Goal: Task Accomplishment & Management: Manage account settings

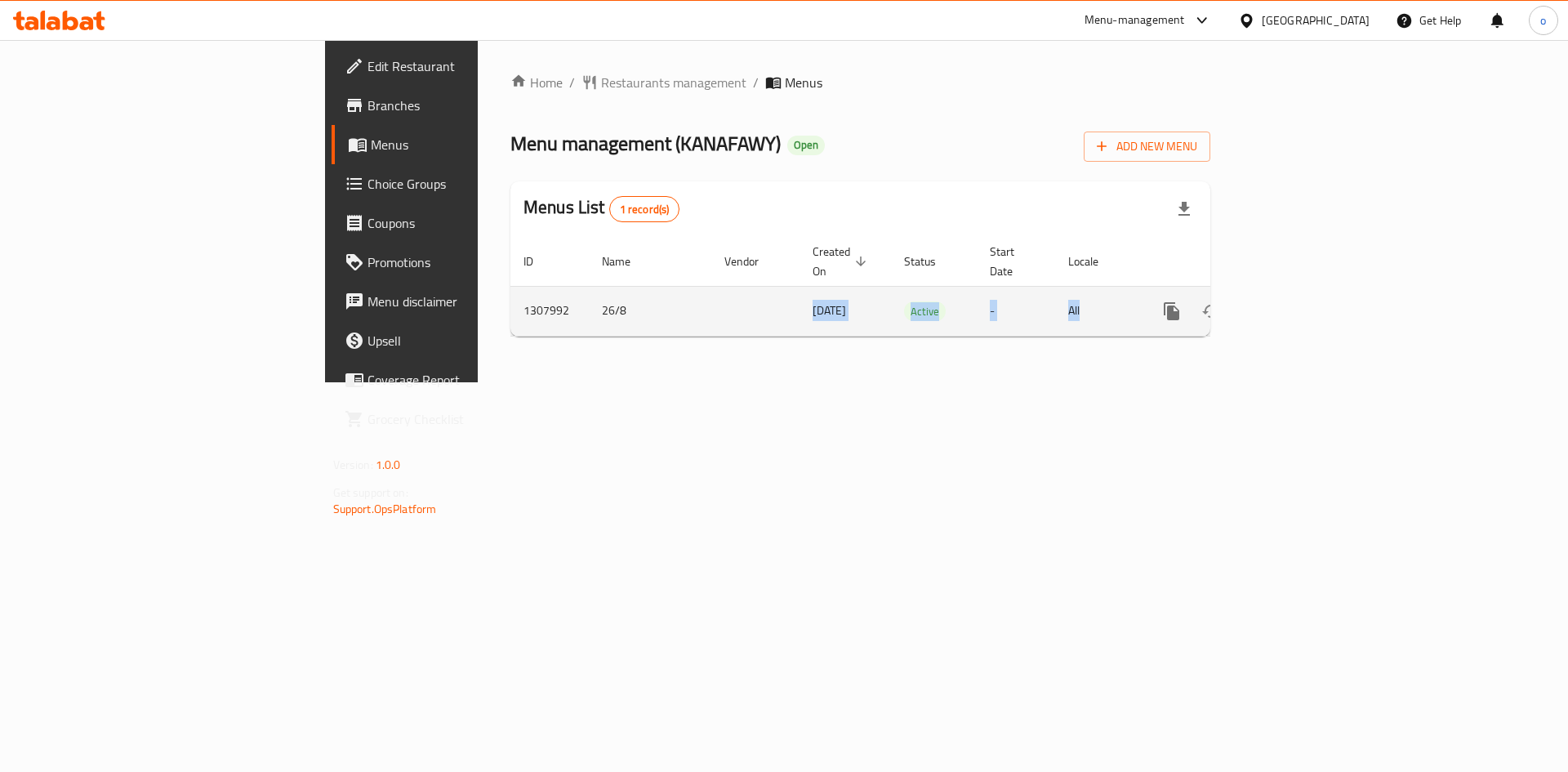
drag, startPoint x: 471, startPoint y: 281, endPoint x: 1512, endPoint y: 301, distance: 1041.2
click at [1287, 306] on tr "1307992 26/8 [DATE] Active - All" at bounding box center [916, 311] width 812 height 50
click at [1298, 304] on icon "enhanced table" at bounding box center [1289, 311] width 14 height 14
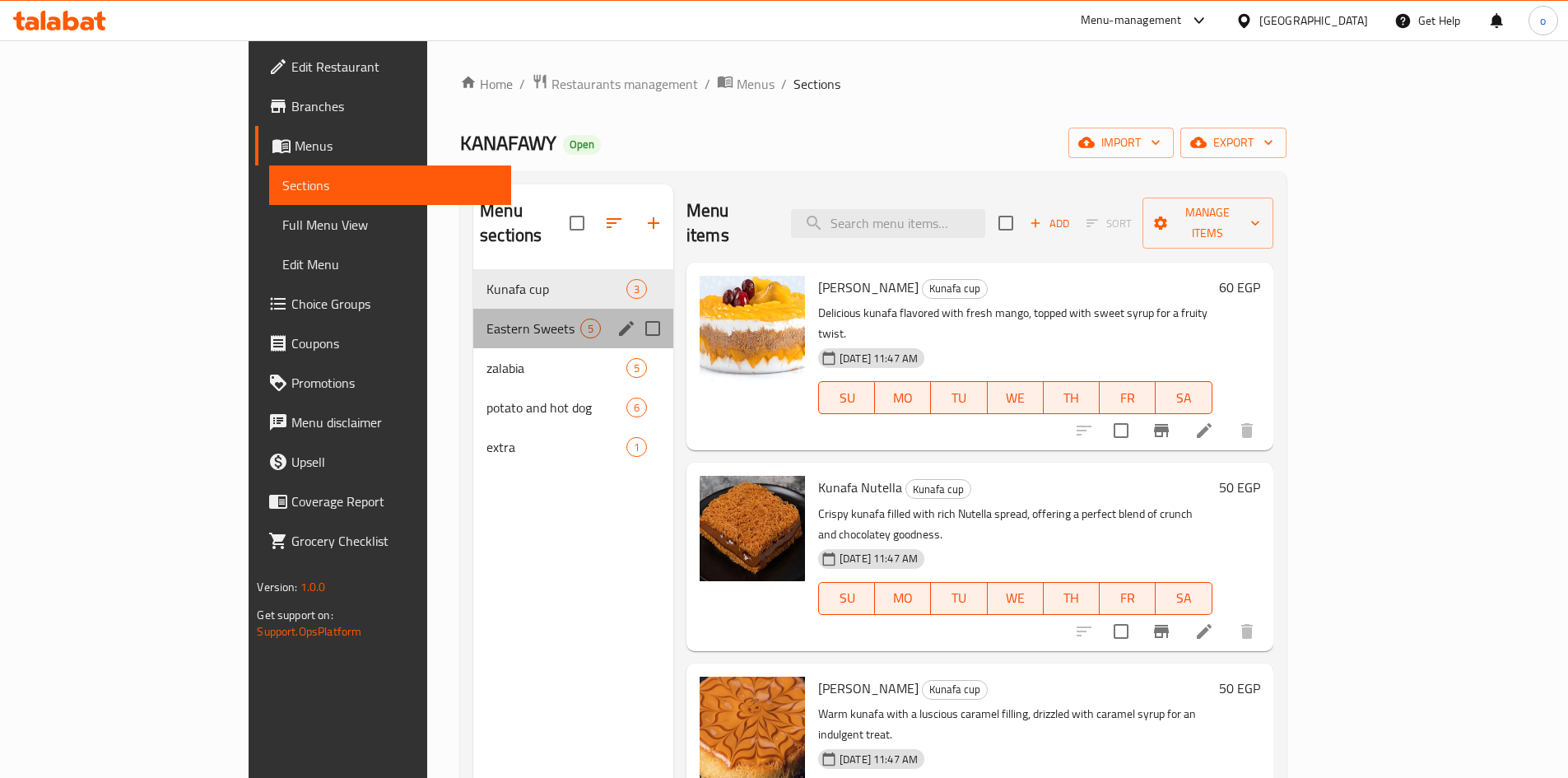
click at [530, 309] on div "Eastern Sweets 5" at bounding box center [574, 328] width 200 height 39
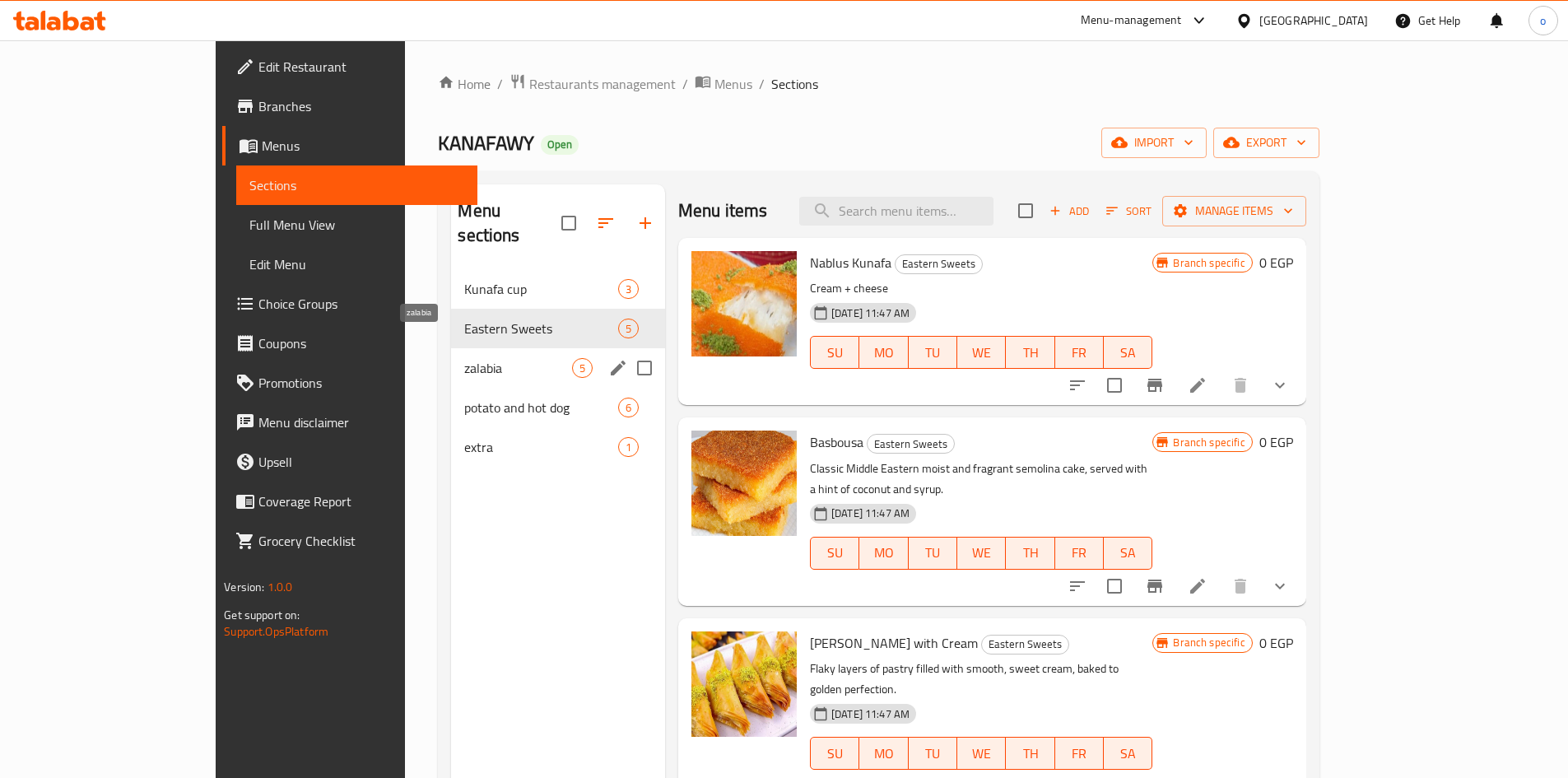
click at [508, 358] on span "zalabia" at bounding box center [517, 368] width 107 height 20
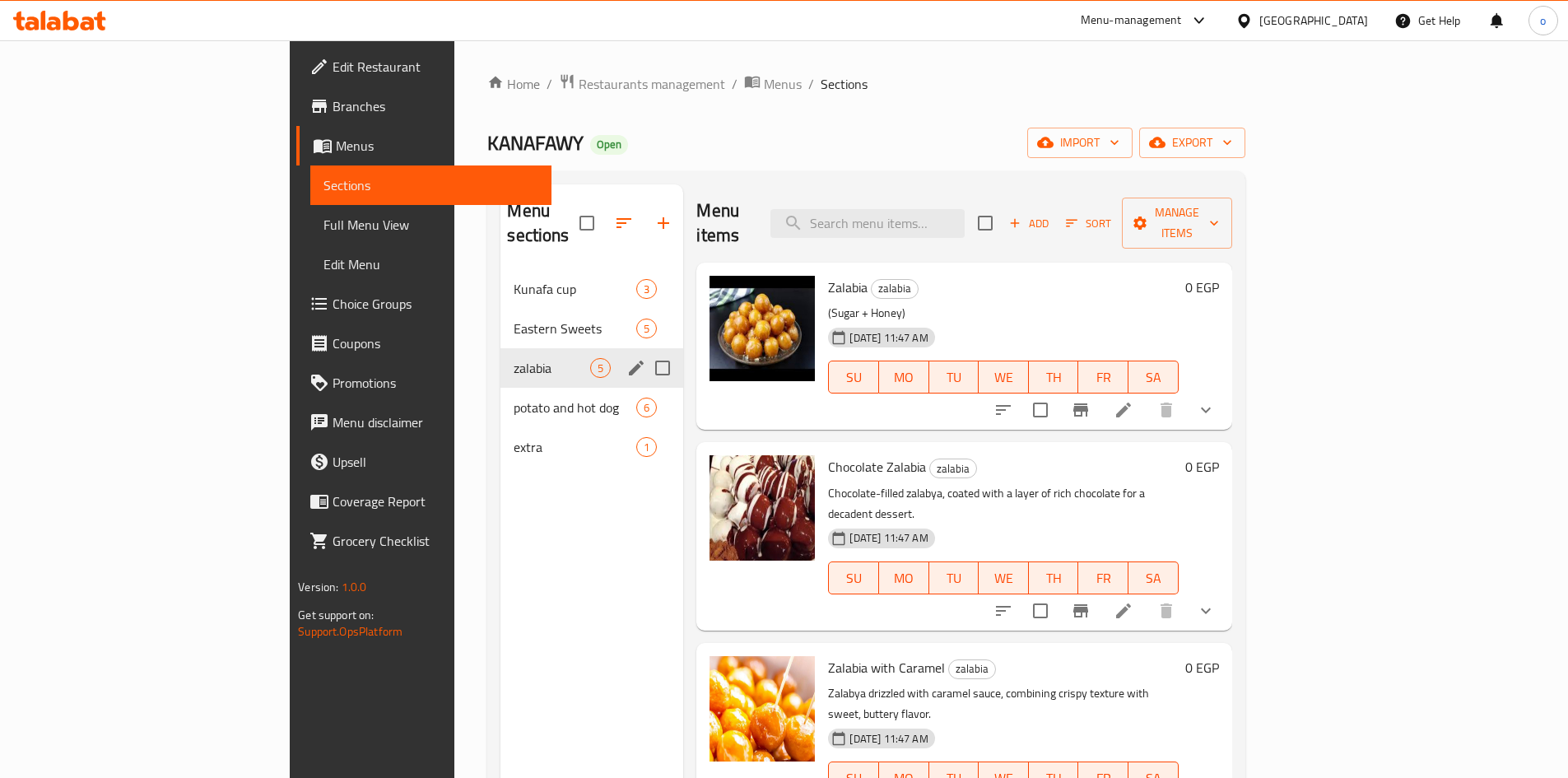
click at [501, 388] on div "potato and hot dog 6" at bounding box center [592, 407] width 183 height 39
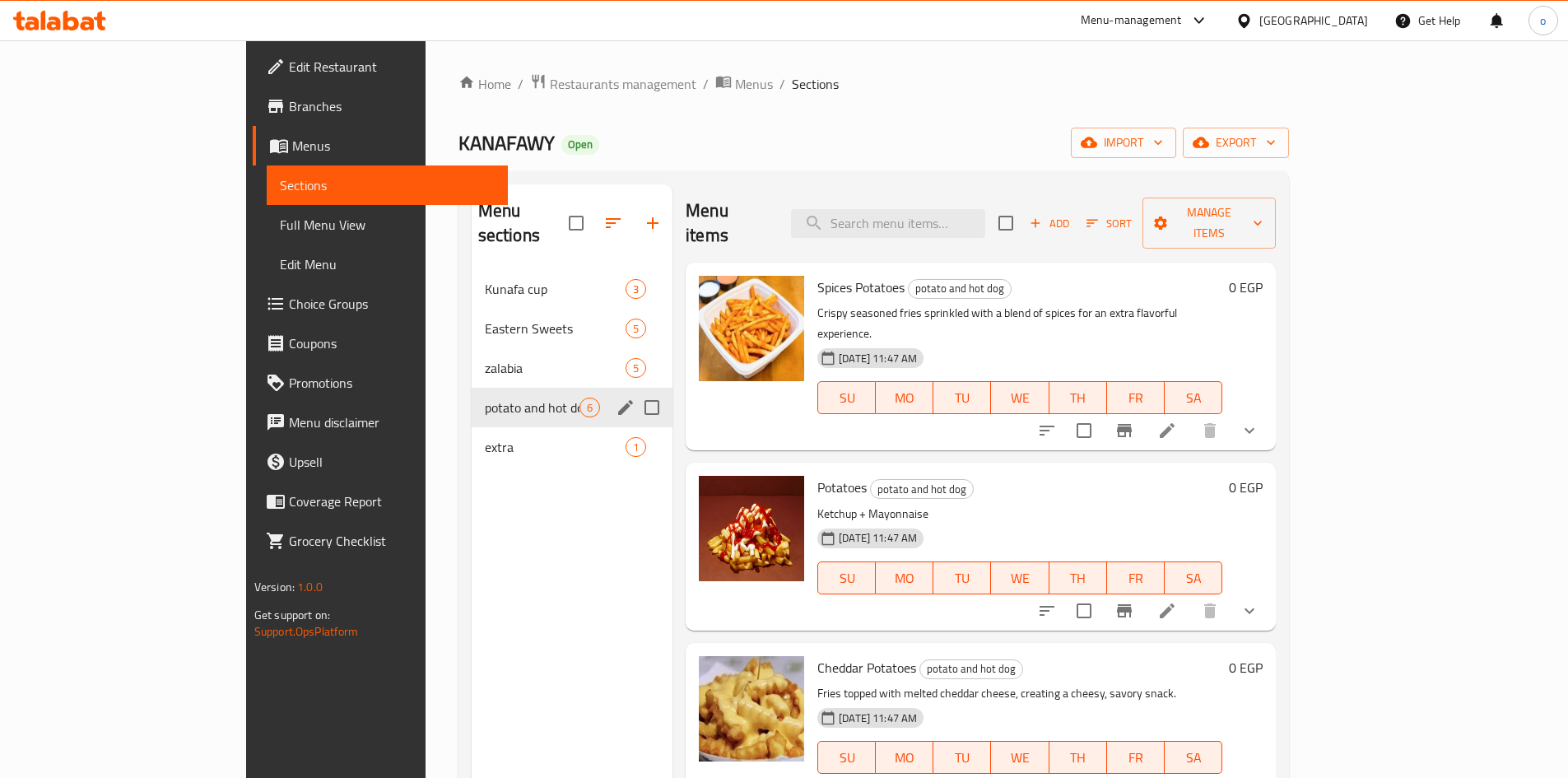
click at [473, 398] on div "potato and hot dog 6" at bounding box center [572, 407] width 201 height 39
click at [485, 437] on span "extra" at bounding box center [555, 447] width 141 height 20
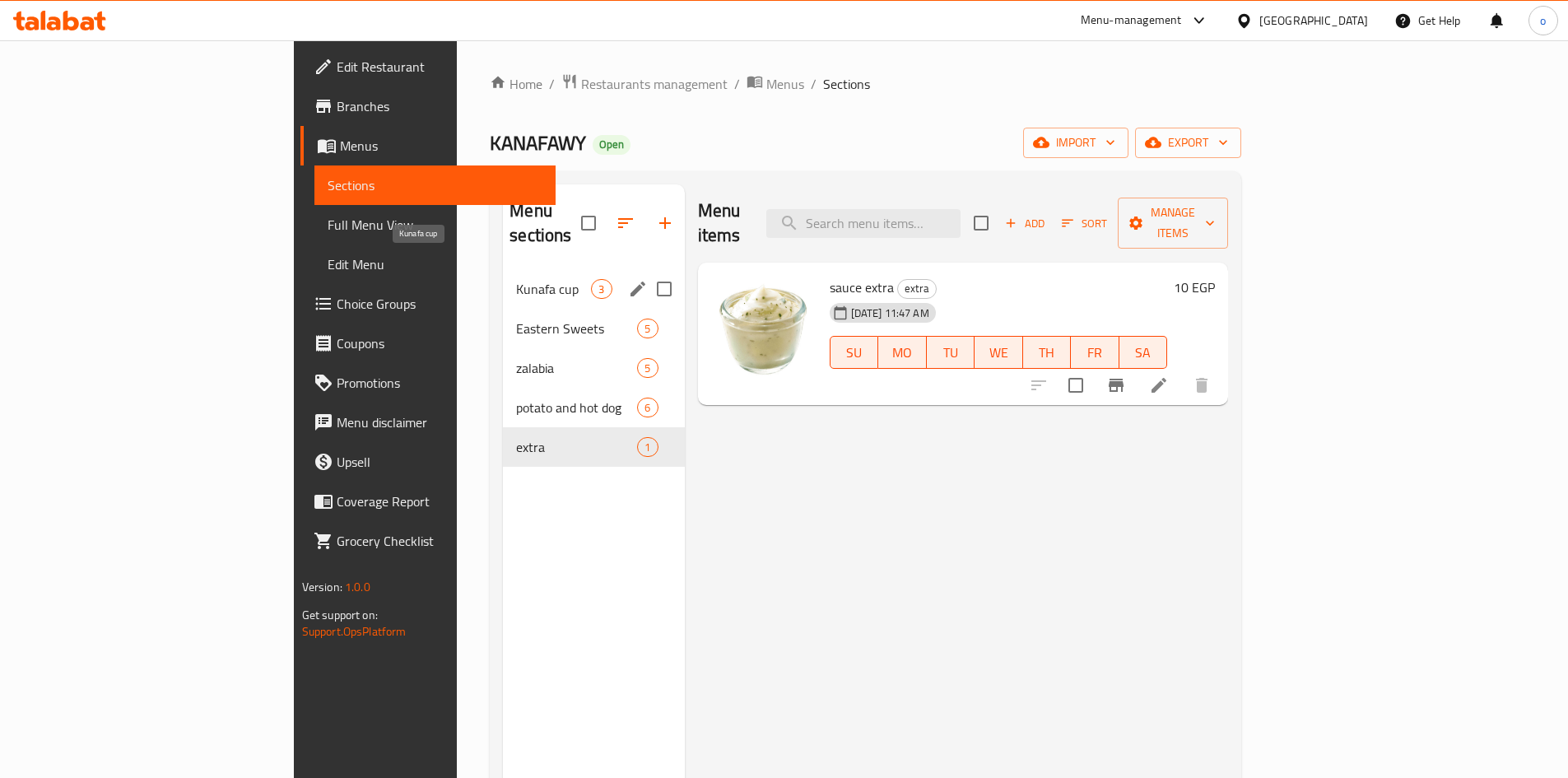
click at [516, 279] on span "Kunafa cup" at bounding box center [553, 289] width 75 height 20
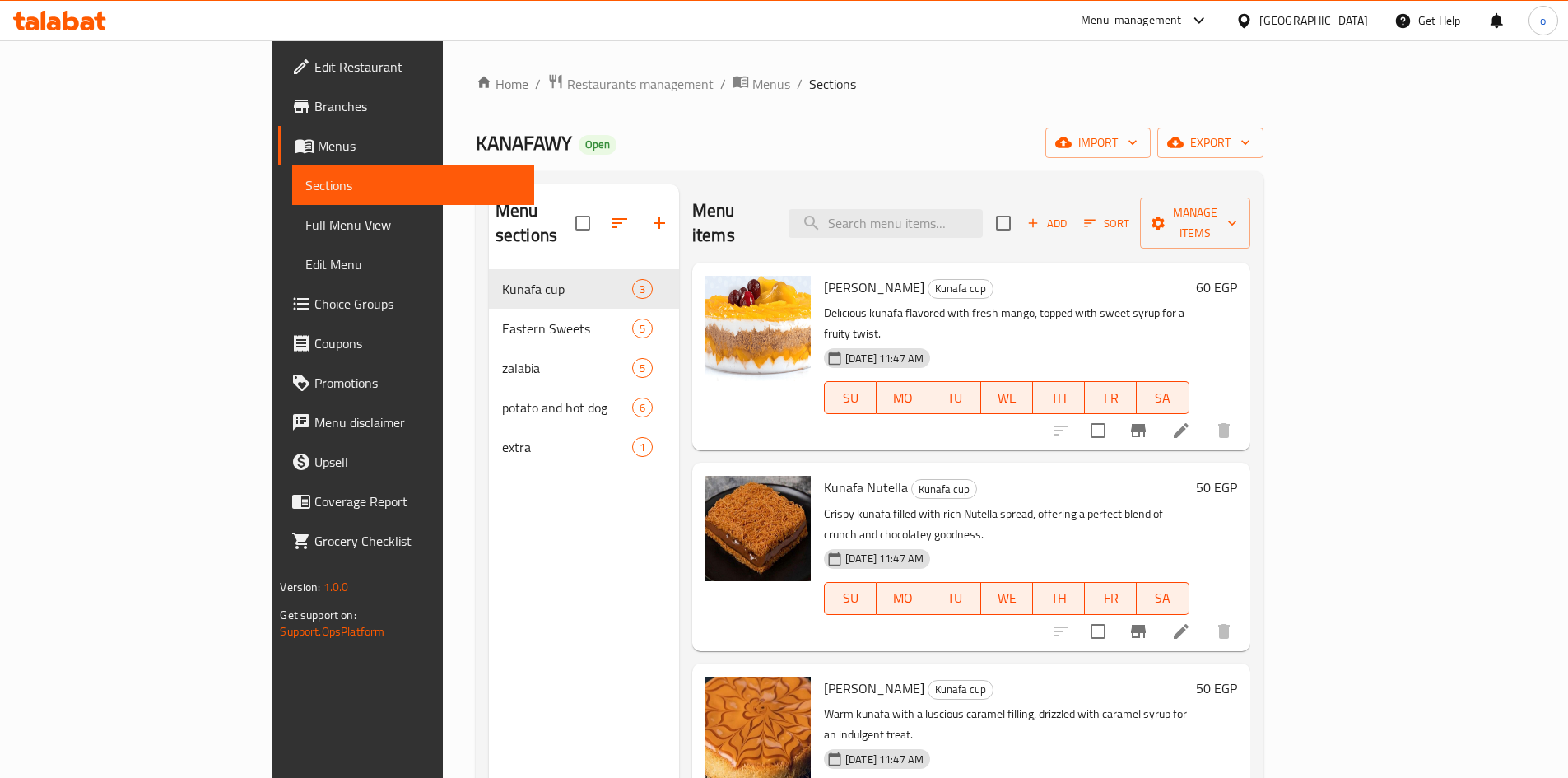
click at [1058, 62] on div "Home / Restaurants management / Menus / Sections KANAFAWY Open import export Me…" at bounding box center [869, 524] width 854 height 968
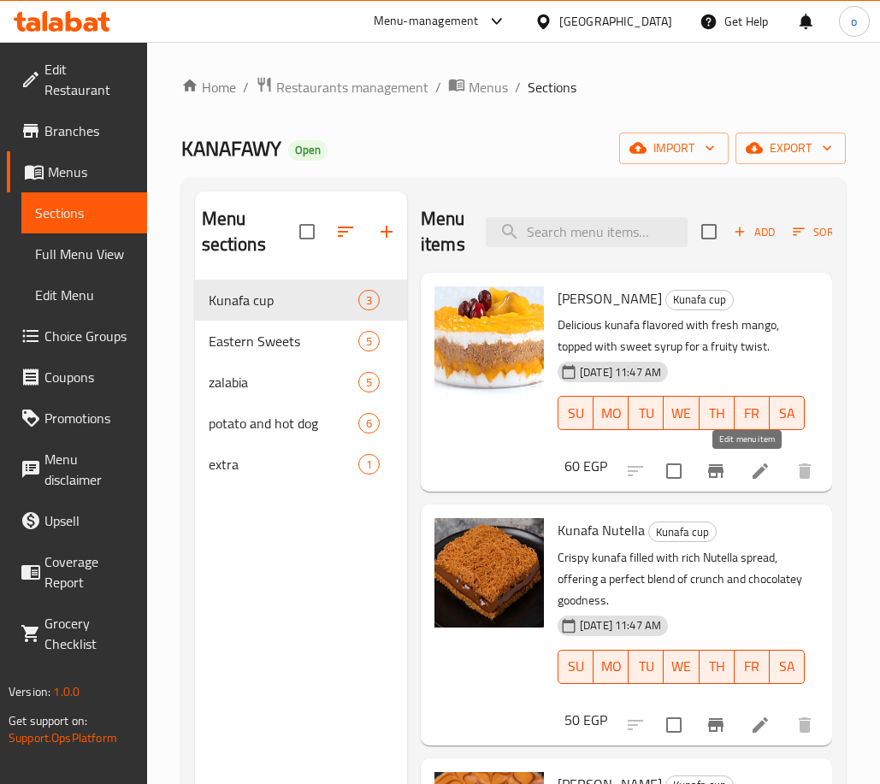
click at [752, 474] on icon at bounding box center [759, 470] width 15 height 15
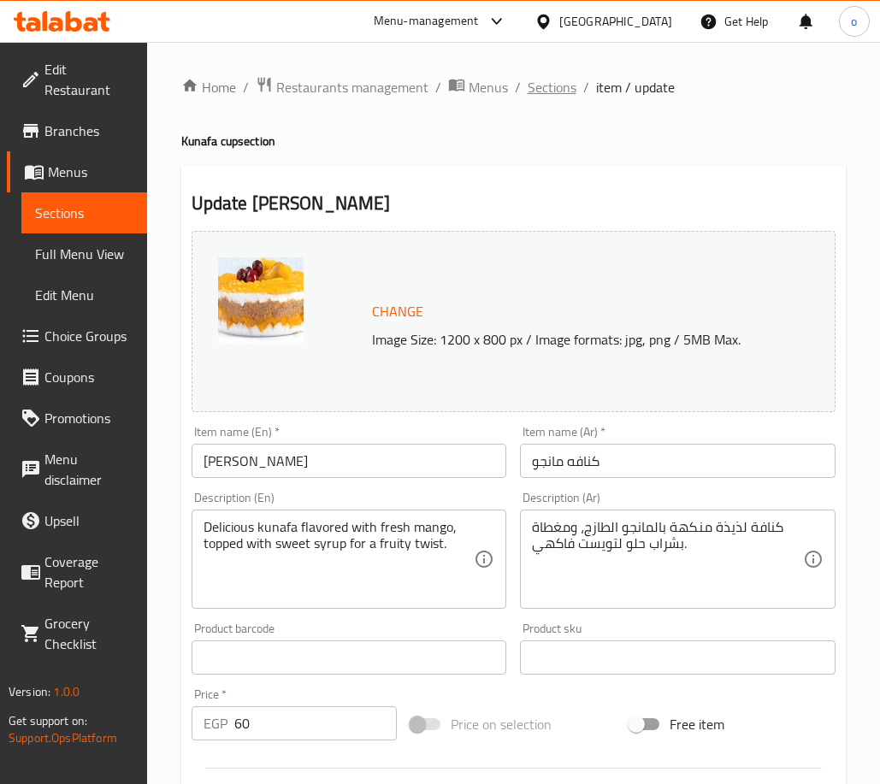
click at [554, 87] on span "Sections" at bounding box center [551, 87] width 49 height 21
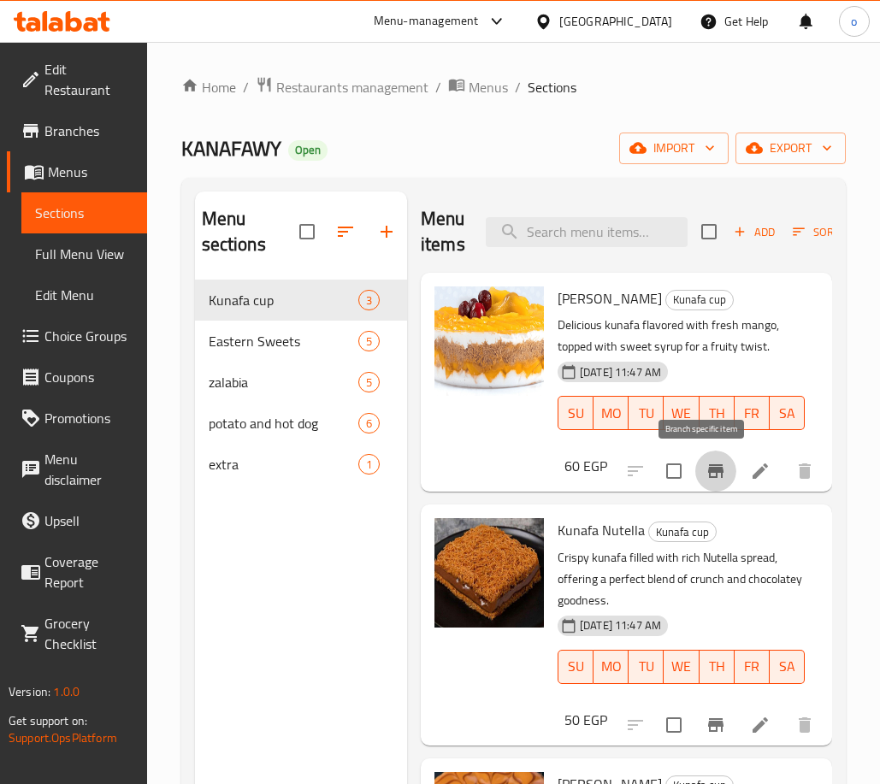
click at [708, 472] on icon "Branch-specific-item" at bounding box center [715, 471] width 15 height 14
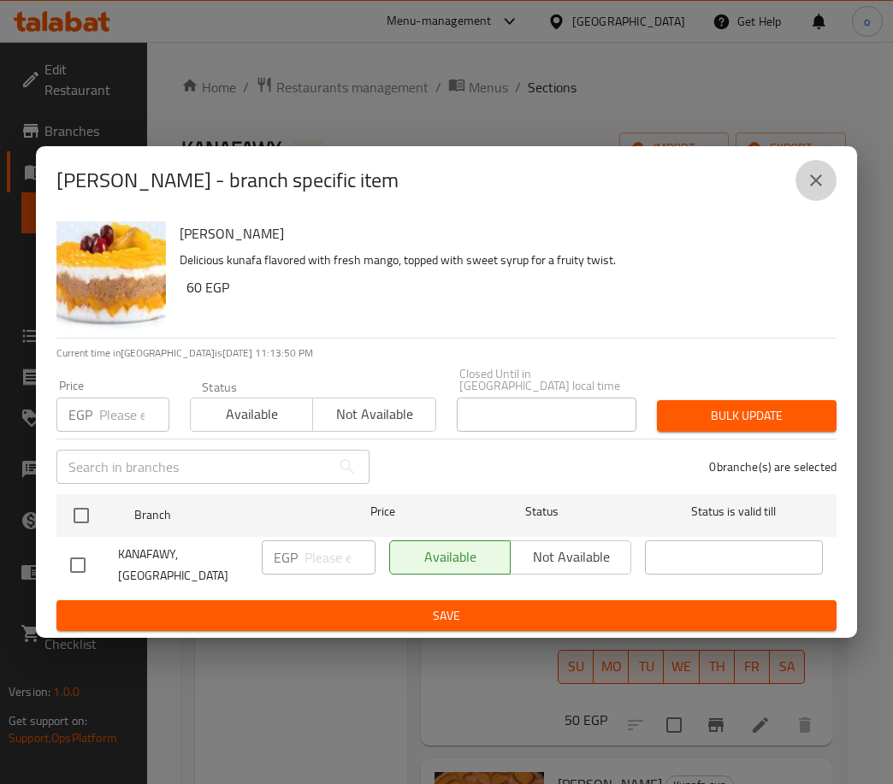
click at [817, 188] on icon "close" at bounding box center [815, 180] width 21 height 21
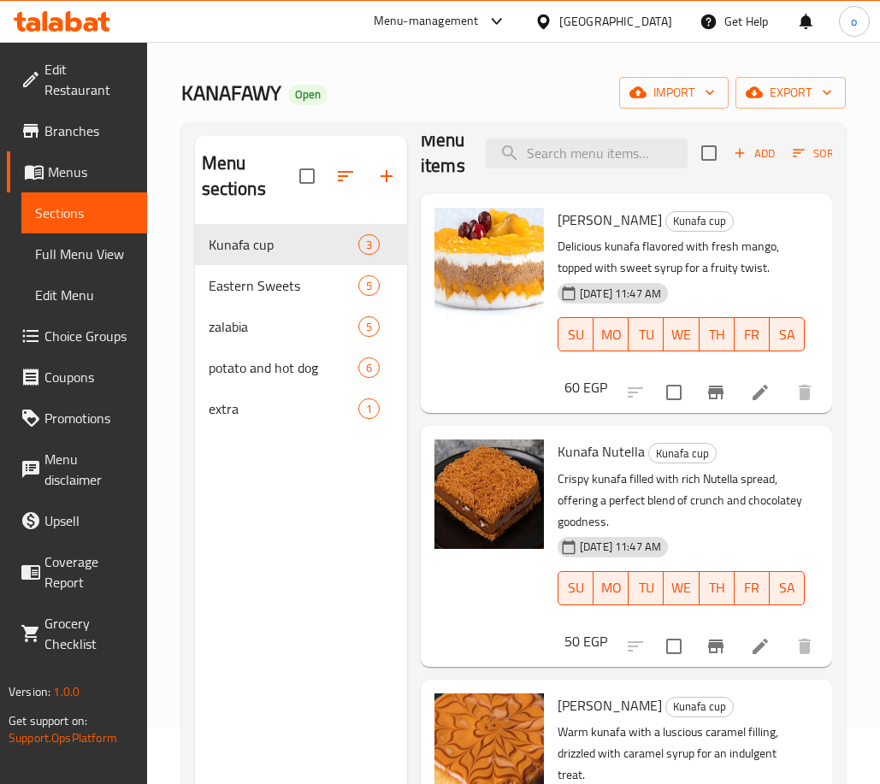
scroll to position [85, 0]
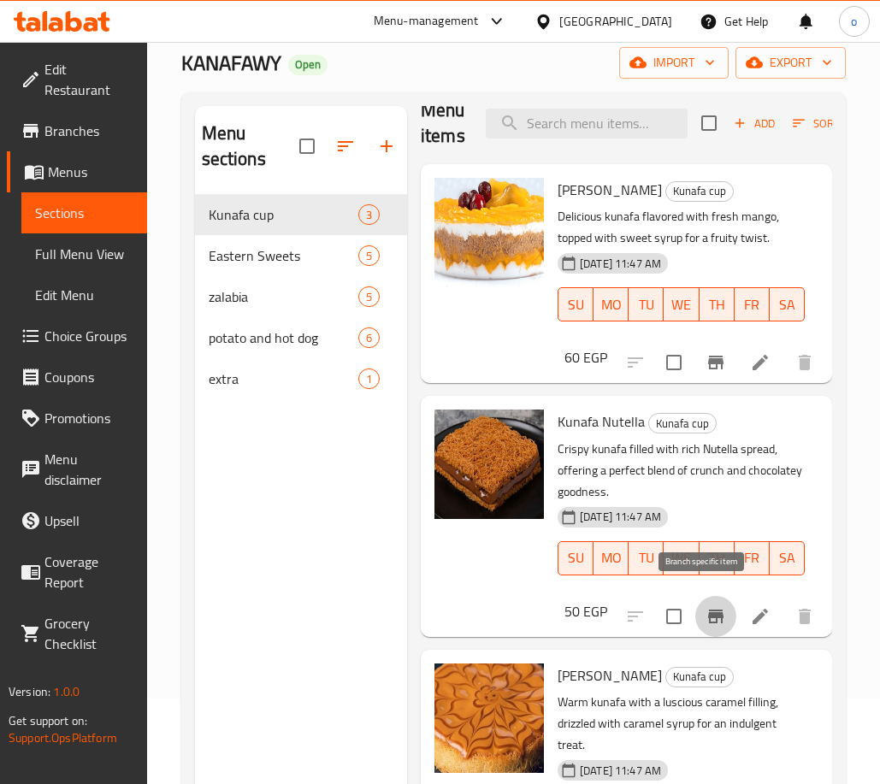
click at [708, 610] on icon "Branch-specific-item" at bounding box center [715, 617] width 15 height 14
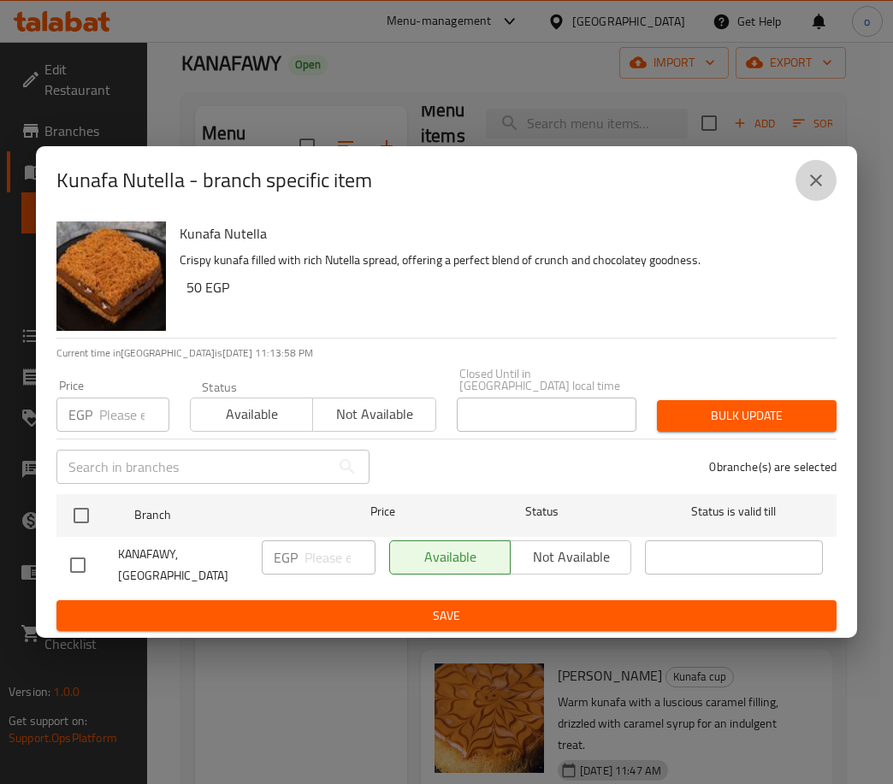
click at [805, 177] on button "close" at bounding box center [815, 180] width 41 height 41
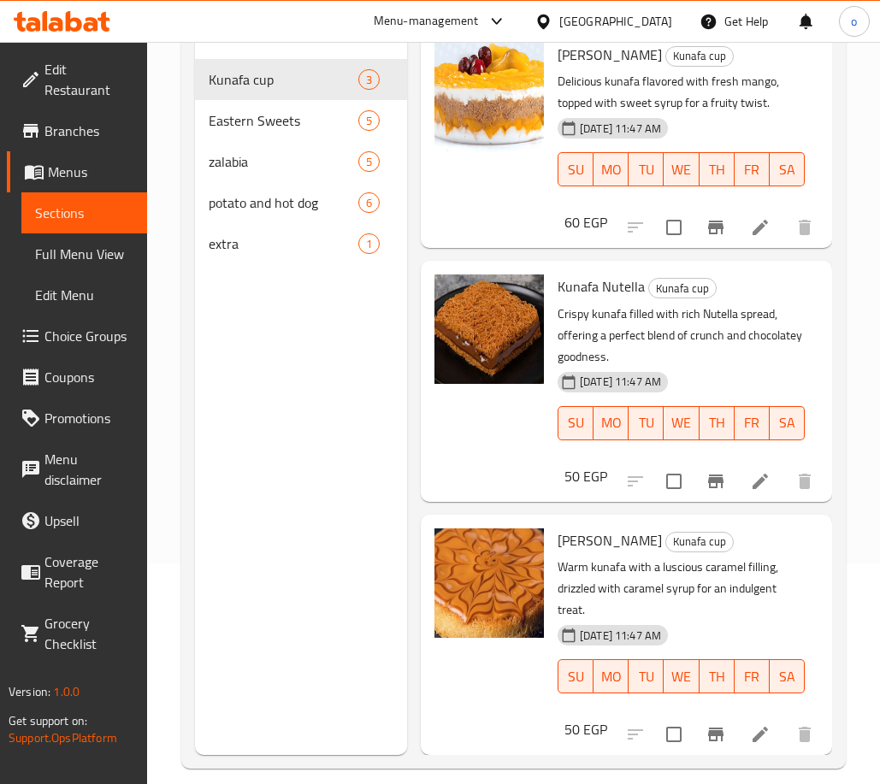
scroll to position [239, 0]
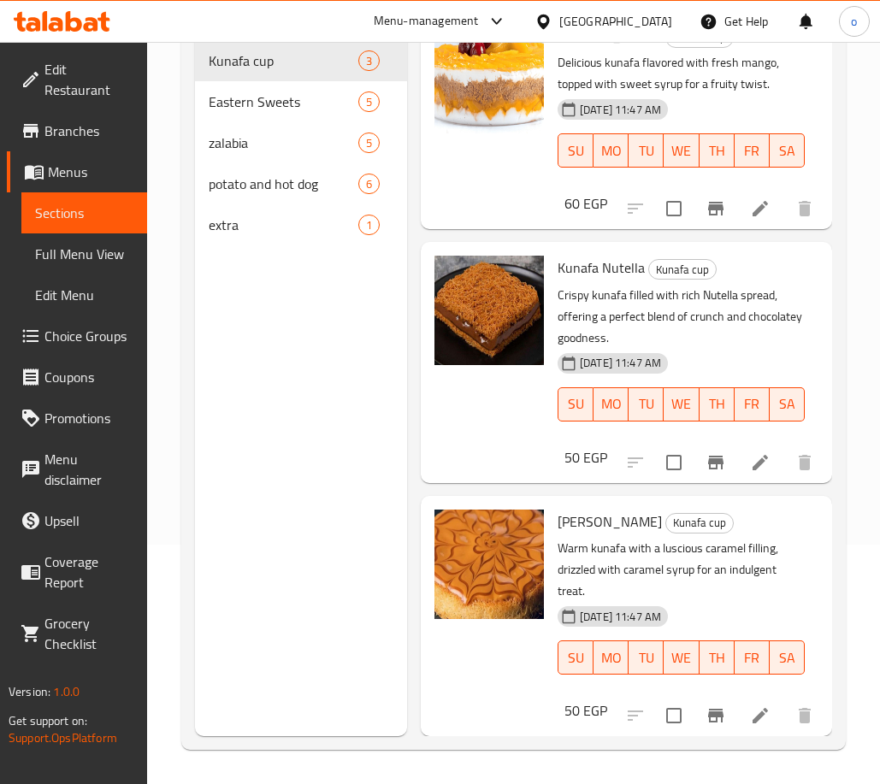
click at [708, 709] on icon "Branch-specific-item" at bounding box center [715, 716] width 15 height 14
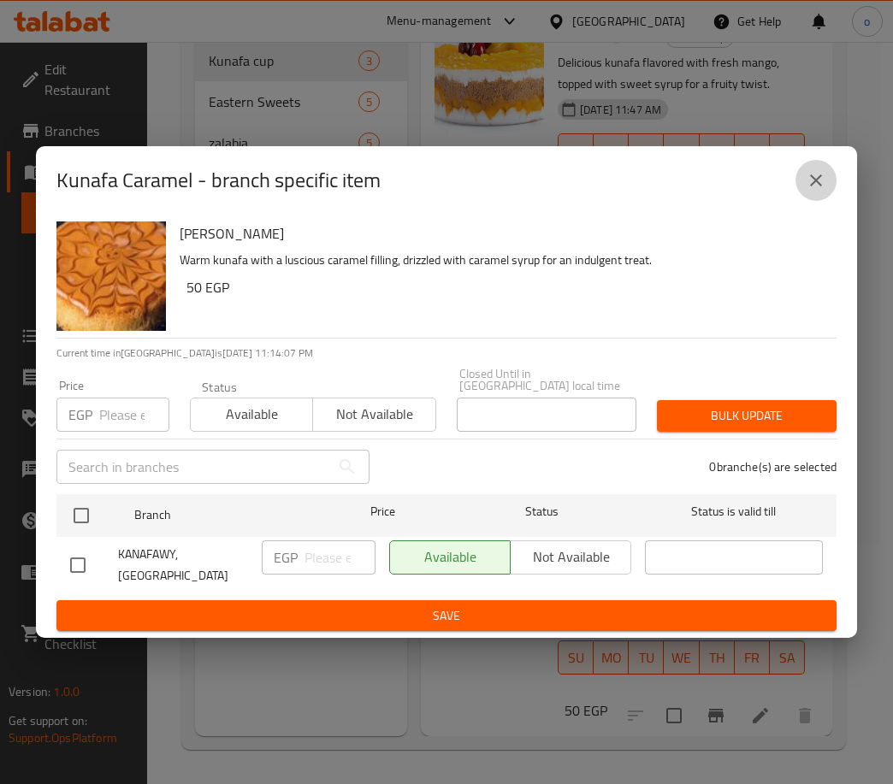
click at [818, 201] on button "close" at bounding box center [815, 180] width 41 height 41
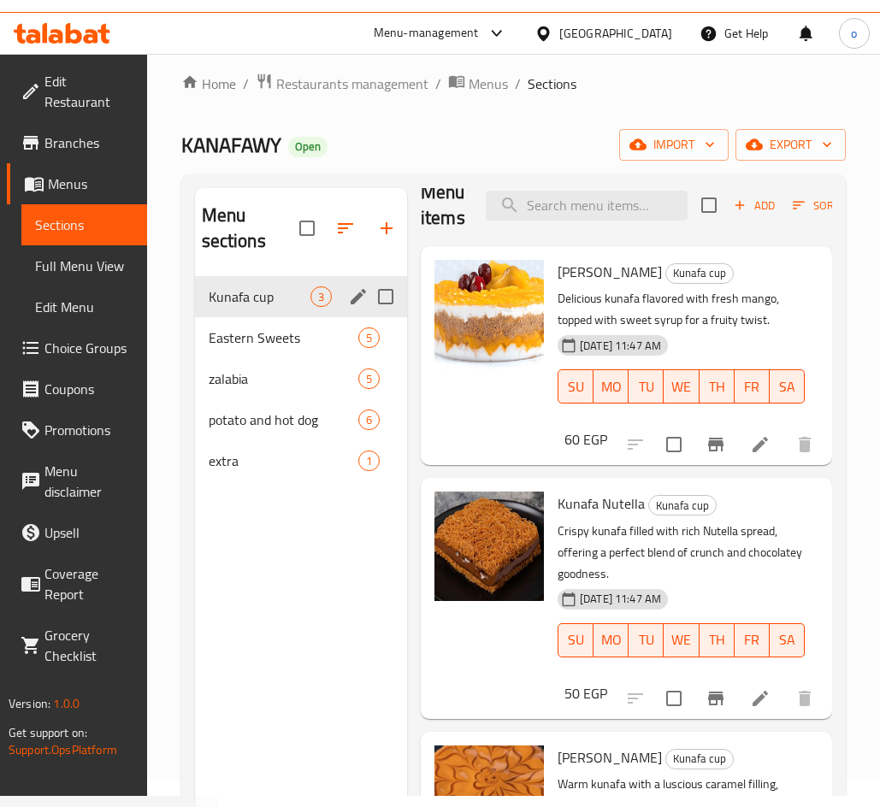
scroll to position [0, 0]
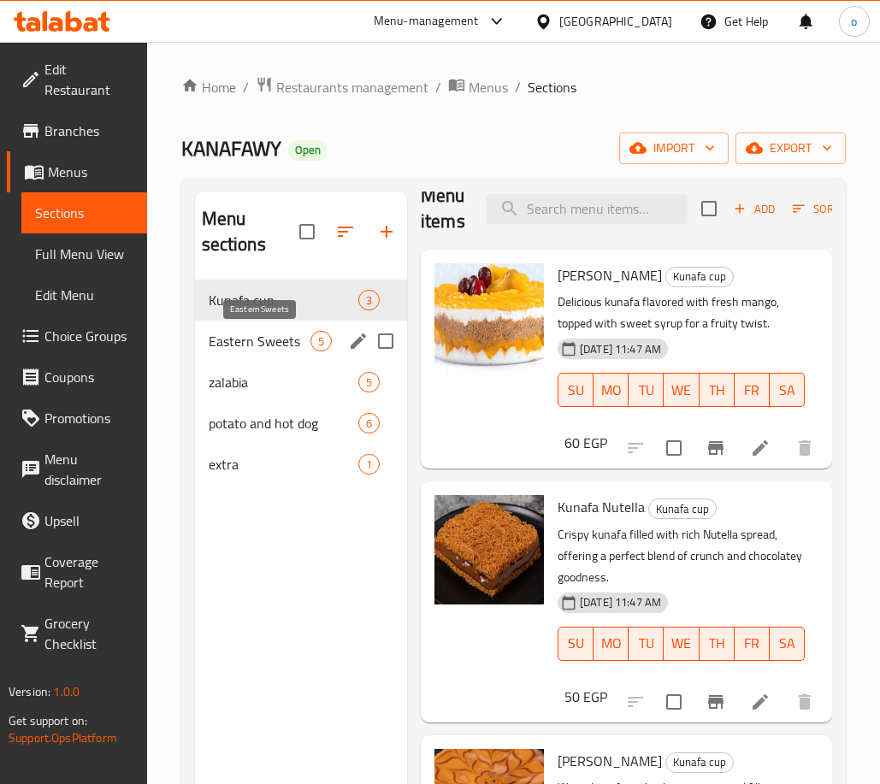
click at [273, 343] on span "Eastern Sweets" at bounding box center [260, 341] width 102 height 21
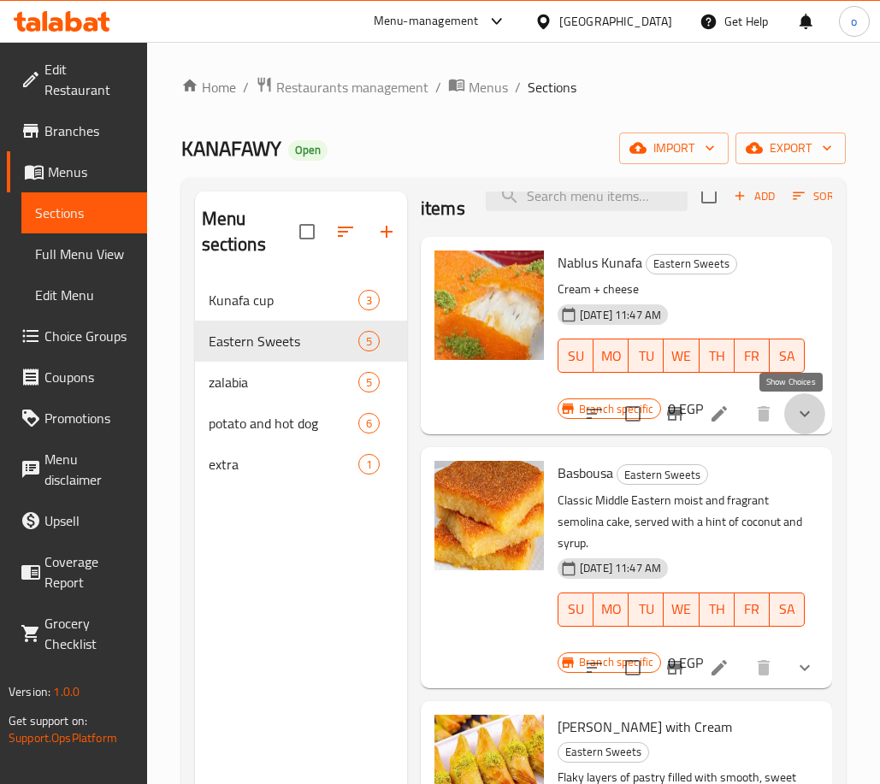
click at [800, 410] on icon "show more" at bounding box center [804, 414] width 21 height 21
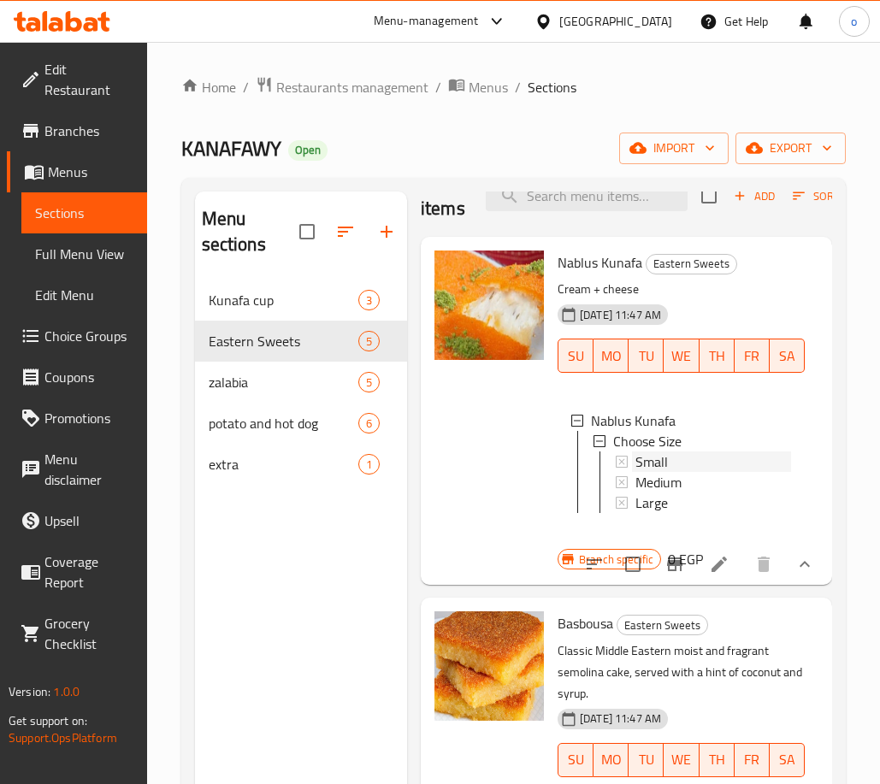
click at [670, 464] on div "Small" at bounding box center [713, 461] width 156 height 21
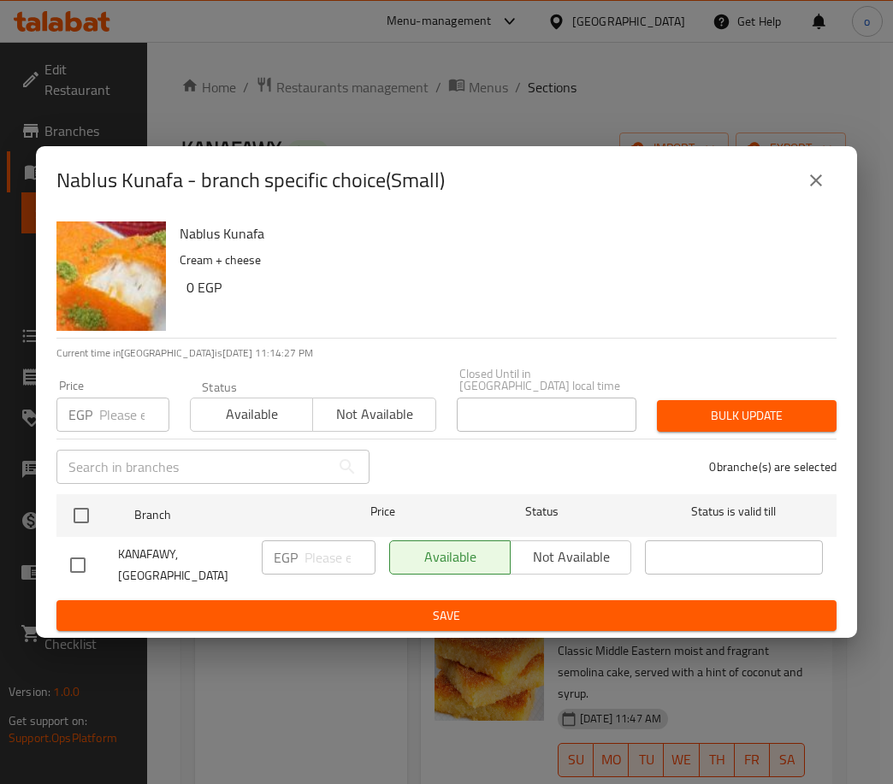
click at [825, 185] on icon "close" at bounding box center [815, 180] width 21 height 21
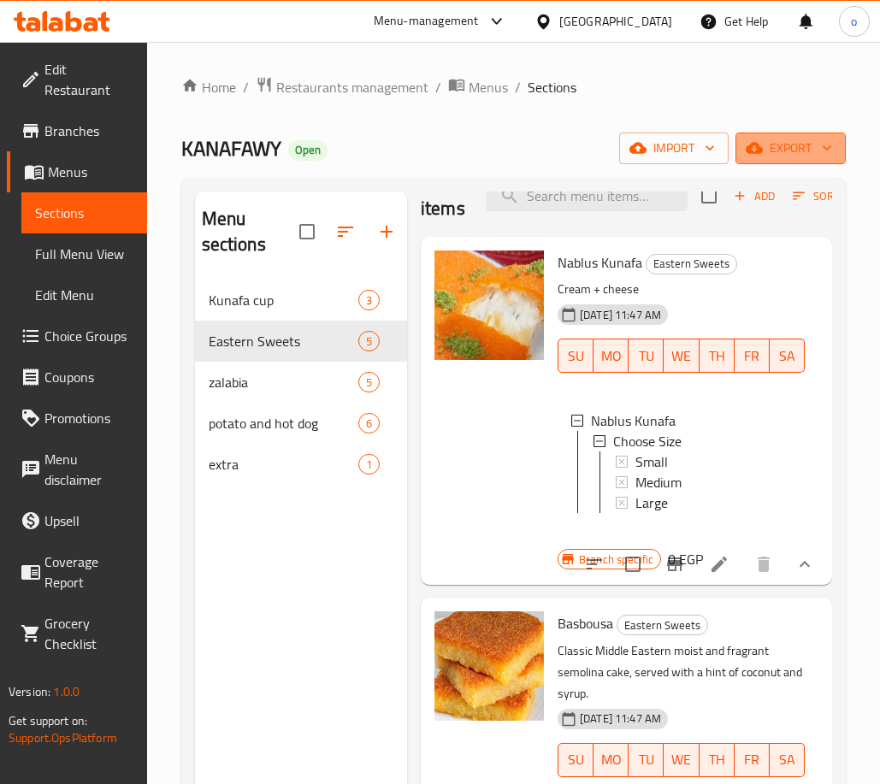
click at [769, 148] on span "export" at bounding box center [790, 148] width 83 height 21
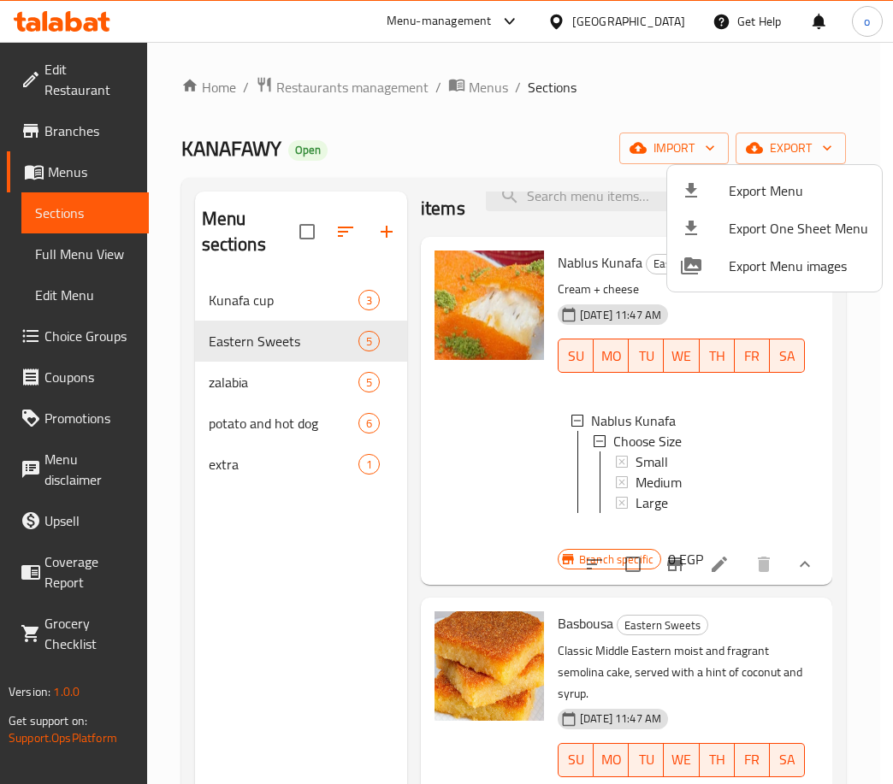
drag, startPoint x: 769, startPoint y: 148, endPoint x: 723, endPoint y: 200, distance: 69.1
click at [723, 200] on div at bounding box center [705, 190] width 48 height 21
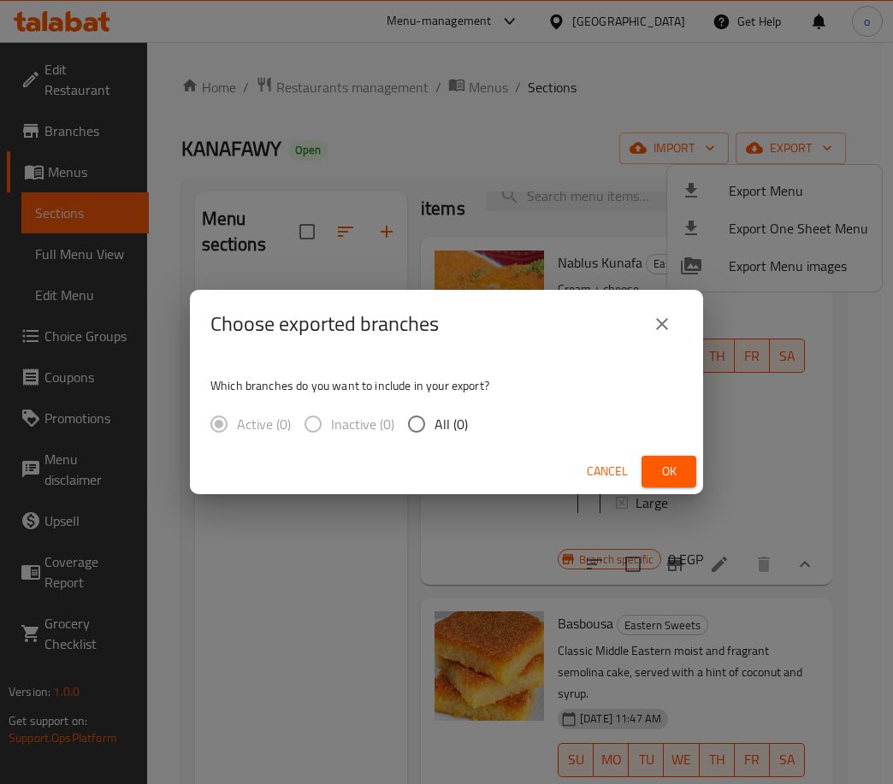
click at [442, 428] on span "All (0)" at bounding box center [450, 424] width 33 height 21
click at [434, 428] on input "All (0)" at bounding box center [416, 424] width 36 height 36
radio input "true"
click at [665, 474] on span "Ok" at bounding box center [668, 471] width 27 height 21
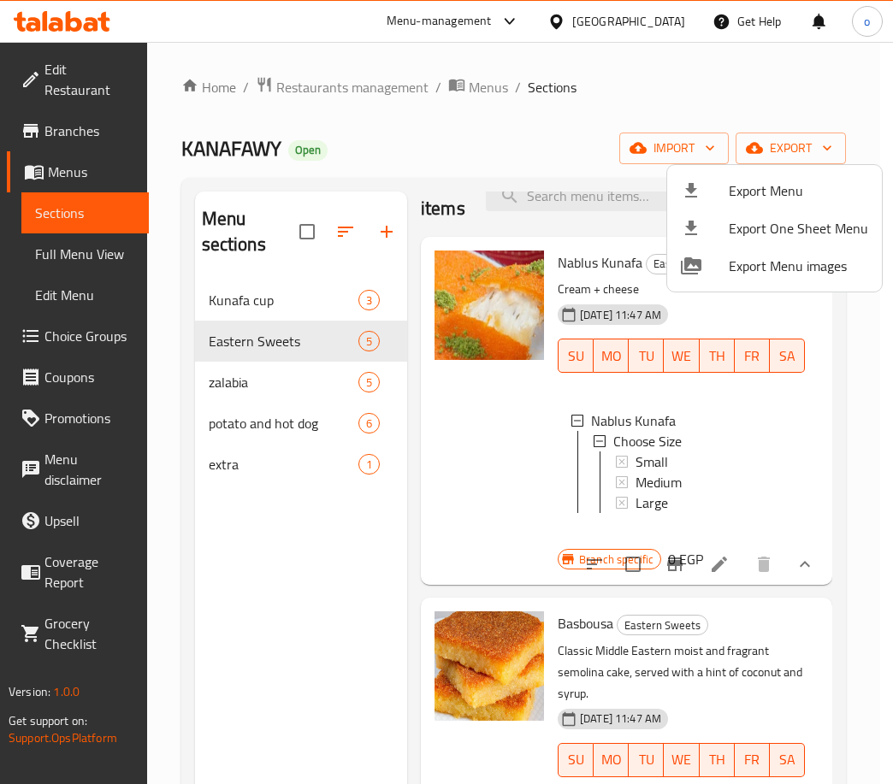
click at [203, 566] on div at bounding box center [446, 392] width 893 height 784
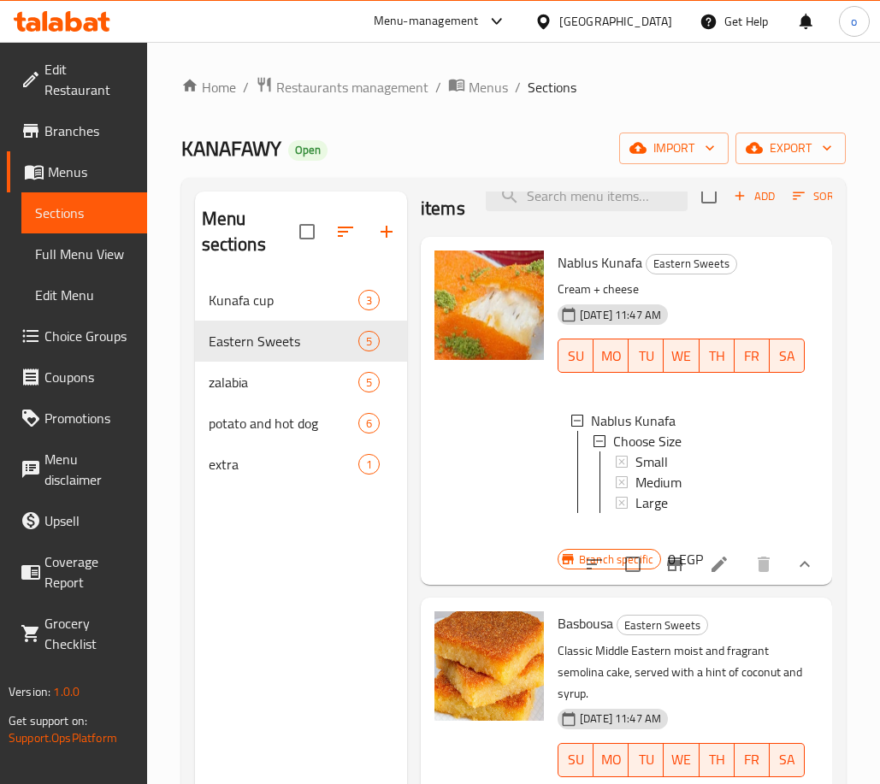
click at [287, 594] on div "Menu sections Kunafa cup 3 Eastern Sweets 5 zalabia 5 potato and hot dog 6 extr…" at bounding box center [301, 584] width 212 height 784
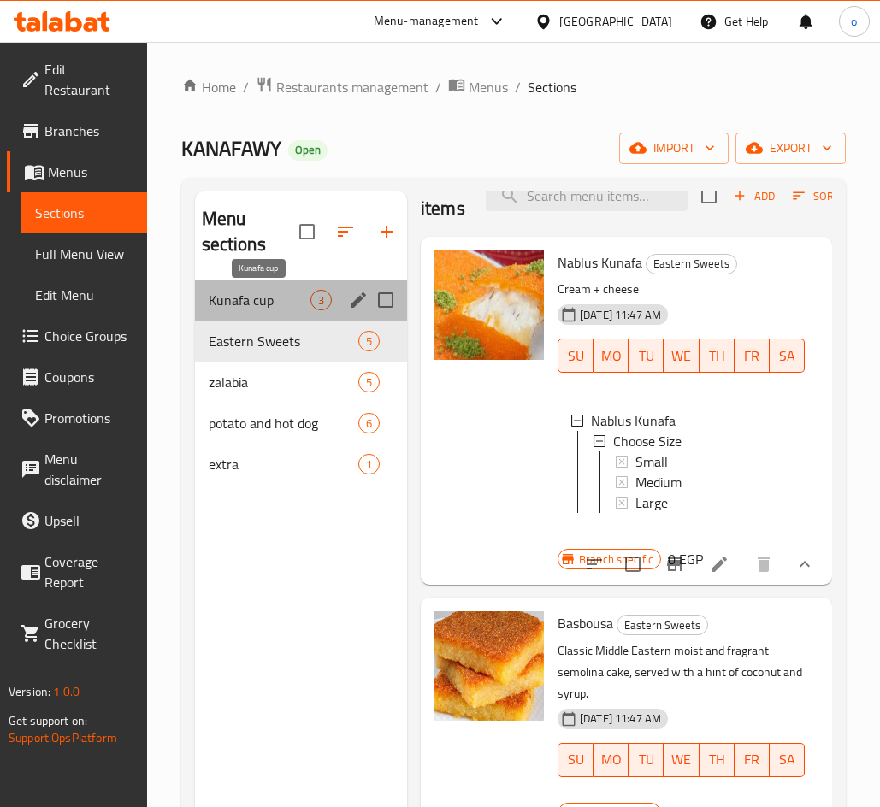
click at [296, 309] on span "Kunafa cup" at bounding box center [260, 300] width 102 height 21
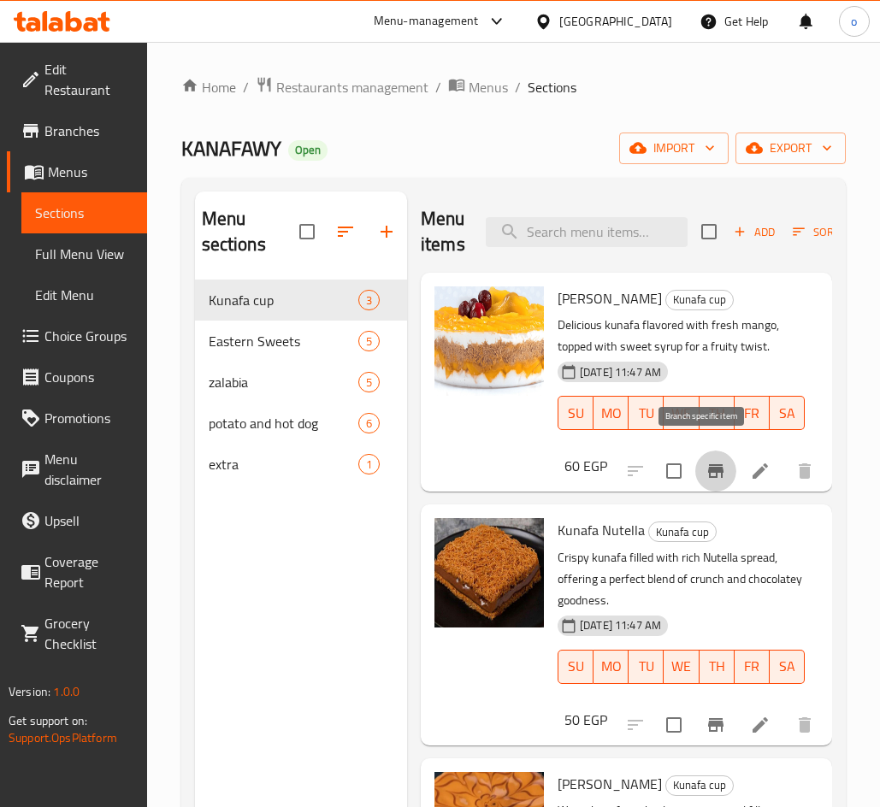
click at [705, 466] on icon "Branch-specific-item" at bounding box center [715, 471] width 21 height 21
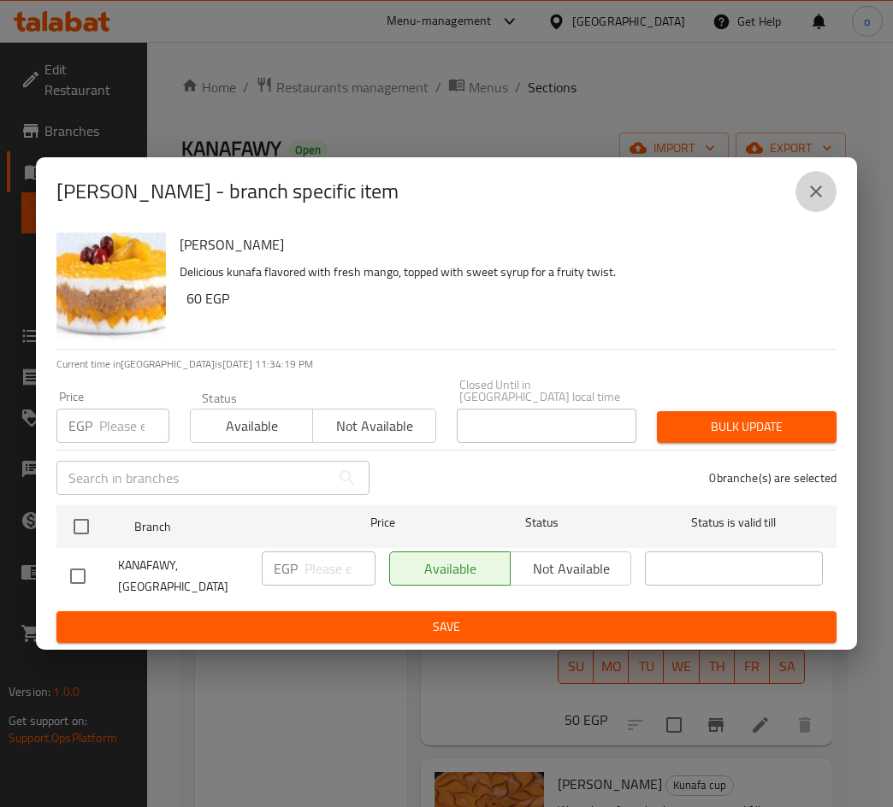
click at [810, 202] on icon "close" at bounding box center [815, 191] width 21 height 21
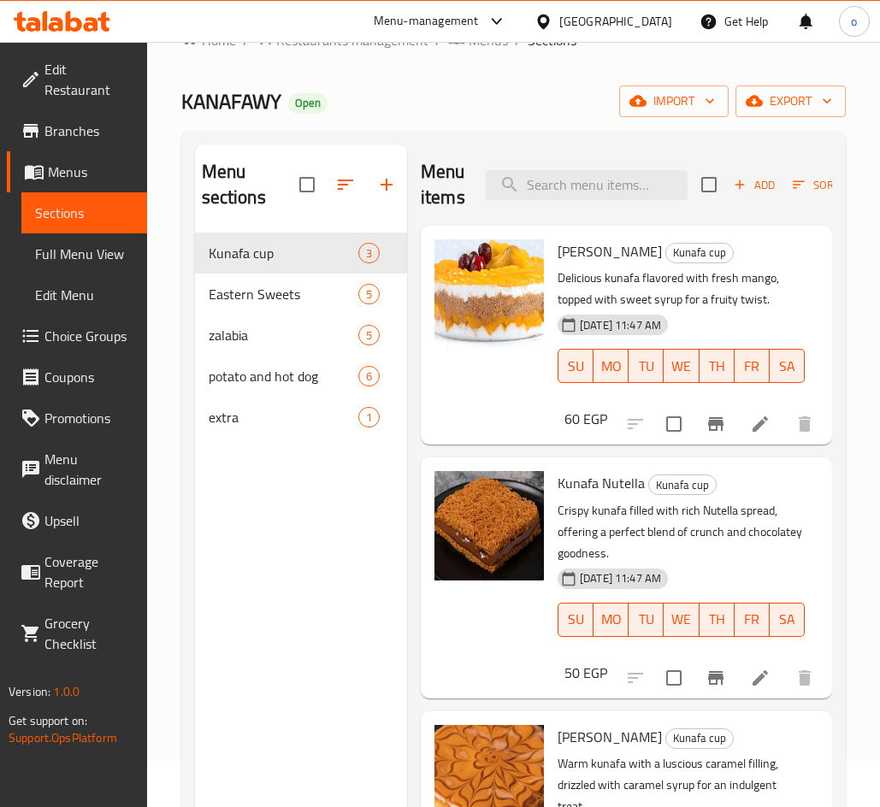
scroll to position [85, 0]
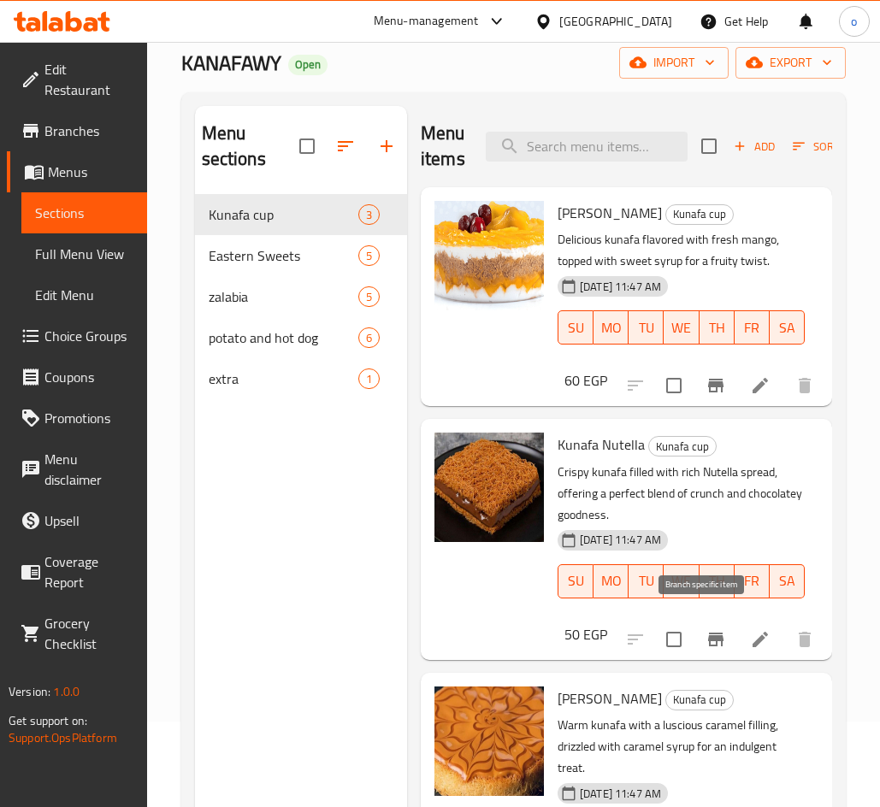
click at [708, 633] on icon "Branch-specific-item" at bounding box center [715, 640] width 15 height 14
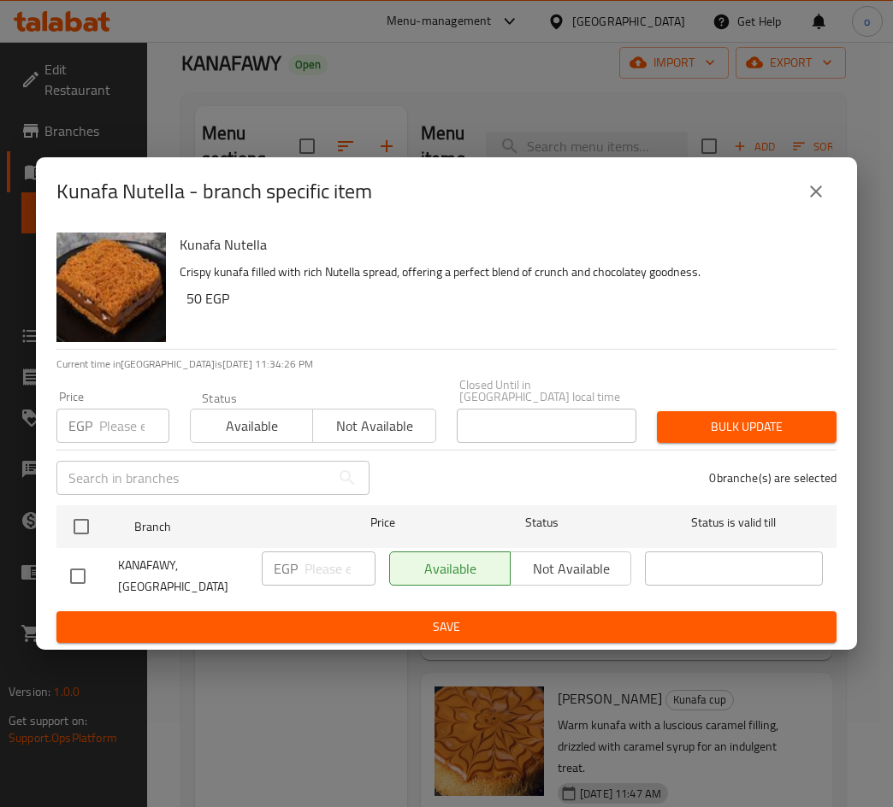
click at [837, 198] on div "Kunafa Nutella - branch specific item" at bounding box center [446, 191] width 821 height 68
click at [831, 198] on button "close" at bounding box center [815, 191] width 41 height 41
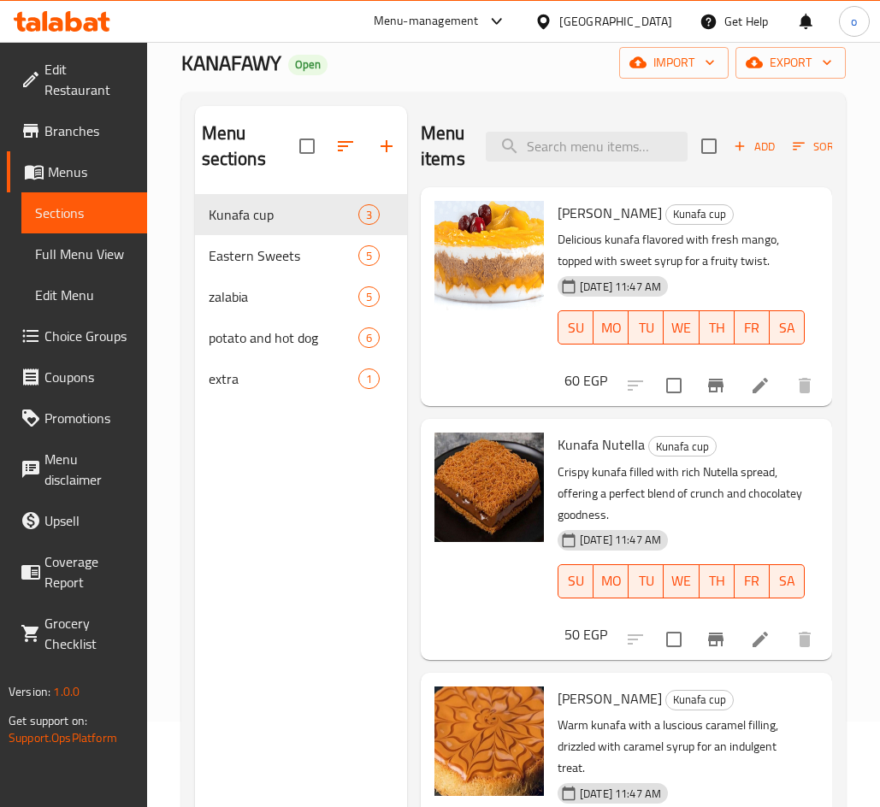
scroll to position [239, 0]
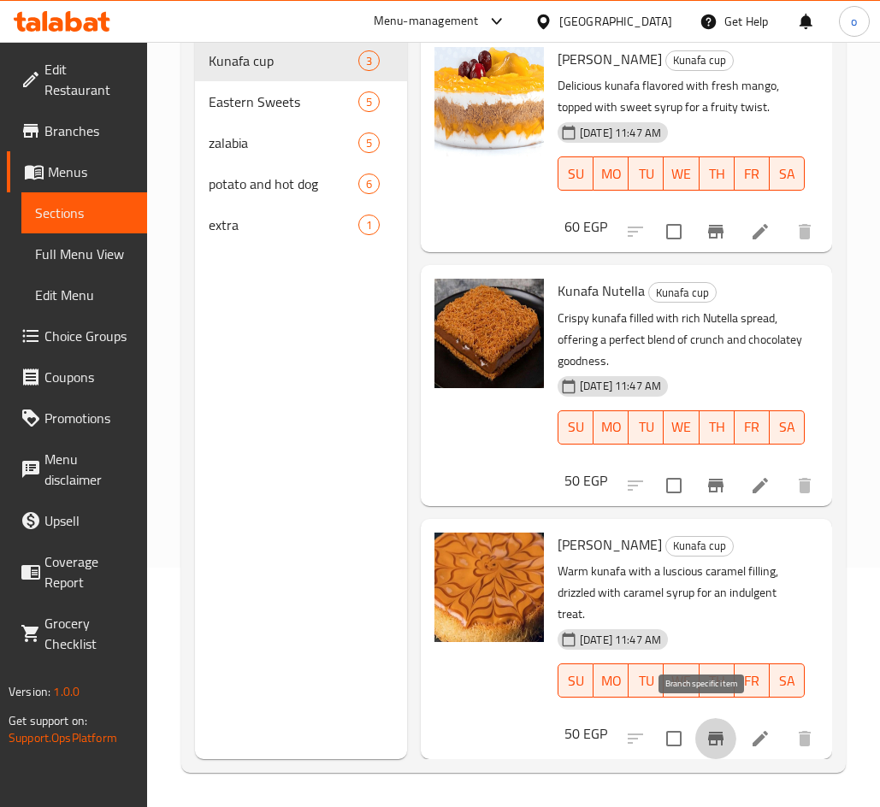
click at [708, 732] on icon "Branch-specific-item" at bounding box center [715, 739] width 15 height 14
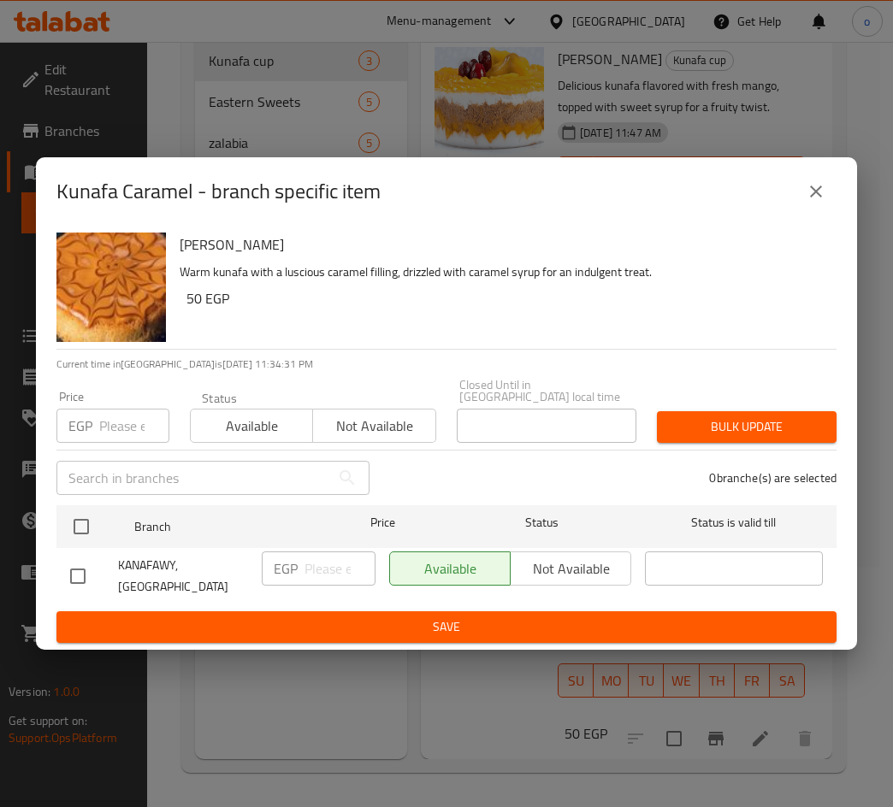
click at [812, 202] on icon "close" at bounding box center [815, 191] width 21 height 21
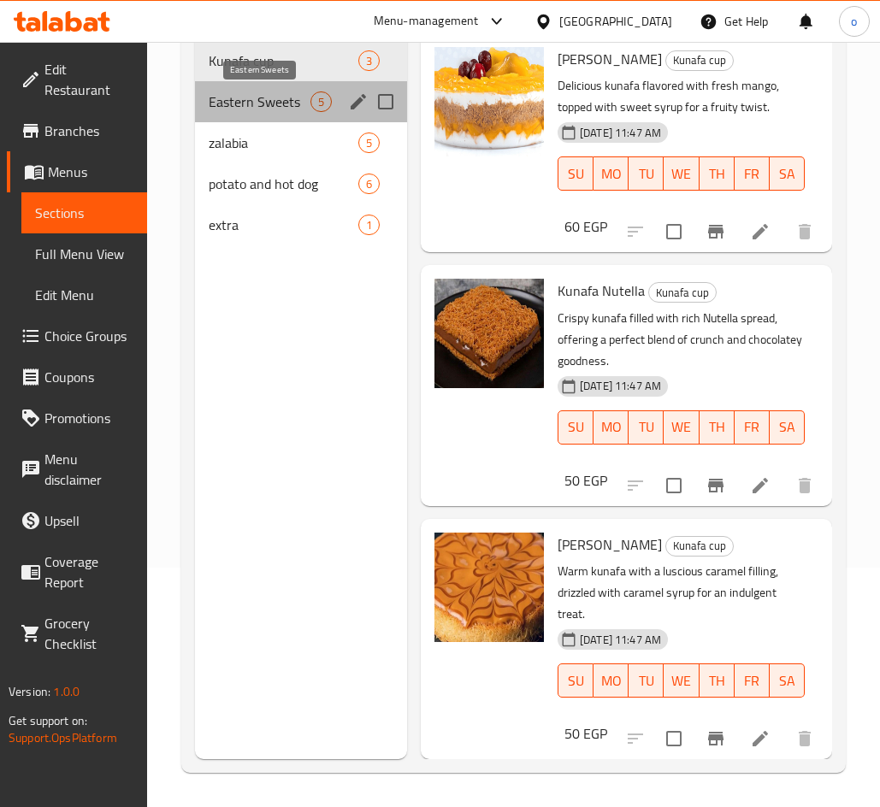
click at [228, 102] on span "Eastern Sweets" at bounding box center [260, 101] width 102 height 21
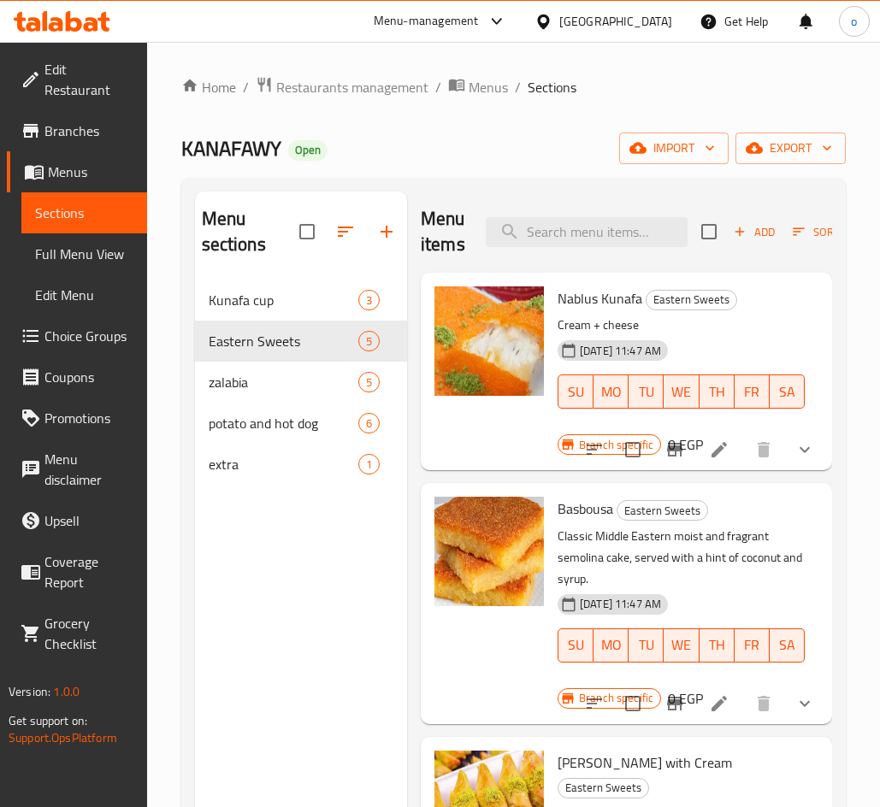
click at [316, 532] on div "Menu sections Kunafa cup 3 Eastern Sweets 5 zalabia 5 potato and hot dog 6 extr…" at bounding box center [301, 595] width 212 height 807
click at [806, 451] on button "show more" at bounding box center [804, 449] width 41 height 41
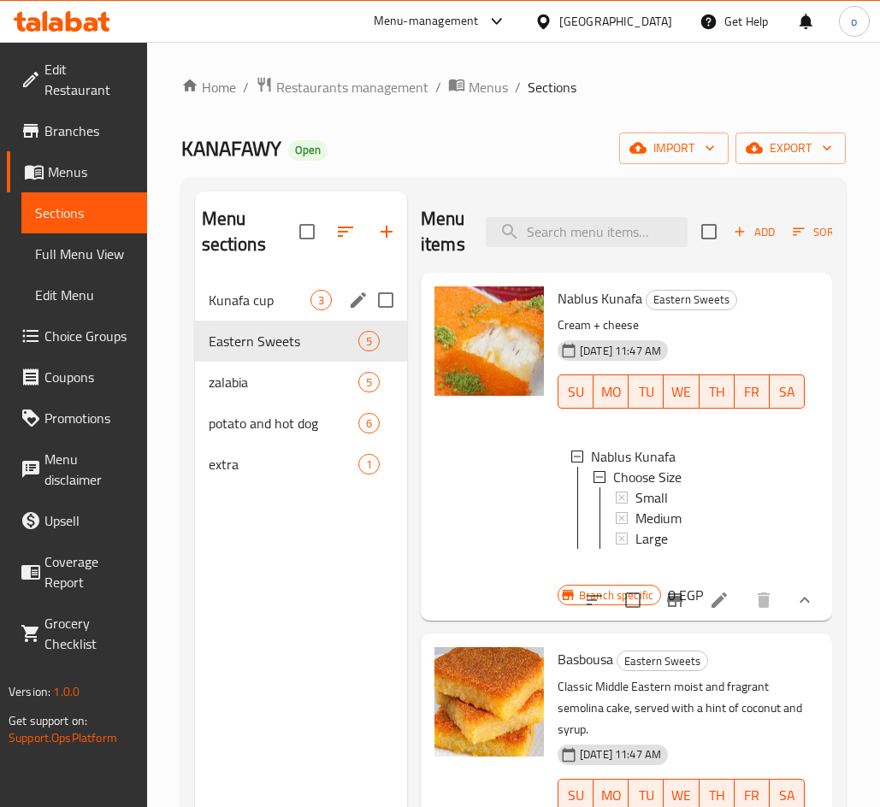
click at [270, 285] on div "Kunafa cup 3" at bounding box center [301, 300] width 212 height 41
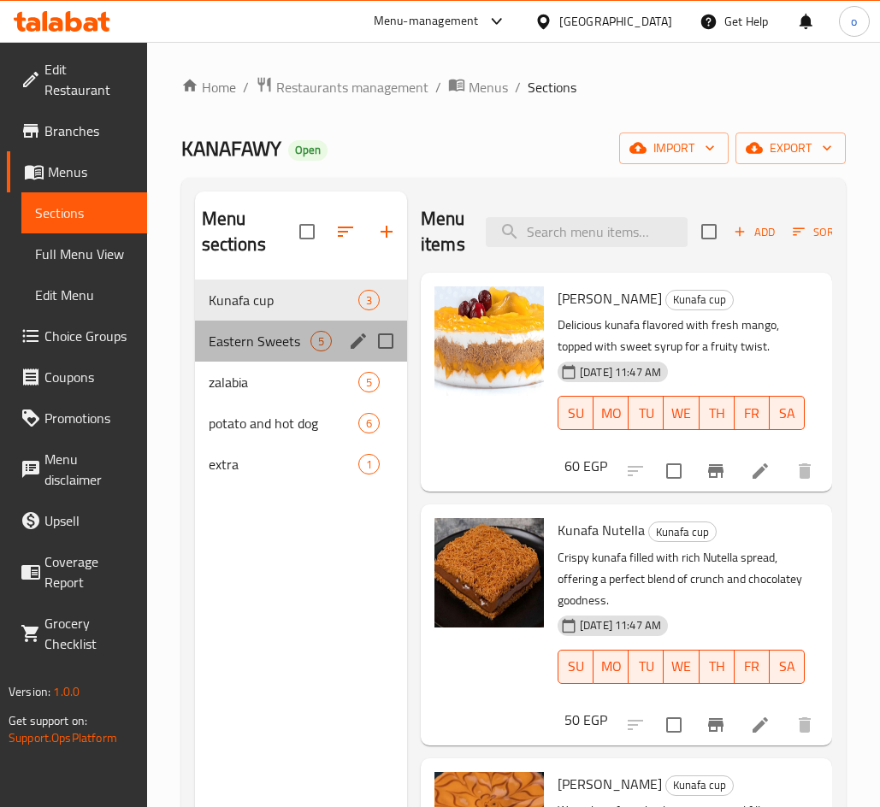
click at [257, 351] on div "Eastern Sweets 5" at bounding box center [301, 341] width 212 height 41
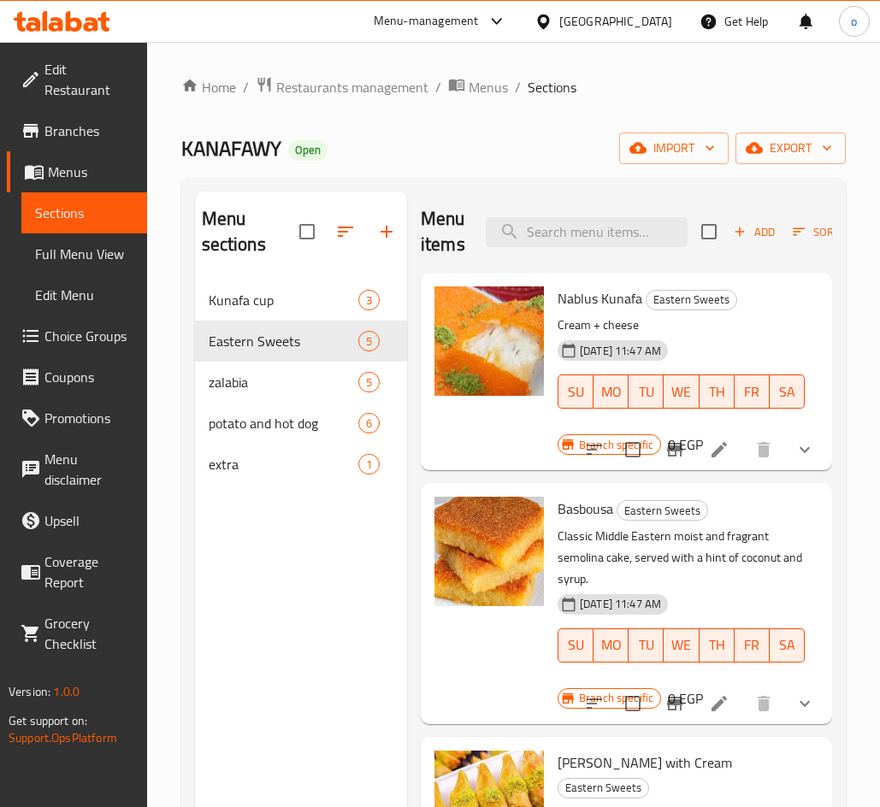
click at [664, 457] on icon "Branch-specific-item" at bounding box center [674, 449] width 21 height 21
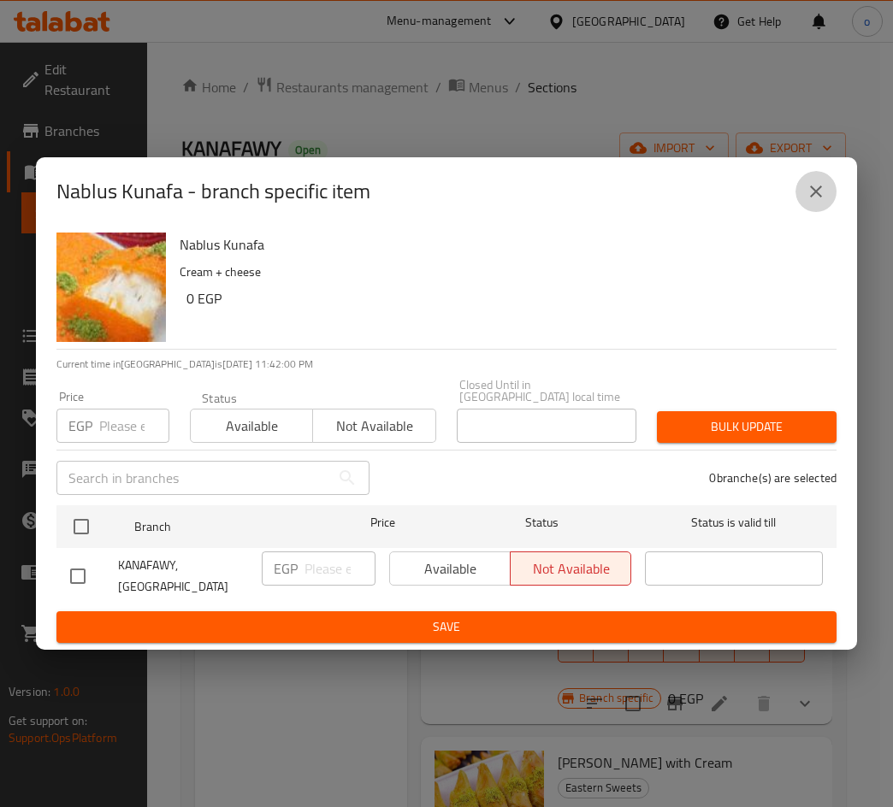
click at [808, 202] on icon "close" at bounding box center [815, 191] width 21 height 21
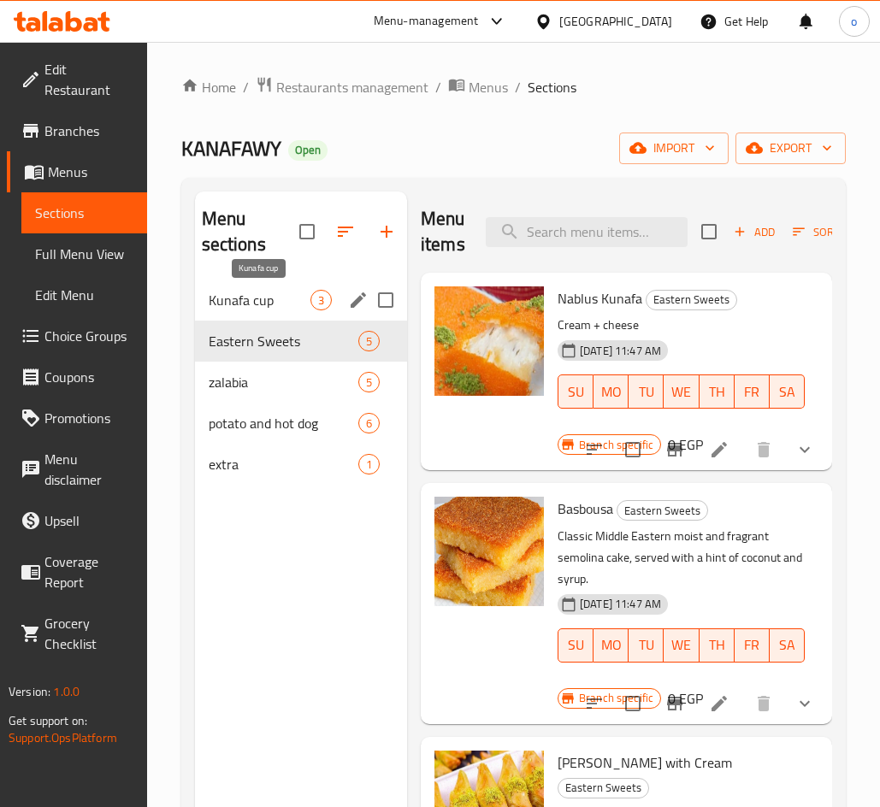
click at [244, 304] on span "Kunafa cup" at bounding box center [260, 300] width 102 height 21
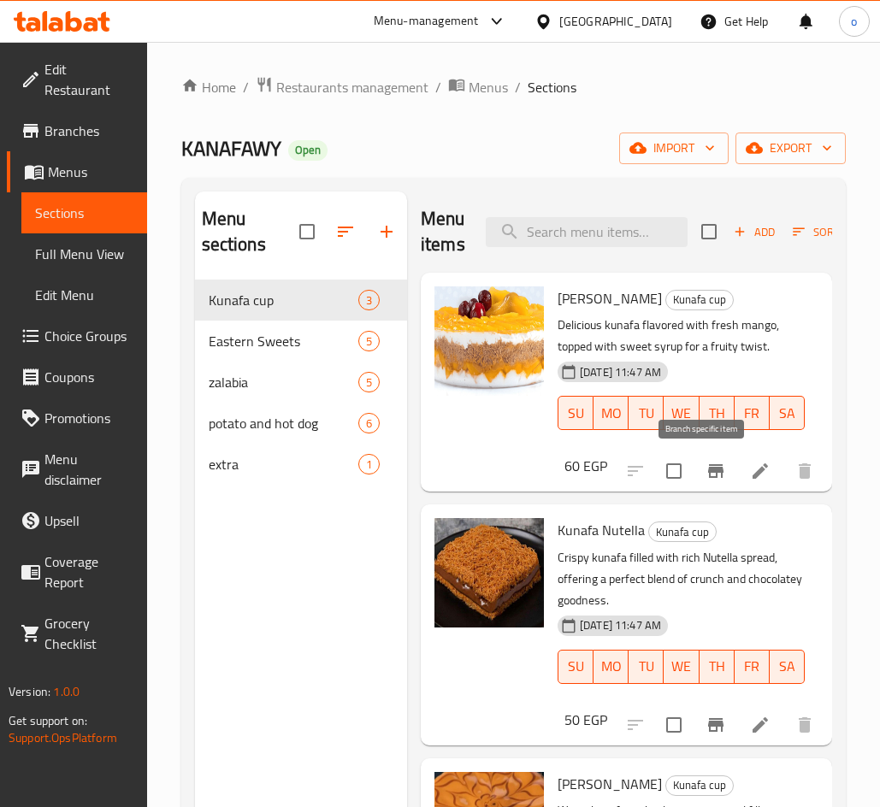
click at [713, 463] on button "Branch-specific-item" at bounding box center [715, 471] width 41 height 41
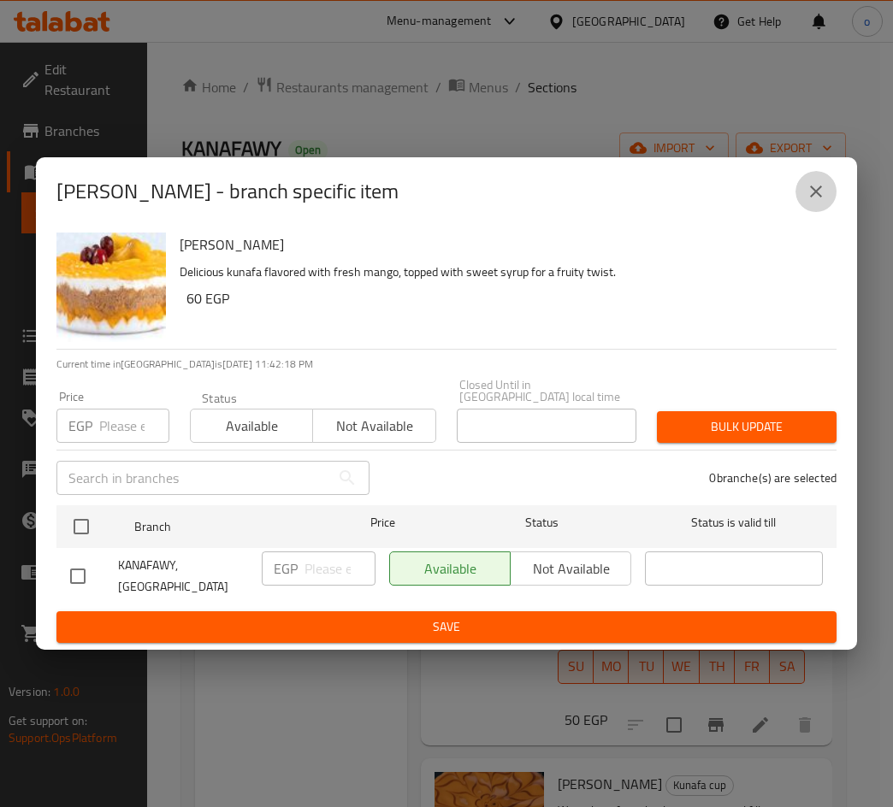
click at [816, 202] on icon "close" at bounding box center [815, 191] width 21 height 21
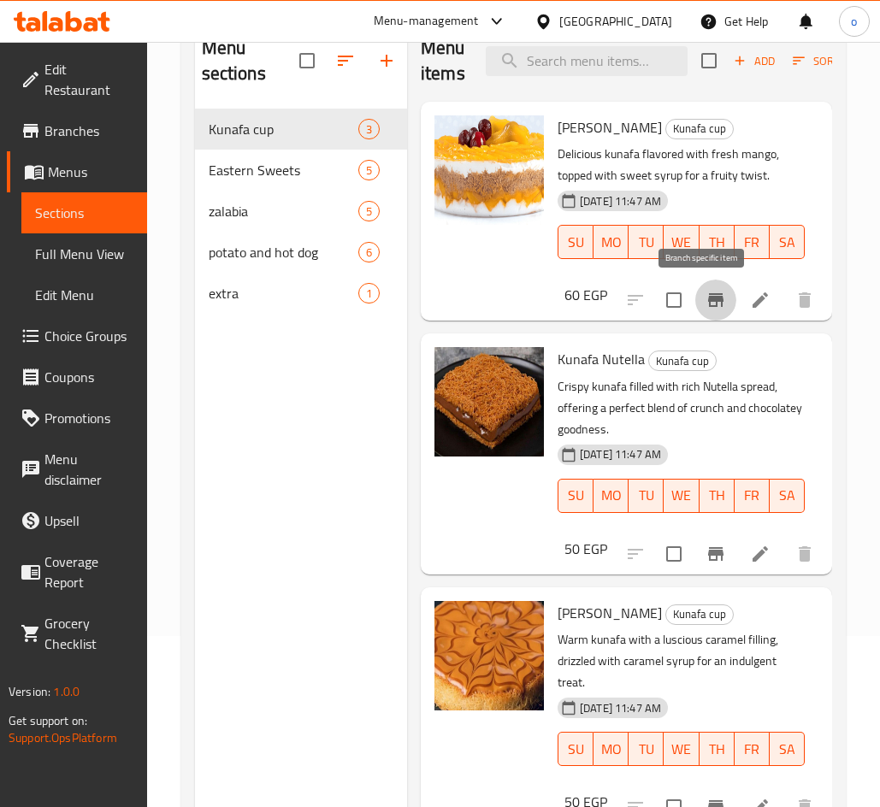
click at [708, 300] on icon "Branch-specific-item" at bounding box center [715, 300] width 15 height 14
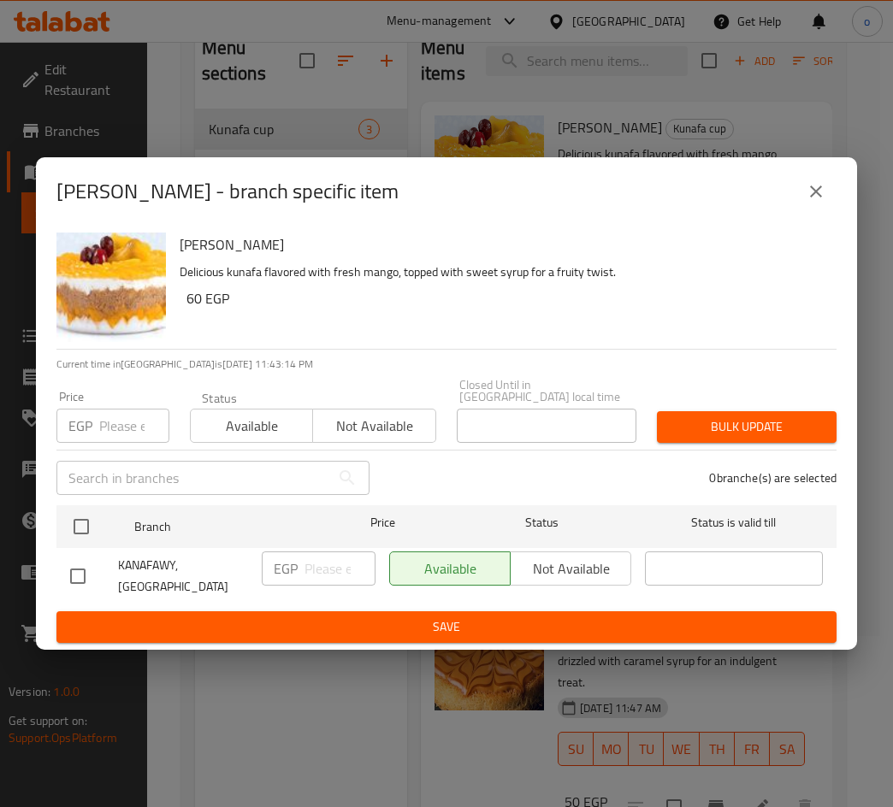
click at [826, 207] on button "close" at bounding box center [815, 191] width 41 height 41
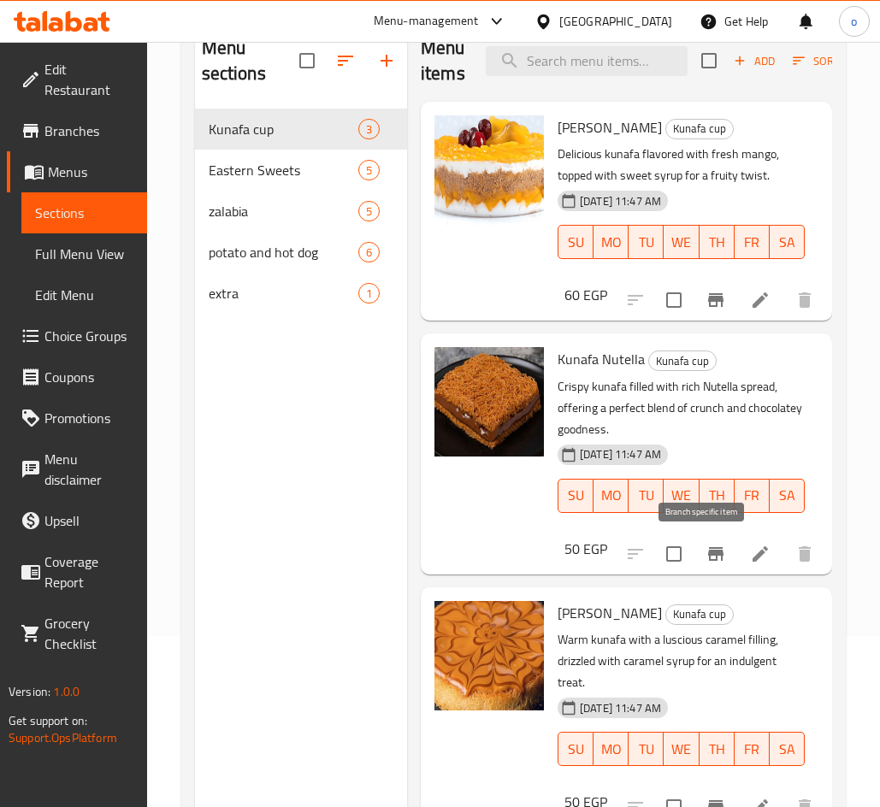
click at [708, 544] on icon "Branch-specific-item" at bounding box center [715, 554] width 21 height 21
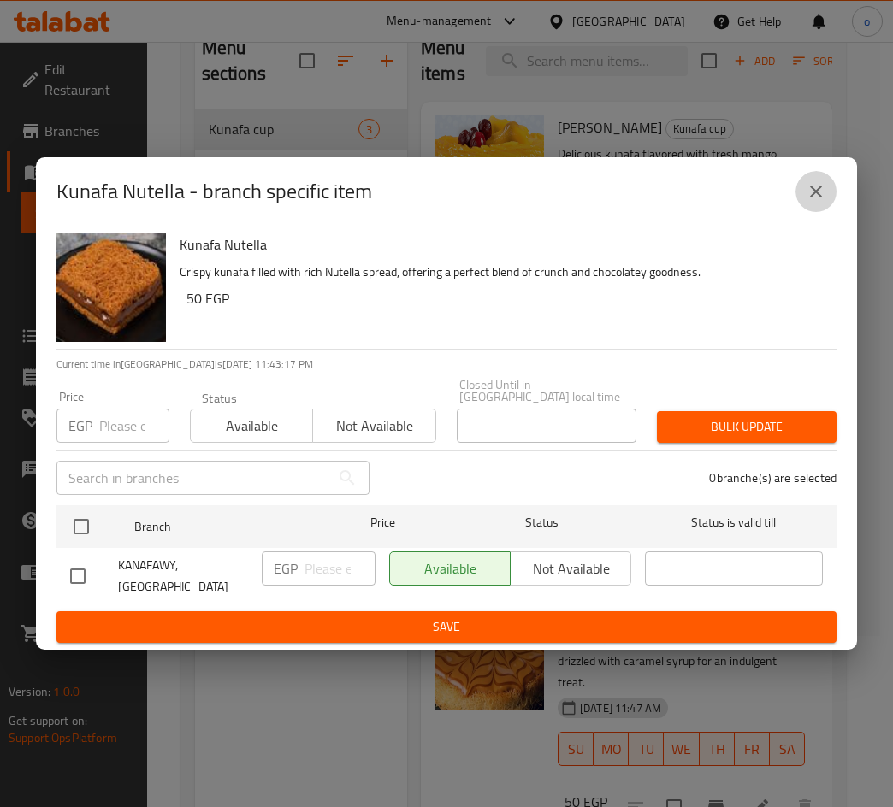
click at [815, 197] on icon "close" at bounding box center [816, 192] width 12 height 12
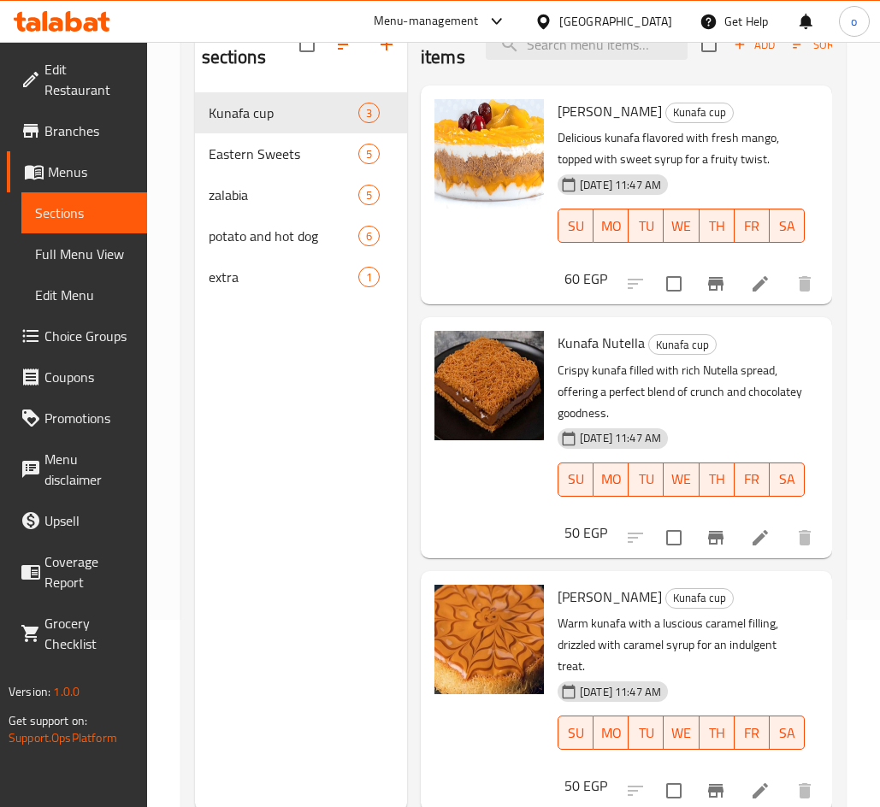
scroll to position [239, 0]
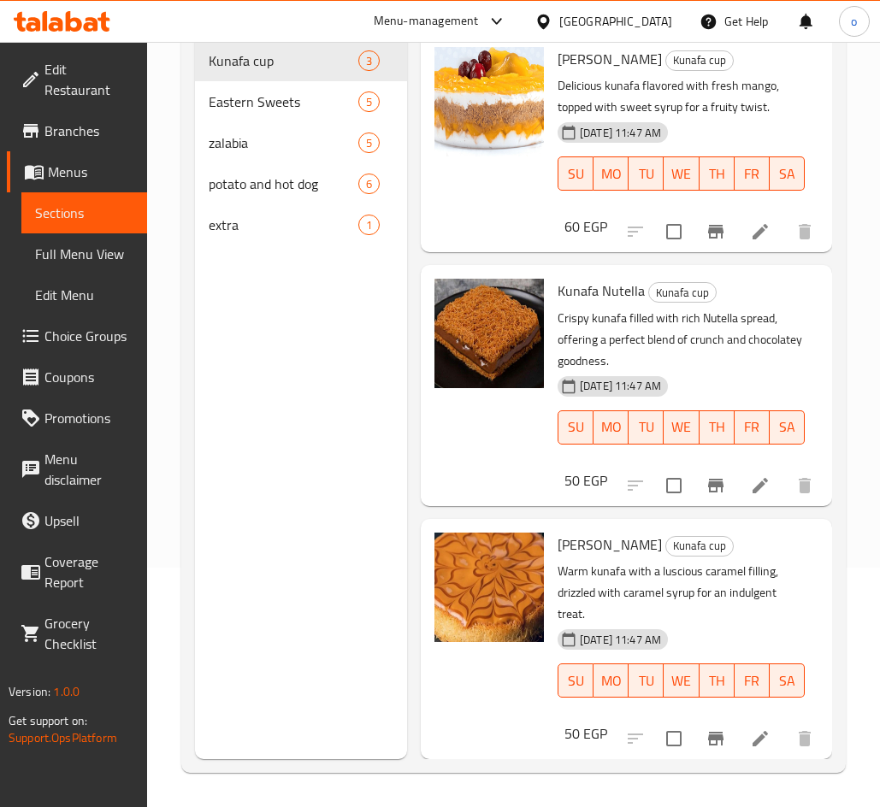
click at [710, 736] on icon "Branch-specific-item" at bounding box center [715, 738] width 21 height 21
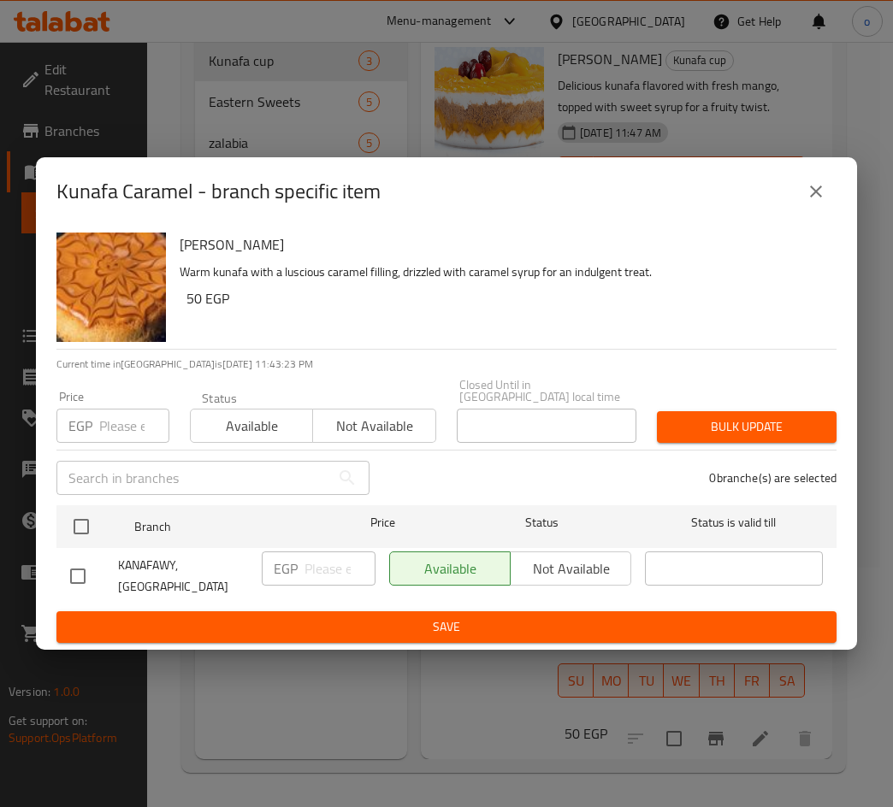
click at [823, 202] on icon "close" at bounding box center [815, 191] width 21 height 21
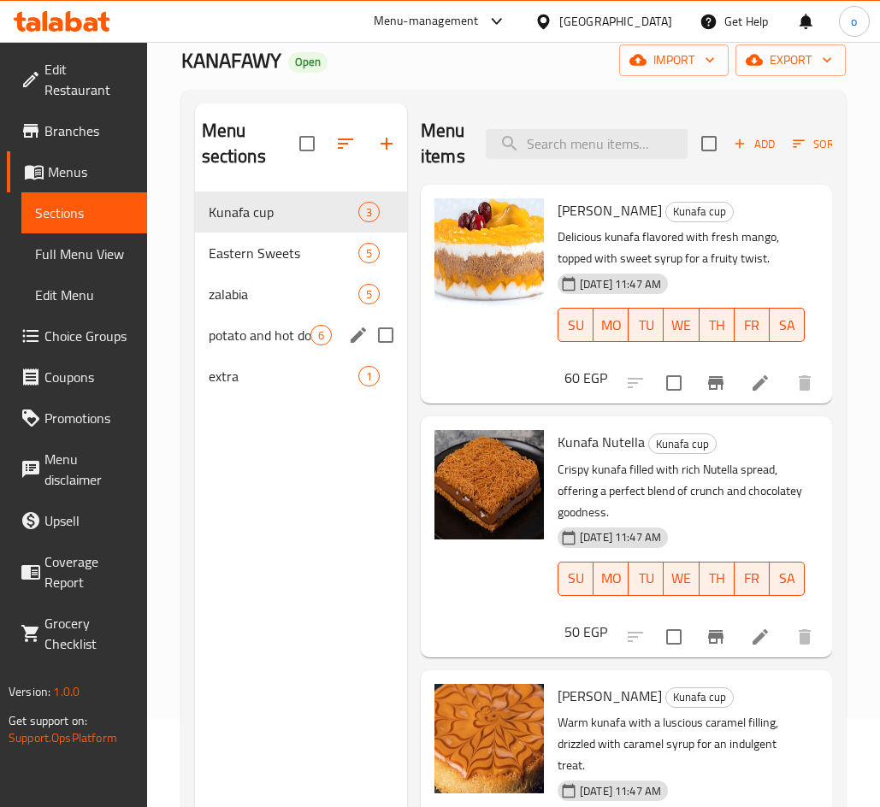
scroll to position [68, 0]
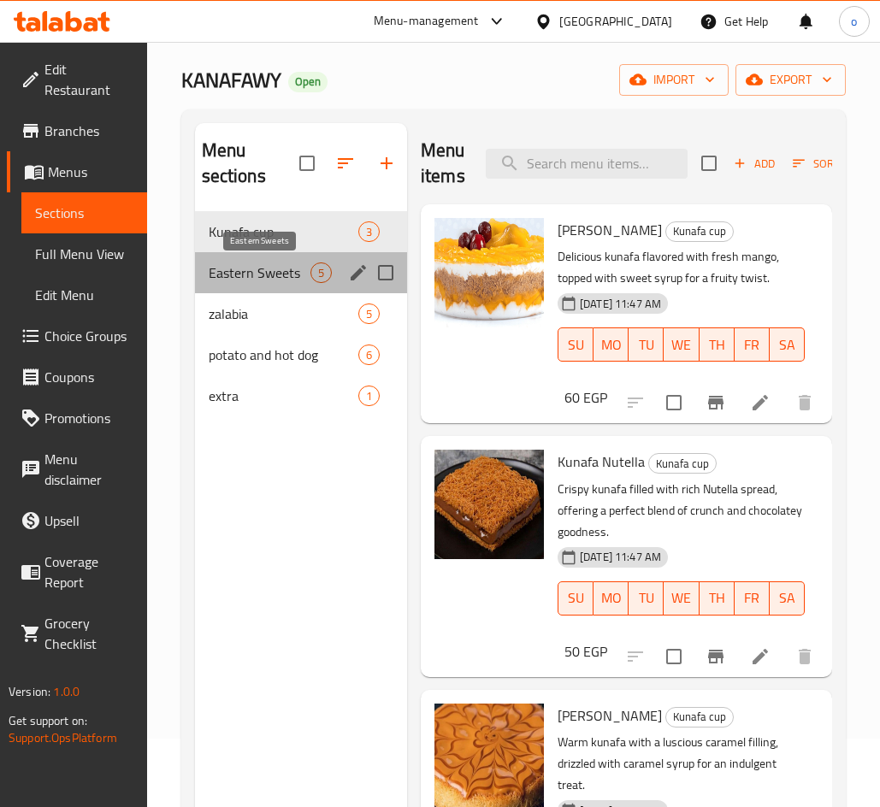
click at [304, 274] on span "Eastern Sweets" at bounding box center [260, 272] width 102 height 21
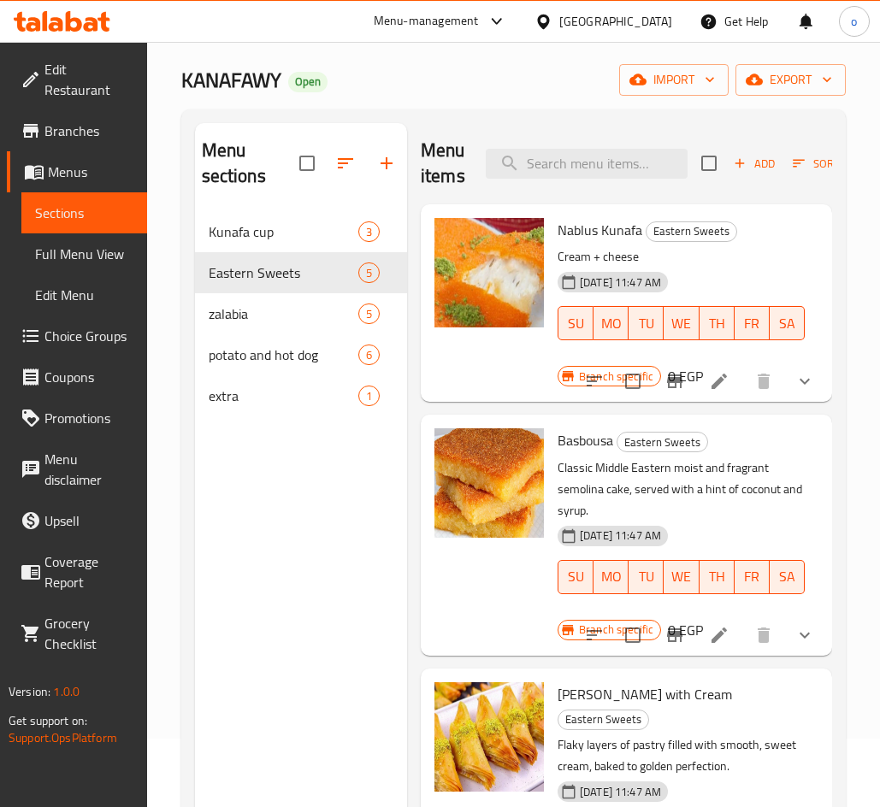
click at [811, 379] on button "show more" at bounding box center [804, 381] width 41 height 41
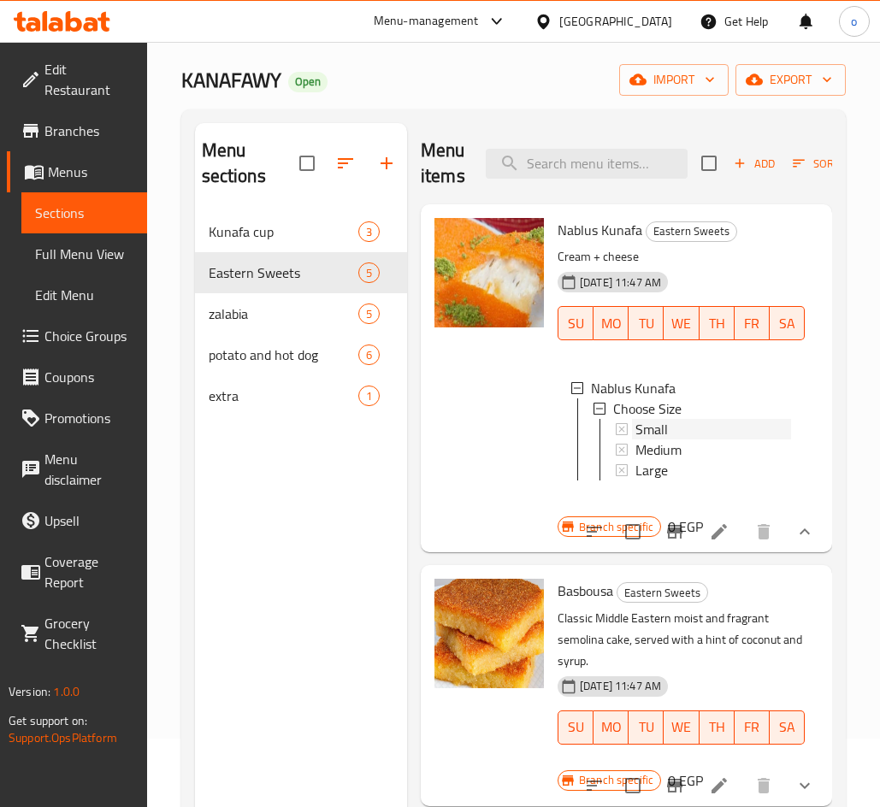
click at [675, 432] on div "Small" at bounding box center [713, 429] width 156 height 21
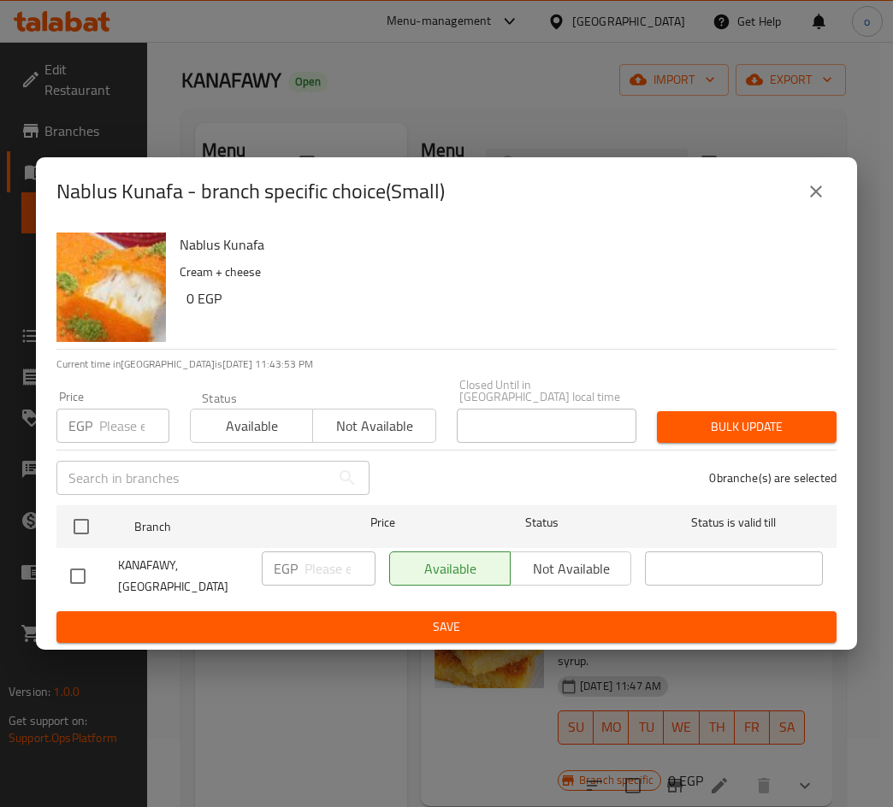
click at [95, 427] on div "EGP Price" at bounding box center [112, 426] width 113 height 34
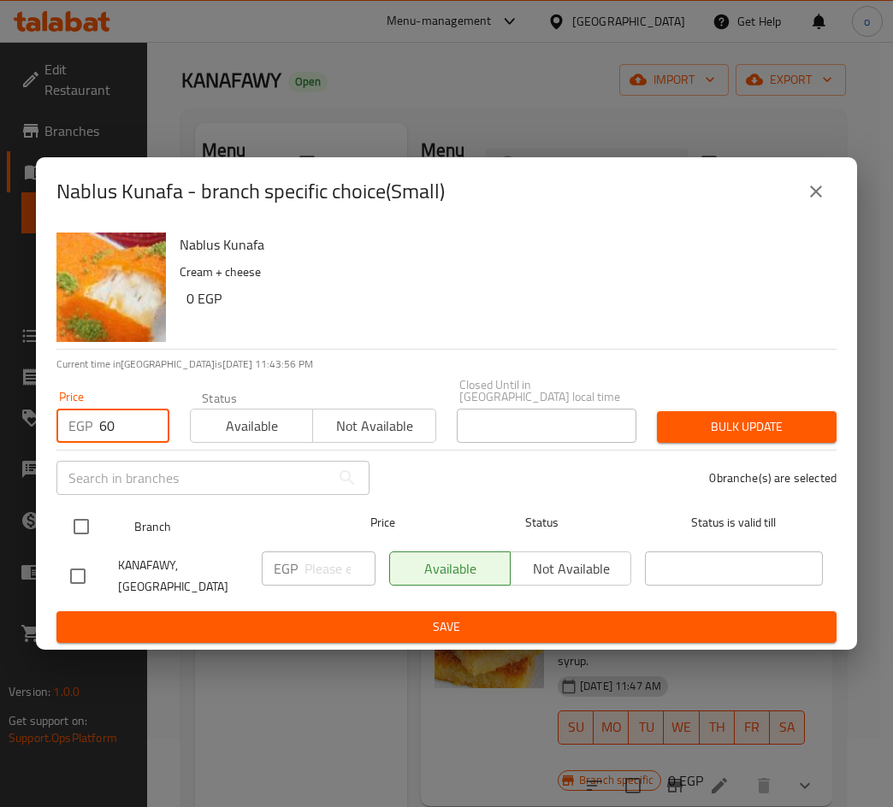
type input "60"
click at [93, 529] on input "checkbox" at bounding box center [81, 527] width 36 height 36
checkbox input "true"
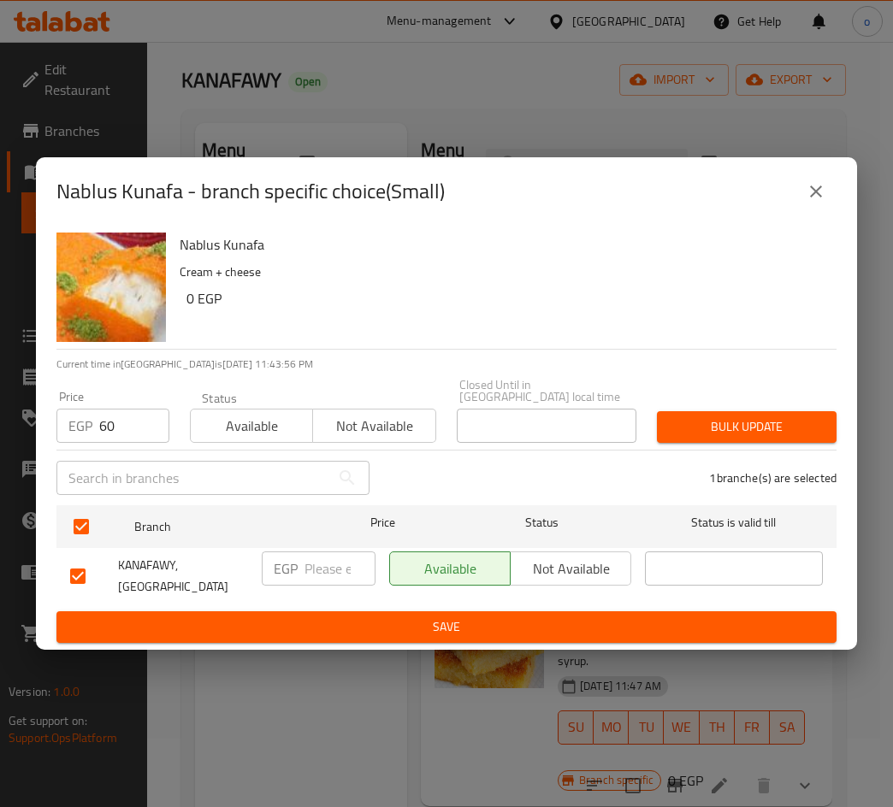
click at [766, 437] on span "Bulk update" at bounding box center [746, 426] width 152 height 21
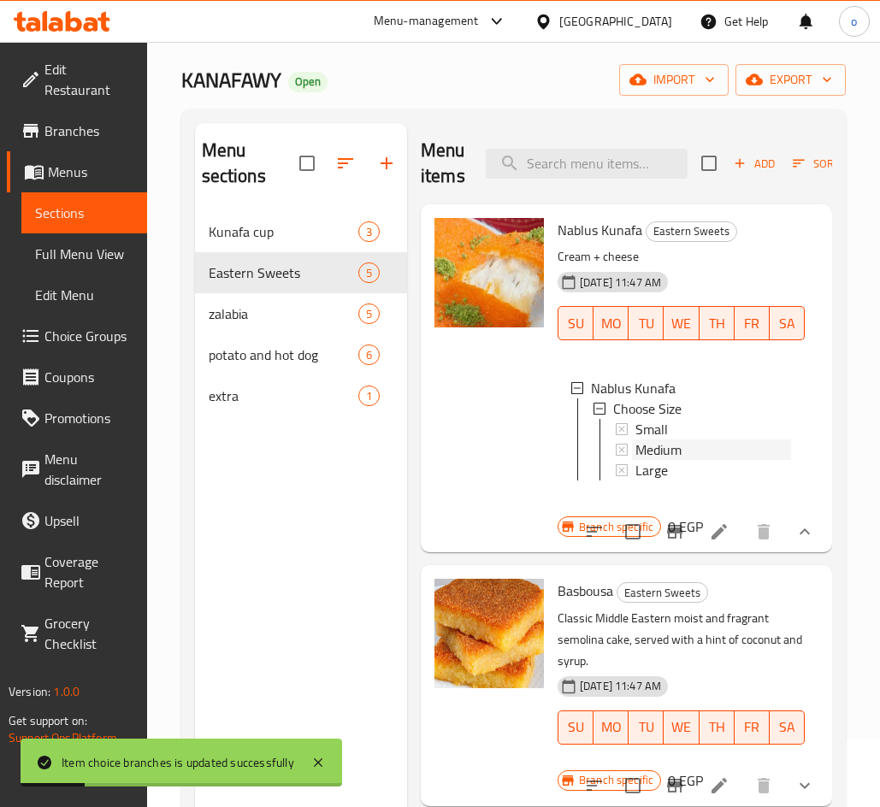
click at [669, 445] on span "Medium" at bounding box center [658, 449] width 46 height 21
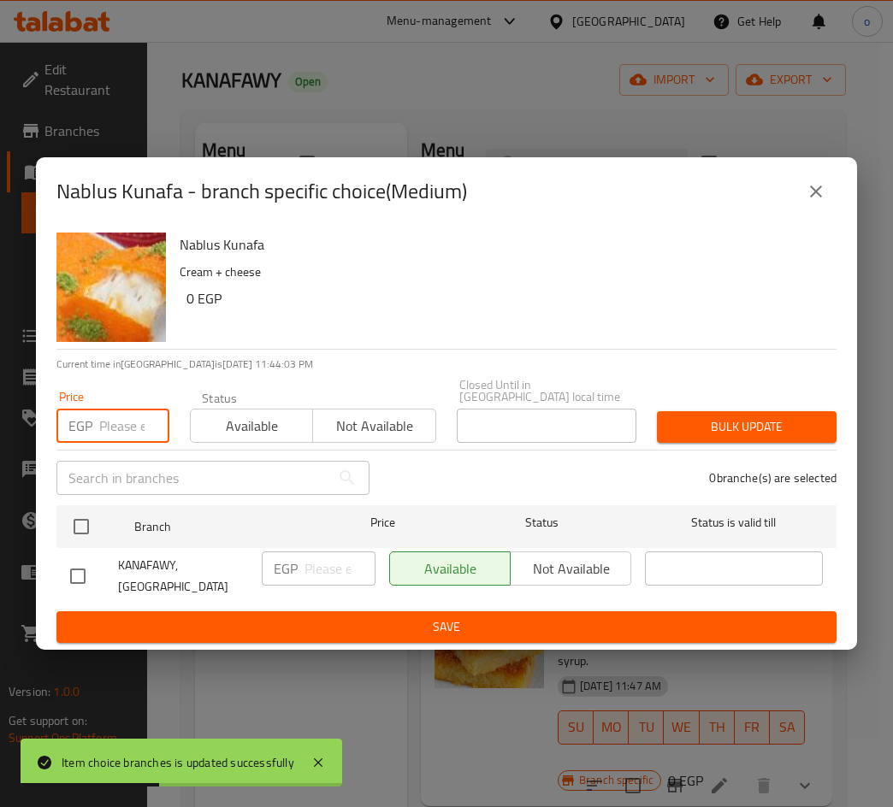
click at [119, 427] on input "number" at bounding box center [134, 426] width 70 height 34
type input "1"
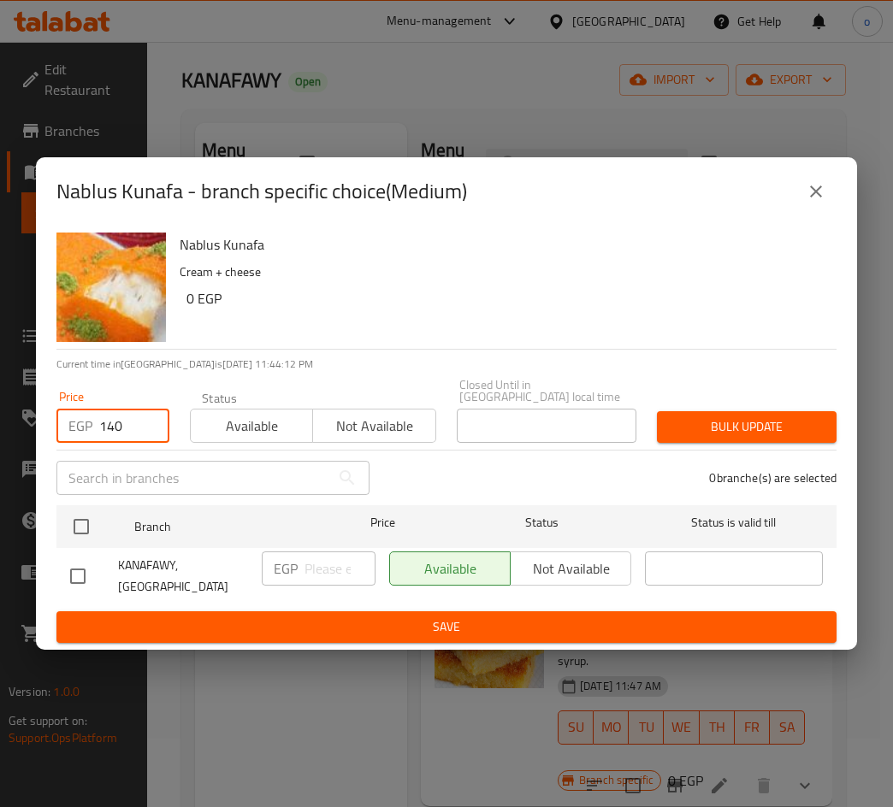
type input "140"
click at [78, 569] on input "checkbox" at bounding box center [78, 576] width 36 height 36
checkbox input "true"
click at [734, 427] on span "Bulk update" at bounding box center [746, 426] width 152 height 21
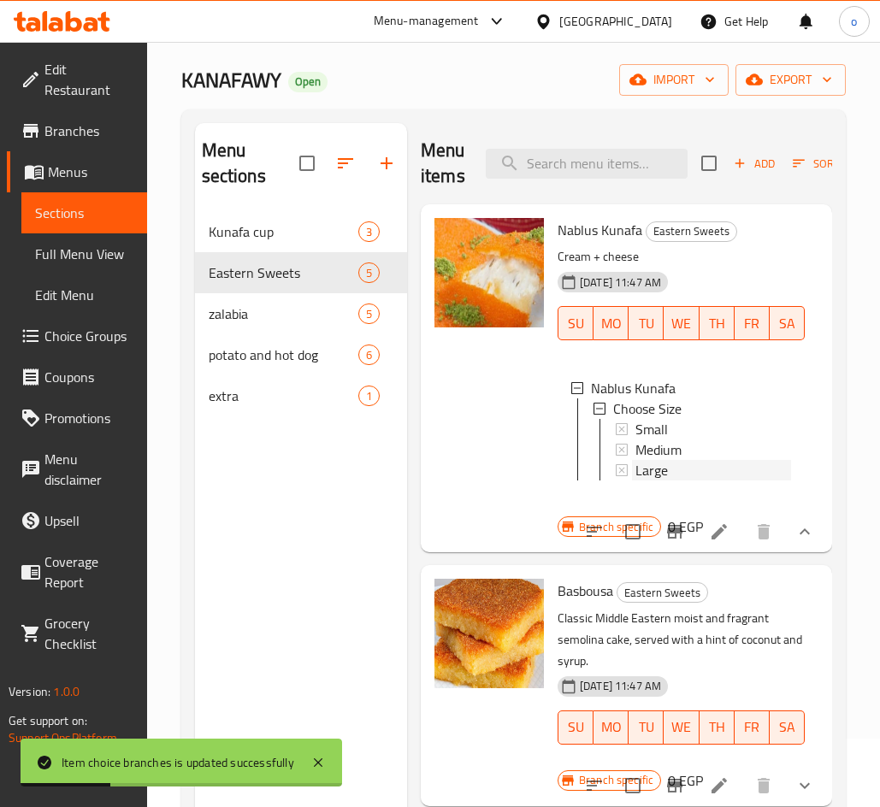
click at [675, 465] on div "Large" at bounding box center [713, 470] width 156 height 21
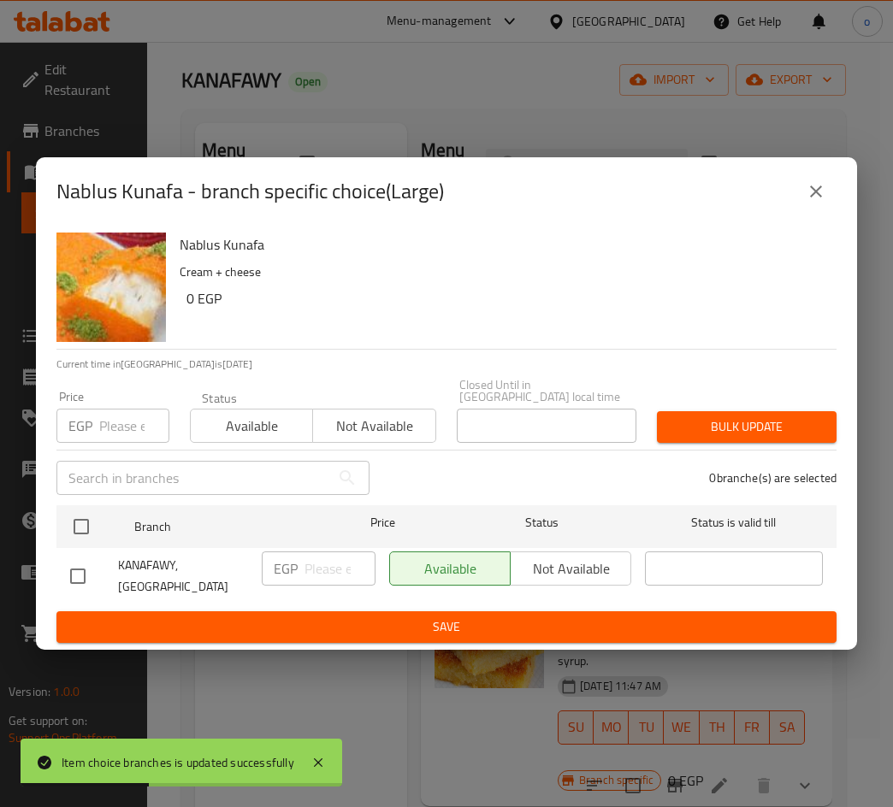
click at [115, 421] on input "number" at bounding box center [134, 426] width 70 height 34
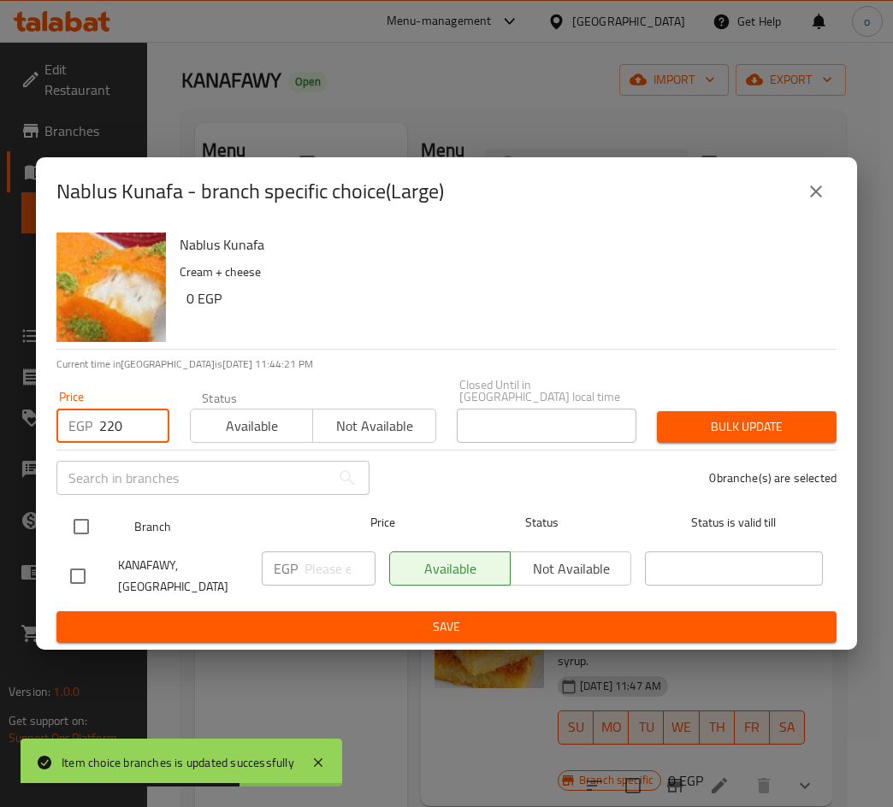
type input "220"
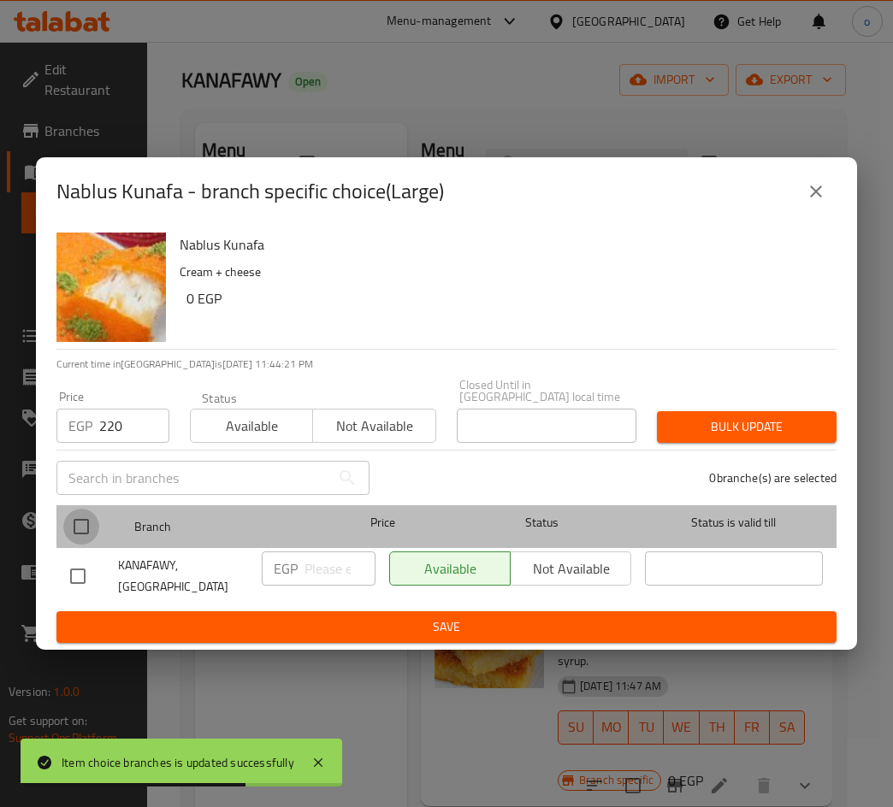
click at [87, 538] on input "checkbox" at bounding box center [81, 527] width 36 height 36
checkbox input "true"
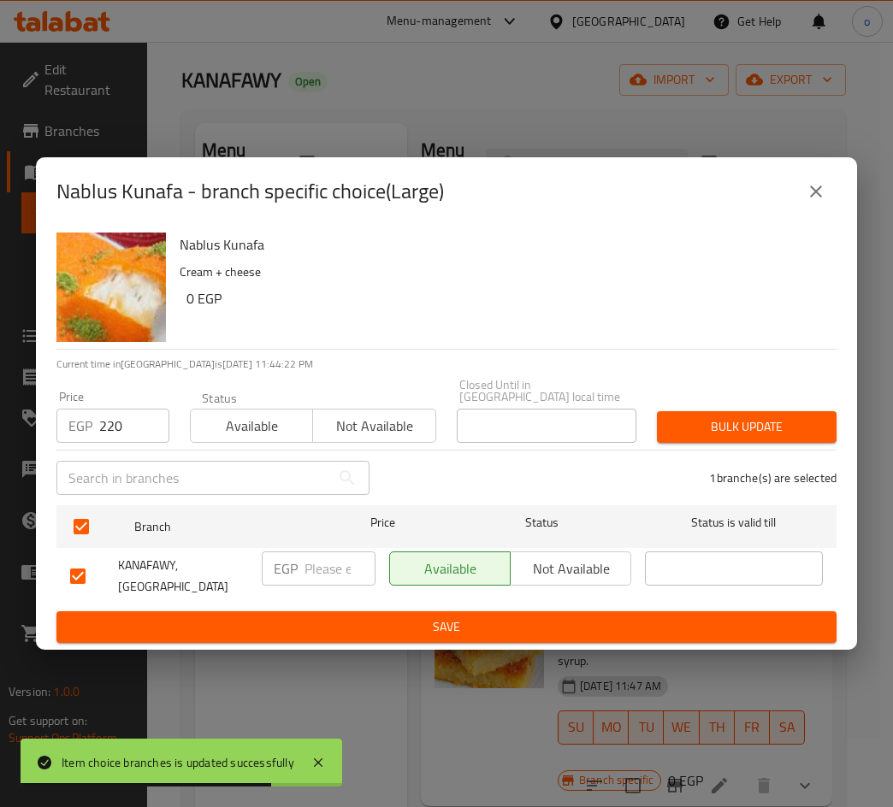
click at [695, 410] on div "Bulk update" at bounding box center [746, 427] width 200 height 52
click at [698, 418] on span "Bulk update" at bounding box center [746, 426] width 152 height 21
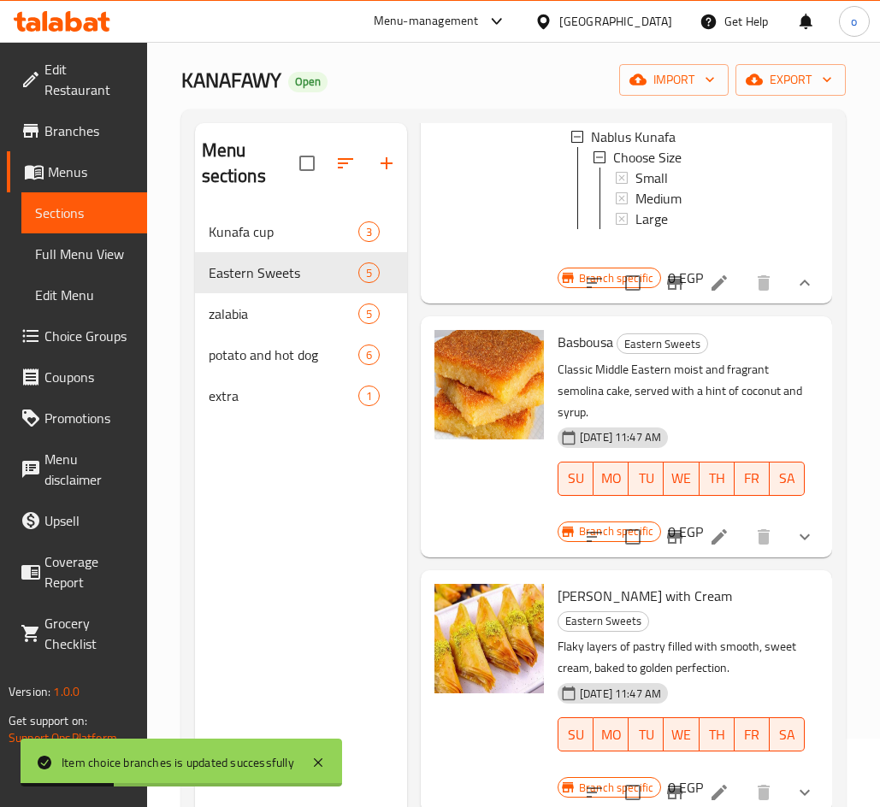
scroll to position [256, 0]
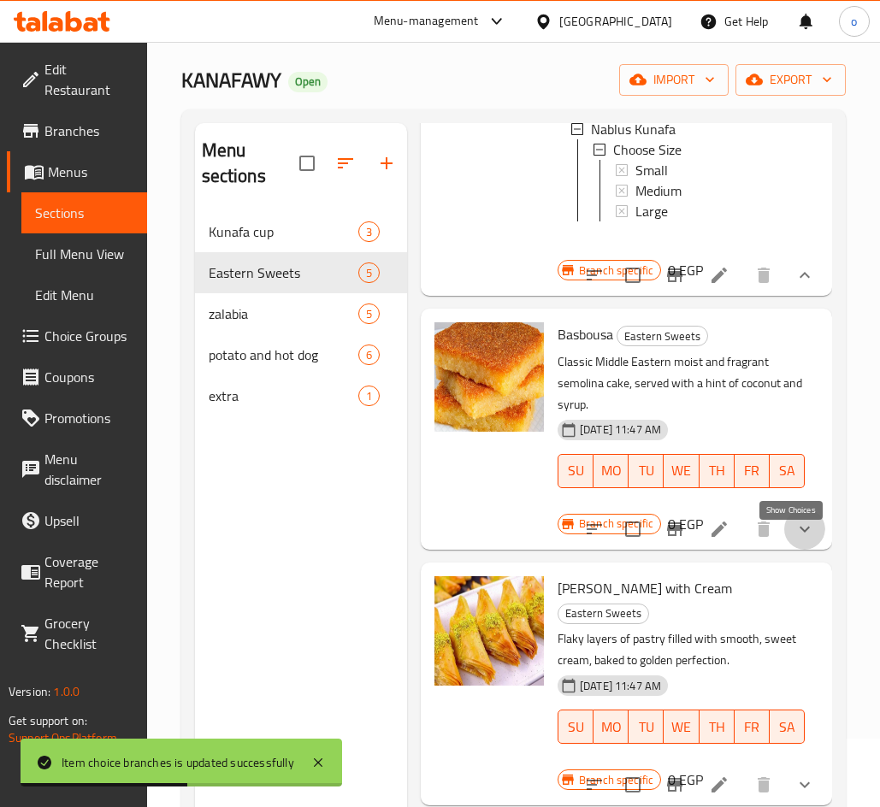
click at [799, 532] on icon "show more" at bounding box center [804, 529] width 10 height 6
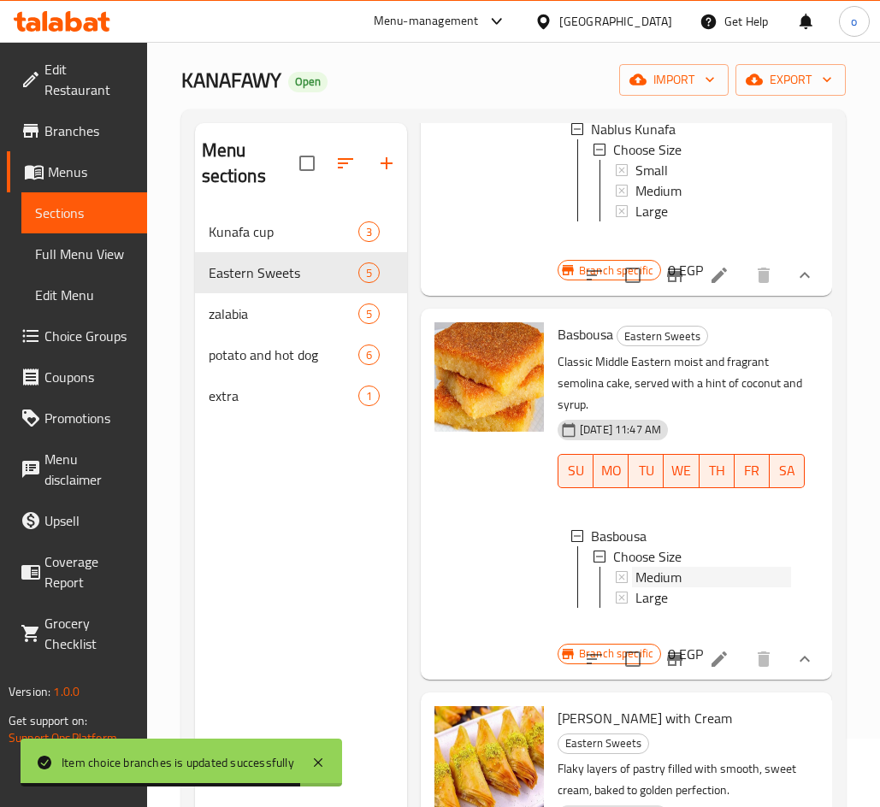
click at [650, 585] on span "Medium" at bounding box center [658, 577] width 46 height 21
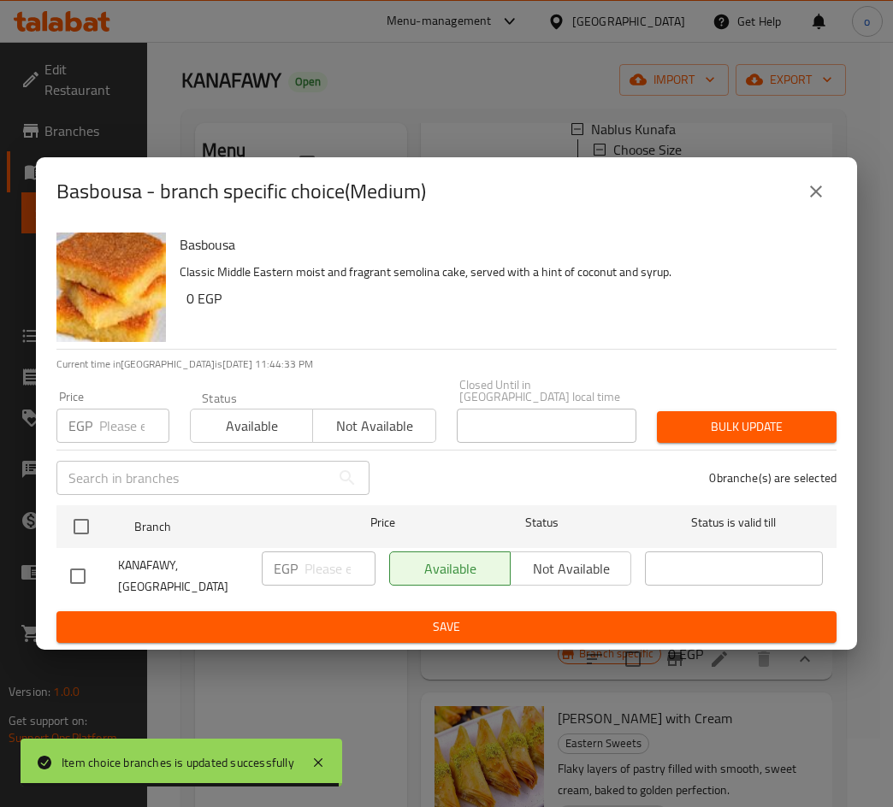
click at [113, 431] on input "number" at bounding box center [134, 426] width 70 height 34
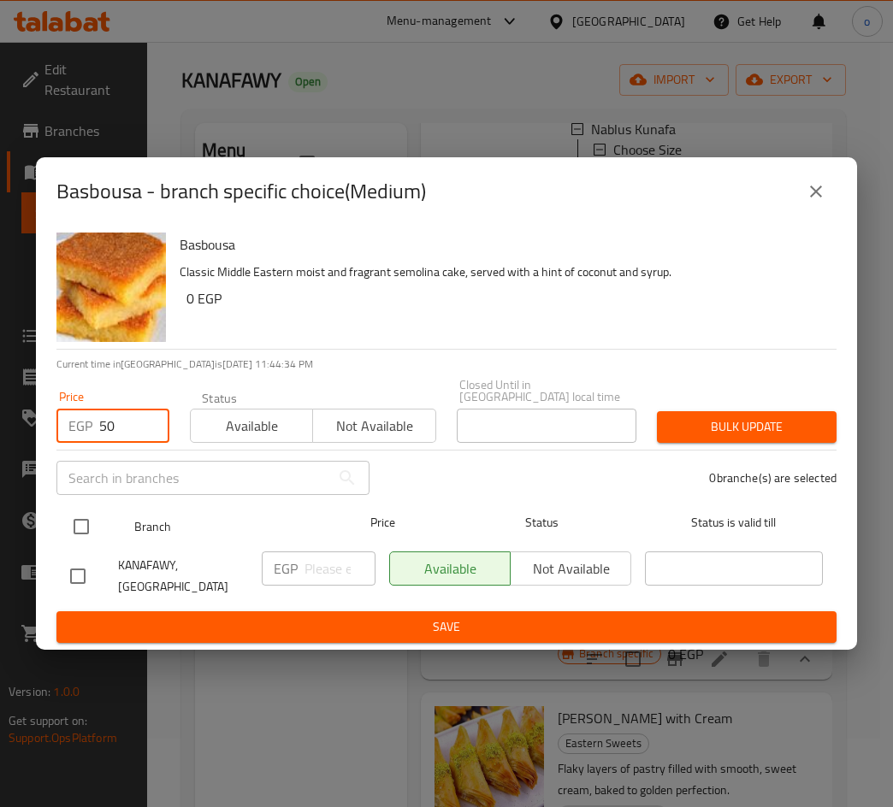
type input "50"
click at [91, 523] on input "checkbox" at bounding box center [81, 527] width 36 height 36
checkbox input "true"
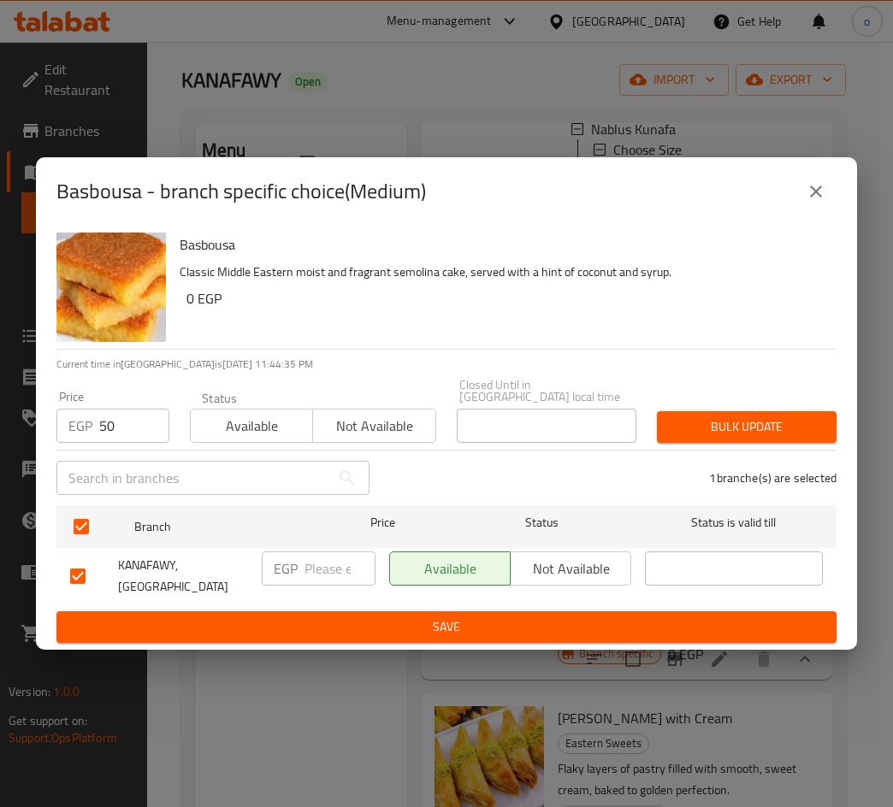
click at [804, 406] on div "Bulk update" at bounding box center [746, 427] width 200 height 52
click at [789, 416] on button "Bulk update" at bounding box center [747, 427] width 180 height 32
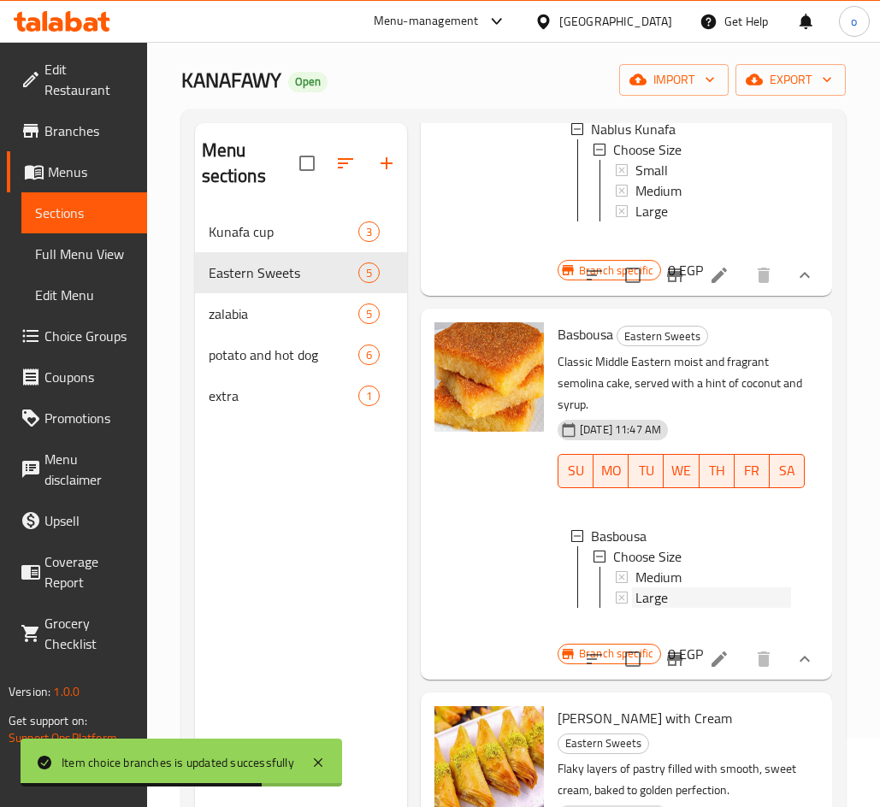
click at [669, 608] on div "Large" at bounding box center [713, 597] width 156 height 21
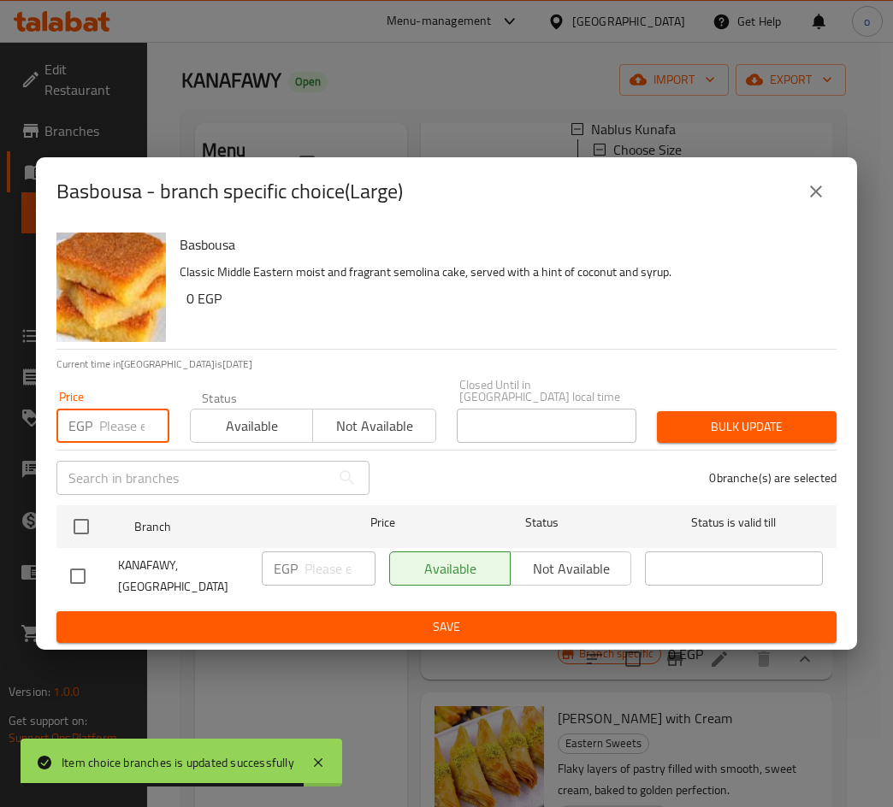
click at [102, 439] on input "number" at bounding box center [134, 426] width 70 height 34
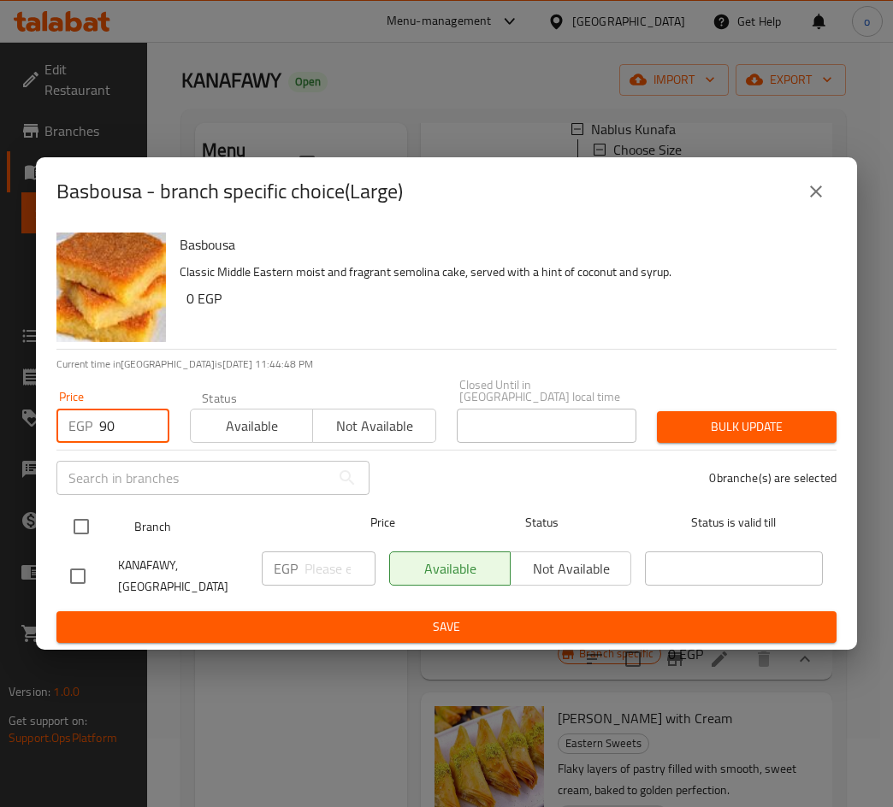
type input "90"
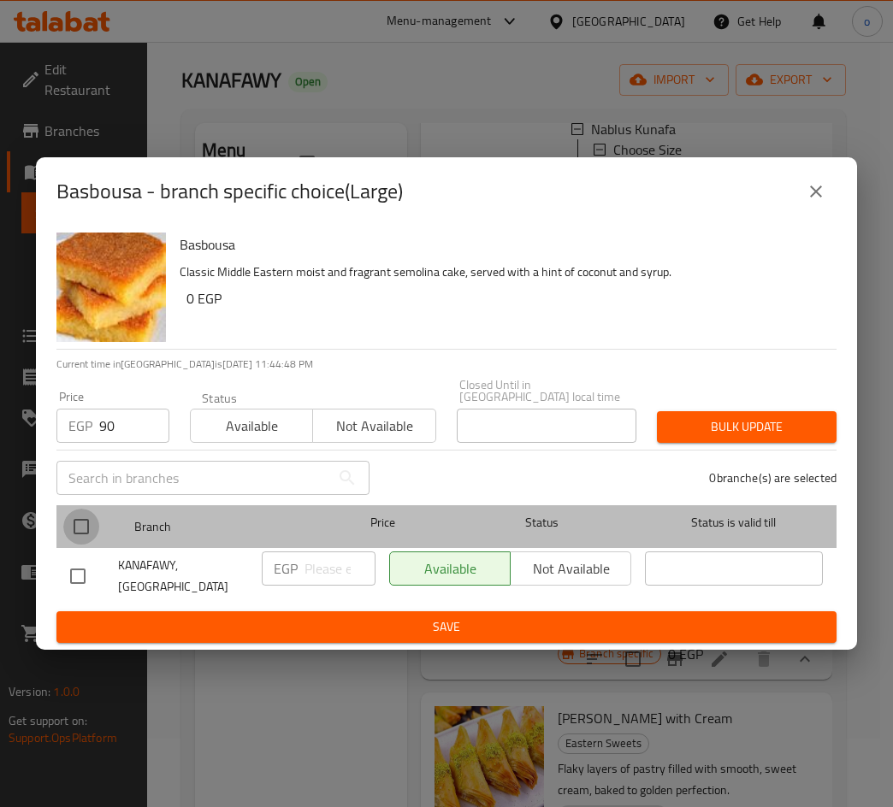
click at [86, 520] on input "checkbox" at bounding box center [81, 527] width 36 height 36
checkbox input "true"
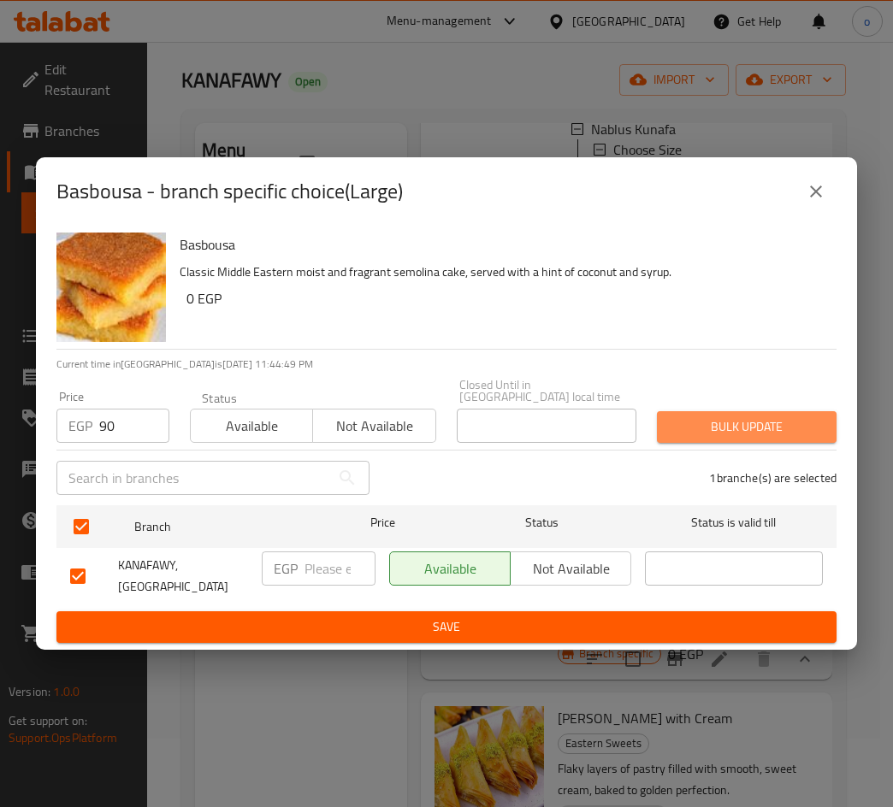
click at [796, 439] on button "Bulk update" at bounding box center [747, 427] width 180 height 32
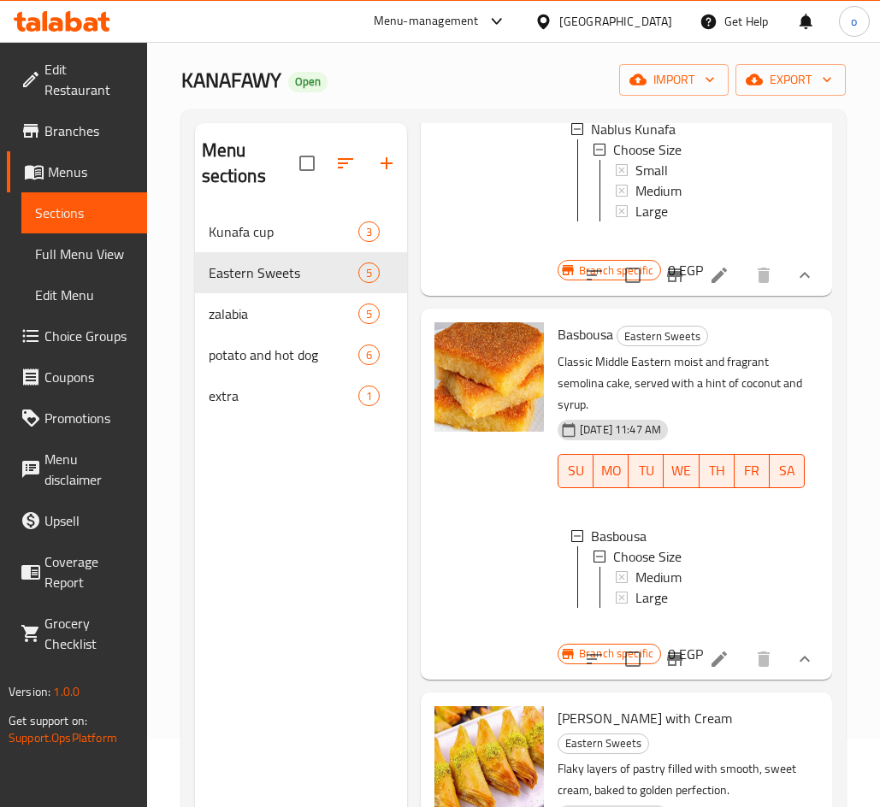
click at [680, 607] on div "Large" at bounding box center [713, 597] width 156 height 21
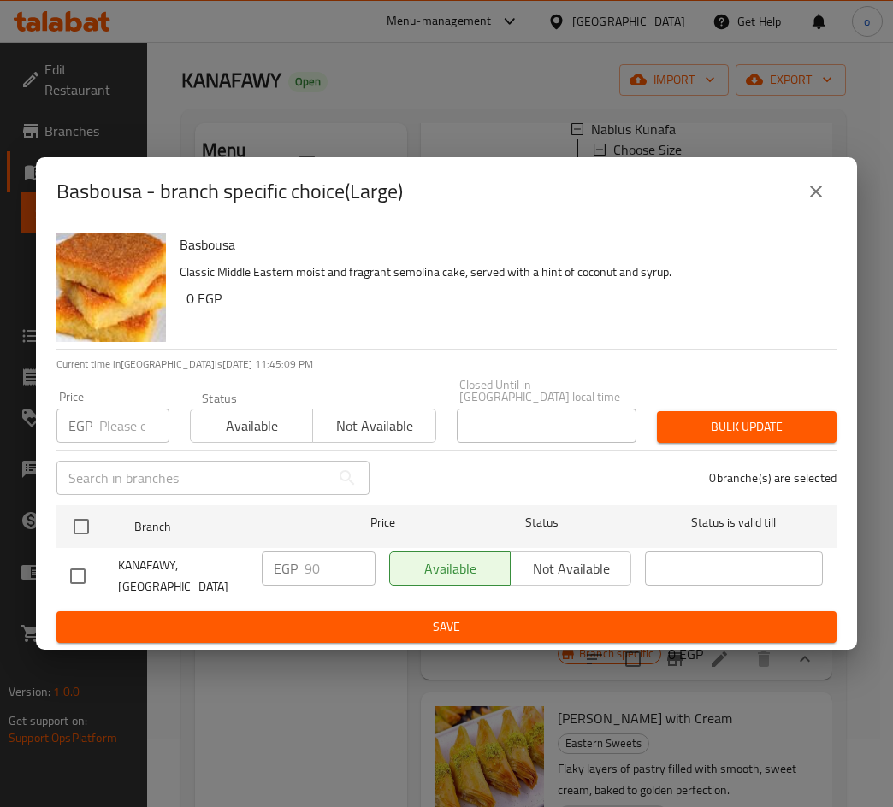
click at [832, 205] on button "close" at bounding box center [815, 191] width 41 height 41
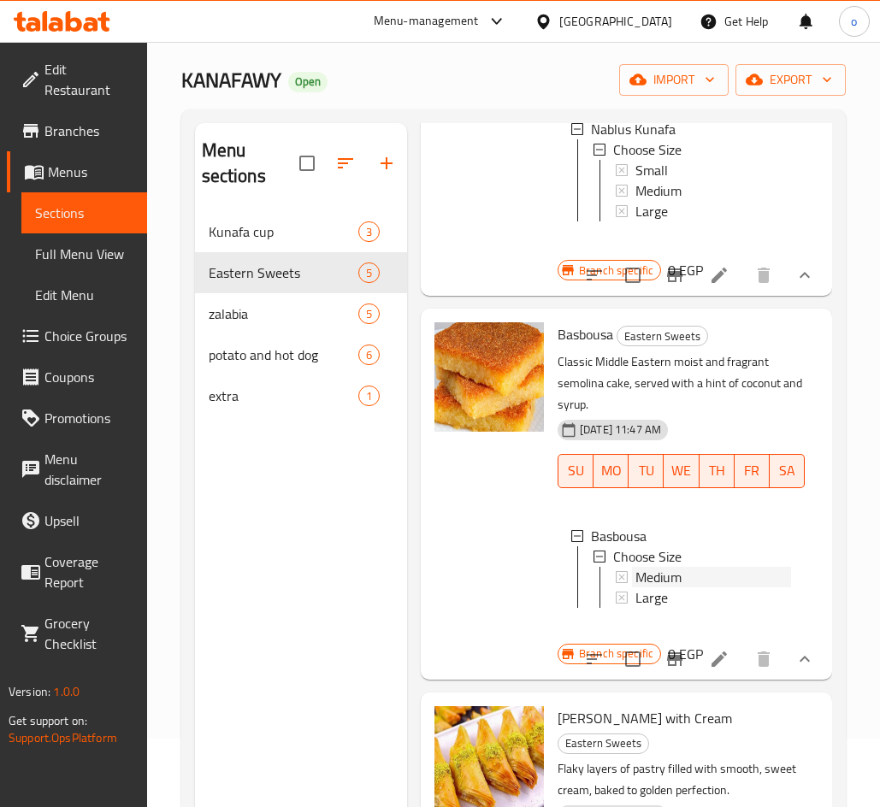
click at [666, 587] on span "Medium" at bounding box center [658, 577] width 46 height 21
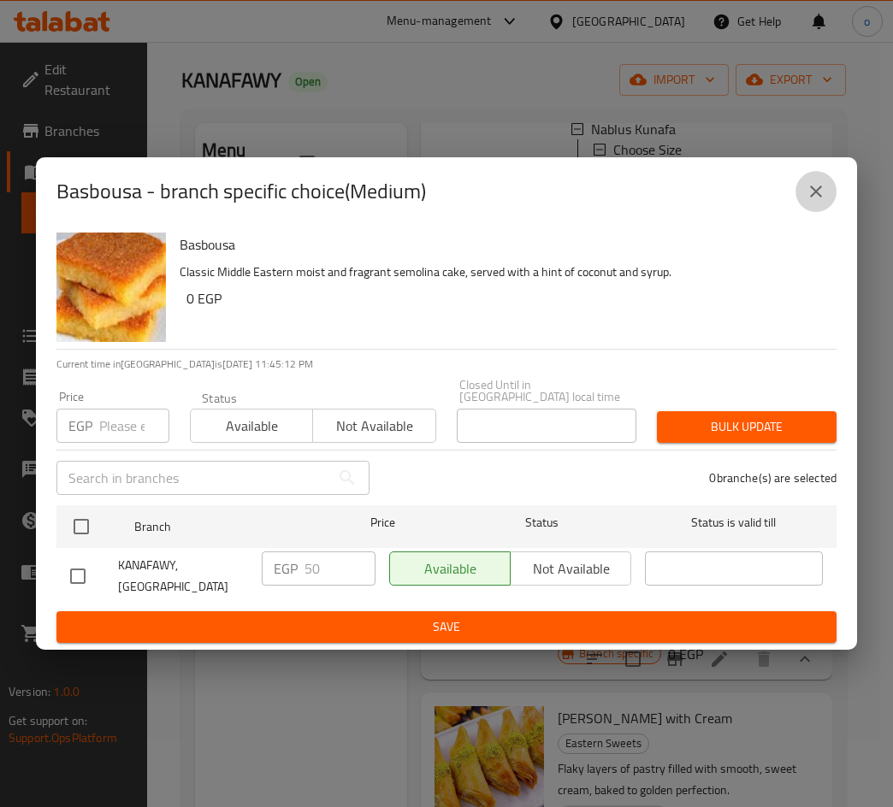
click at [813, 202] on icon "close" at bounding box center [815, 191] width 21 height 21
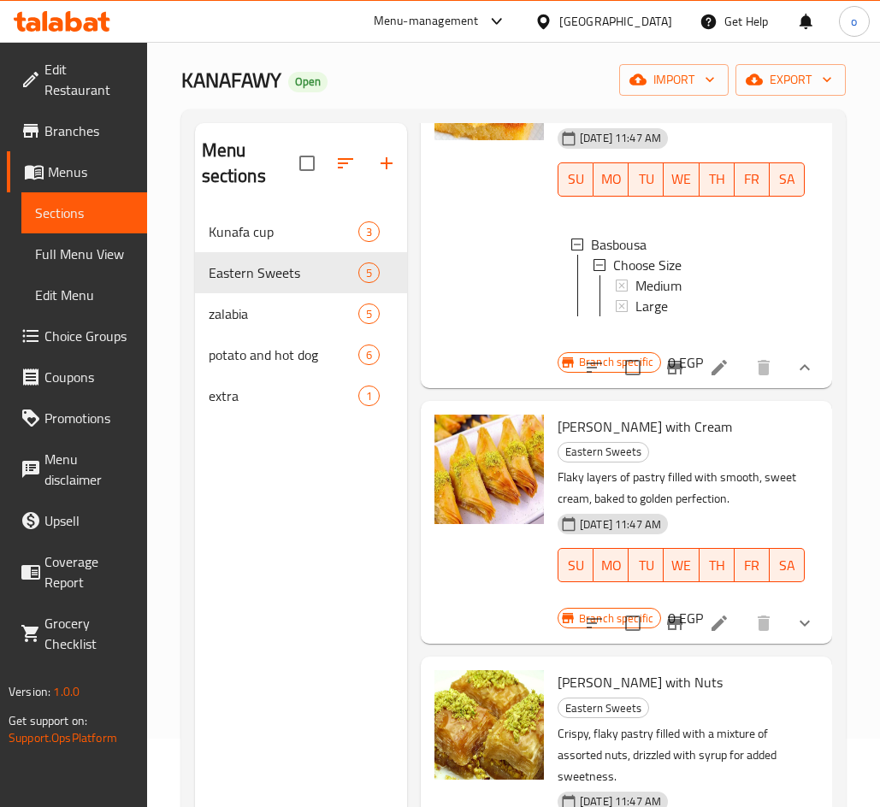
scroll to position [598, 0]
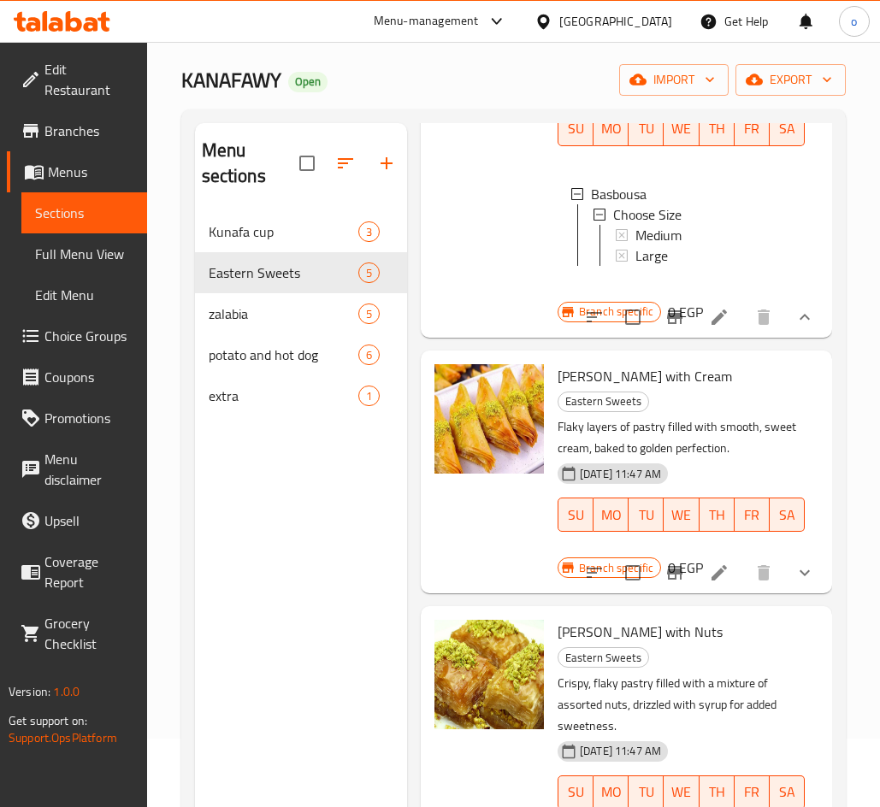
click at [800, 567] on icon "show more" at bounding box center [804, 573] width 21 height 21
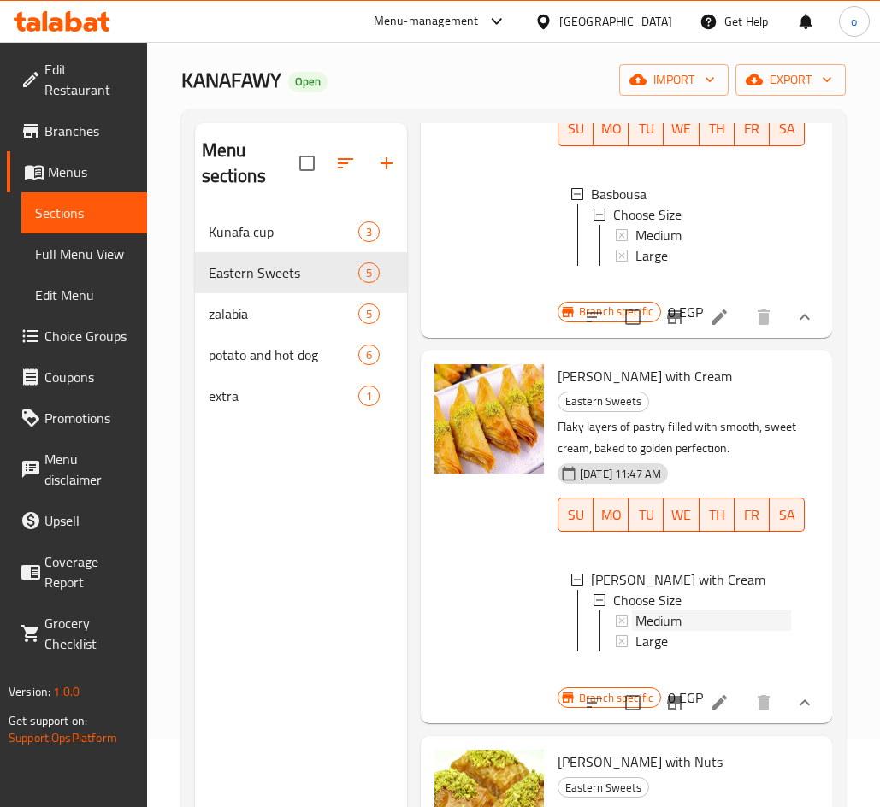
click at [657, 626] on span "Medium" at bounding box center [658, 620] width 46 height 21
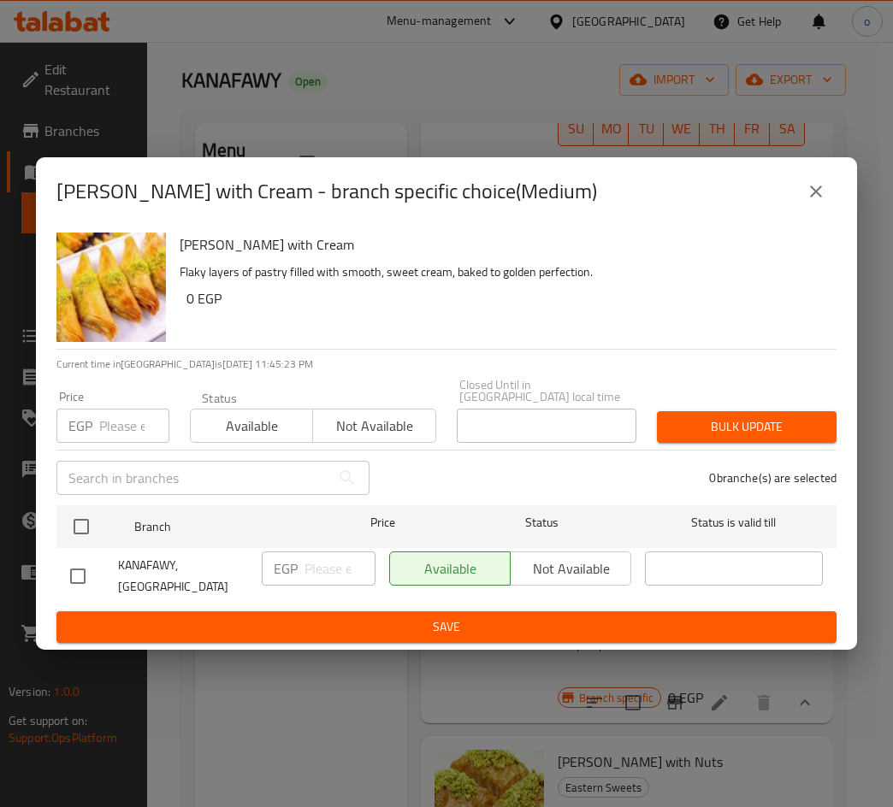
click at [123, 433] on input "number" at bounding box center [134, 426] width 70 height 34
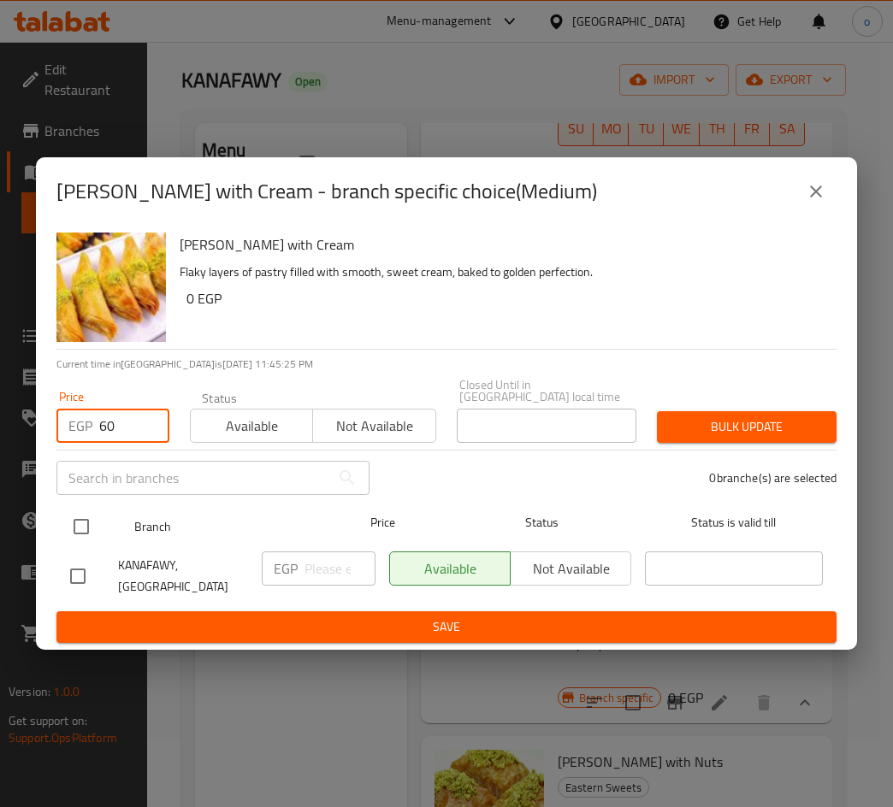
type input "60"
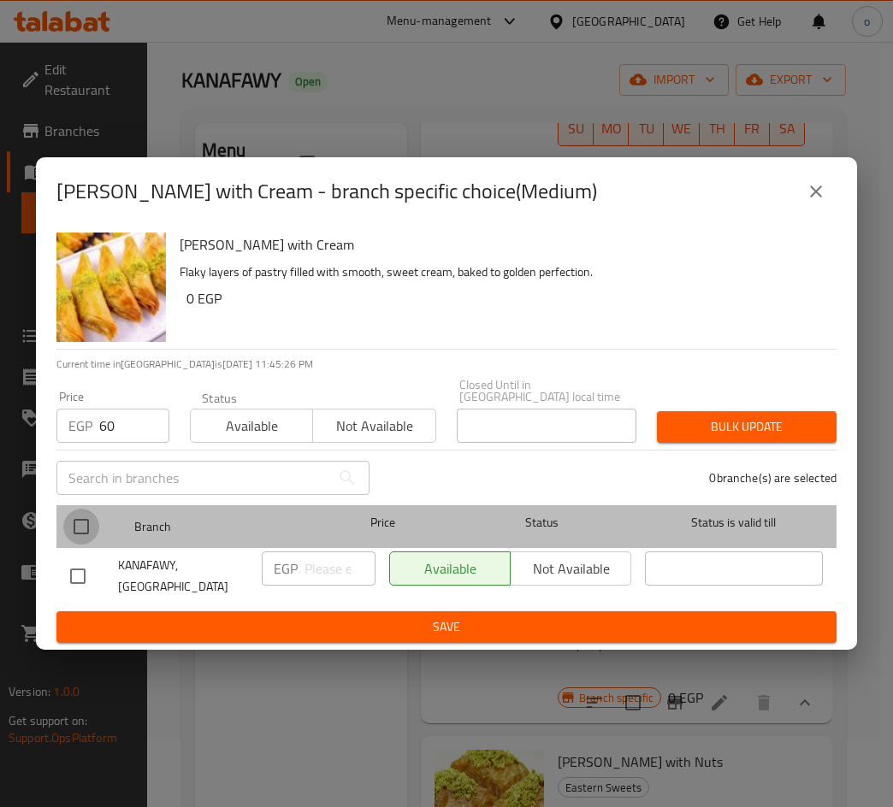
click at [89, 539] on input "checkbox" at bounding box center [81, 527] width 36 height 36
checkbox input "true"
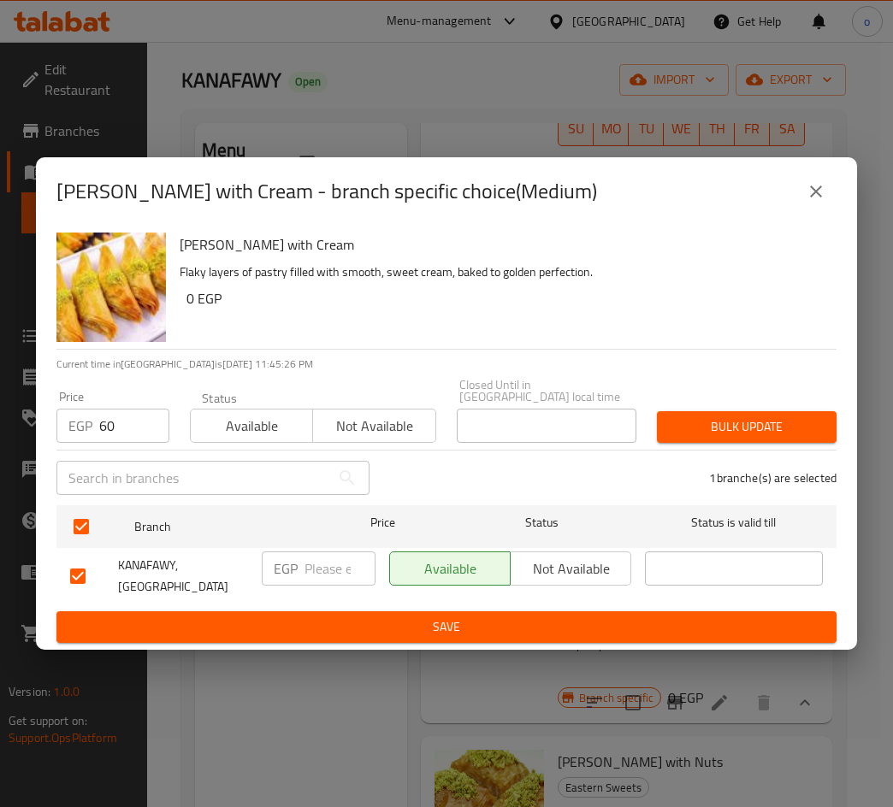
click at [704, 420] on span "Bulk update" at bounding box center [746, 426] width 152 height 21
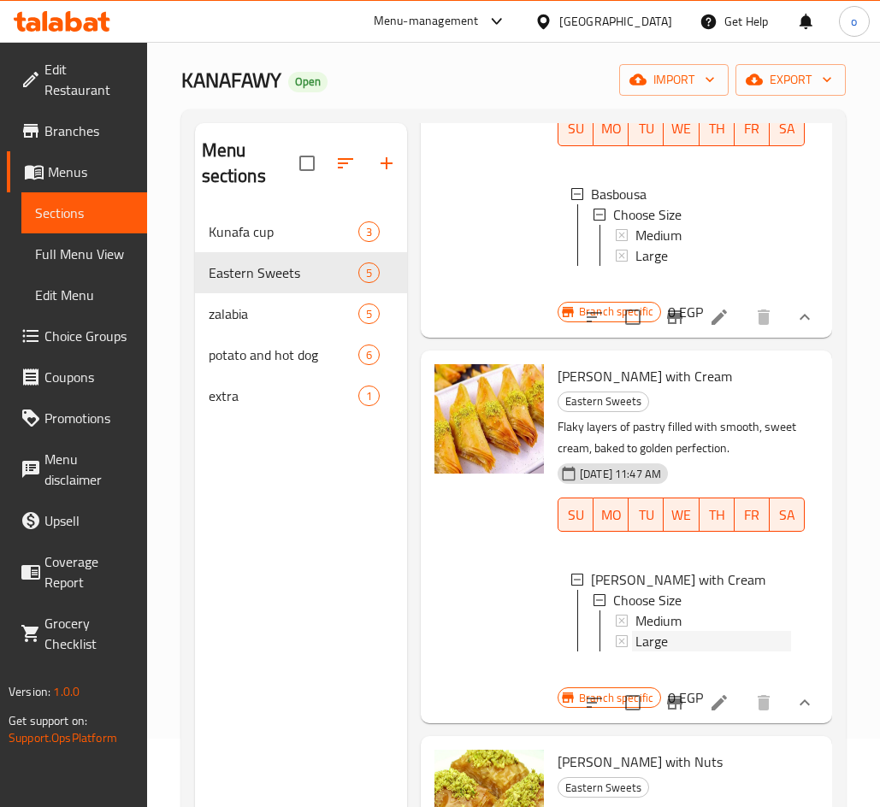
click at [674, 645] on div "Large" at bounding box center [713, 641] width 156 height 21
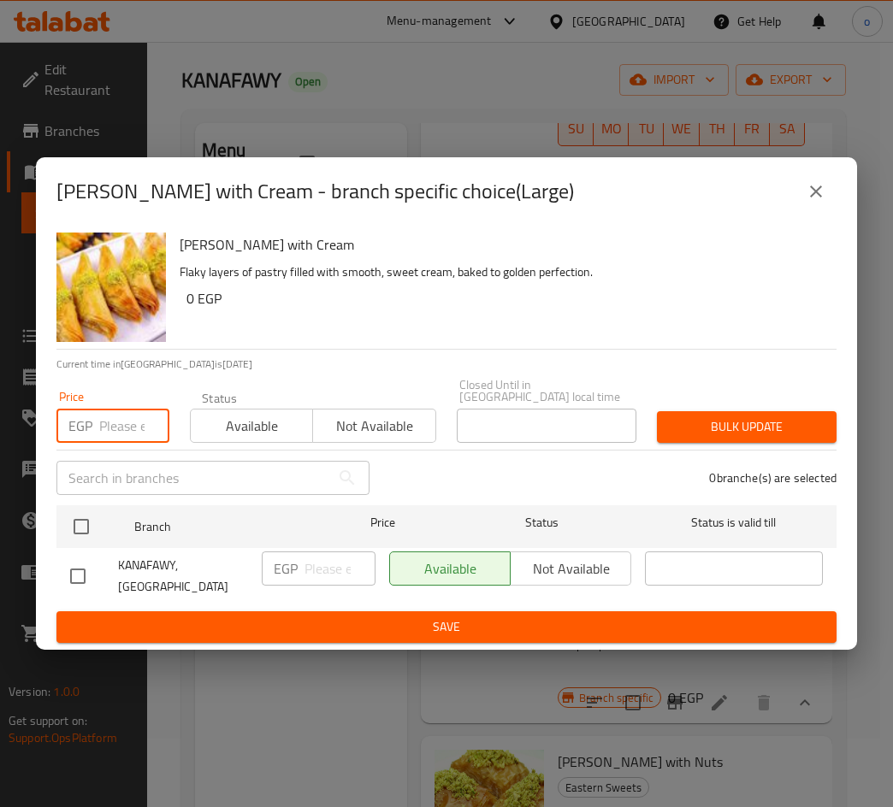
click at [112, 426] on input "number" at bounding box center [134, 426] width 70 height 34
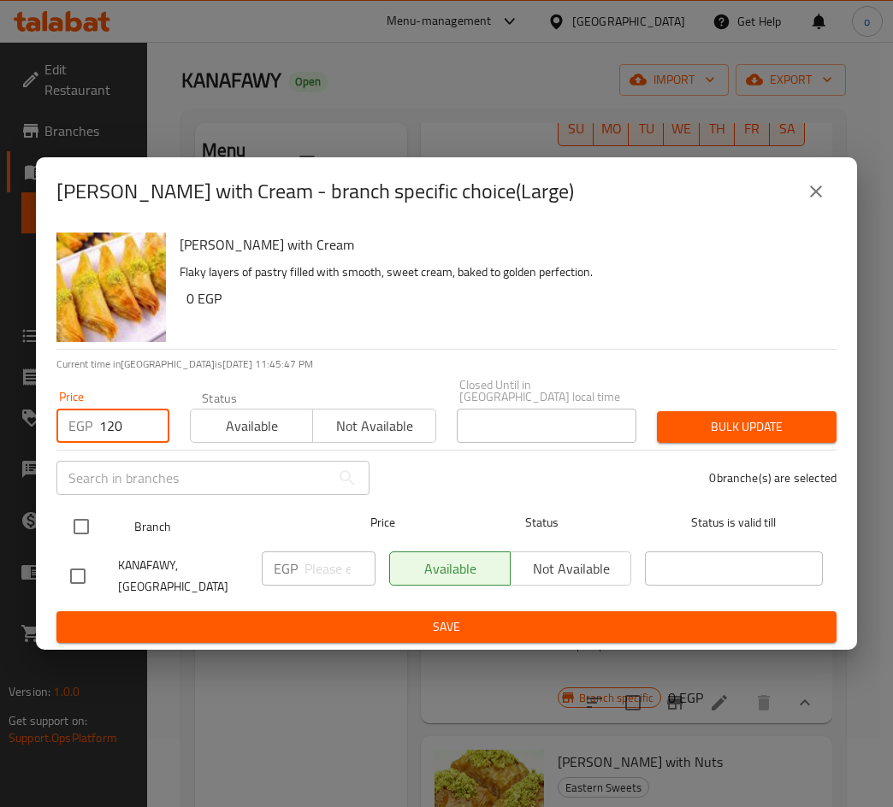
type input "120"
click at [74, 522] on input "checkbox" at bounding box center [81, 527] width 36 height 36
checkbox input "true"
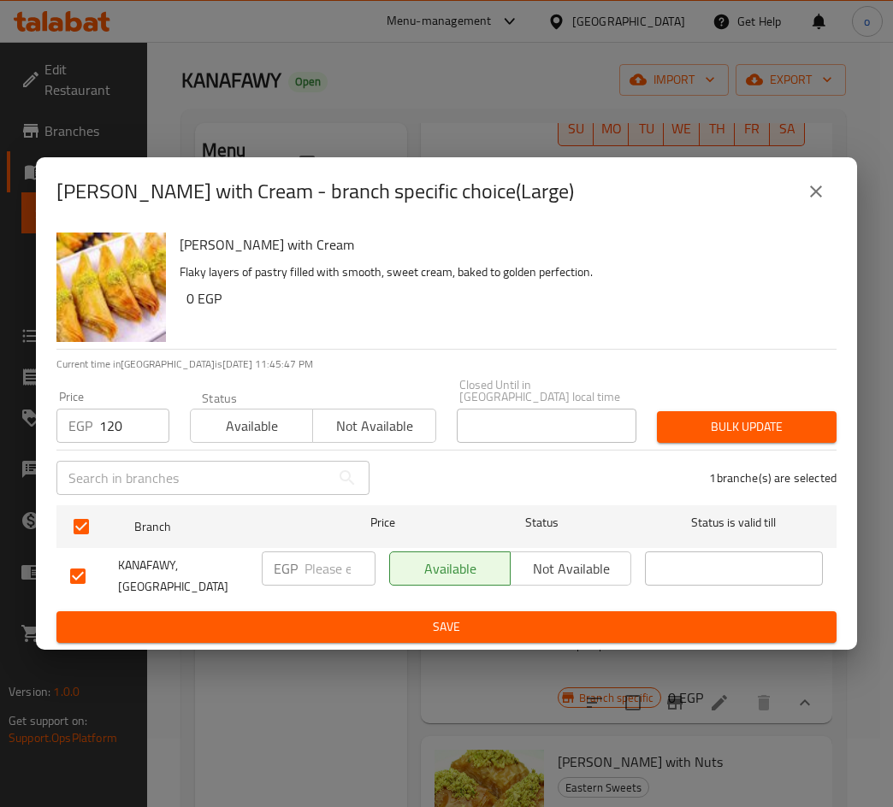
click at [761, 415] on button "Bulk update" at bounding box center [747, 427] width 180 height 32
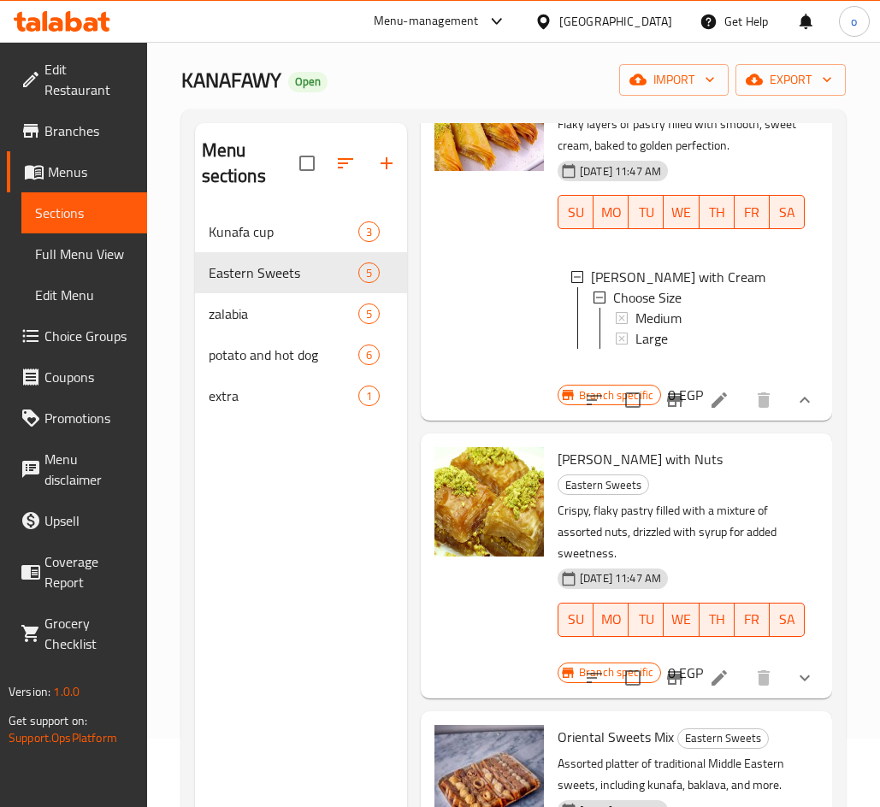
scroll to position [905, 0]
click at [799, 668] on icon "show more" at bounding box center [804, 678] width 21 height 21
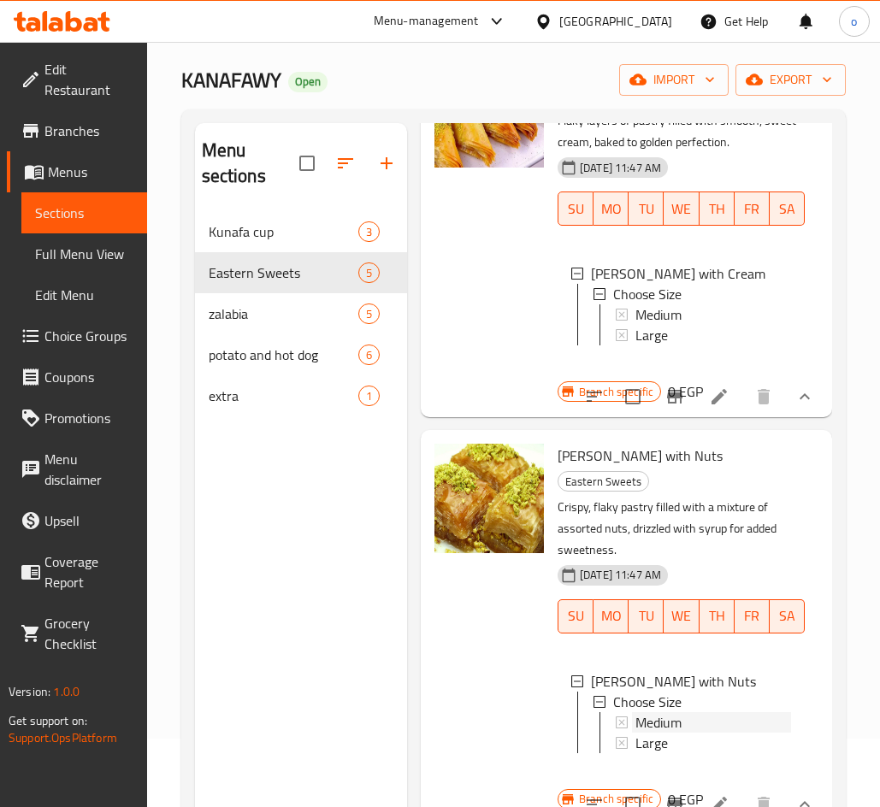
click at [691, 712] on div "Medium" at bounding box center [713, 722] width 156 height 21
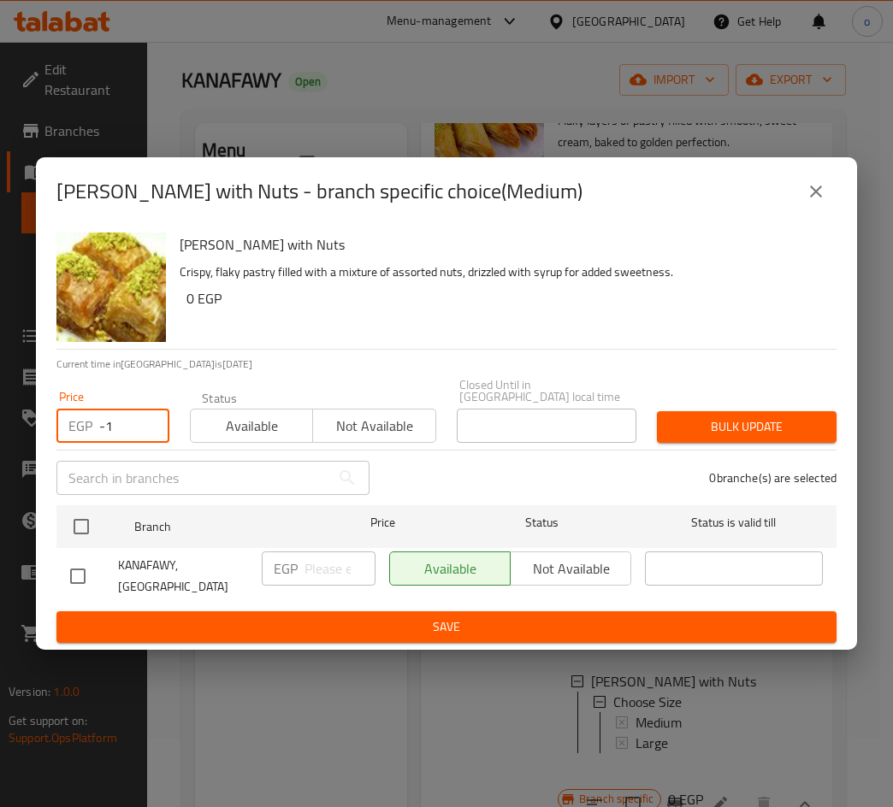
click at [148, 431] on input "-1" at bounding box center [134, 426] width 70 height 34
drag, startPoint x: 127, startPoint y: 431, endPoint x: 32, endPoint y: 410, distance: 96.4
click at [37, 415] on div "Golash with Nuts Crispy, flaky pastry filled with a mixture of assorted nuts, d…" at bounding box center [446, 438] width 821 height 424
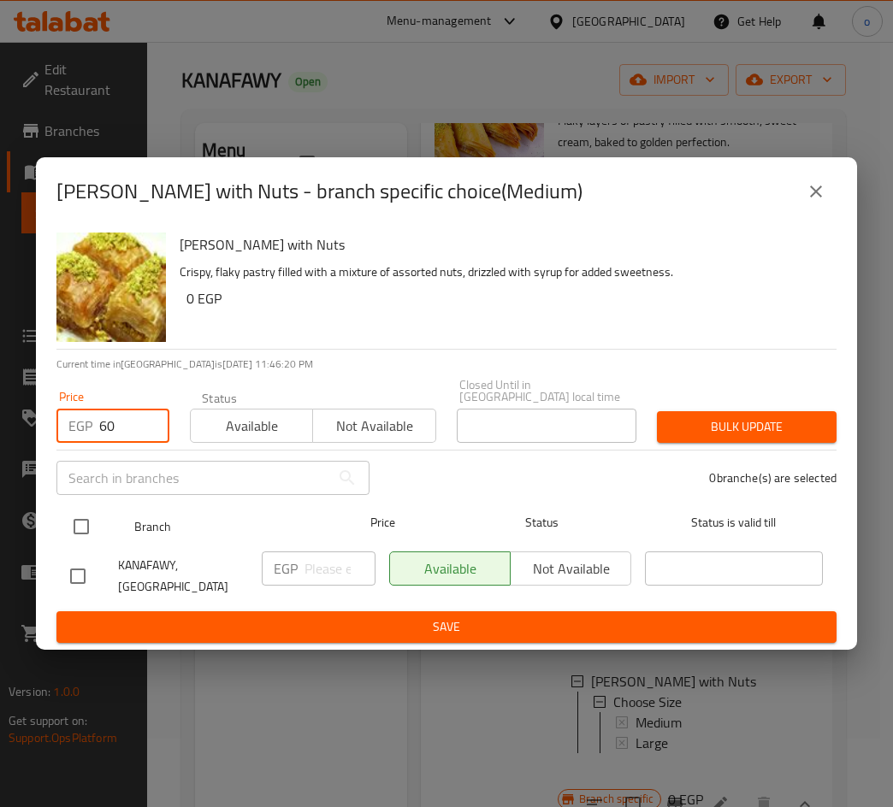
type input "60"
click at [94, 527] on input "checkbox" at bounding box center [81, 527] width 36 height 36
checkbox input "true"
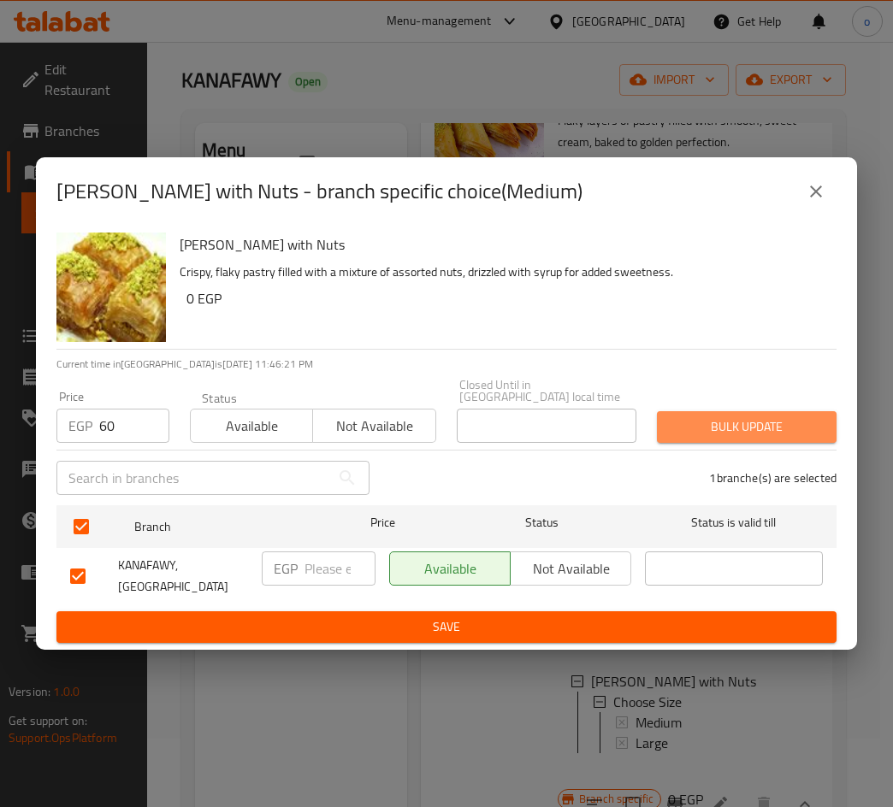
click at [765, 427] on span "Bulk update" at bounding box center [746, 426] width 152 height 21
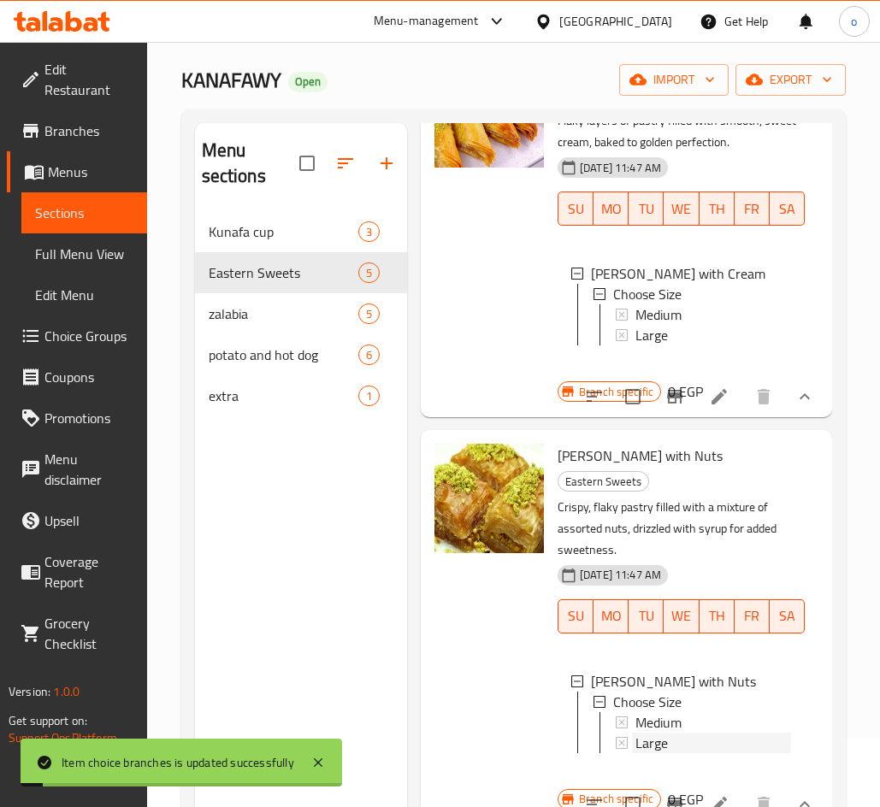
click at [653, 734] on span "Large" at bounding box center [651, 743] width 32 height 21
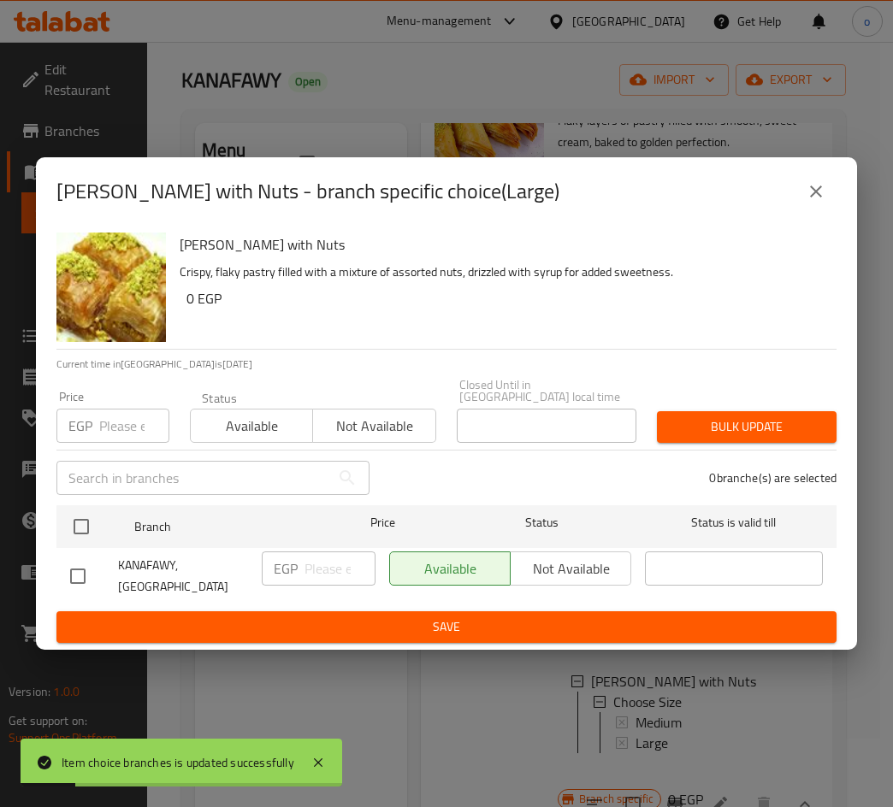
click at [116, 421] on input "number" at bounding box center [134, 426] width 70 height 34
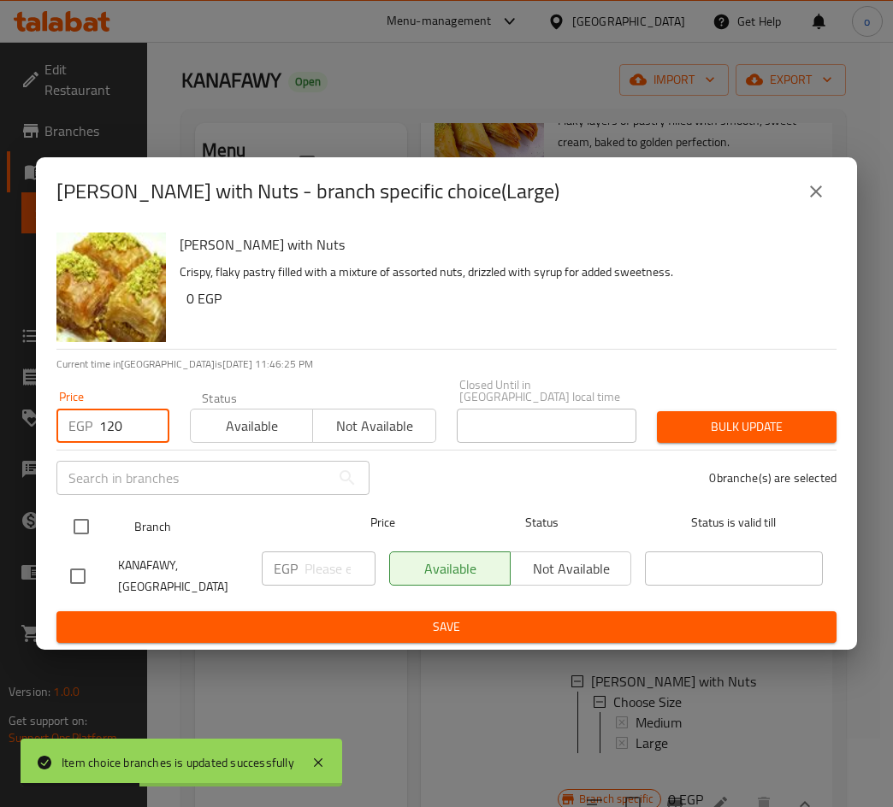
type input "120"
click at [97, 534] on input "checkbox" at bounding box center [81, 527] width 36 height 36
checkbox input "true"
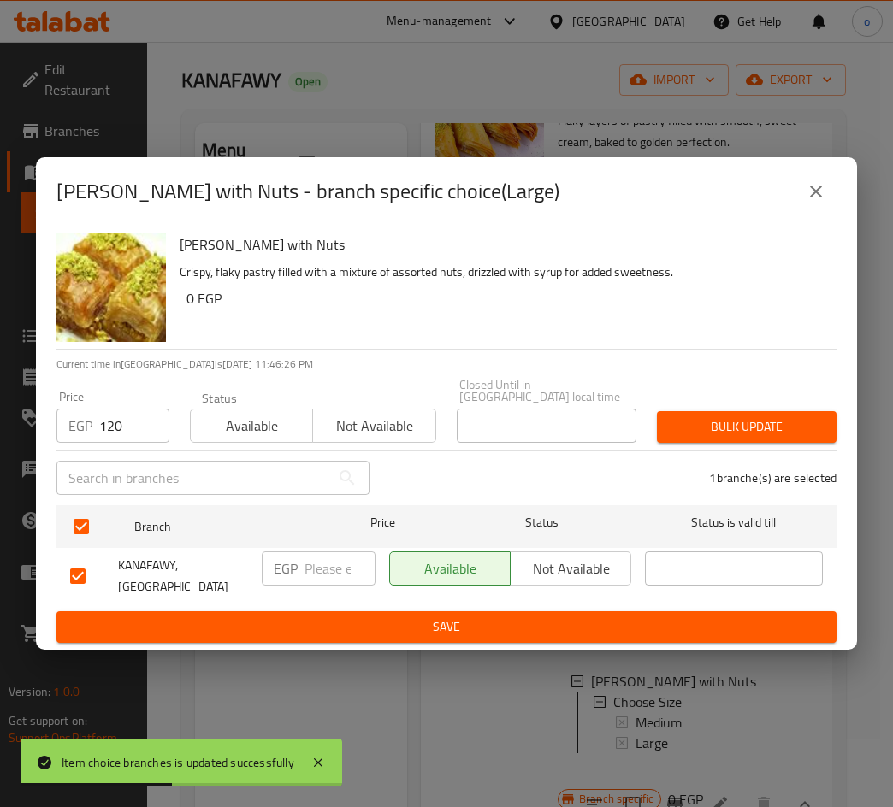
click at [743, 452] on div "1 branche(s) are selected" at bounding box center [613, 478] width 467 height 62
click at [751, 427] on span "Bulk update" at bounding box center [746, 426] width 152 height 21
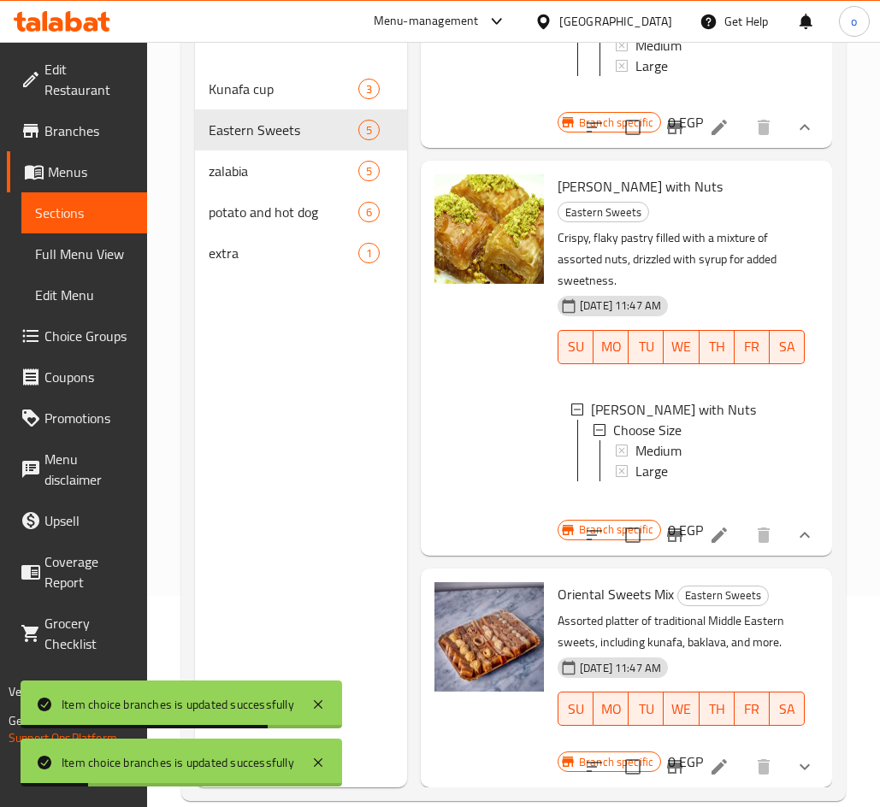
scroll to position [239, 0]
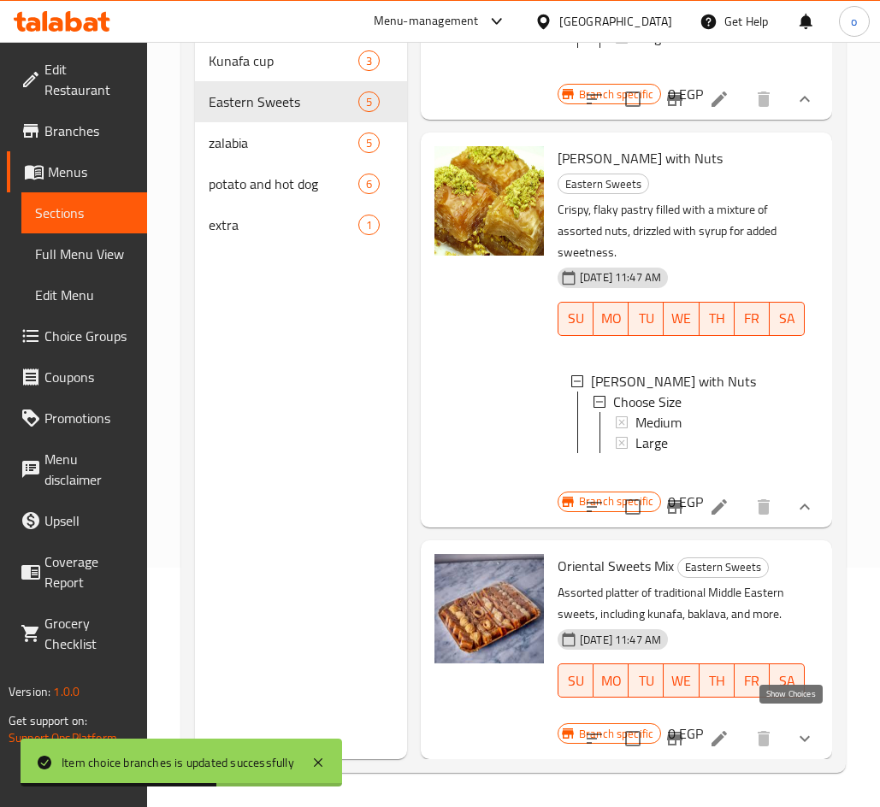
click at [794, 728] on icon "show more" at bounding box center [804, 738] width 21 height 21
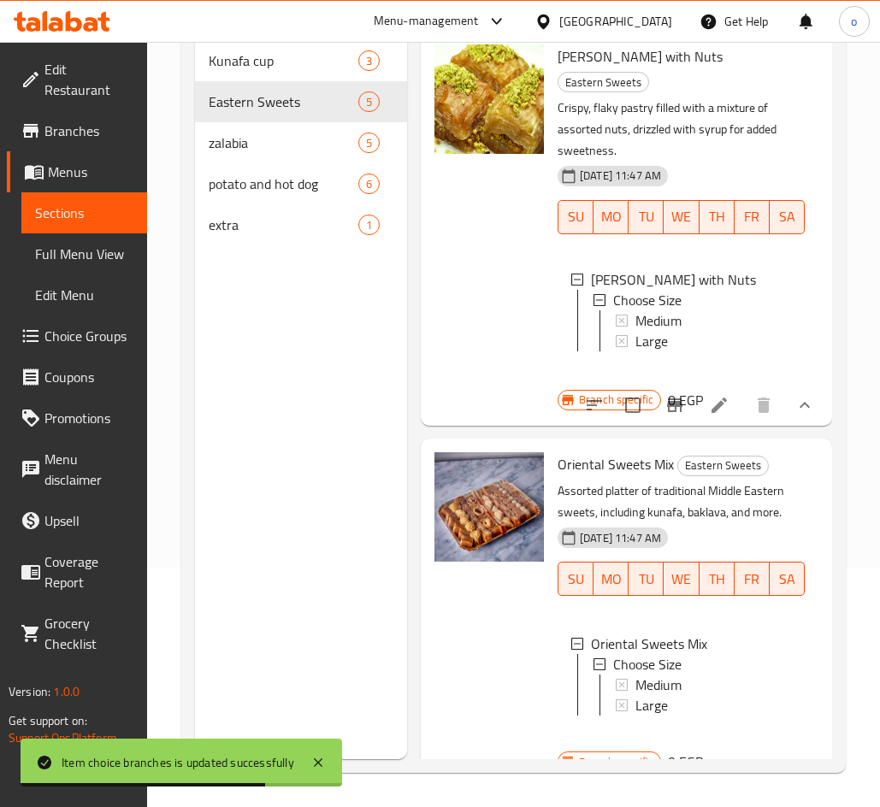
scroll to position [3, 0]
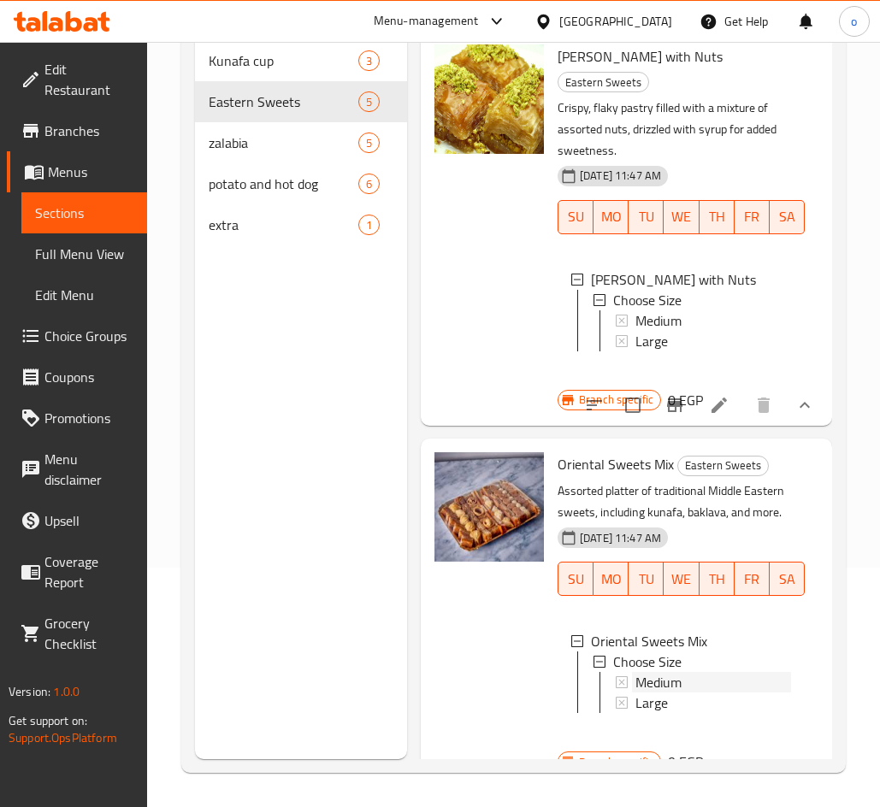
click at [667, 688] on span "Medium" at bounding box center [658, 682] width 46 height 21
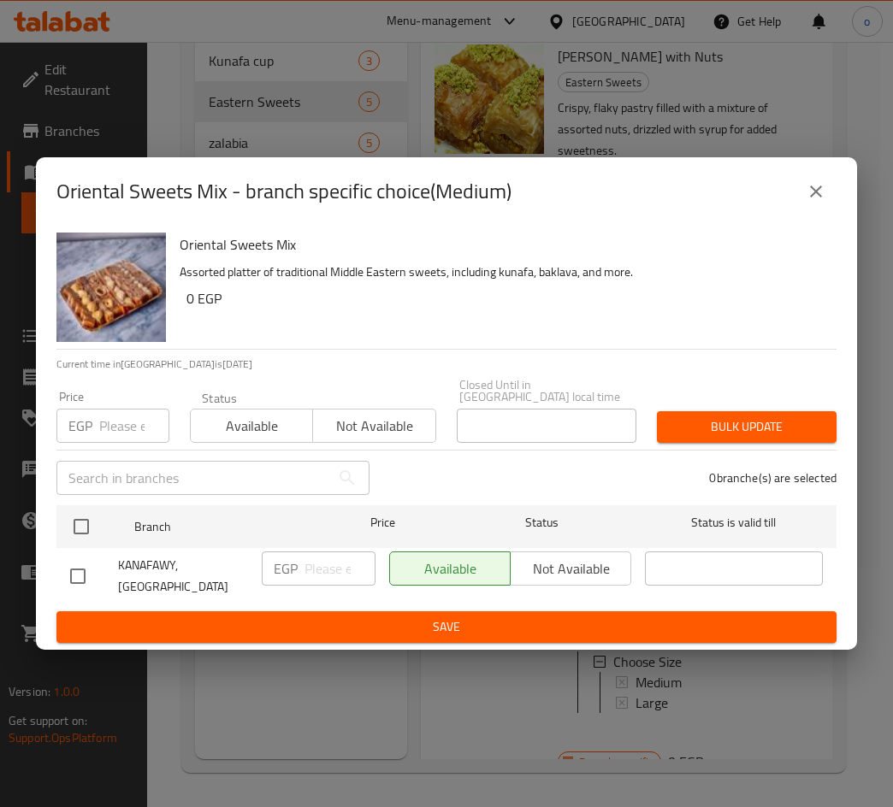
click at [110, 427] on input "number" at bounding box center [134, 426] width 70 height 34
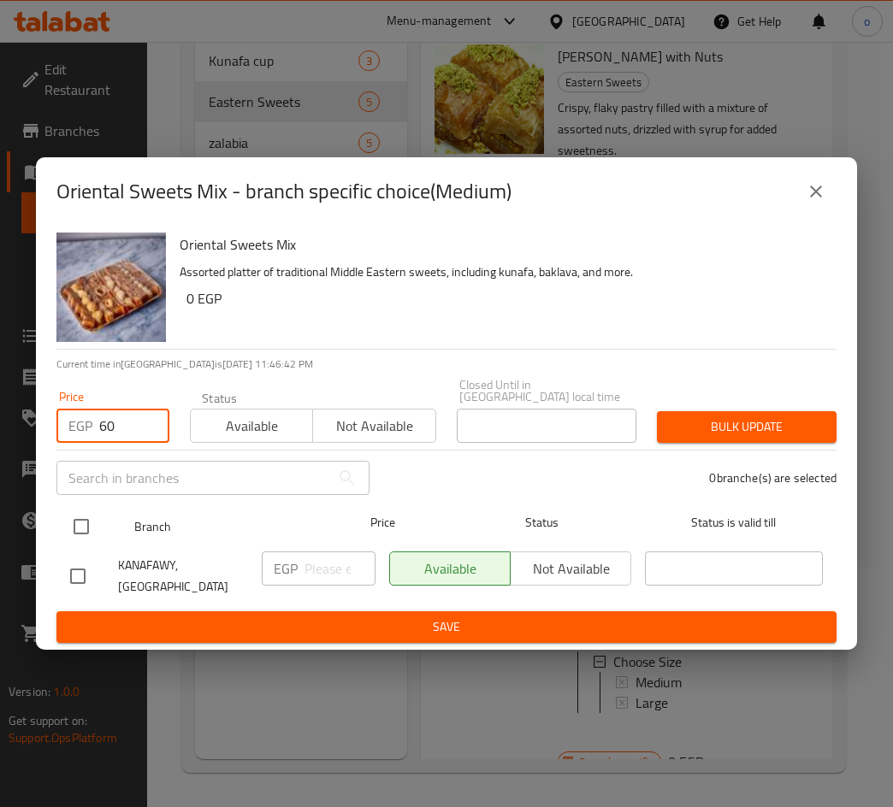
type input "60"
click at [90, 524] on input "checkbox" at bounding box center [81, 527] width 36 height 36
checkbox input "true"
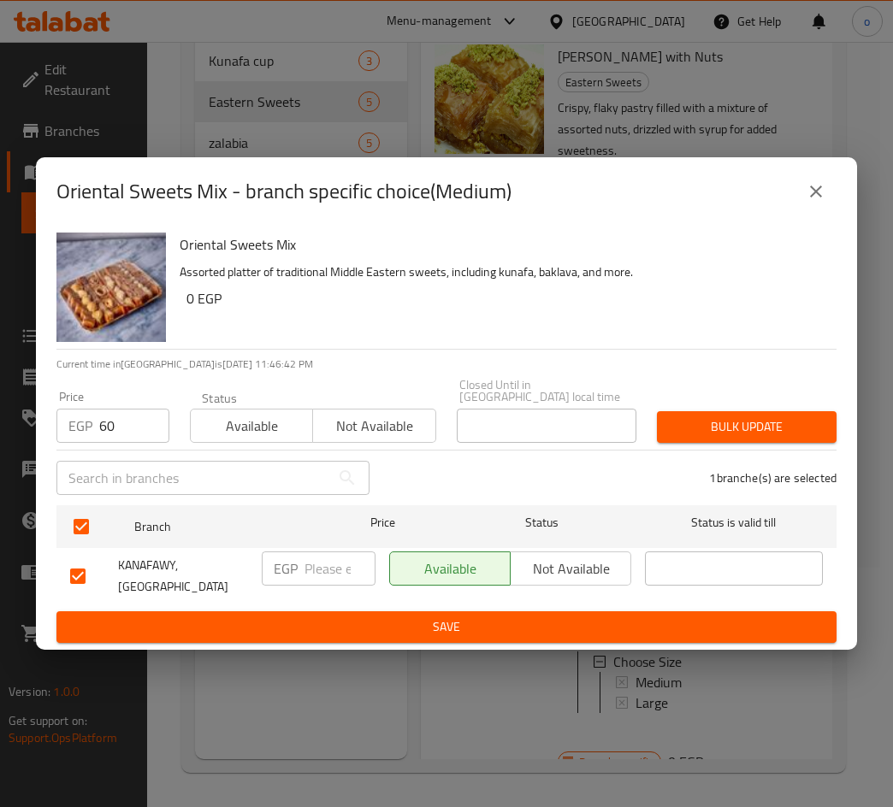
click at [801, 416] on button "Bulk update" at bounding box center [747, 427] width 180 height 32
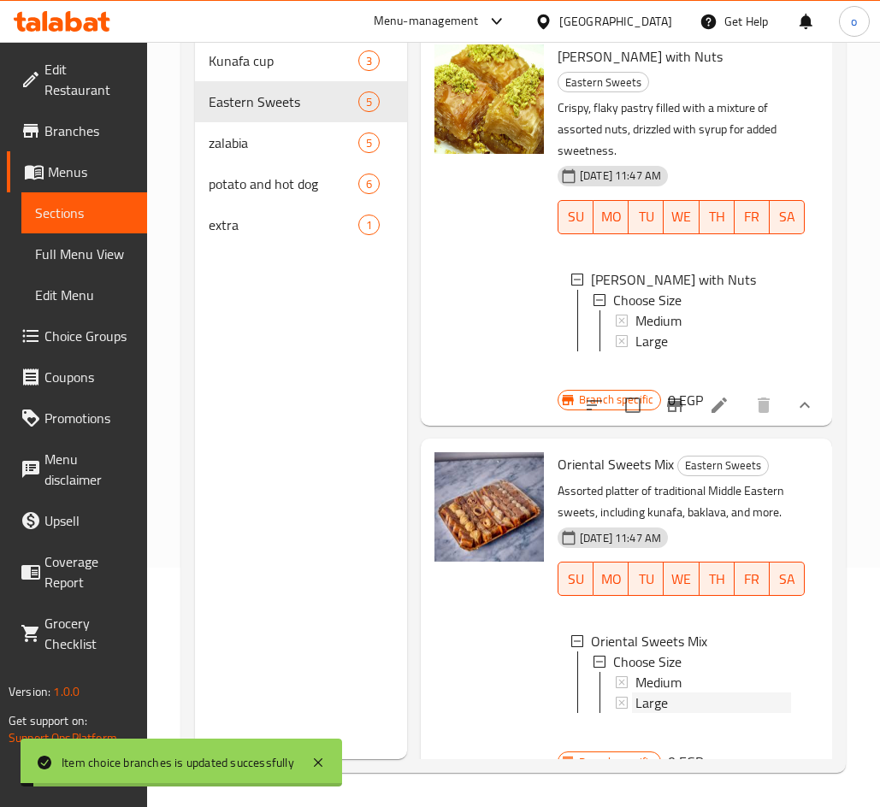
click at [679, 709] on div "Large" at bounding box center [713, 702] width 156 height 21
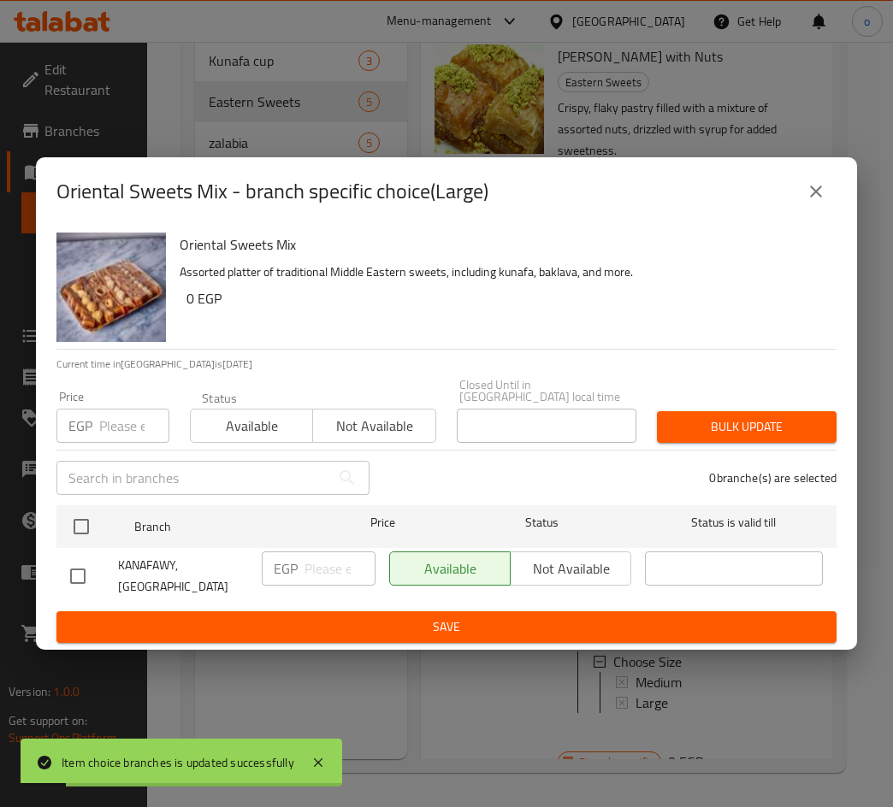
click at [126, 413] on input "number" at bounding box center [134, 426] width 70 height 34
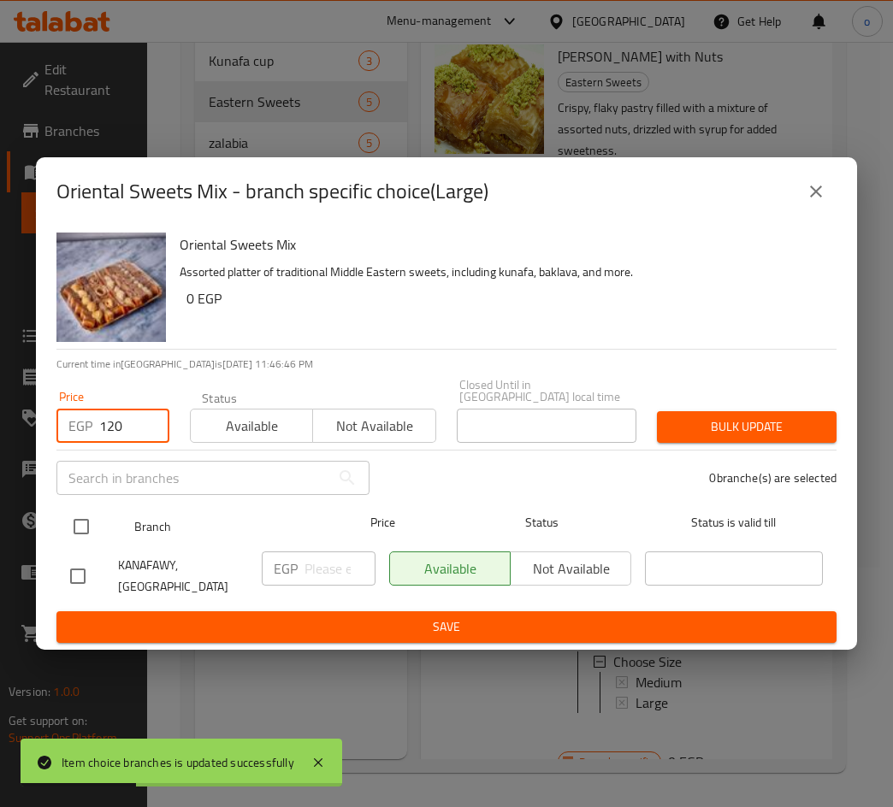
type input "120"
click at [86, 527] on input "checkbox" at bounding box center [81, 527] width 36 height 36
checkbox input "true"
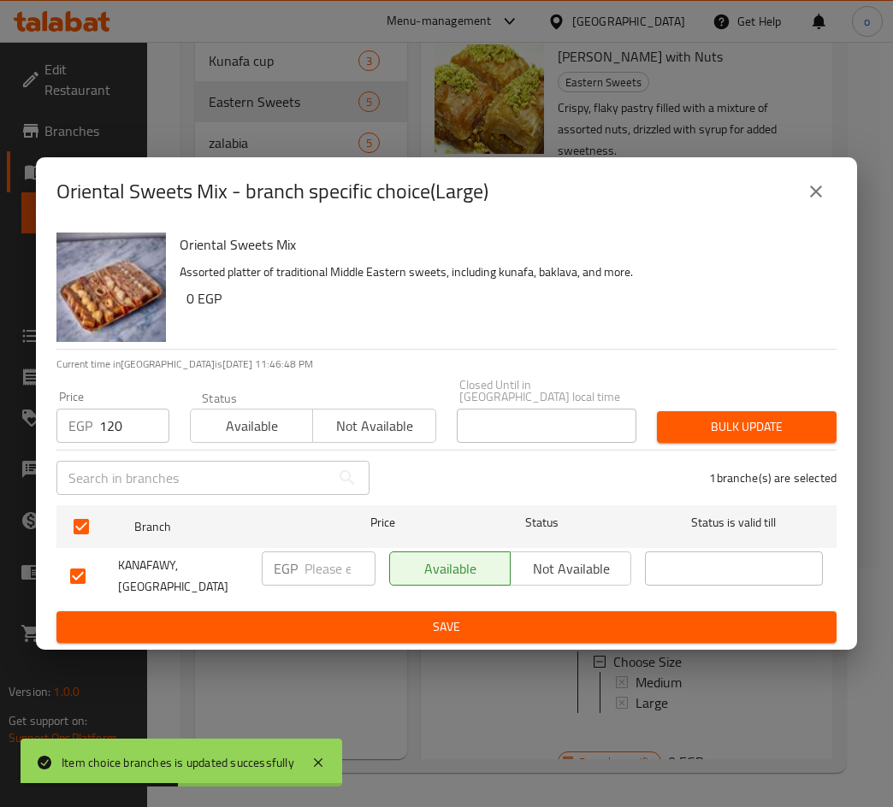
click at [735, 425] on span "Bulk update" at bounding box center [746, 426] width 152 height 21
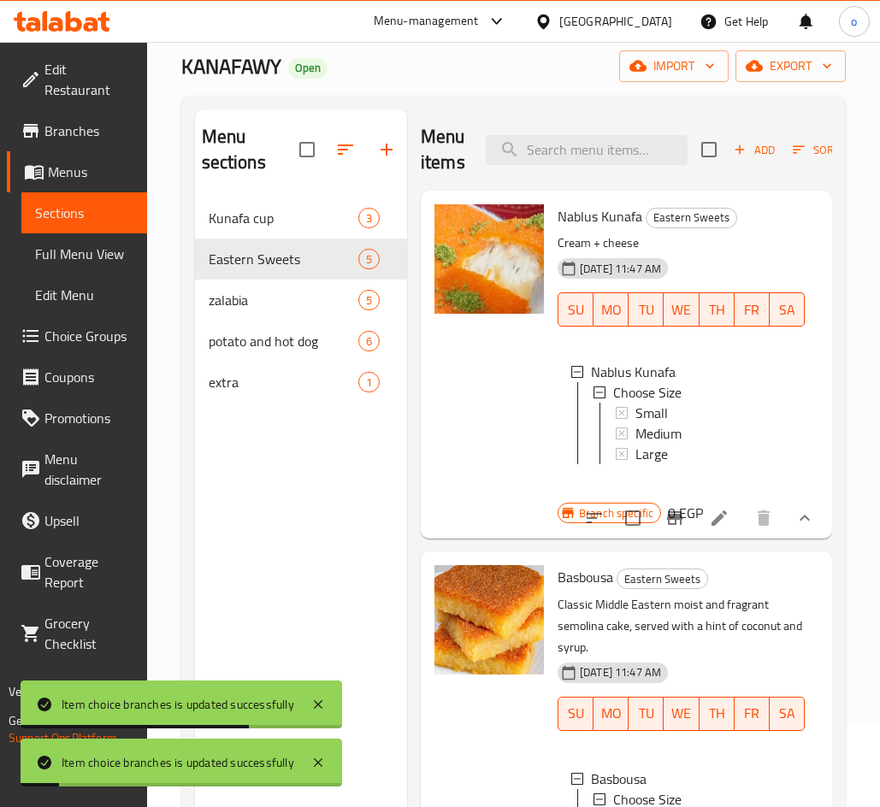
scroll to position [0, 0]
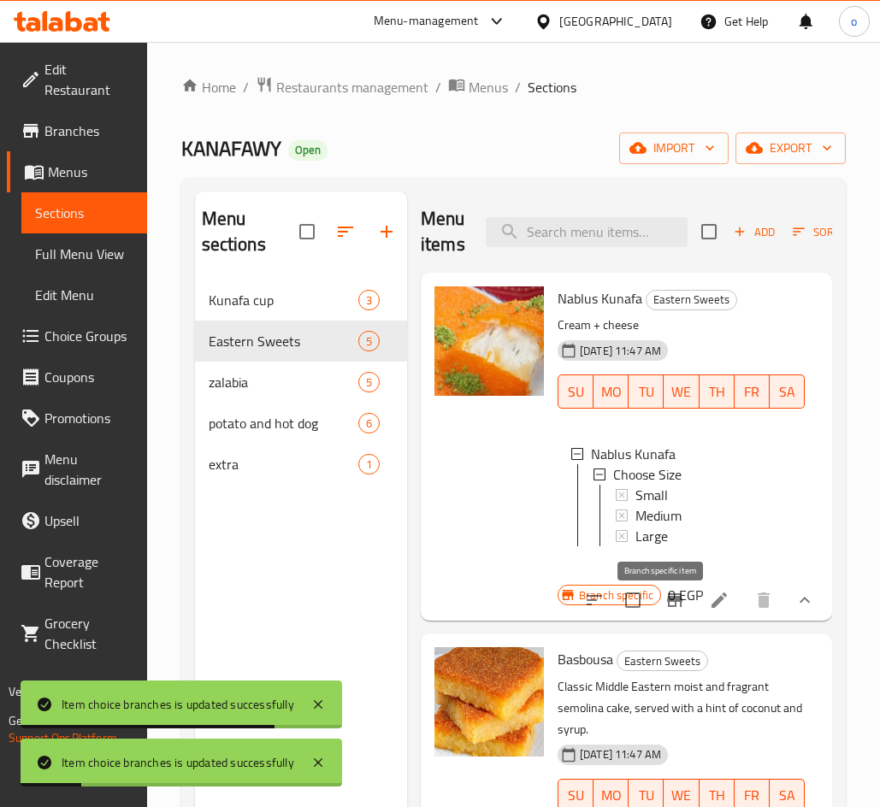
click at [654, 611] on button "Branch-specific-item" at bounding box center [674, 600] width 41 height 41
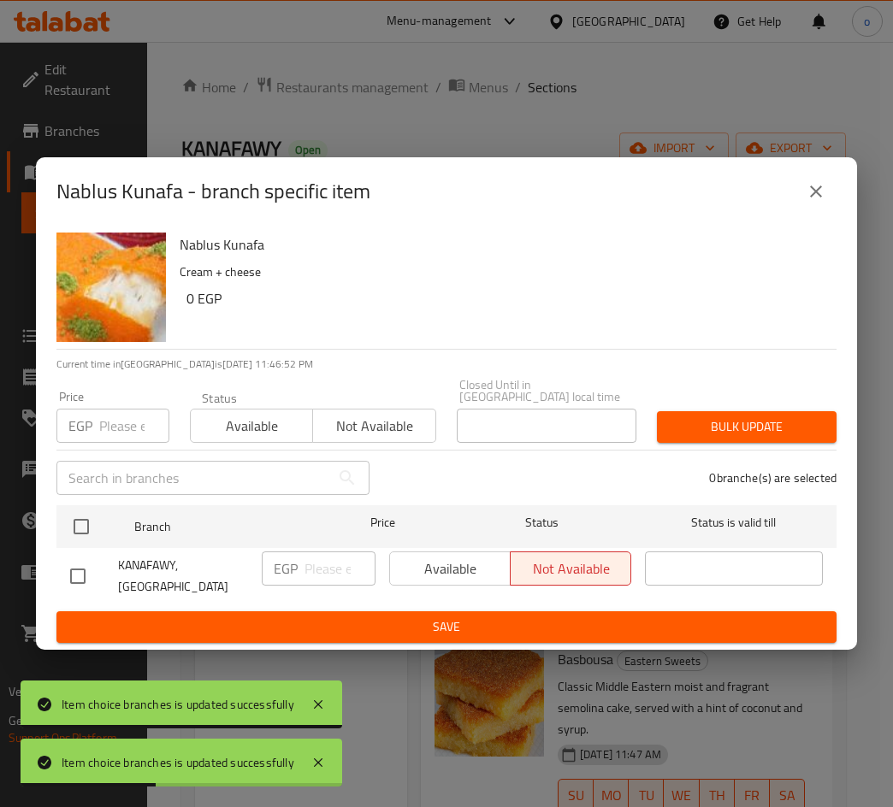
click at [829, 201] on button "close" at bounding box center [815, 191] width 41 height 41
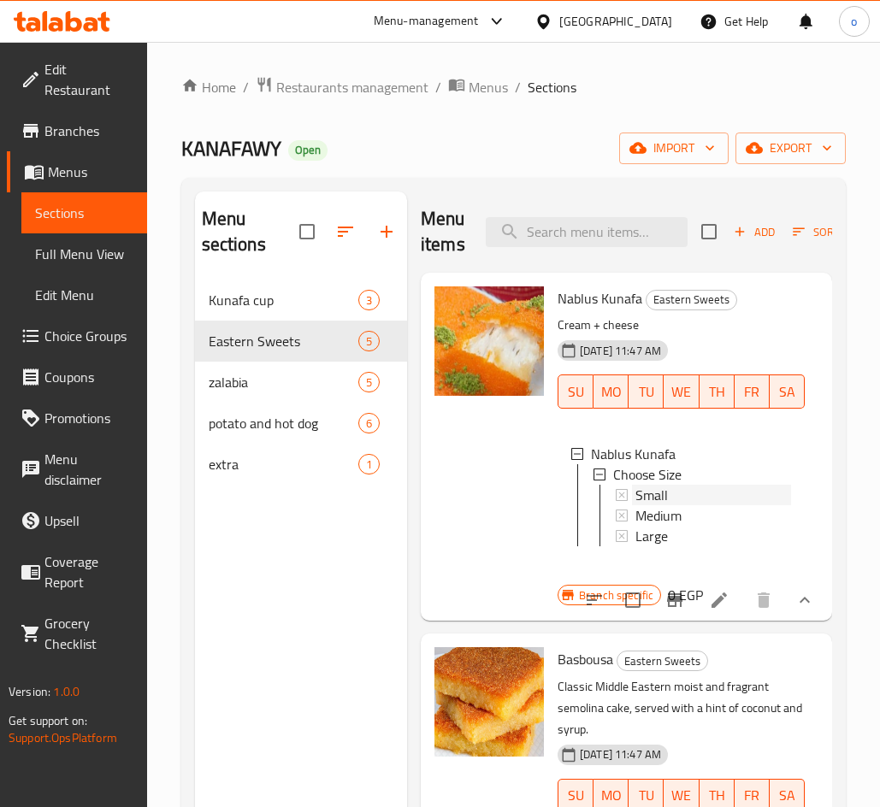
click at [679, 492] on div "Small" at bounding box center [713, 495] width 156 height 21
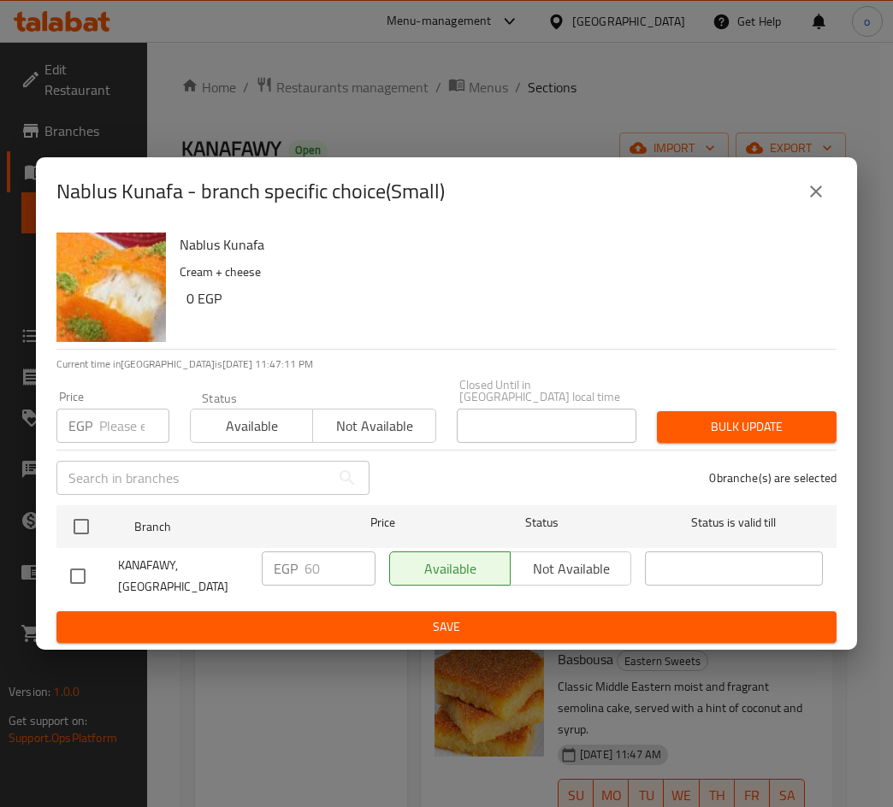
click at [820, 194] on icon "close" at bounding box center [815, 191] width 21 height 21
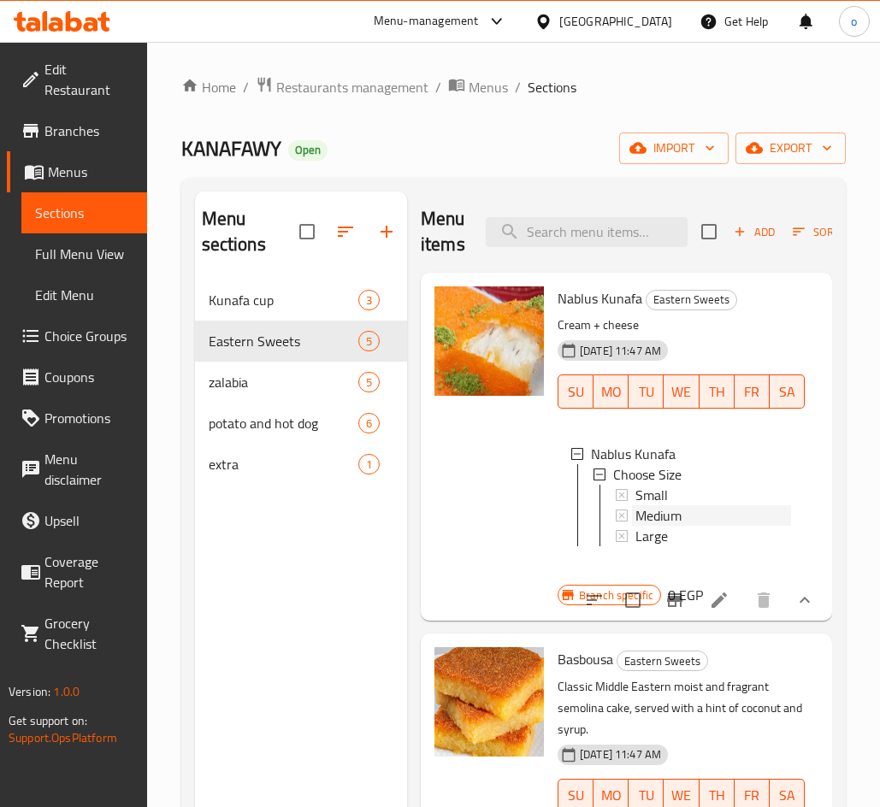
click at [693, 520] on div "Medium" at bounding box center [713, 515] width 156 height 21
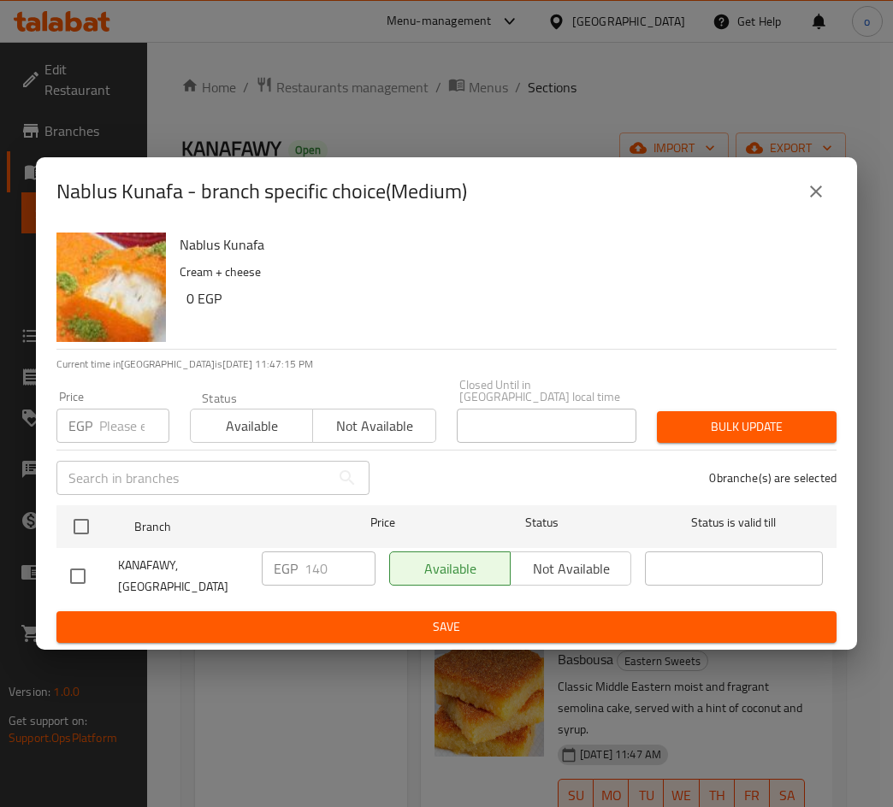
click at [800, 211] on button "close" at bounding box center [815, 191] width 41 height 41
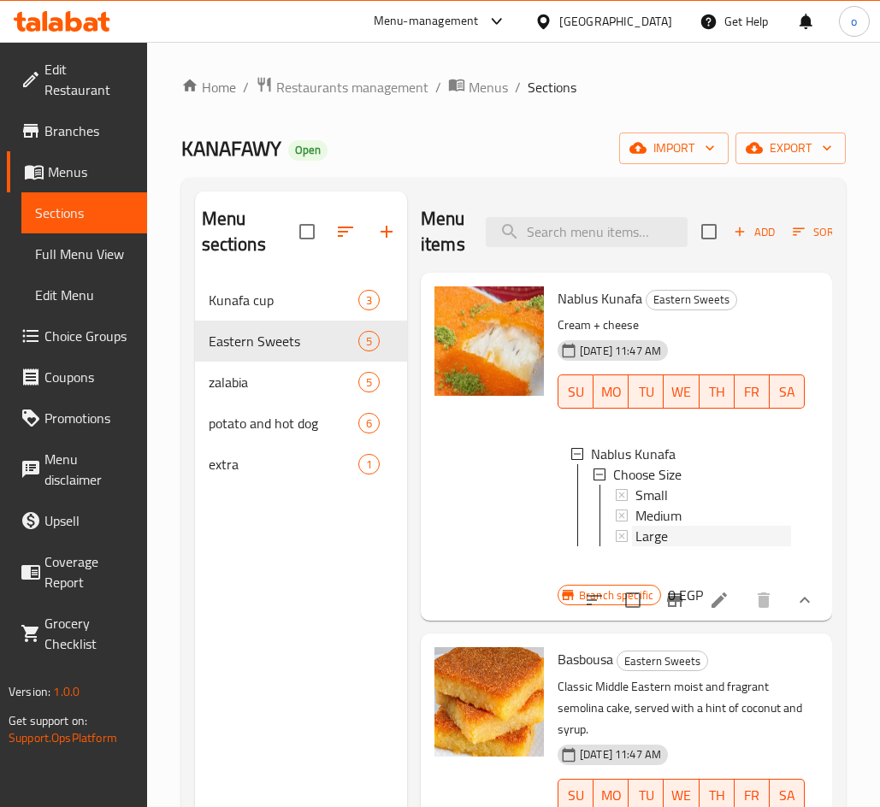
click at [663, 546] on span "Large" at bounding box center [651, 536] width 32 height 21
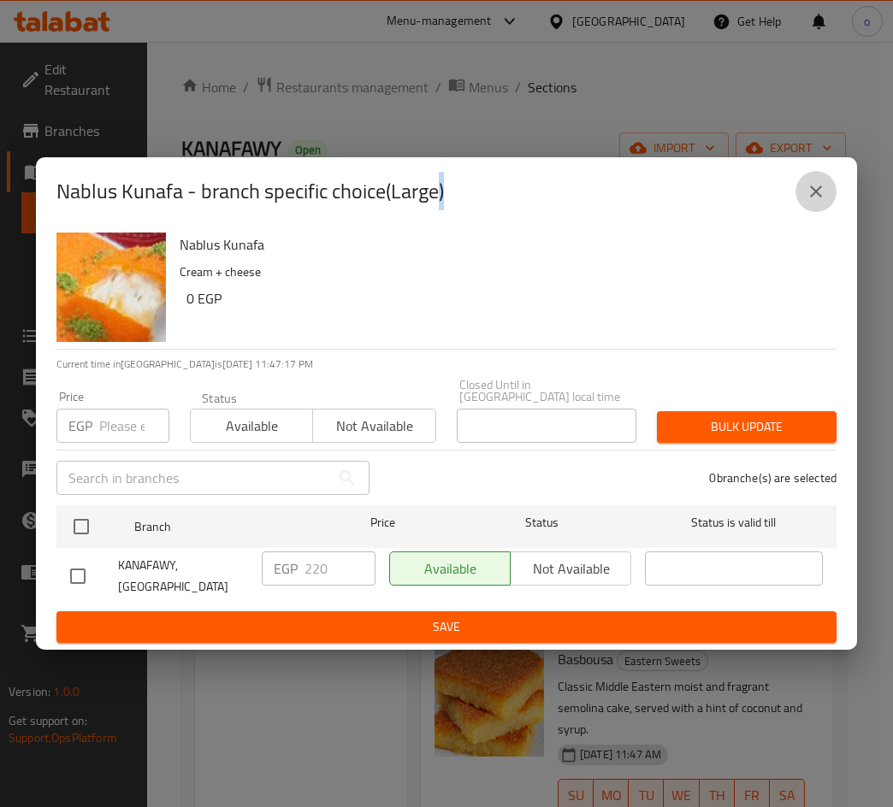
click at [826, 212] on button "close" at bounding box center [815, 191] width 41 height 41
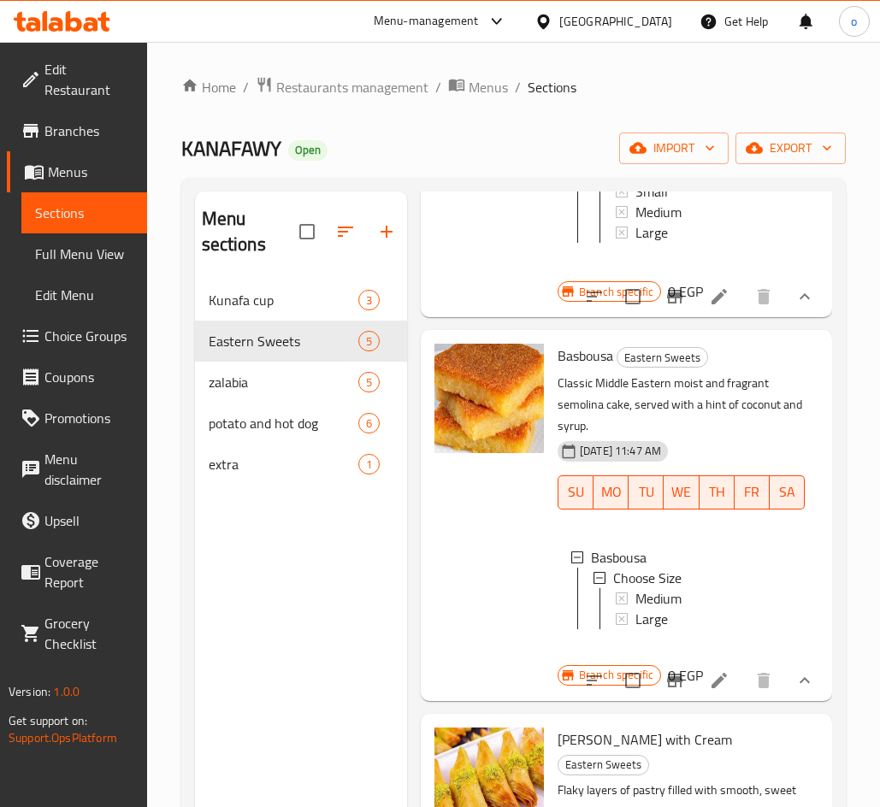
scroll to position [342, 0]
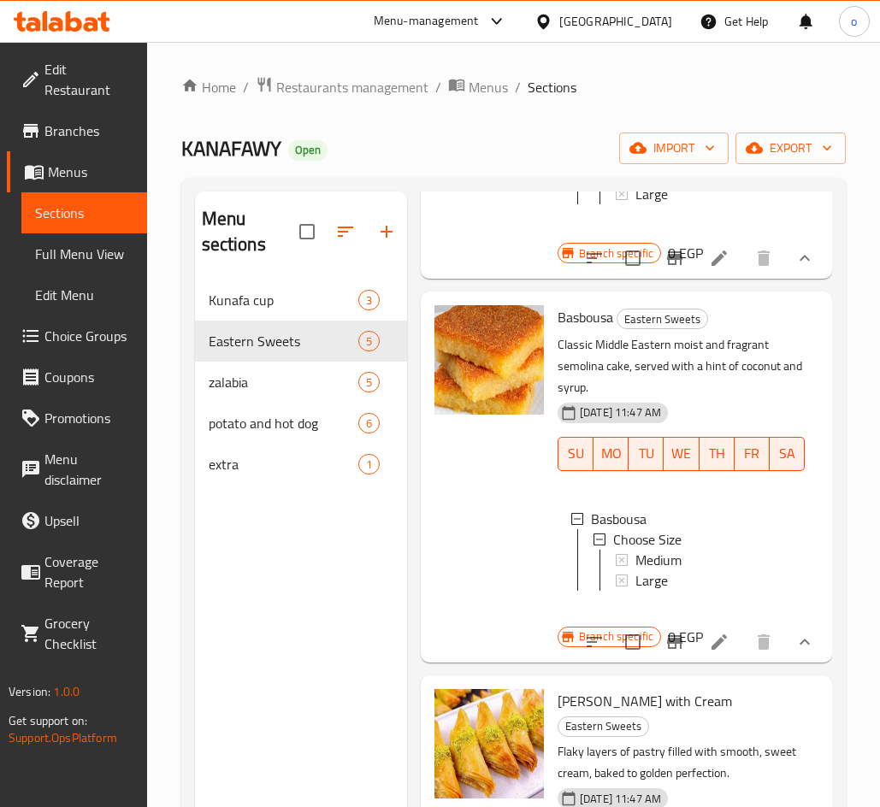
click at [667, 565] on span "Medium" at bounding box center [658, 560] width 46 height 21
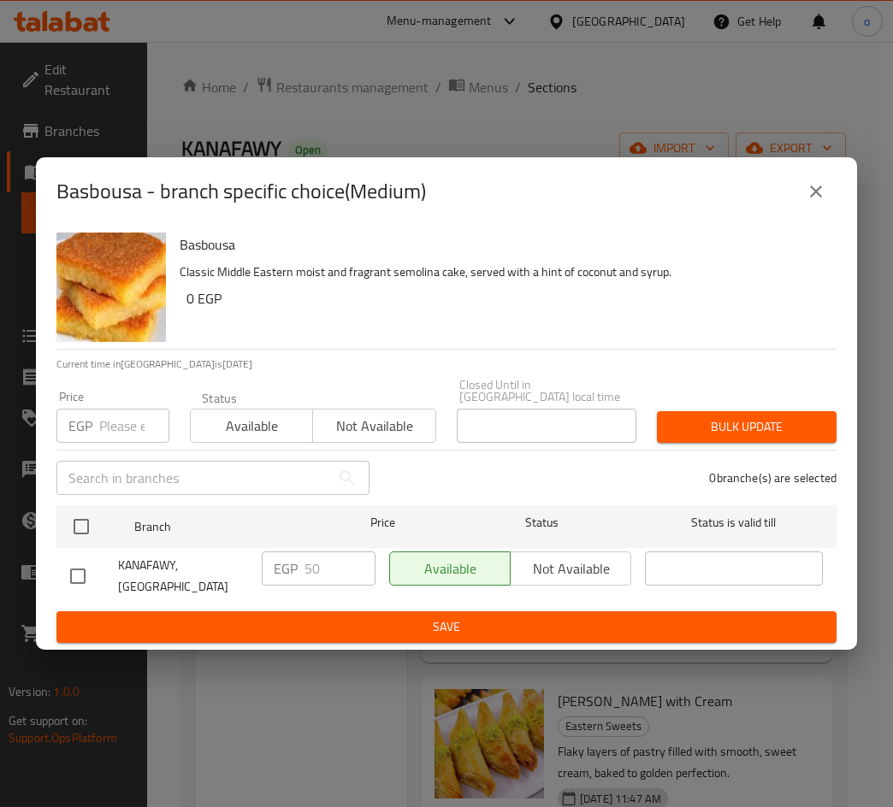
click at [801, 209] on button "close" at bounding box center [815, 191] width 41 height 41
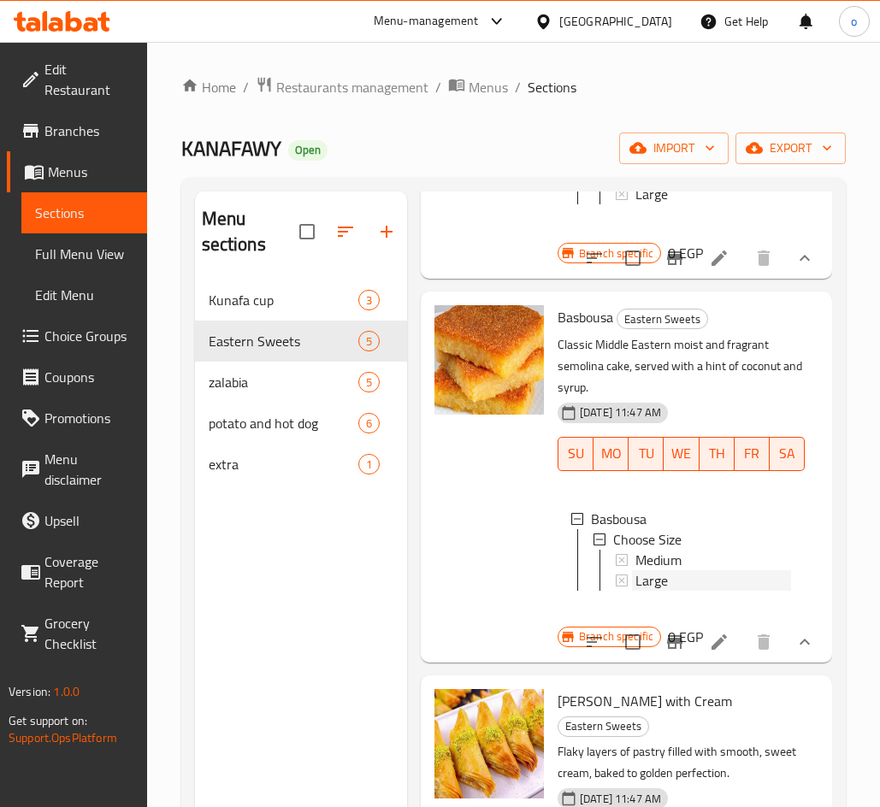
click at [670, 588] on div "Large" at bounding box center [713, 580] width 156 height 21
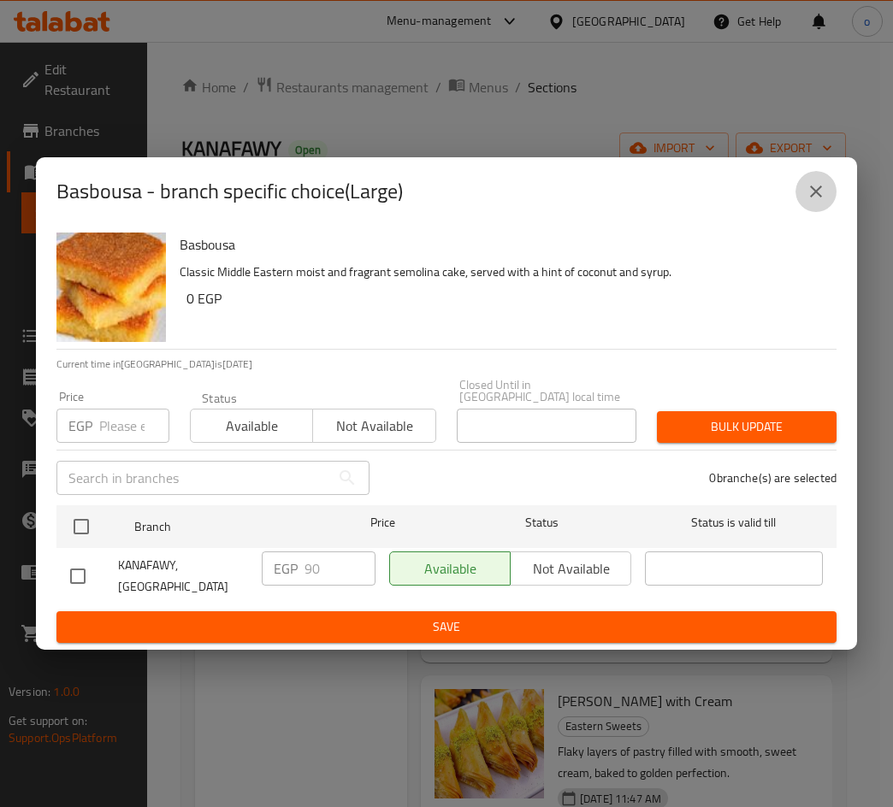
click at [818, 202] on icon "close" at bounding box center [815, 191] width 21 height 21
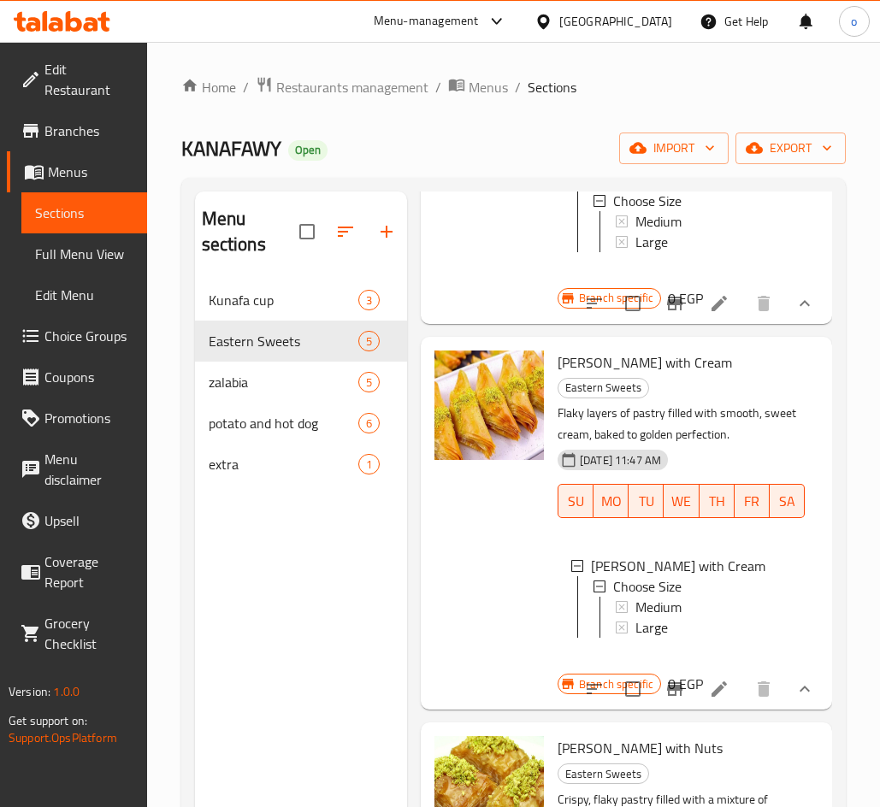
scroll to position [684, 0]
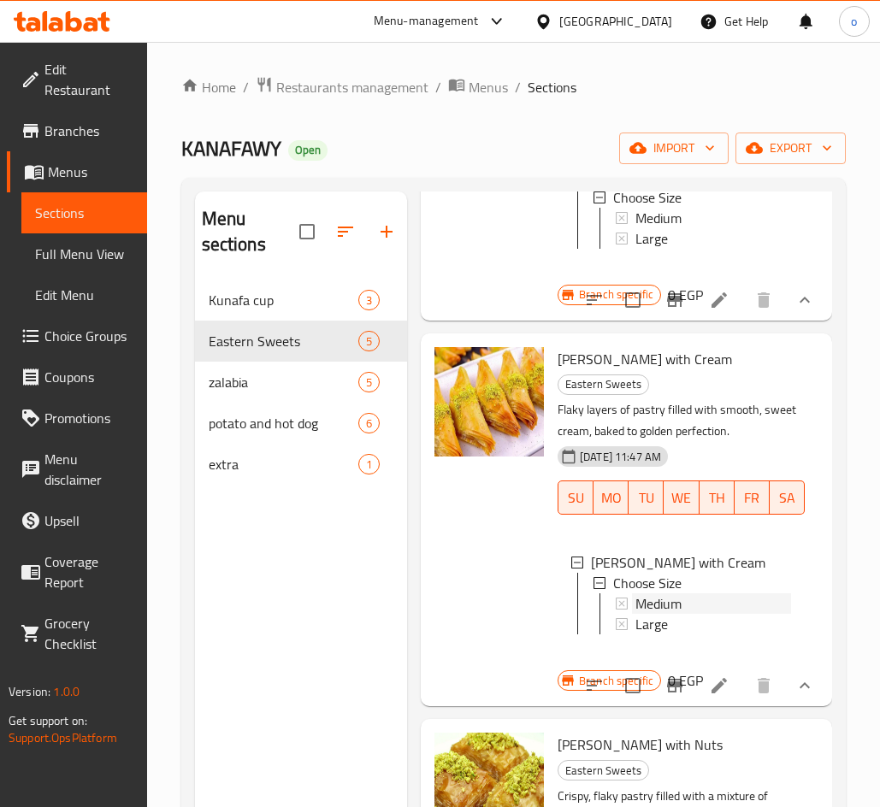
click at [672, 602] on span "Medium" at bounding box center [658, 603] width 46 height 21
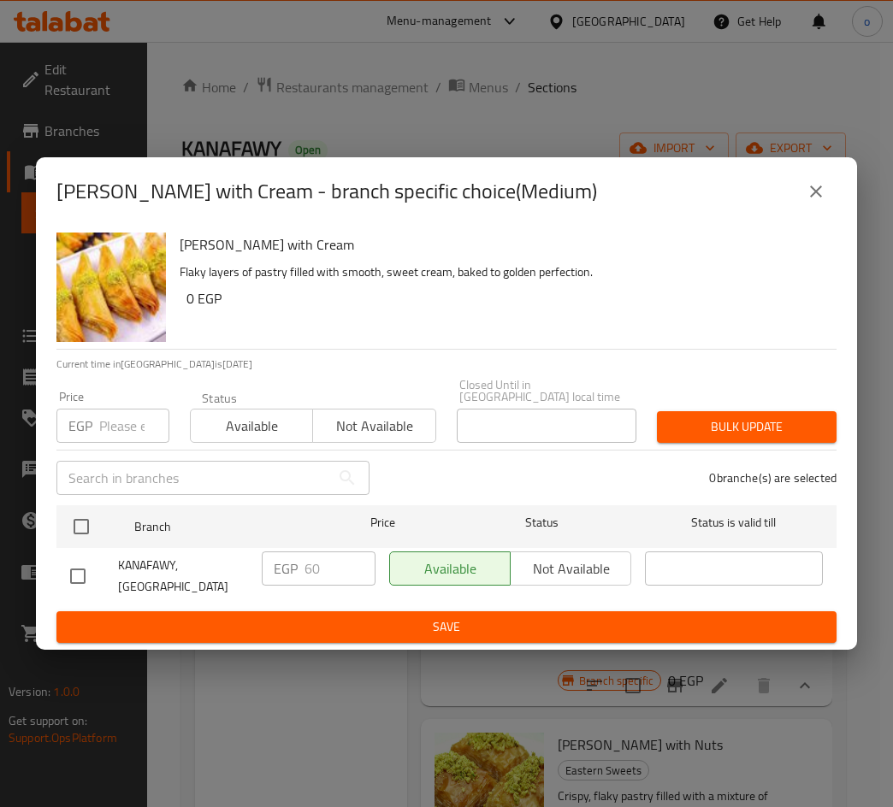
click at [813, 202] on icon "close" at bounding box center [815, 191] width 21 height 21
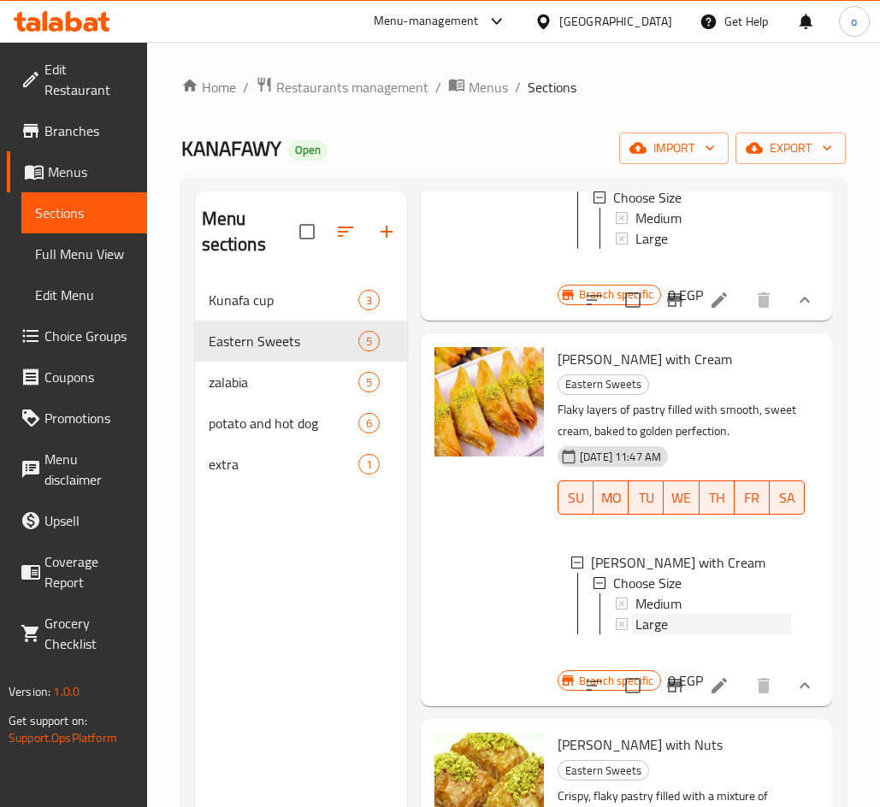
click at [641, 615] on span "Large" at bounding box center [651, 624] width 32 height 21
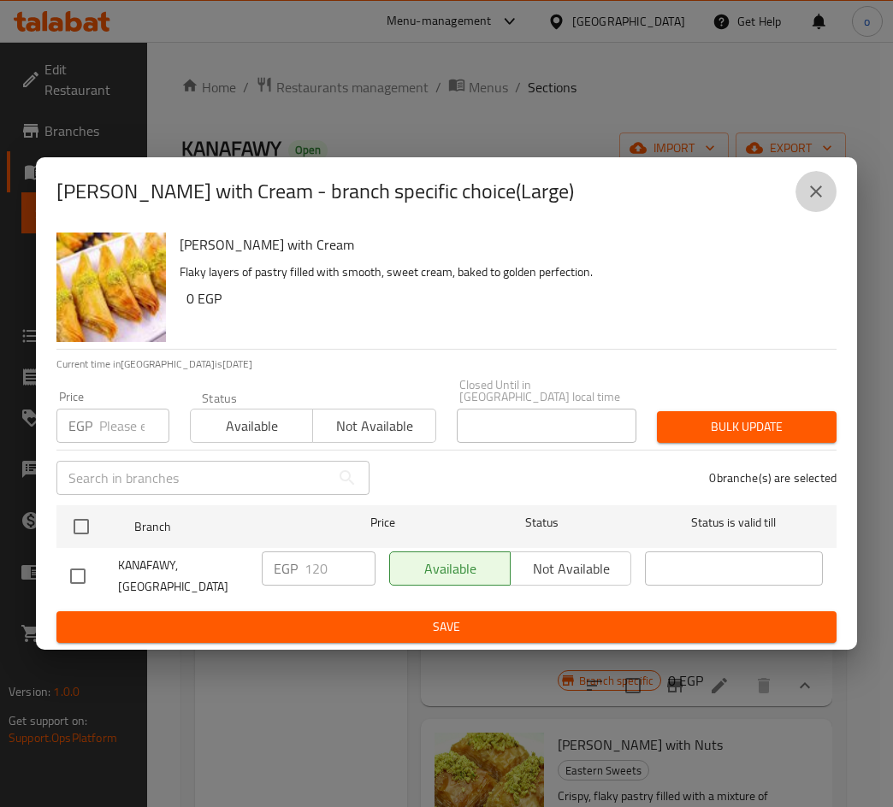
click at [828, 212] on button "close" at bounding box center [815, 191] width 41 height 41
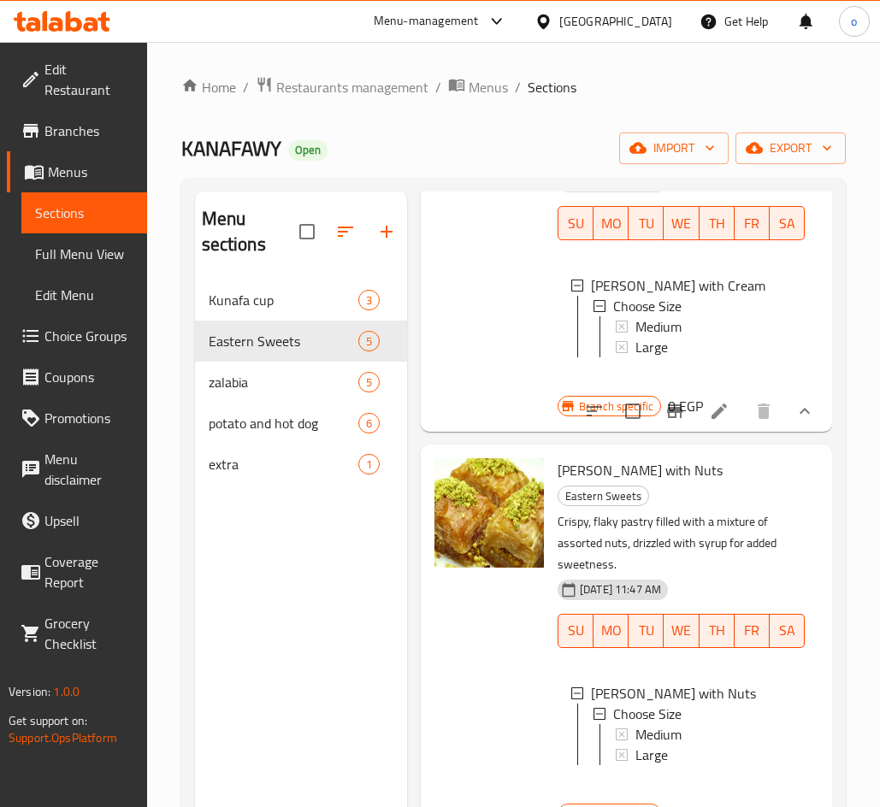
scroll to position [1026, 0]
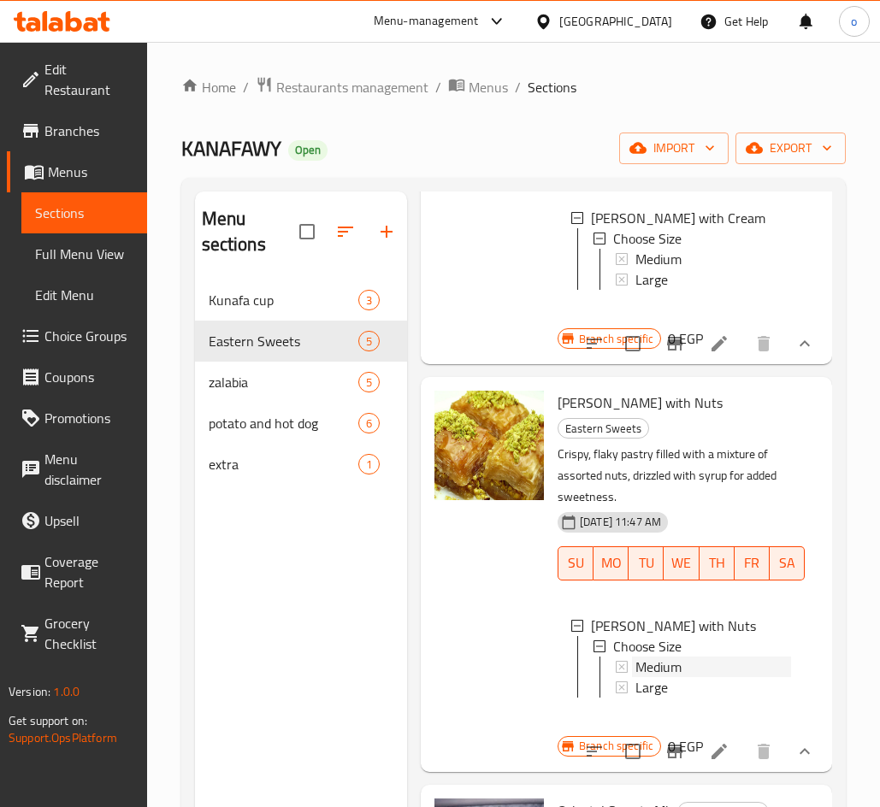
click at [649, 657] on span "Medium" at bounding box center [658, 667] width 46 height 21
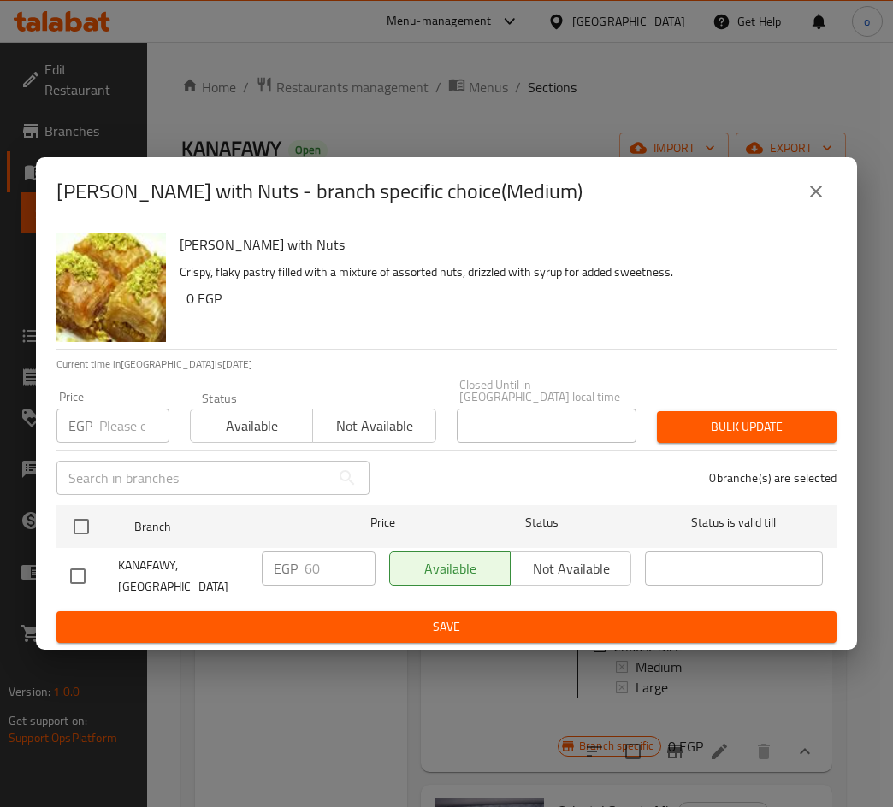
click at [810, 198] on icon "close" at bounding box center [815, 191] width 21 height 21
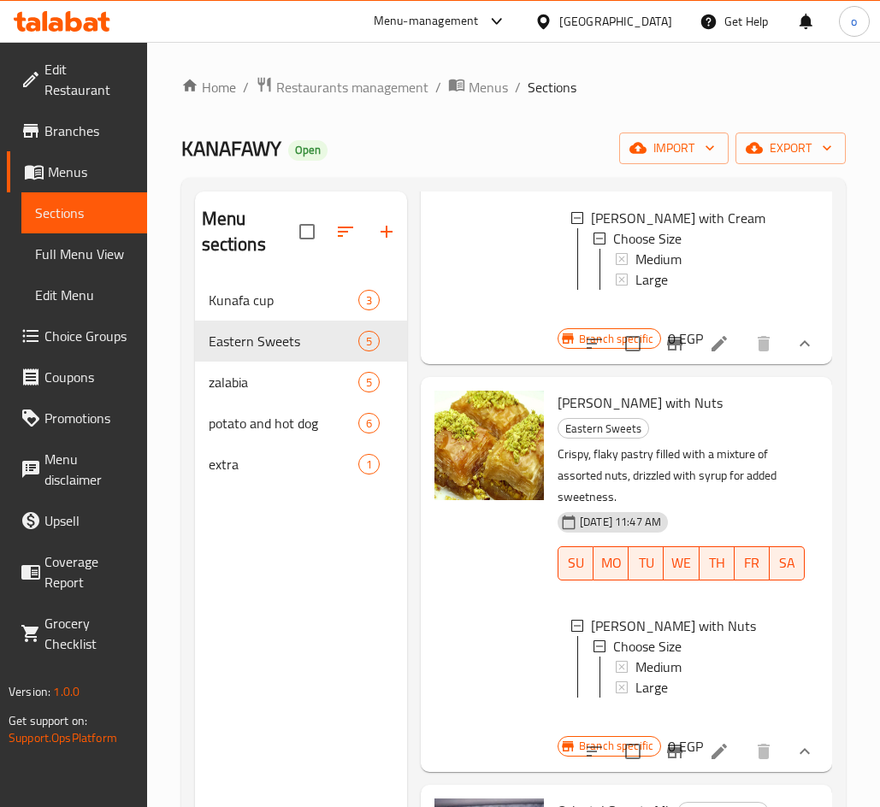
click at [687, 665] on div "Medium" at bounding box center [713, 667] width 156 height 21
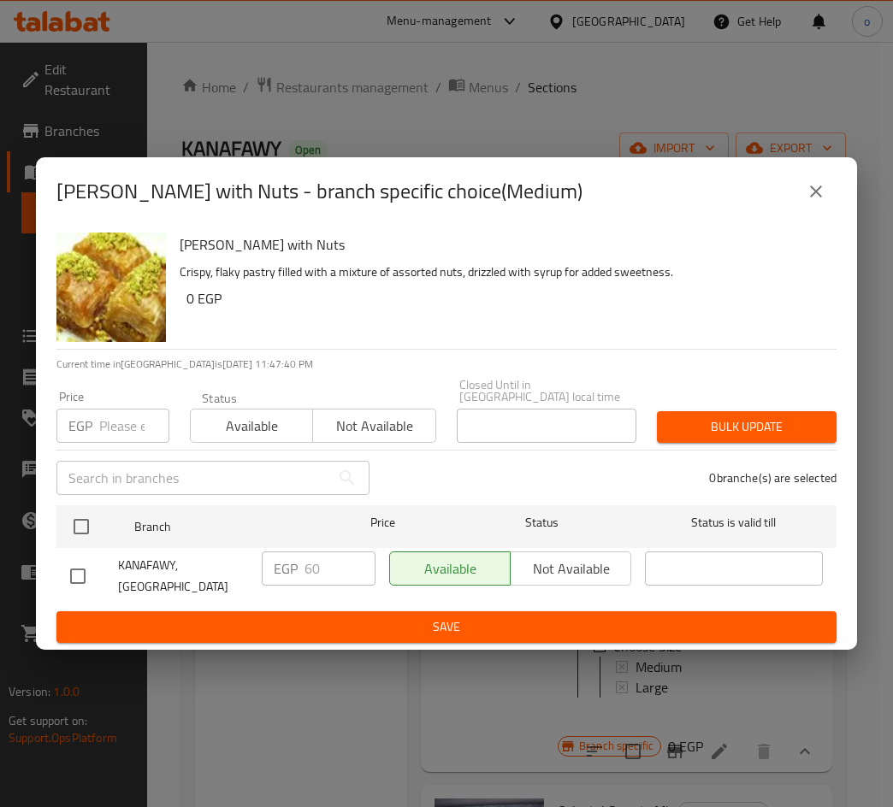
click at [819, 202] on icon "close" at bounding box center [815, 191] width 21 height 21
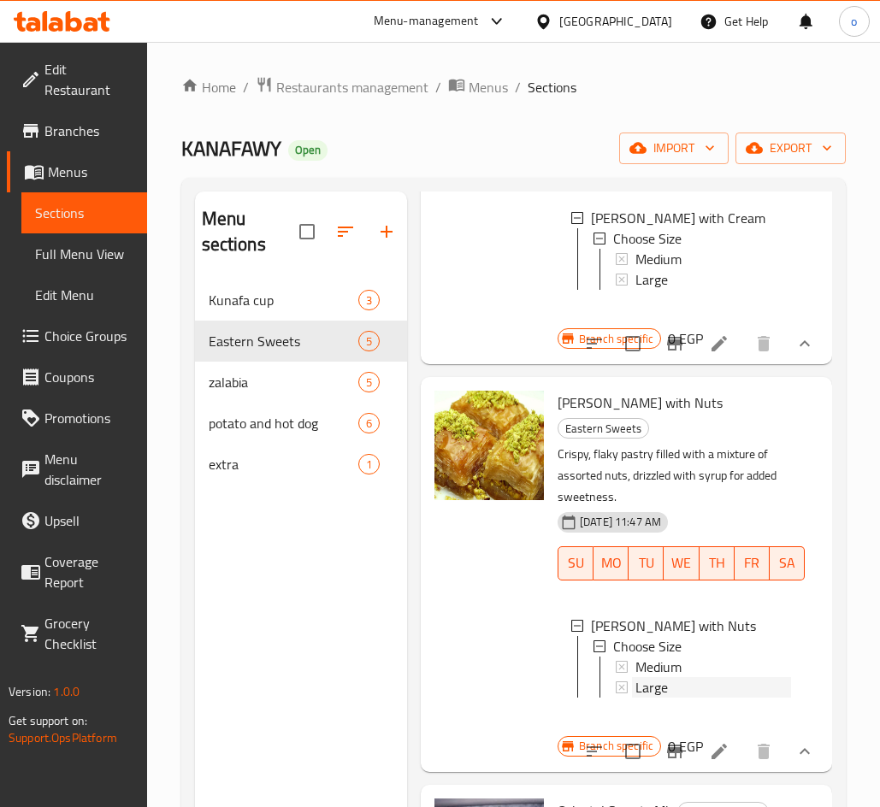
click at [702, 682] on div "Large" at bounding box center [713, 687] width 156 height 21
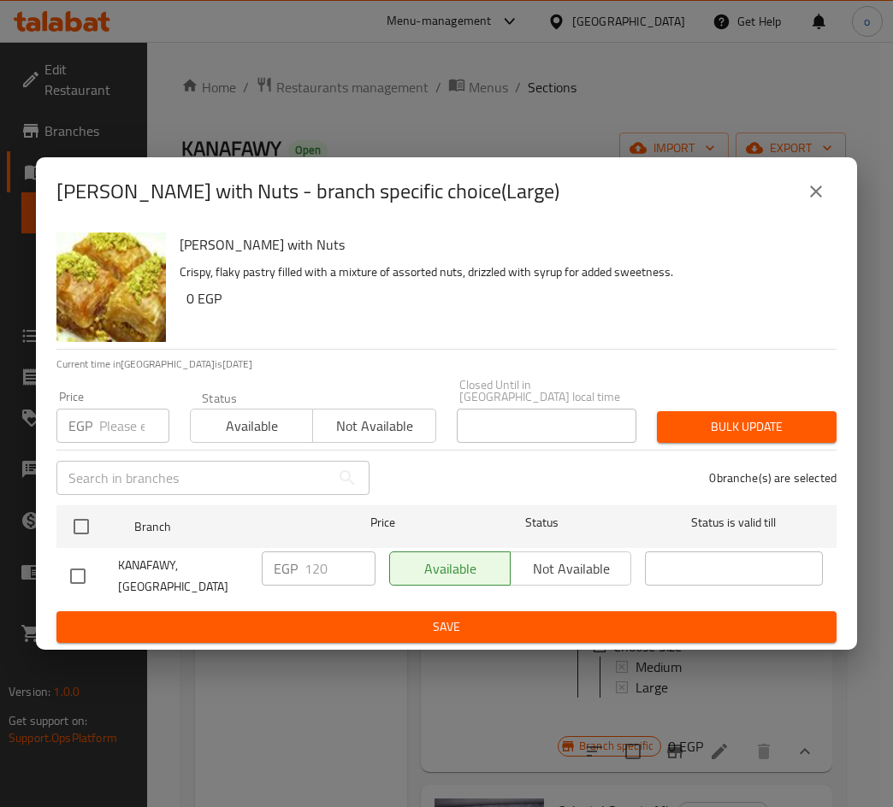
click at [825, 202] on icon "close" at bounding box center [815, 191] width 21 height 21
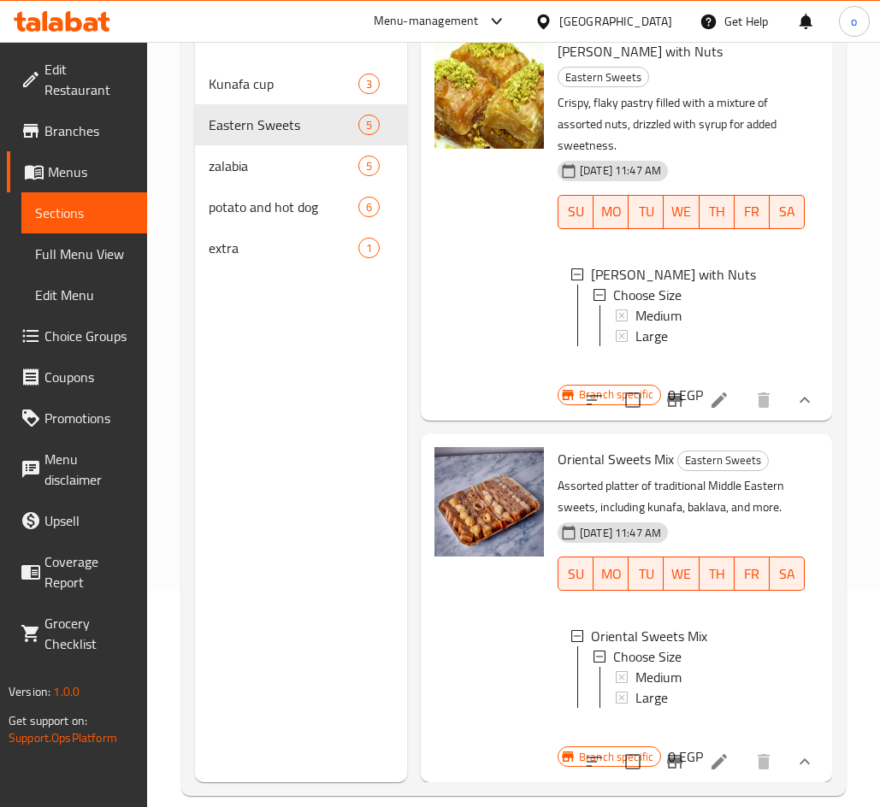
scroll to position [239, 0]
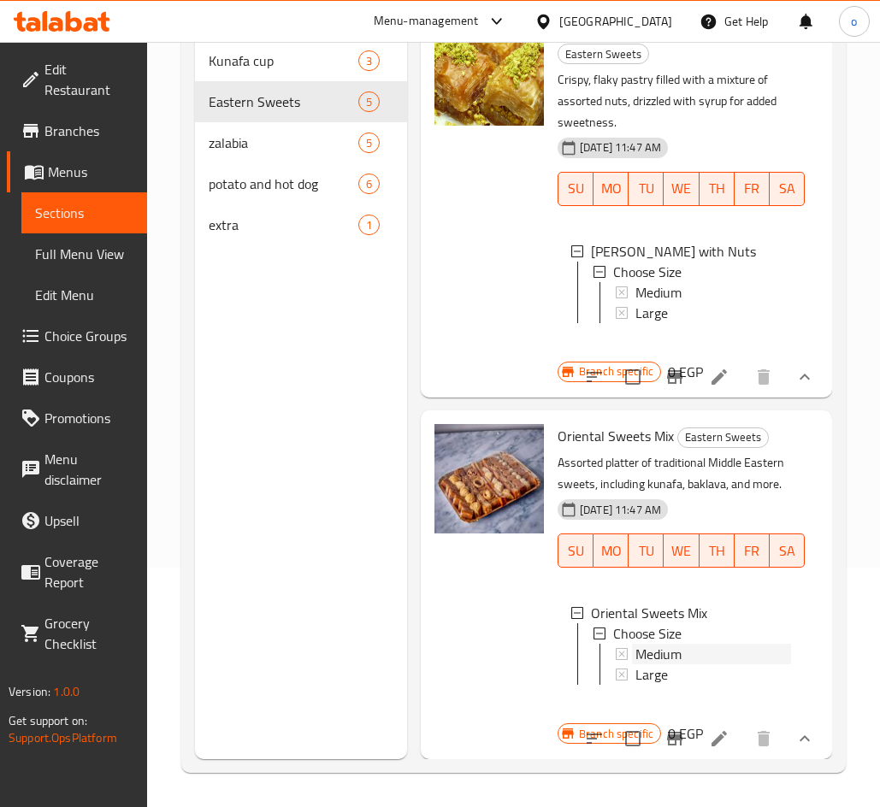
click at [659, 644] on span "Medium" at bounding box center [658, 654] width 46 height 21
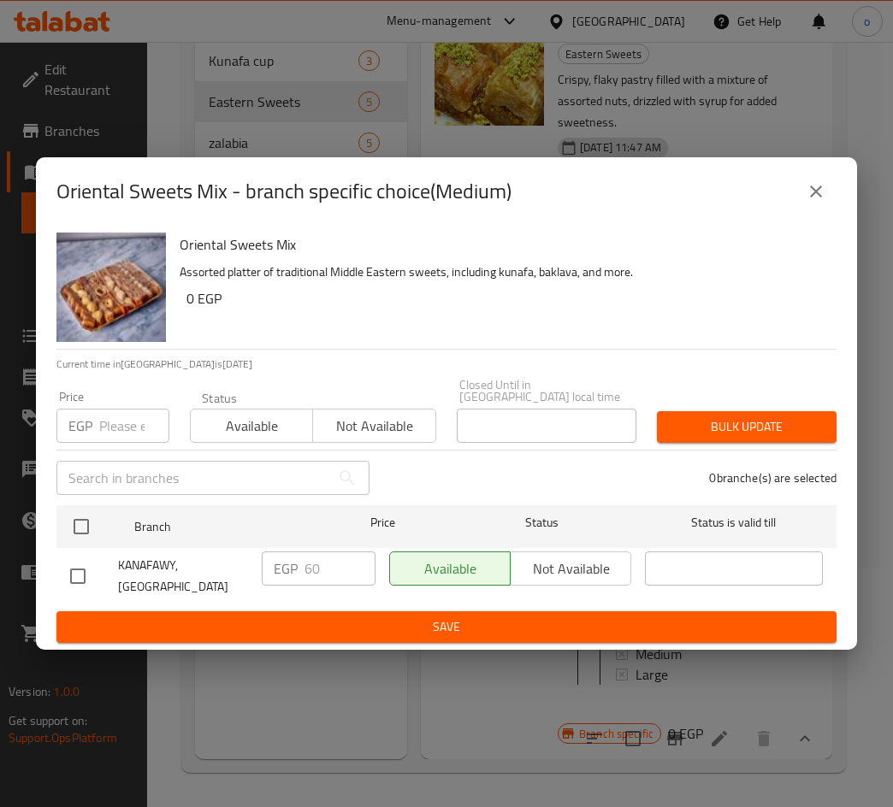
click at [828, 212] on div "Oriental Sweets Mix - branch specific choice(Medium)" at bounding box center [446, 191] width 780 height 41
click at [818, 202] on icon "close" at bounding box center [815, 191] width 21 height 21
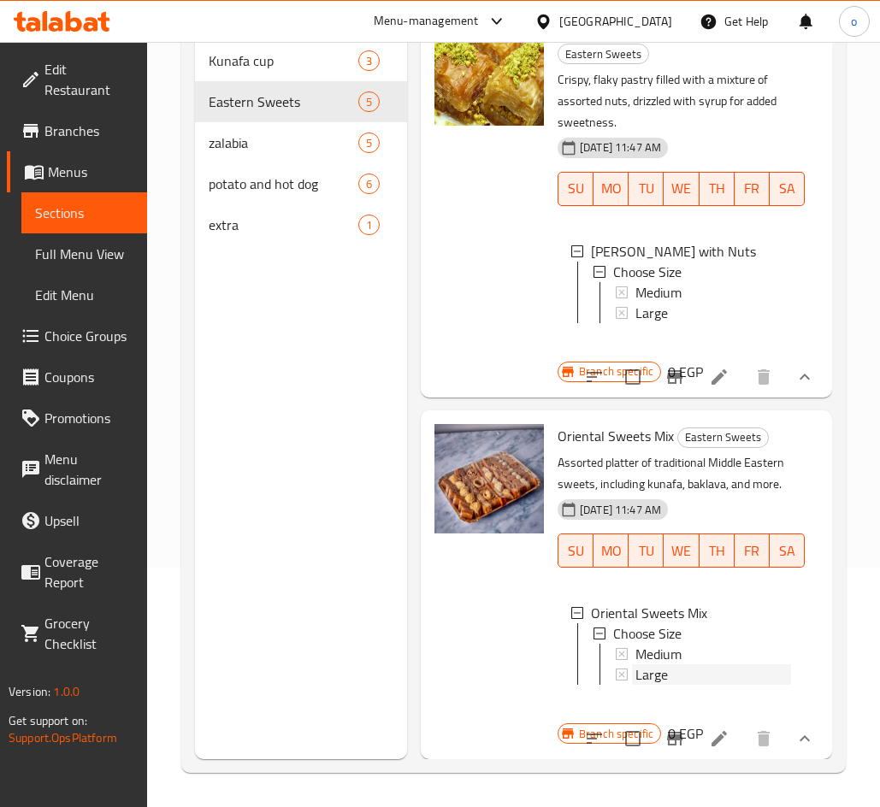
click at [653, 664] on span "Large" at bounding box center [651, 674] width 32 height 21
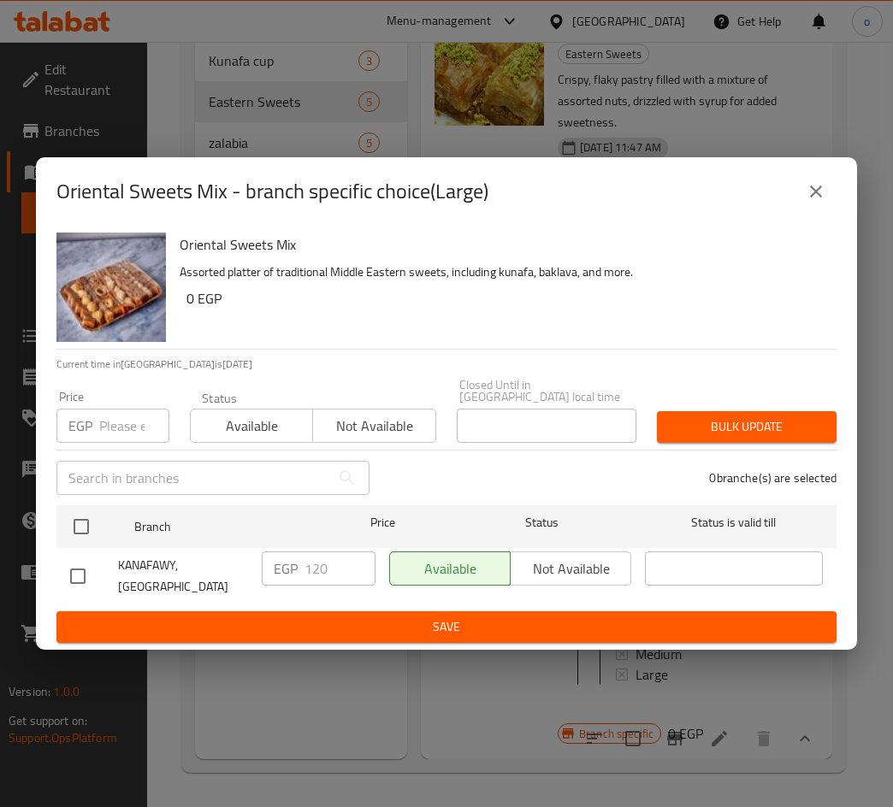
click at [847, 199] on div "Oriental Sweets Mix - branch specific choice(Large)" at bounding box center [446, 191] width 821 height 68
click at [828, 203] on button "close" at bounding box center [815, 191] width 41 height 41
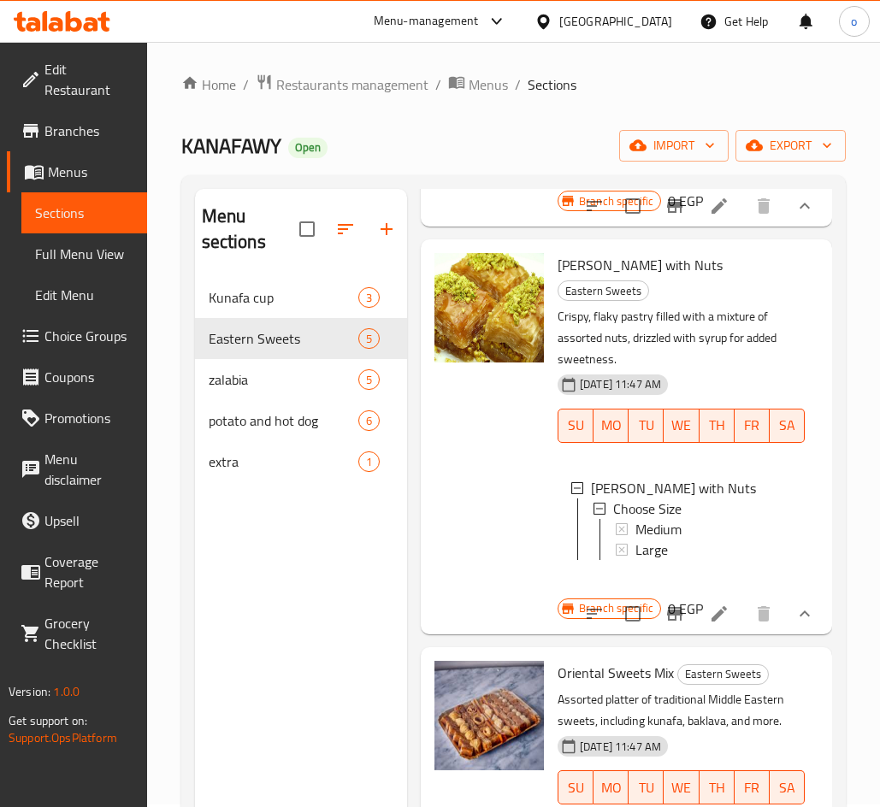
scroll to position [0, 0]
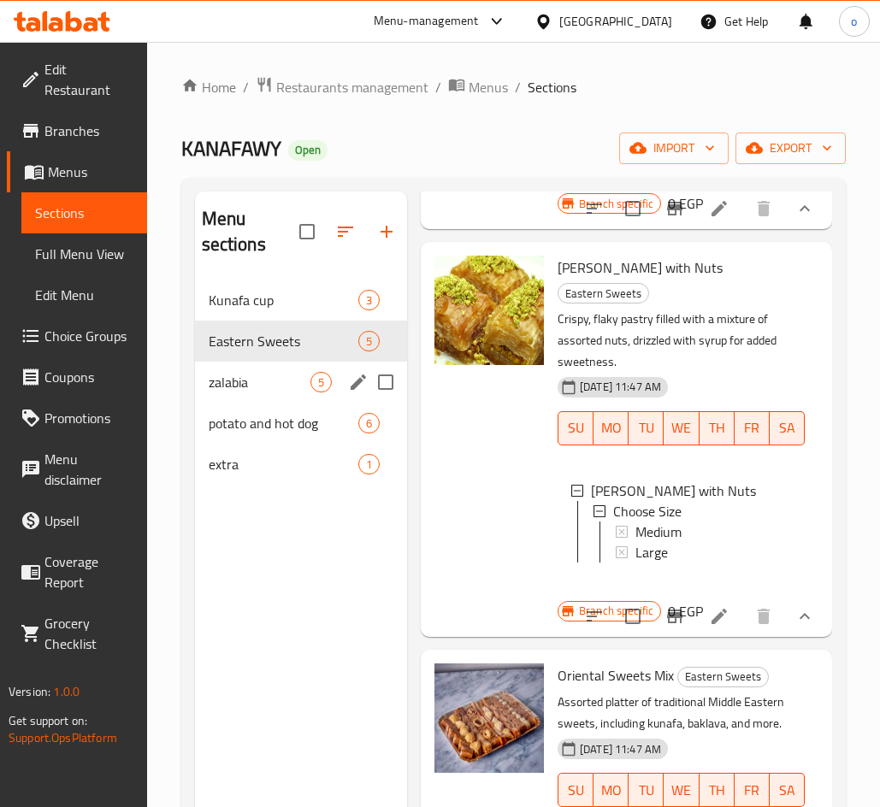
drag, startPoint x: 247, startPoint y: 380, endPoint x: 238, endPoint y: 384, distance: 10.3
click at [247, 380] on span "zalabia" at bounding box center [260, 382] width 102 height 21
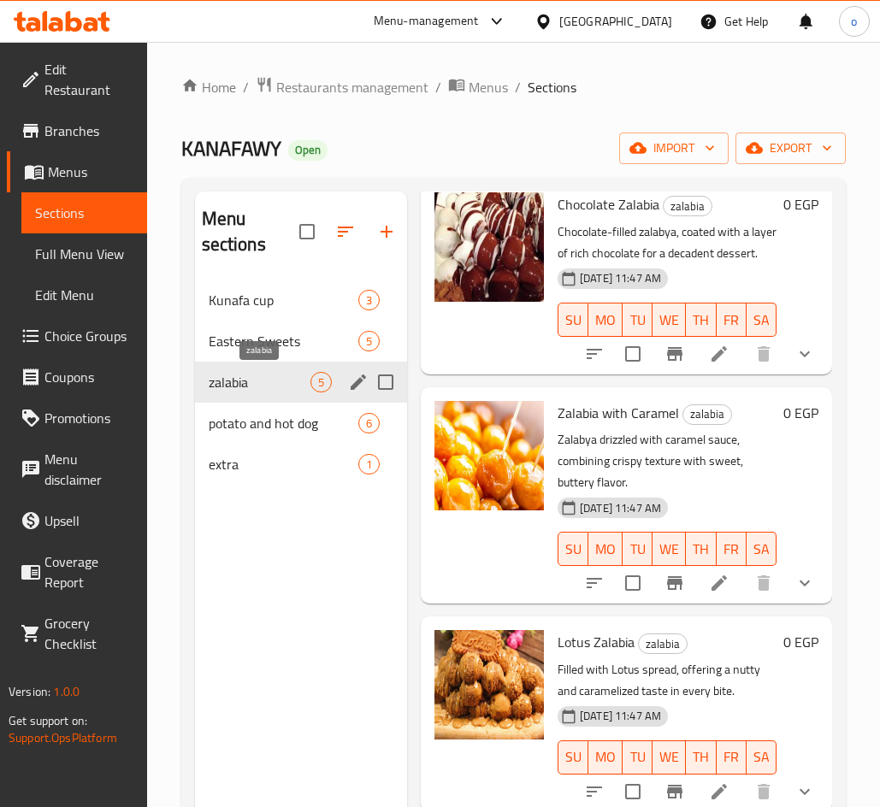
scroll to position [413, 0]
click at [794, 573] on icon "show more" at bounding box center [804, 583] width 21 height 21
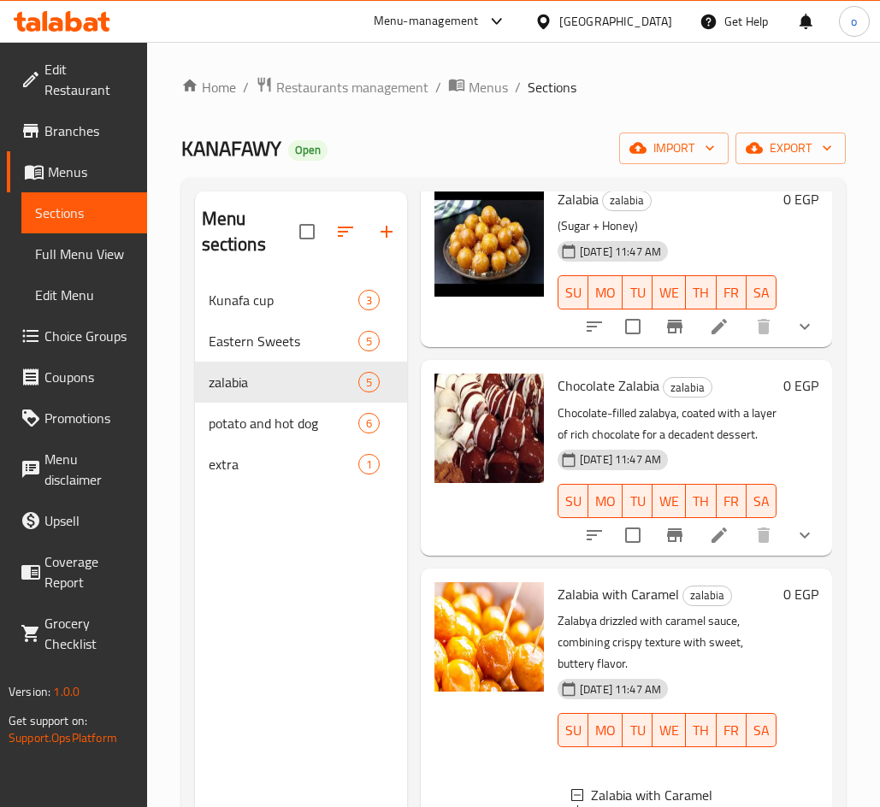
scroll to position [0, 0]
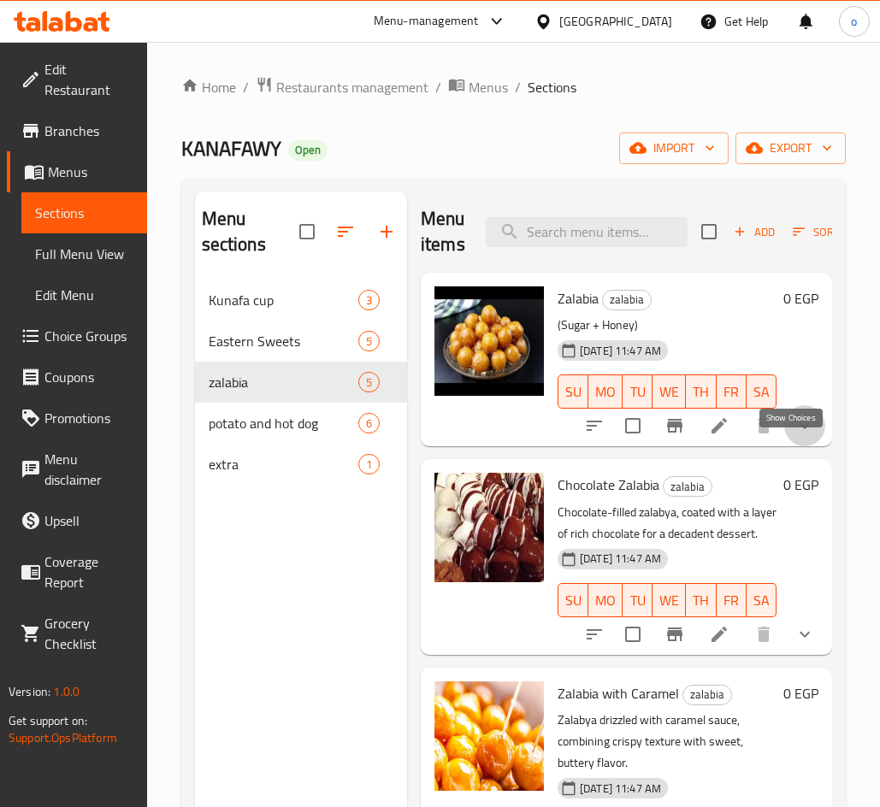
click at [796, 436] on icon "show more" at bounding box center [804, 425] width 21 height 21
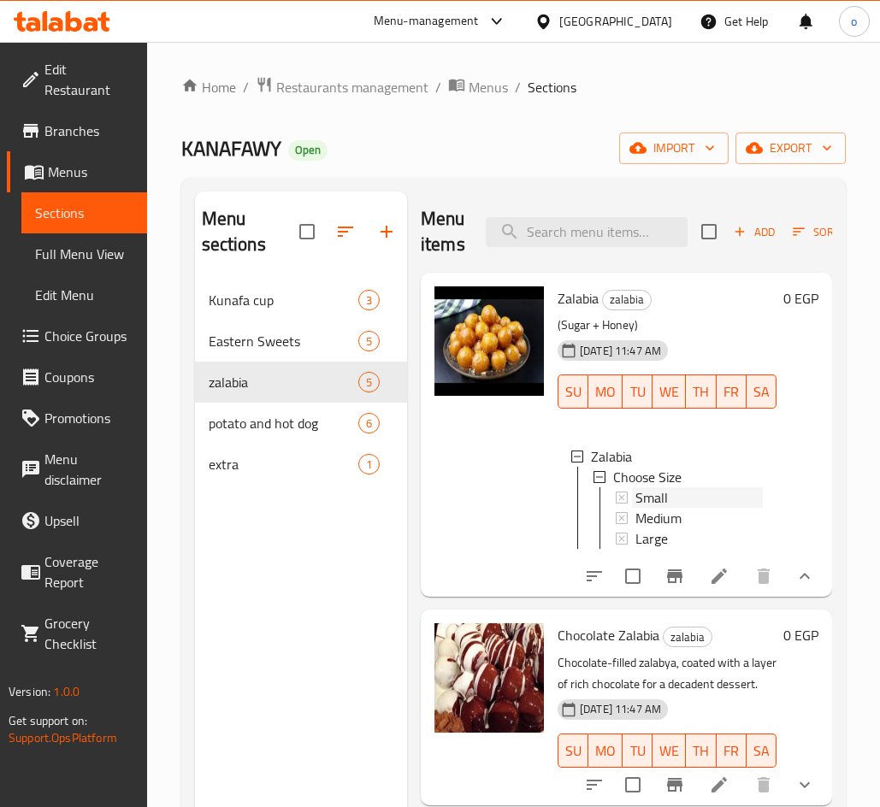
click at [693, 504] on div "Small" at bounding box center [698, 497] width 127 height 21
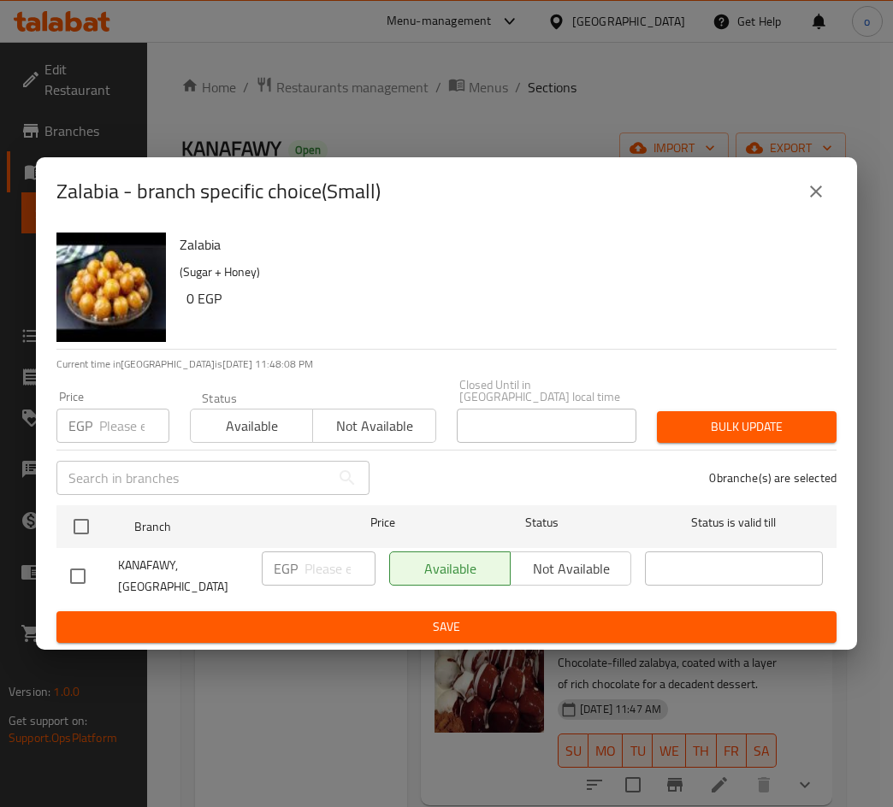
click at [110, 431] on input "number" at bounding box center [134, 426] width 70 height 34
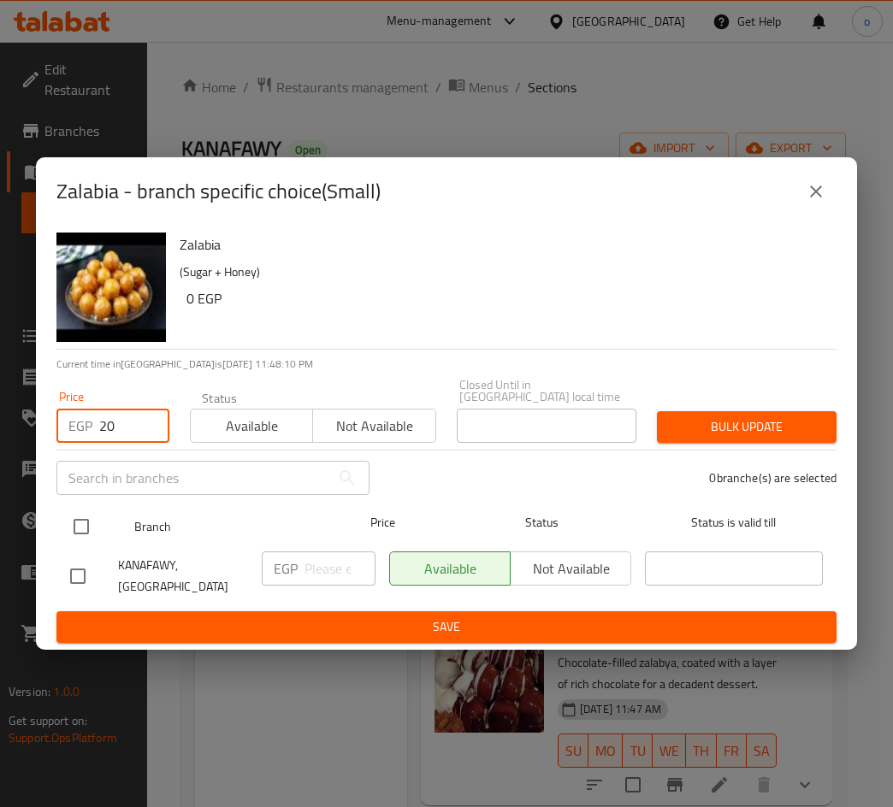
type input "20"
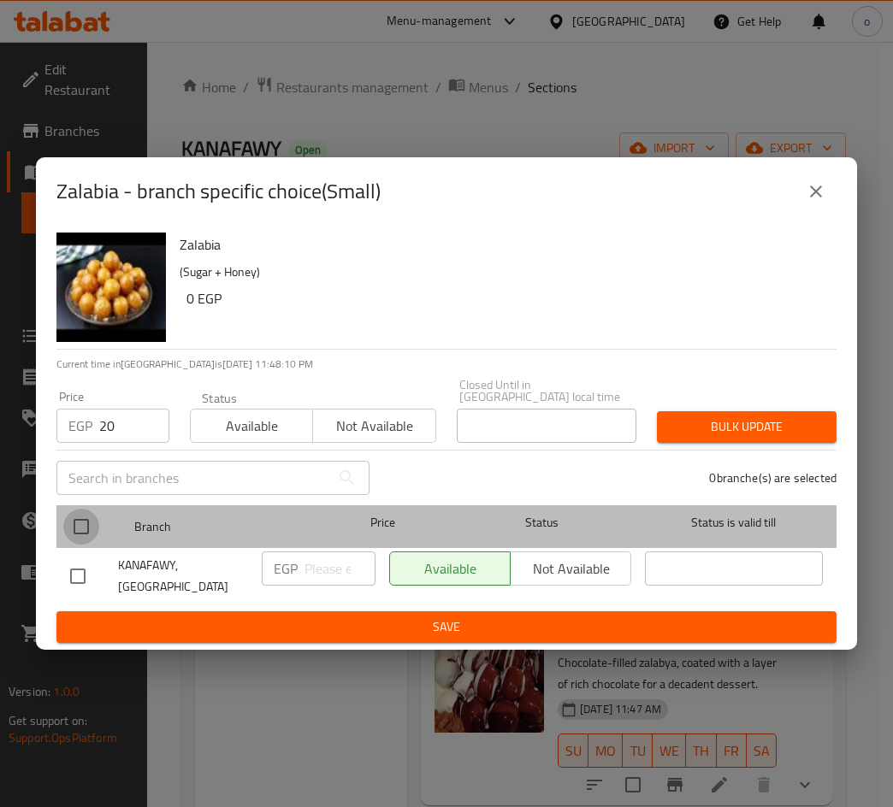
click at [97, 516] on input "checkbox" at bounding box center [81, 527] width 36 height 36
checkbox input "true"
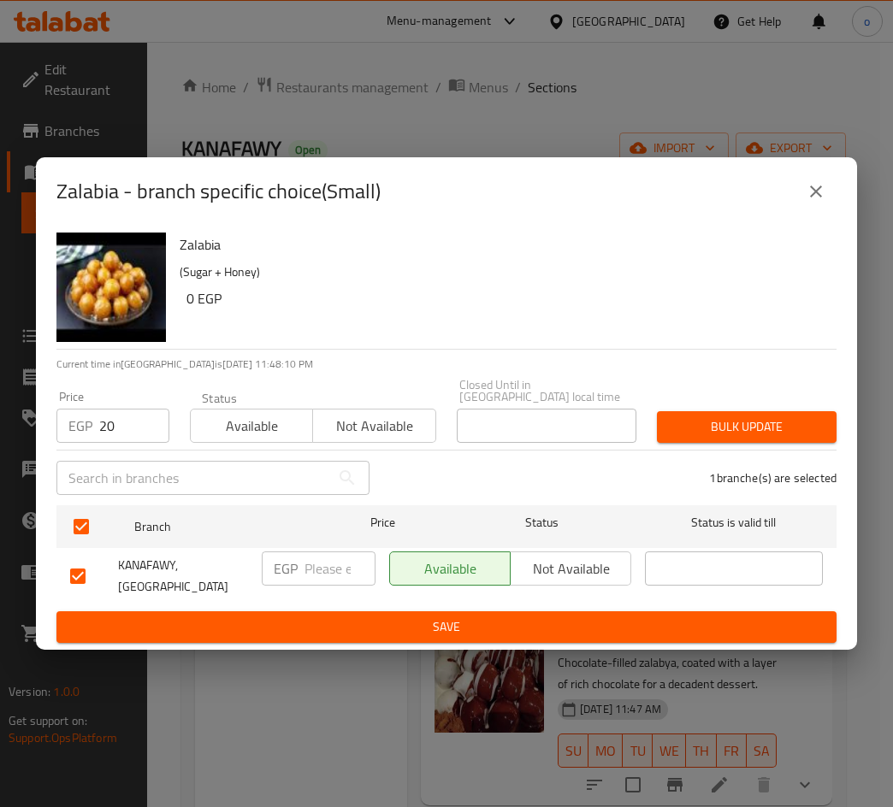
click at [759, 443] on button "Bulk update" at bounding box center [747, 427] width 180 height 32
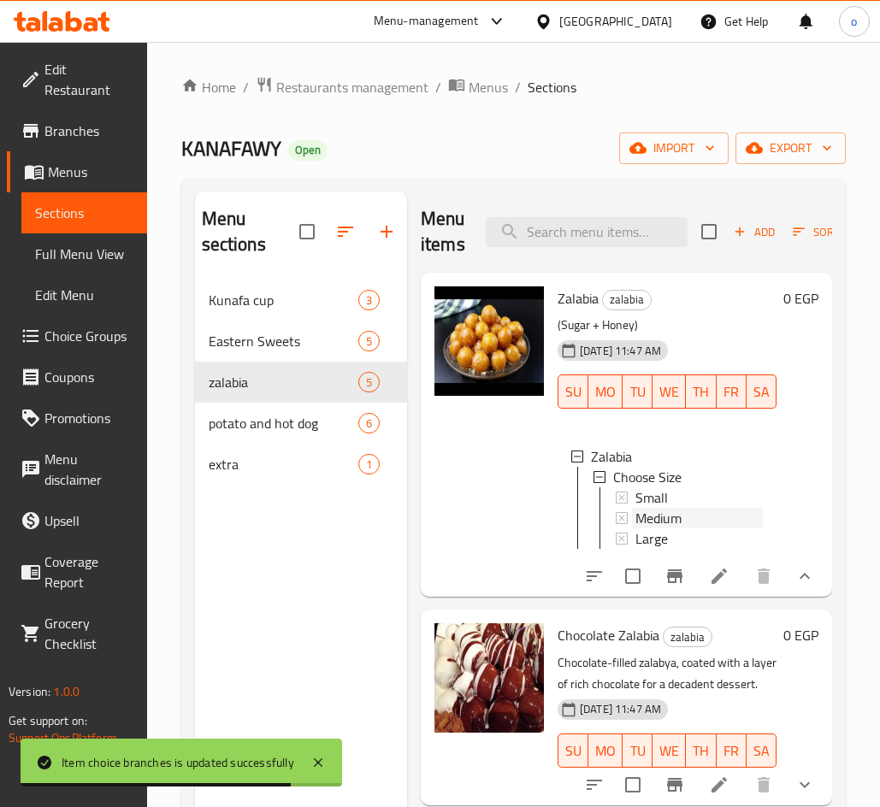
click at [704, 522] on div "Medium" at bounding box center [698, 518] width 127 height 21
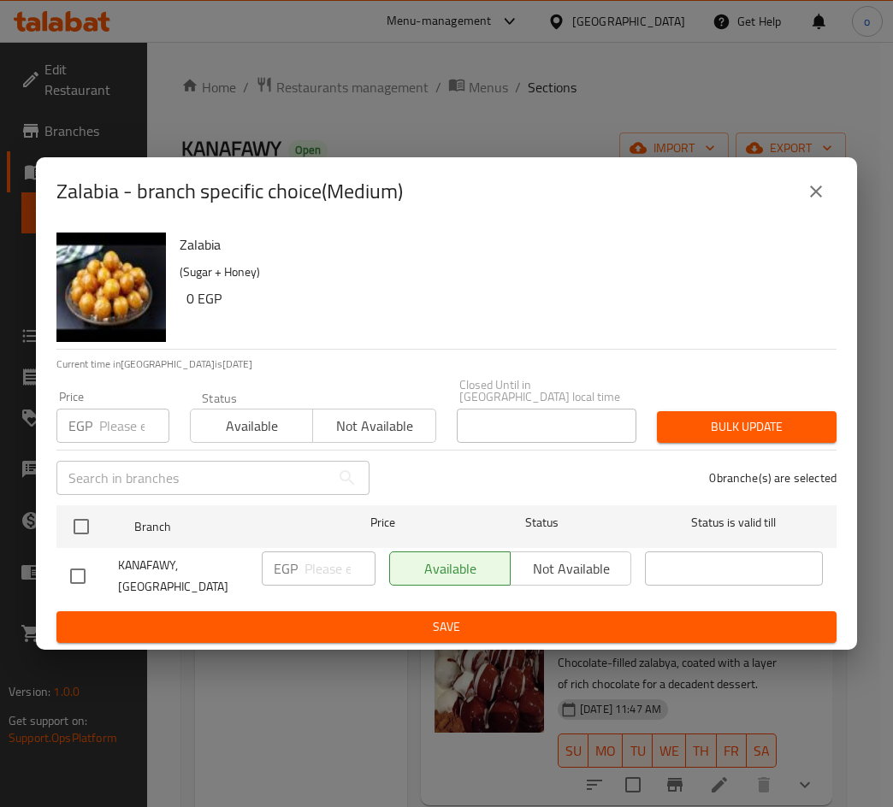
click at [120, 421] on input "number" at bounding box center [134, 426] width 70 height 34
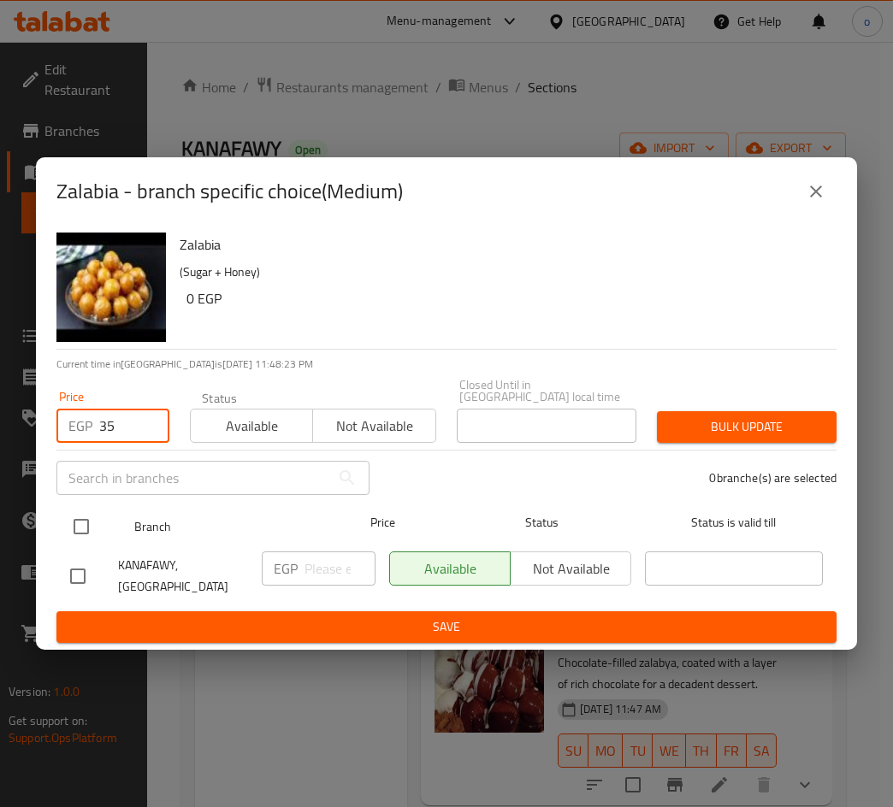
type input "35"
click at [95, 518] on input "checkbox" at bounding box center [81, 527] width 36 height 36
checkbox input "true"
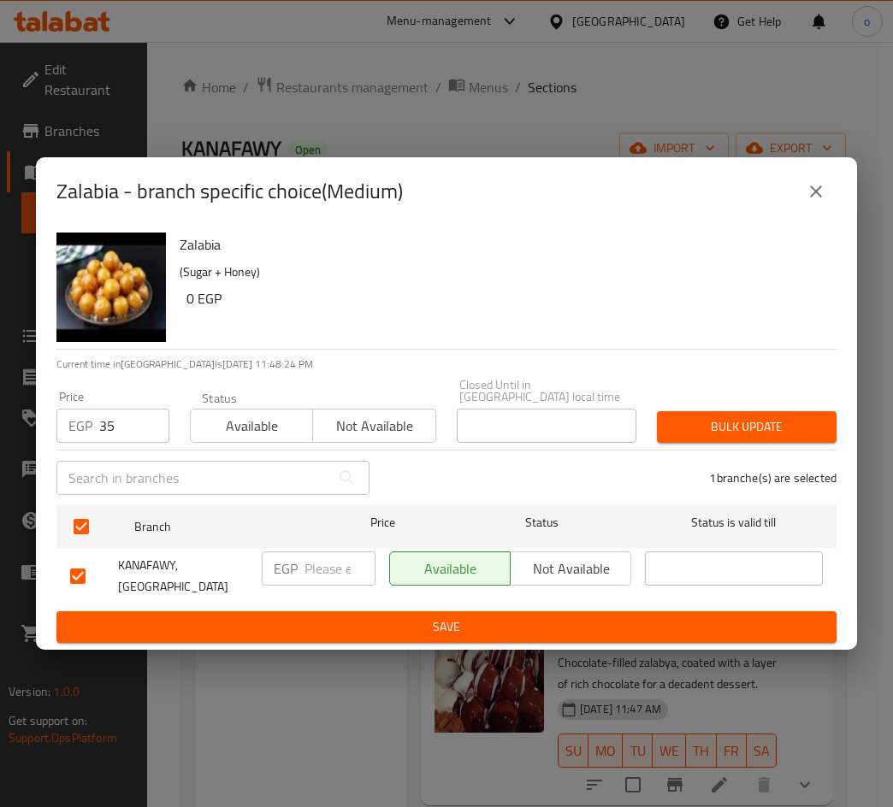
click at [725, 433] on span "Bulk update" at bounding box center [746, 426] width 152 height 21
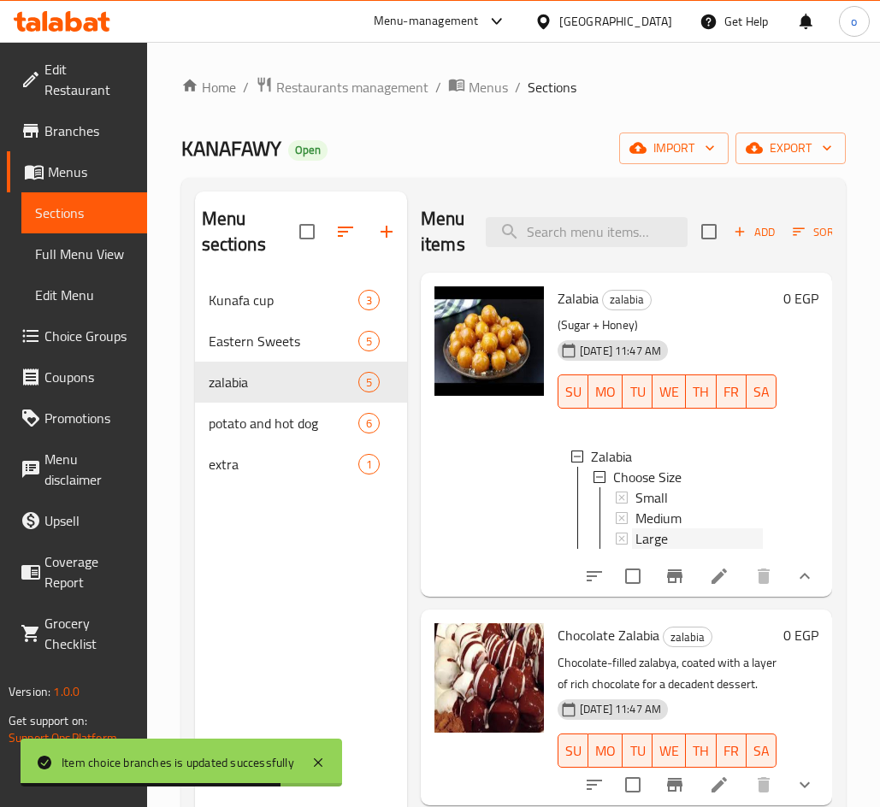
click at [661, 539] on span "Large" at bounding box center [651, 538] width 32 height 21
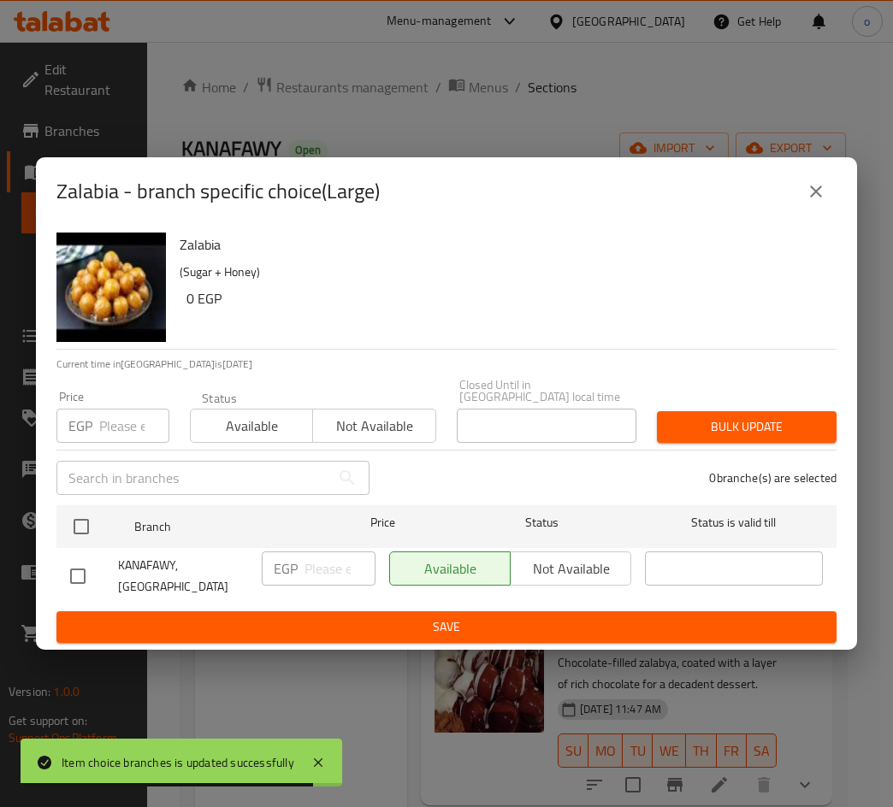
click at [121, 434] on input "number" at bounding box center [134, 426] width 70 height 34
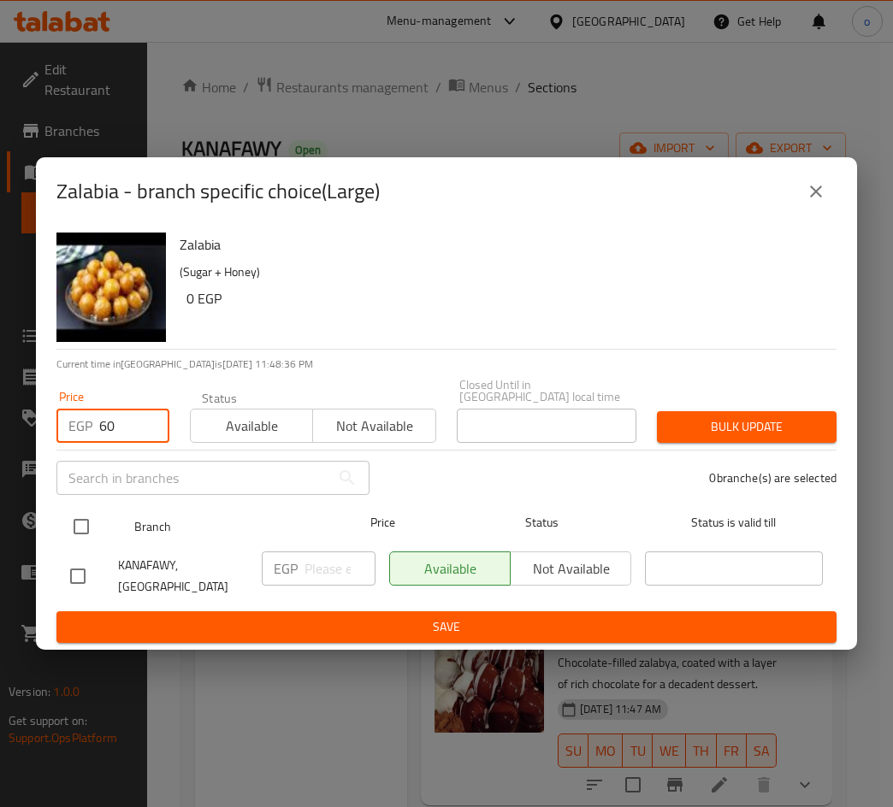
type input "60"
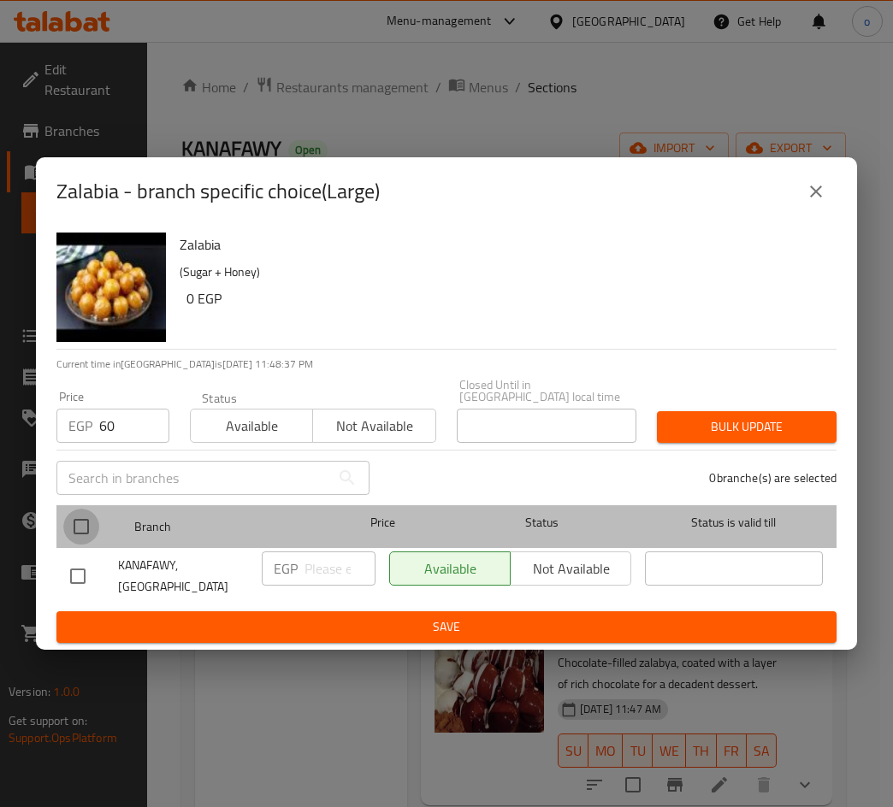
click at [83, 527] on input "checkbox" at bounding box center [81, 527] width 36 height 36
checkbox input "true"
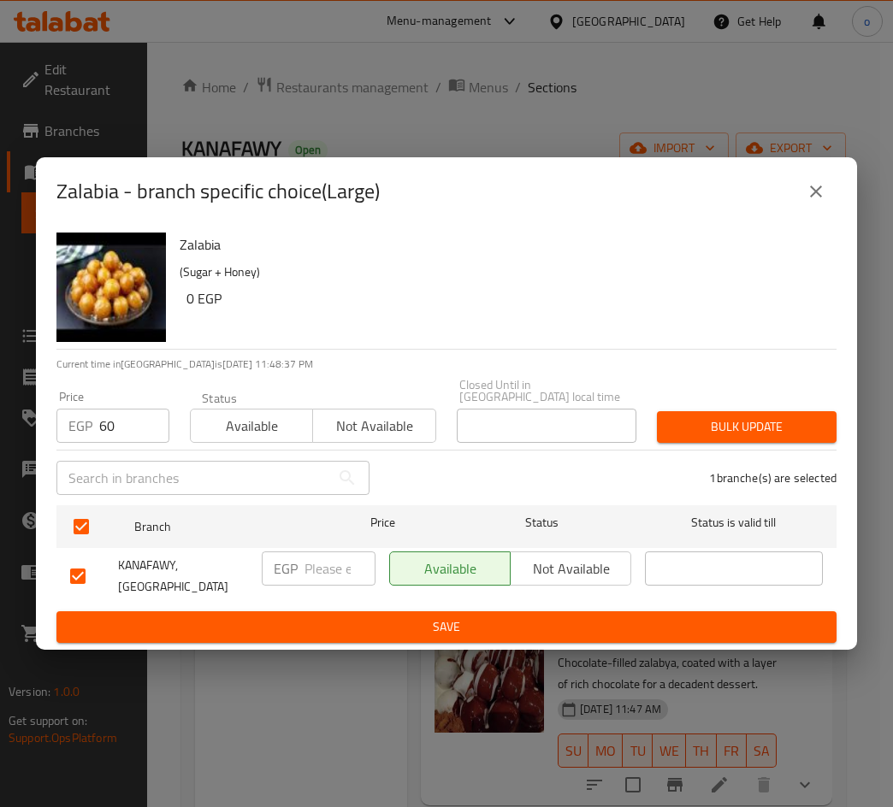
click at [828, 427] on button "Bulk update" at bounding box center [747, 427] width 180 height 32
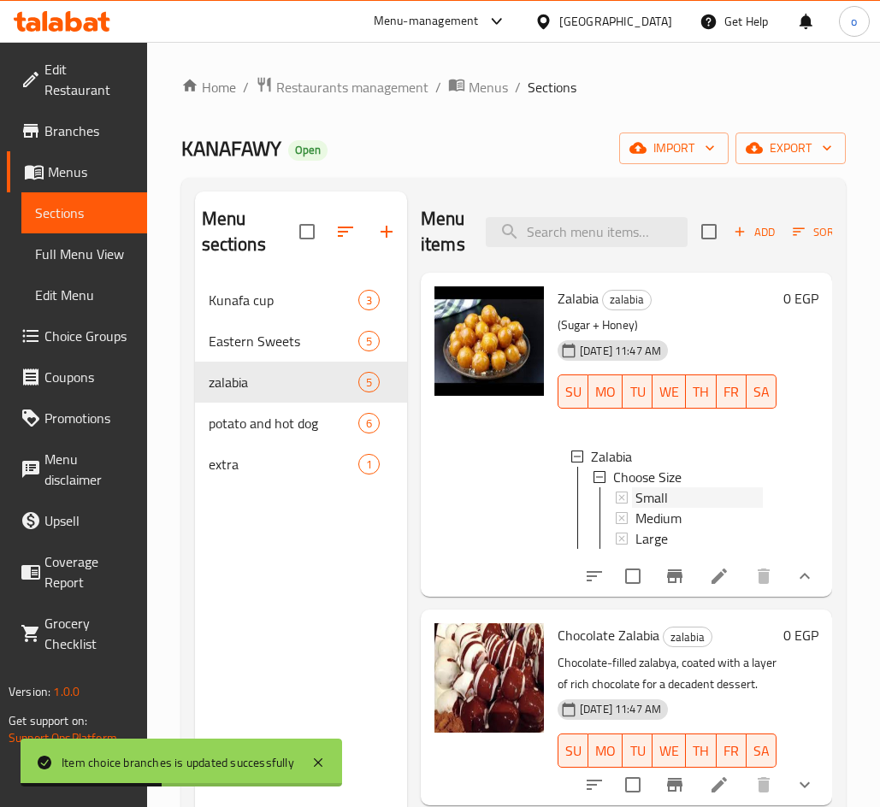
click at [722, 491] on div "Small" at bounding box center [698, 497] width 127 height 21
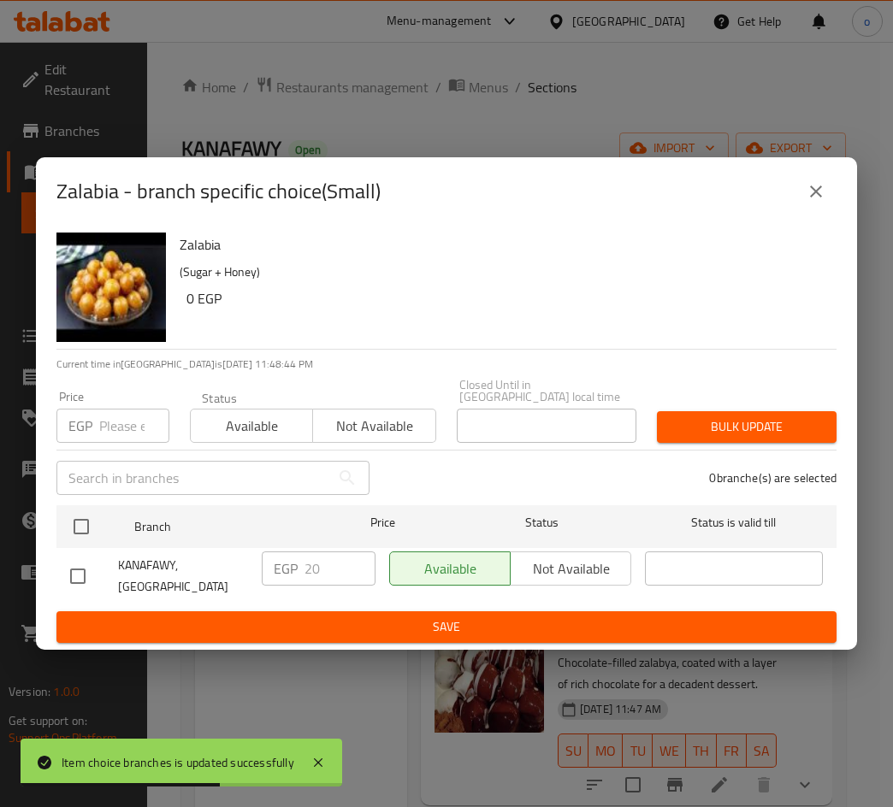
click at [815, 202] on icon "close" at bounding box center [815, 191] width 21 height 21
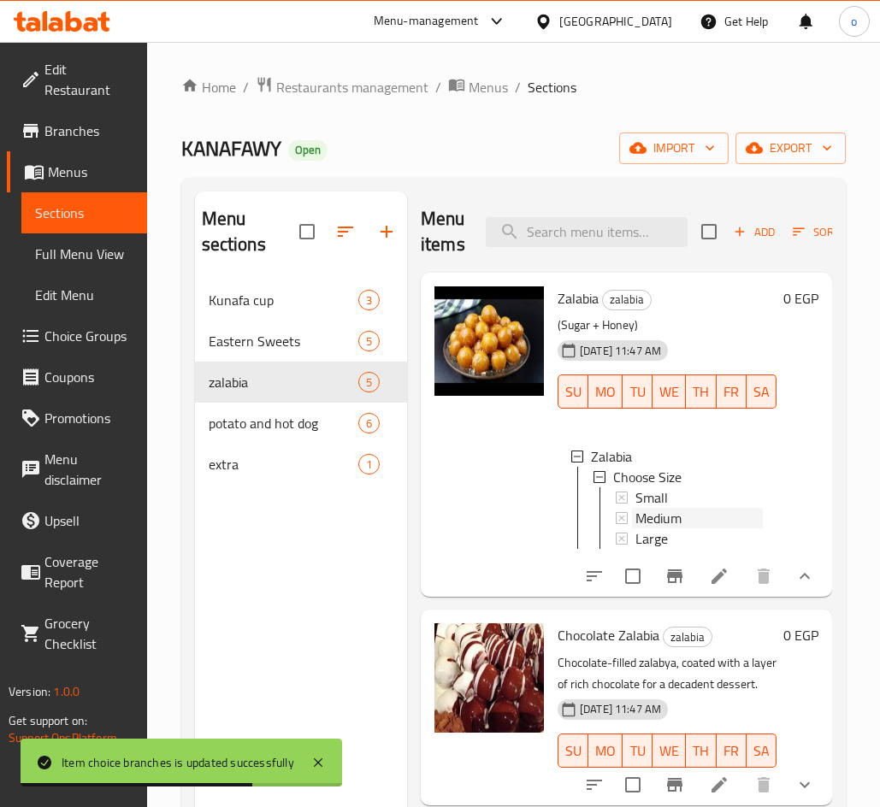
click at [657, 518] on span "Medium" at bounding box center [658, 518] width 46 height 21
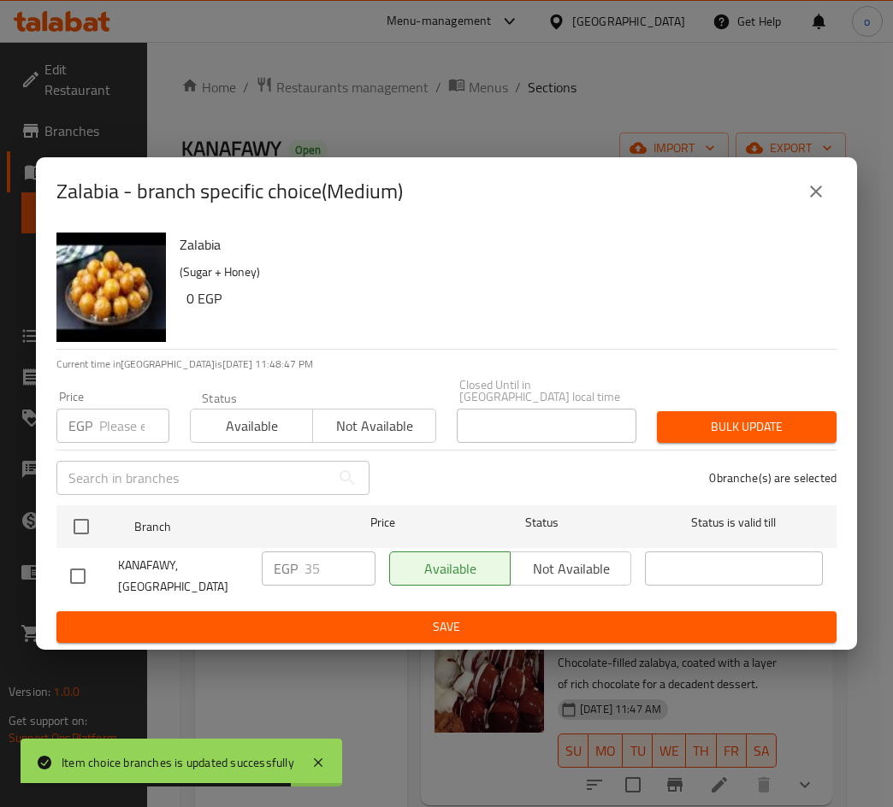
click at [827, 211] on button "close" at bounding box center [815, 191] width 41 height 41
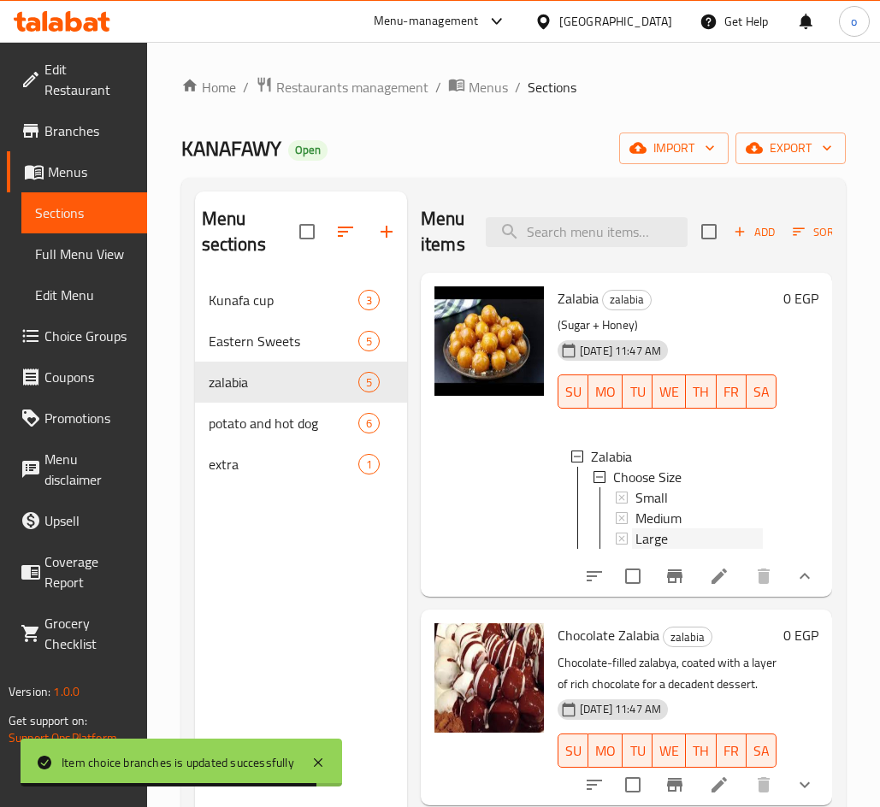
click at [666, 544] on span "Large" at bounding box center [651, 538] width 32 height 21
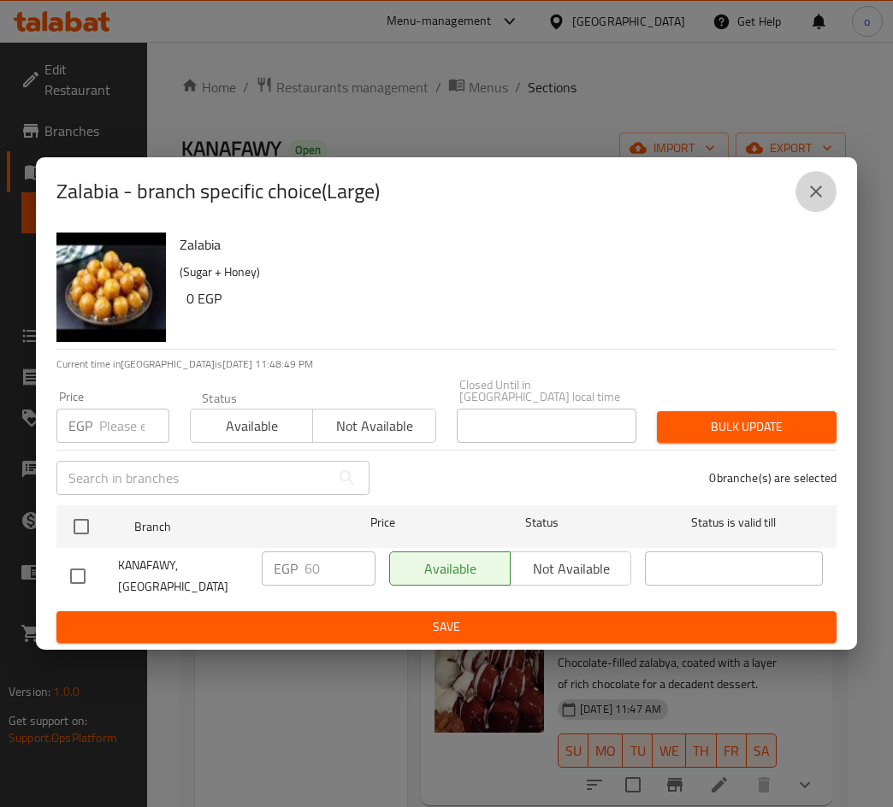
click at [816, 202] on icon "close" at bounding box center [815, 191] width 21 height 21
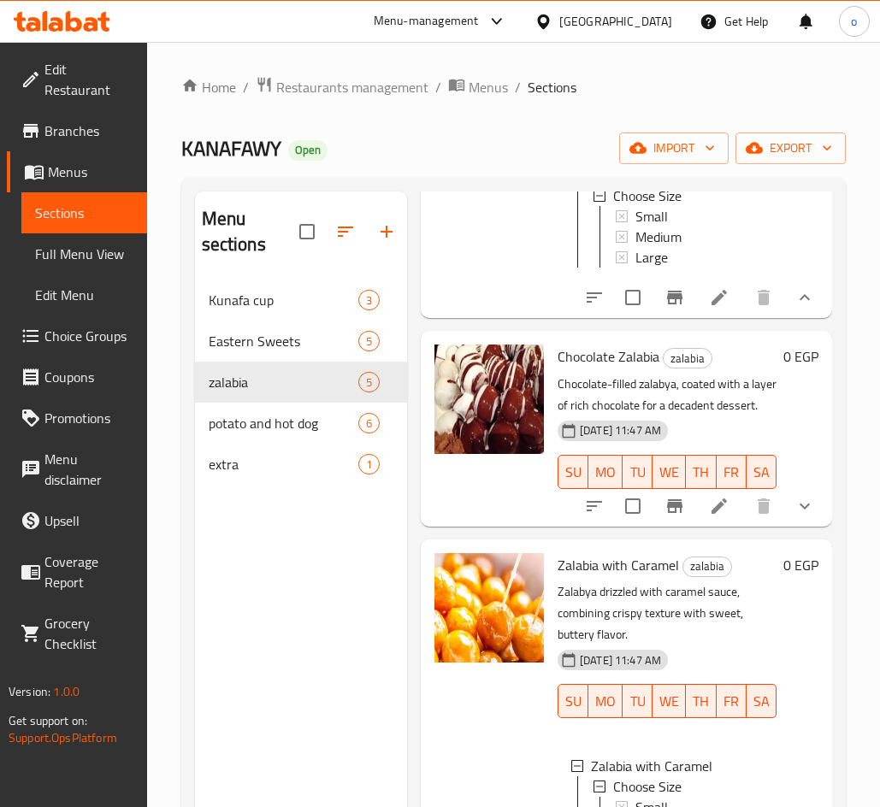
scroll to position [342, 0]
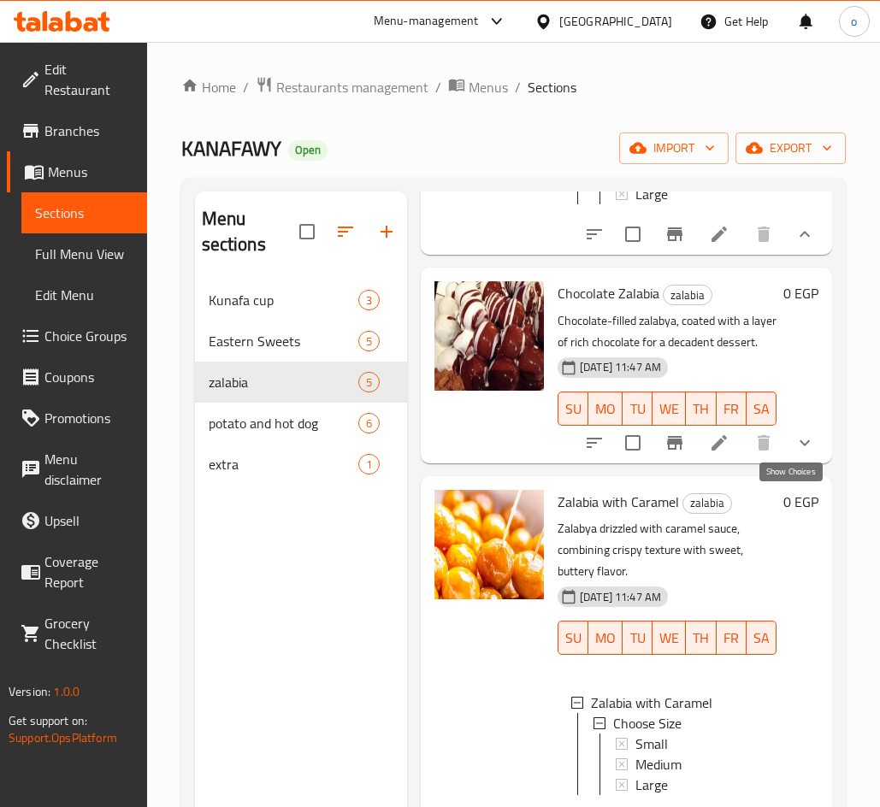
click at [794, 453] on icon "show more" at bounding box center [804, 443] width 21 height 21
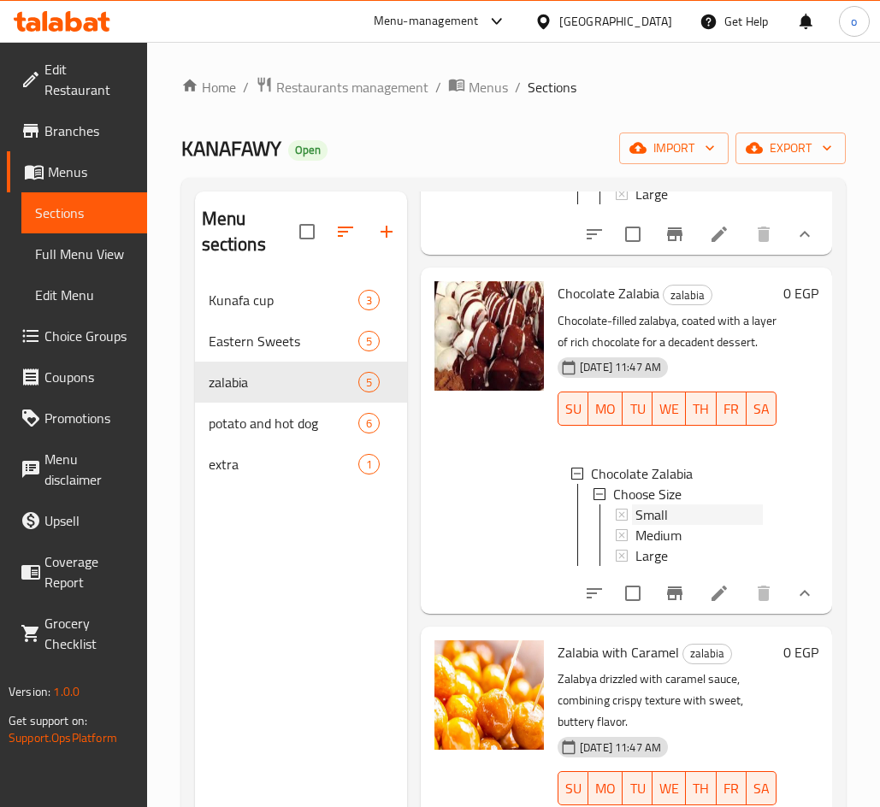
click at [664, 525] on span "Small" at bounding box center [651, 514] width 32 height 21
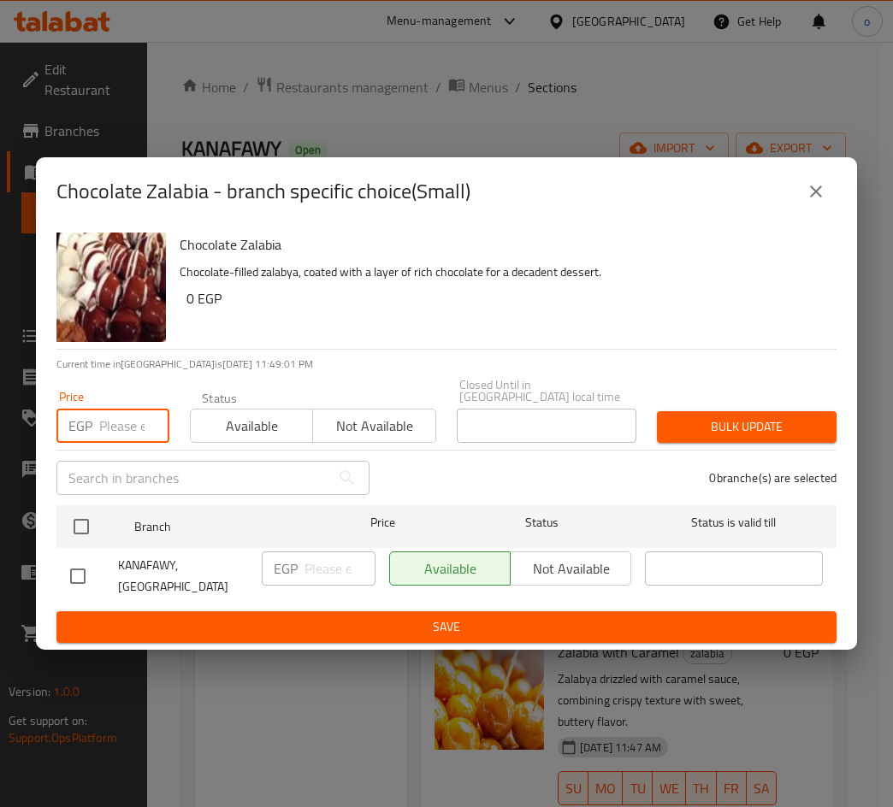
click at [100, 428] on input "number" at bounding box center [134, 426] width 70 height 34
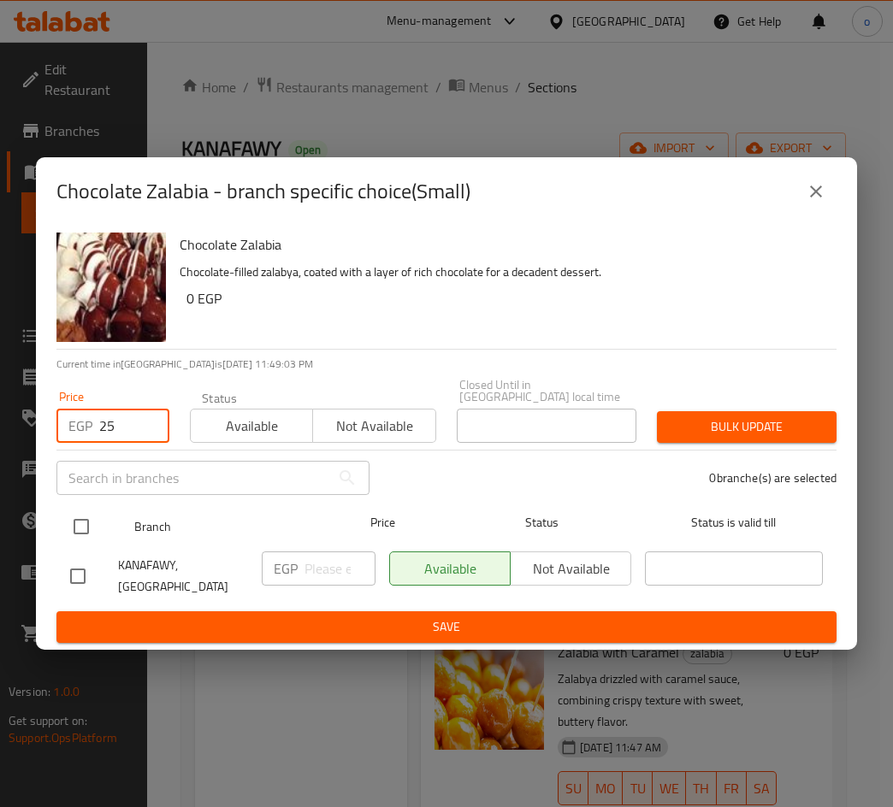
type input "25"
click at [104, 532] on div at bounding box center [95, 527] width 64 height 50
click at [62, 536] on div "Branch Price Status Status is valid till" at bounding box center [446, 526] width 780 height 43
click at [88, 525] on input "checkbox" at bounding box center [81, 527] width 36 height 36
checkbox input "true"
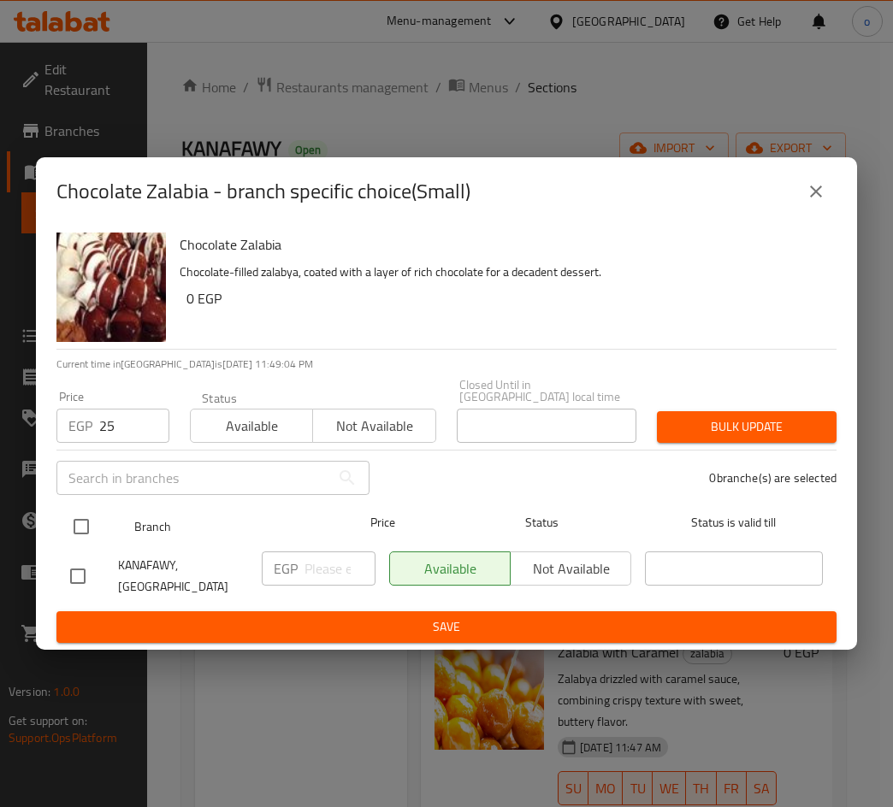
checkbox input "true"
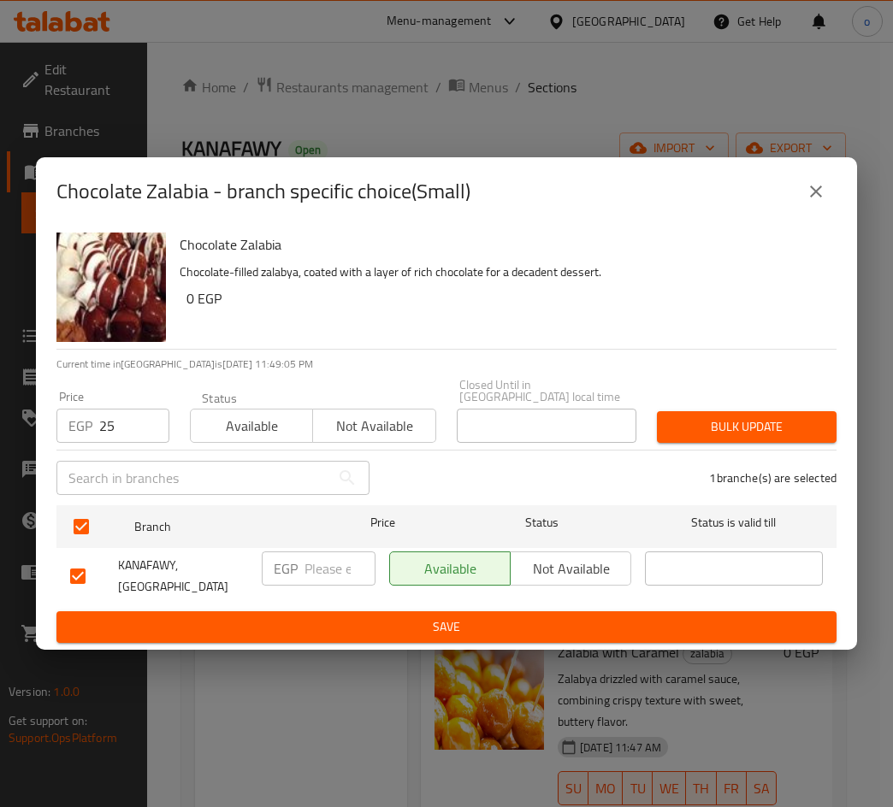
click at [758, 428] on span "Bulk update" at bounding box center [746, 426] width 152 height 21
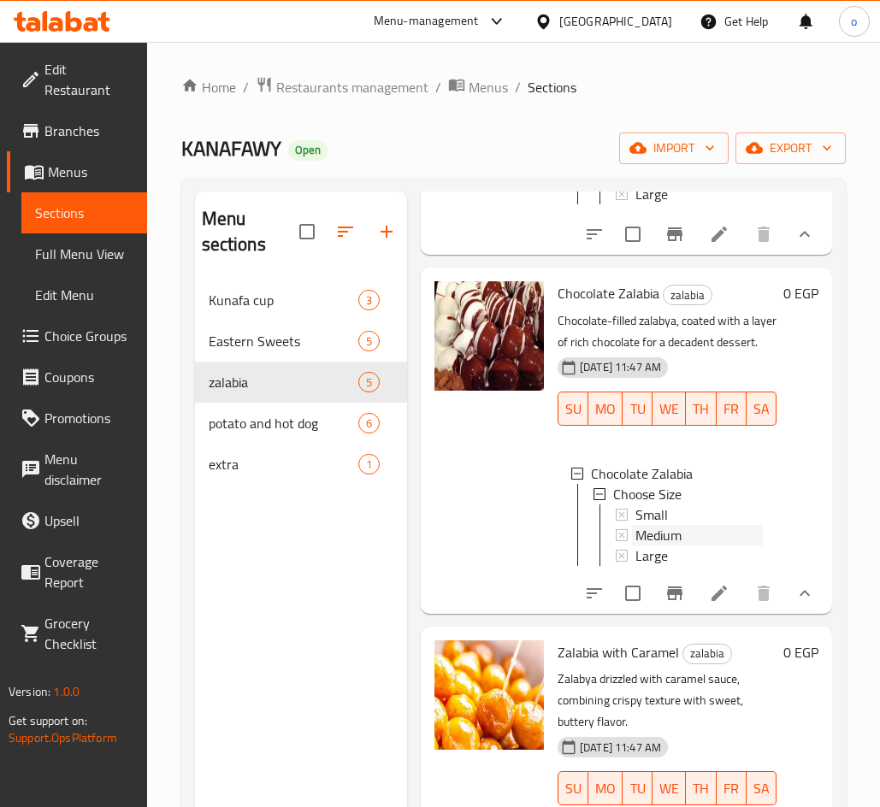
click at [665, 545] on span "Medium" at bounding box center [658, 535] width 46 height 21
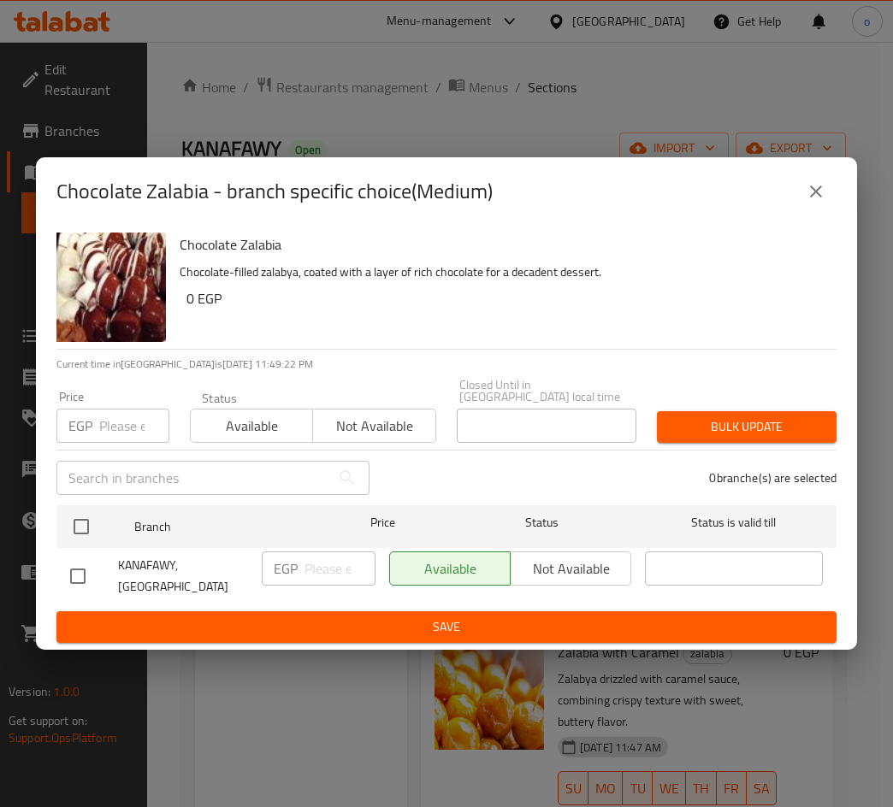
click at [101, 438] on input "number" at bounding box center [134, 426] width 70 height 34
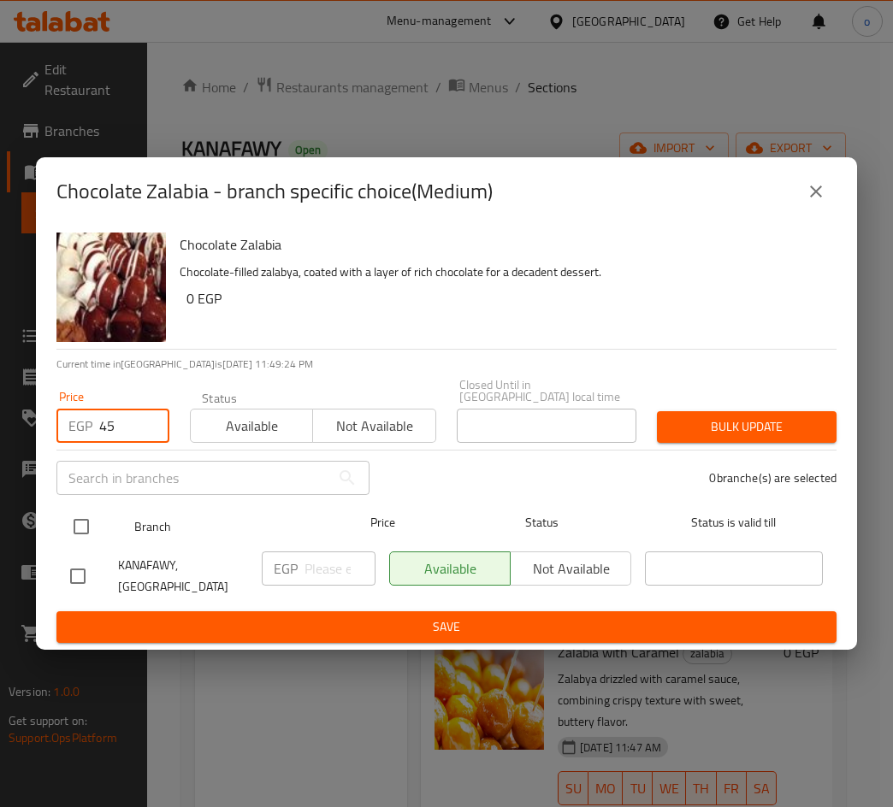
type input "45"
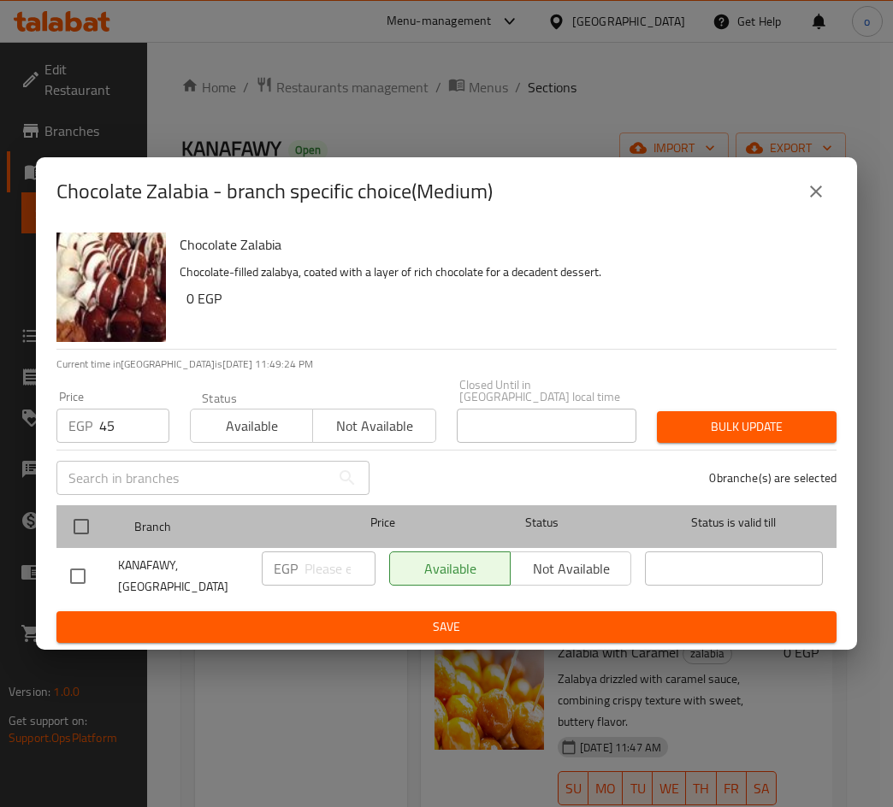
click at [98, 522] on div at bounding box center [95, 527] width 64 height 50
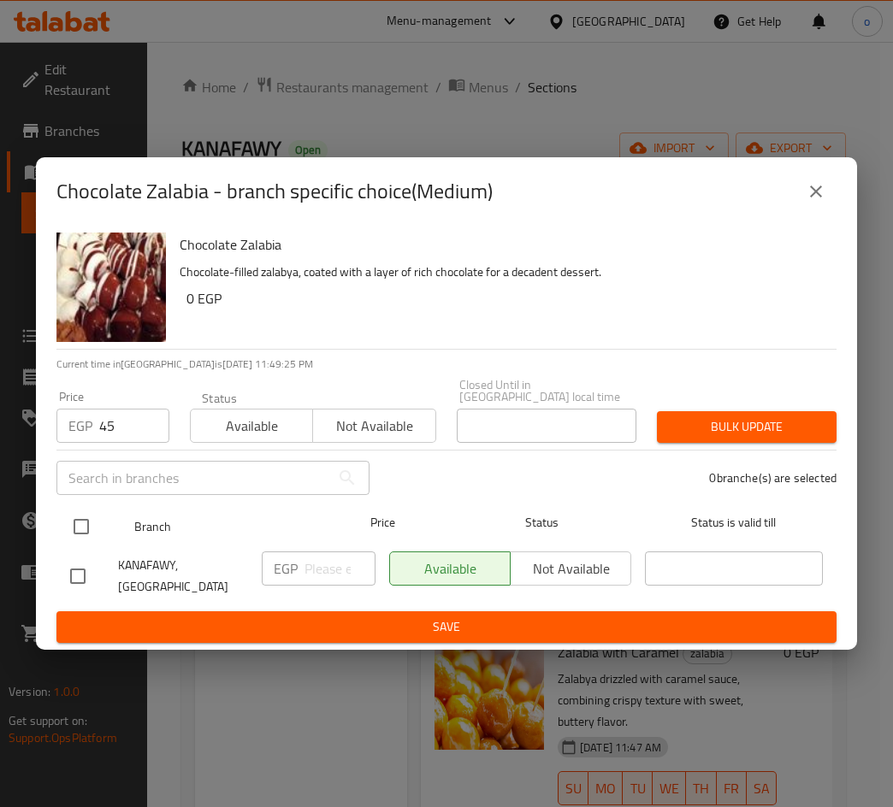
click at [87, 529] on input "checkbox" at bounding box center [81, 527] width 36 height 36
checkbox input "true"
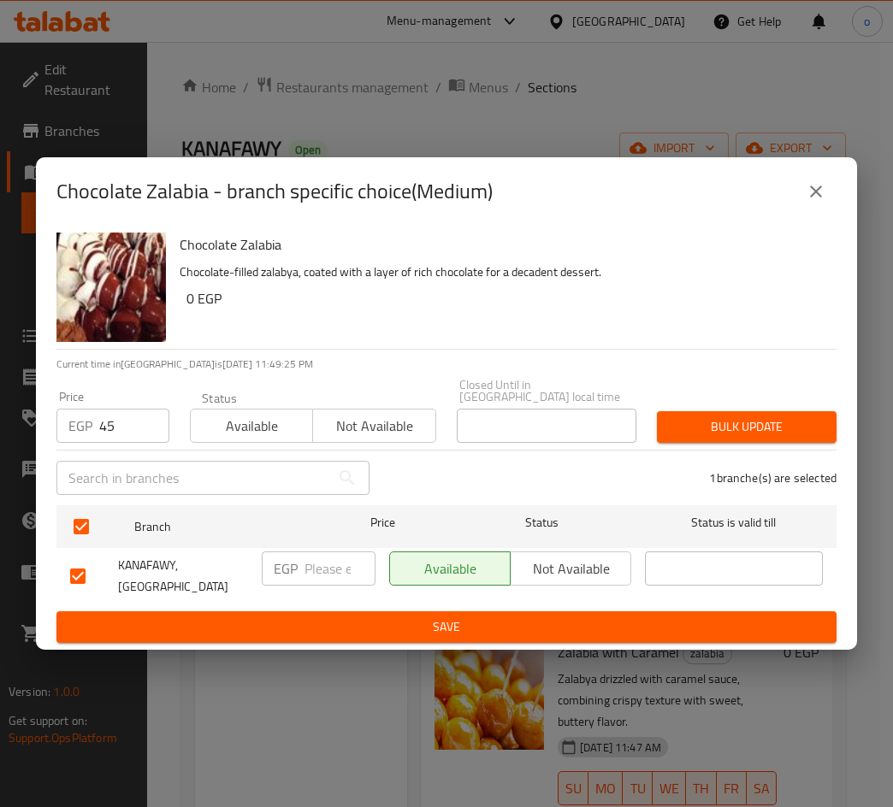
click at [770, 428] on span "Bulk update" at bounding box center [746, 426] width 152 height 21
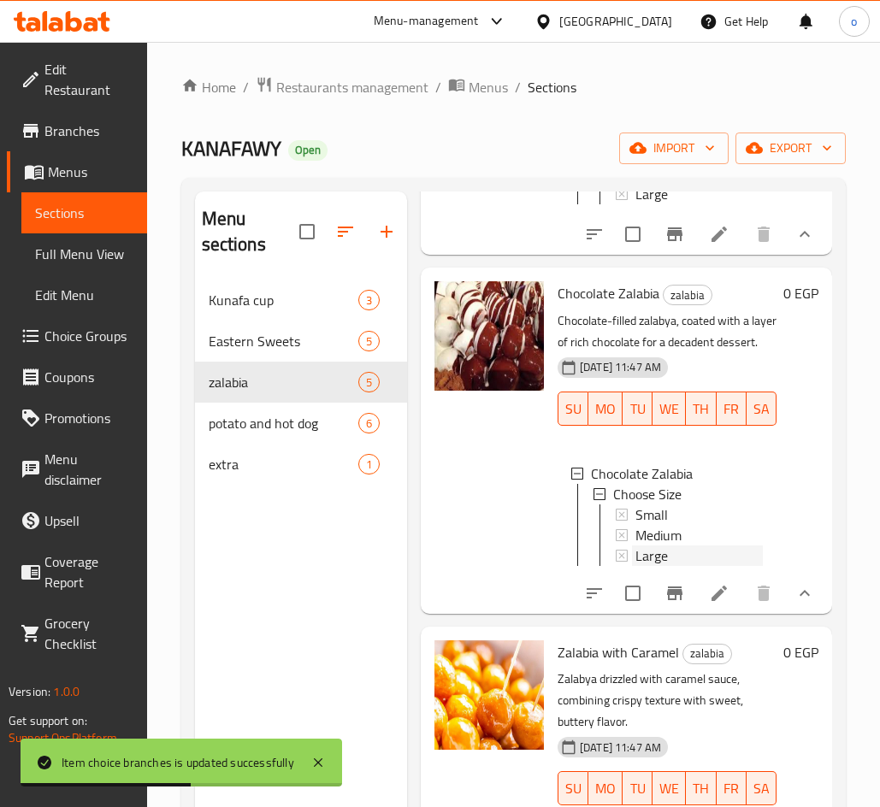
click at [667, 566] on span "Large" at bounding box center [651, 555] width 32 height 21
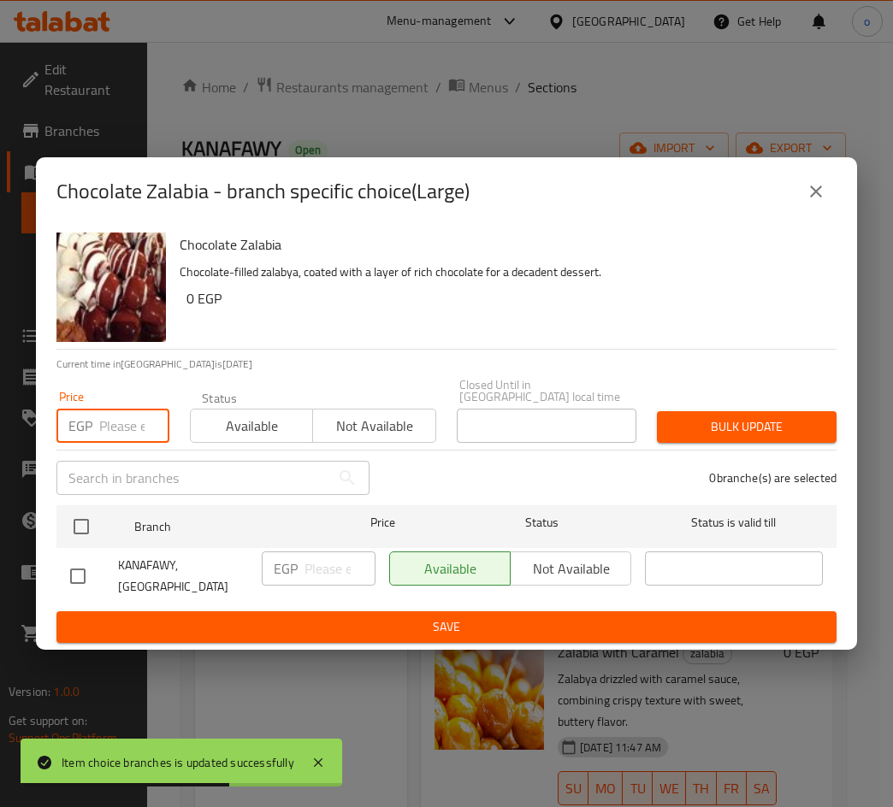
click at [113, 437] on input "number" at bounding box center [134, 426] width 70 height 34
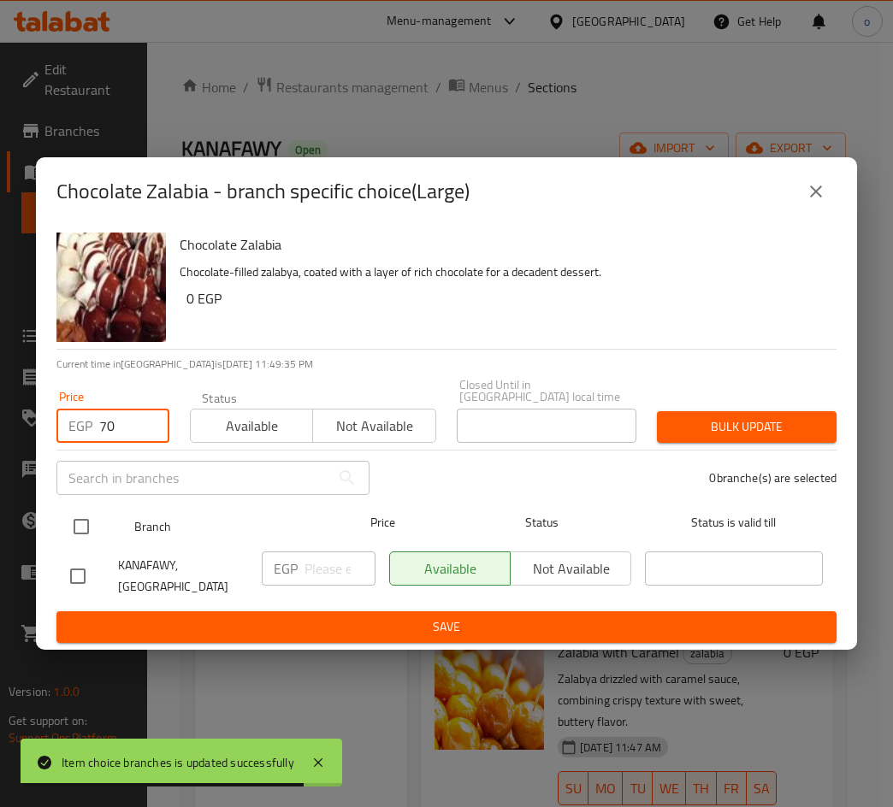
type input "70"
click at [86, 519] on input "checkbox" at bounding box center [81, 527] width 36 height 36
checkbox input "true"
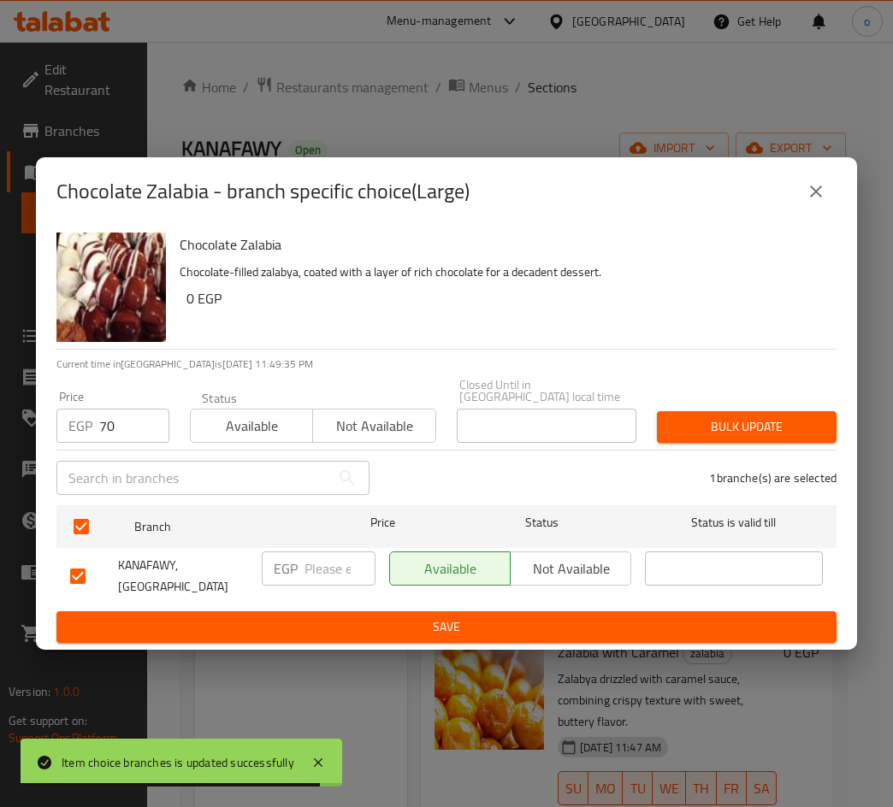
click at [824, 428] on button "Bulk update" at bounding box center [747, 427] width 180 height 32
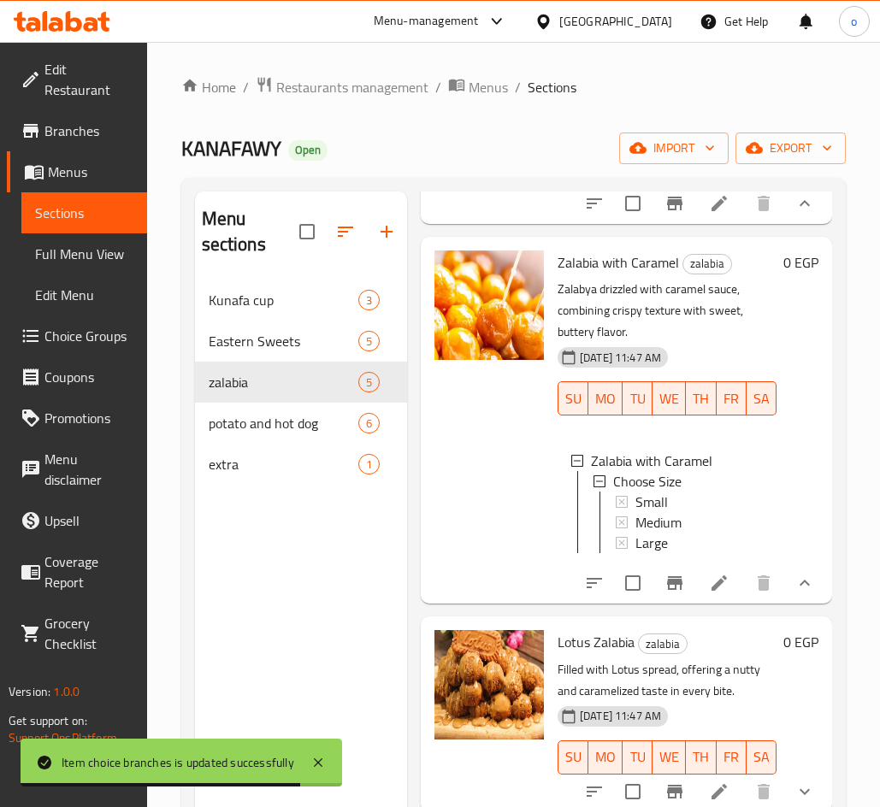
scroll to position [732, 0]
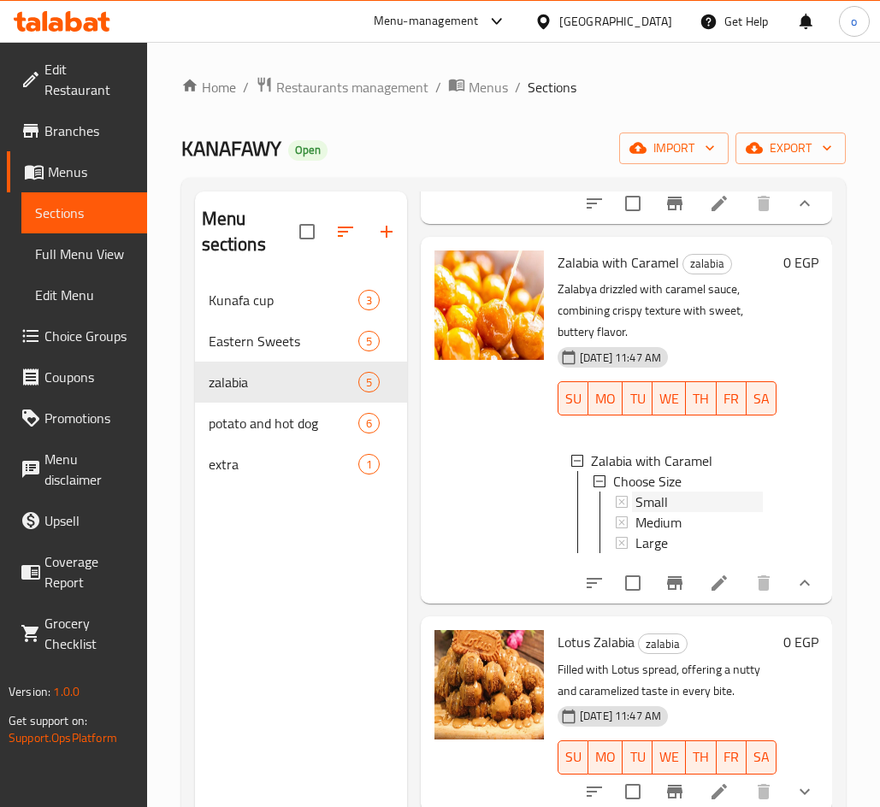
click at [665, 512] on span "Small" at bounding box center [651, 502] width 32 height 21
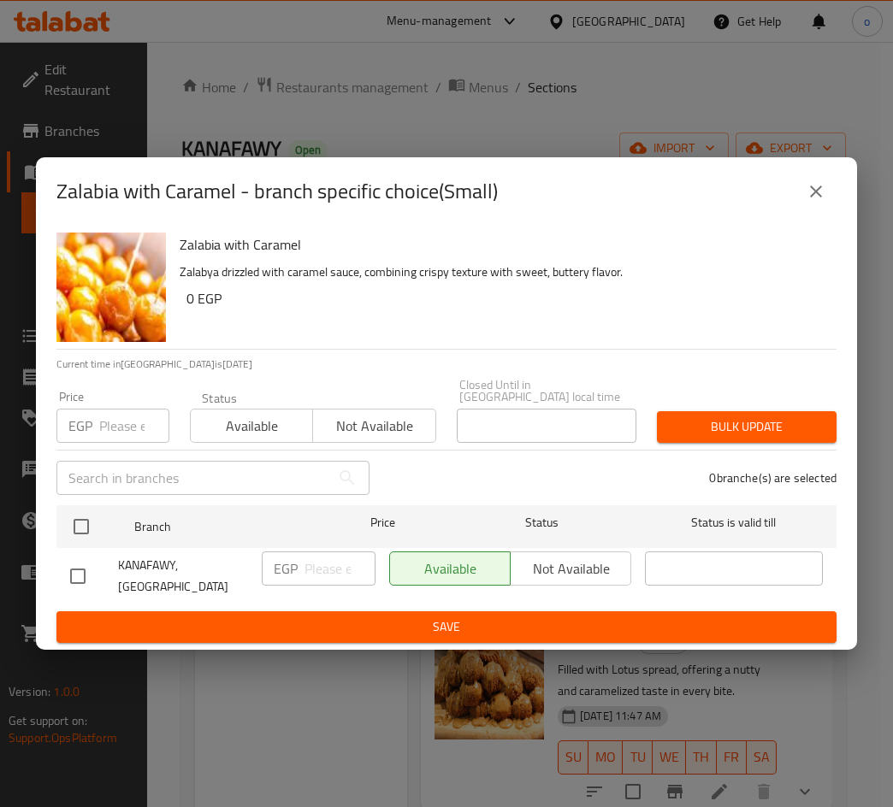
click at [118, 434] on input "number" at bounding box center [134, 426] width 70 height 34
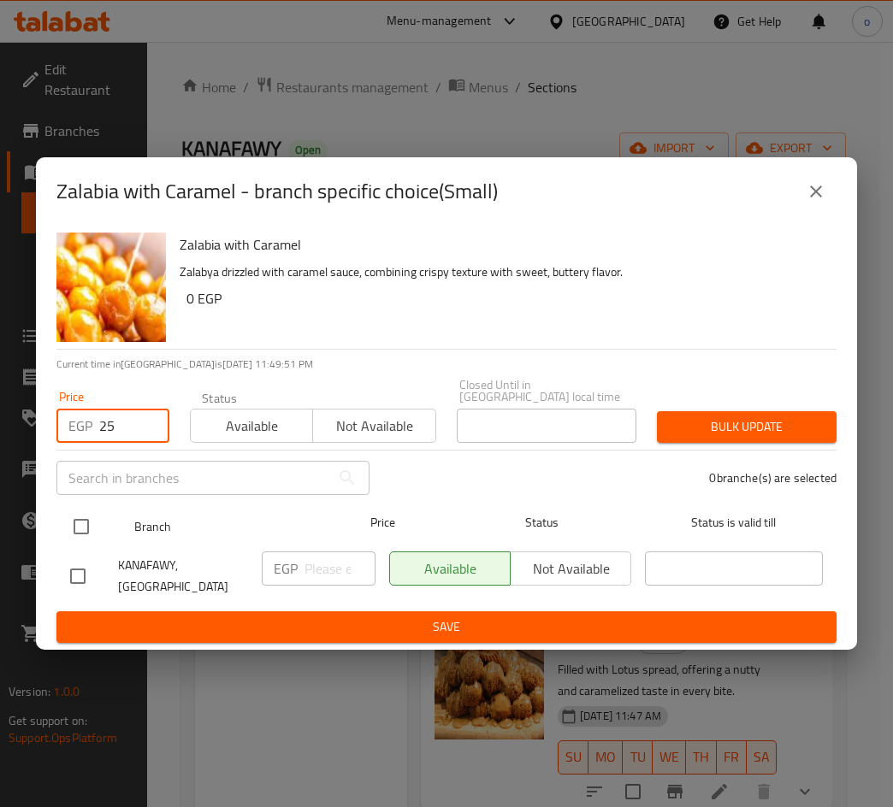
type input "25"
click at [80, 528] on input "checkbox" at bounding box center [81, 527] width 36 height 36
checkbox input "true"
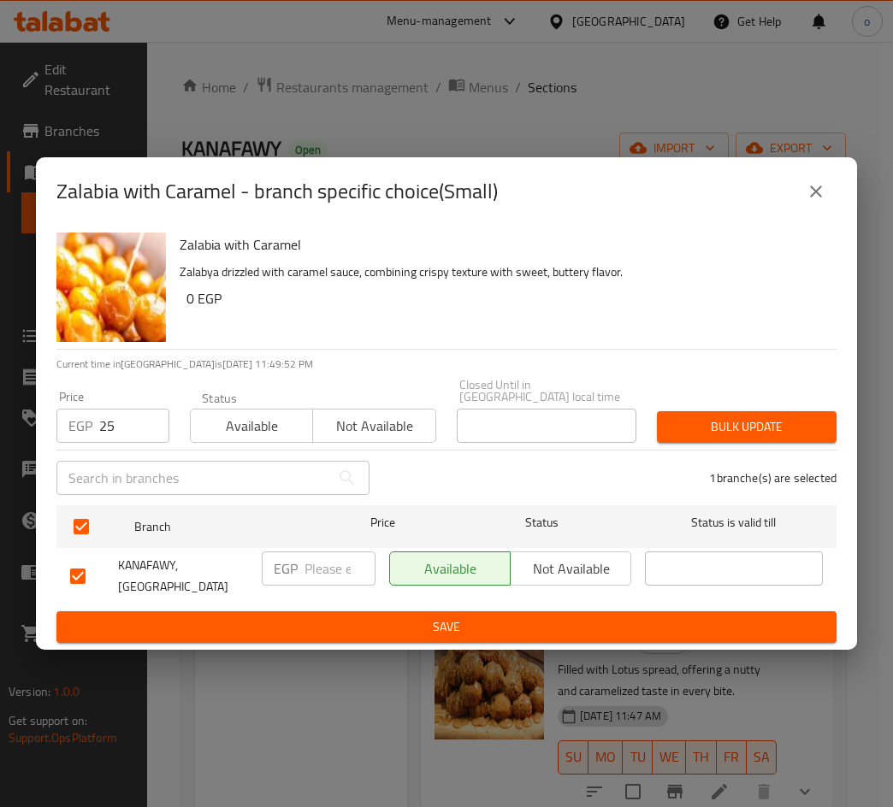
click at [793, 415] on button "Bulk update" at bounding box center [747, 427] width 180 height 32
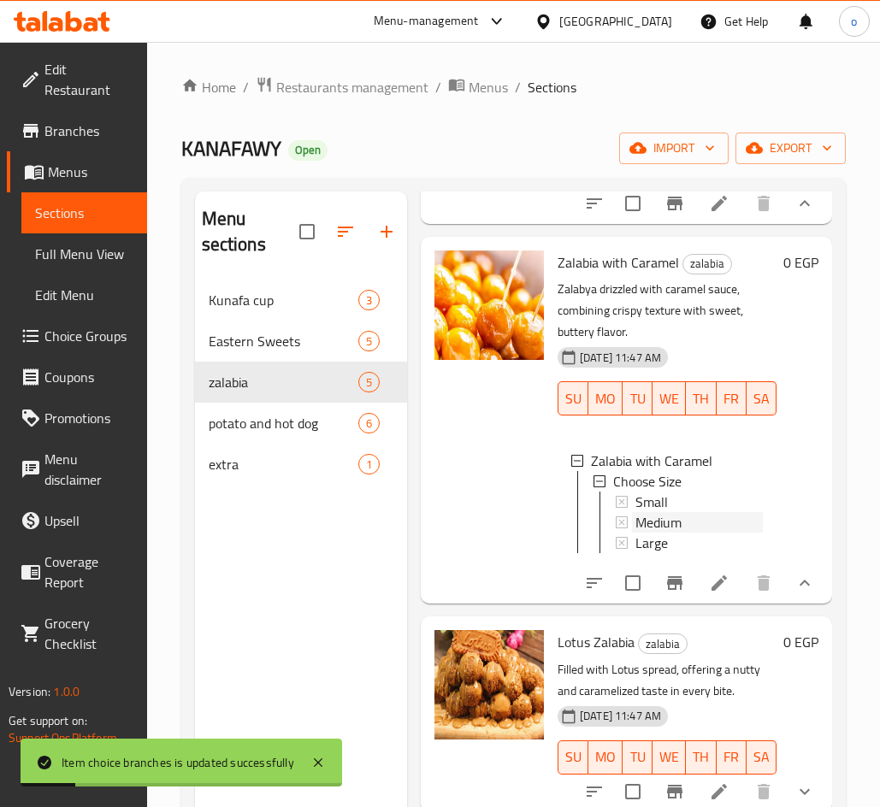
click at [645, 533] on span "Medium" at bounding box center [658, 522] width 46 height 21
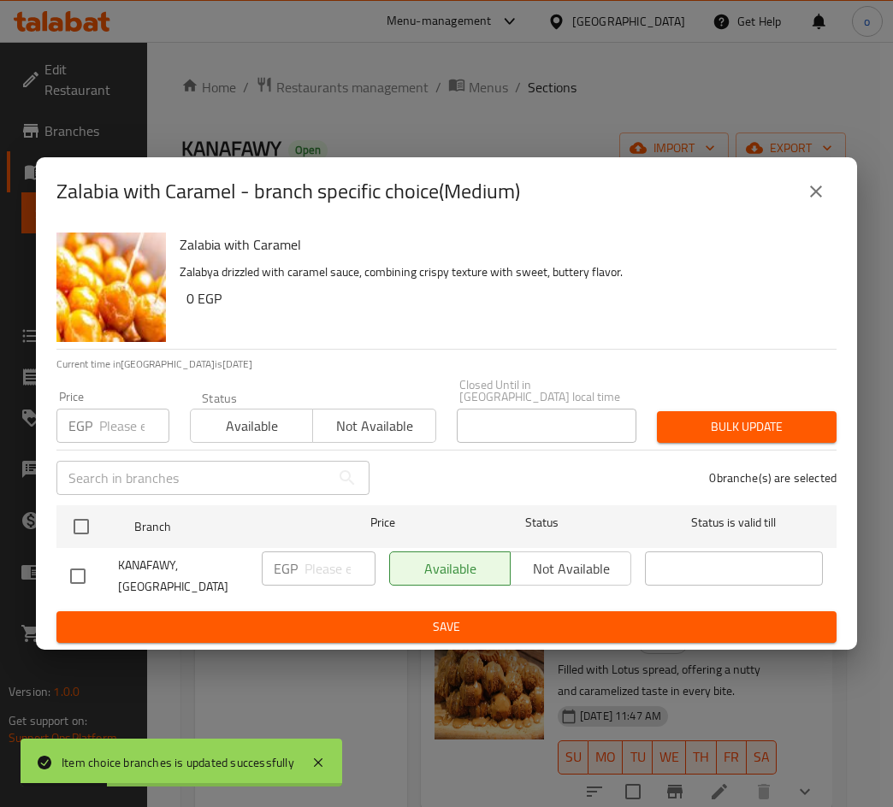
click at [126, 418] on input "number" at bounding box center [134, 426] width 70 height 34
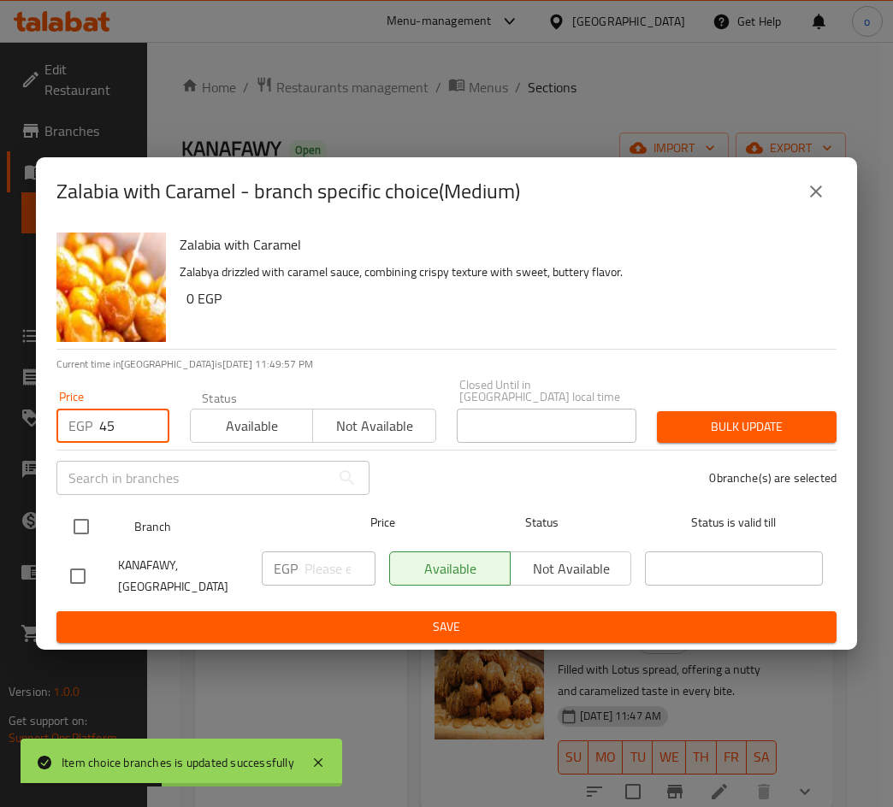
type input "45"
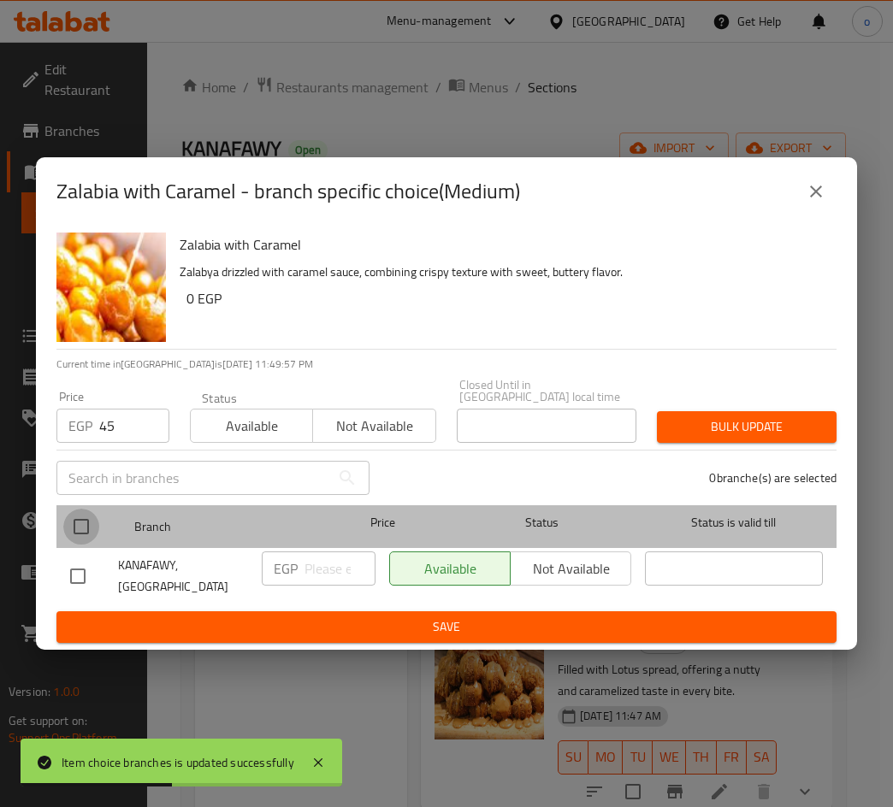
click at [85, 527] on input "checkbox" at bounding box center [81, 527] width 36 height 36
checkbox input "true"
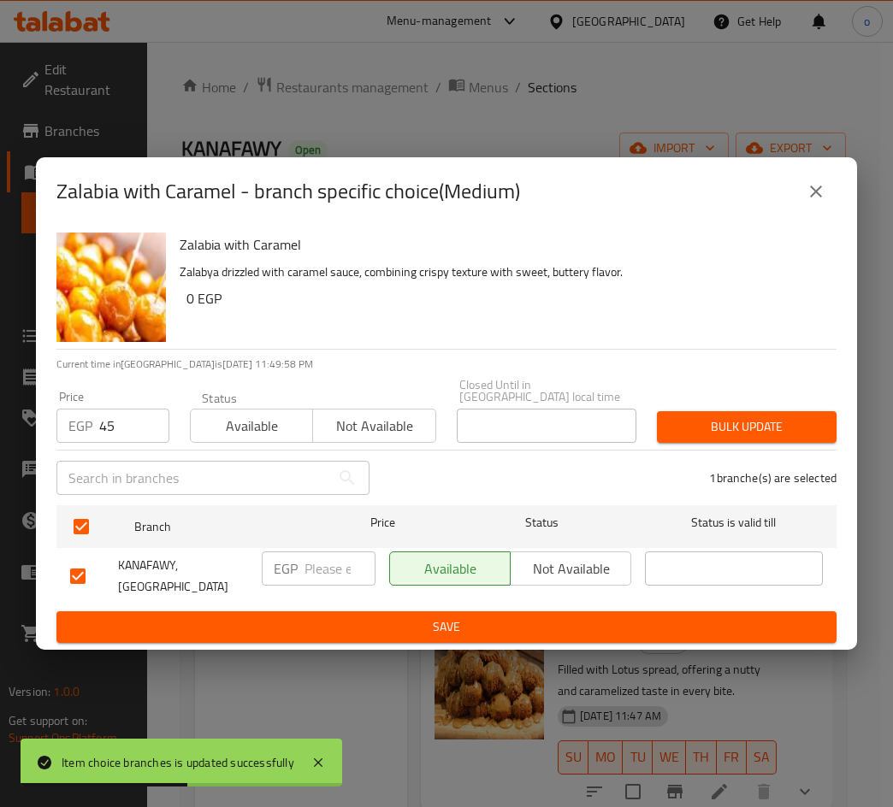
click at [772, 445] on div "Bulk update" at bounding box center [746, 427] width 200 height 52
click at [778, 433] on span "Bulk update" at bounding box center [746, 426] width 152 height 21
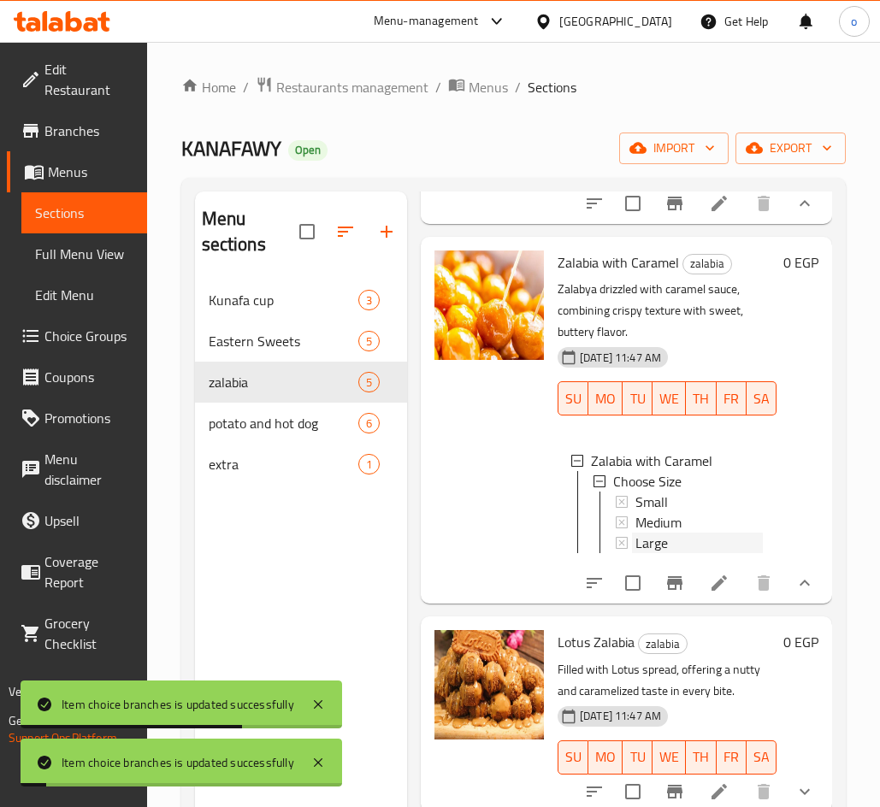
click at [699, 553] on div "Large" at bounding box center [698, 543] width 127 height 21
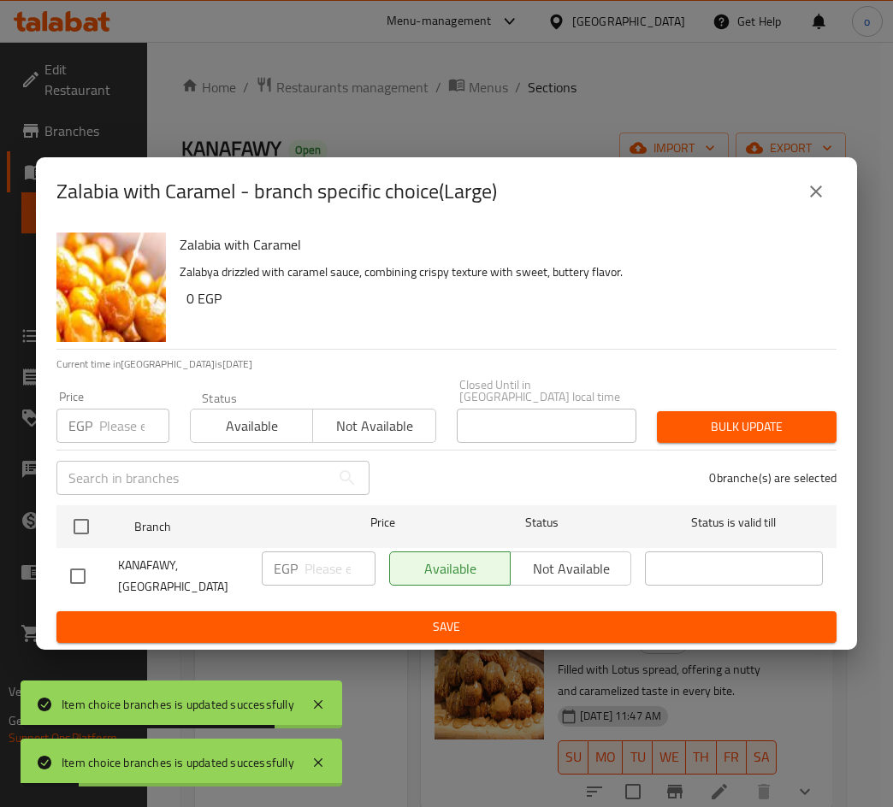
click at [107, 412] on input "number" at bounding box center [134, 426] width 70 height 34
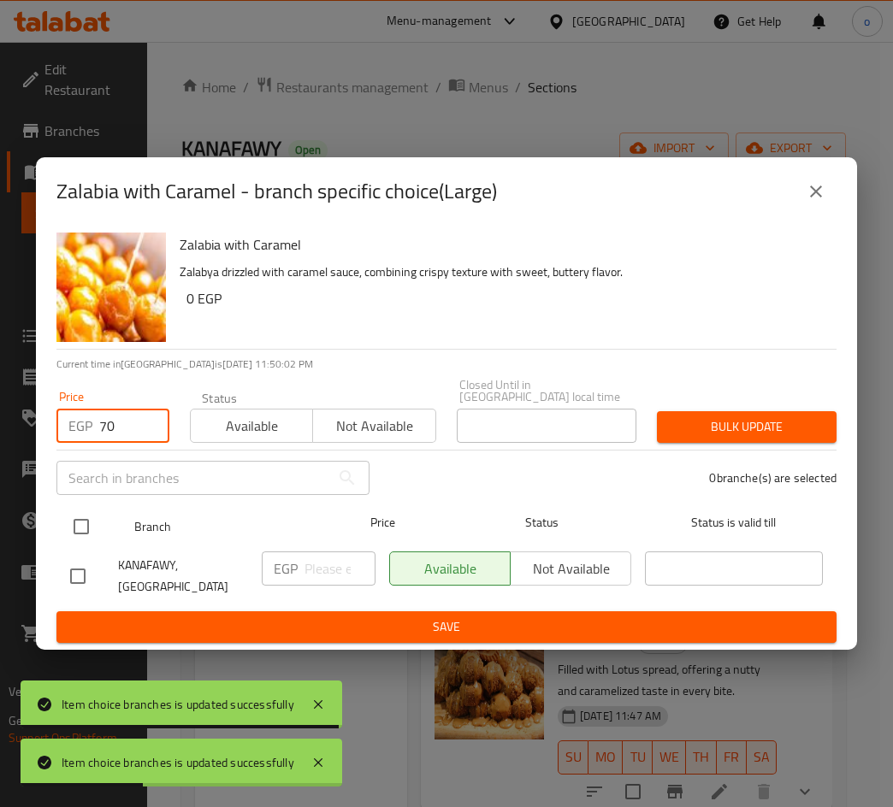
type input "70"
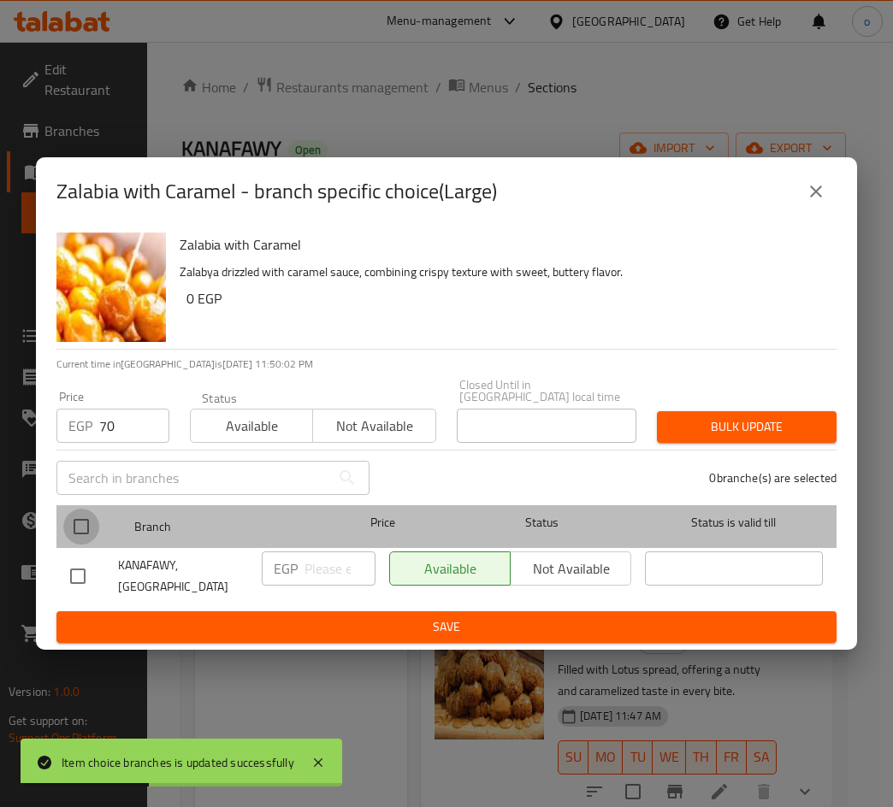
click at [84, 539] on input "checkbox" at bounding box center [81, 527] width 36 height 36
checkbox input "true"
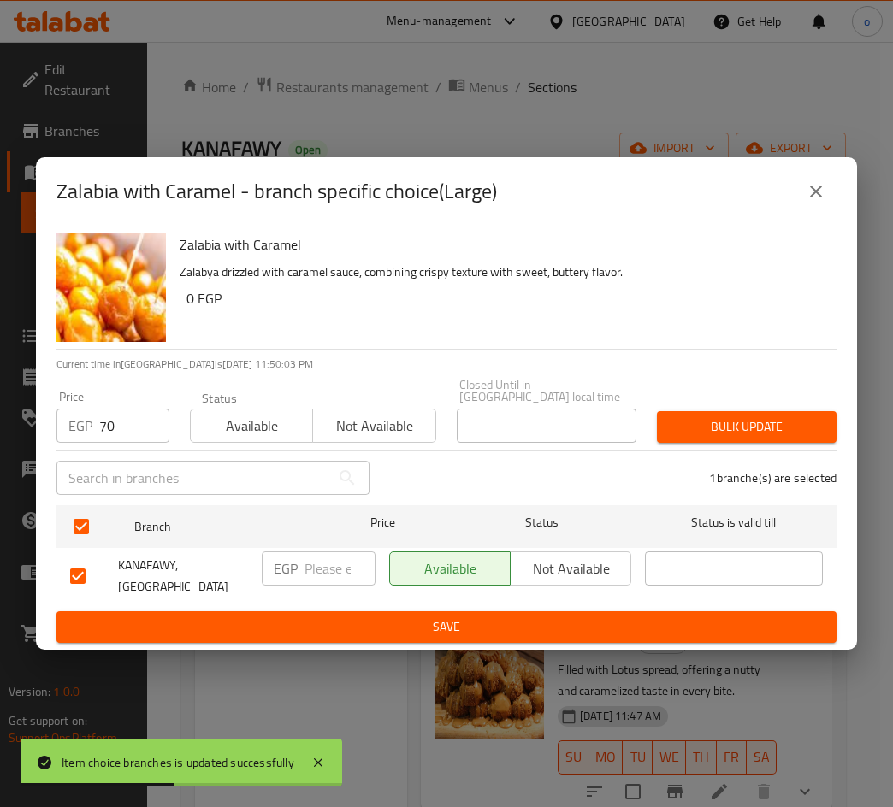
click at [795, 450] on div "1 branche(s) are selected" at bounding box center [613, 478] width 467 height 62
click at [789, 438] on span "Bulk update" at bounding box center [746, 426] width 152 height 21
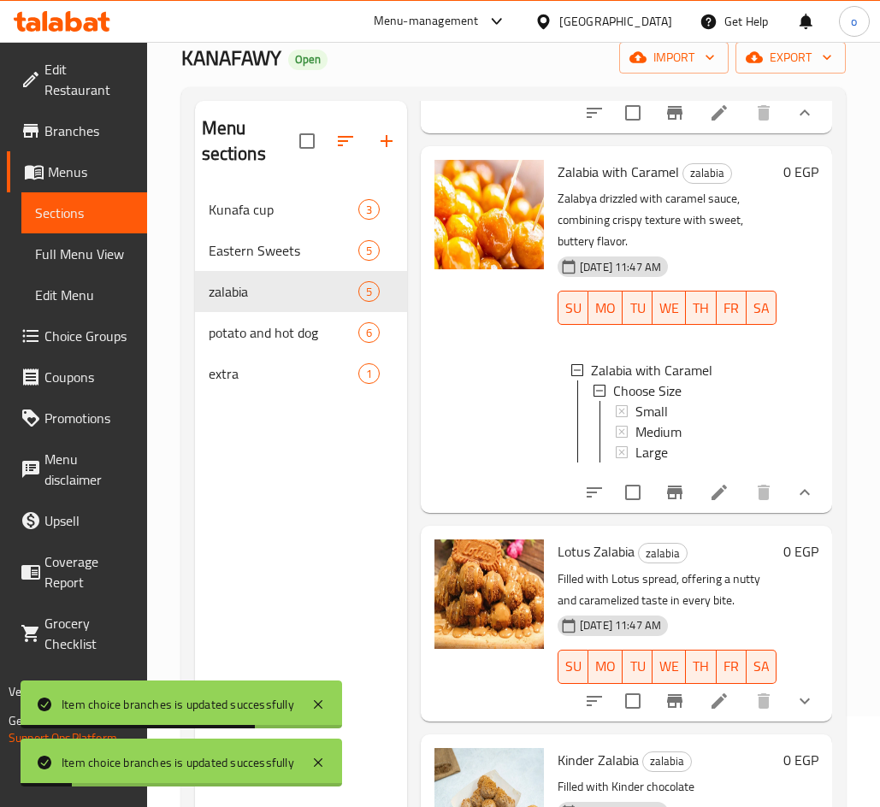
scroll to position [239, 0]
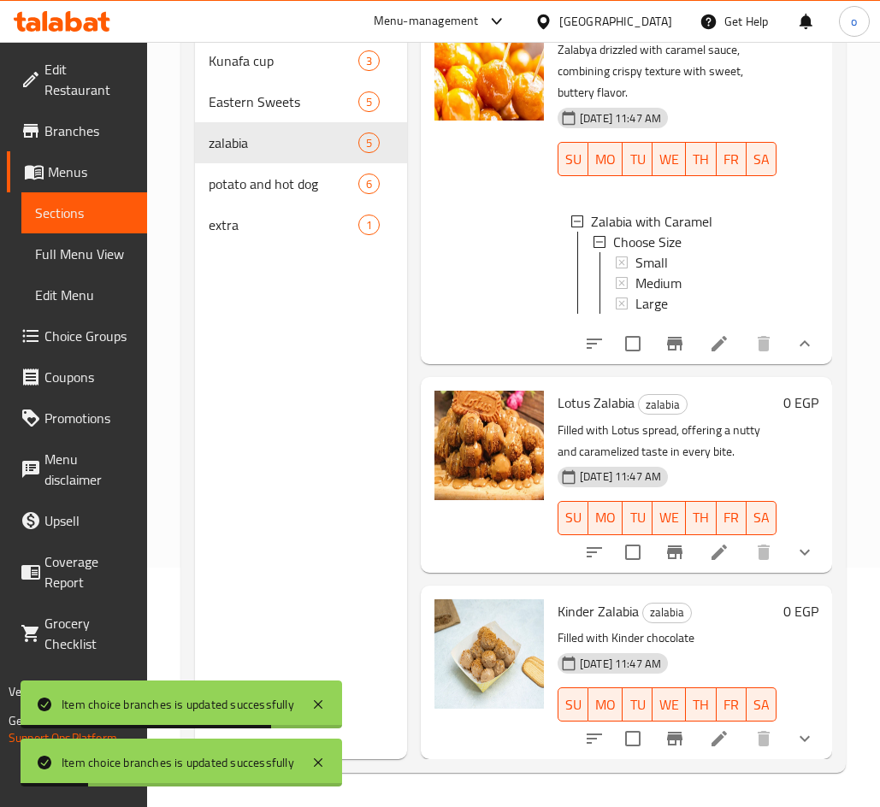
click at [794, 542] on icon "show more" at bounding box center [804, 552] width 21 height 21
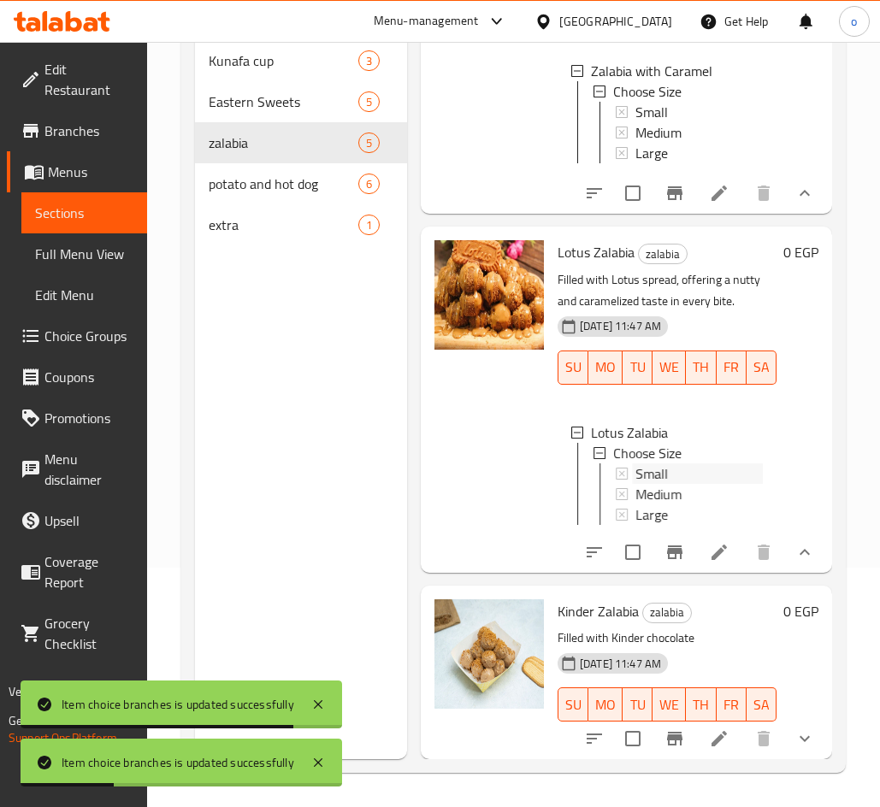
click at [692, 484] on div "Small" at bounding box center [698, 473] width 127 height 21
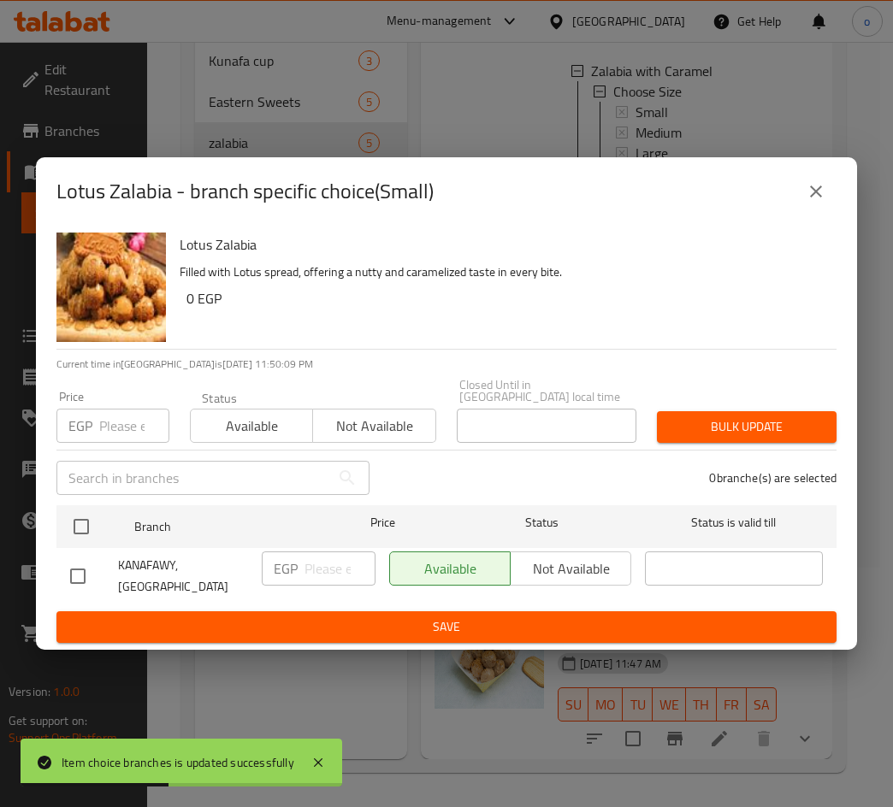
click at [119, 424] on input "number" at bounding box center [134, 426] width 70 height 34
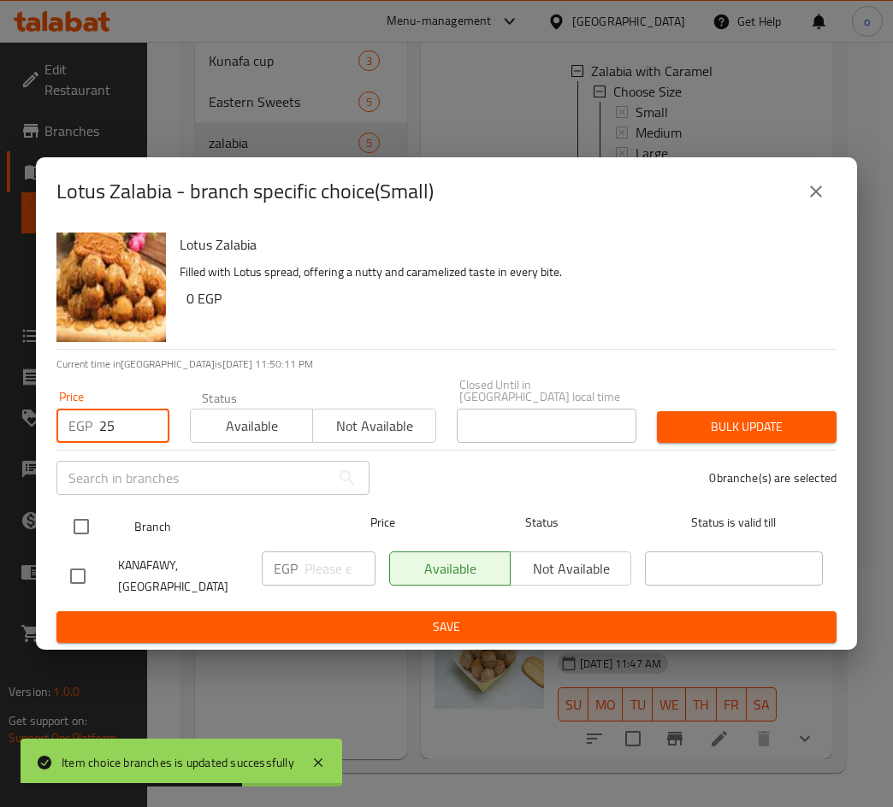
type input "25"
click at [93, 520] on input "checkbox" at bounding box center [81, 527] width 36 height 36
checkbox input "true"
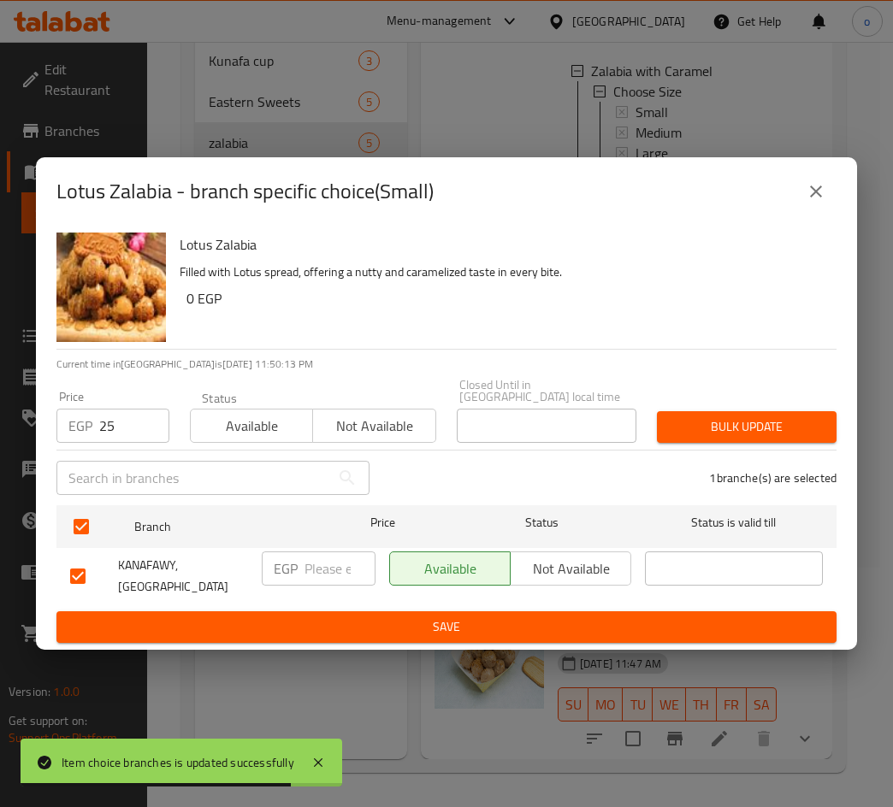
click at [725, 439] on button "Bulk update" at bounding box center [747, 427] width 180 height 32
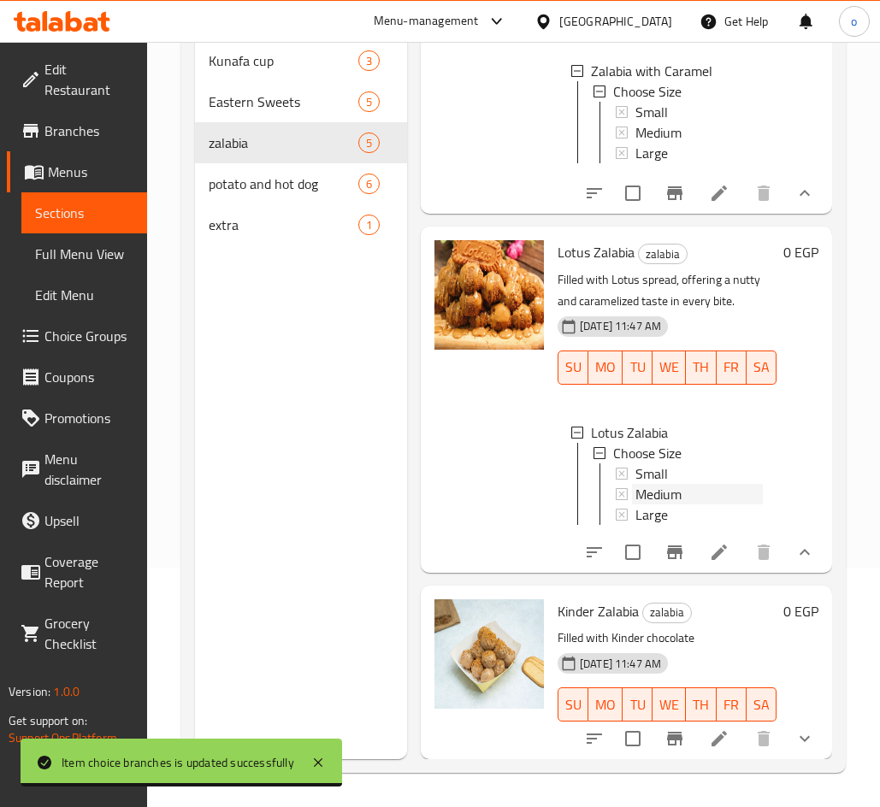
click at [674, 504] on span "Medium" at bounding box center [658, 494] width 46 height 21
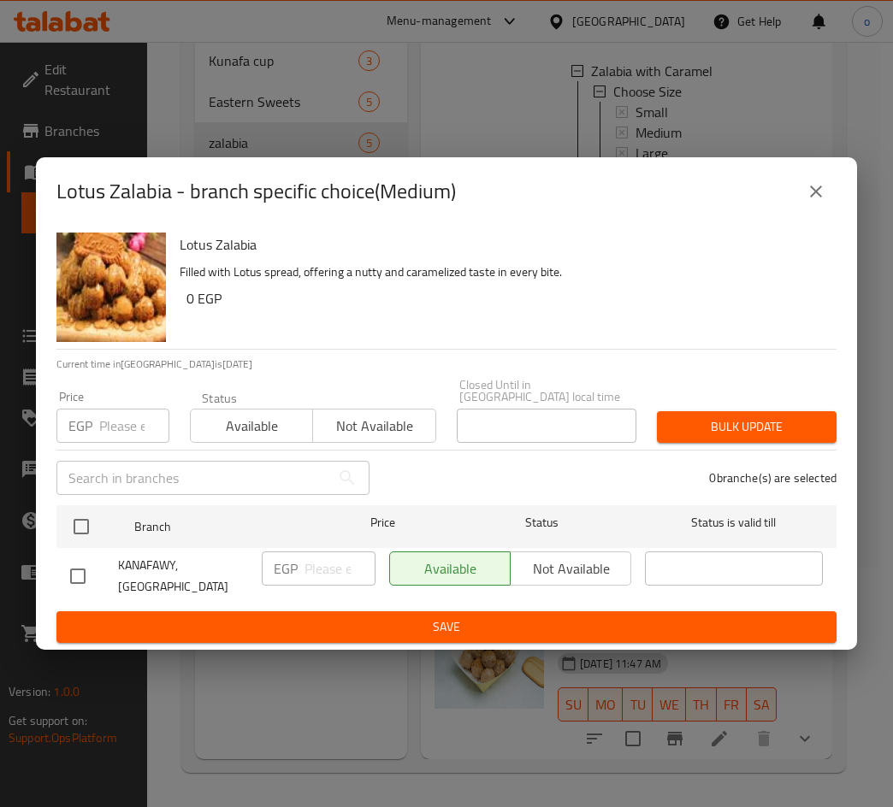
click at [115, 436] on input "number" at bounding box center [134, 426] width 70 height 34
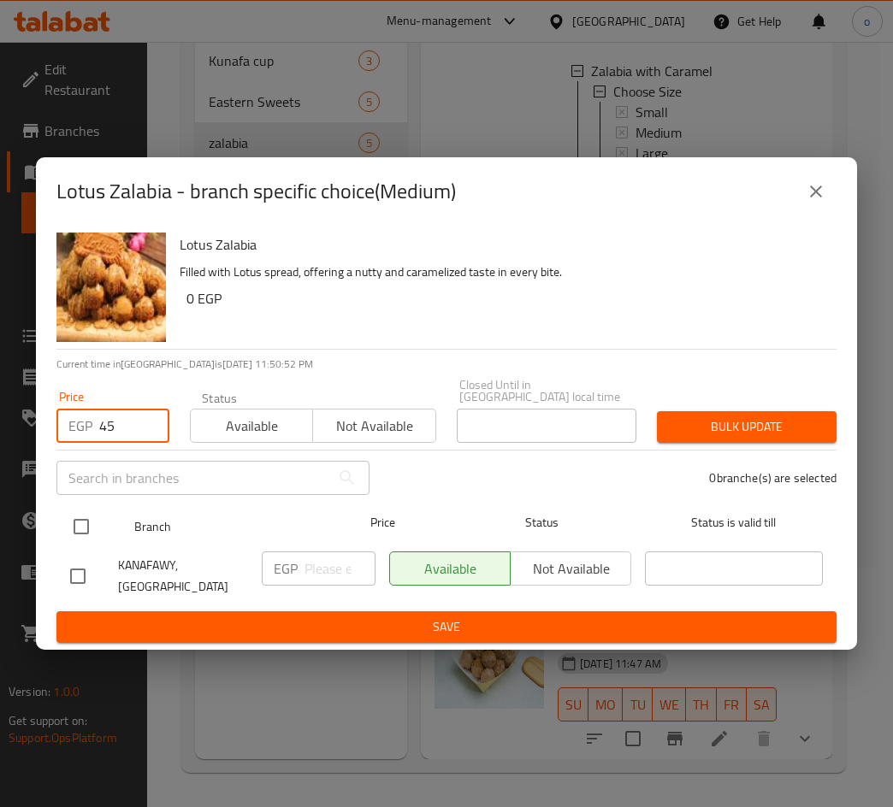
type input "45"
click at [91, 516] on input "checkbox" at bounding box center [81, 527] width 36 height 36
checkbox input "true"
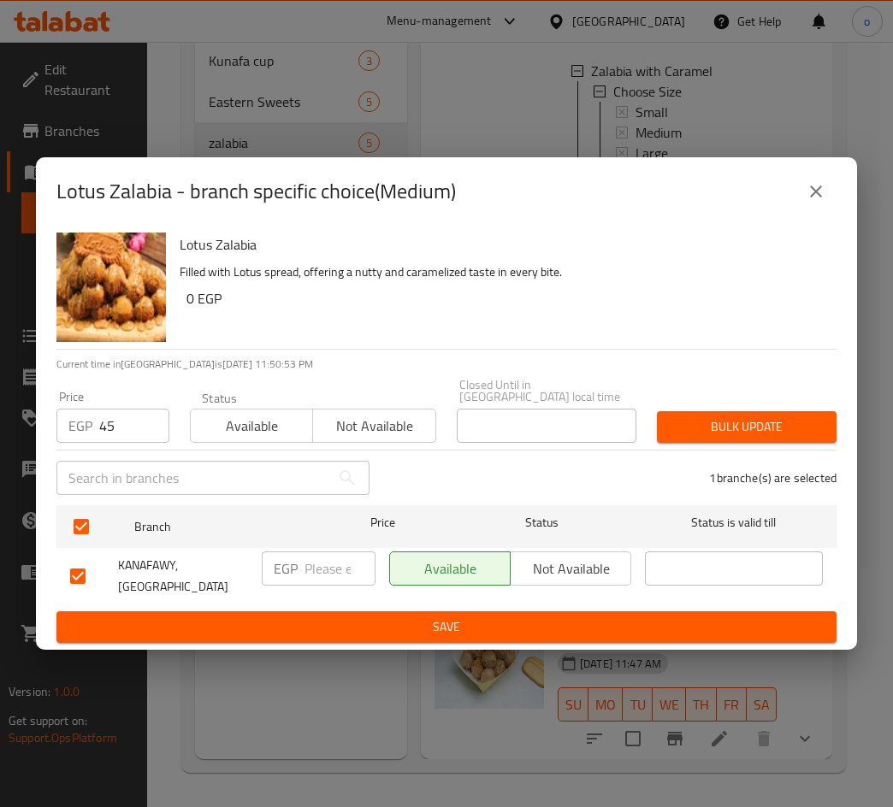
click at [844, 435] on div "Bulk update" at bounding box center [746, 427] width 200 height 52
click at [812, 441] on button "Bulk update" at bounding box center [747, 427] width 180 height 32
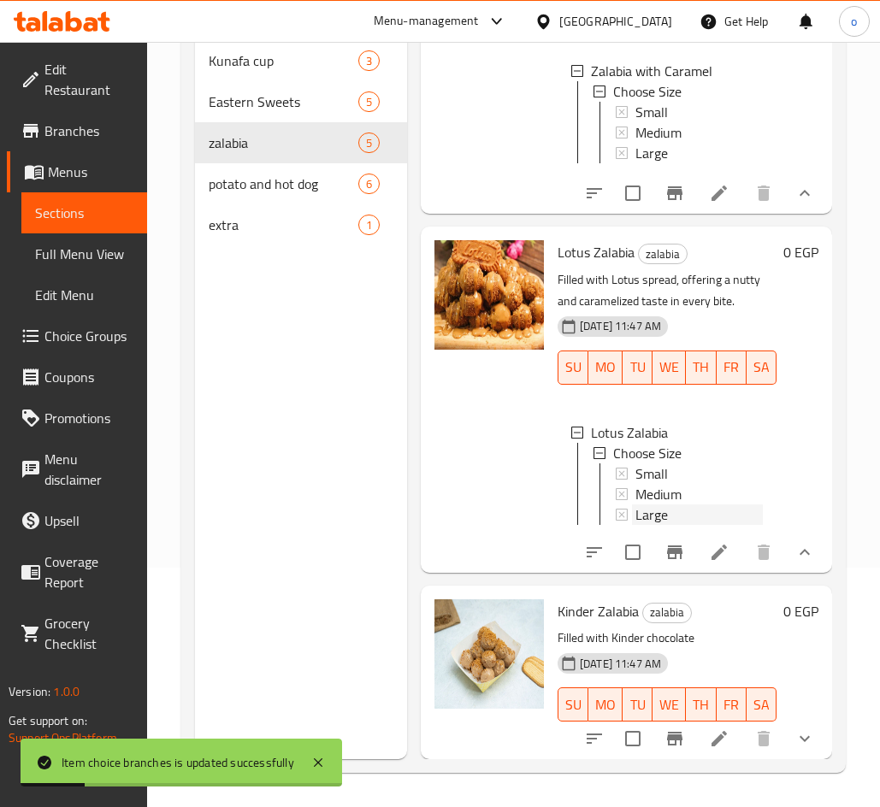
click at [689, 525] on div "Large" at bounding box center [698, 514] width 127 height 21
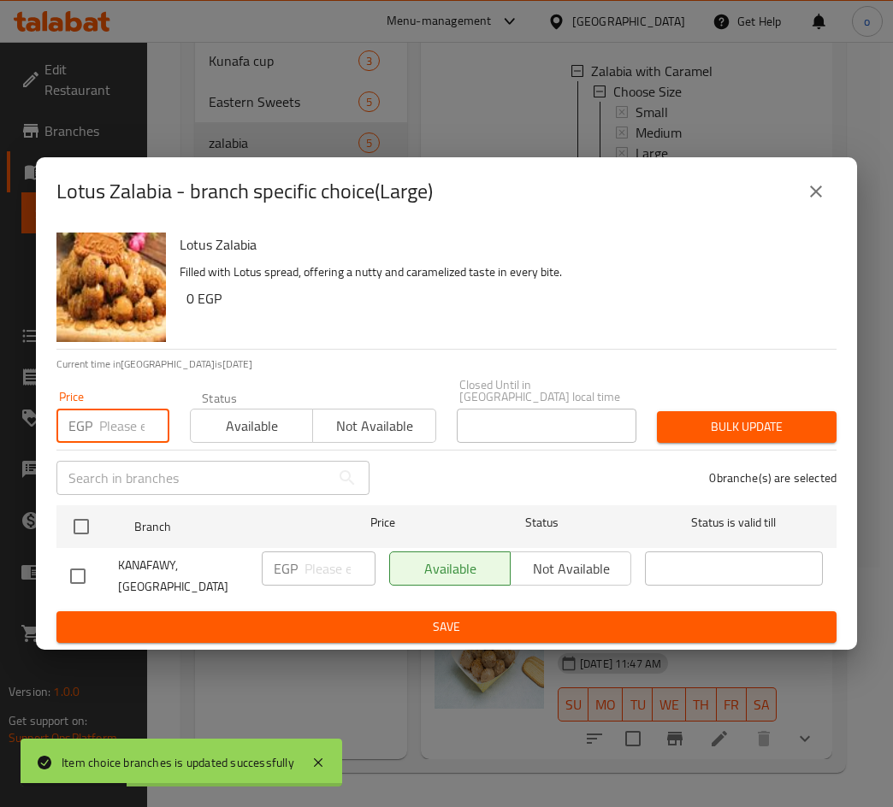
click at [121, 422] on input "number" at bounding box center [134, 426] width 70 height 34
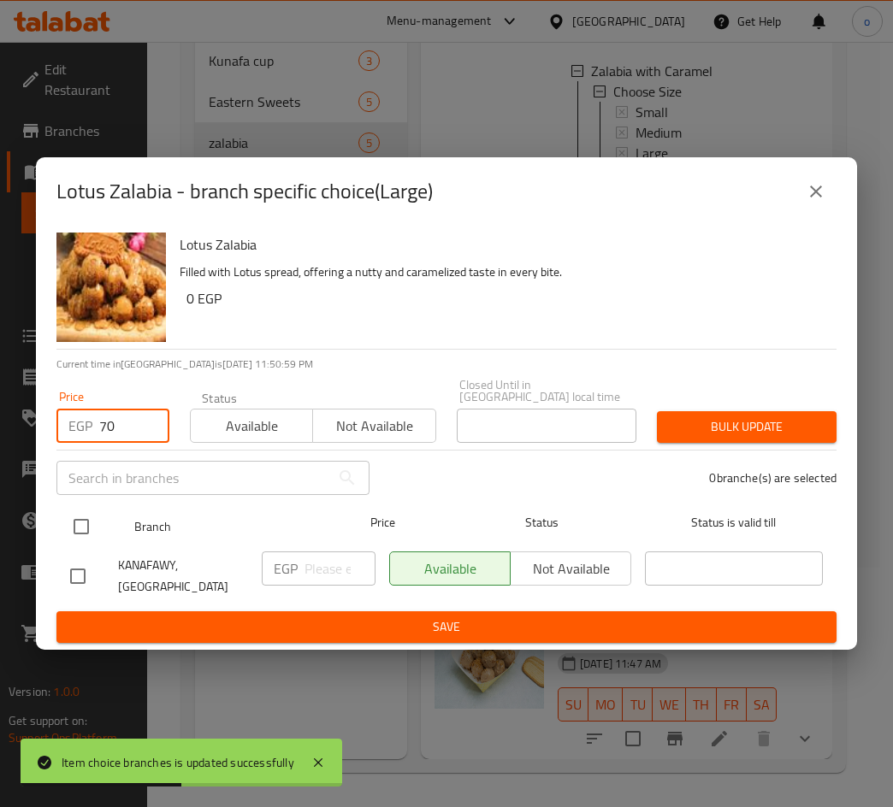
type input "70"
click at [85, 531] on input "checkbox" at bounding box center [81, 527] width 36 height 36
checkbox input "true"
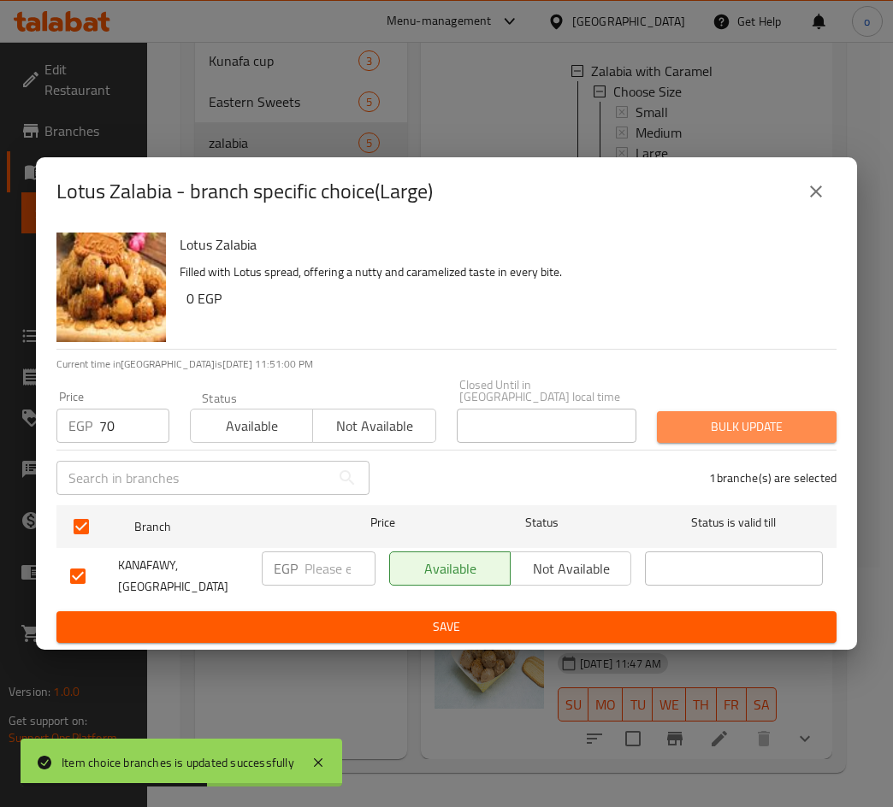
click at [746, 428] on span "Bulk update" at bounding box center [746, 426] width 152 height 21
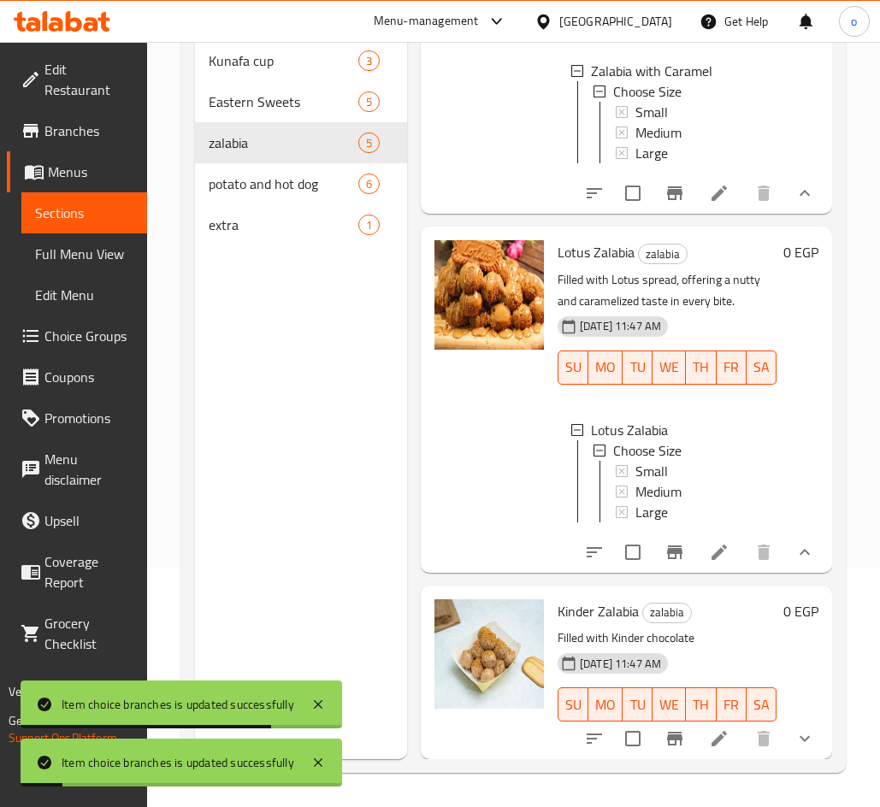
scroll to position [1066, 0]
click at [795, 718] on button "show more" at bounding box center [804, 738] width 41 height 41
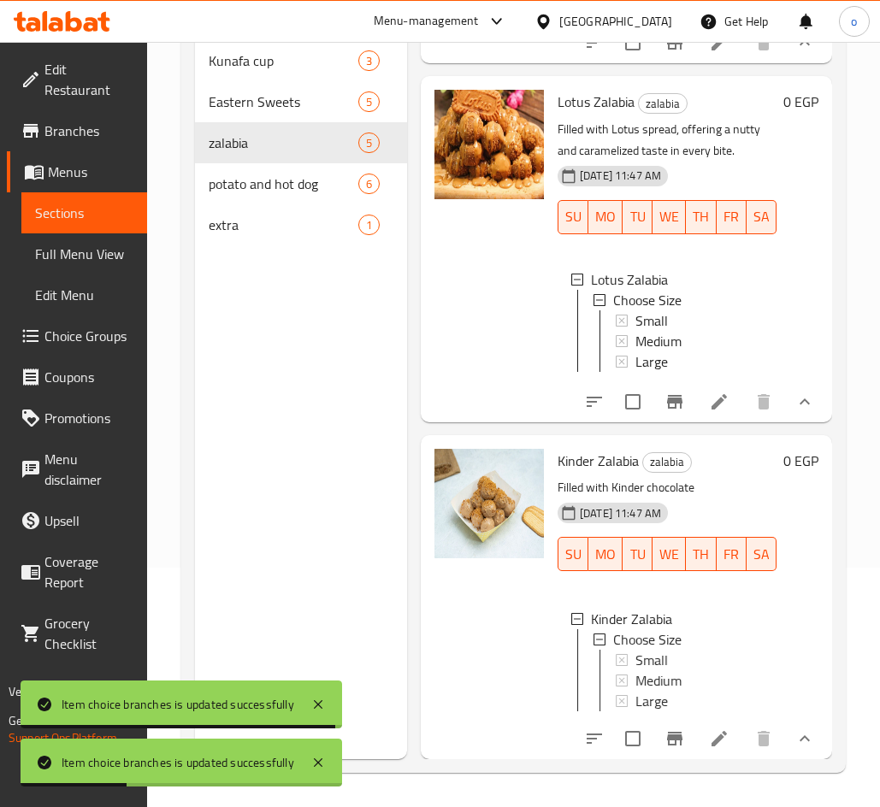
scroll to position [1229, 0]
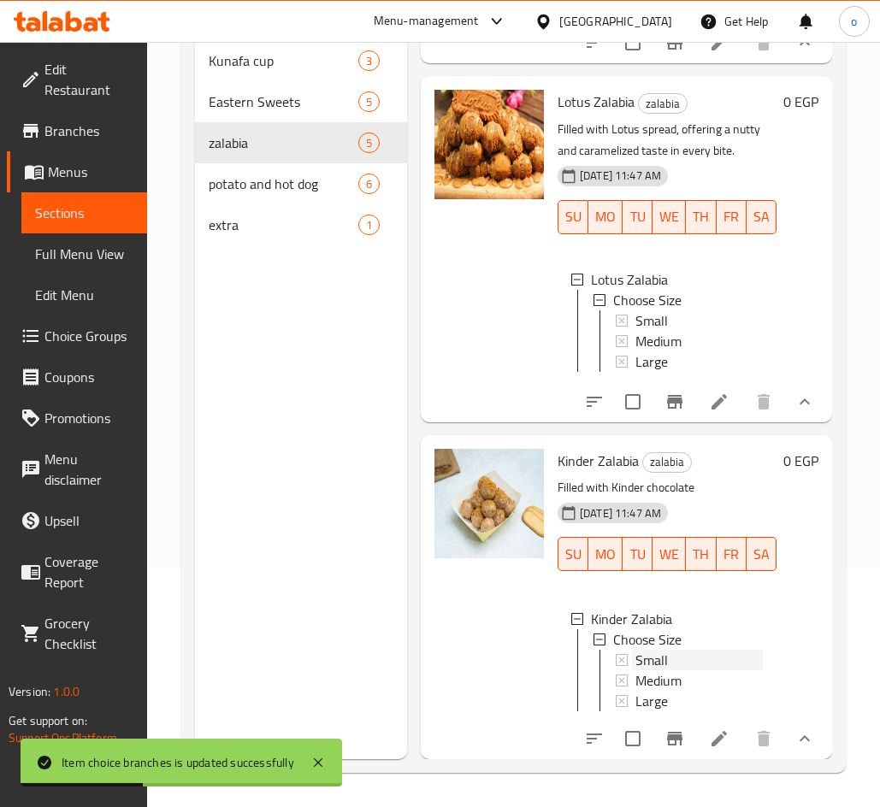
click at [664, 650] on span "Small" at bounding box center [651, 660] width 32 height 21
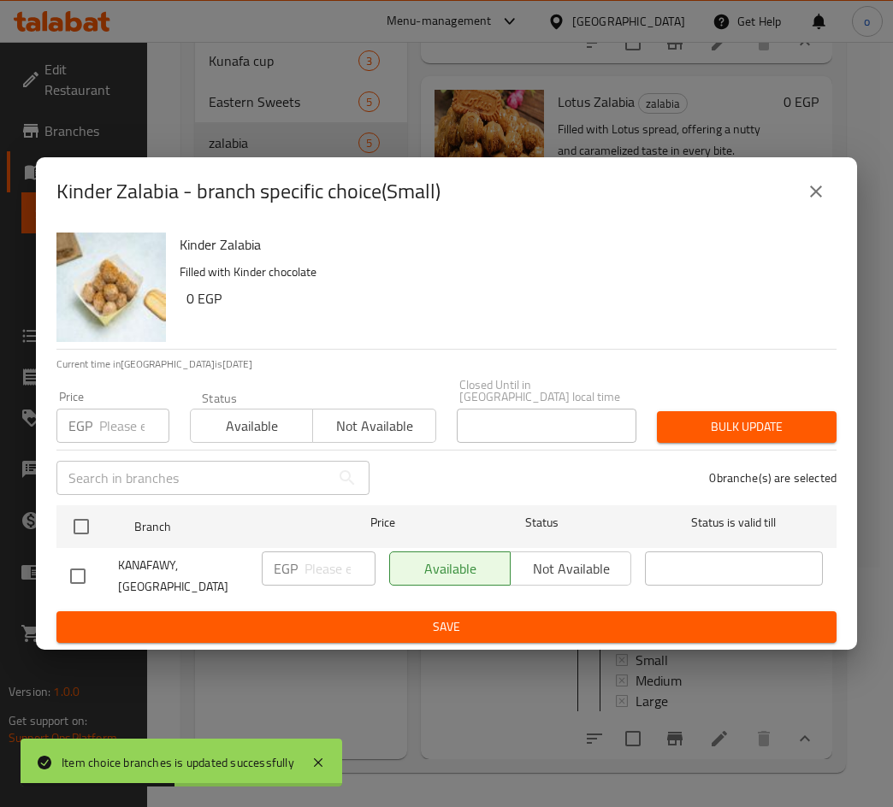
click at [130, 430] on input "number" at bounding box center [134, 426] width 70 height 34
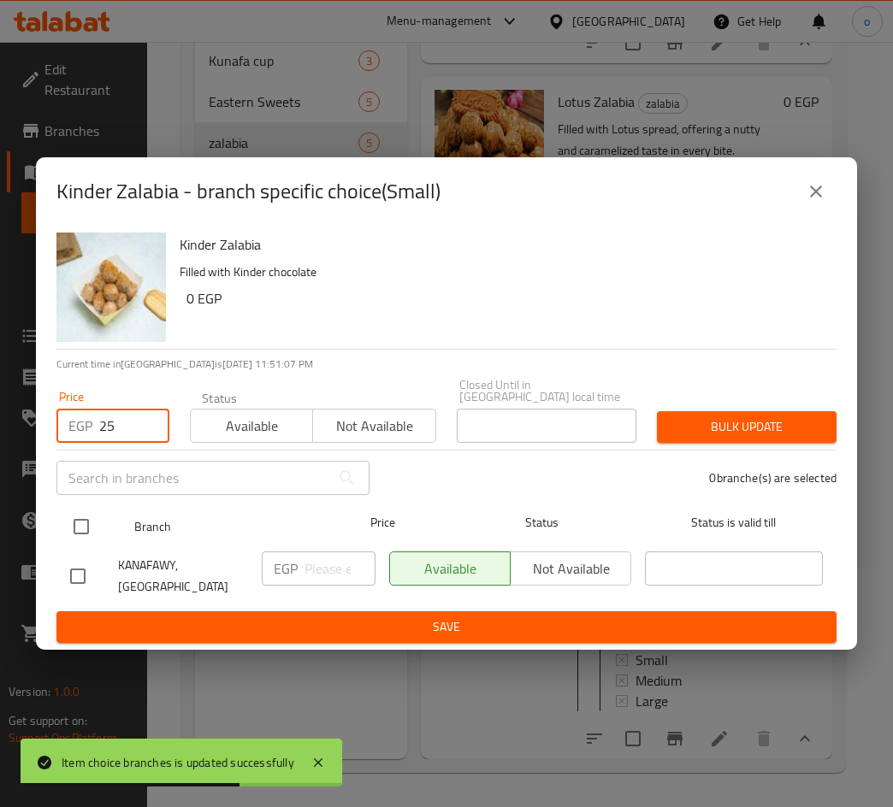
type input "25"
click at [86, 522] on input "checkbox" at bounding box center [81, 527] width 36 height 36
checkbox input "true"
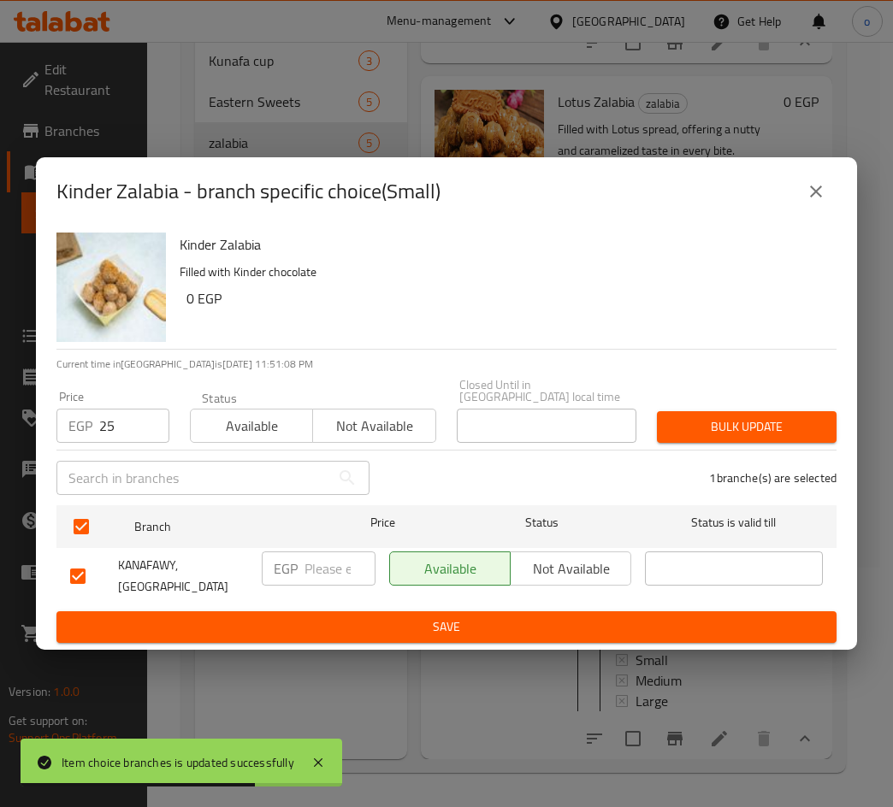
click at [695, 432] on span "Bulk update" at bounding box center [746, 426] width 152 height 21
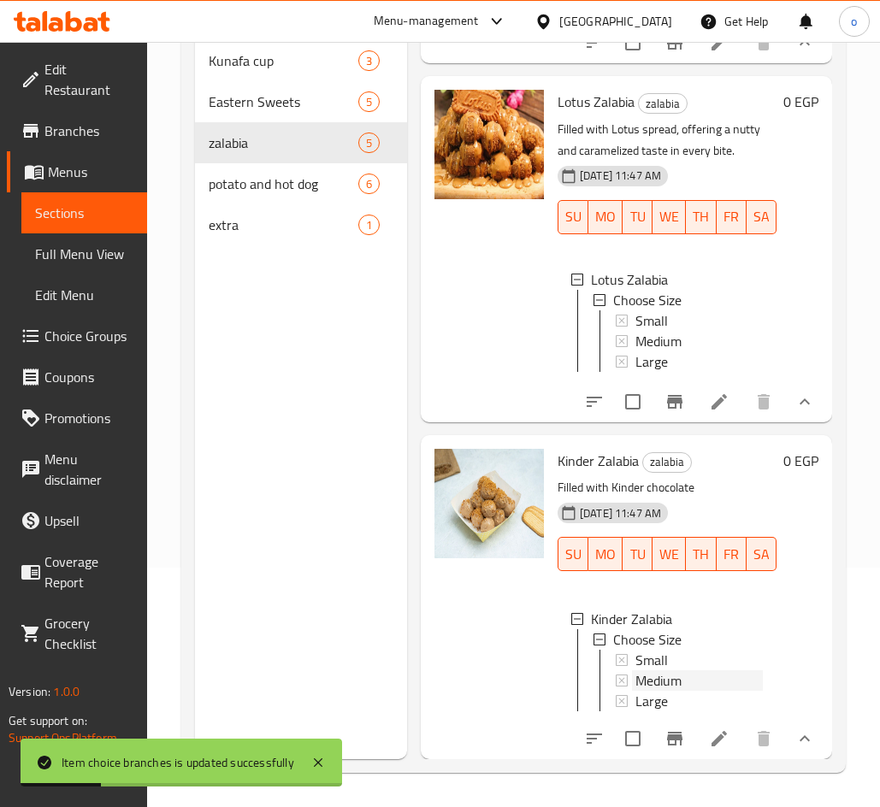
click at [687, 670] on div "Medium" at bounding box center [698, 680] width 127 height 21
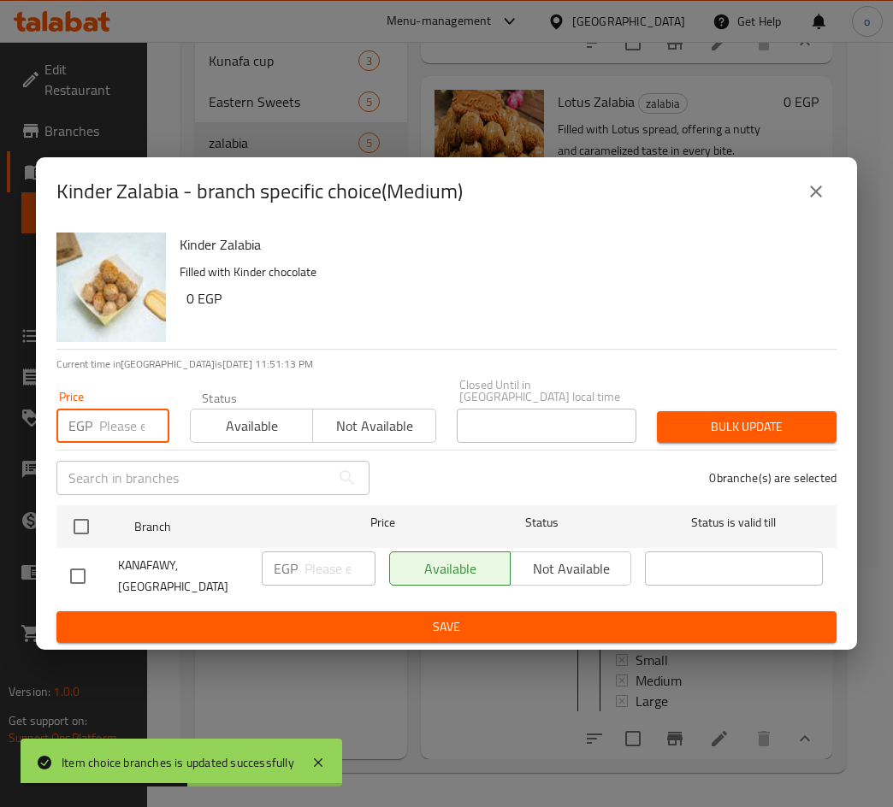
click at [111, 430] on input "number" at bounding box center [134, 426] width 70 height 34
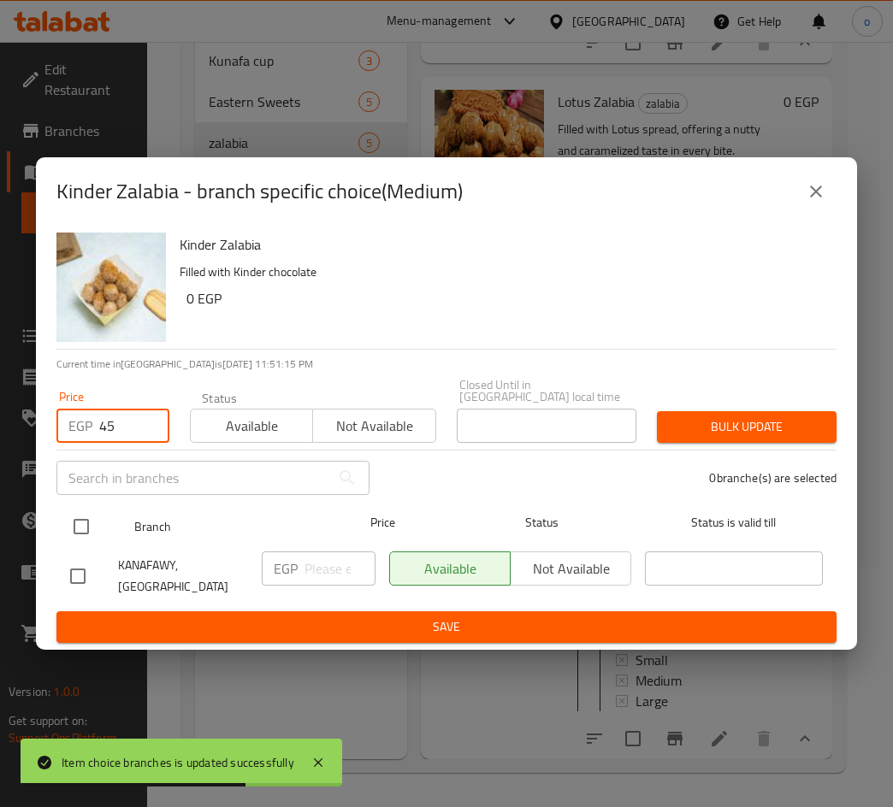
type input "45"
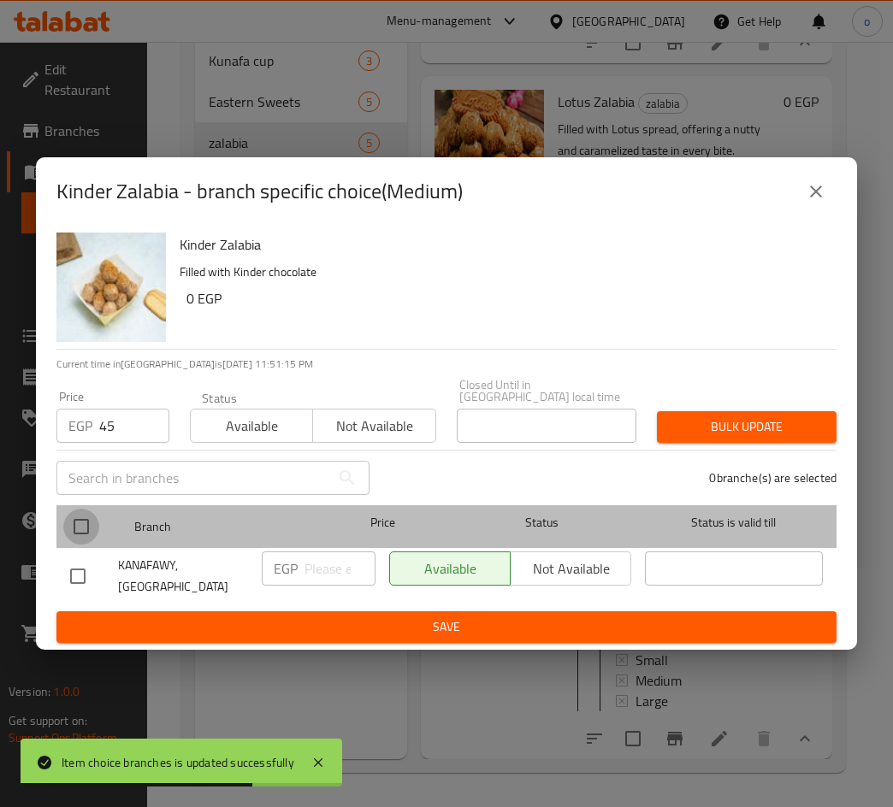
click at [82, 537] on input "checkbox" at bounding box center [81, 527] width 36 height 36
checkbox input "true"
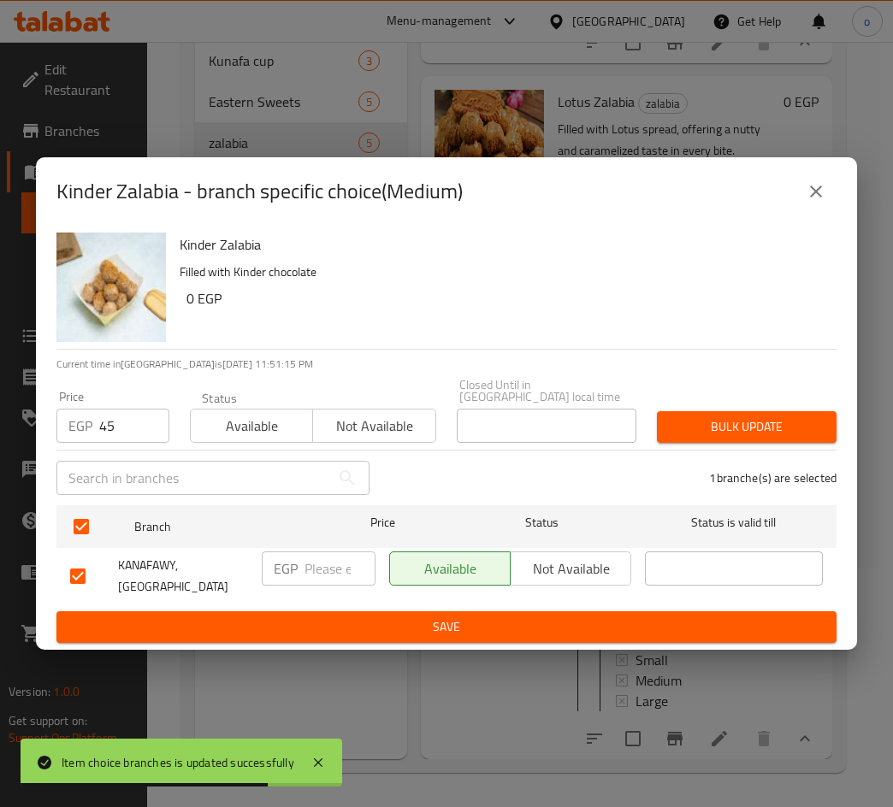
click at [744, 430] on span "Bulk update" at bounding box center [746, 426] width 152 height 21
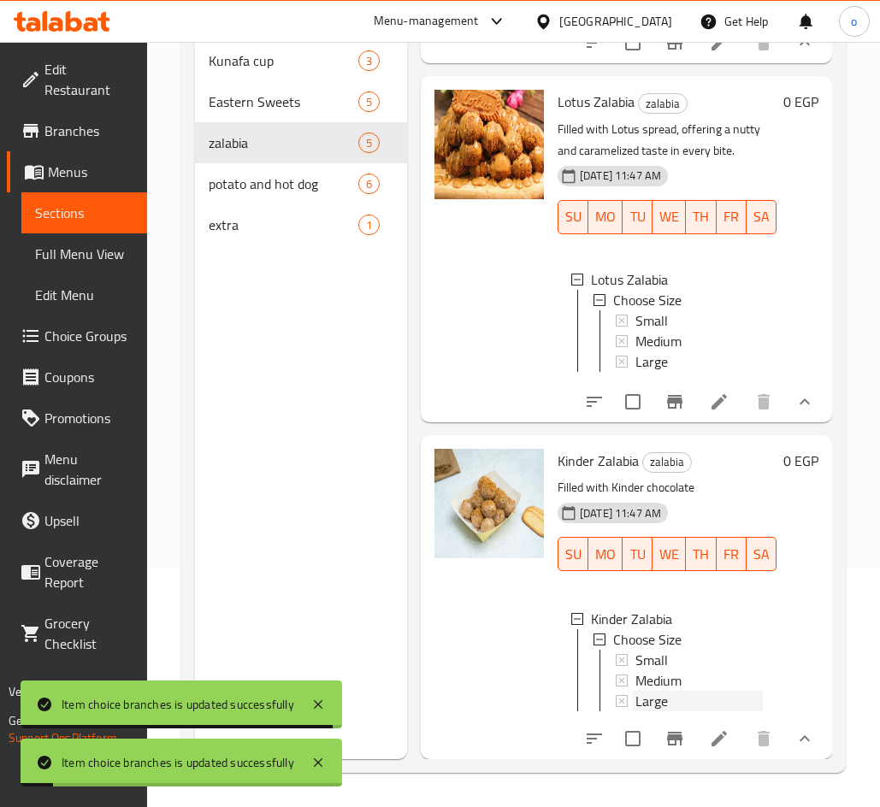
click at [675, 691] on div "Large" at bounding box center [698, 701] width 127 height 21
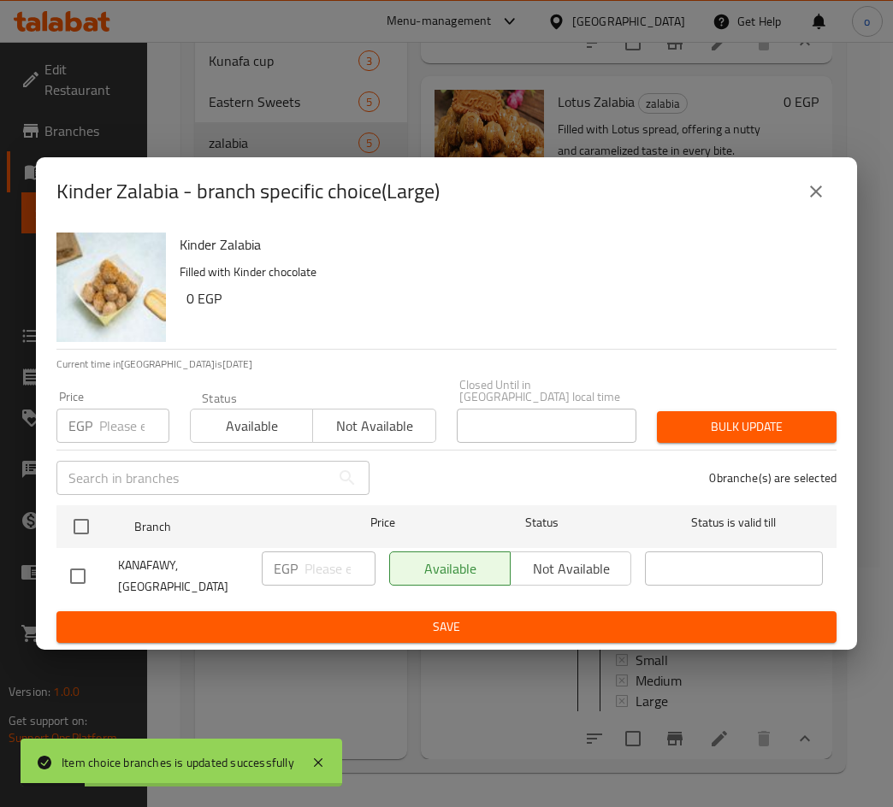
click at [97, 415] on div "EGP Price" at bounding box center [112, 426] width 113 height 34
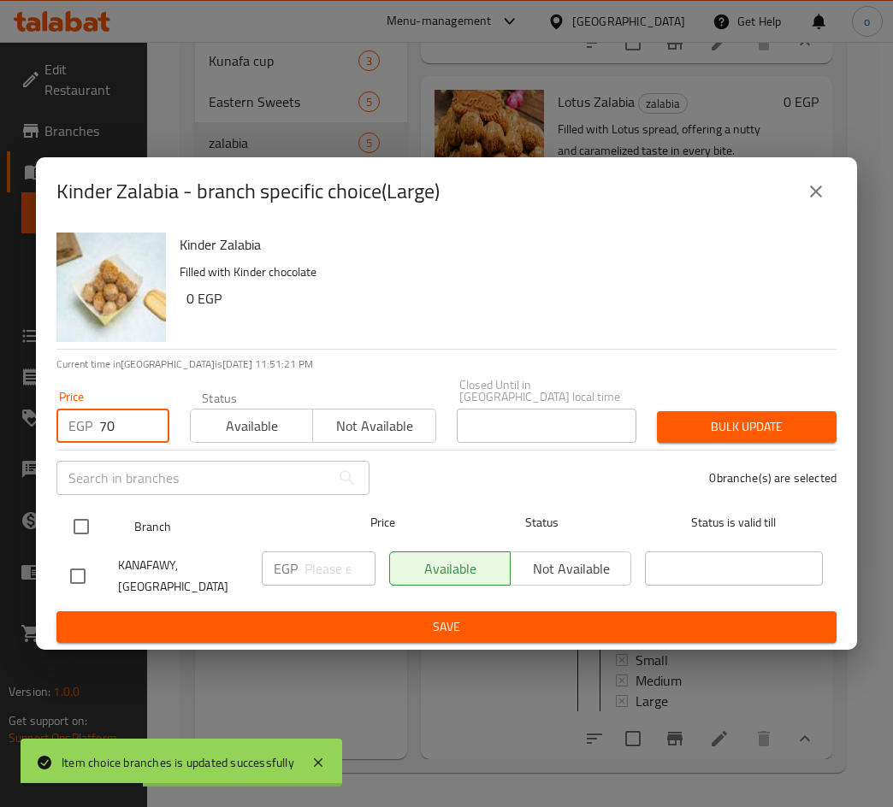
type input "70"
click at [89, 533] on input "checkbox" at bounding box center [81, 527] width 36 height 36
checkbox input "true"
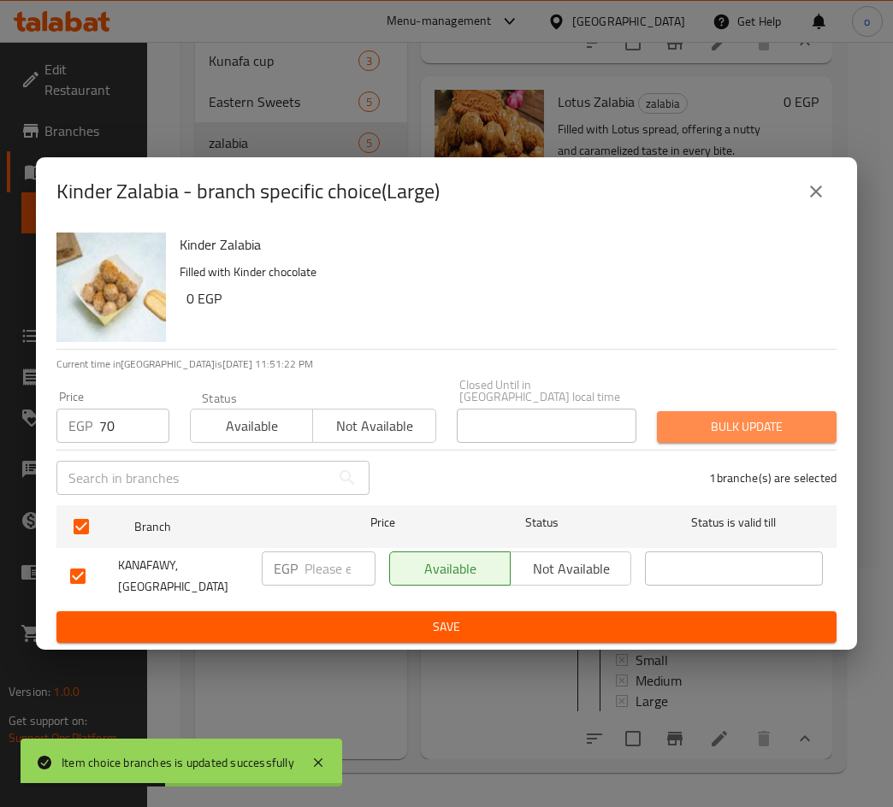
click at [831, 426] on button "Bulk update" at bounding box center [747, 427] width 180 height 32
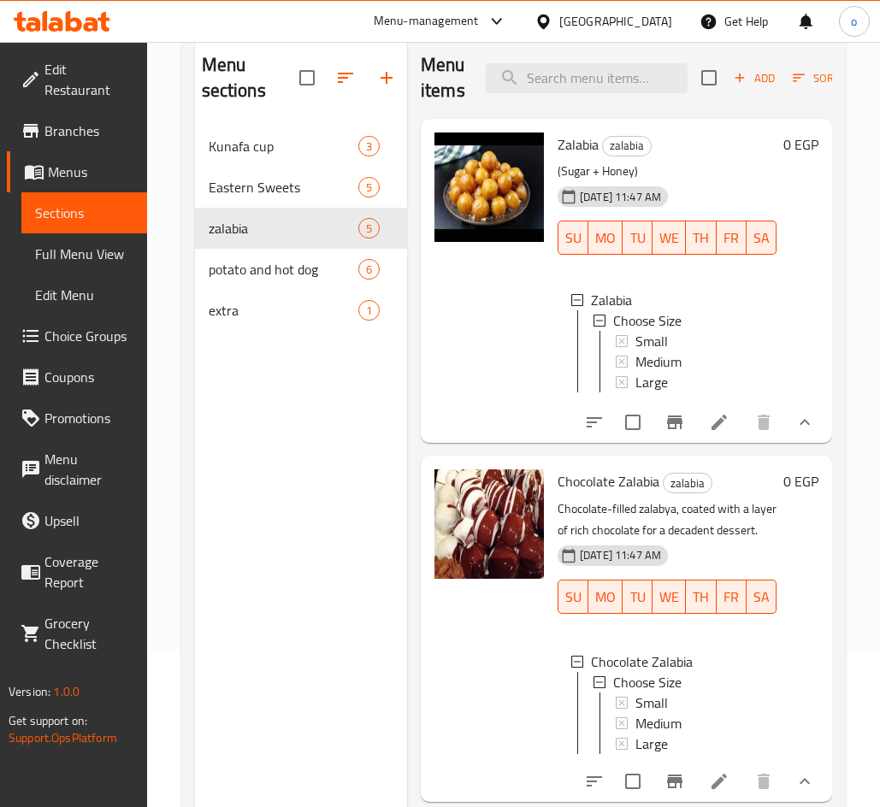
scroll to position [0, 0]
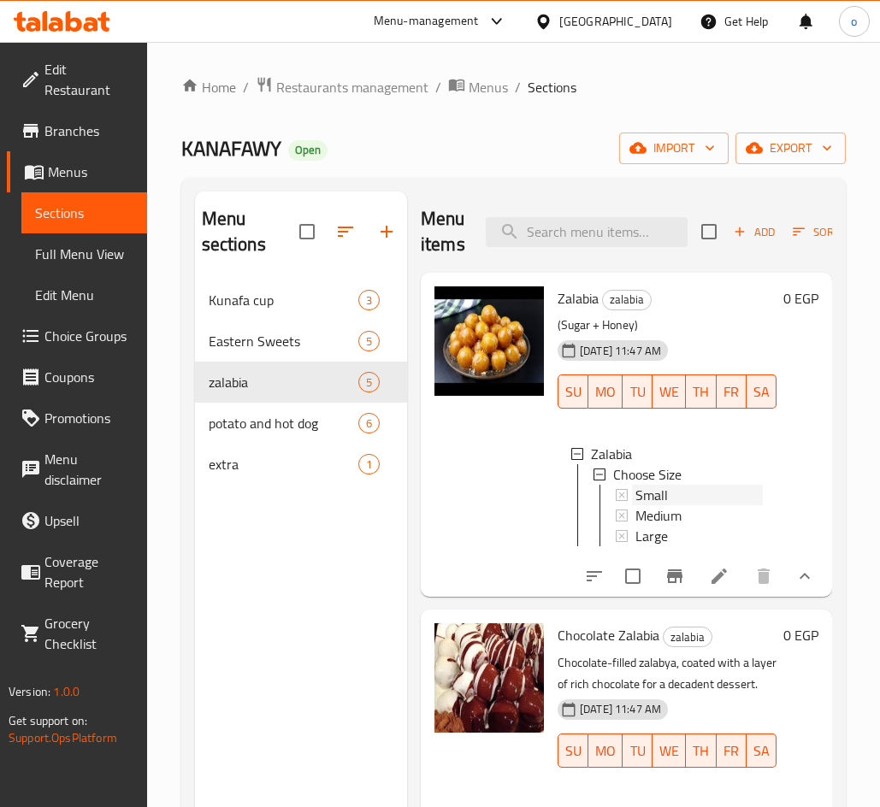
click at [687, 500] on div "Small" at bounding box center [698, 495] width 127 height 21
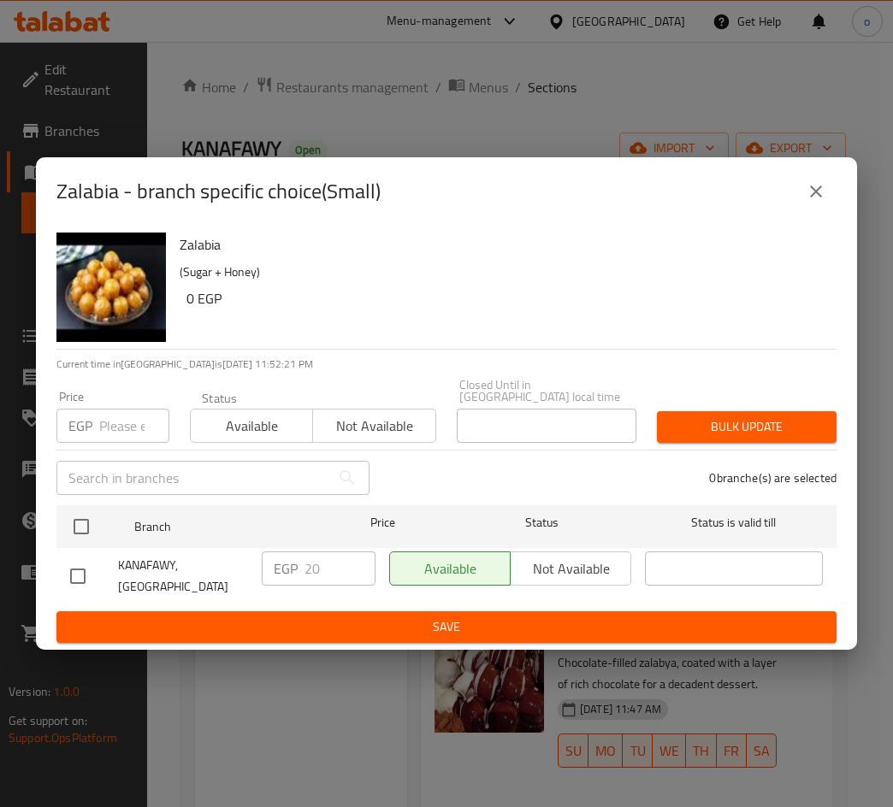
click at [819, 202] on icon "close" at bounding box center [815, 191] width 21 height 21
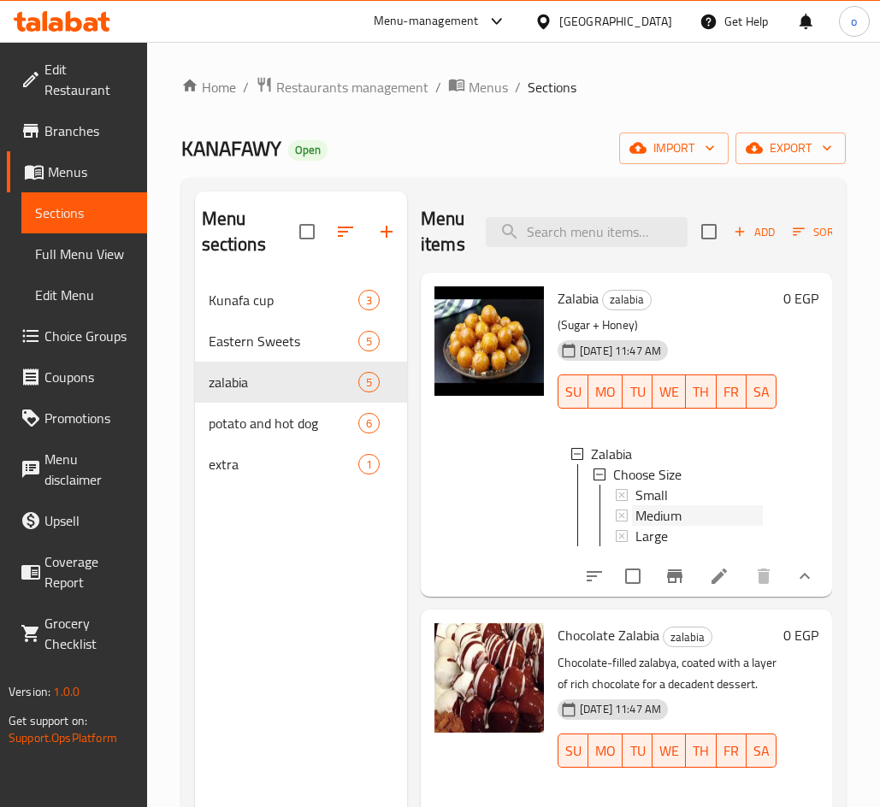
click at [688, 516] on div "Medium" at bounding box center [698, 515] width 127 height 21
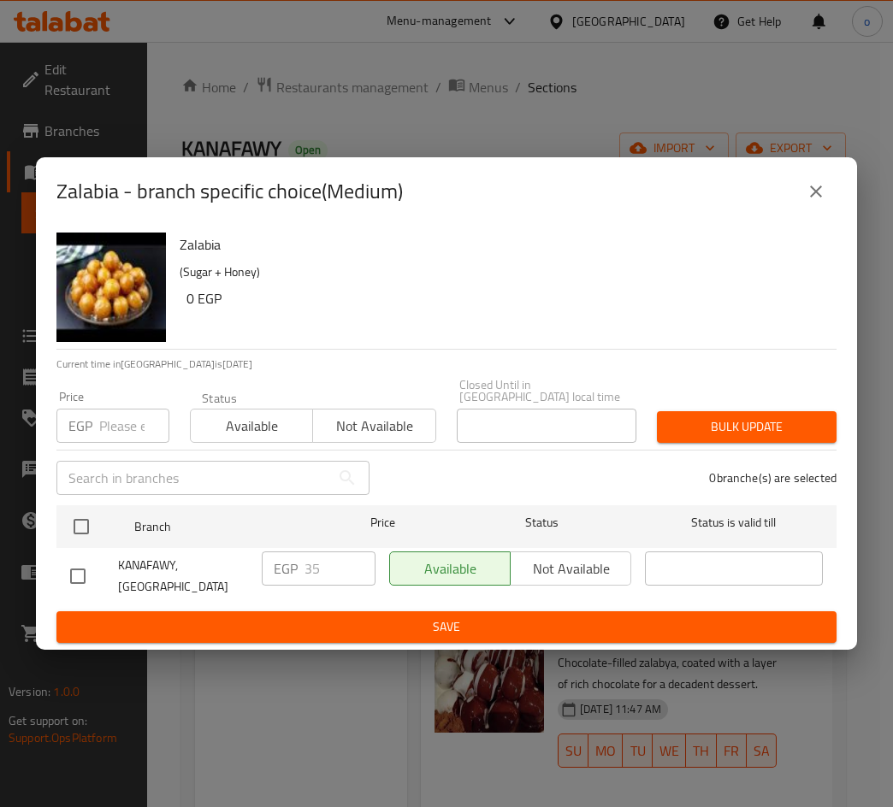
click at [824, 199] on icon "close" at bounding box center [815, 191] width 21 height 21
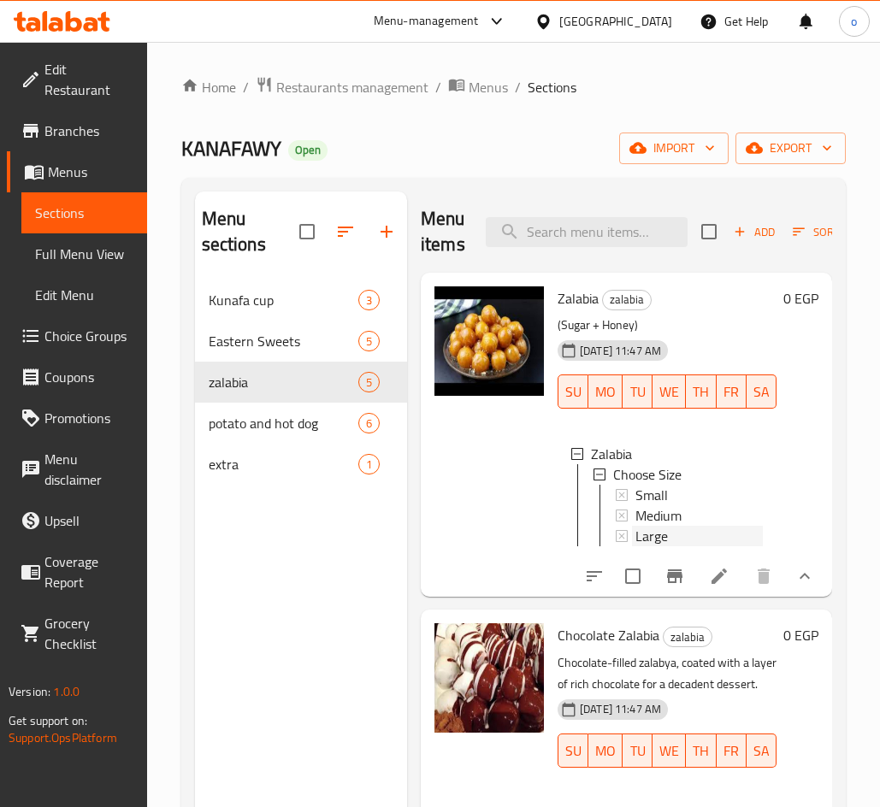
click at [691, 527] on div "Large" at bounding box center [698, 536] width 127 height 21
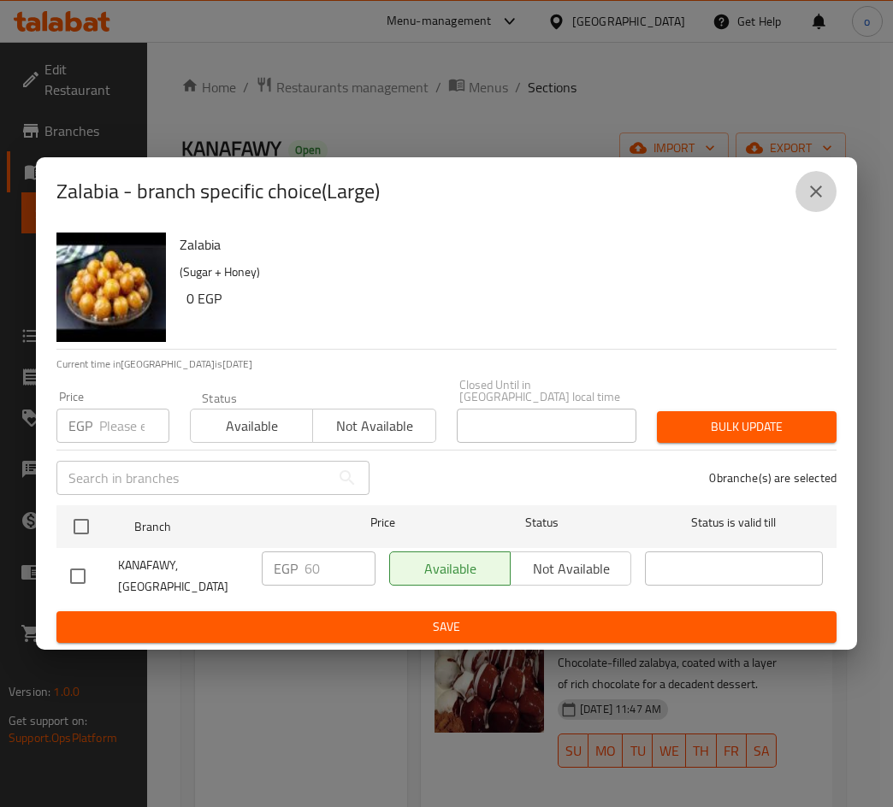
click at [830, 203] on button "close" at bounding box center [815, 191] width 41 height 41
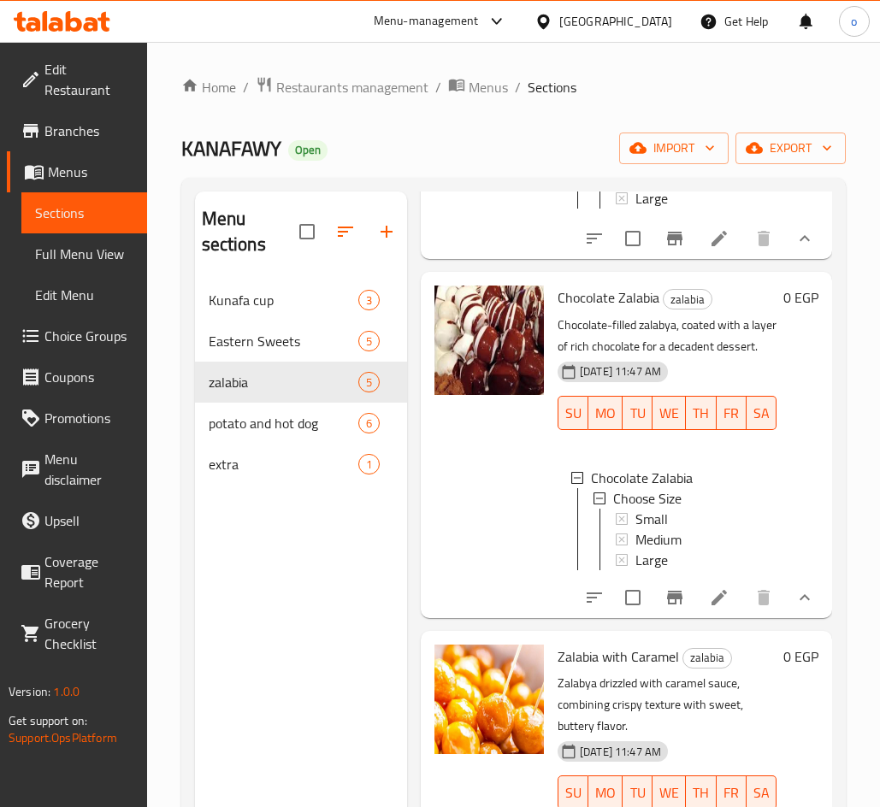
scroll to position [342, 0]
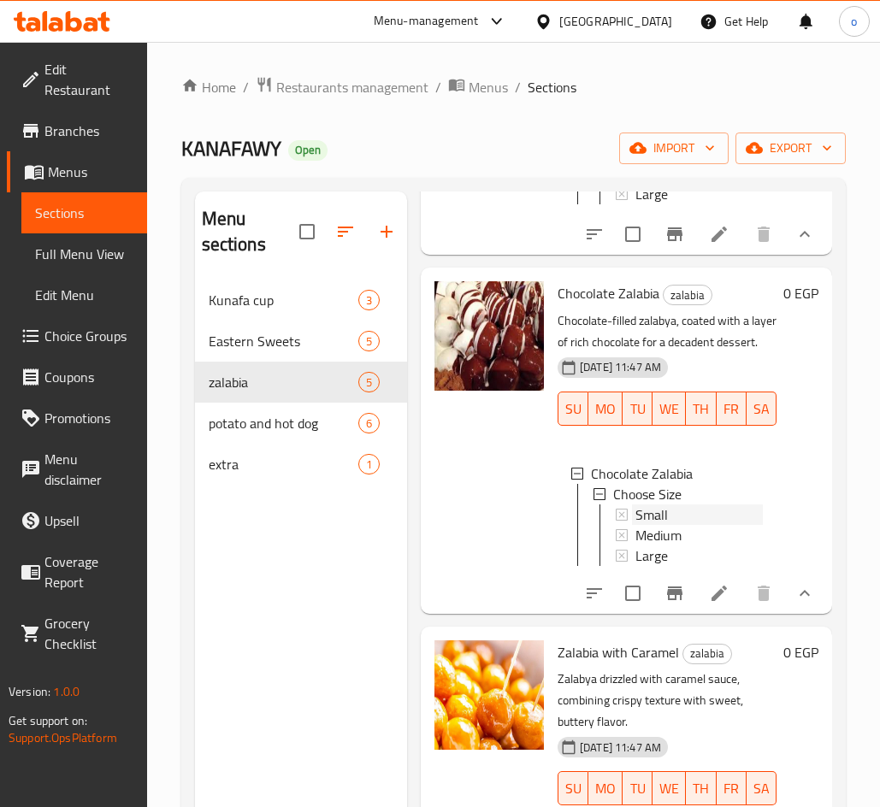
click at [666, 525] on span "Small" at bounding box center [651, 514] width 32 height 21
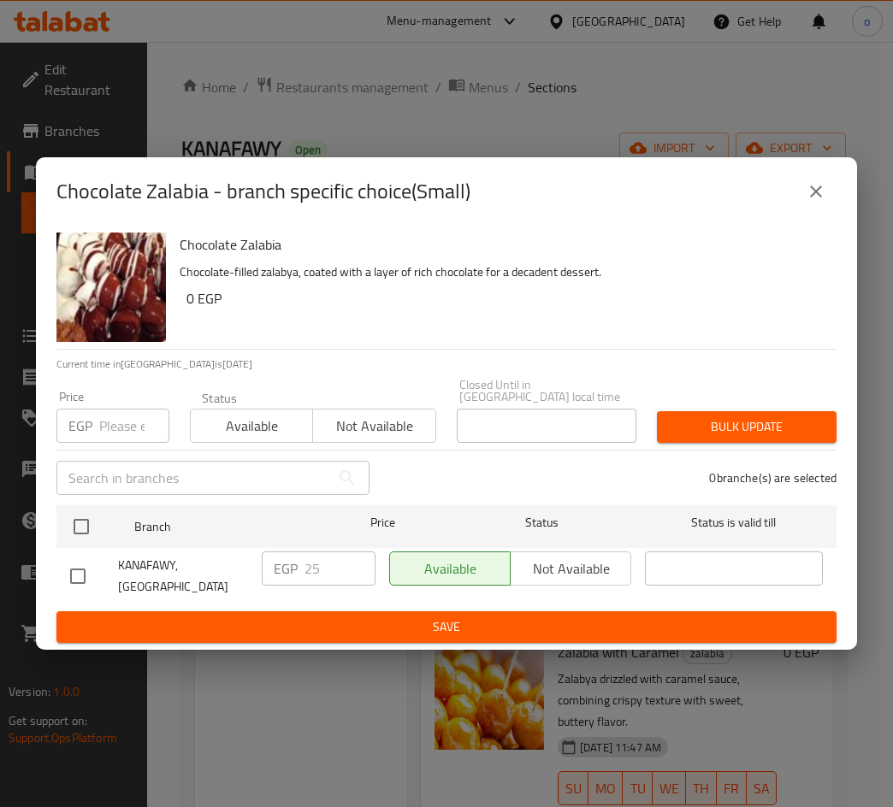
click at [827, 206] on button "close" at bounding box center [815, 191] width 41 height 41
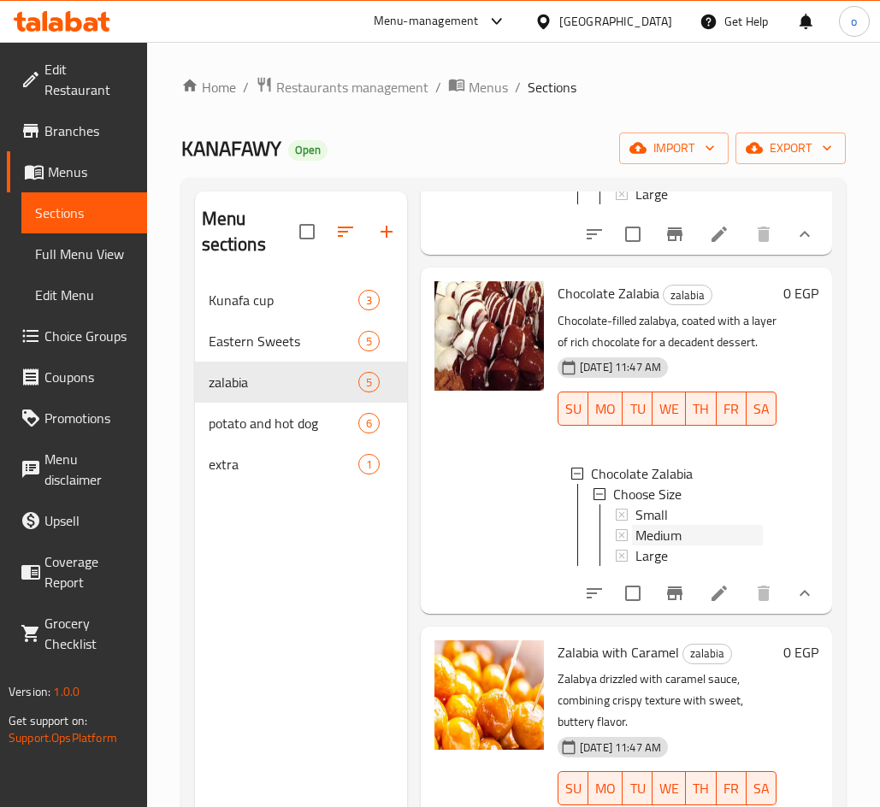
click at [687, 545] on div "Medium" at bounding box center [698, 535] width 127 height 21
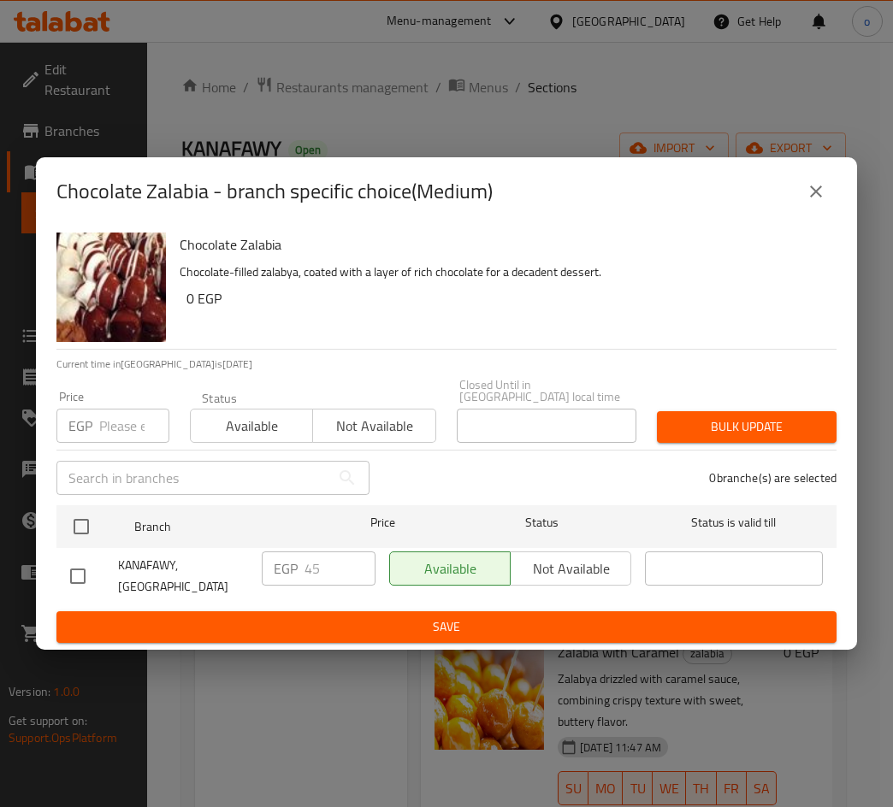
click at [821, 202] on icon "close" at bounding box center [815, 191] width 21 height 21
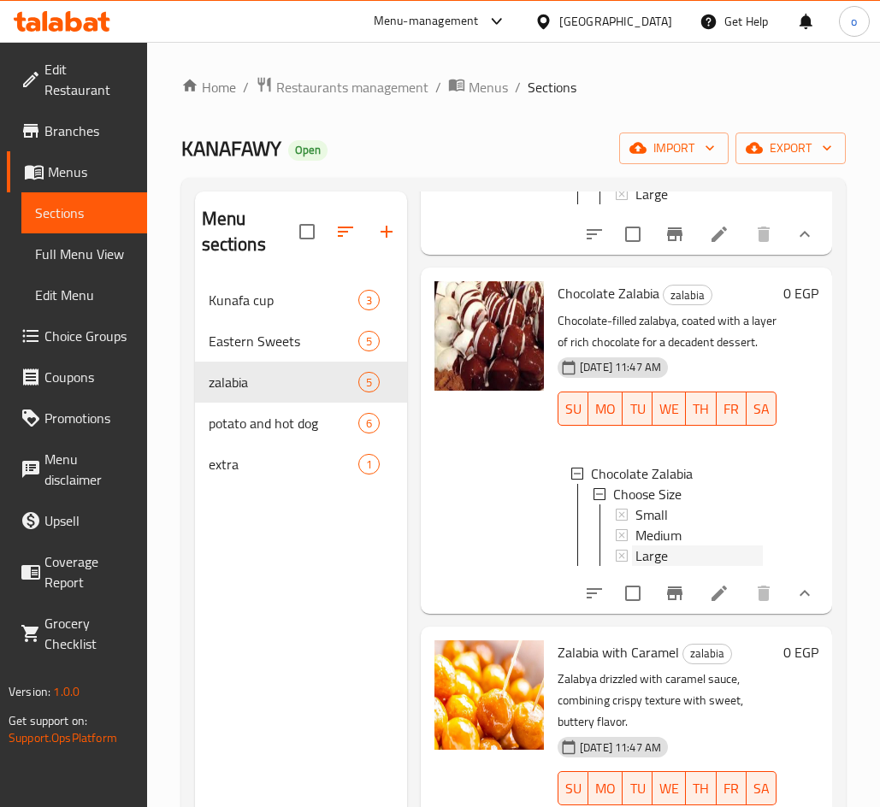
click at [665, 566] on span "Large" at bounding box center [651, 555] width 32 height 21
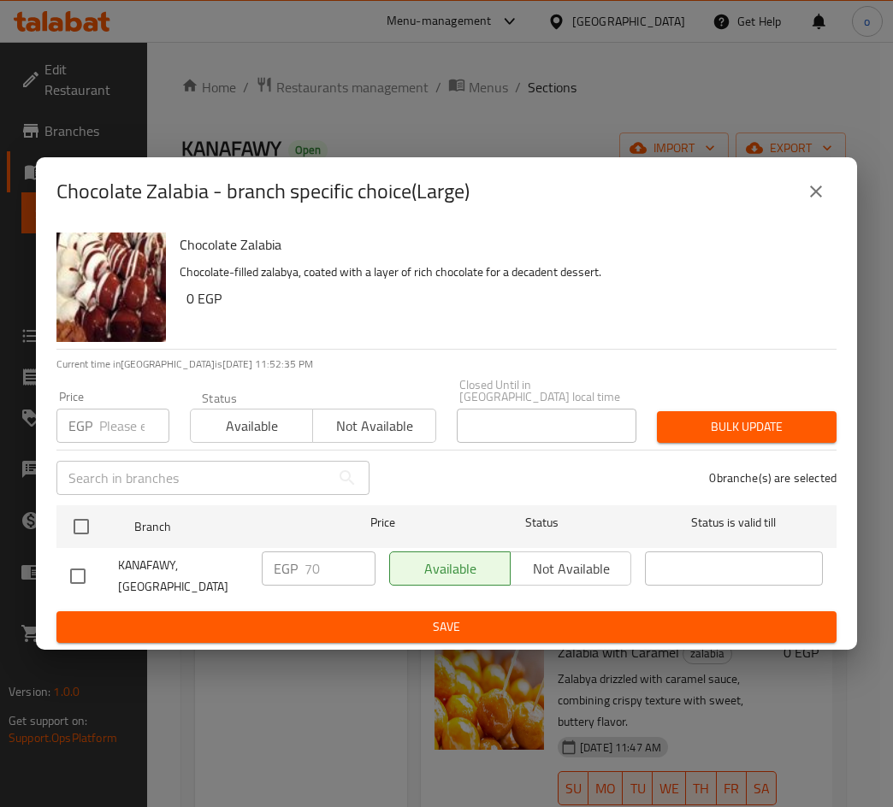
click at [817, 202] on icon "close" at bounding box center [815, 191] width 21 height 21
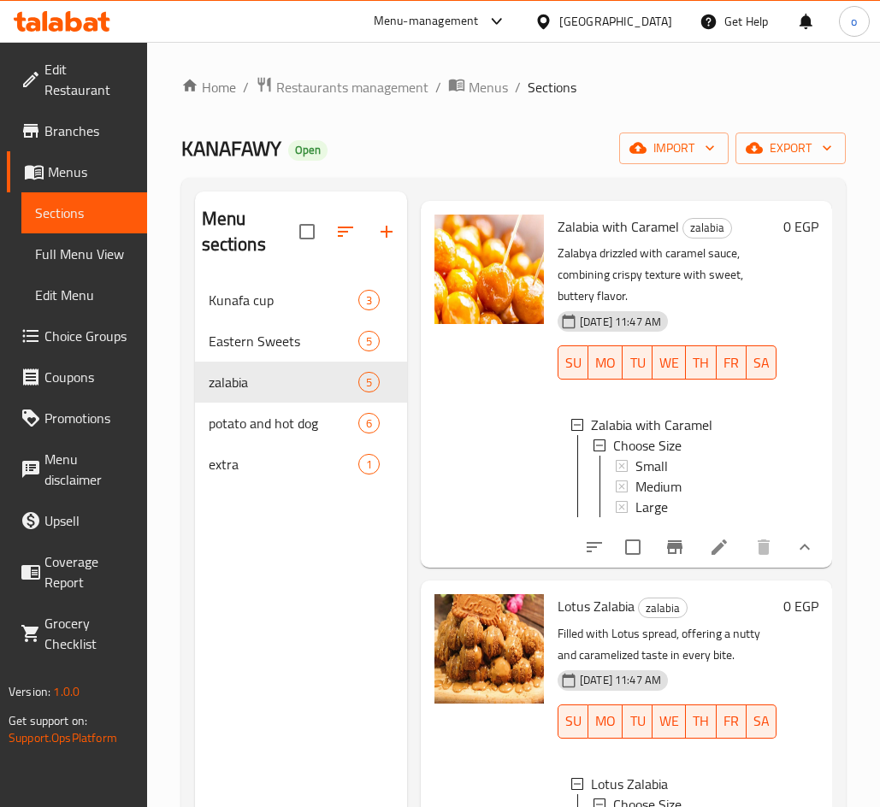
scroll to position [769, 0]
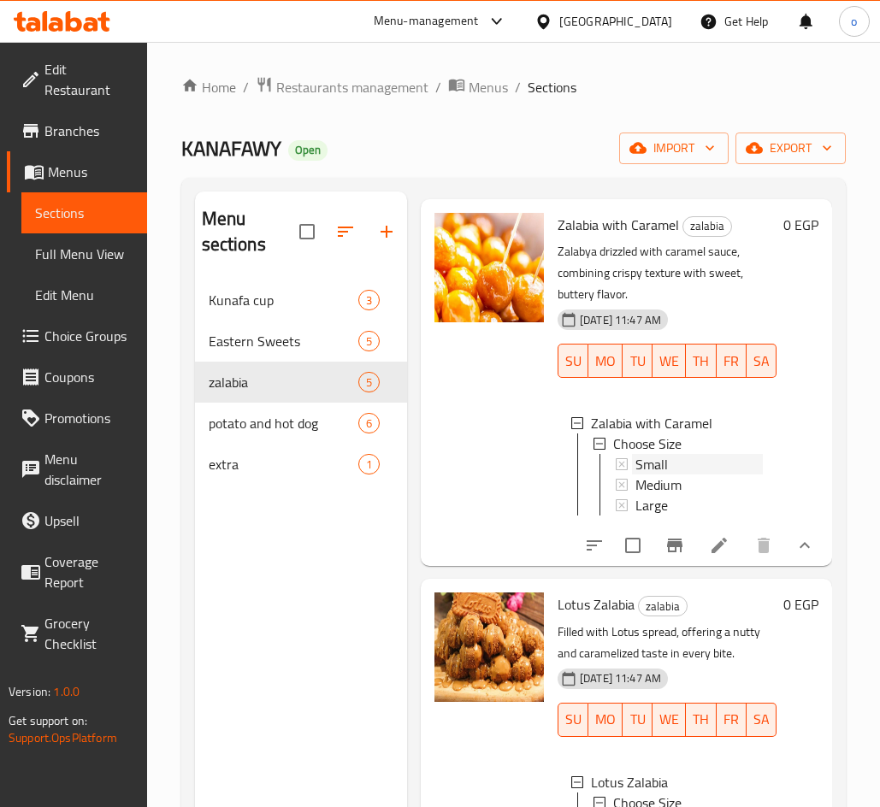
click at [661, 474] on span "Small" at bounding box center [651, 464] width 32 height 21
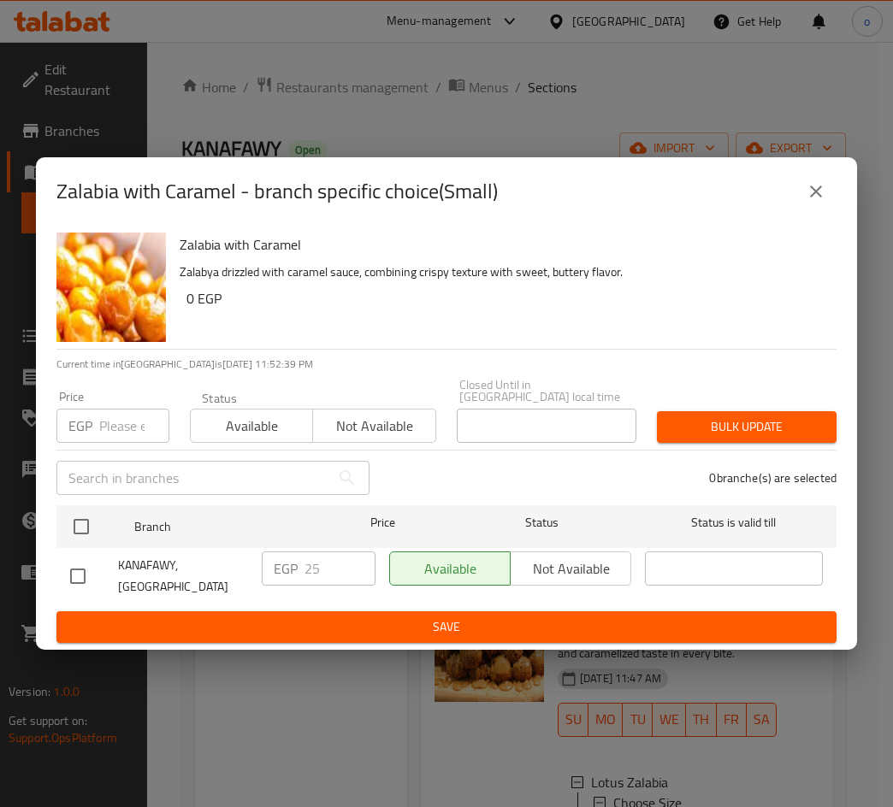
click at [813, 197] on icon "close" at bounding box center [815, 191] width 21 height 21
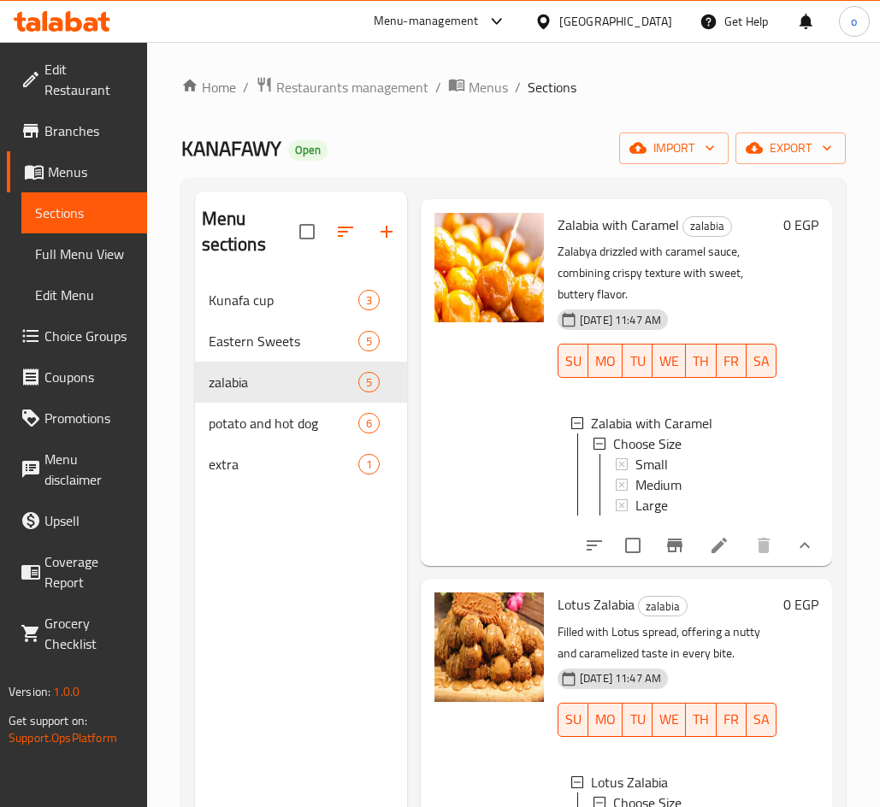
click at [660, 474] on span "Small" at bounding box center [651, 464] width 32 height 21
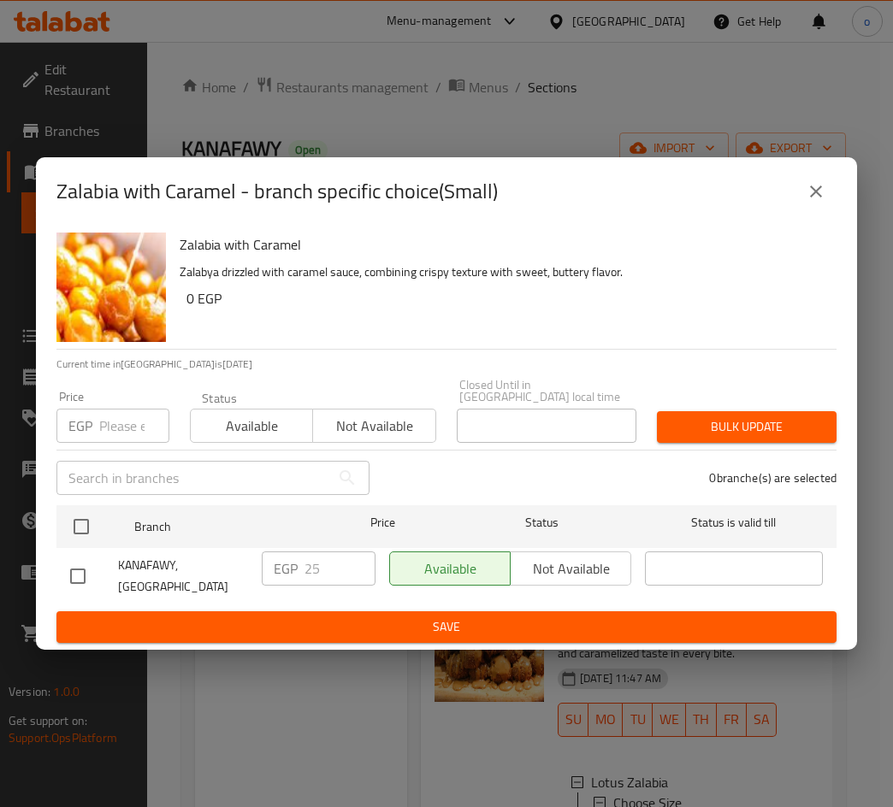
click at [807, 202] on icon "close" at bounding box center [815, 191] width 21 height 21
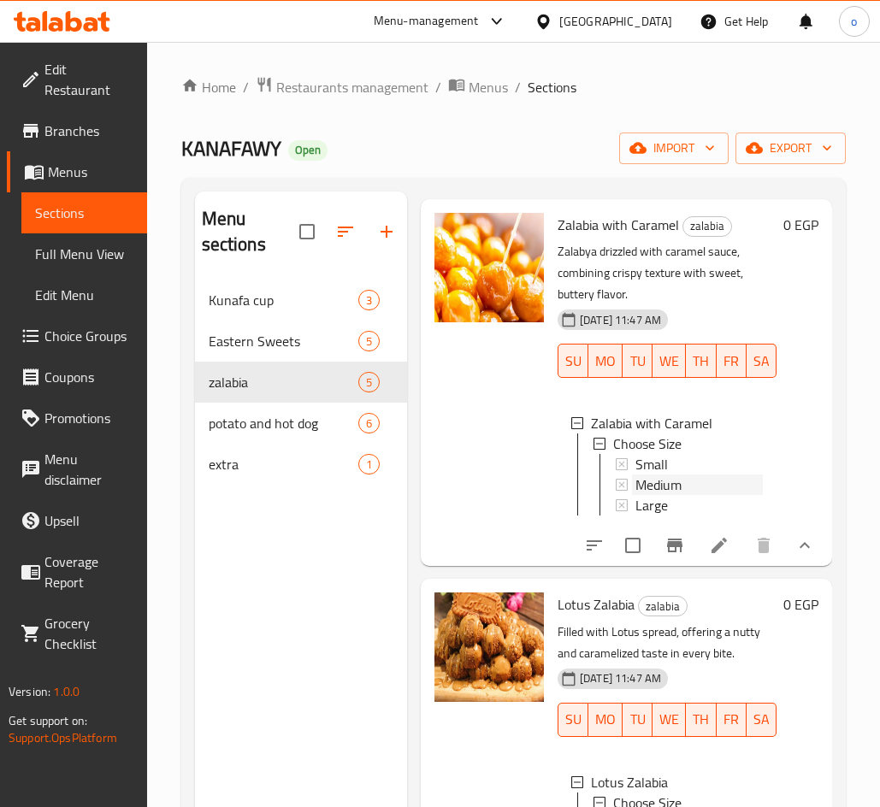
click at [649, 495] on span "Medium" at bounding box center [658, 484] width 46 height 21
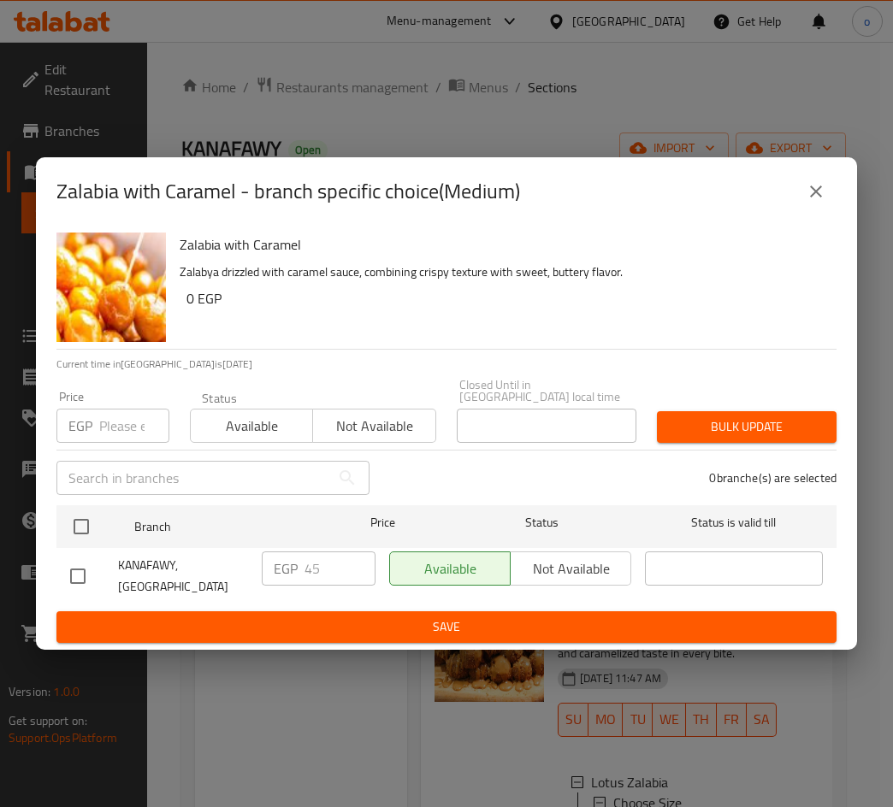
click at [810, 202] on icon "close" at bounding box center [815, 191] width 21 height 21
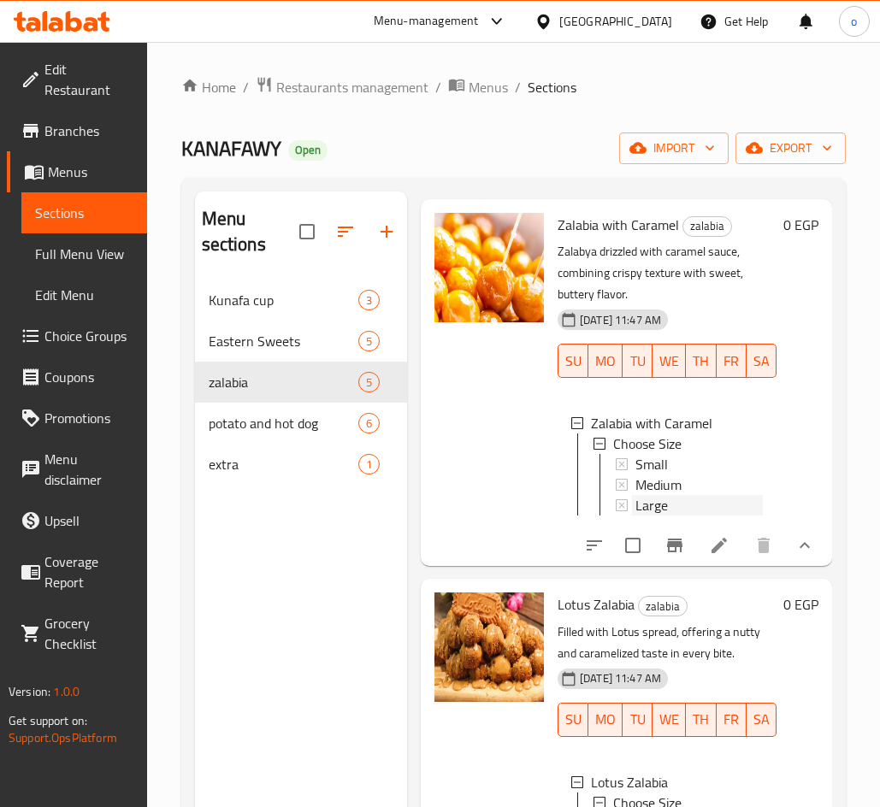
click at [664, 516] on span "Large" at bounding box center [651, 505] width 32 height 21
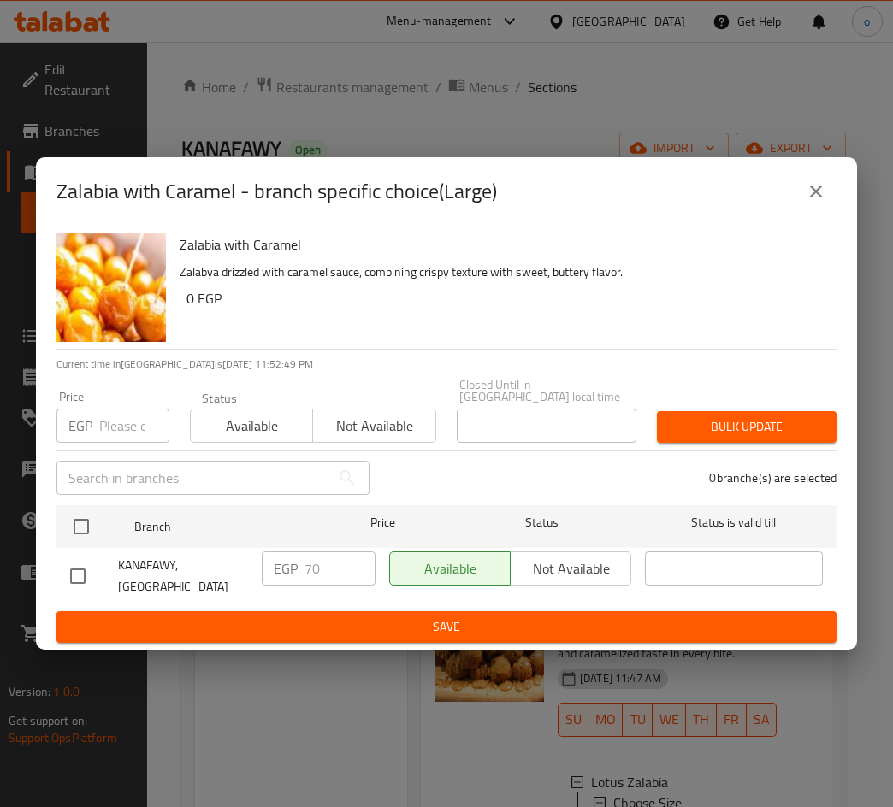
click at [808, 202] on icon "close" at bounding box center [815, 191] width 21 height 21
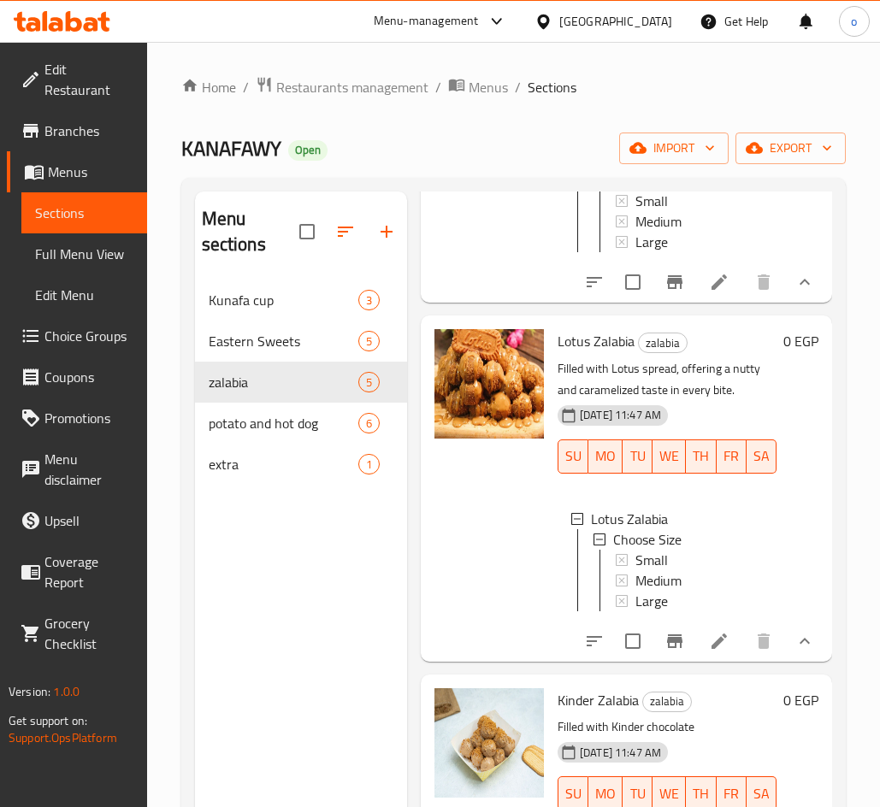
scroll to position [1229, 0]
click at [700, 550] on div "Small" at bounding box center [698, 560] width 127 height 21
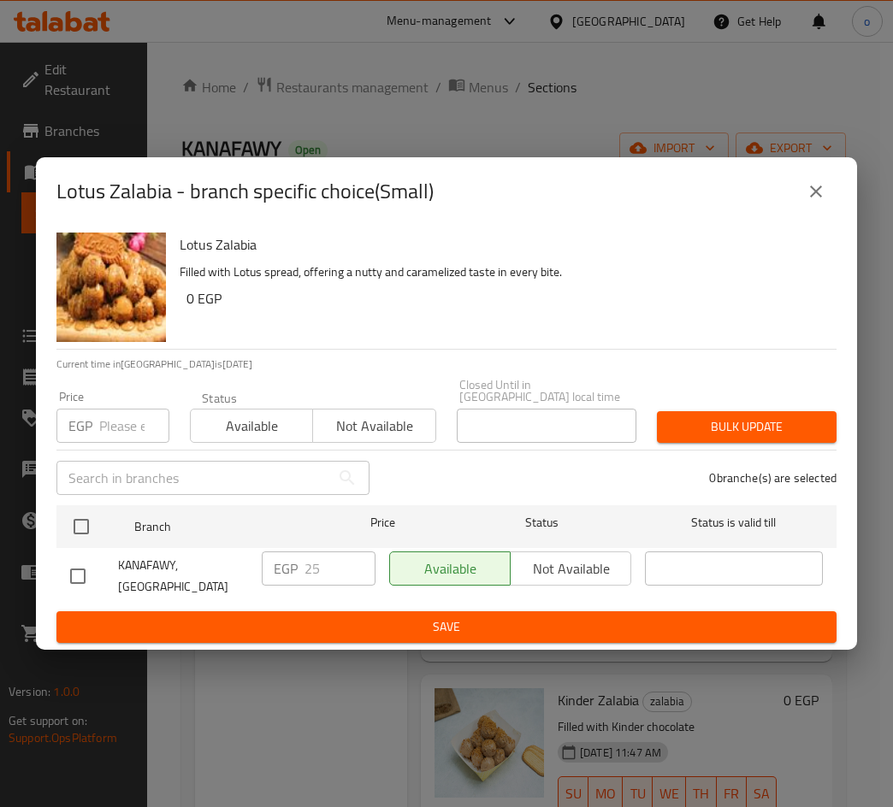
click at [828, 203] on button "close" at bounding box center [815, 191] width 41 height 41
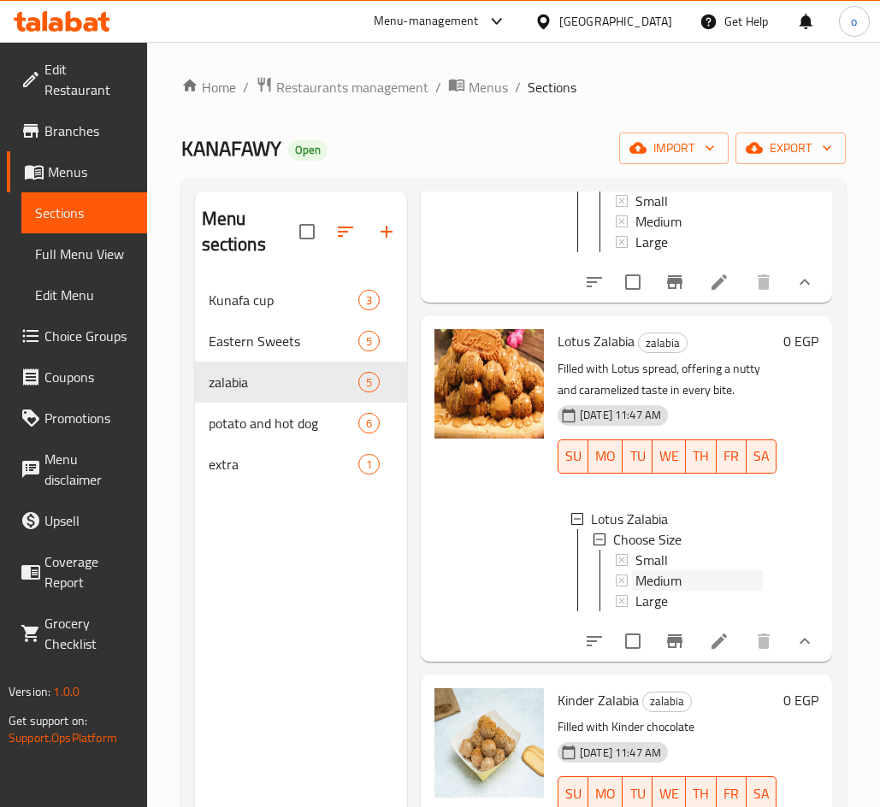
click at [671, 570] on span "Medium" at bounding box center [658, 580] width 46 height 21
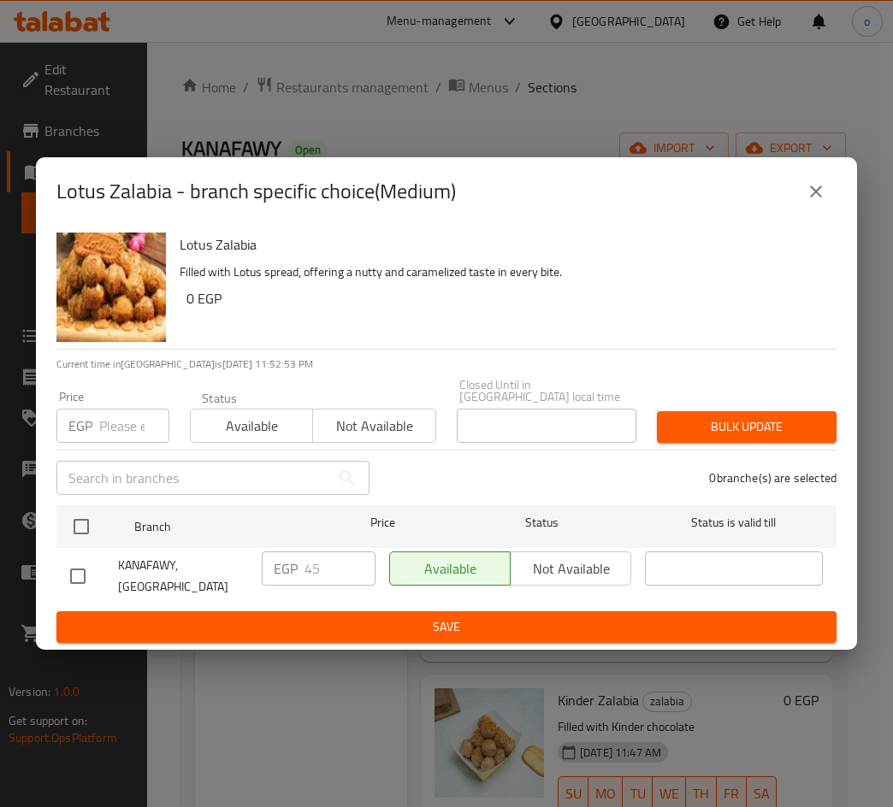
click at [818, 202] on icon "close" at bounding box center [815, 191] width 21 height 21
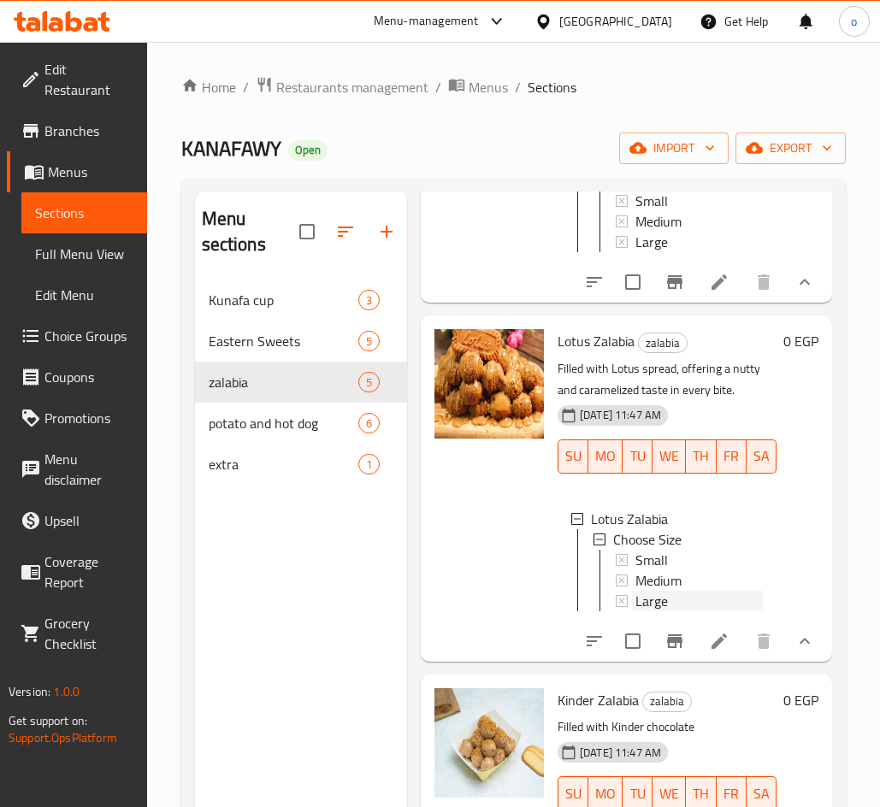
click at [658, 591] on span "Large" at bounding box center [651, 601] width 32 height 21
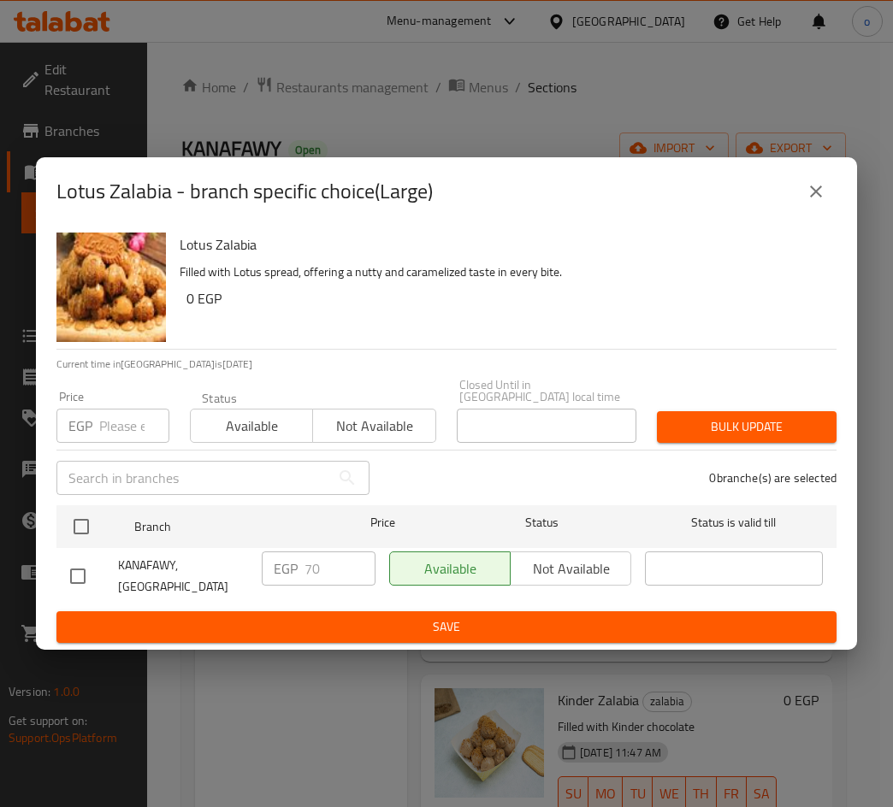
click at [821, 202] on icon "close" at bounding box center [815, 191] width 21 height 21
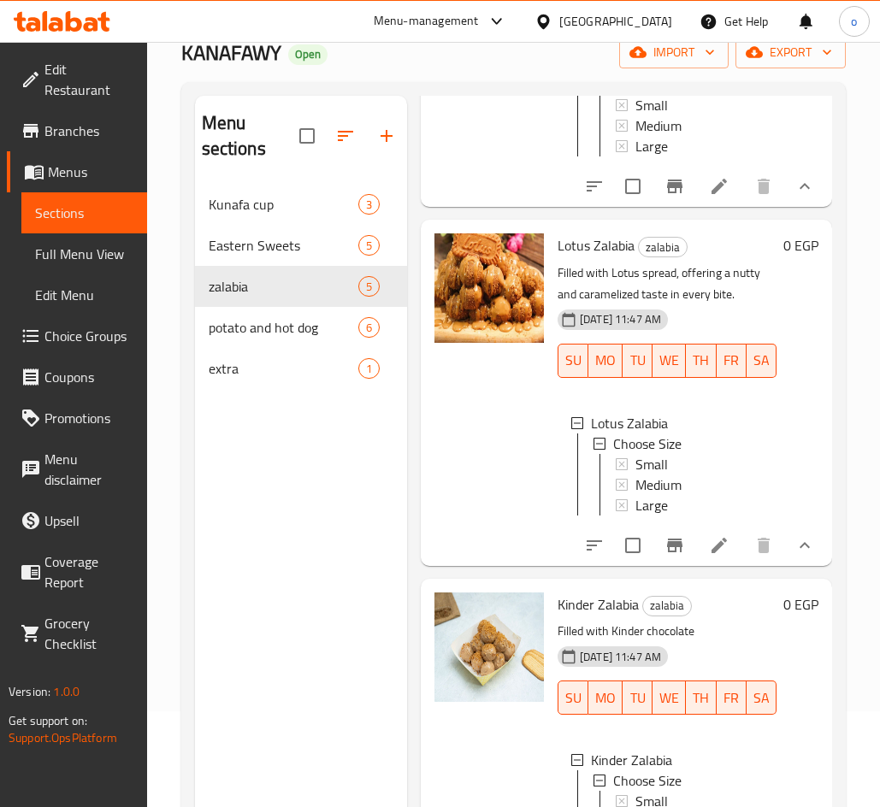
scroll to position [239, 0]
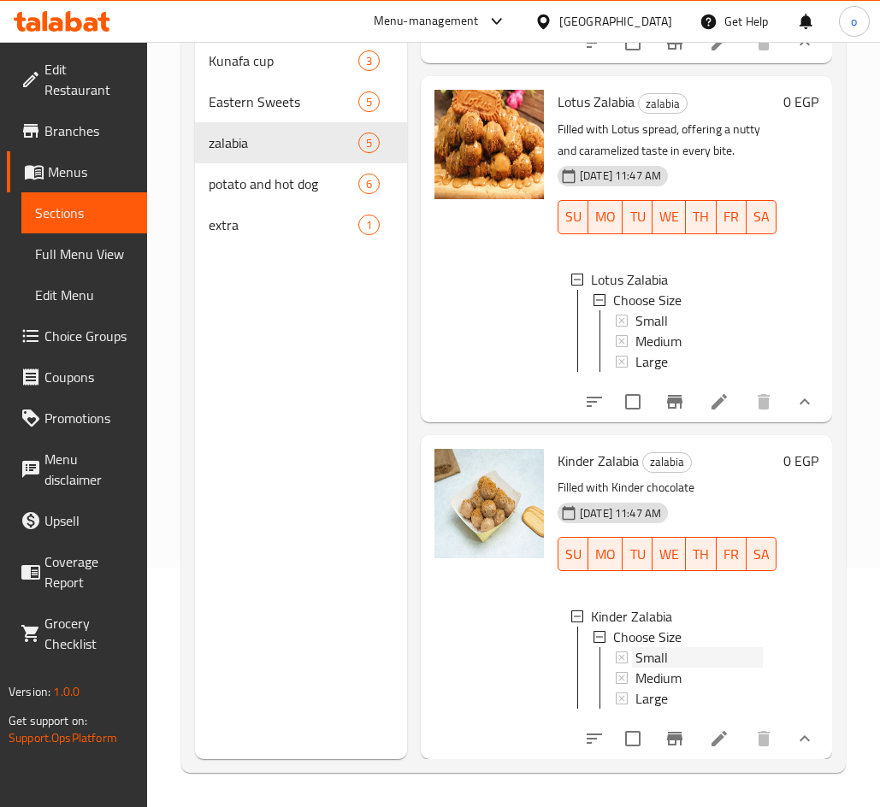
click at [644, 647] on span "Small" at bounding box center [651, 657] width 32 height 21
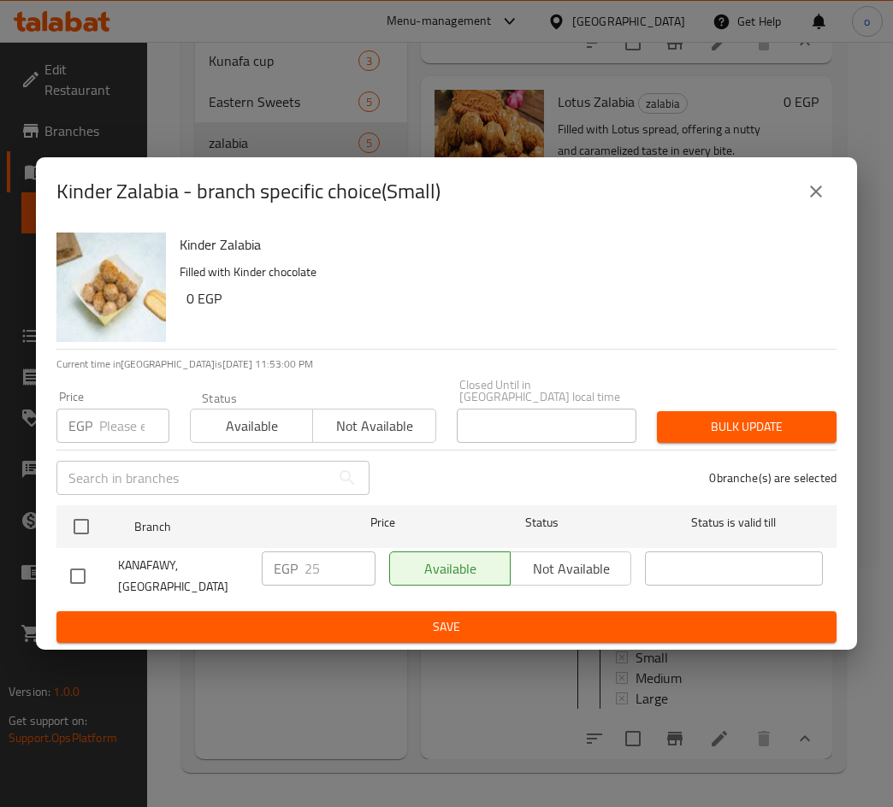
click at [811, 202] on icon "close" at bounding box center [815, 191] width 21 height 21
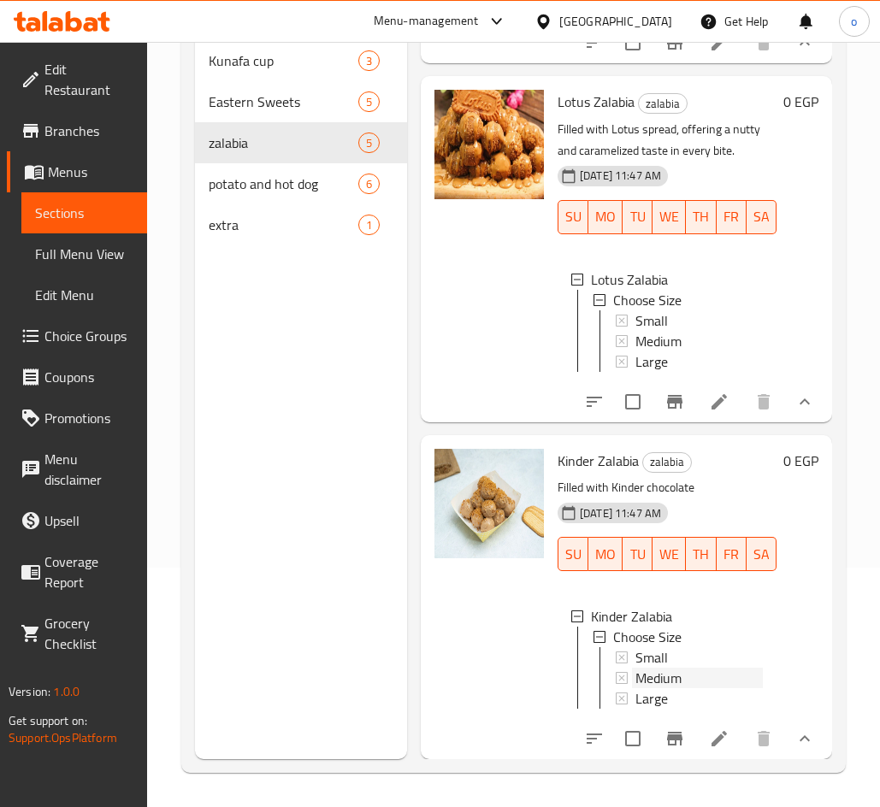
click at [668, 668] on span "Medium" at bounding box center [658, 678] width 46 height 21
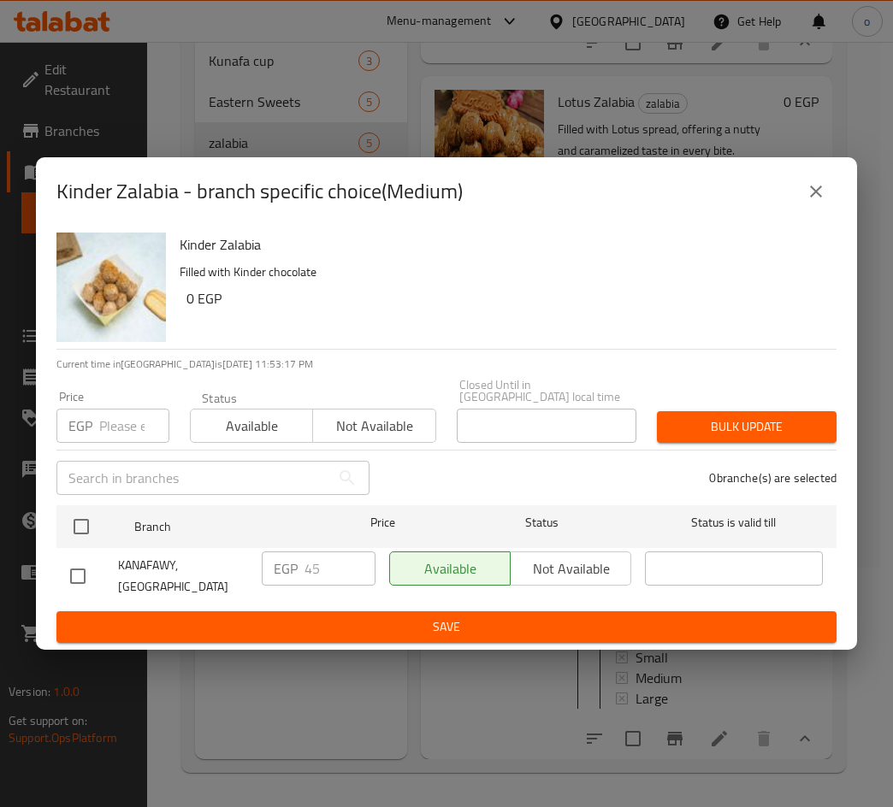
click at [820, 202] on icon "close" at bounding box center [815, 191] width 21 height 21
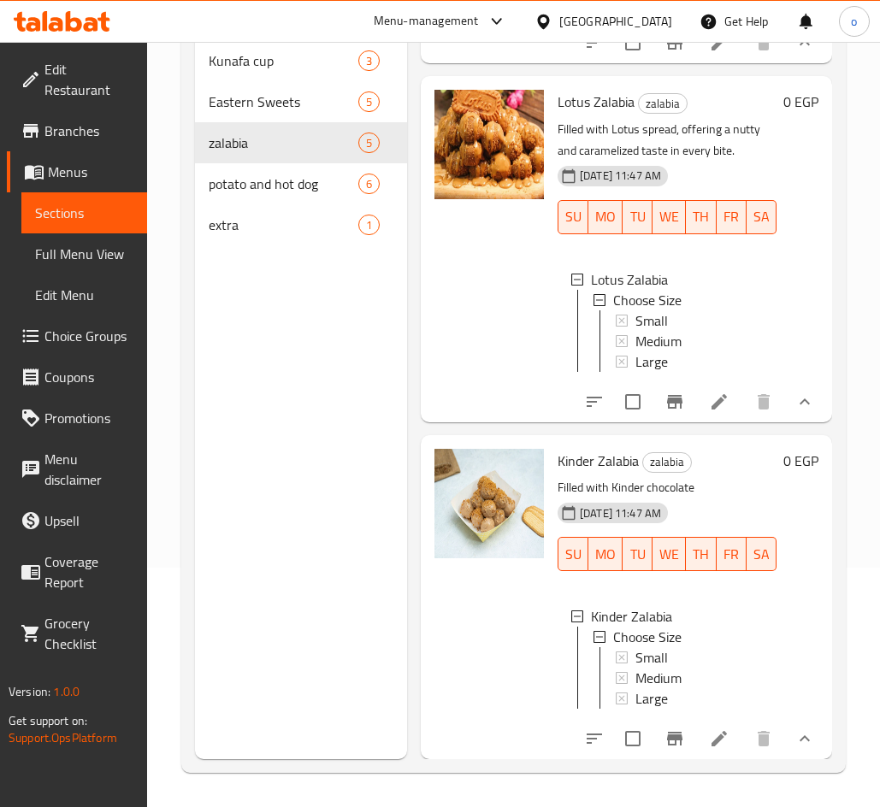
click at [683, 668] on div "Medium" at bounding box center [698, 678] width 127 height 21
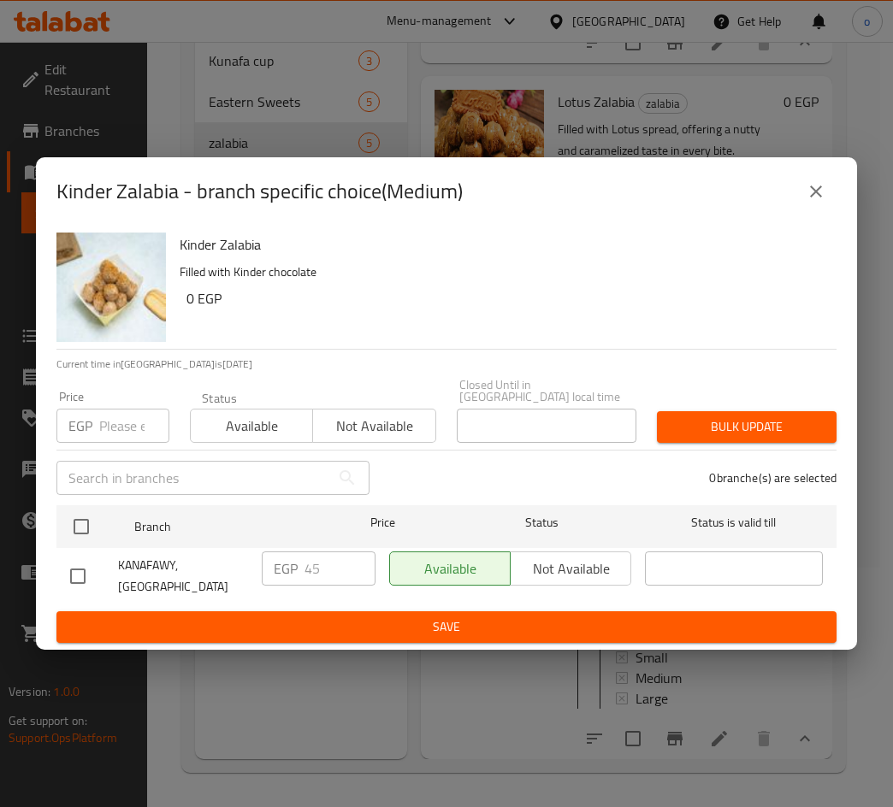
click at [828, 208] on button "close" at bounding box center [815, 191] width 41 height 41
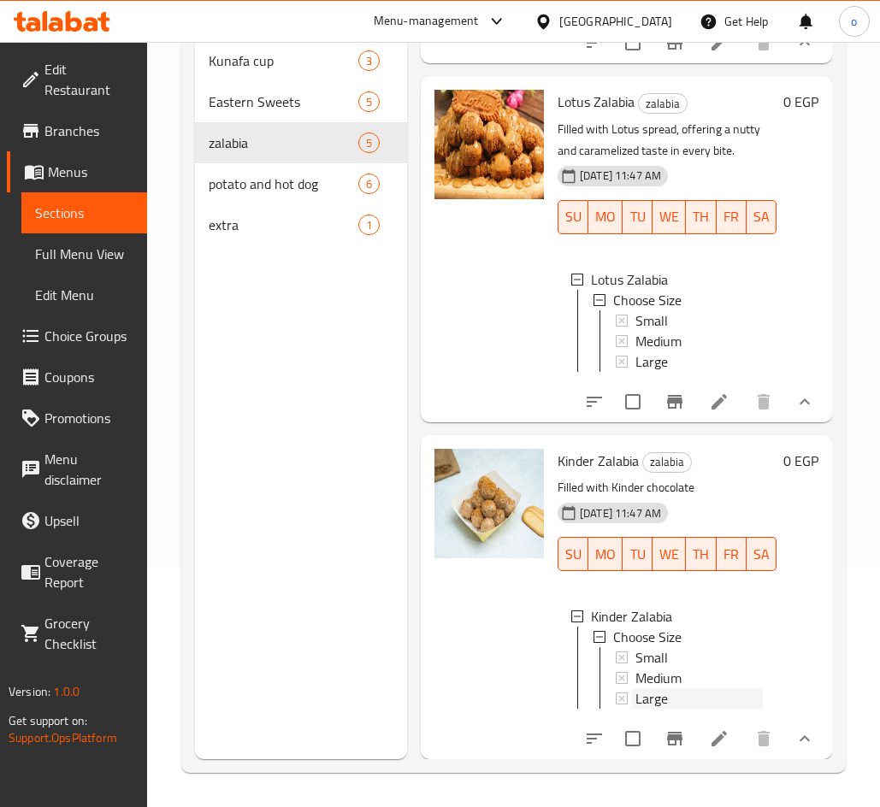
click at [697, 688] on div "Large" at bounding box center [698, 698] width 127 height 21
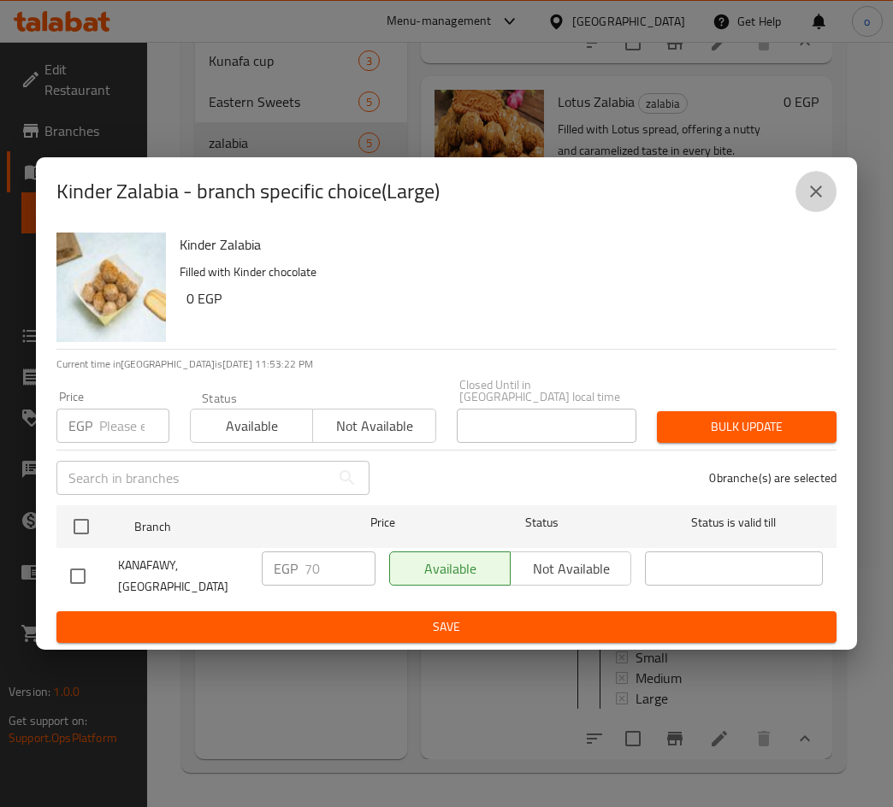
click at [820, 202] on icon "close" at bounding box center [815, 191] width 21 height 21
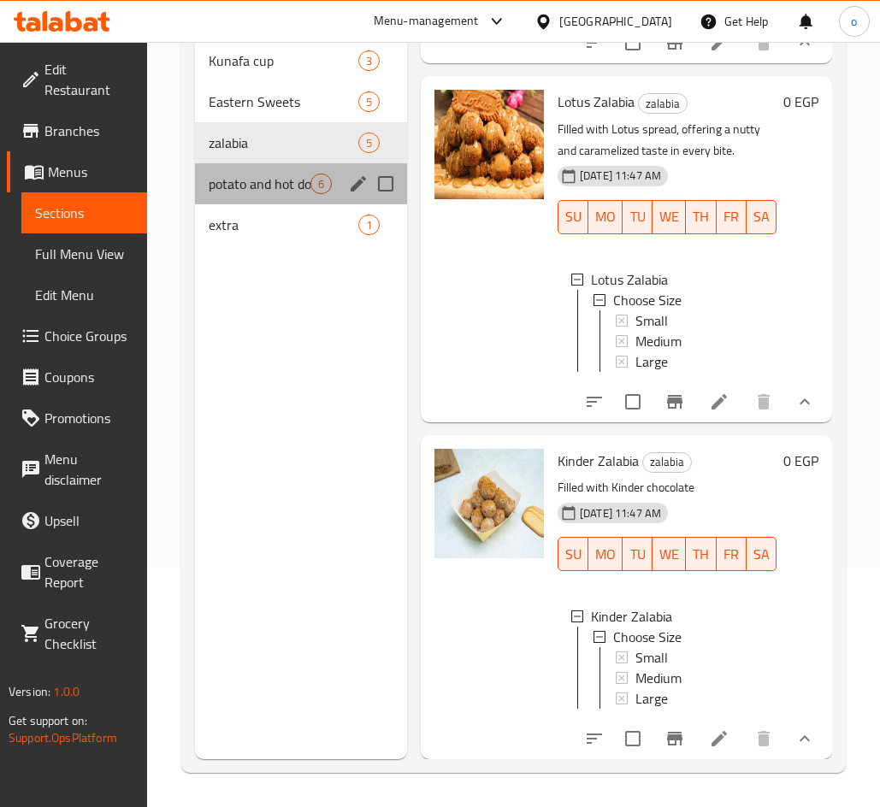
click at [334, 185] on div "potato and hot dog 6" at bounding box center [301, 183] width 212 height 41
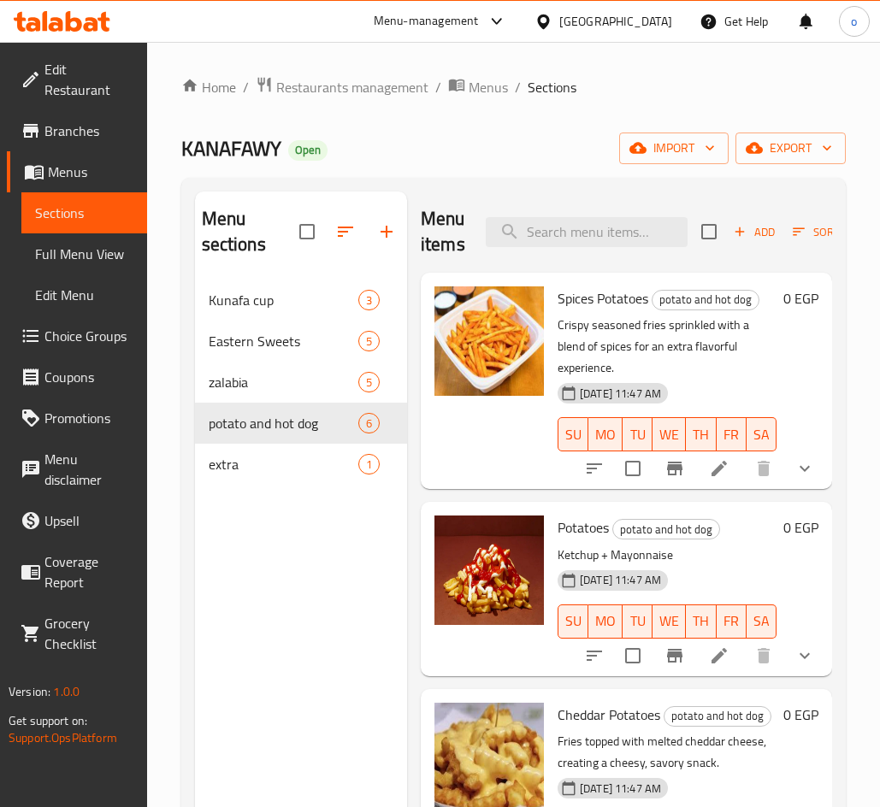
click at [794, 469] on icon "show more" at bounding box center [804, 468] width 21 height 21
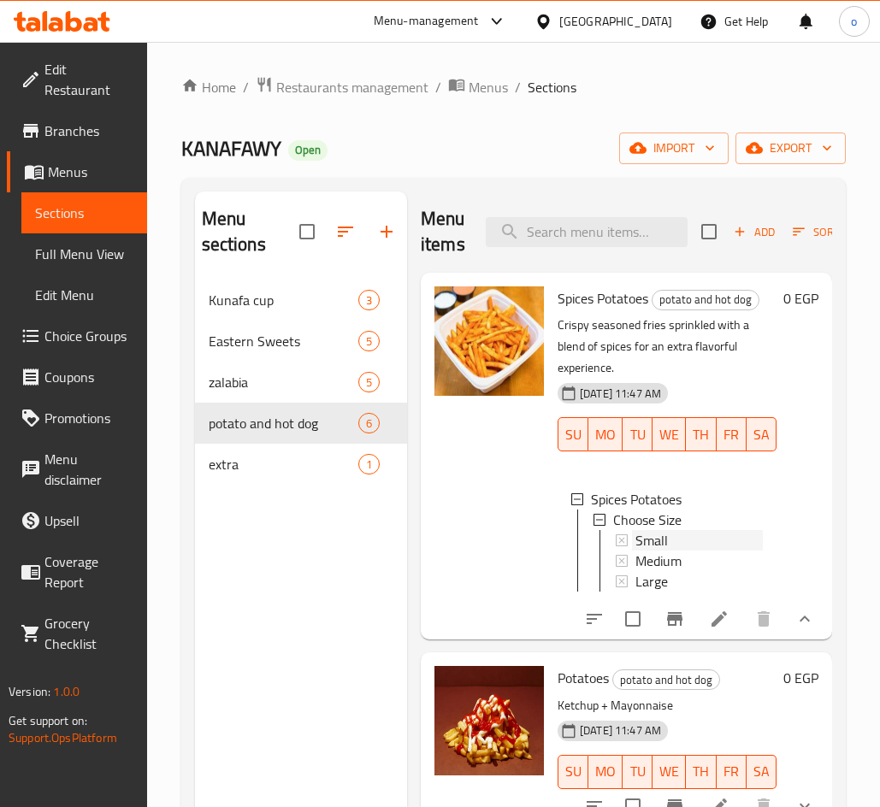
click at [660, 530] on span "Small" at bounding box center [651, 540] width 32 height 21
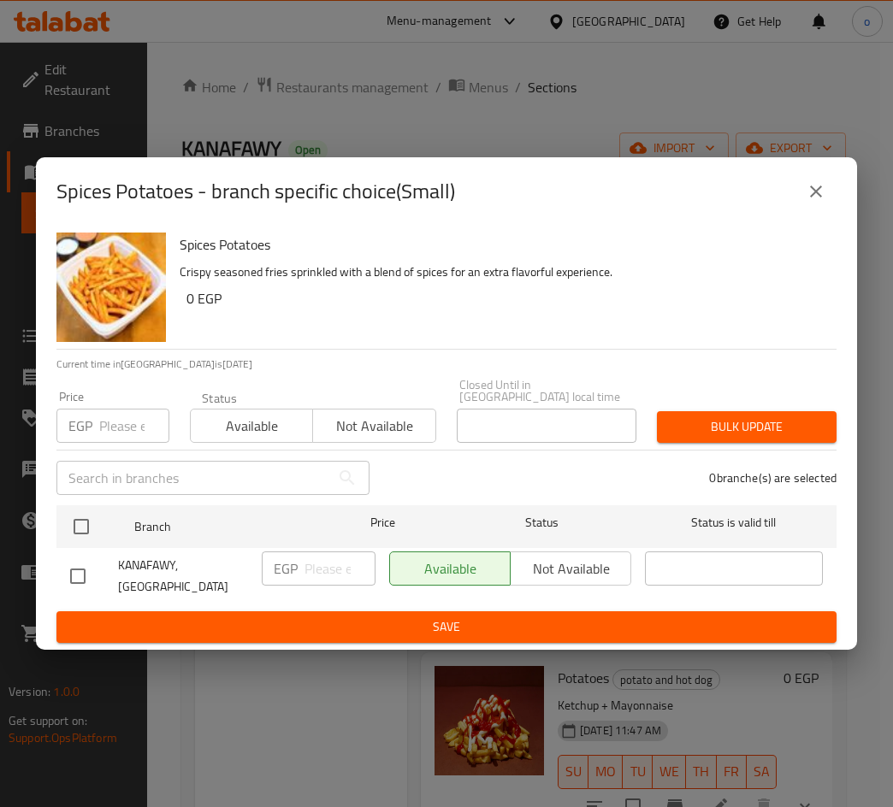
click at [122, 441] on input "number" at bounding box center [134, 426] width 70 height 34
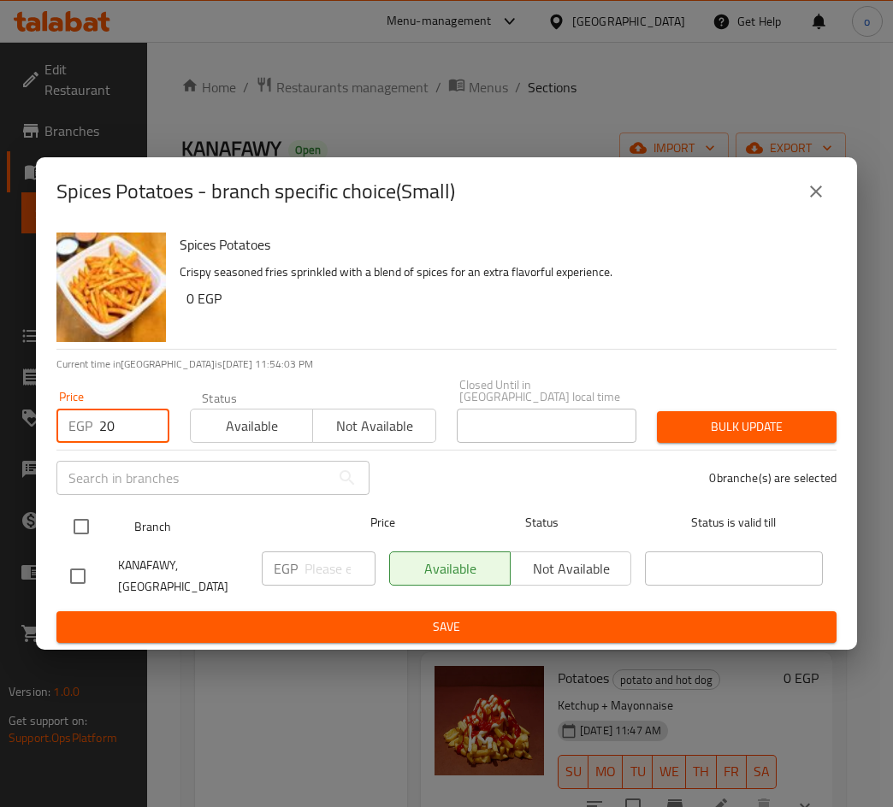
type input "20"
click at [75, 529] on input "checkbox" at bounding box center [81, 527] width 36 height 36
checkbox input "true"
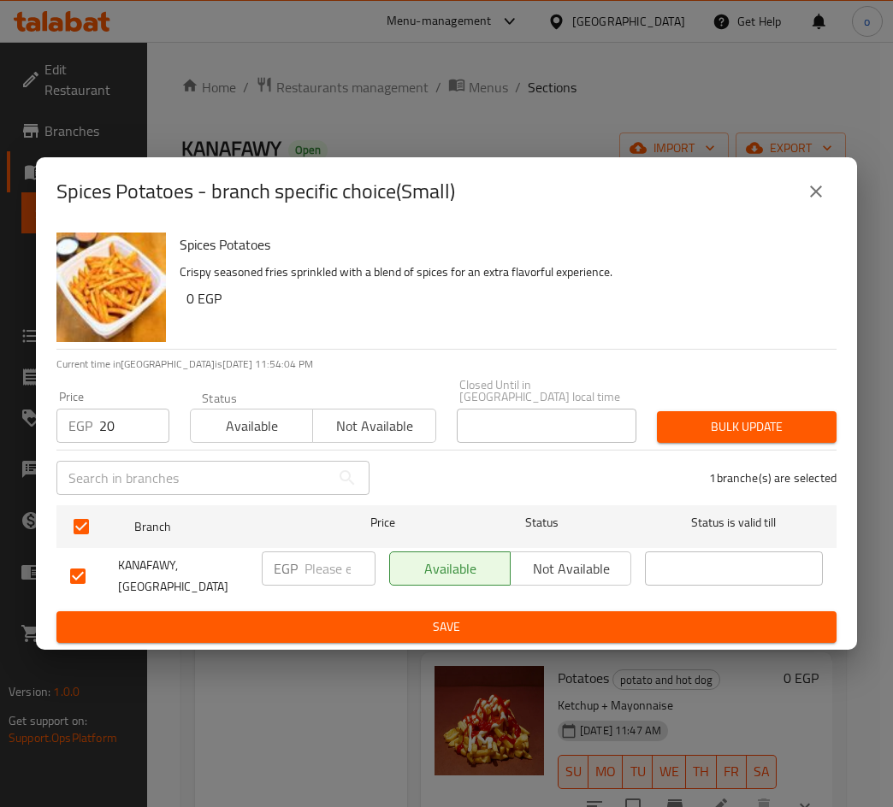
click at [784, 442] on button "Bulk update" at bounding box center [747, 427] width 180 height 32
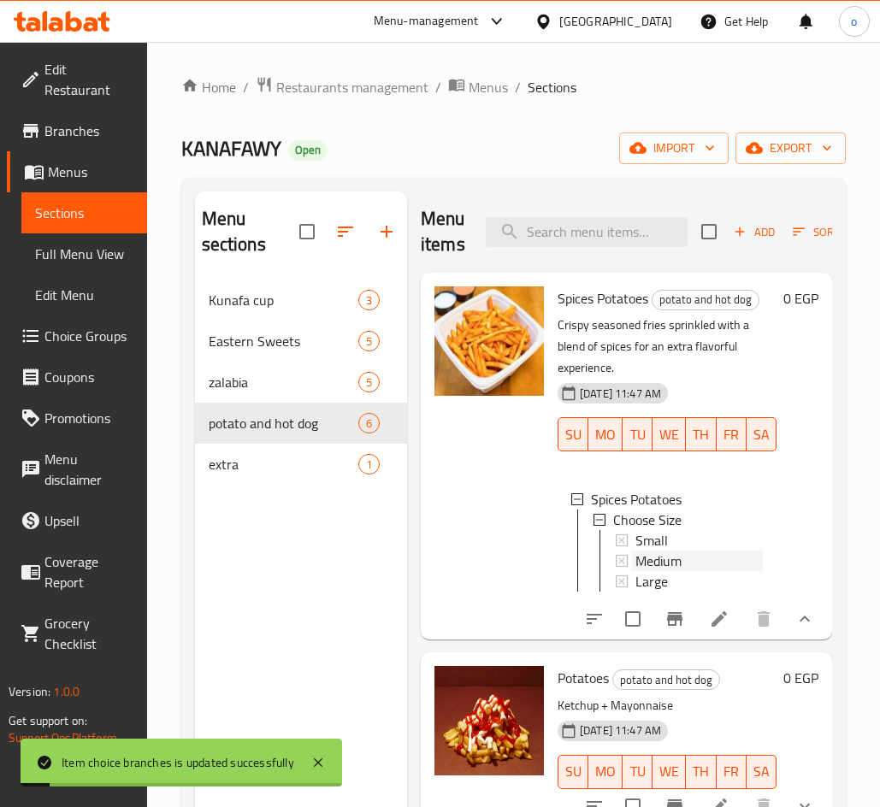
click at [703, 551] on div "Medium" at bounding box center [698, 561] width 127 height 21
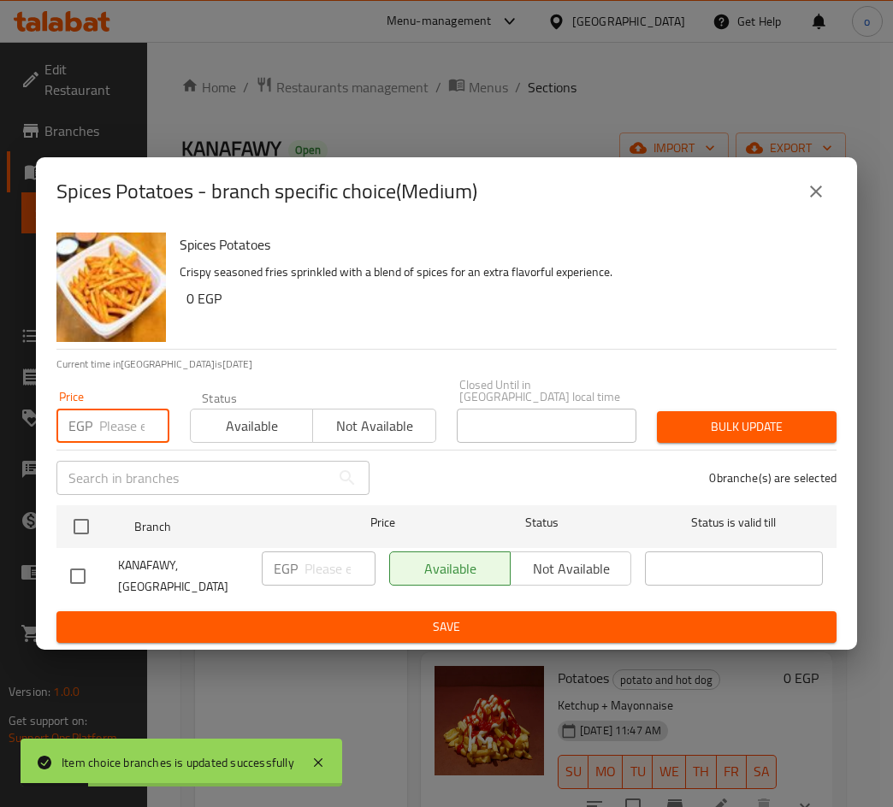
click at [112, 432] on input "number" at bounding box center [134, 426] width 70 height 34
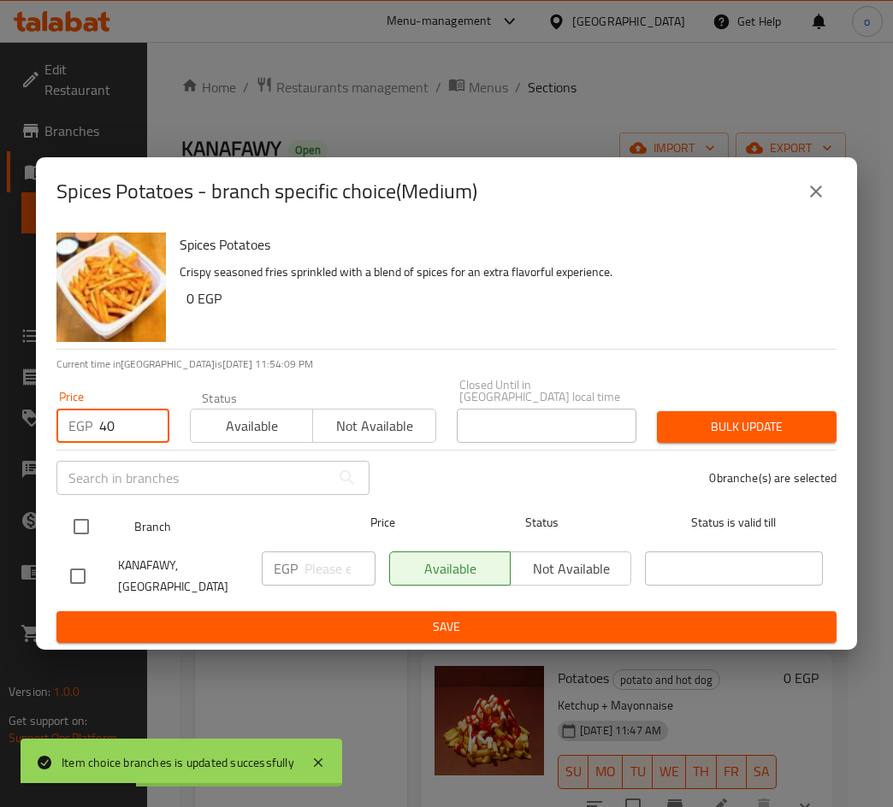
type input "40"
click at [100, 516] on div at bounding box center [95, 527] width 64 height 50
click at [82, 524] on input "checkbox" at bounding box center [81, 527] width 36 height 36
checkbox input "true"
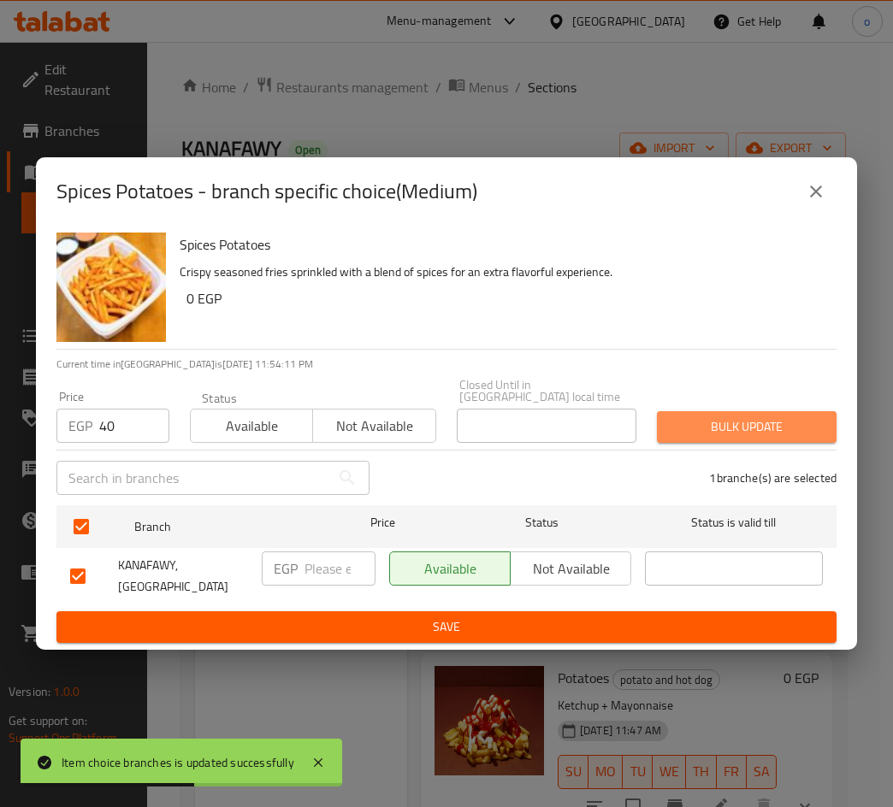
click at [762, 438] on button "Bulk update" at bounding box center [747, 427] width 180 height 32
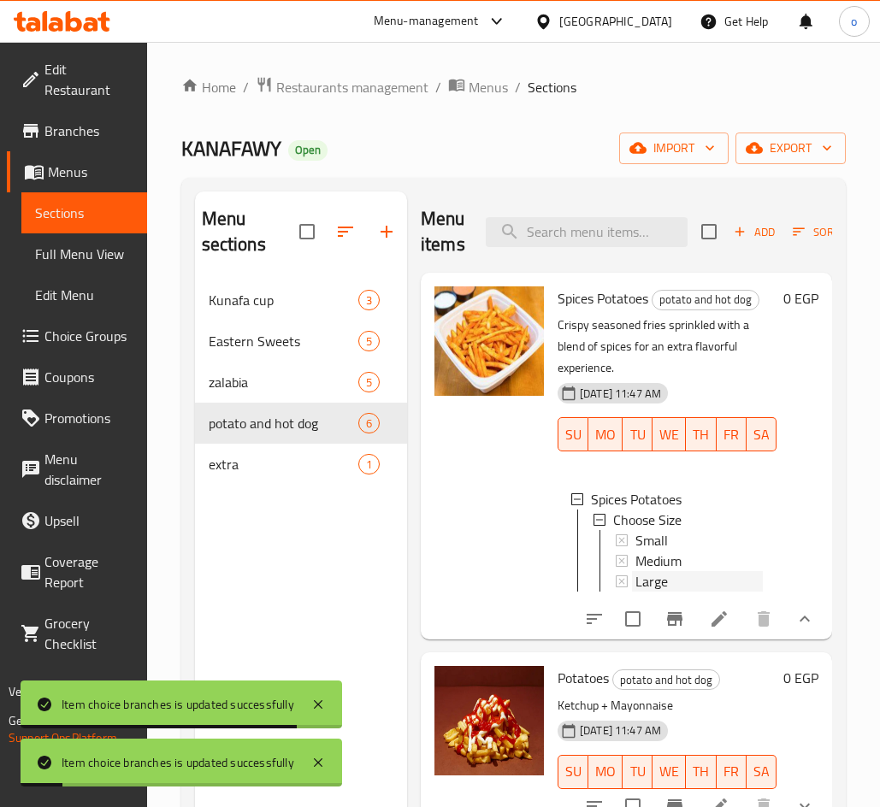
click at [679, 571] on div "Large" at bounding box center [698, 581] width 127 height 21
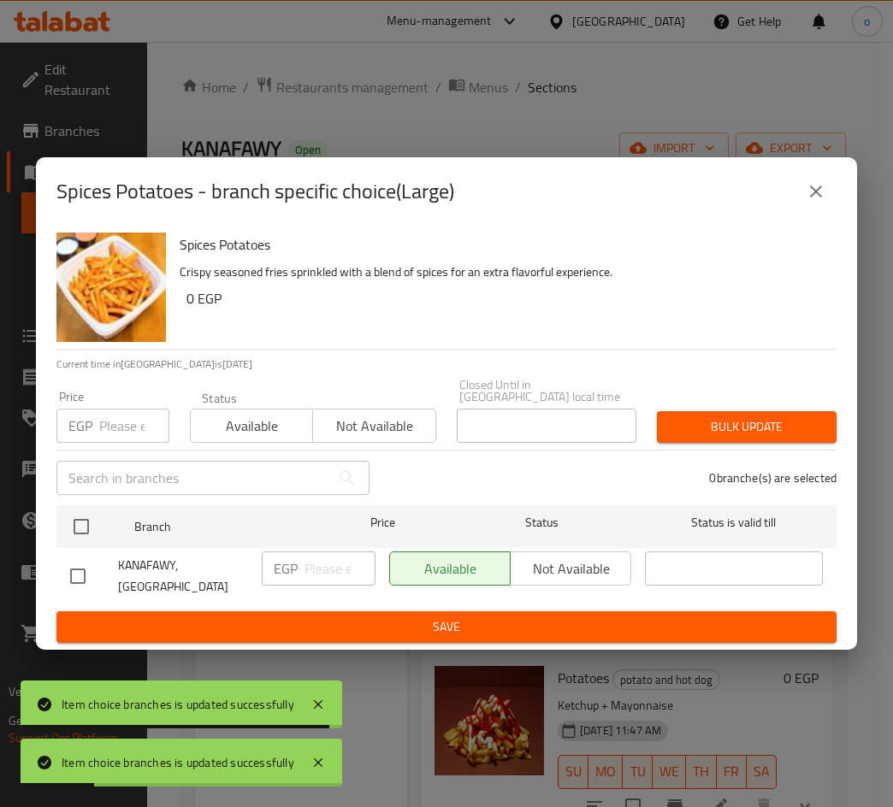
click at [125, 421] on input "number" at bounding box center [134, 426] width 70 height 34
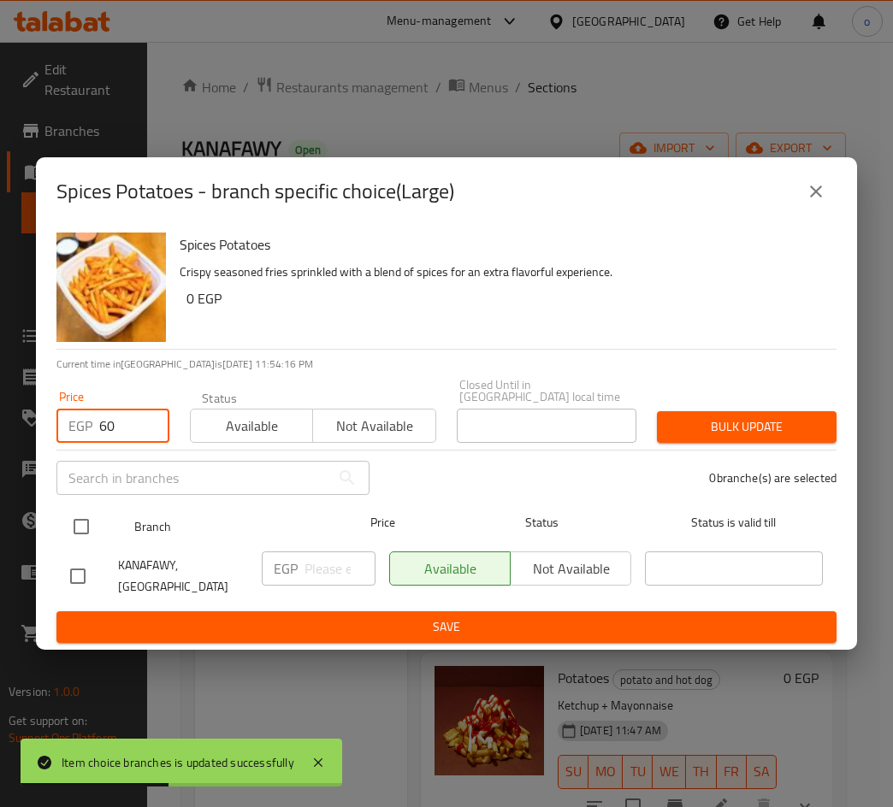
type input "60"
click at [90, 529] on input "checkbox" at bounding box center [81, 527] width 36 height 36
checkbox input "true"
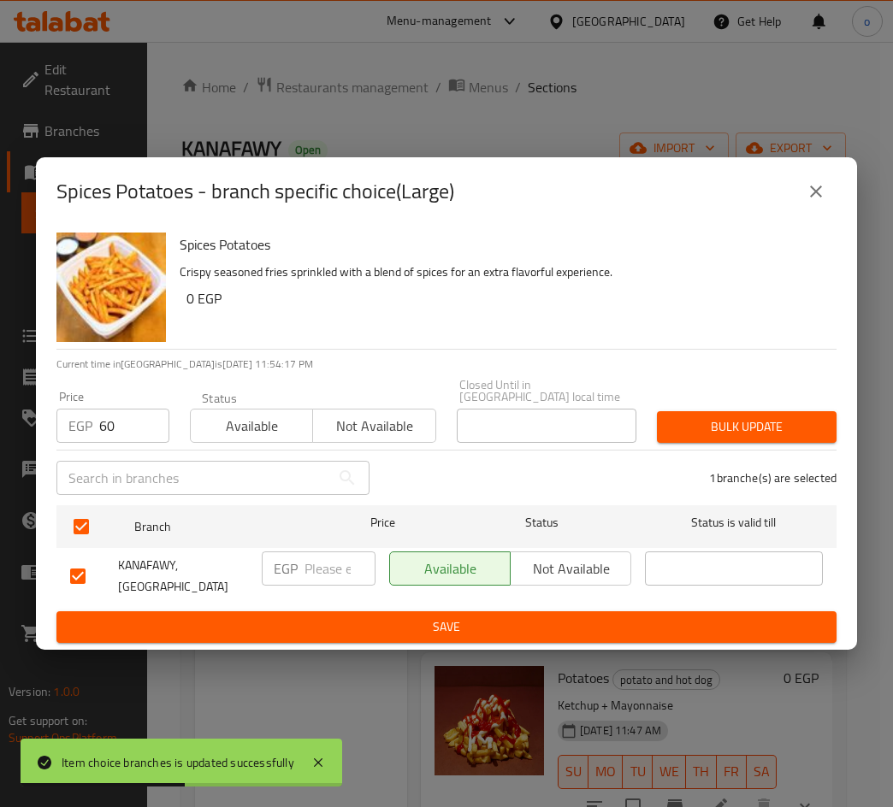
click at [689, 420] on span "Bulk update" at bounding box center [746, 426] width 152 height 21
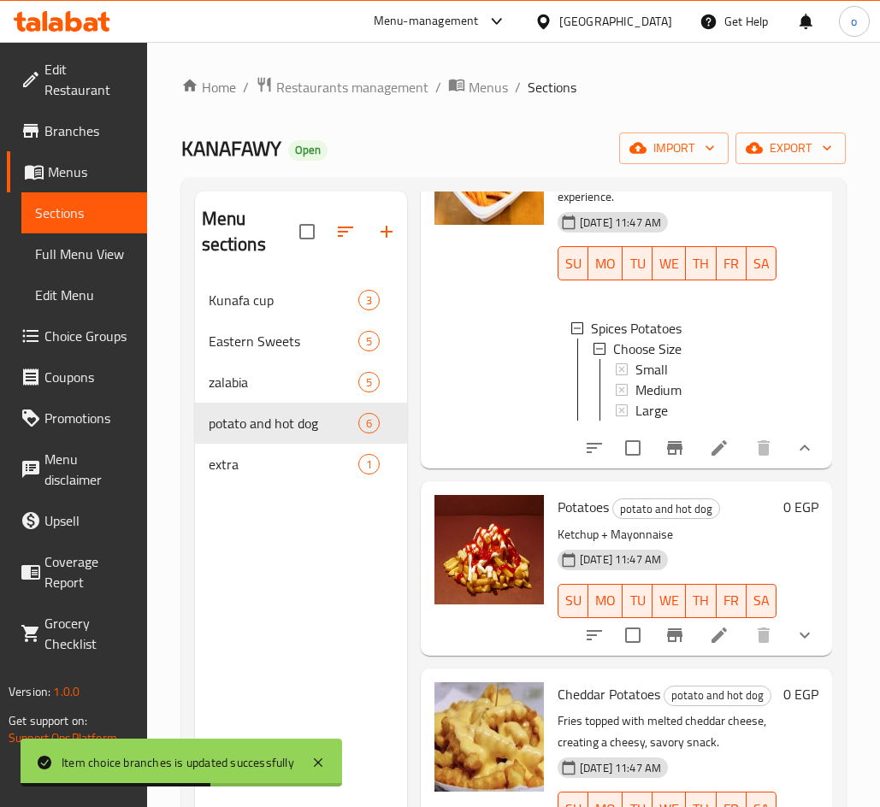
scroll to position [256, 0]
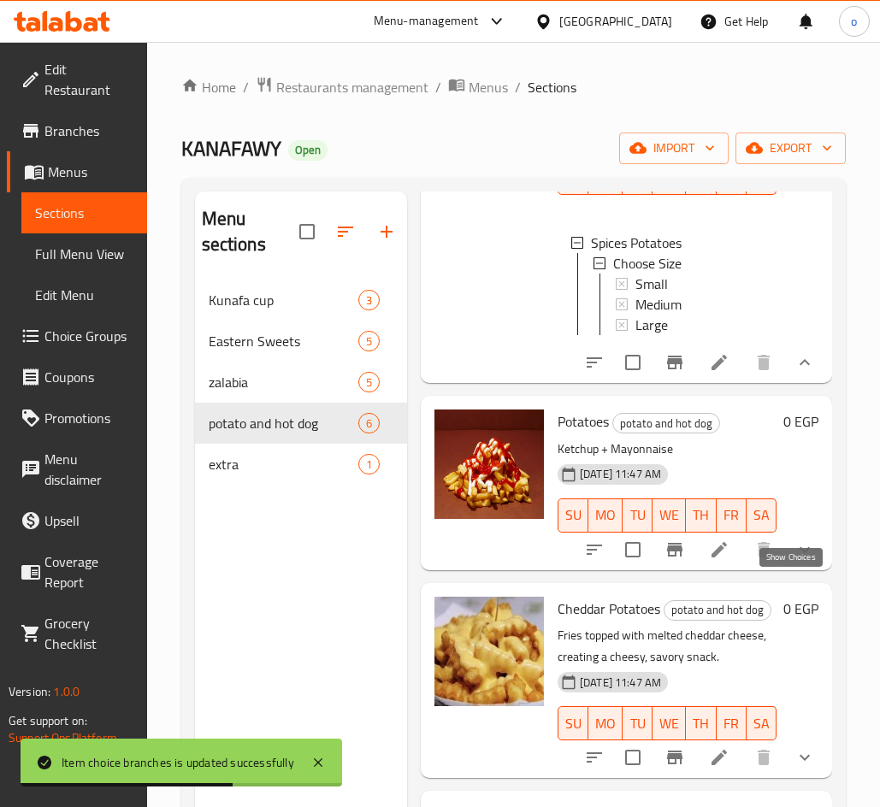
click at [794, 560] on icon "show more" at bounding box center [804, 549] width 21 height 21
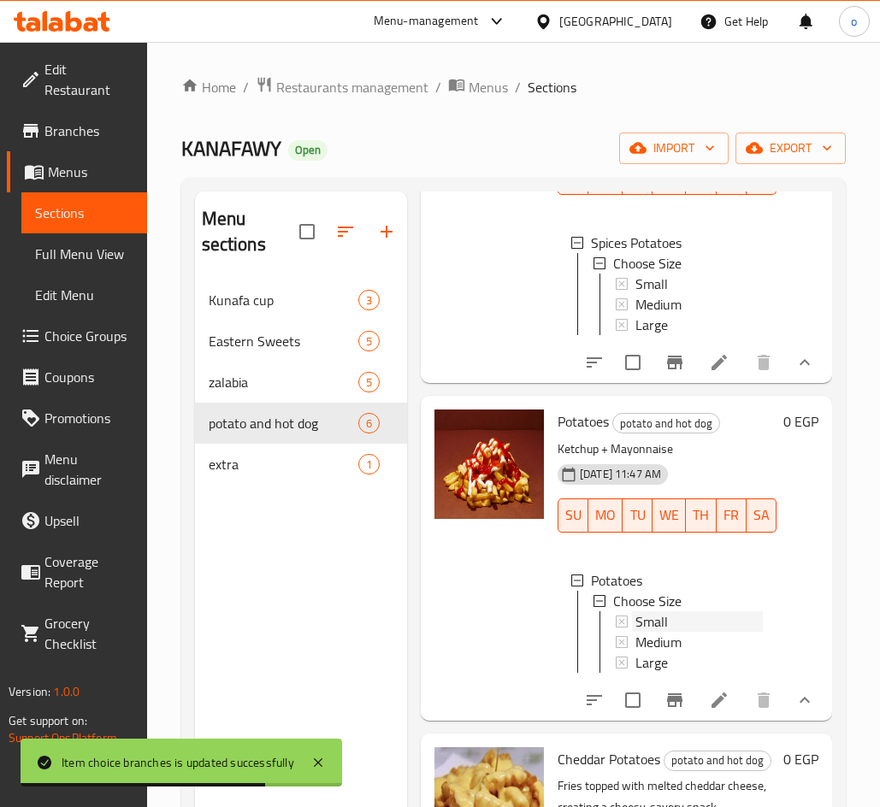
click at [663, 632] on span "Small" at bounding box center [651, 621] width 32 height 21
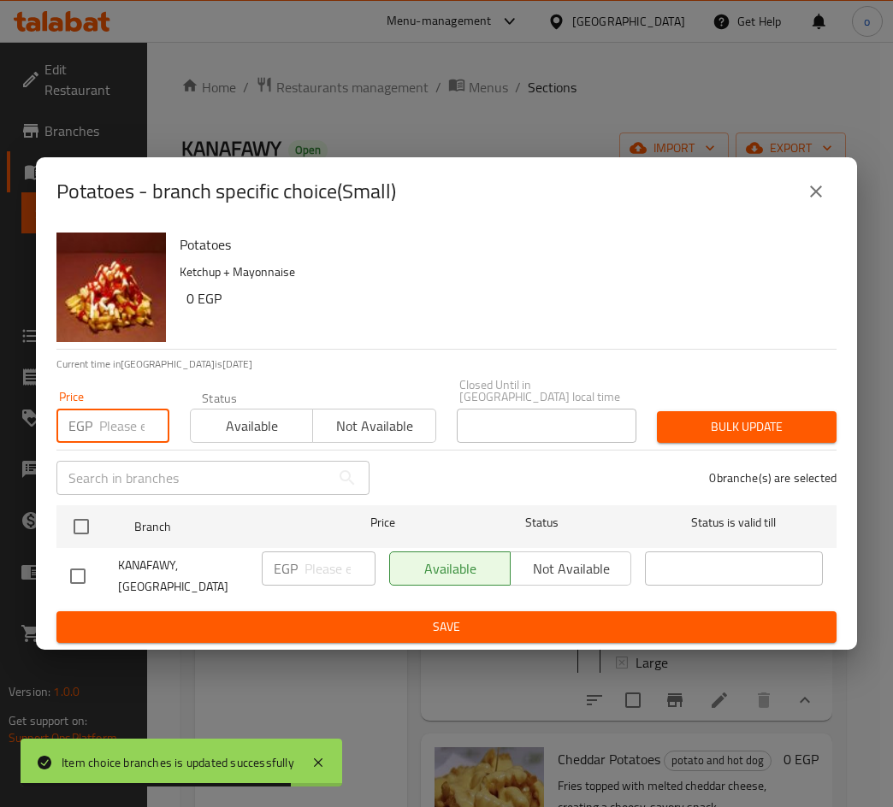
click at [103, 424] on input "number" at bounding box center [134, 426] width 70 height 34
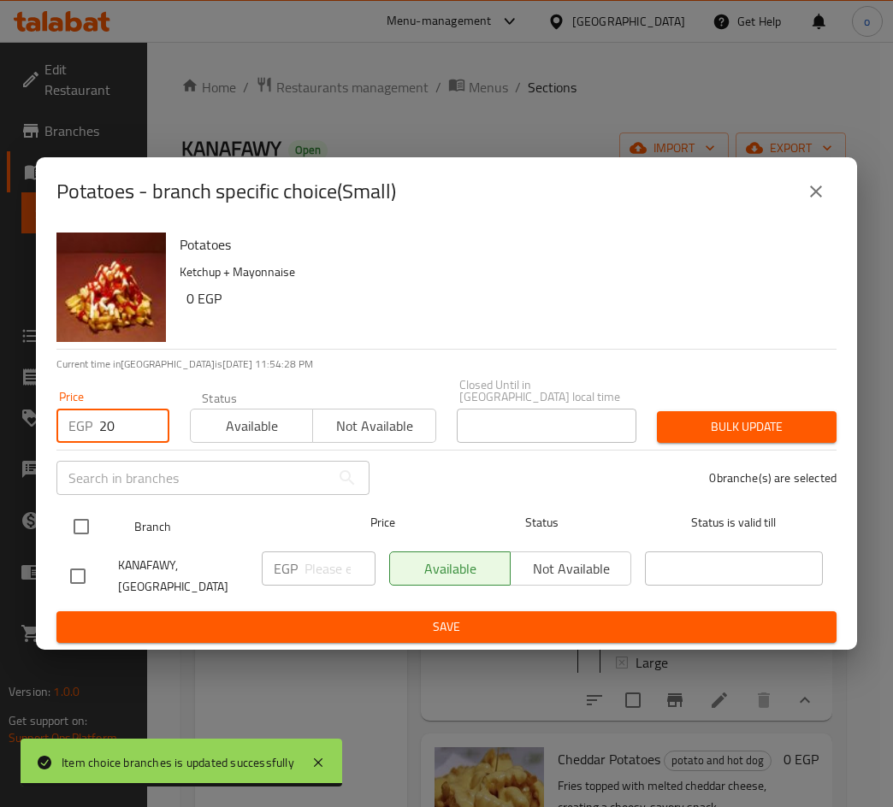
type input "20"
click at [86, 527] on input "checkbox" at bounding box center [81, 527] width 36 height 36
checkbox input "true"
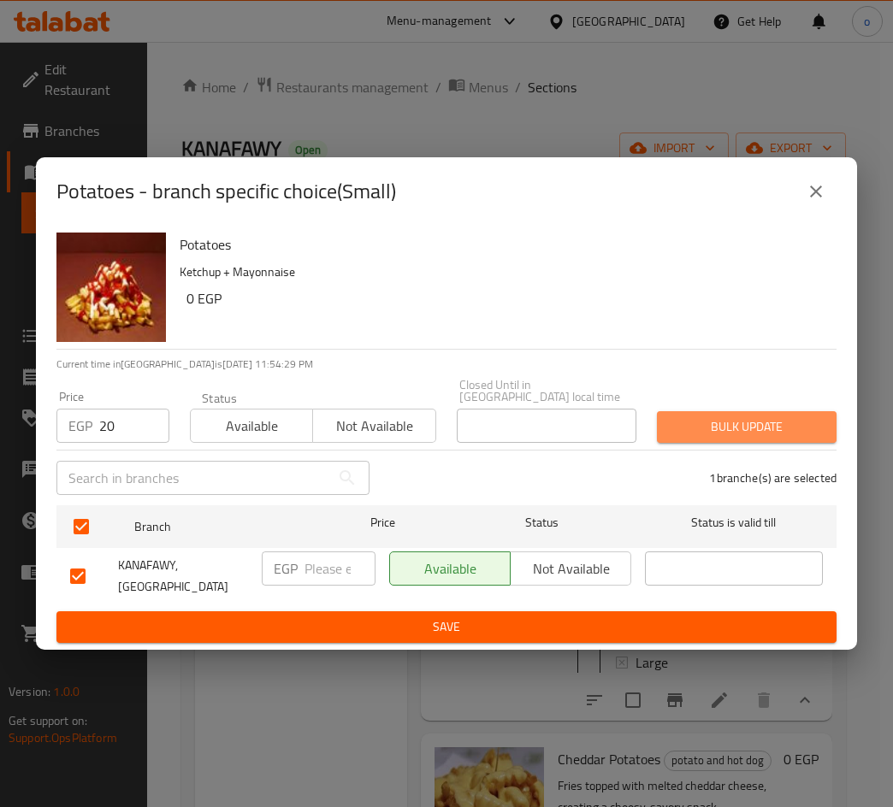
click at [706, 434] on span "Bulk update" at bounding box center [746, 426] width 152 height 21
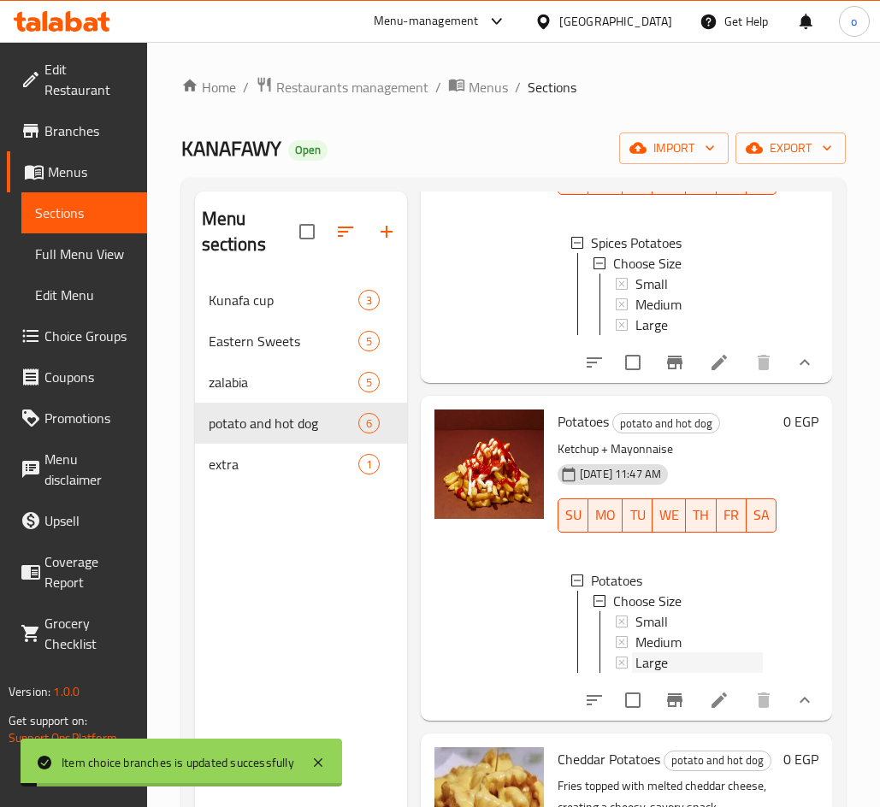
click at [660, 666] on span "Large" at bounding box center [651, 662] width 32 height 21
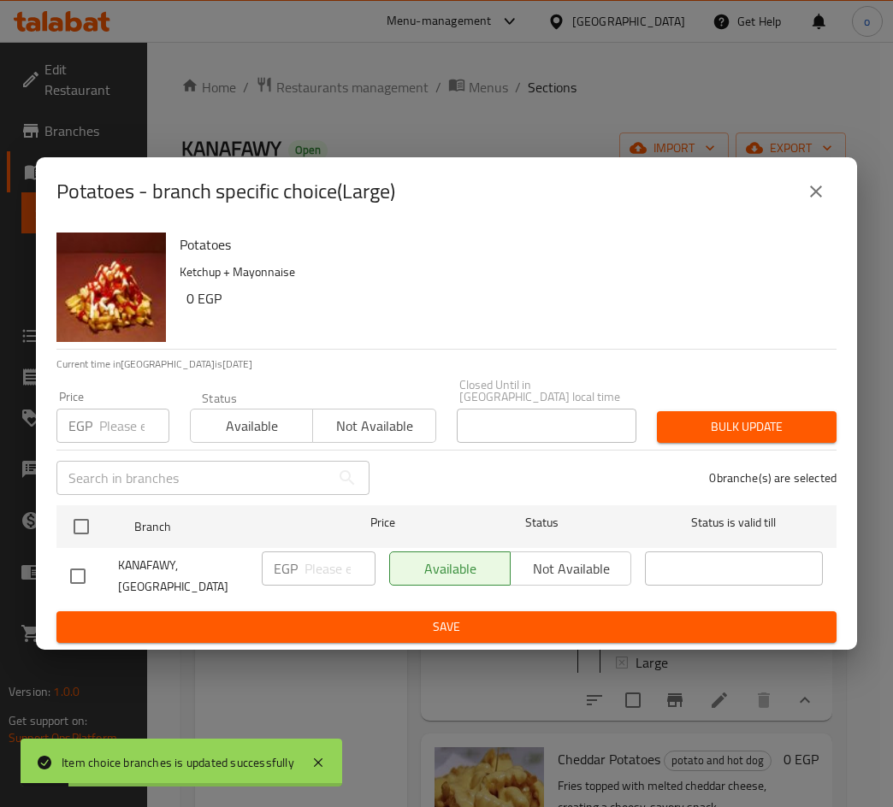
click at [812, 199] on icon "close" at bounding box center [815, 191] width 21 height 21
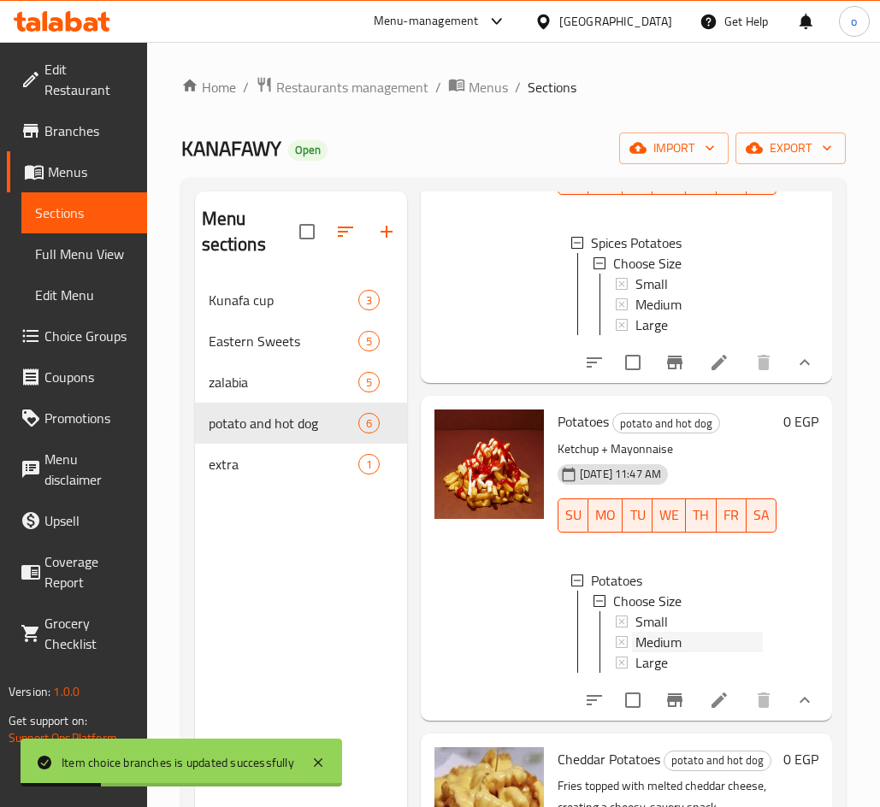
click at [688, 652] on div "Medium" at bounding box center [698, 642] width 127 height 21
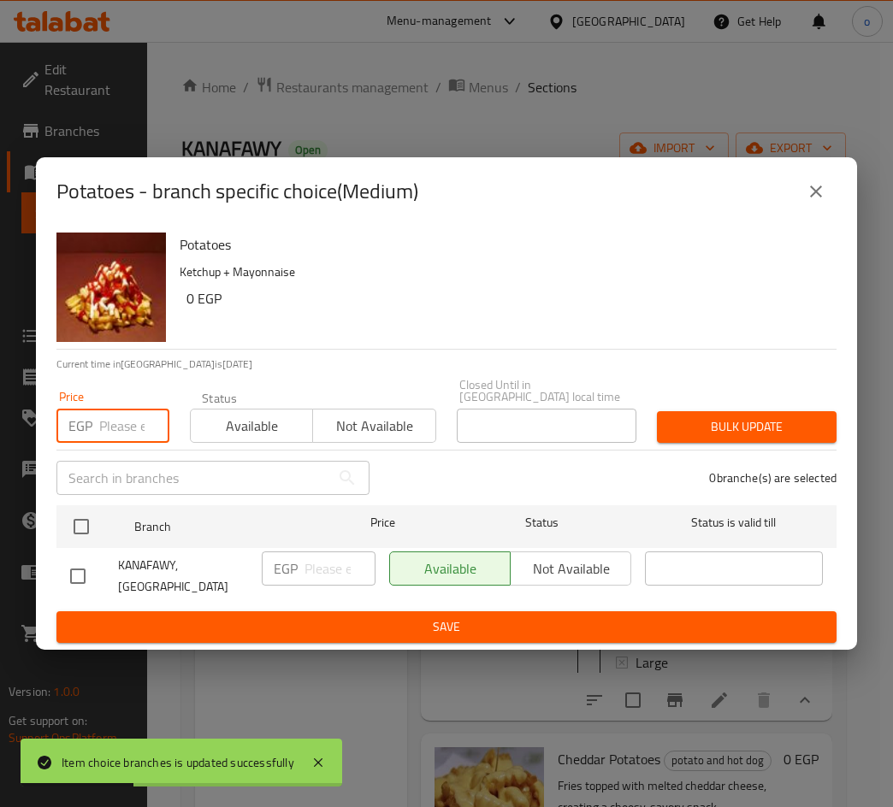
click at [133, 422] on input "number" at bounding box center [134, 426] width 70 height 34
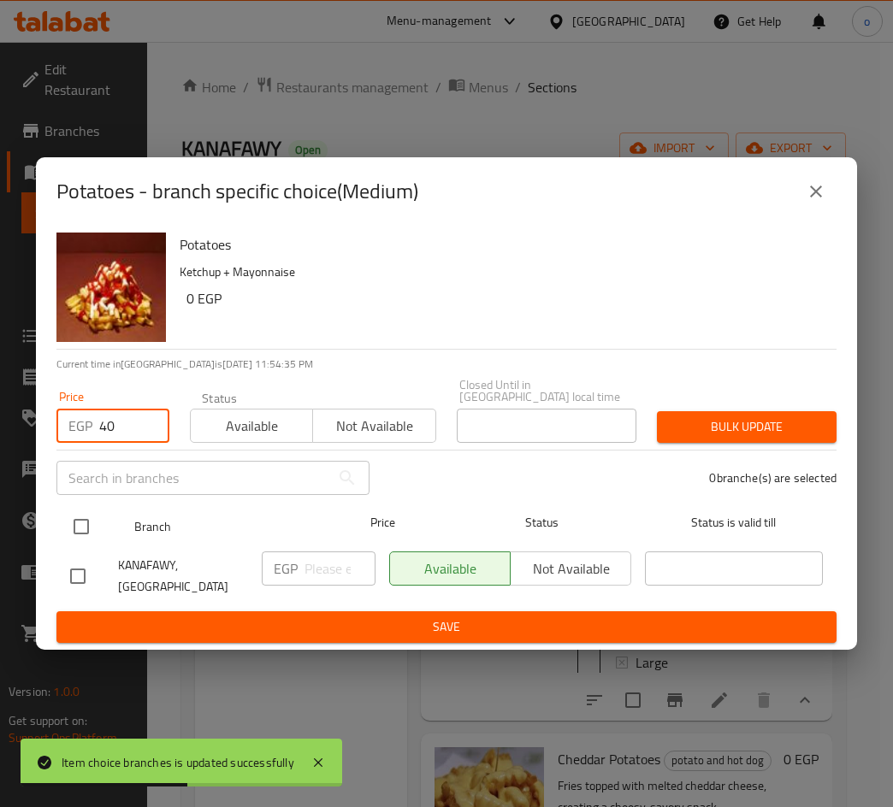
type input "40"
click at [93, 531] on input "checkbox" at bounding box center [81, 527] width 36 height 36
checkbox input "true"
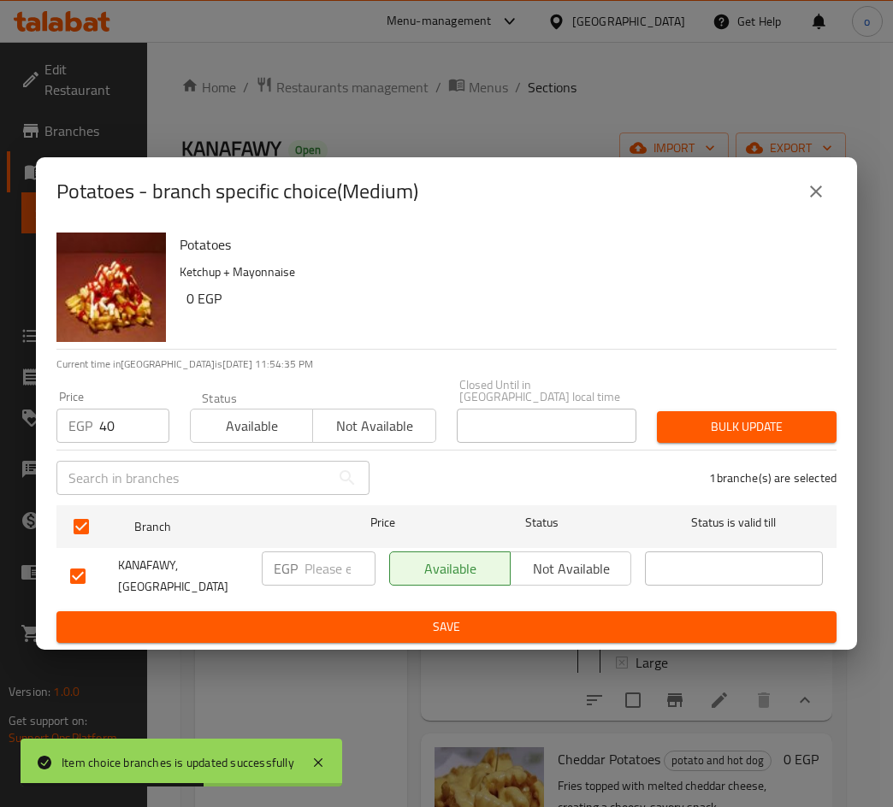
click at [707, 433] on span "Bulk update" at bounding box center [746, 426] width 152 height 21
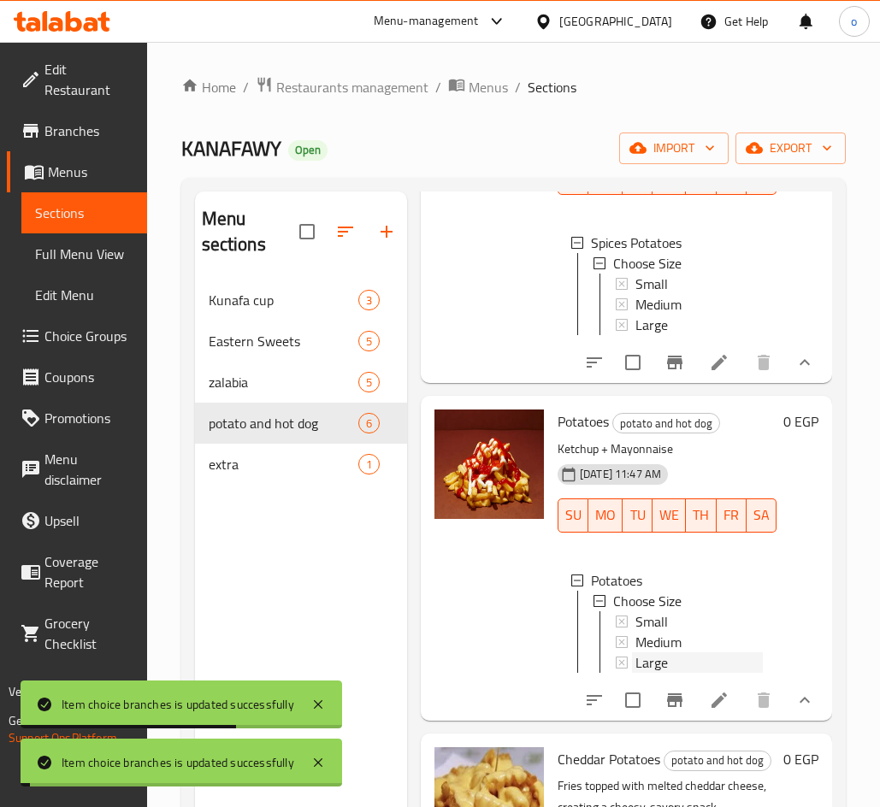
click at [664, 670] on span "Large" at bounding box center [651, 662] width 32 height 21
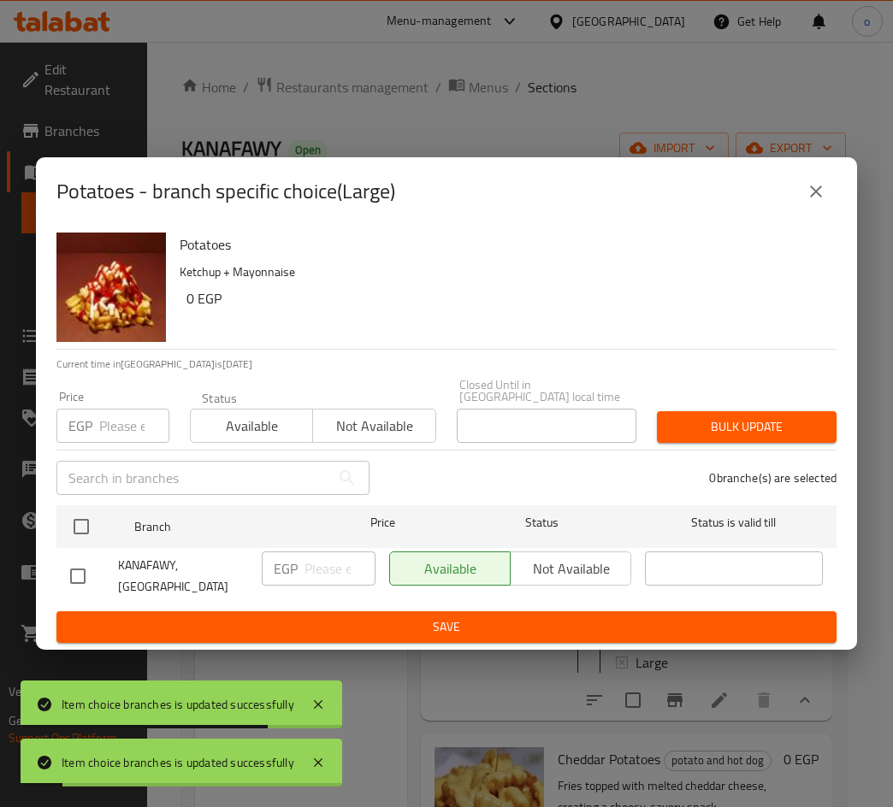
click at [121, 436] on input "number" at bounding box center [134, 426] width 70 height 34
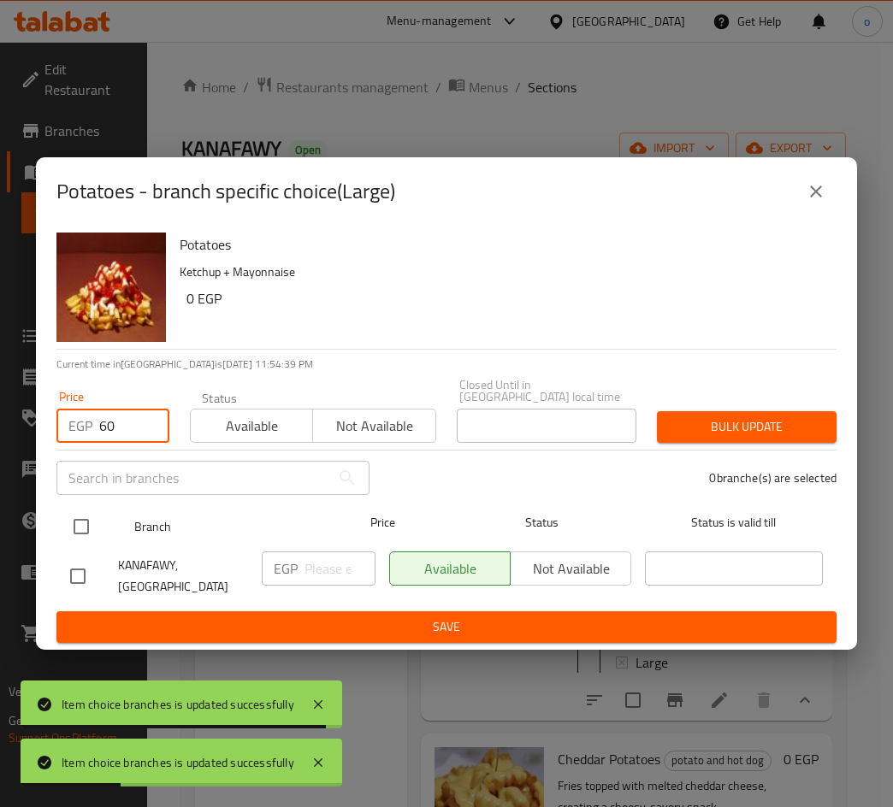
type input "60"
click at [93, 517] on input "checkbox" at bounding box center [81, 527] width 36 height 36
checkbox input "true"
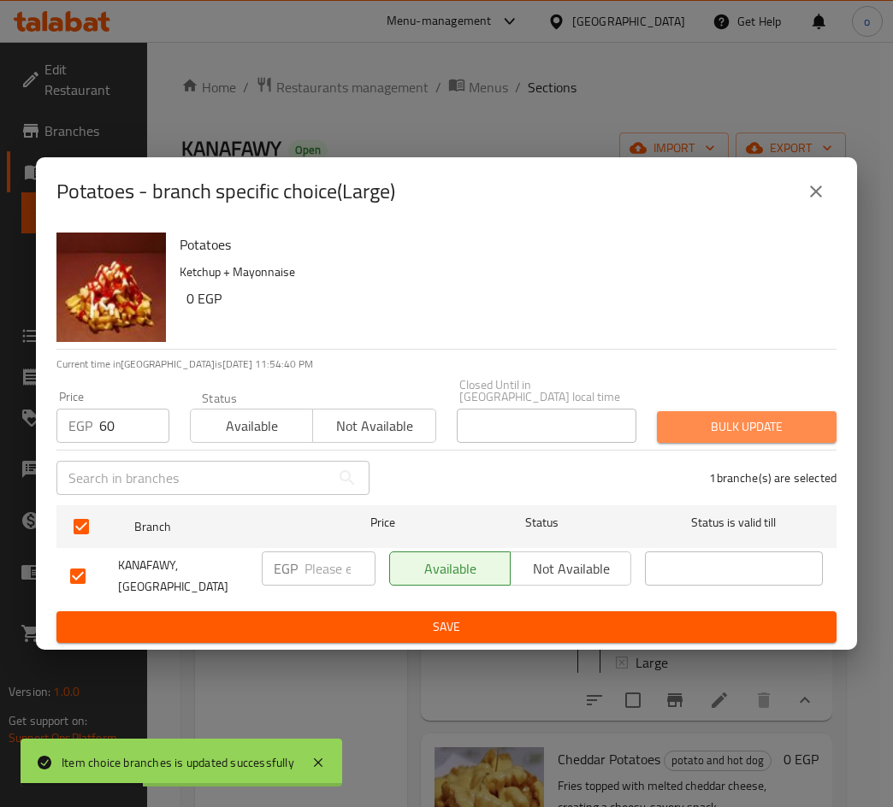
click at [761, 427] on span "Bulk update" at bounding box center [746, 426] width 152 height 21
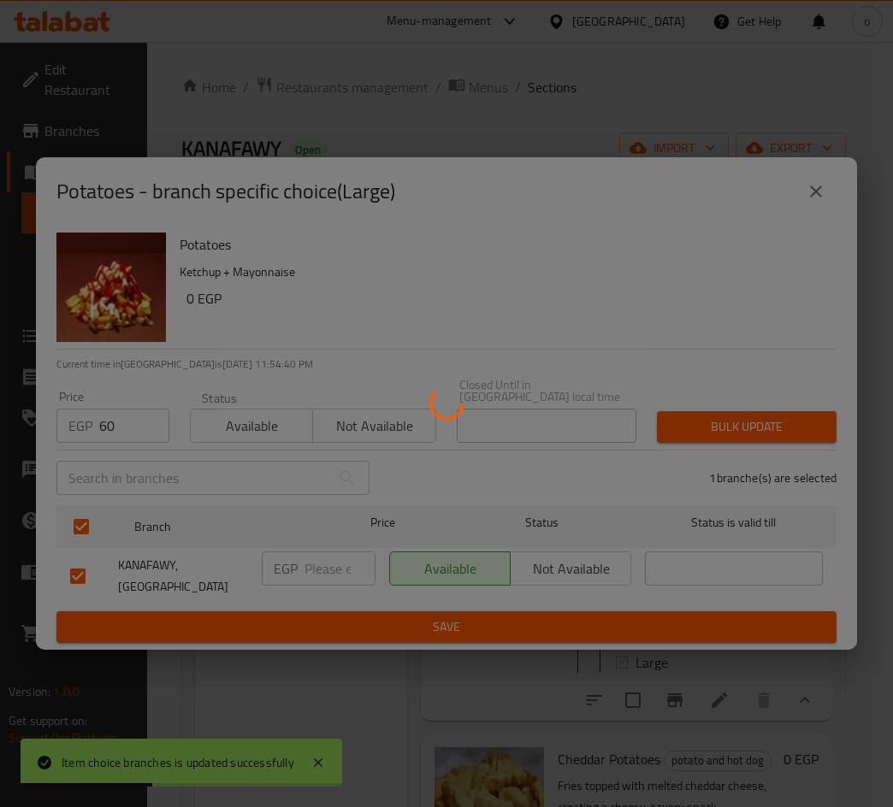
drag, startPoint x: 667, startPoint y: 557, endPoint x: 653, endPoint y: 598, distance: 44.1
click at [658, 574] on div at bounding box center [446, 403] width 893 height 807
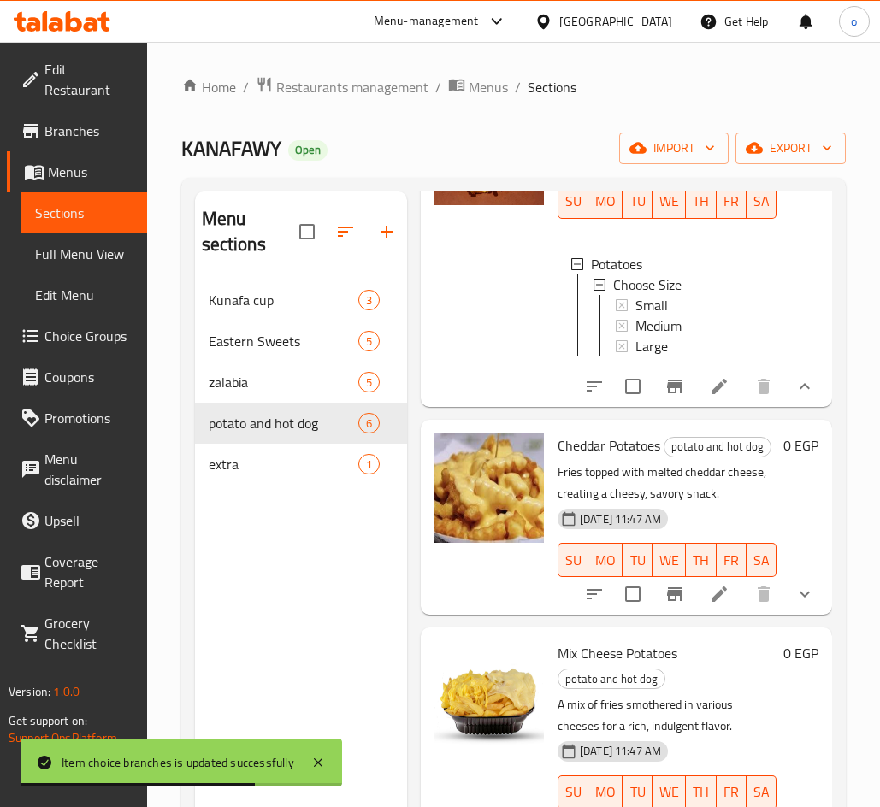
scroll to position [598, 0]
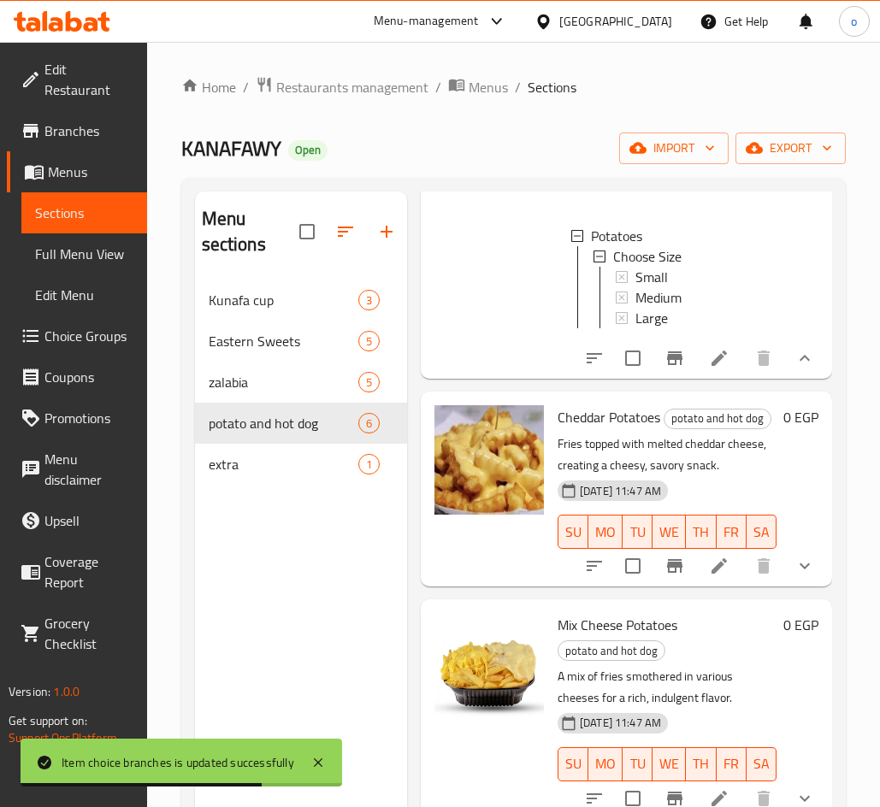
click at [799, 569] on icon "show more" at bounding box center [804, 566] width 10 height 6
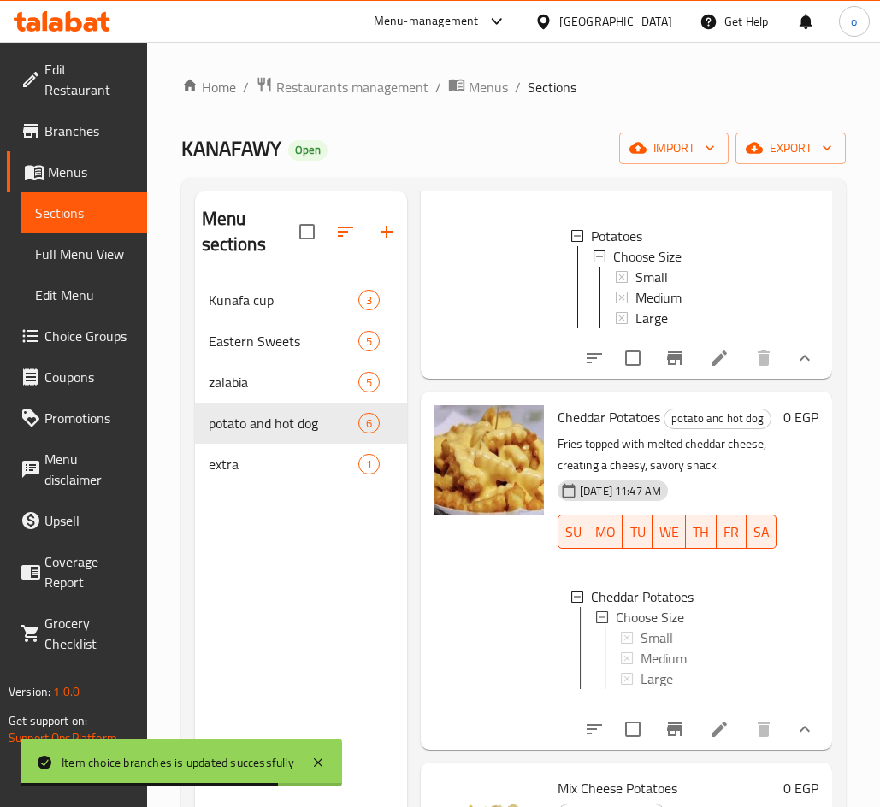
scroll to position [3, 0]
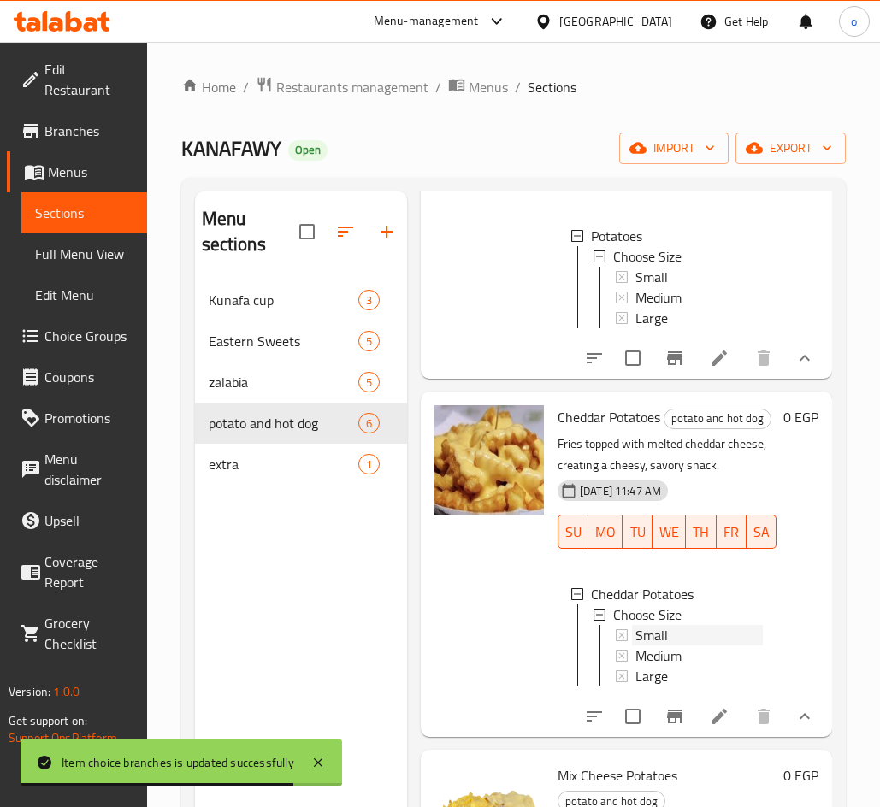
click at [660, 645] on span "Small" at bounding box center [651, 635] width 32 height 21
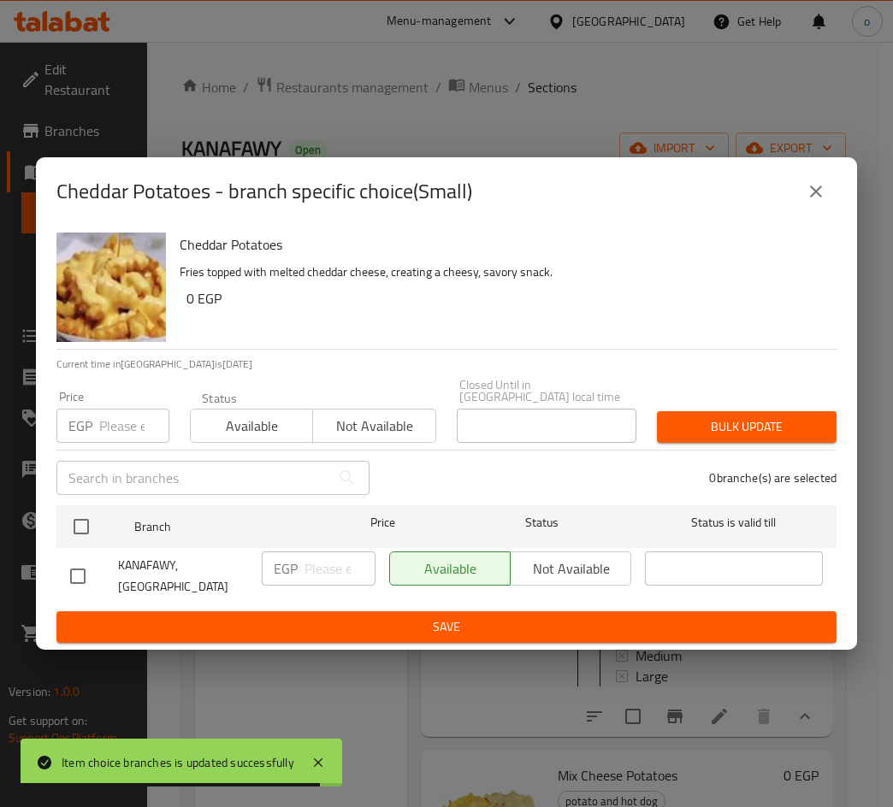
click at [127, 418] on input "number" at bounding box center [134, 426] width 70 height 34
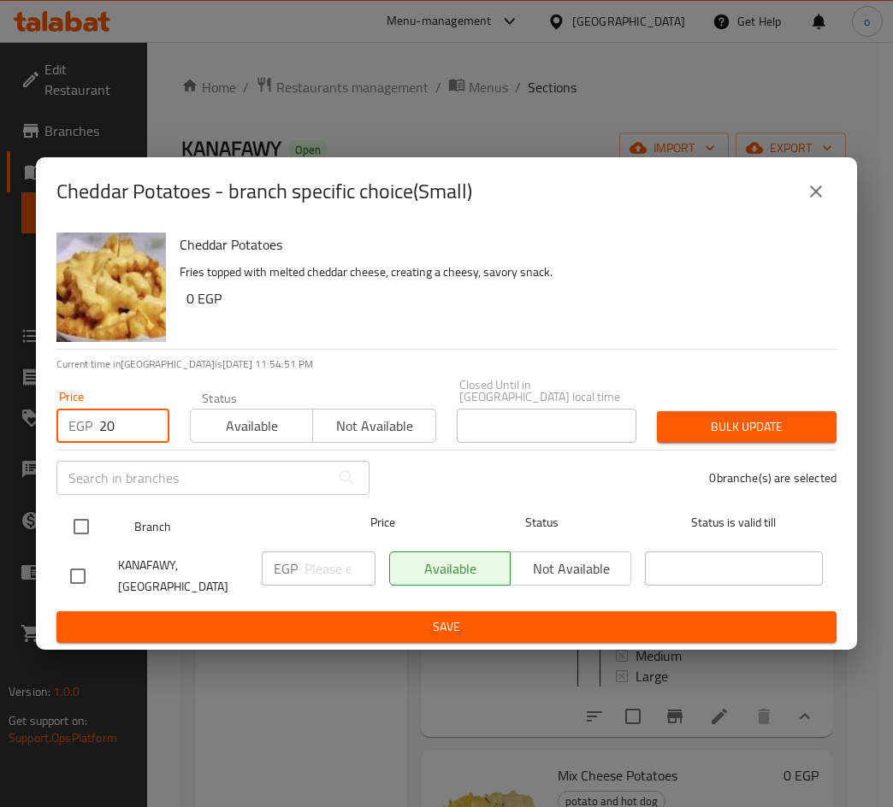
type input "20"
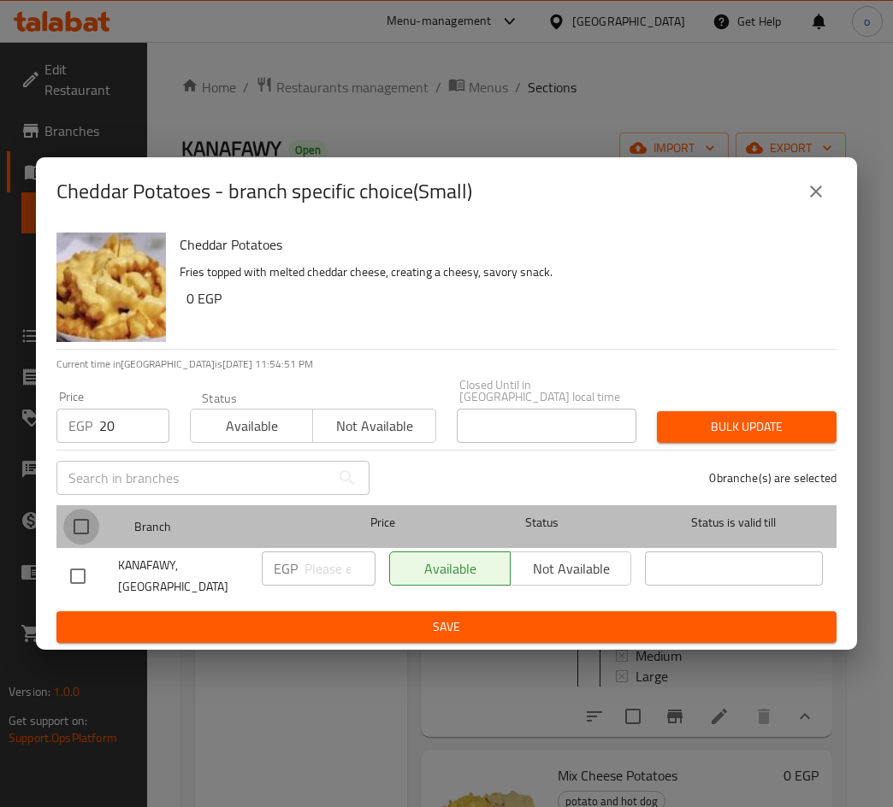
drag, startPoint x: 88, startPoint y: 543, endPoint x: 111, endPoint y: 519, distance: 33.3
click at [90, 538] on input "checkbox" at bounding box center [81, 527] width 36 height 36
checkbox input "true"
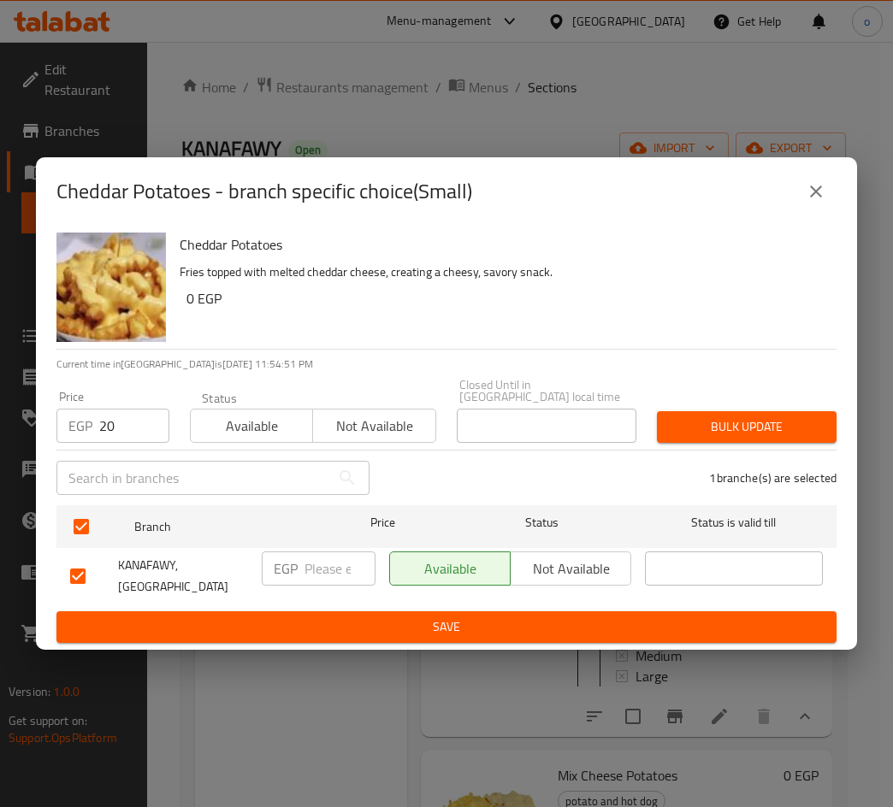
click at [722, 417] on span "Bulk update" at bounding box center [746, 426] width 152 height 21
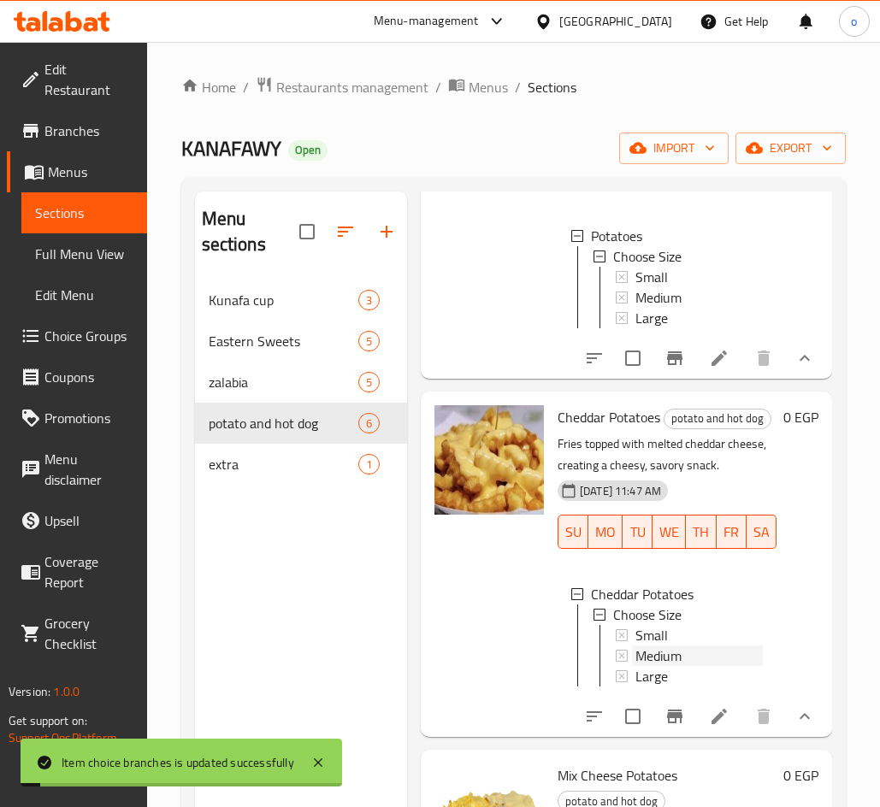
click at [672, 666] on span "Medium" at bounding box center [658, 655] width 46 height 21
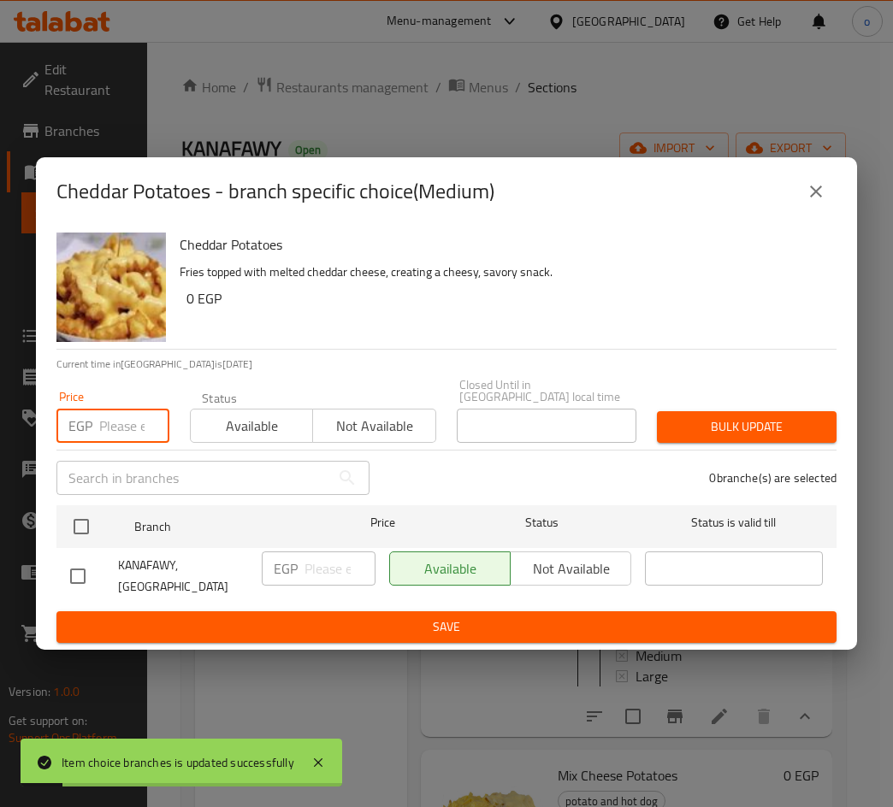
click at [112, 433] on input "number" at bounding box center [134, 426] width 70 height 34
click at [827, 199] on button "close" at bounding box center [815, 191] width 41 height 41
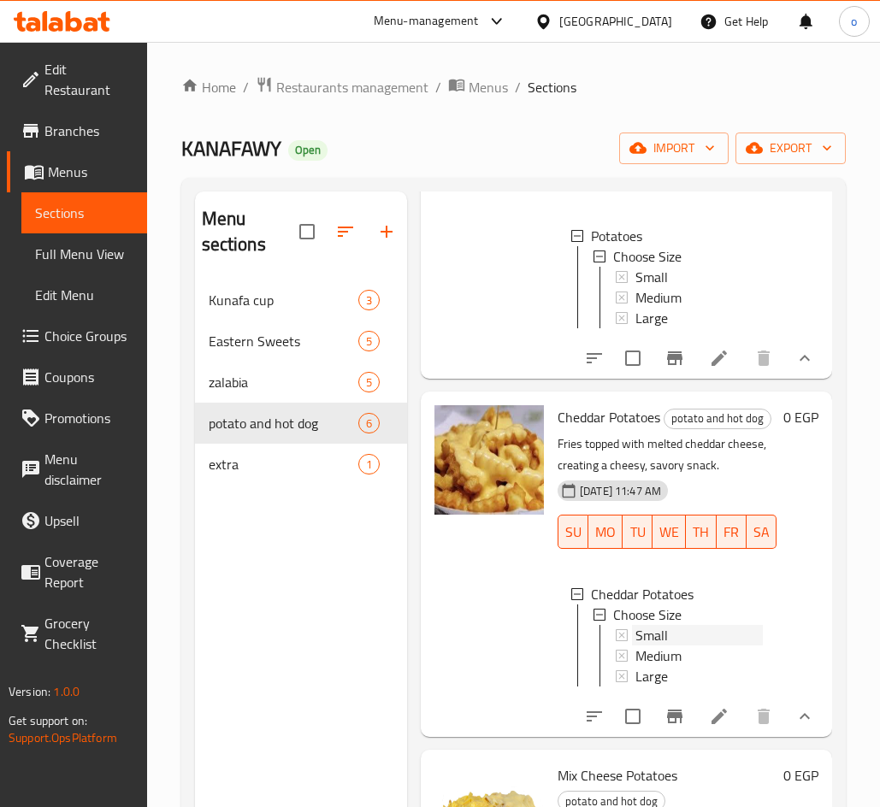
click at [667, 645] on span "Small" at bounding box center [651, 635] width 32 height 21
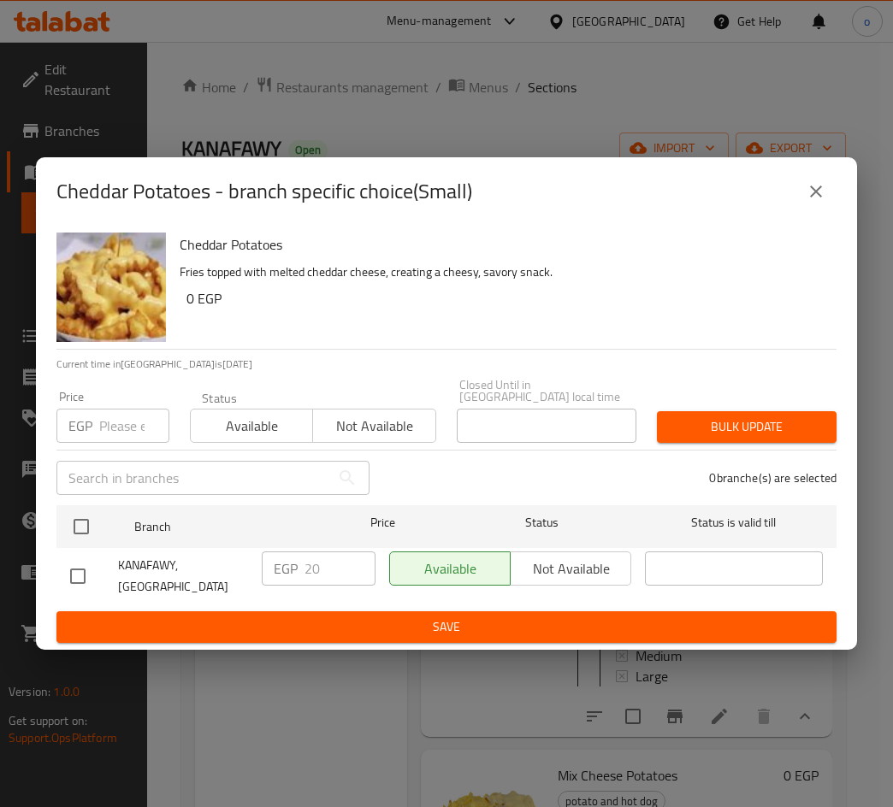
click at [121, 410] on input "number" at bounding box center [134, 426] width 70 height 34
type input "0"
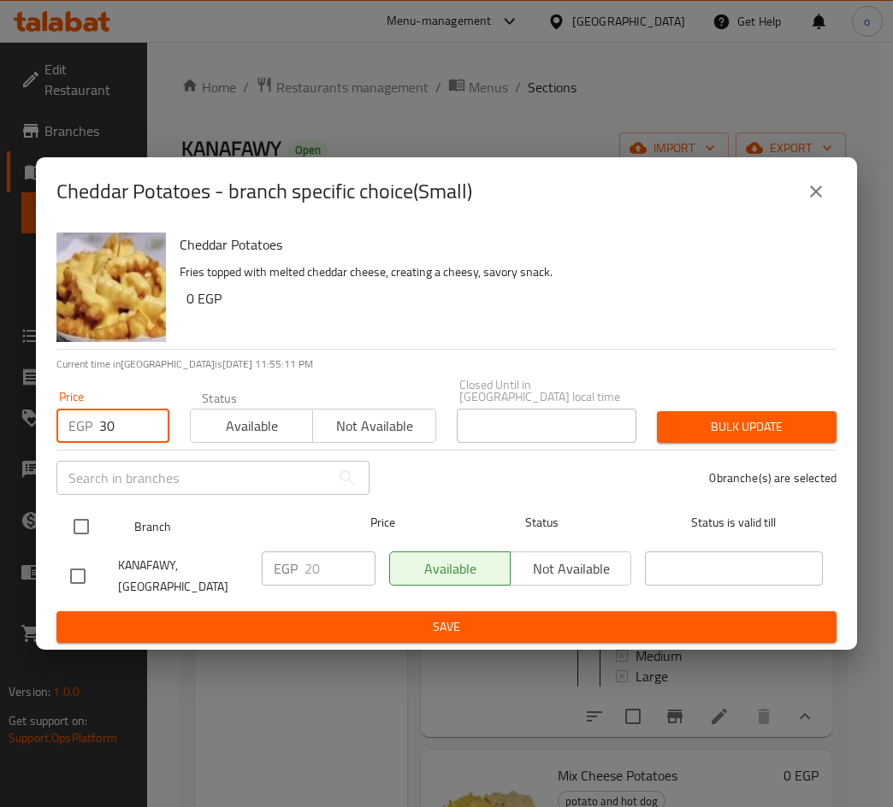
type input "30"
click at [99, 533] on div at bounding box center [95, 527] width 64 height 50
click at [91, 522] on input "checkbox" at bounding box center [81, 527] width 36 height 36
checkbox input "true"
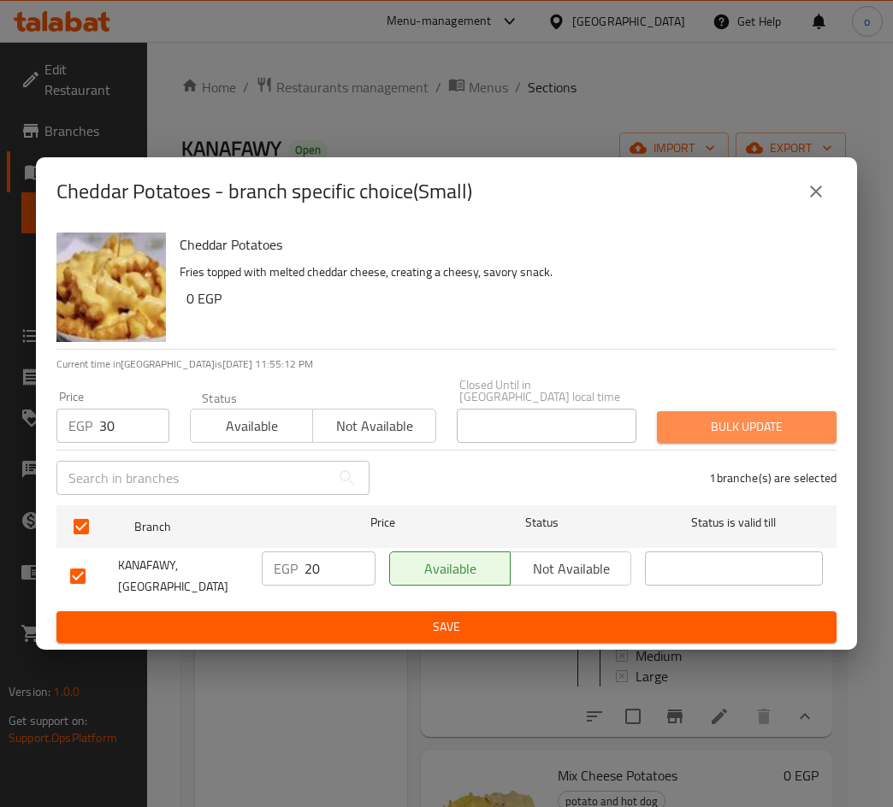
click at [751, 430] on span "Bulk update" at bounding box center [746, 426] width 152 height 21
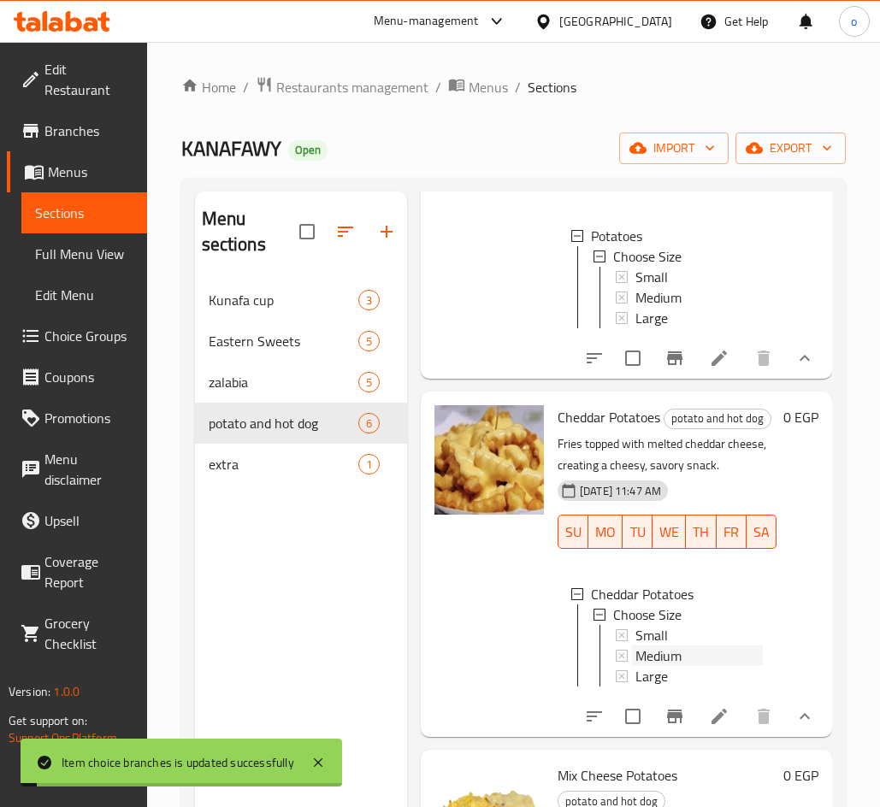
click at [680, 666] on span "Medium" at bounding box center [658, 655] width 46 height 21
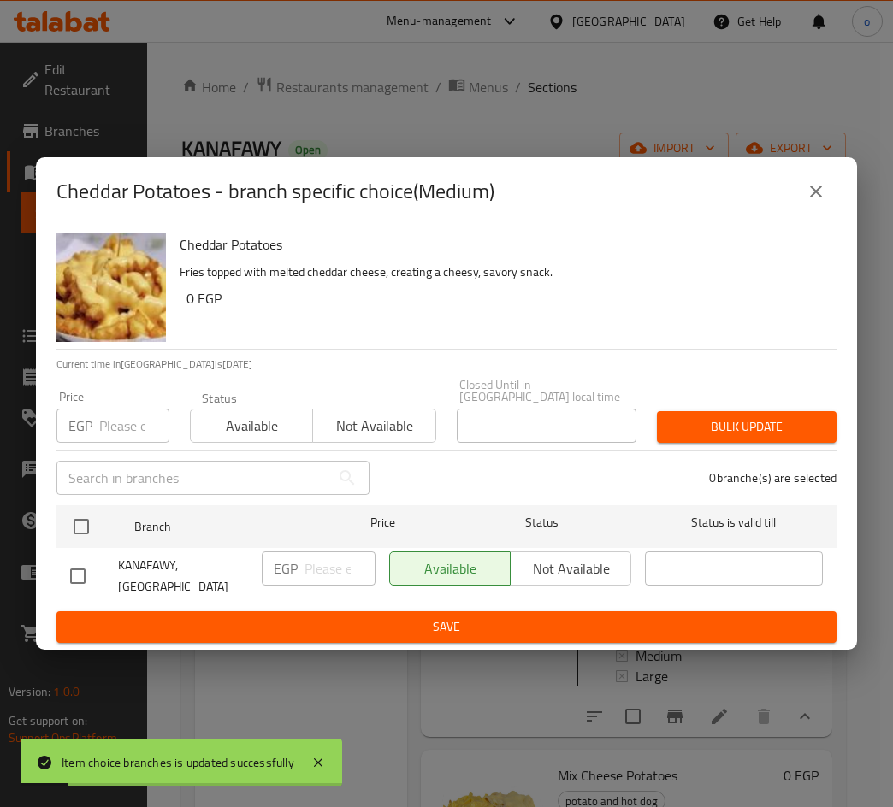
click at [122, 422] on input "number" at bounding box center [134, 426] width 70 height 34
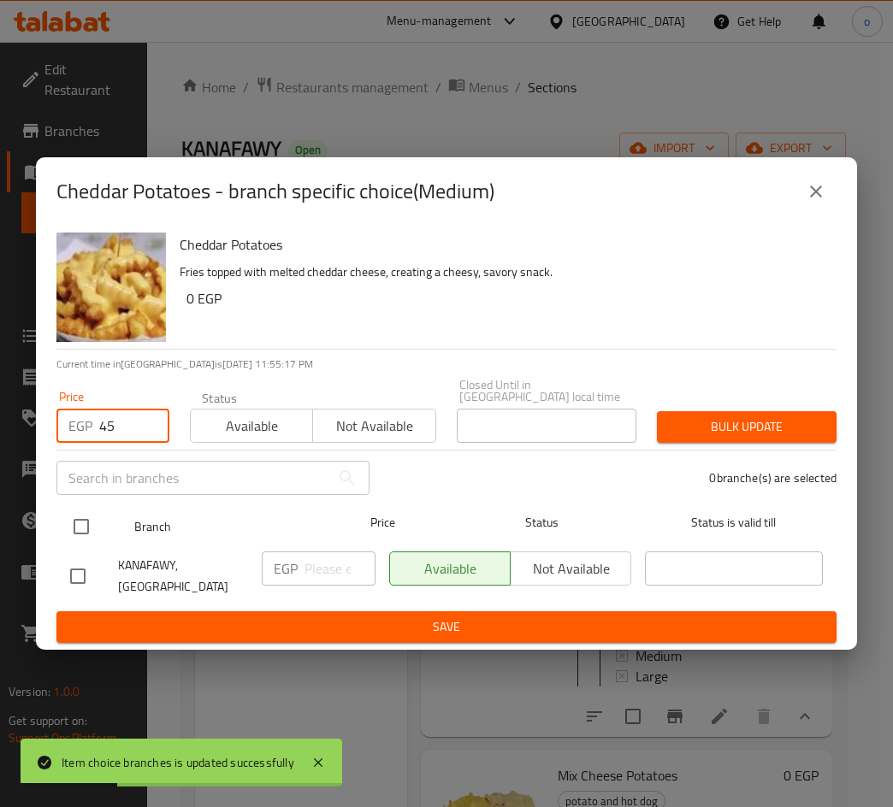
type input "45"
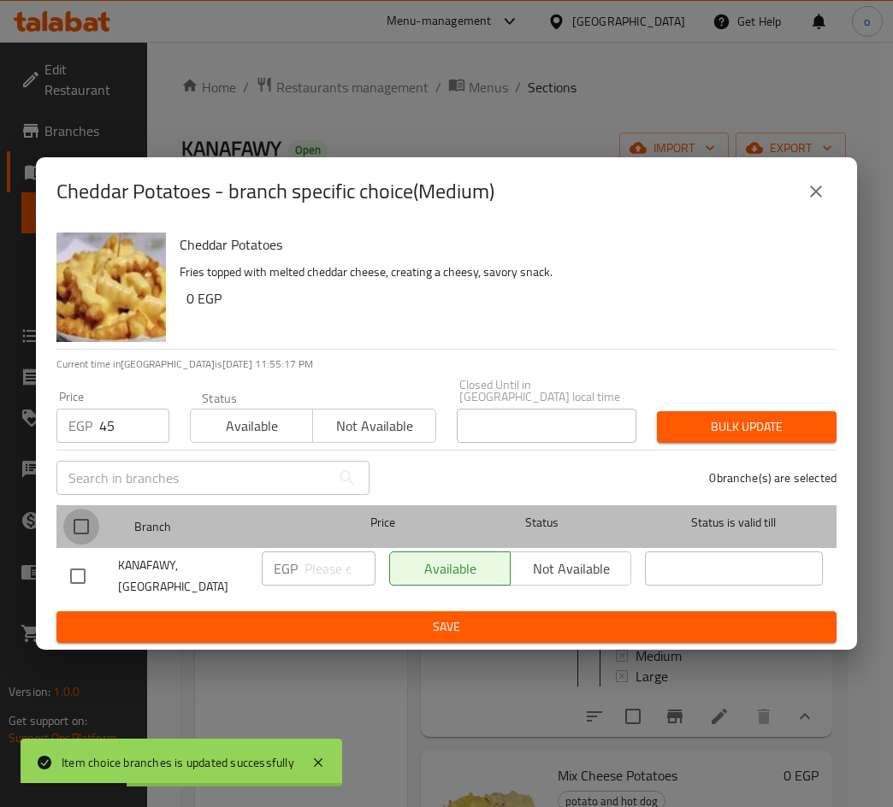
click at [87, 513] on input "checkbox" at bounding box center [81, 527] width 36 height 36
checkbox input "true"
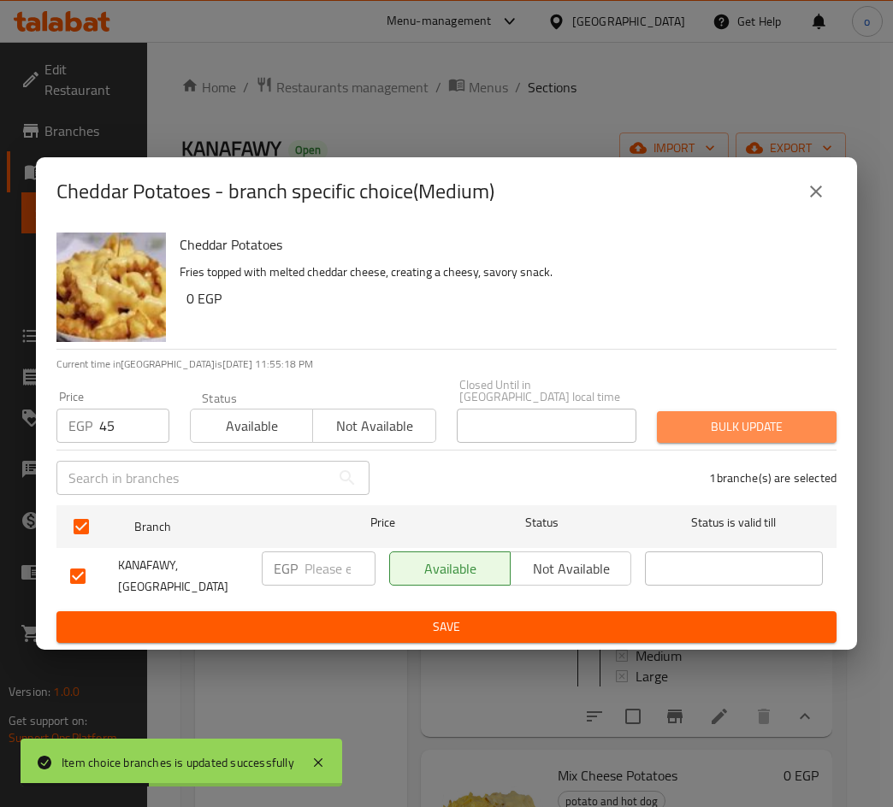
drag, startPoint x: 696, startPoint y: 418, endPoint x: 726, endPoint y: 504, distance: 91.4
click at [697, 417] on span "Bulk update" at bounding box center [746, 426] width 152 height 21
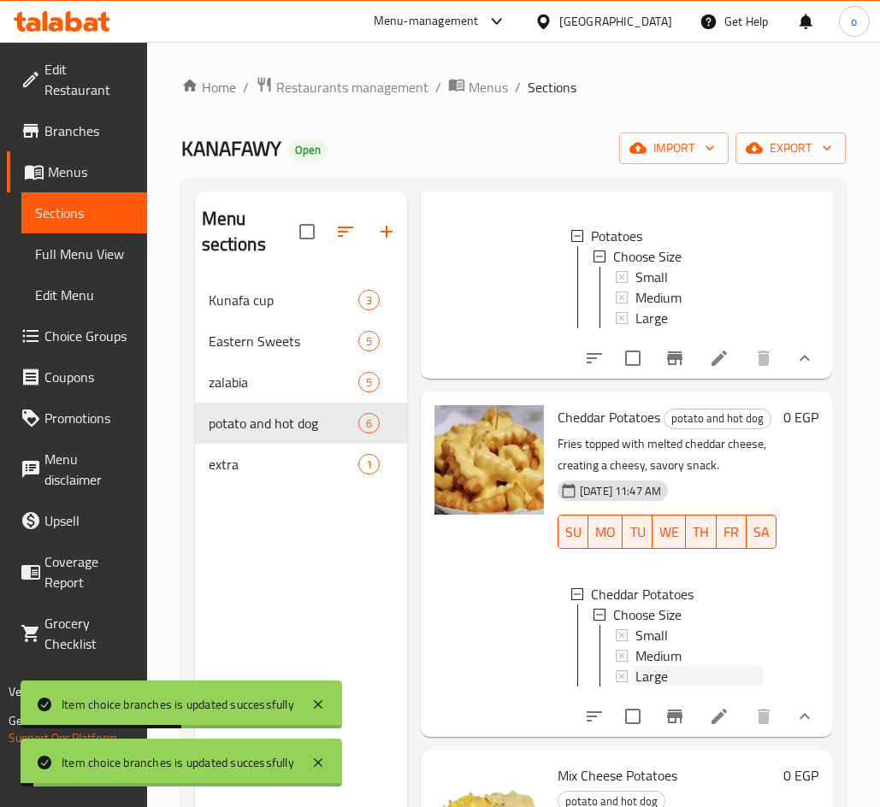
click at [687, 687] on div "Large" at bounding box center [698, 676] width 127 height 21
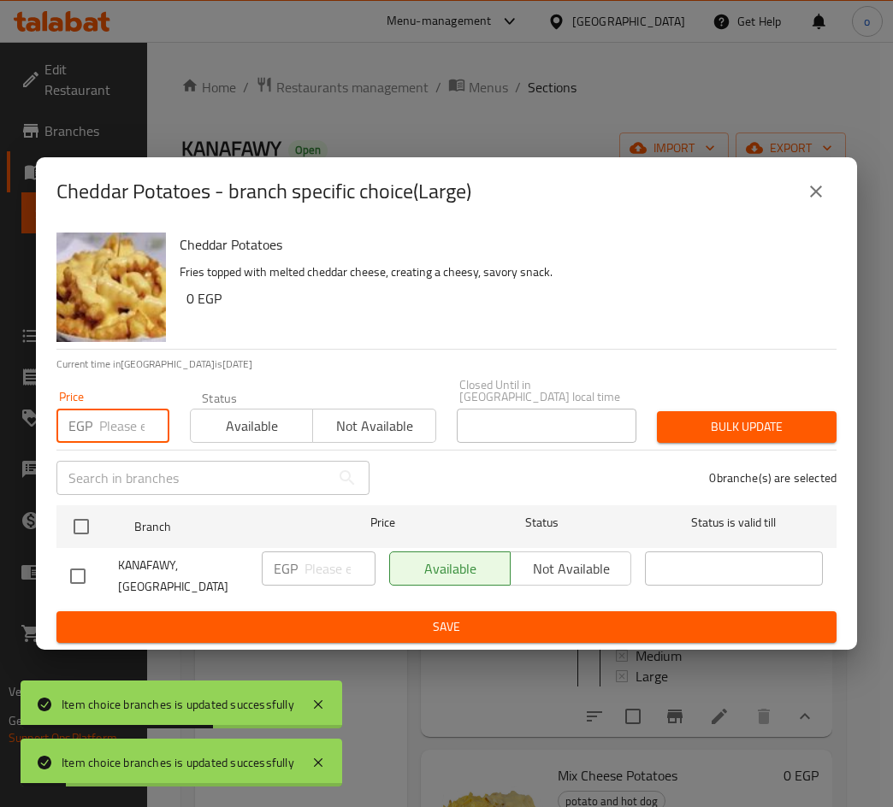
click at [121, 428] on input "number" at bounding box center [134, 426] width 70 height 34
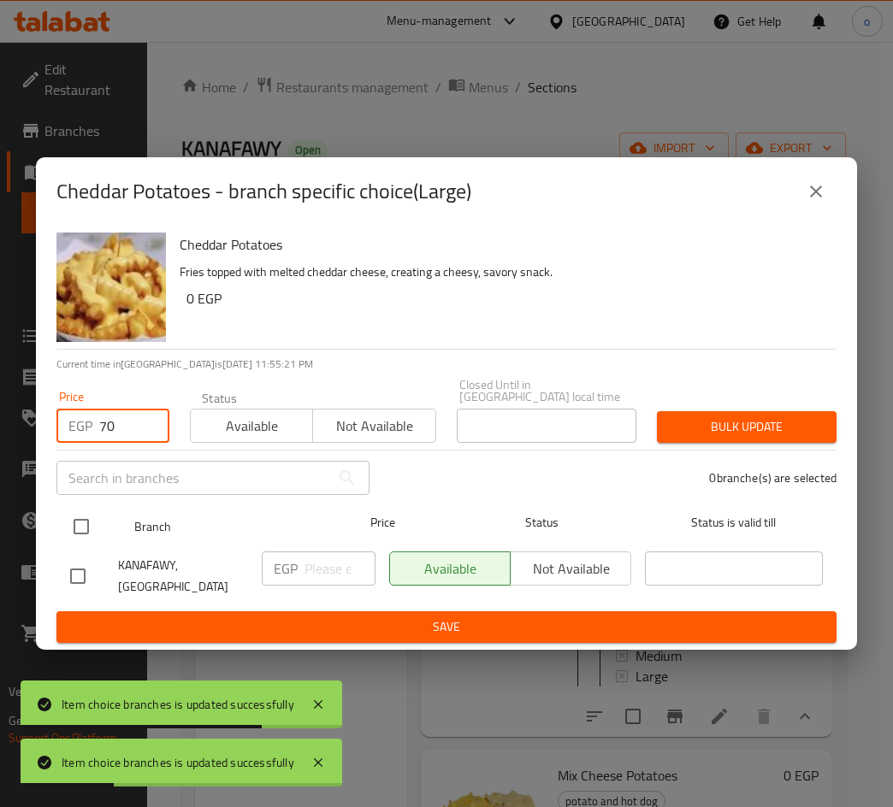
type input "70"
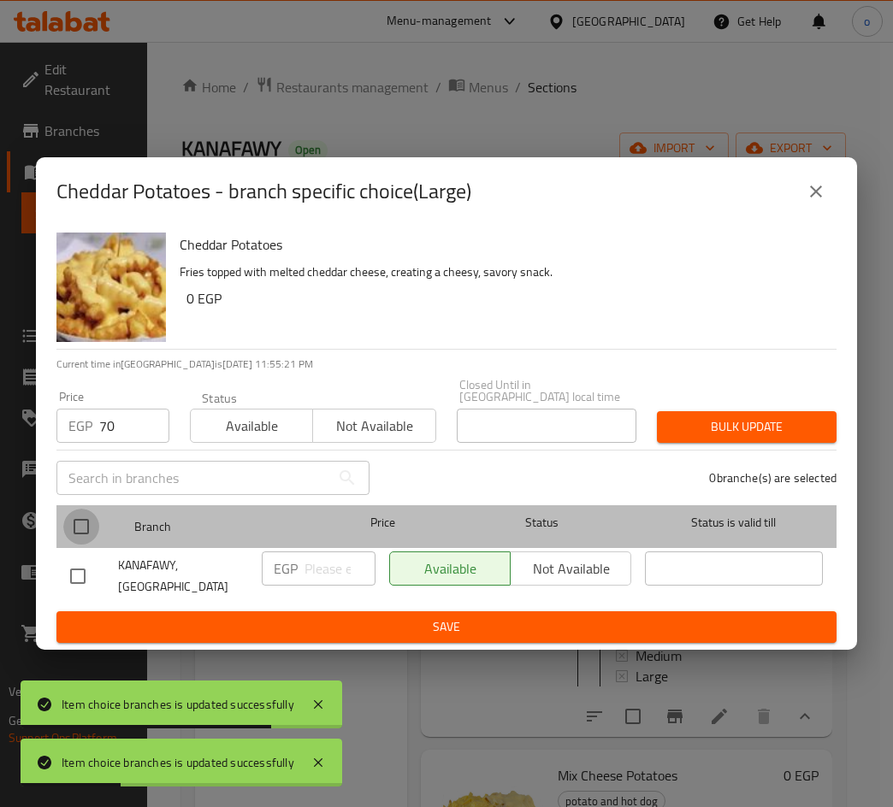
click at [84, 522] on input "checkbox" at bounding box center [81, 527] width 36 height 36
checkbox input "true"
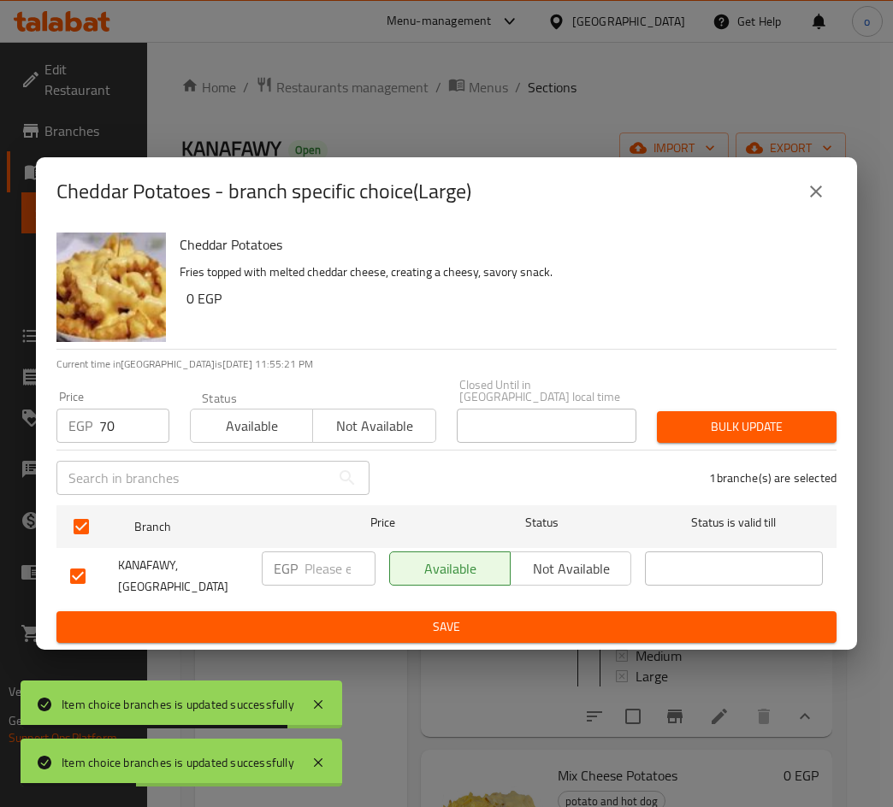
click at [804, 418] on span "Bulk update" at bounding box center [746, 426] width 152 height 21
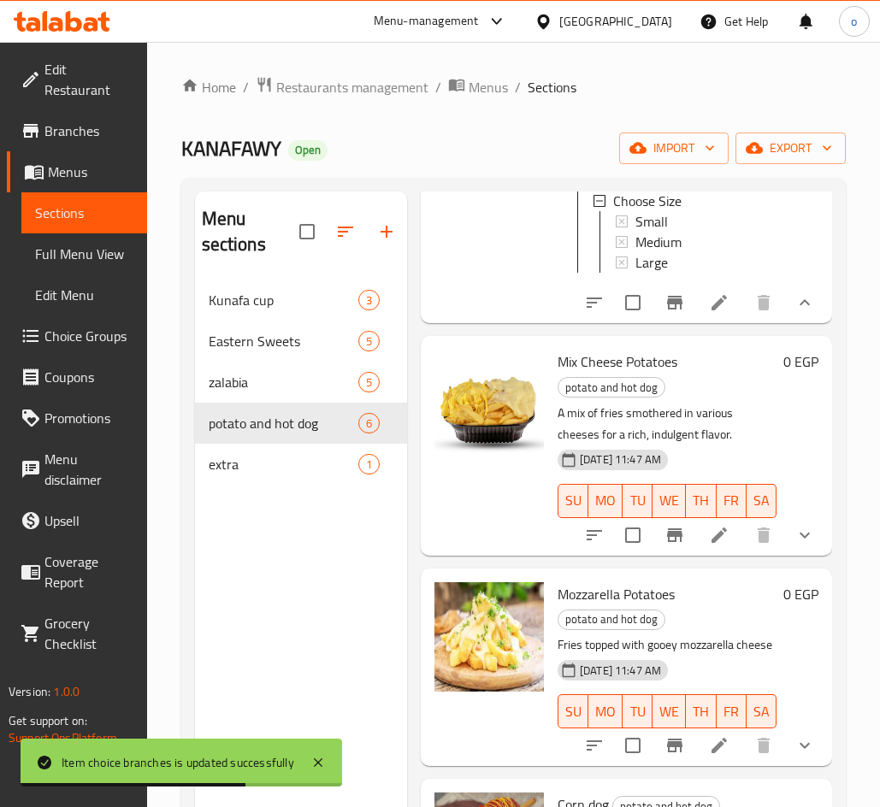
scroll to position [1111, 0]
click at [784, 528] on button "show more" at bounding box center [804, 535] width 41 height 41
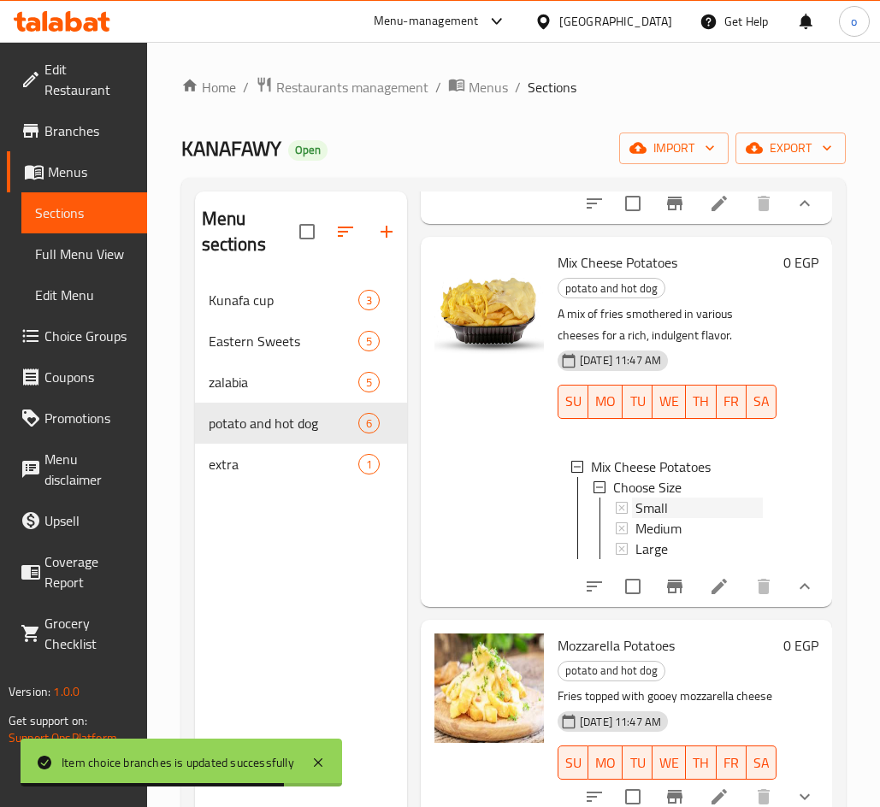
click at [669, 518] on div "Small" at bounding box center [698, 508] width 127 height 21
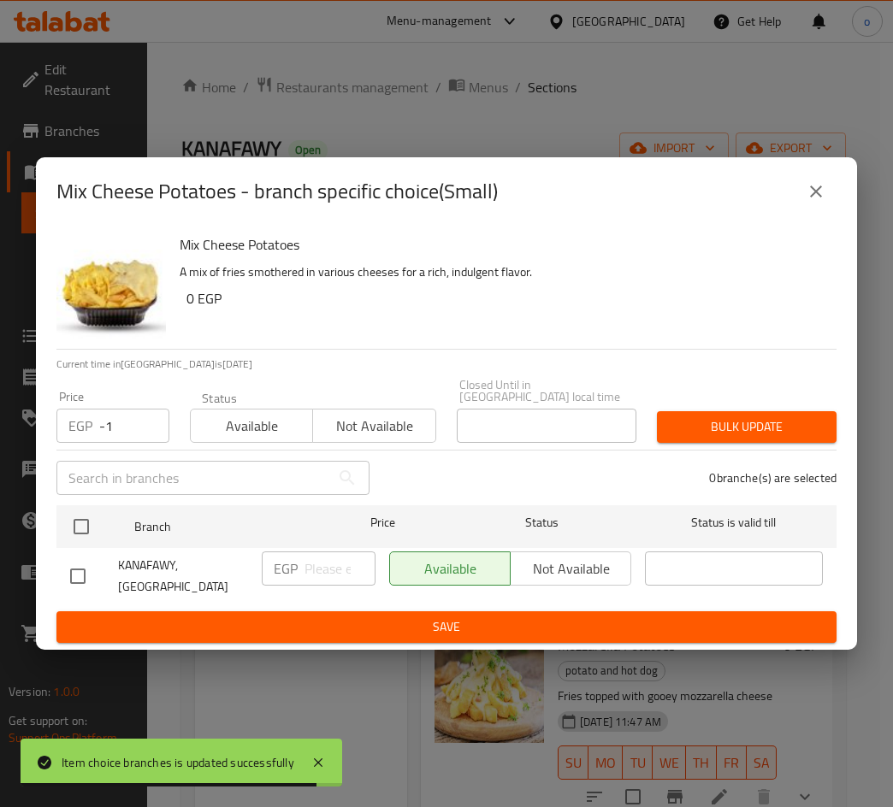
click at [150, 433] on input "-1" at bounding box center [134, 426] width 70 height 34
drag, startPoint x: 133, startPoint y: 433, endPoint x: 39, endPoint y: 427, distance: 94.2
click at [39, 427] on div "Mix Cheese Potatoes A mix of fries smothered in various cheeses for a rich, ind…" at bounding box center [446, 438] width 821 height 424
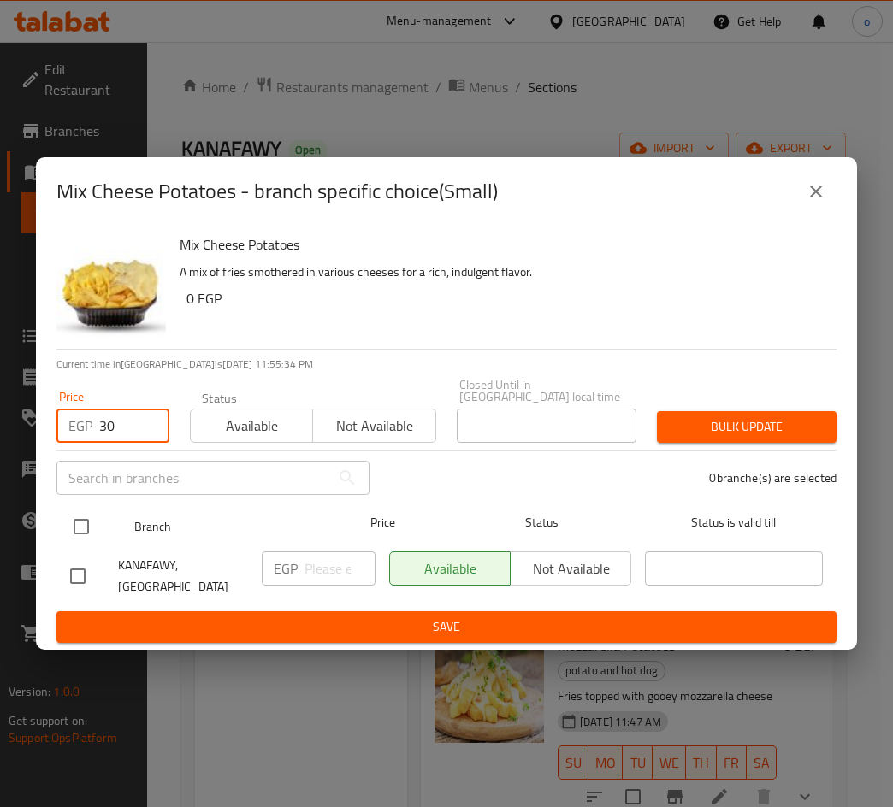
type input "30"
click at [87, 516] on input "checkbox" at bounding box center [81, 527] width 36 height 36
checkbox input "true"
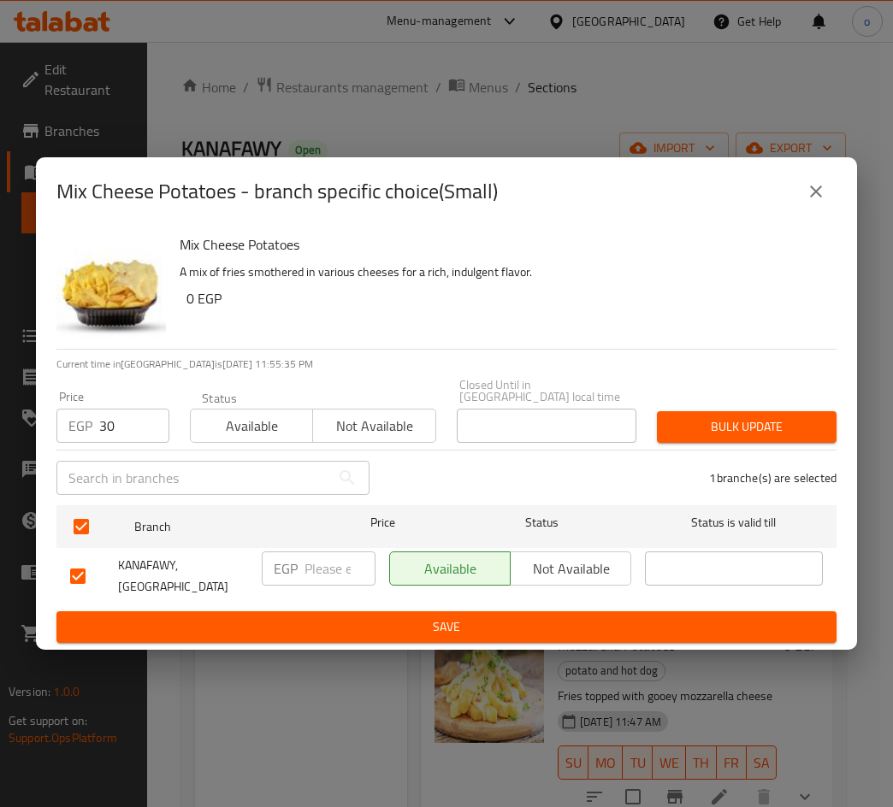
click at [757, 421] on span "Bulk update" at bounding box center [746, 426] width 152 height 21
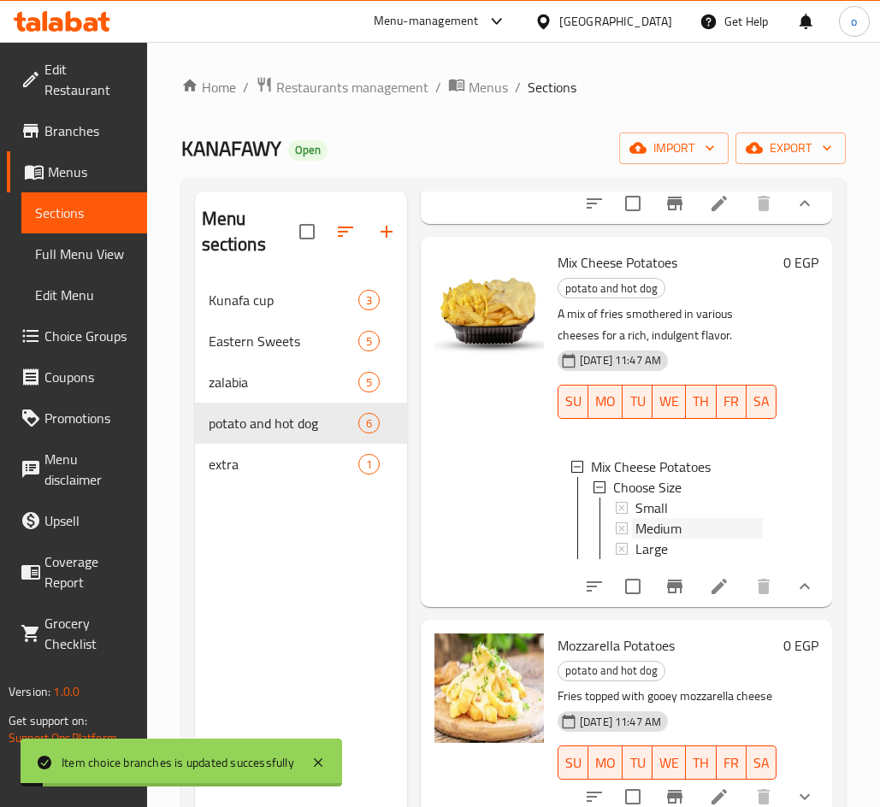
click at [653, 539] on span "Medium" at bounding box center [658, 528] width 46 height 21
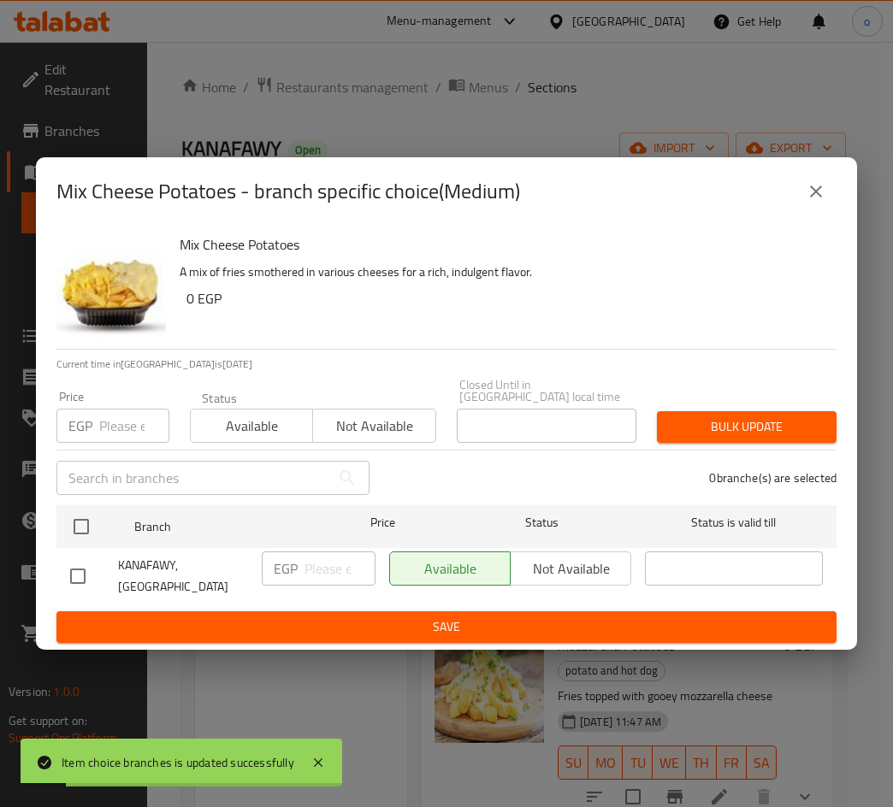
click at [103, 439] on input "number" at bounding box center [134, 426] width 70 height 34
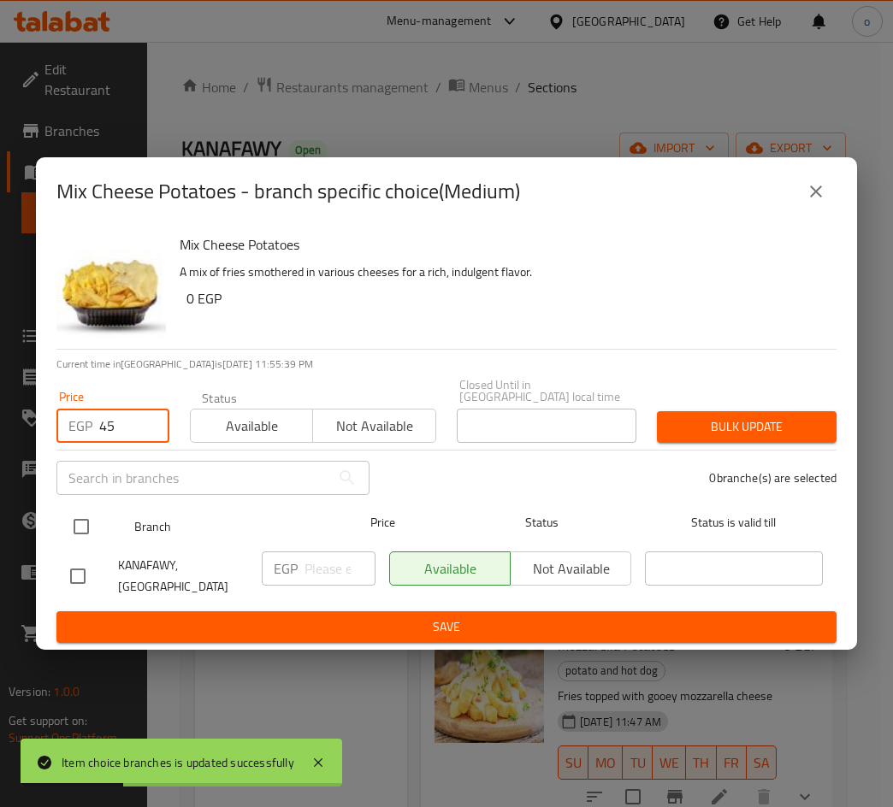
type input "45"
click at [92, 534] on input "checkbox" at bounding box center [81, 527] width 36 height 36
checkbox input "true"
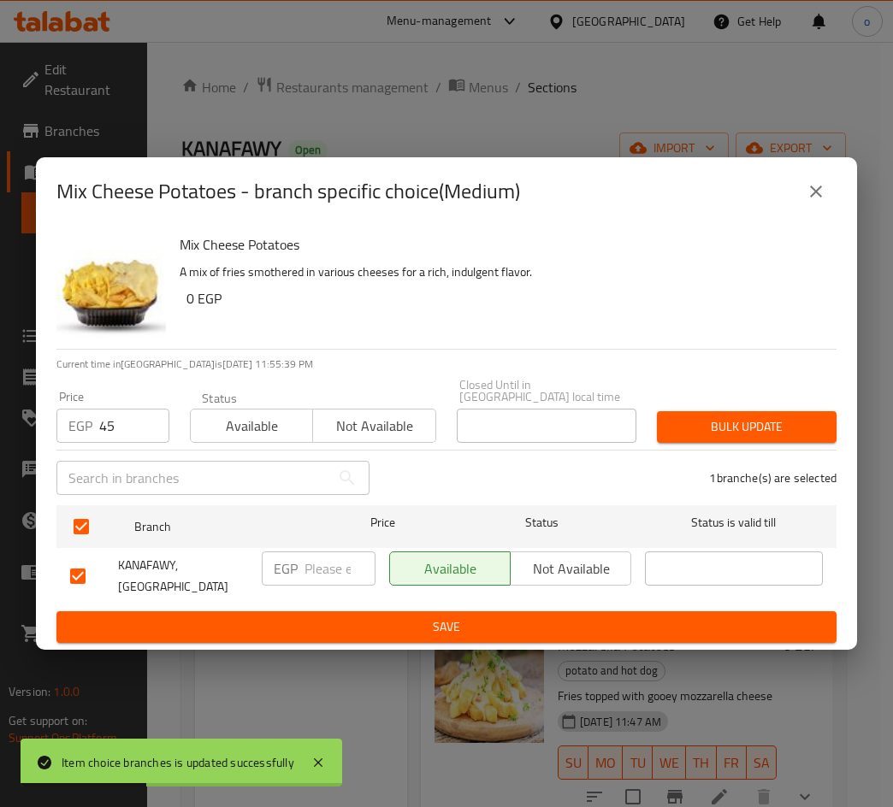
click at [724, 427] on span "Bulk update" at bounding box center [746, 426] width 152 height 21
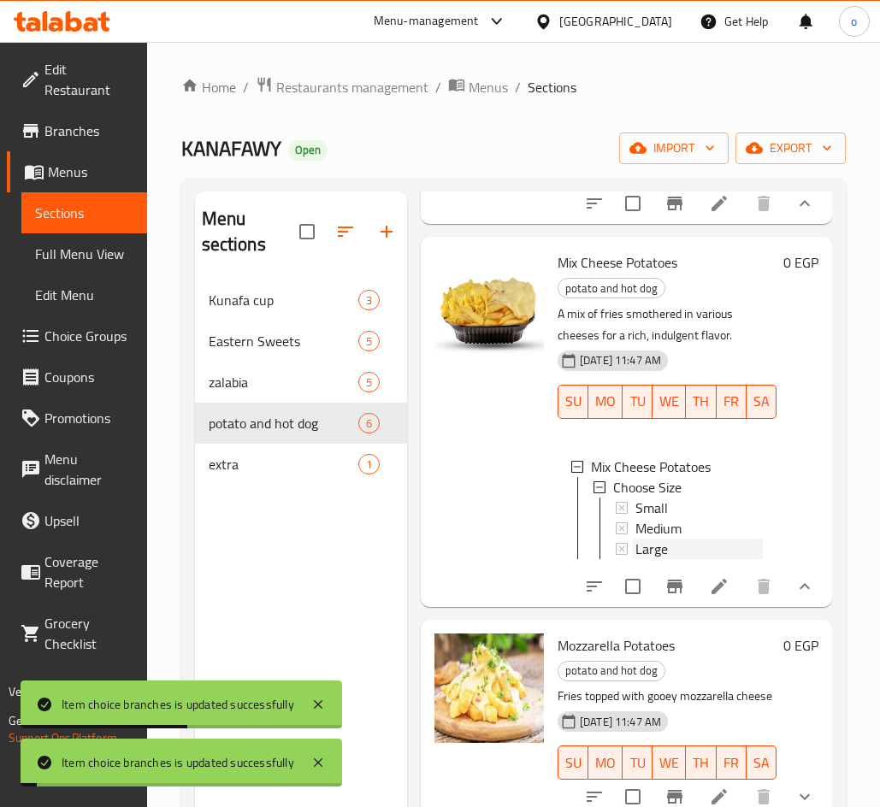
click at [678, 559] on div "Large" at bounding box center [698, 549] width 127 height 21
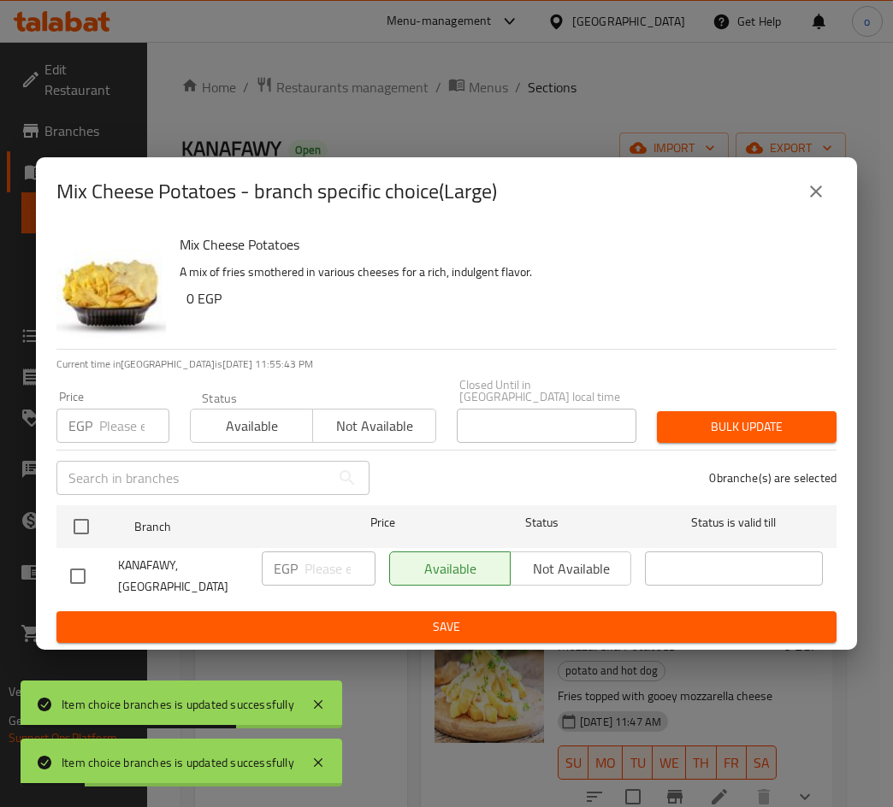
click at [129, 427] on input "number" at bounding box center [134, 426] width 70 height 34
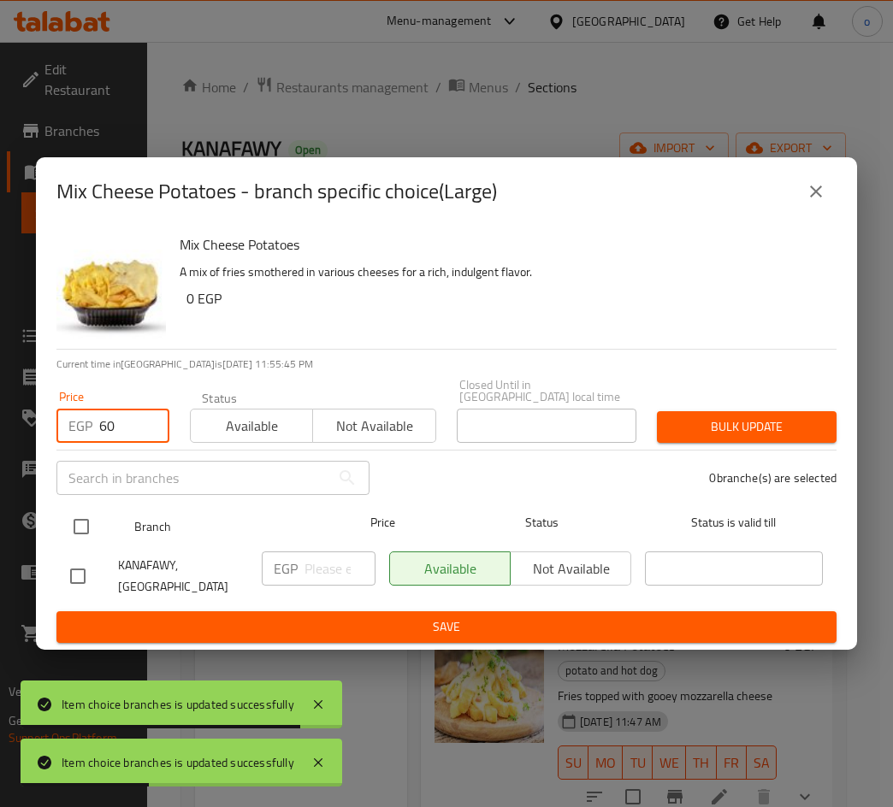
type input "60"
click at [96, 534] on input "checkbox" at bounding box center [81, 527] width 36 height 36
checkbox input "true"
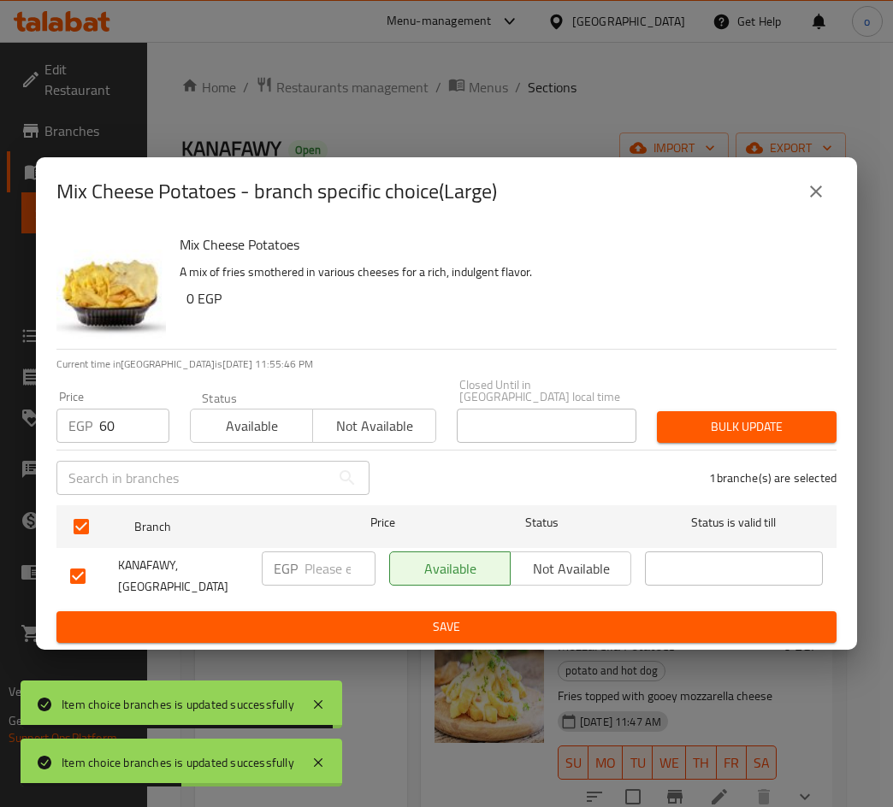
click at [774, 410] on div "Bulk update" at bounding box center [746, 427] width 200 height 52
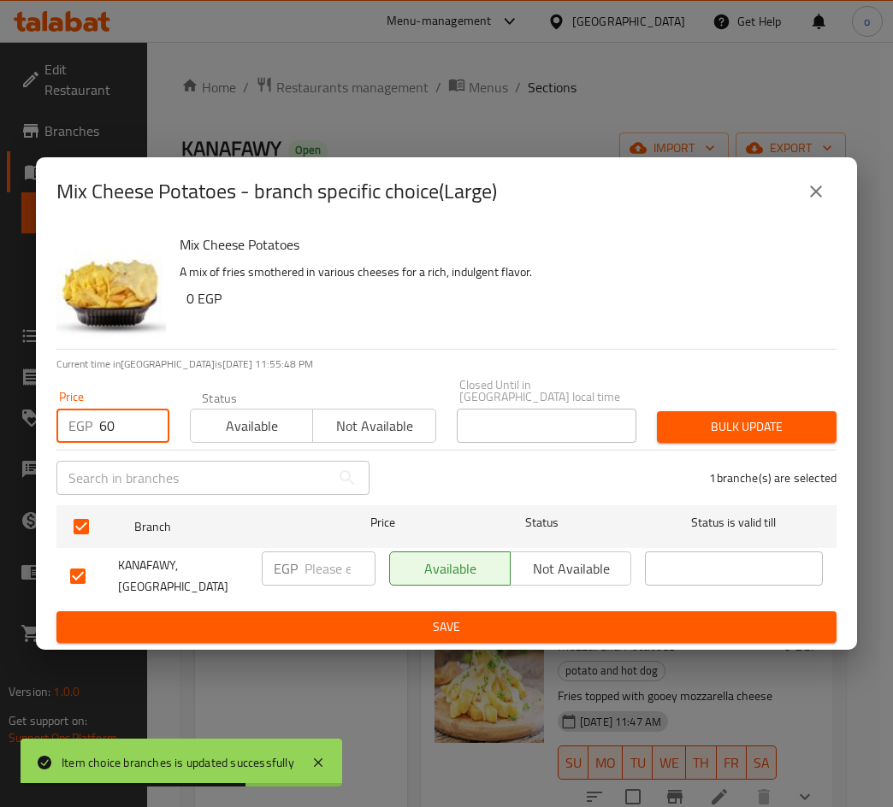
drag, startPoint x: 111, startPoint y: 424, endPoint x: 56, endPoint y: 427, distance: 55.6
click at [56, 427] on div "Price EGP 60 Price" at bounding box center [112, 416] width 133 height 73
type input "70"
click at [755, 417] on span "Bulk update" at bounding box center [746, 426] width 152 height 21
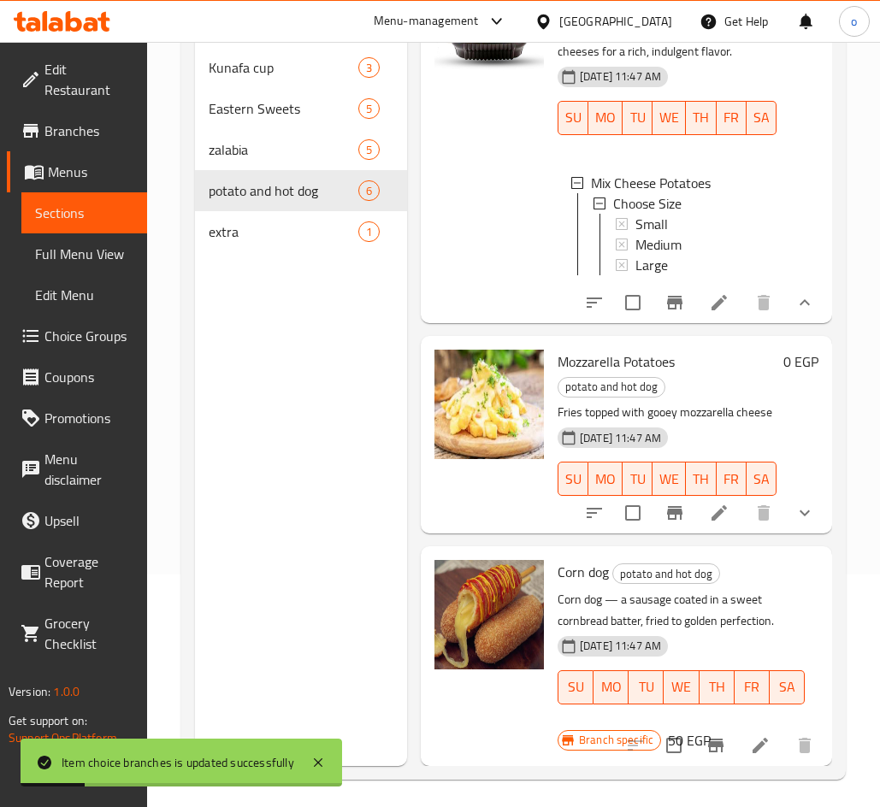
scroll to position [239, 0]
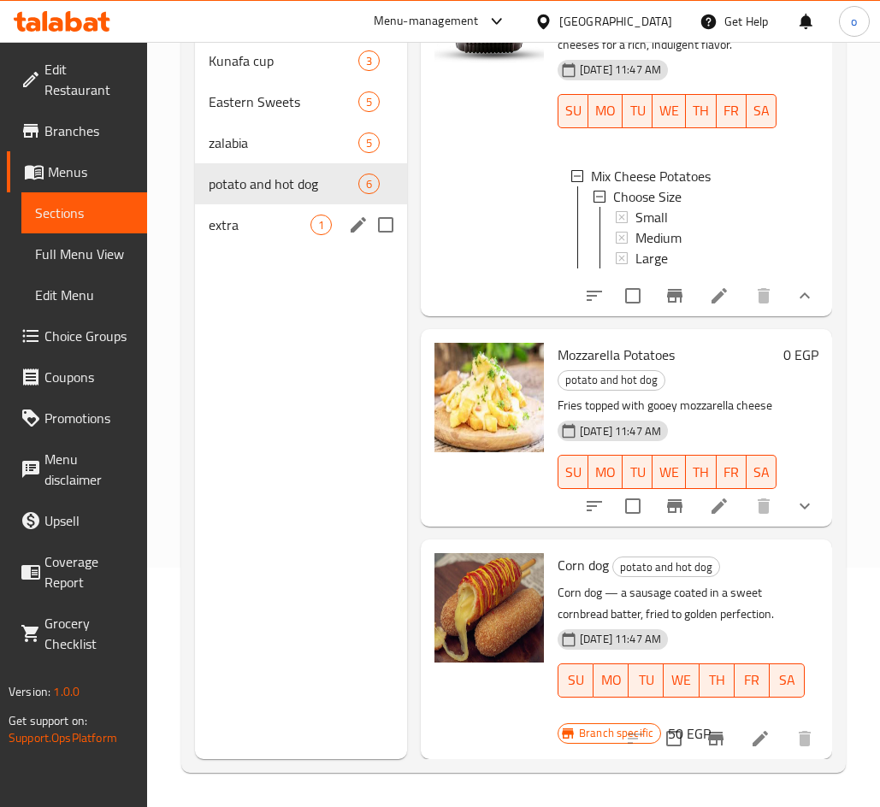
click at [259, 225] on span "extra" at bounding box center [260, 225] width 102 height 21
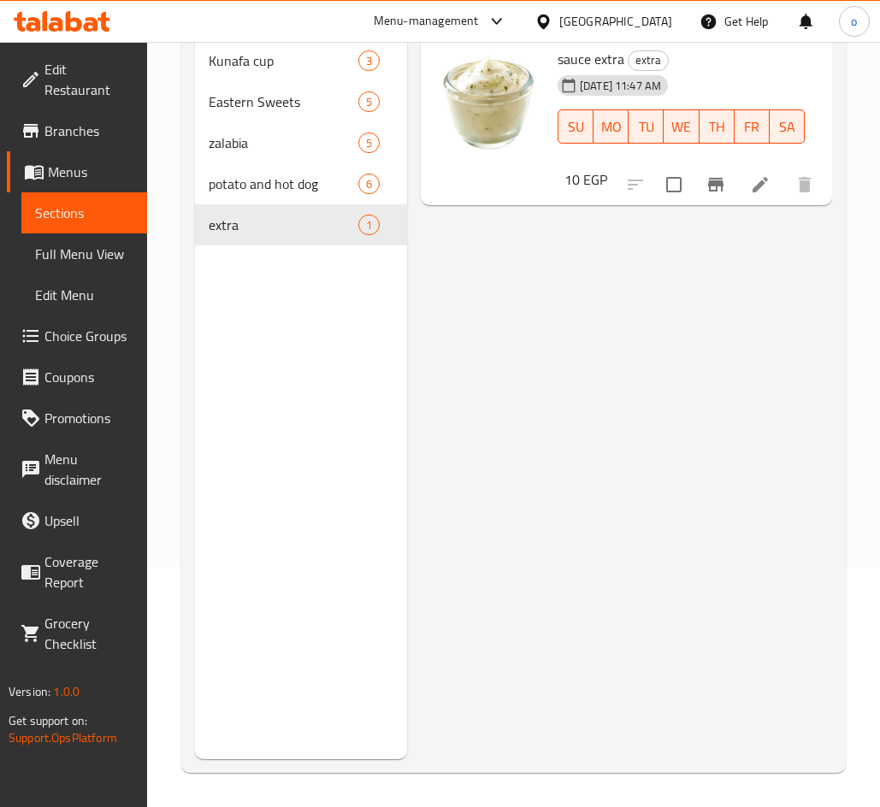
scroll to position [154, 0]
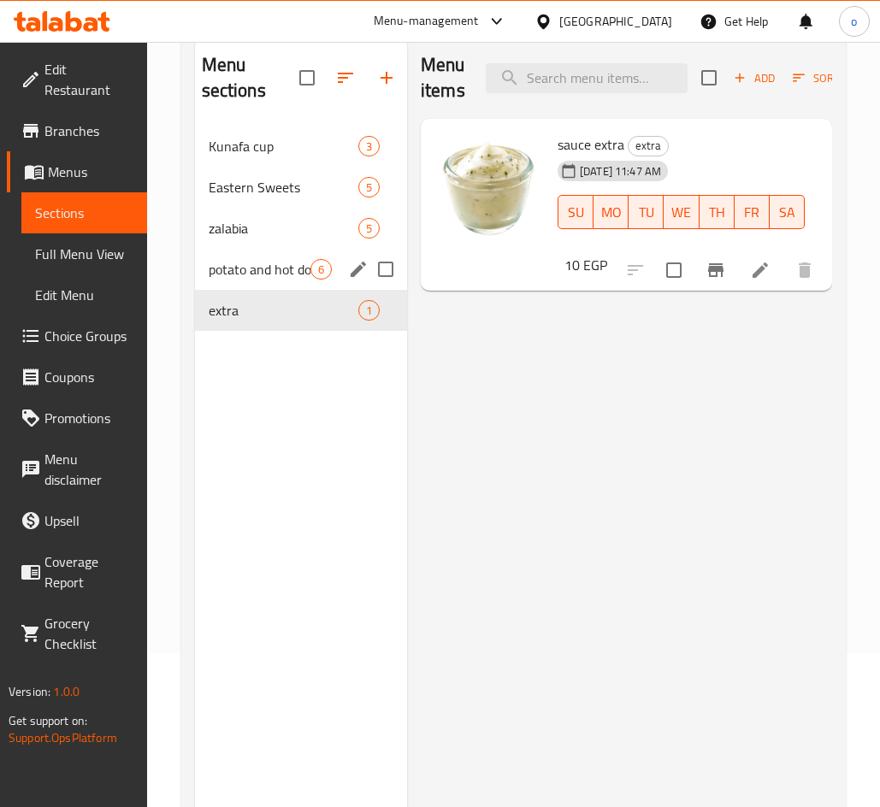
click at [323, 282] on div "potato and hot dog 6" at bounding box center [301, 269] width 212 height 41
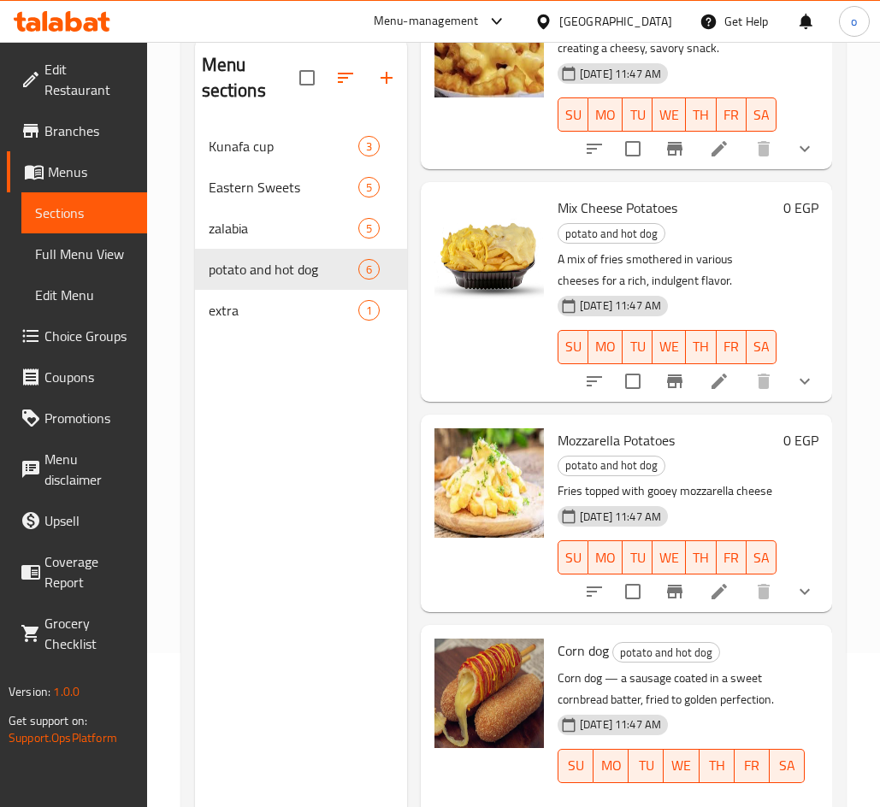
scroll to position [239, 0]
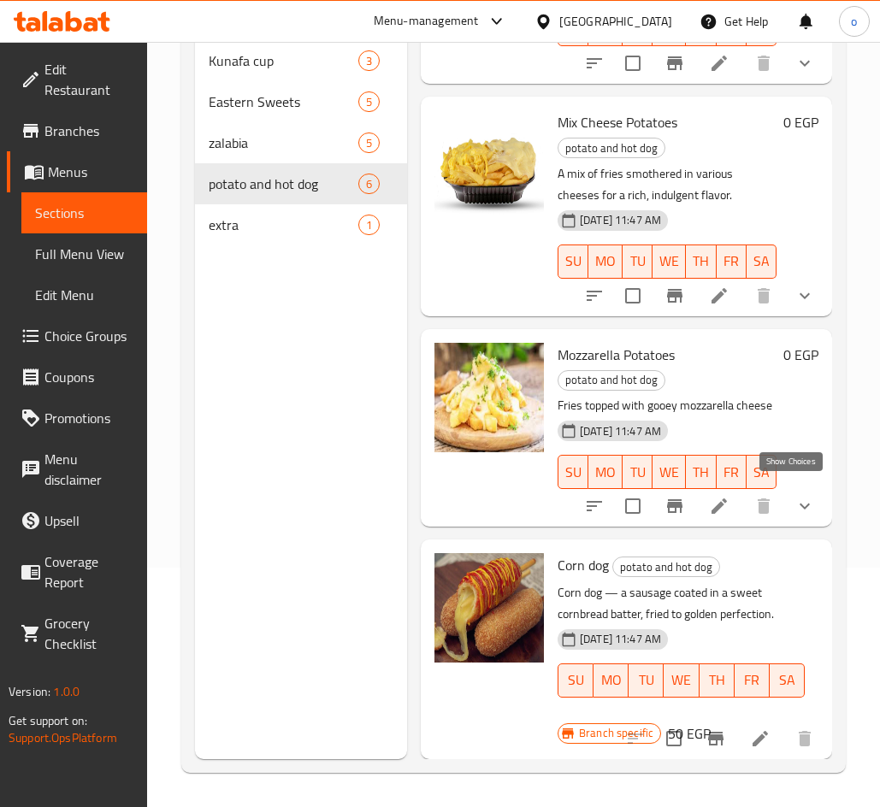
click at [794, 503] on icon "show more" at bounding box center [804, 506] width 21 height 21
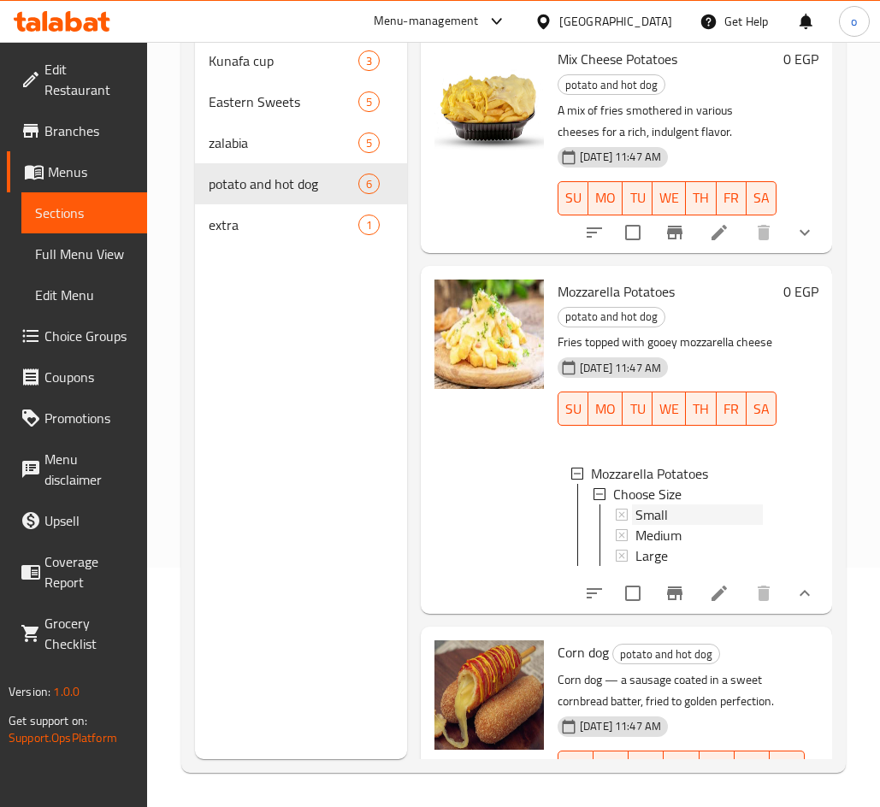
click at [658, 525] on span "Small" at bounding box center [651, 514] width 32 height 21
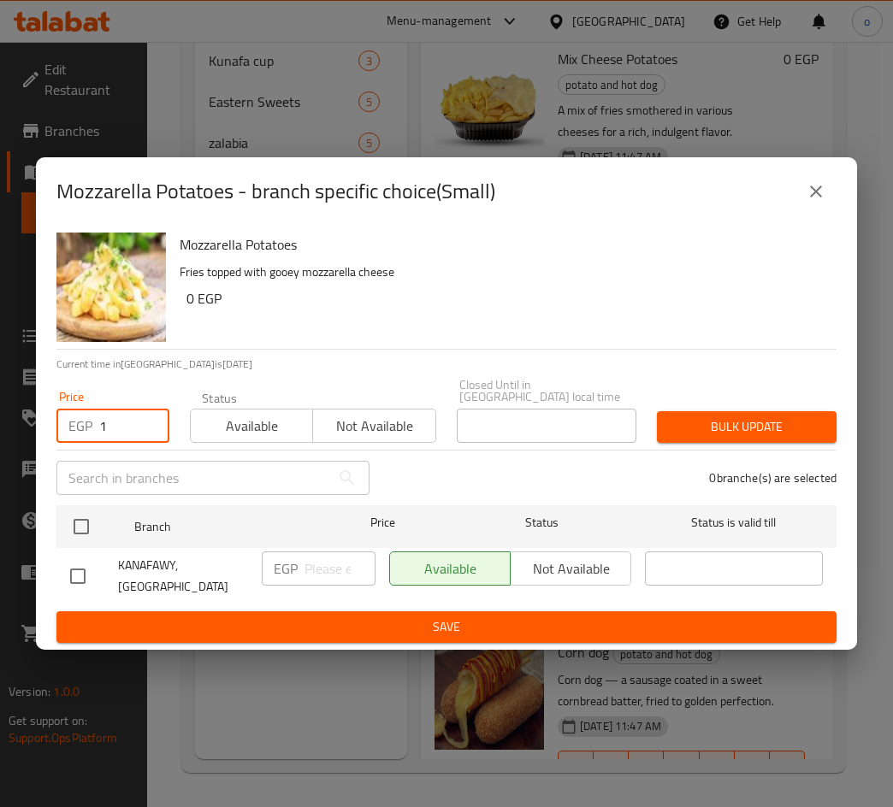
click at [138, 427] on input "1" at bounding box center [134, 426] width 70 height 34
drag, startPoint x: 115, startPoint y: 432, endPoint x: 29, endPoint y: 375, distance: 103.1
click at [53, 438] on div "Price EGP 1 Price" at bounding box center [112, 416] width 133 height 73
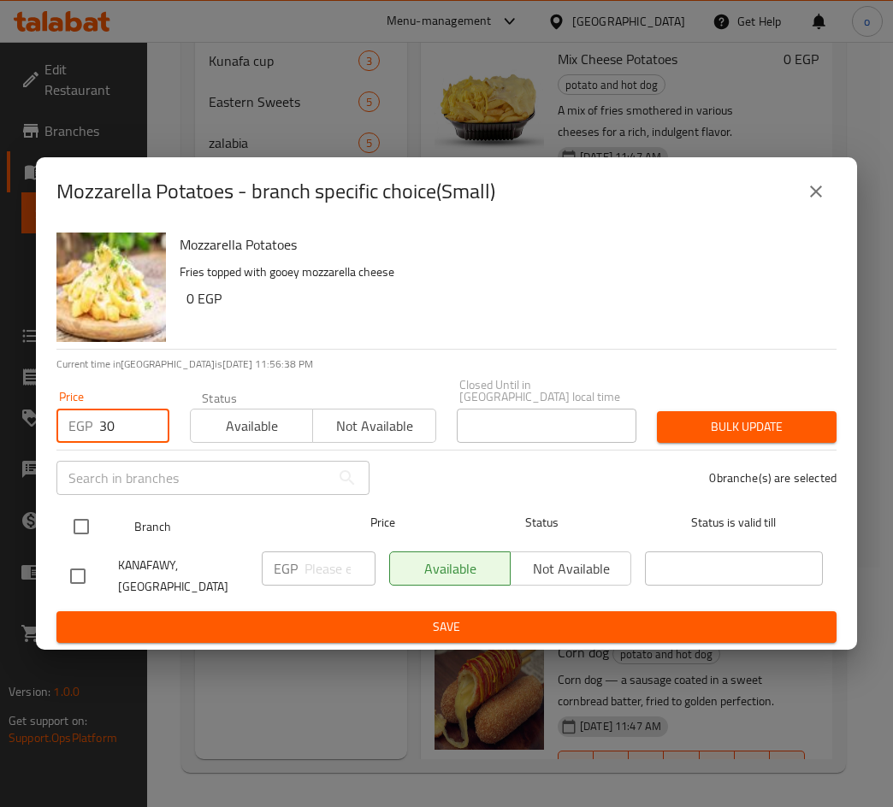
type input "30"
click at [84, 527] on input "checkbox" at bounding box center [81, 527] width 36 height 36
checkbox input "true"
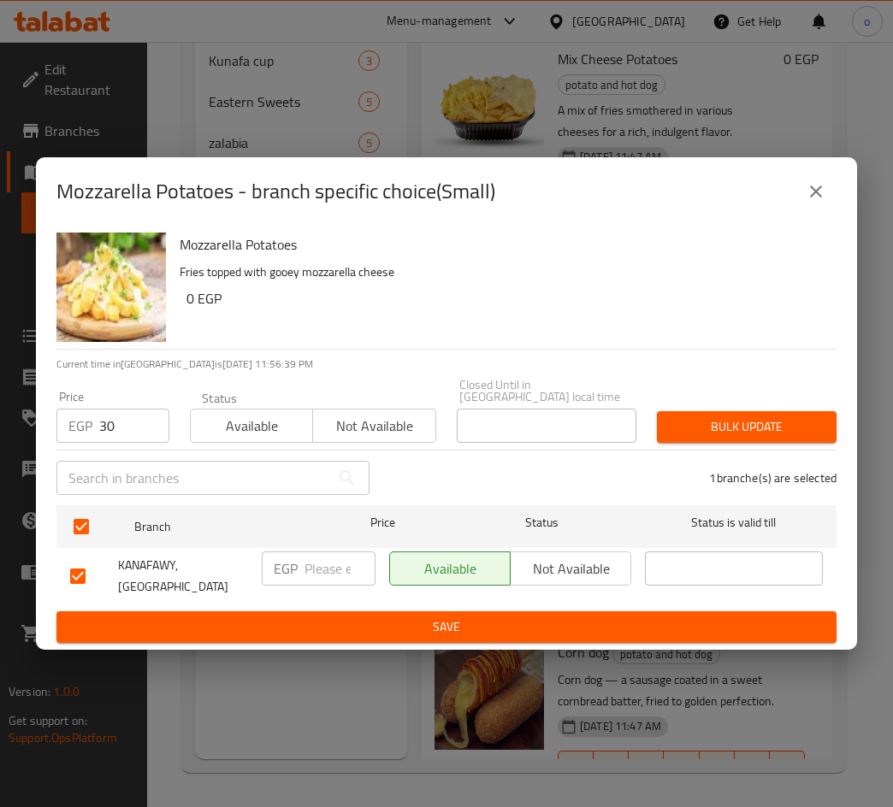
click at [769, 441] on button "Bulk update" at bounding box center [747, 427] width 180 height 32
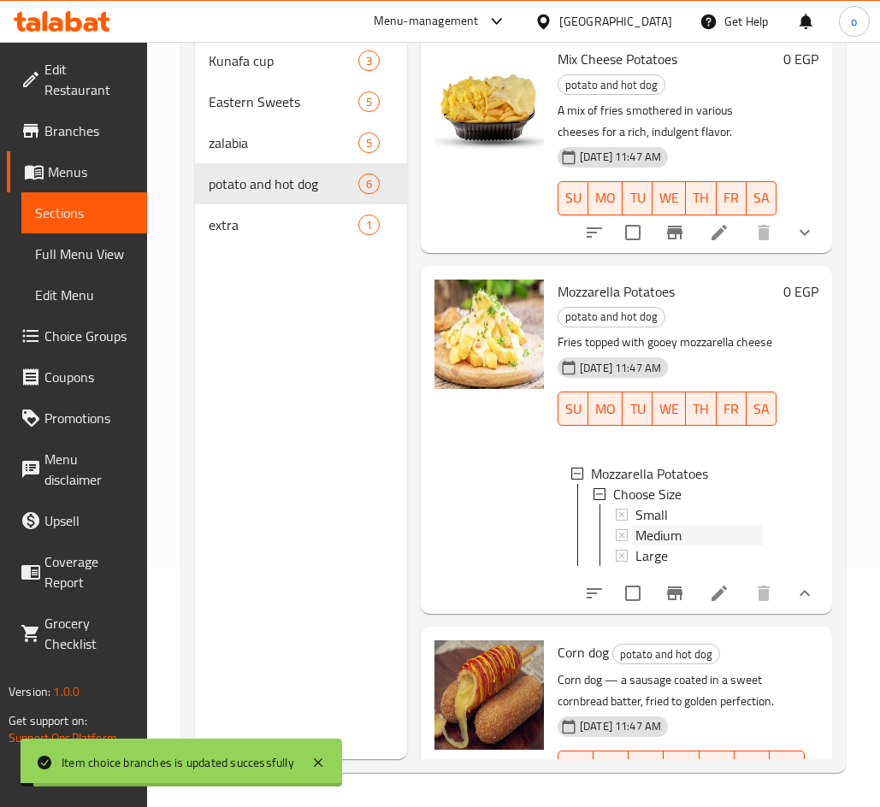
click at [679, 545] on span "Medium" at bounding box center [658, 535] width 46 height 21
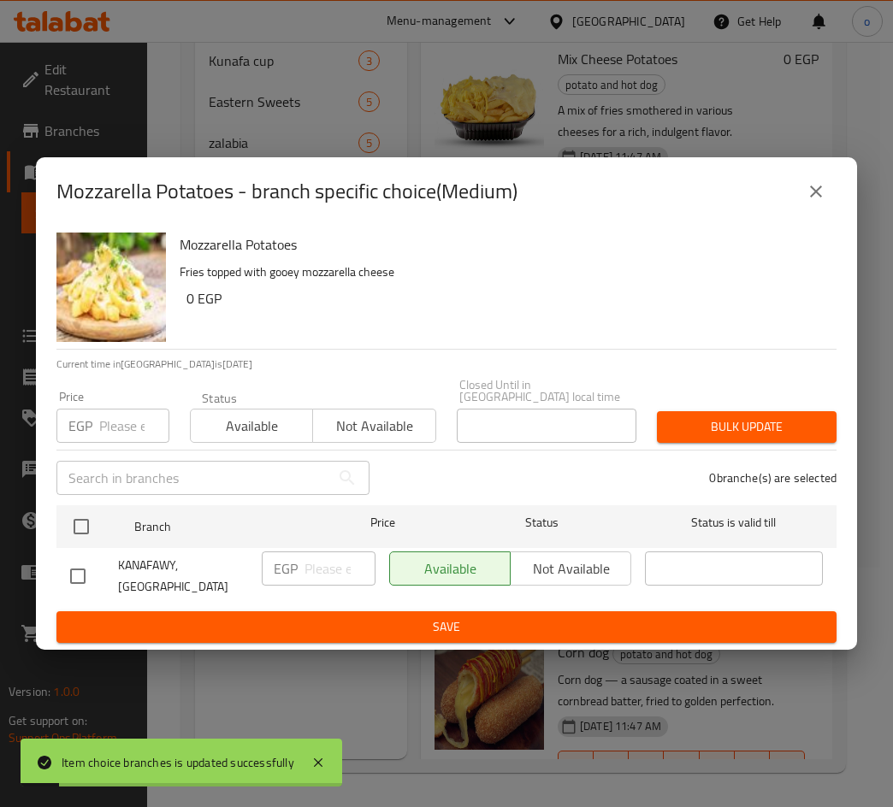
click at [109, 421] on input "number" at bounding box center [134, 426] width 70 height 34
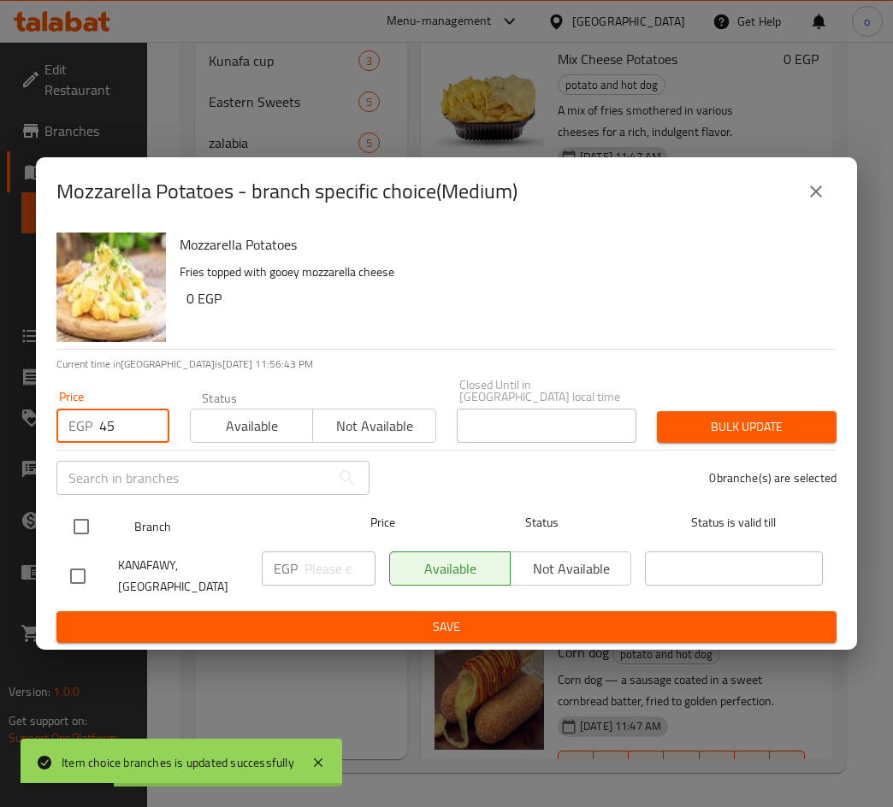
type input "45"
click at [85, 530] on input "checkbox" at bounding box center [81, 527] width 36 height 36
checkbox input "true"
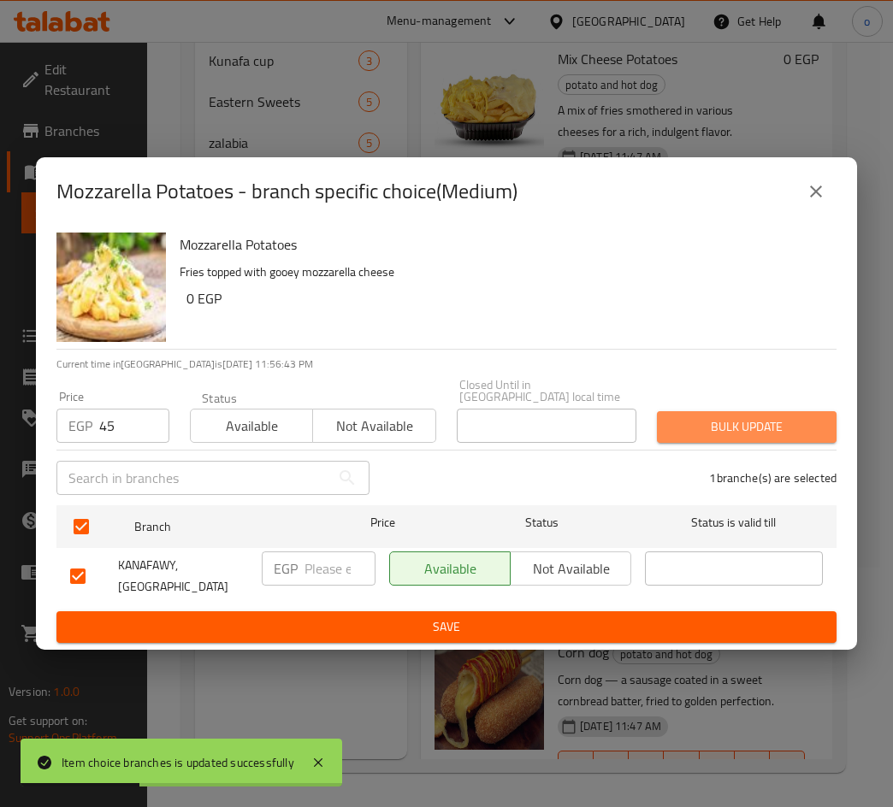
click at [734, 415] on button "Bulk update" at bounding box center [747, 427] width 180 height 32
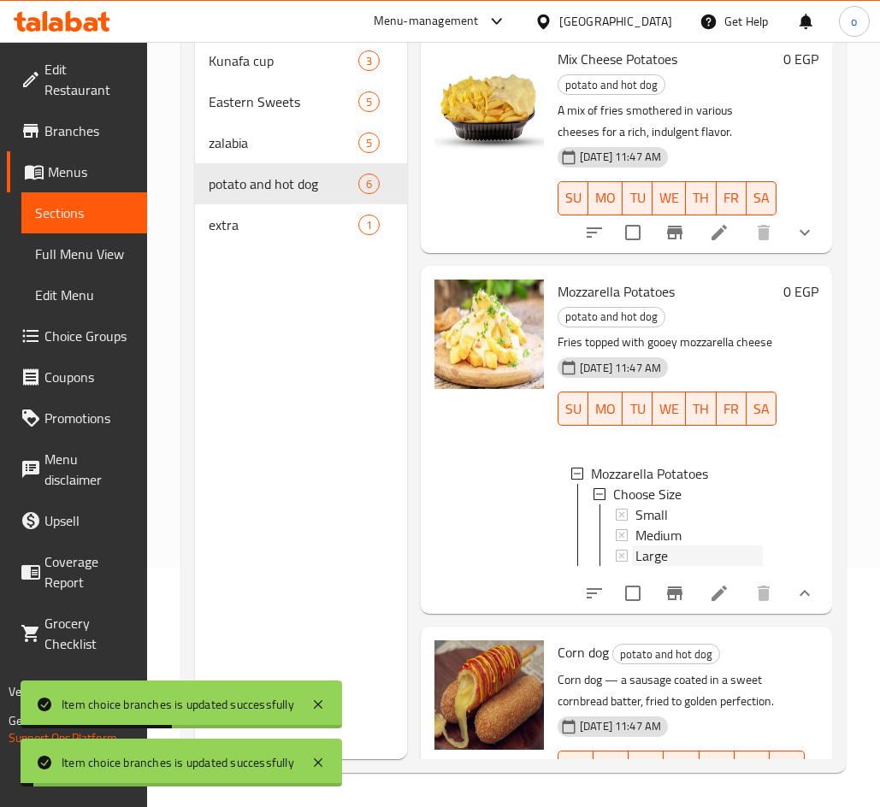
click at [665, 566] on span "Large" at bounding box center [651, 555] width 32 height 21
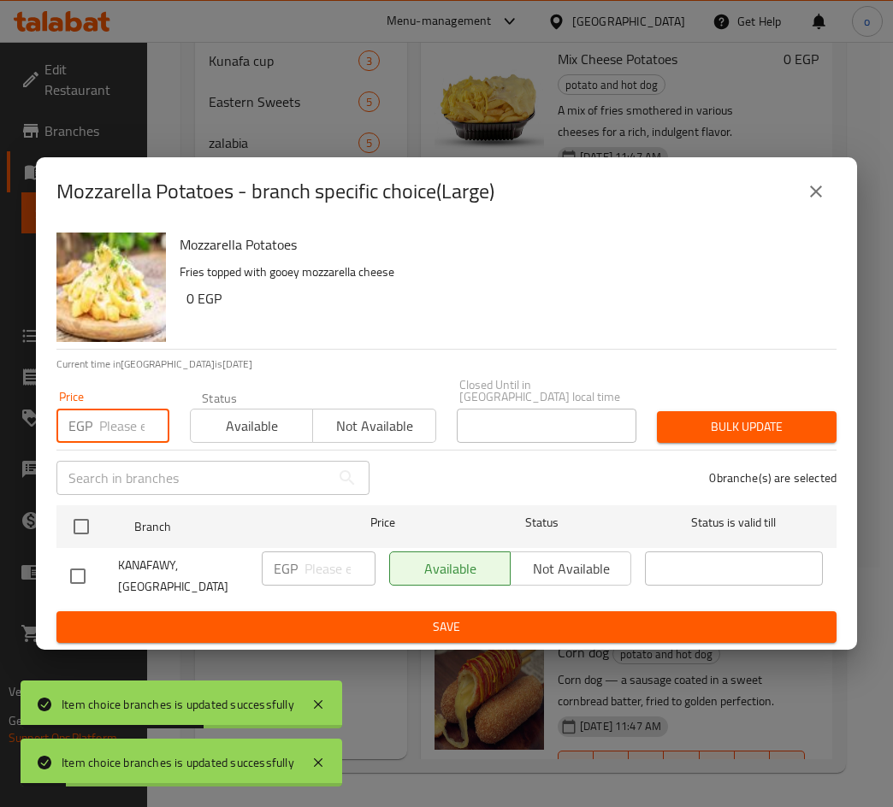
click at [109, 433] on input "number" at bounding box center [134, 426] width 70 height 34
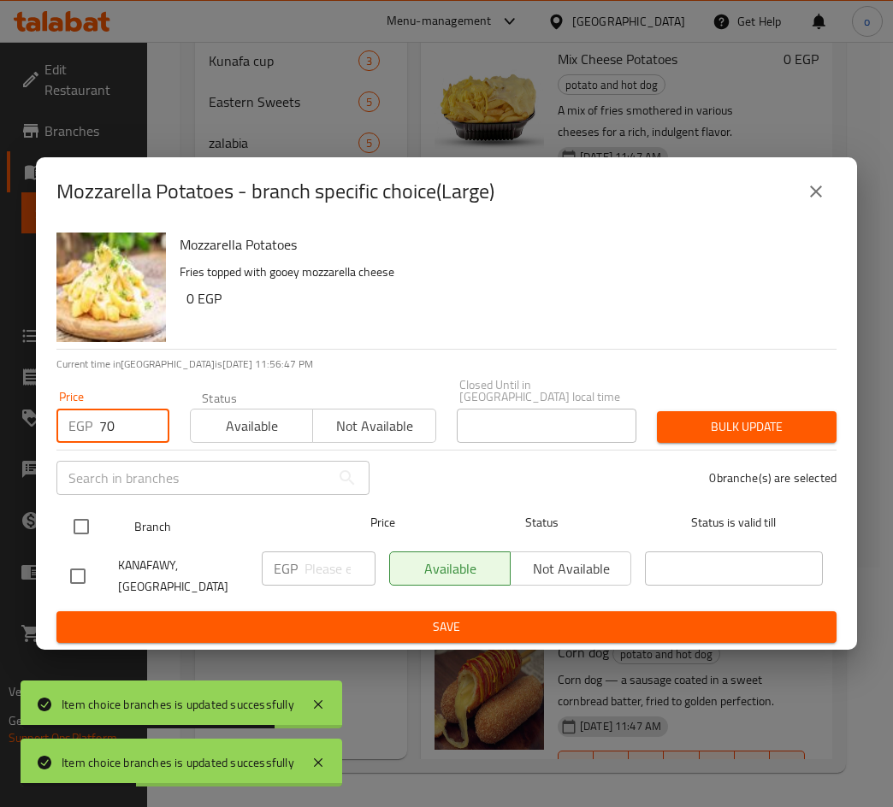
type input "70"
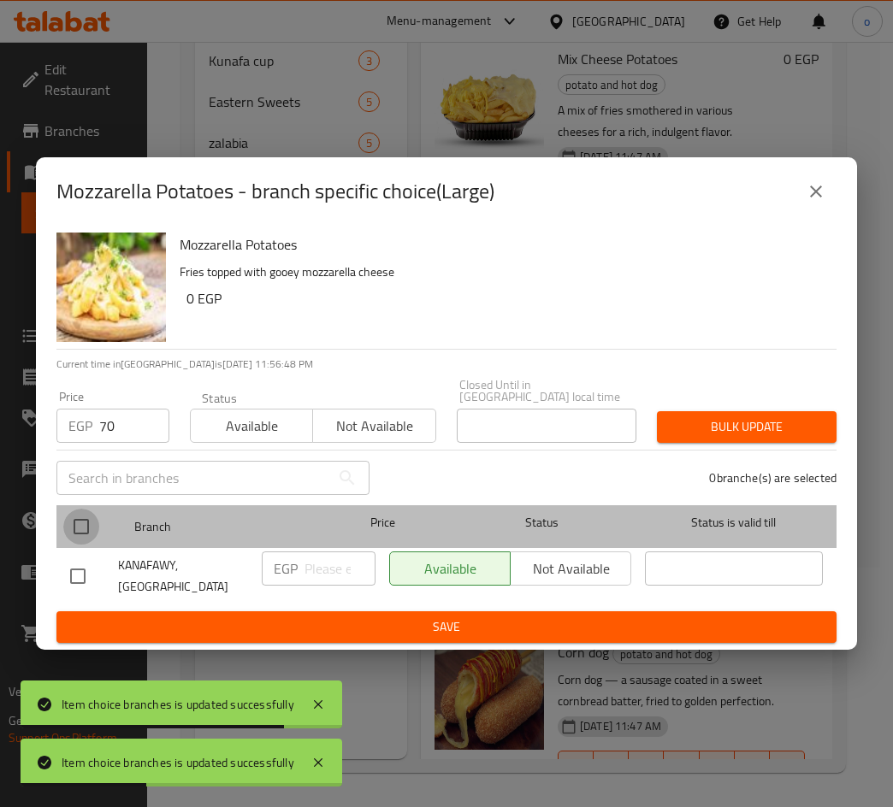
click at [71, 532] on input "checkbox" at bounding box center [81, 527] width 36 height 36
checkbox input "true"
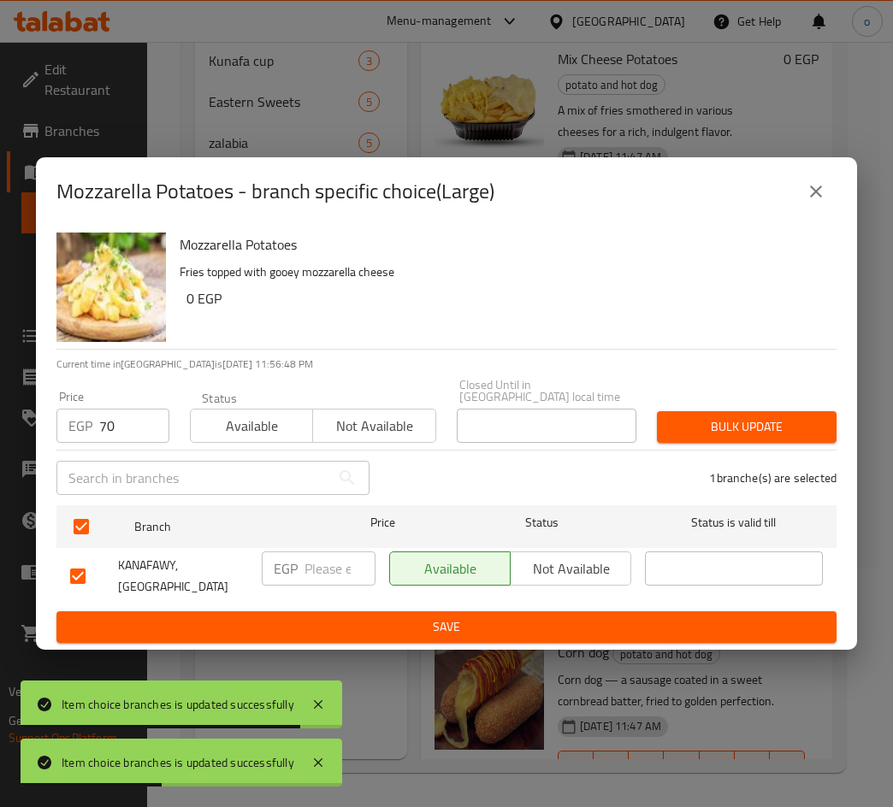
click at [730, 429] on span "Bulk update" at bounding box center [746, 426] width 152 height 21
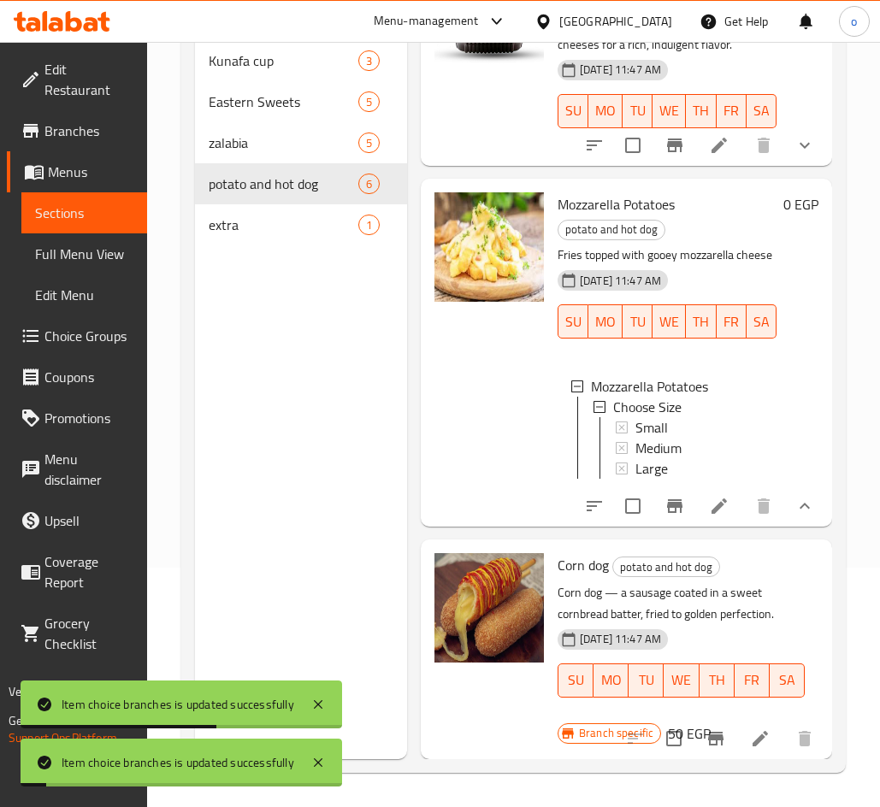
scroll to position [787, 0]
click at [708, 732] on icon "Branch-specific-item" at bounding box center [715, 739] width 15 height 14
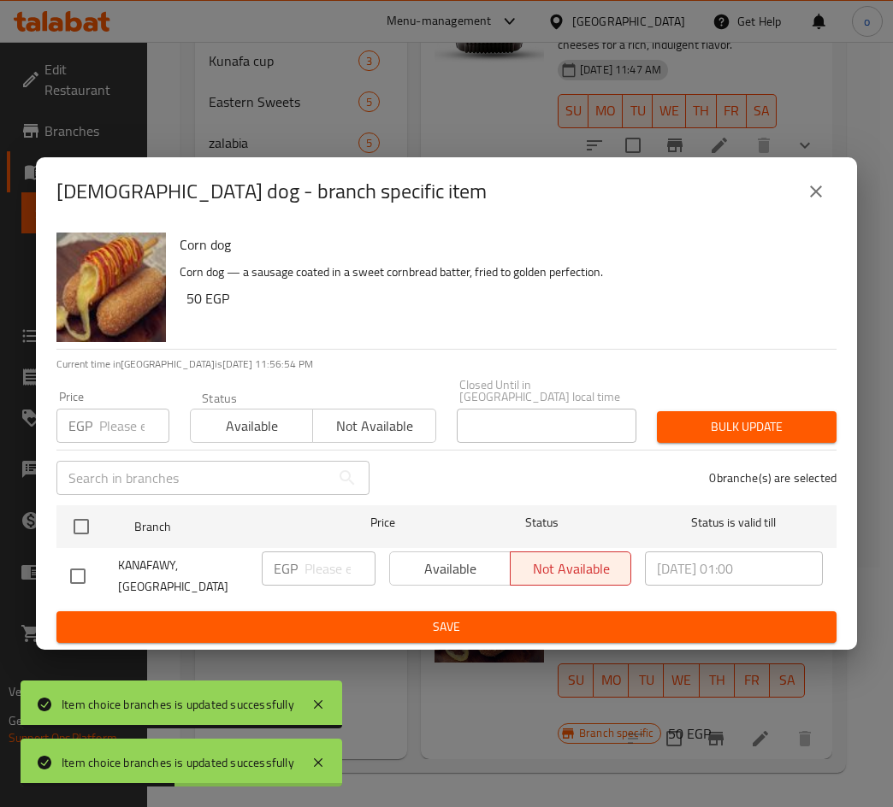
click at [125, 427] on input "number" at bounding box center [134, 426] width 70 height 34
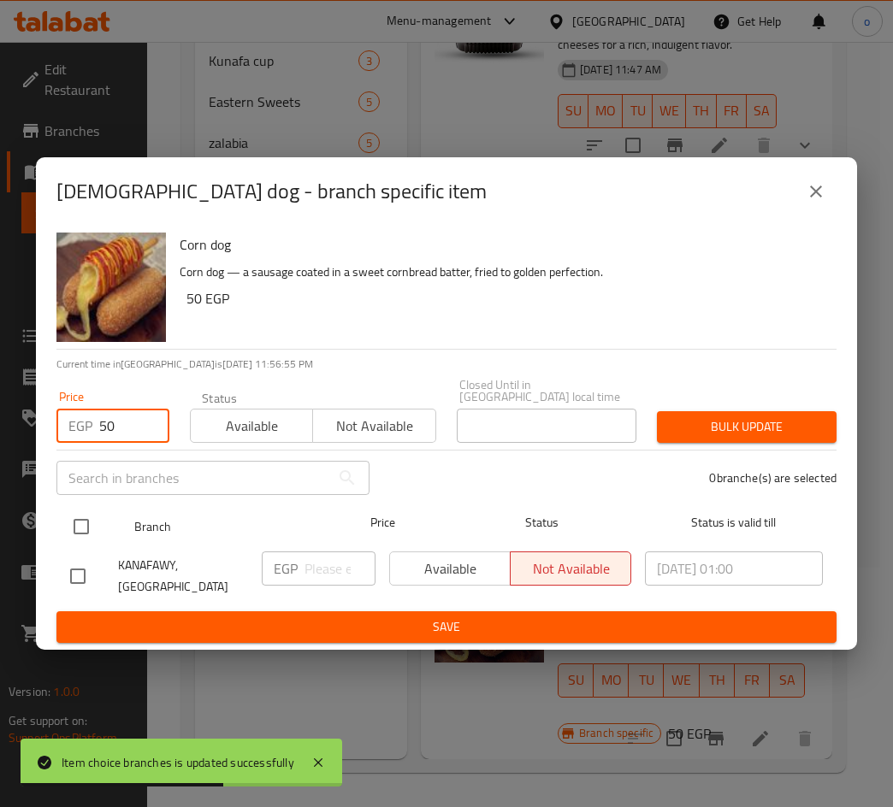
type input "50"
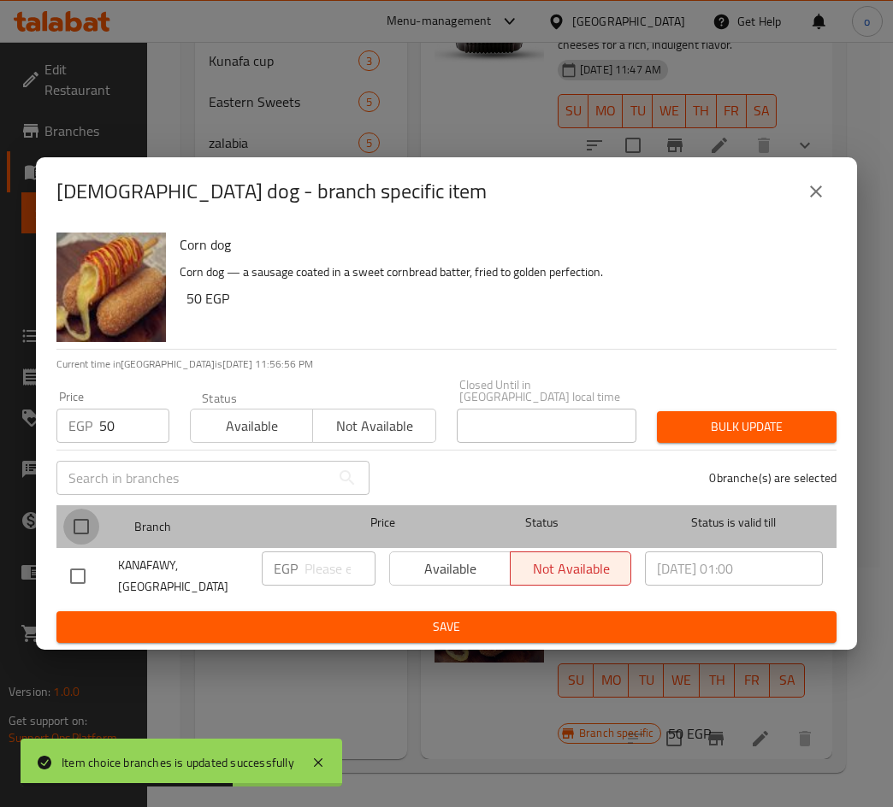
click at [90, 524] on input "checkbox" at bounding box center [81, 527] width 36 height 36
checkbox input "true"
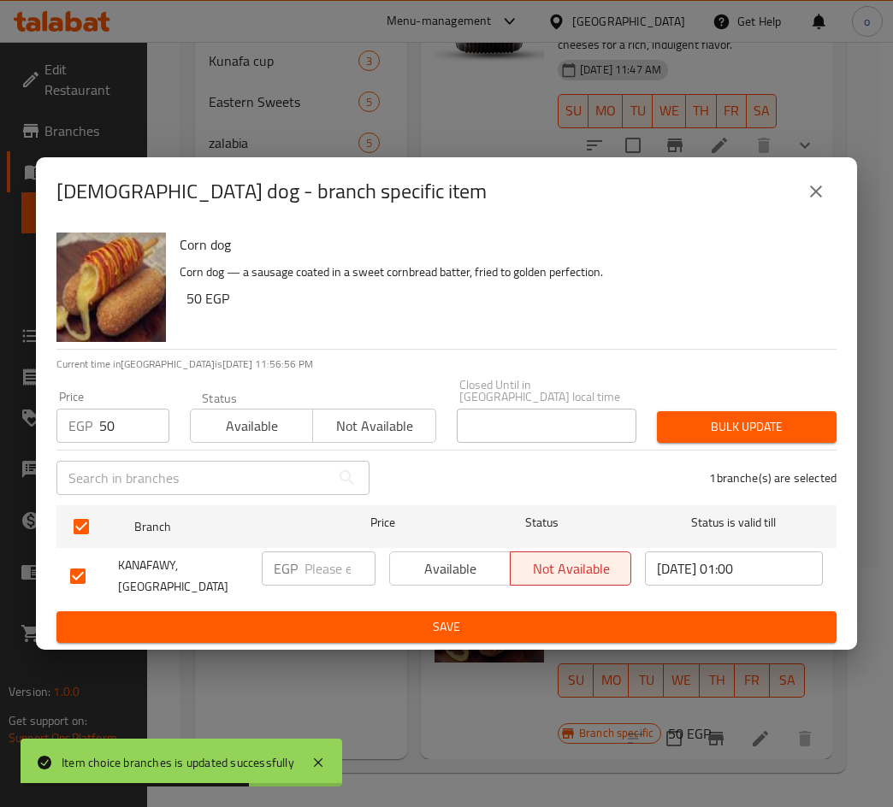
click at [740, 425] on span "Bulk update" at bounding box center [746, 426] width 152 height 21
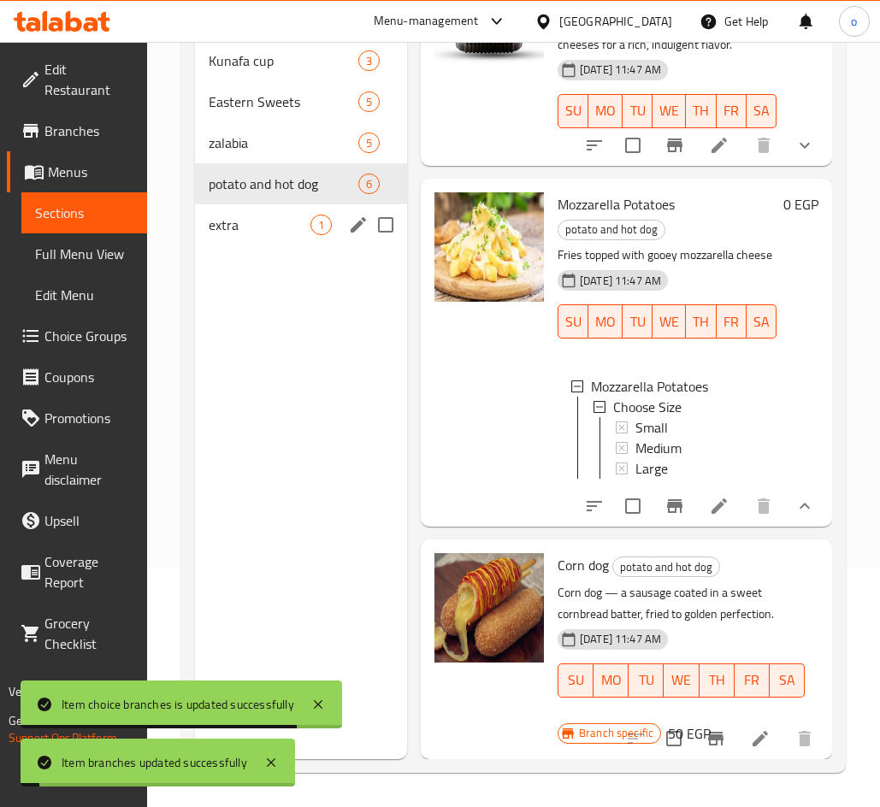
click at [256, 235] on div "extra 1" at bounding box center [301, 224] width 212 height 41
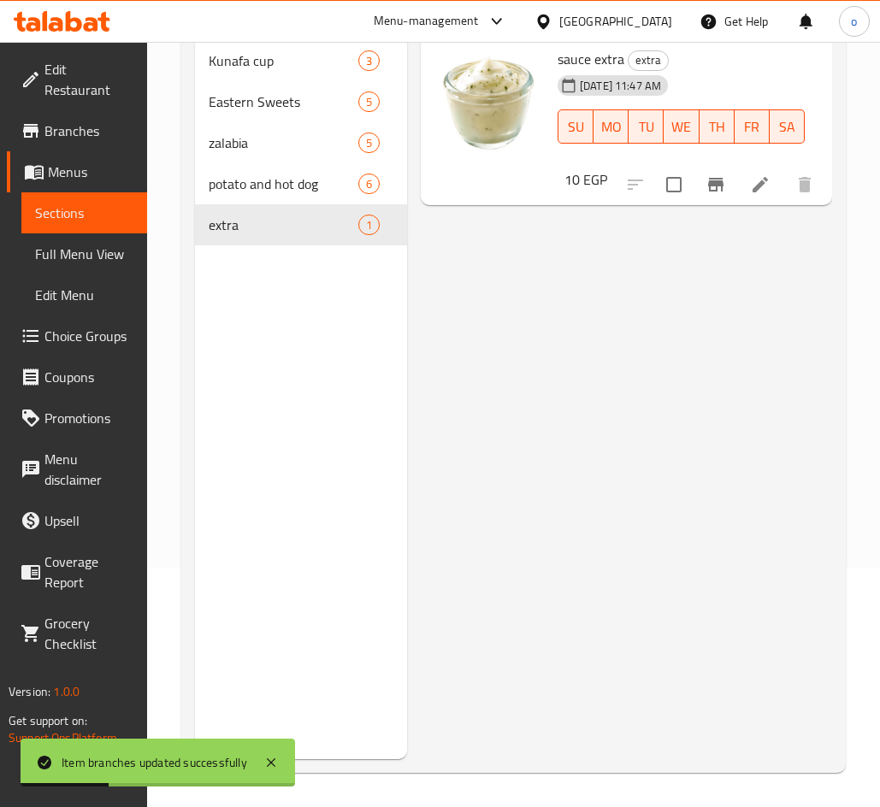
click at [717, 178] on icon "Branch-specific-item" at bounding box center [715, 184] width 21 height 21
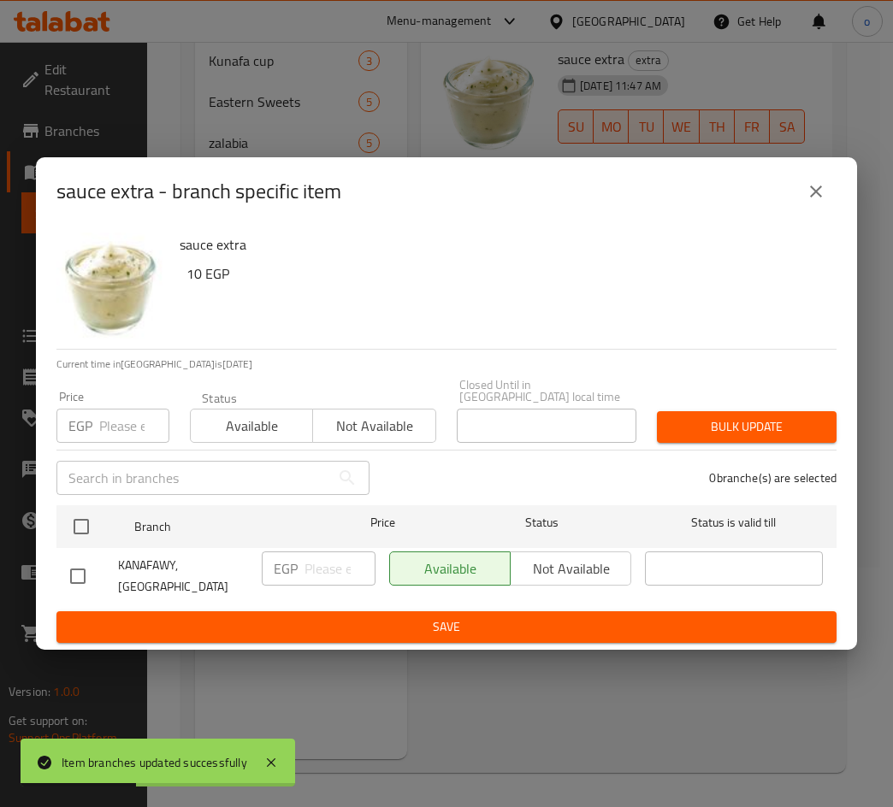
click at [114, 432] on input "number" at bounding box center [134, 426] width 70 height 34
type input "10"
click at [56, 497] on div "​" at bounding box center [212, 478] width 333 height 55
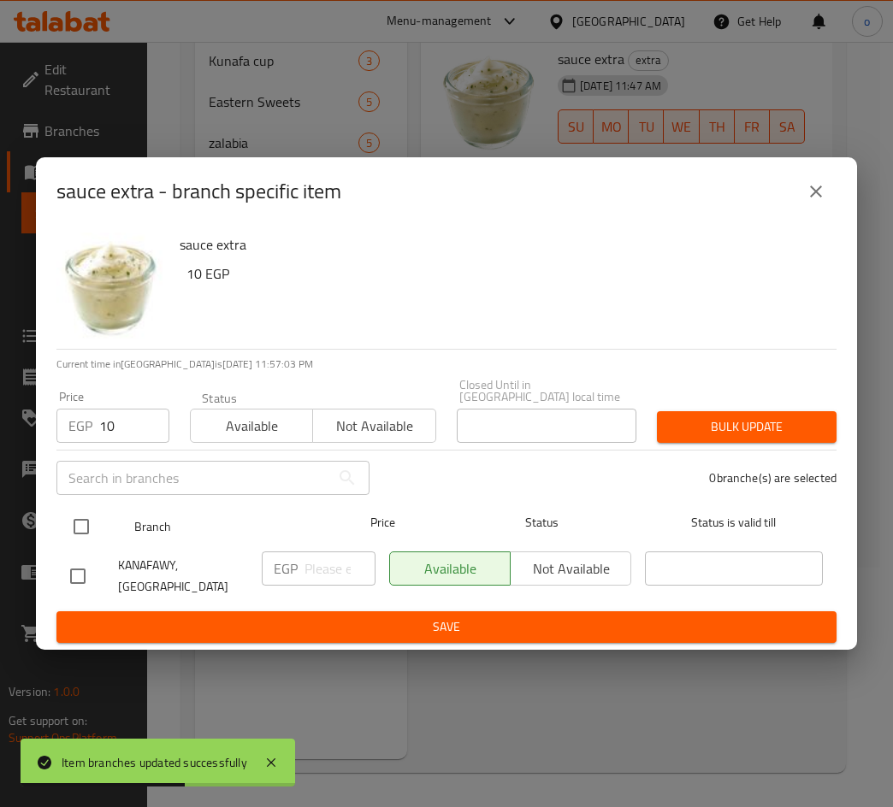
click at [82, 523] on input "checkbox" at bounding box center [81, 527] width 36 height 36
checkbox input "true"
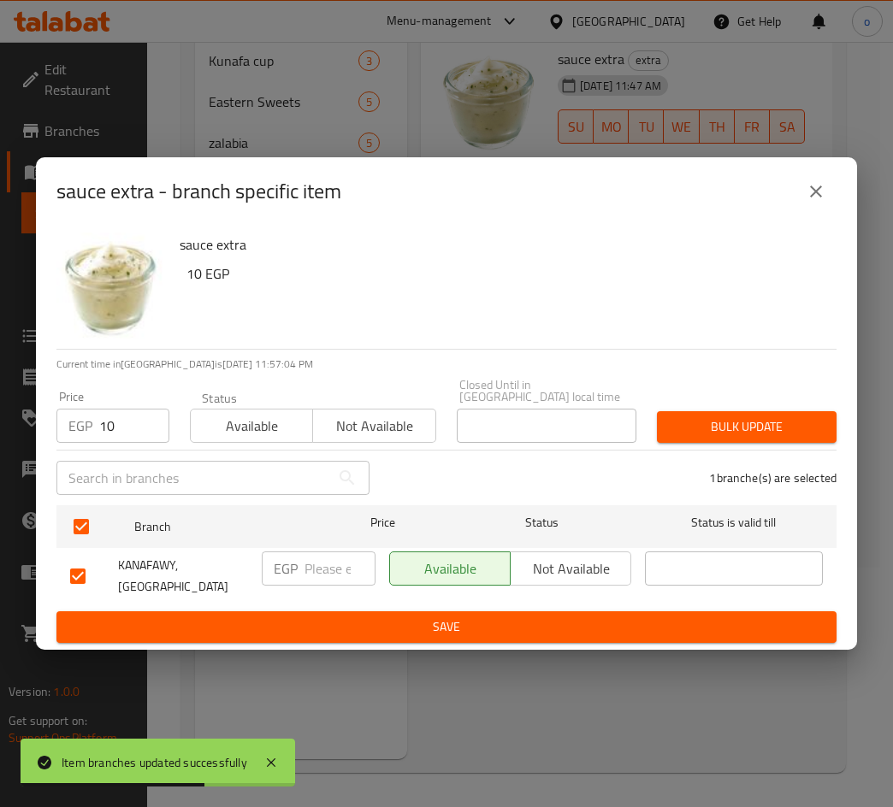
click at [773, 429] on span "Bulk update" at bounding box center [746, 426] width 152 height 21
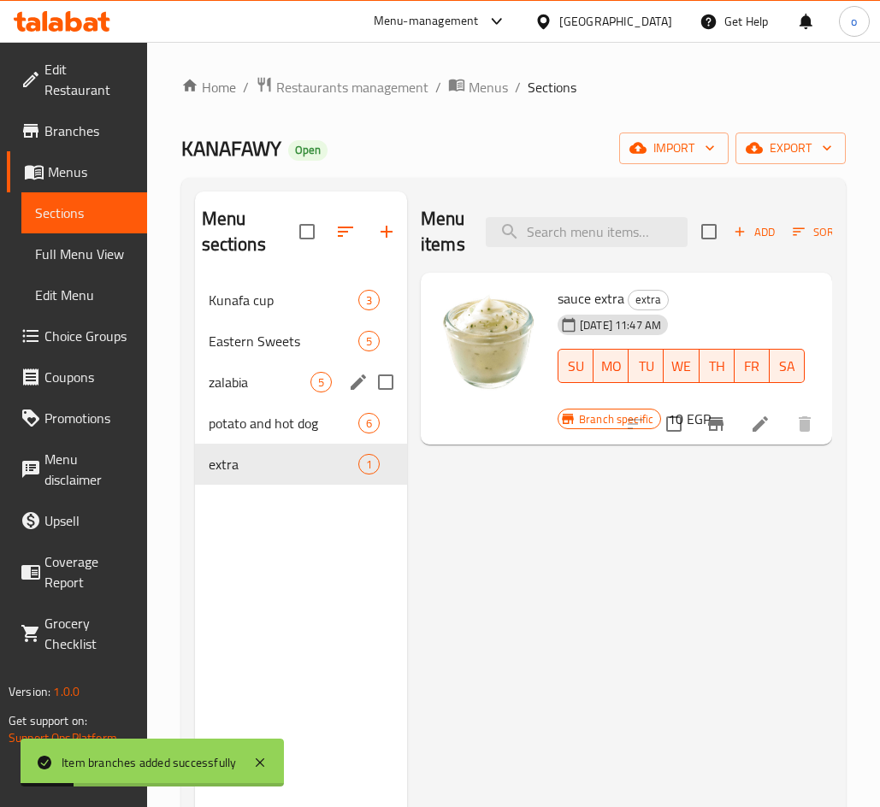
click at [283, 431] on span "potato and hot dog" at bounding box center [284, 423] width 150 height 21
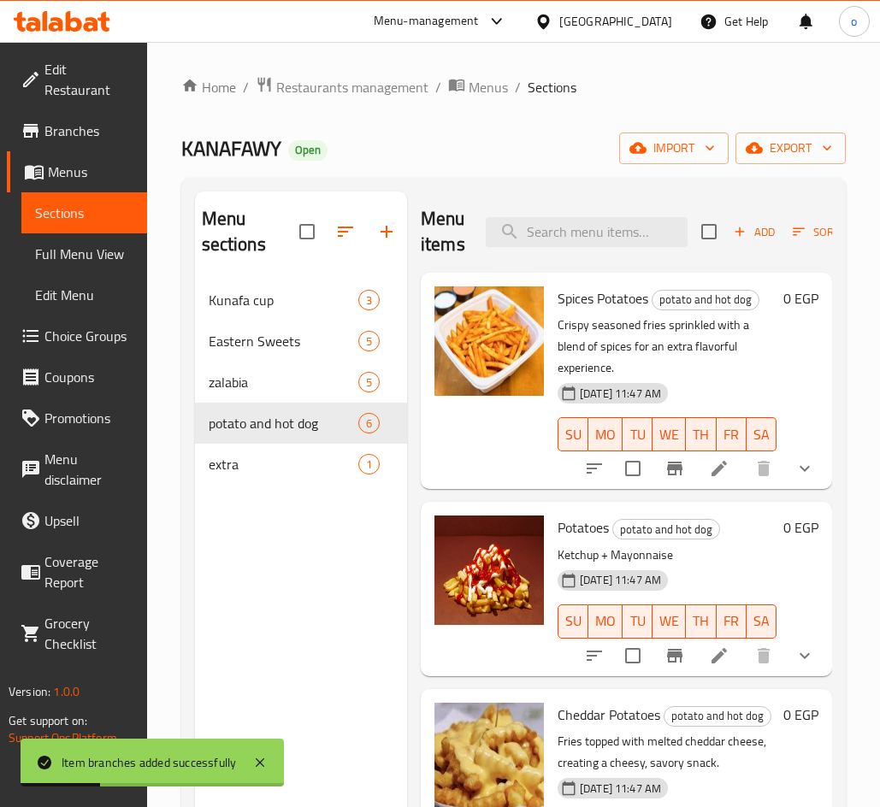
click at [784, 483] on button "show more" at bounding box center [804, 468] width 41 height 41
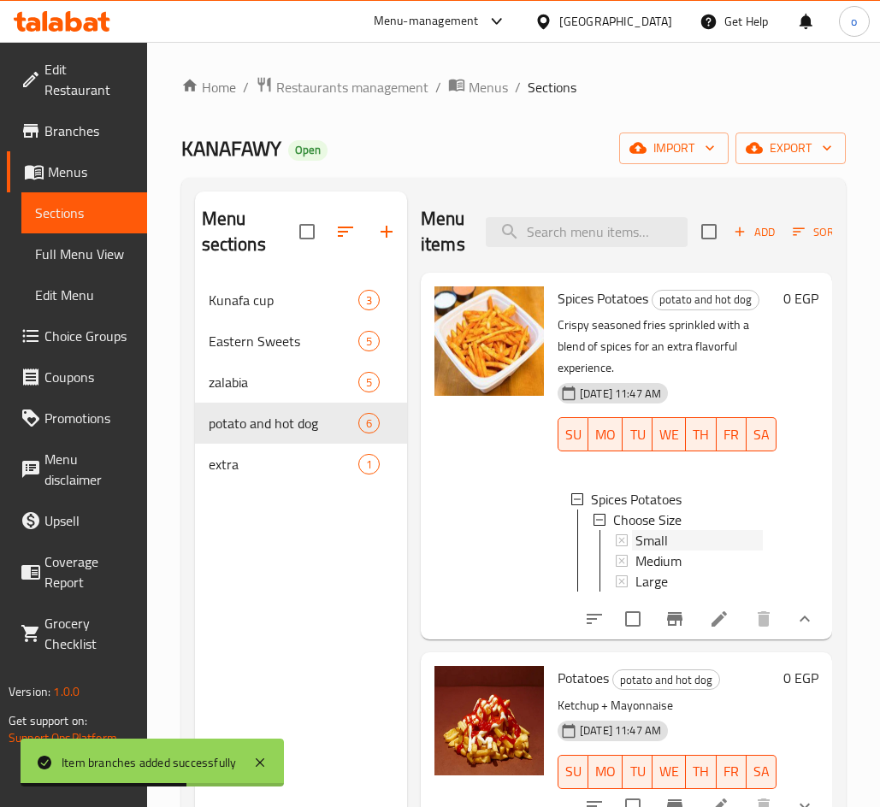
click at [657, 530] on span "Small" at bounding box center [651, 540] width 32 height 21
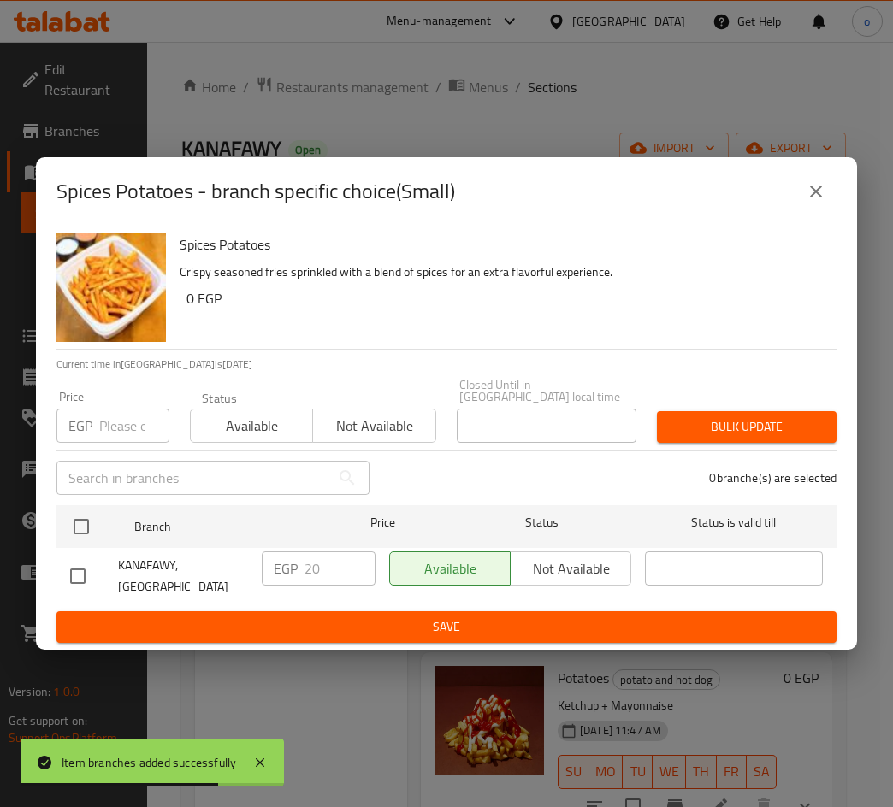
click at [825, 202] on icon "close" at bounding box center [815, 191] width 21 height 21
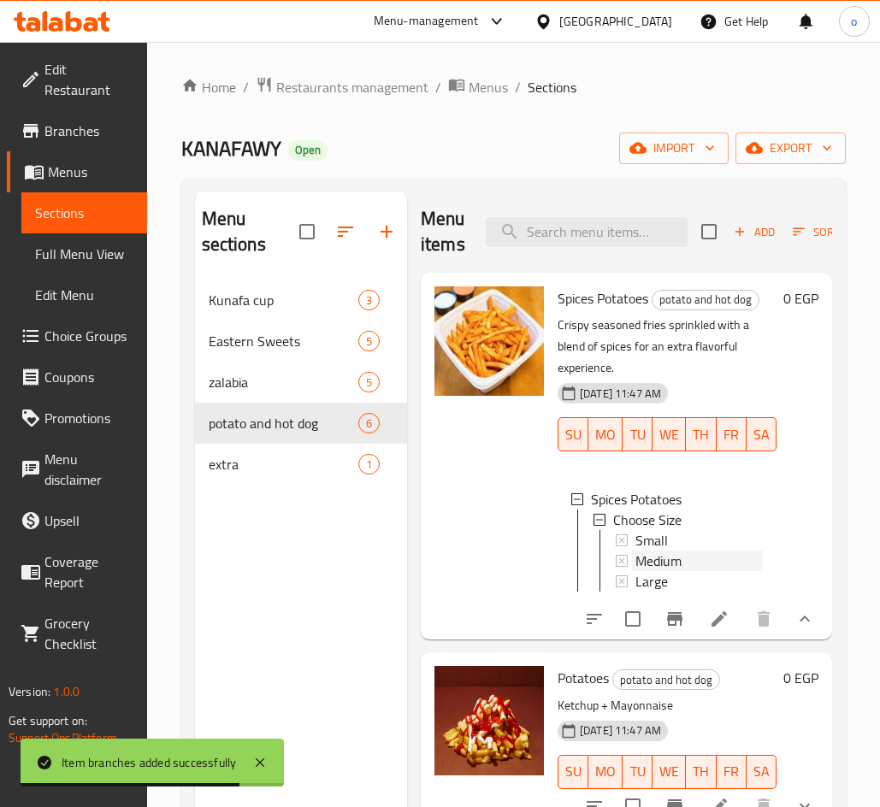
click at [674, 551] on span "Medium" at bounding box center [658, 561] width 46 height 21
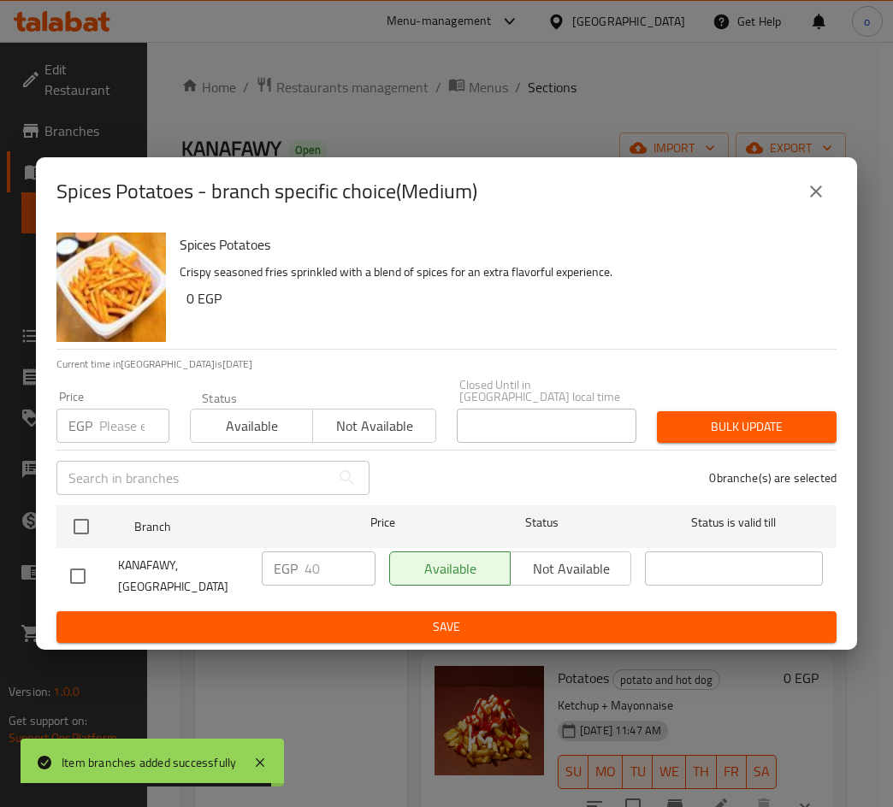
click at [807, 202] on icon "close" at bounding box center [815, 191] width 21 height 21
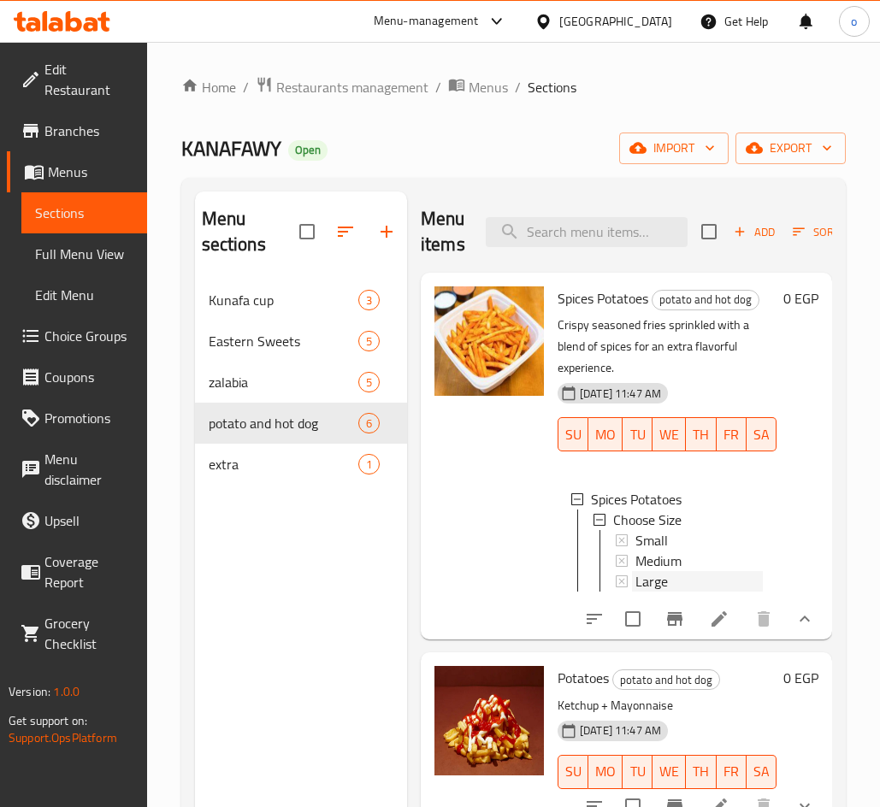
click at [656, 571] on span "Large" at bounding box center [651, 581] width 32 height 21
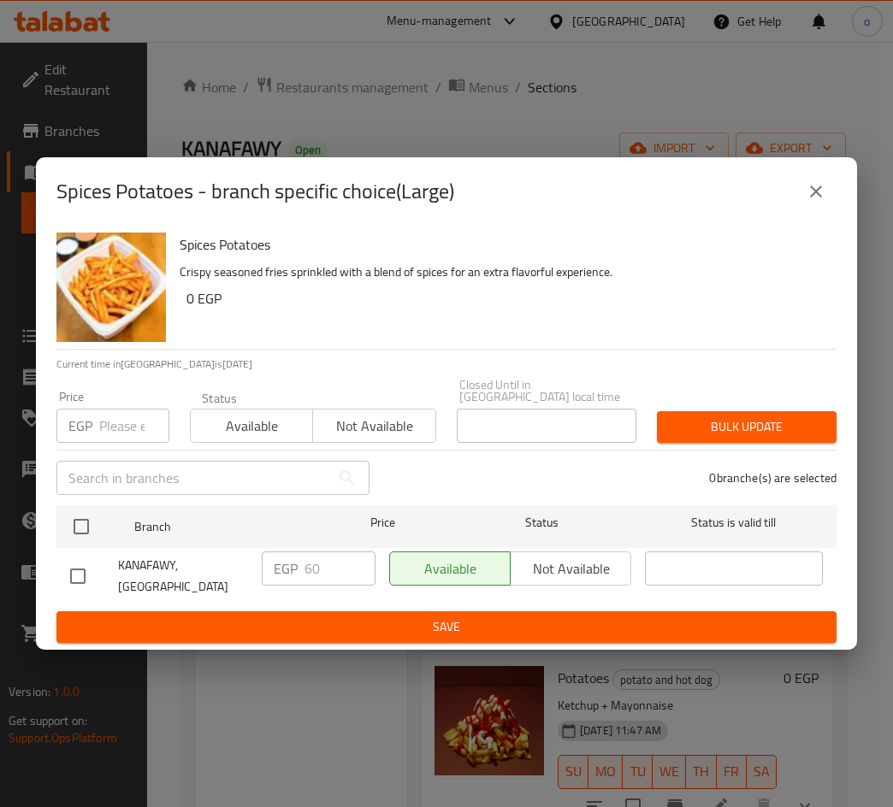
click at [814, 194] on icon "close" at bounding box center [815, 191] width 21 height 21
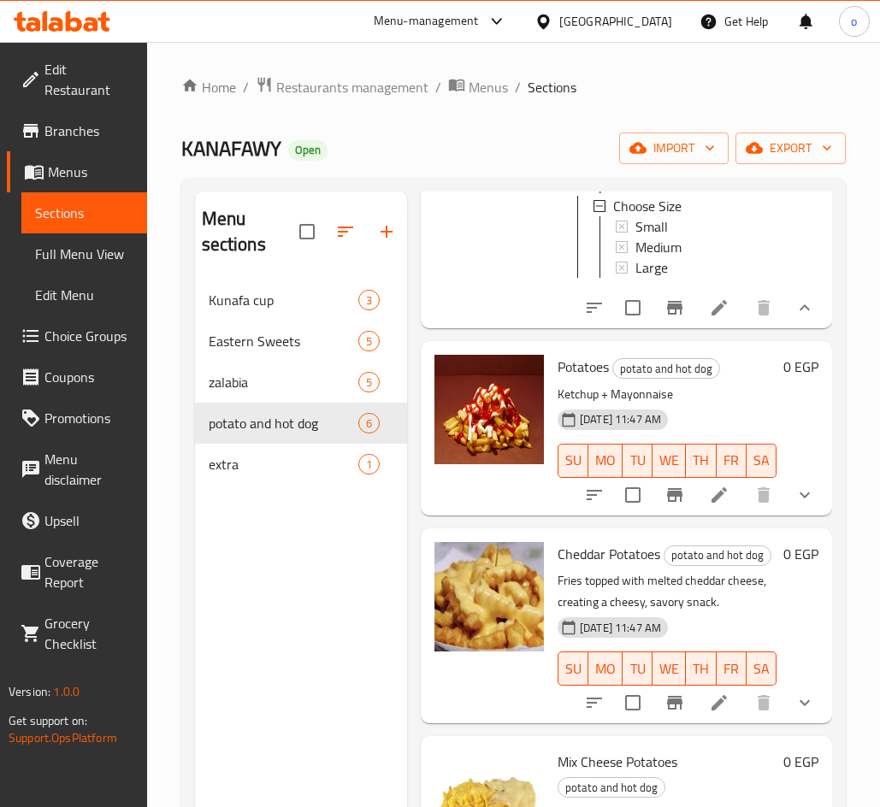
scroll to position [342, 0]
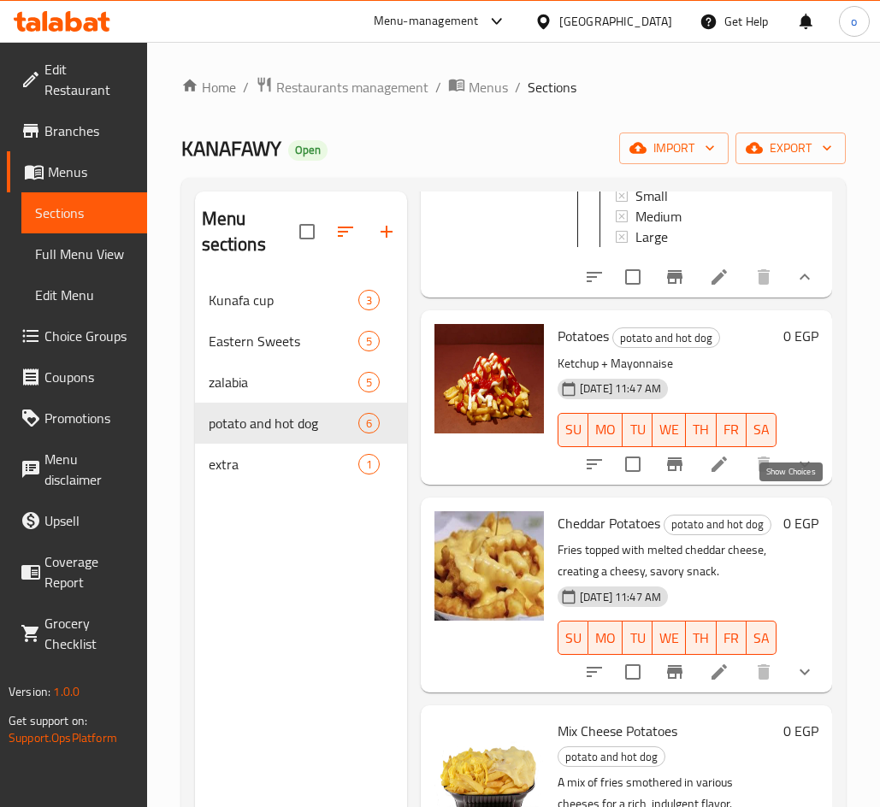
click at [794, 474] on icon "show more" at bounding box center [804, 464] width 21 height 21
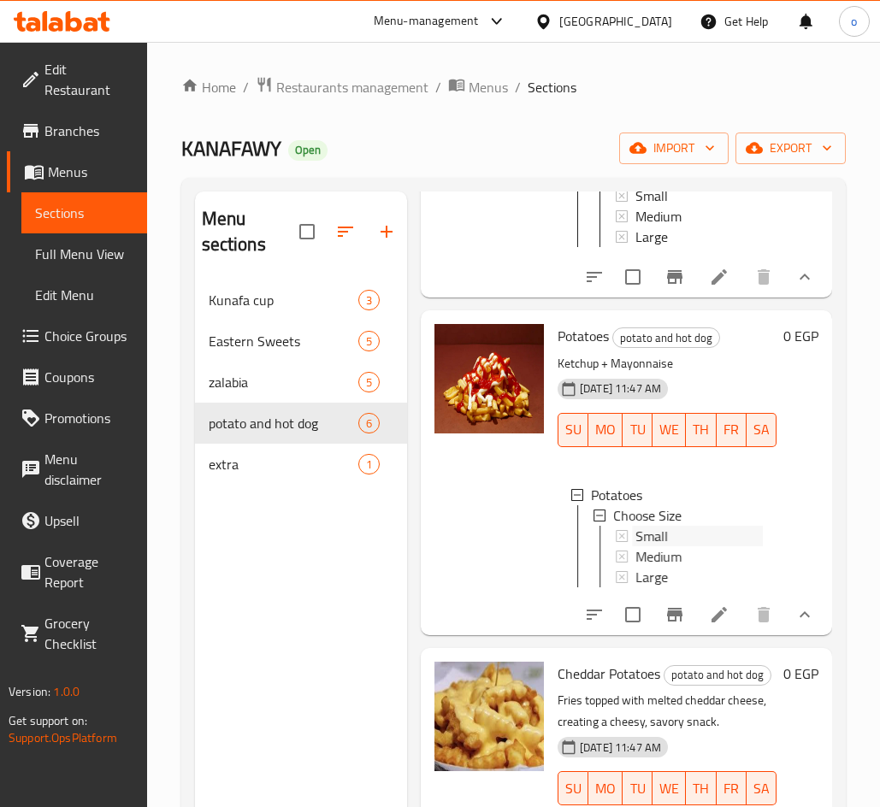
click at [662, 542] on span "Small" at bounding box center [651, 536] width 32 height 21
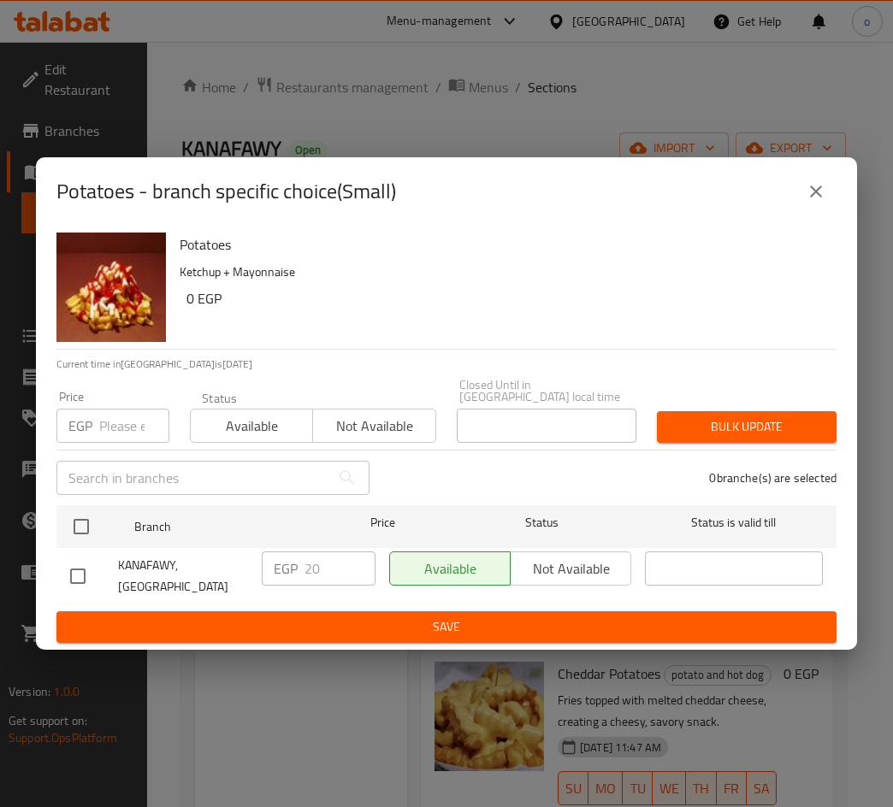
click at [811, 202] on icon "close" at bounding box center [815, 191] width 21 height 21
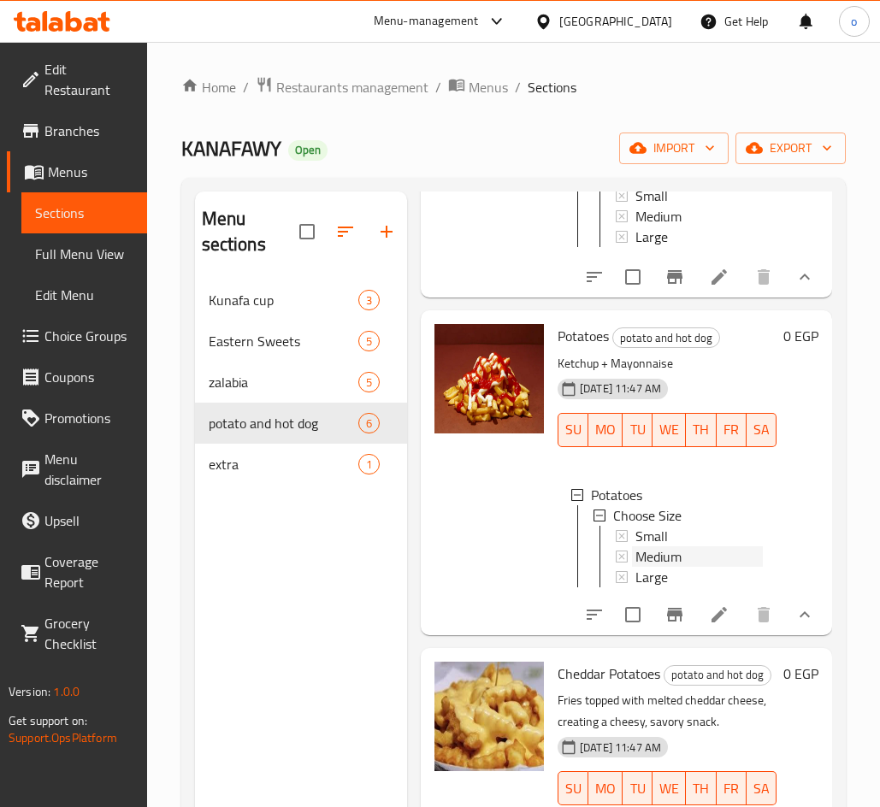
click at [659, 567] on span "Medium" at bounding box center [658, 556] width 46 height 21
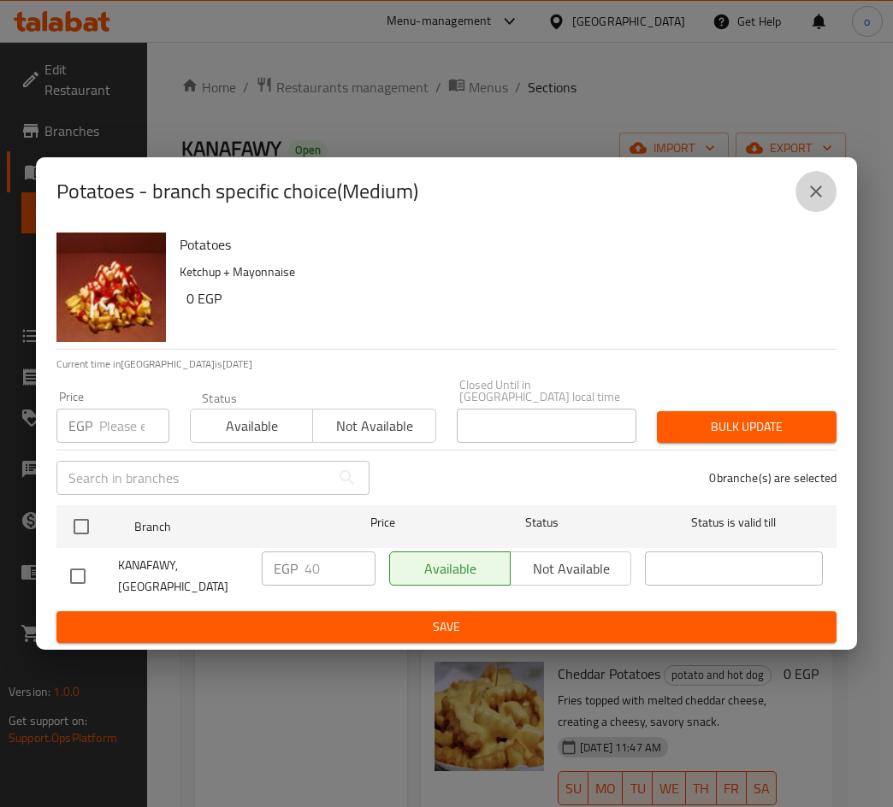
click at [827, 212] on button "close" at bounding box center [815, 191] width 41 height 41
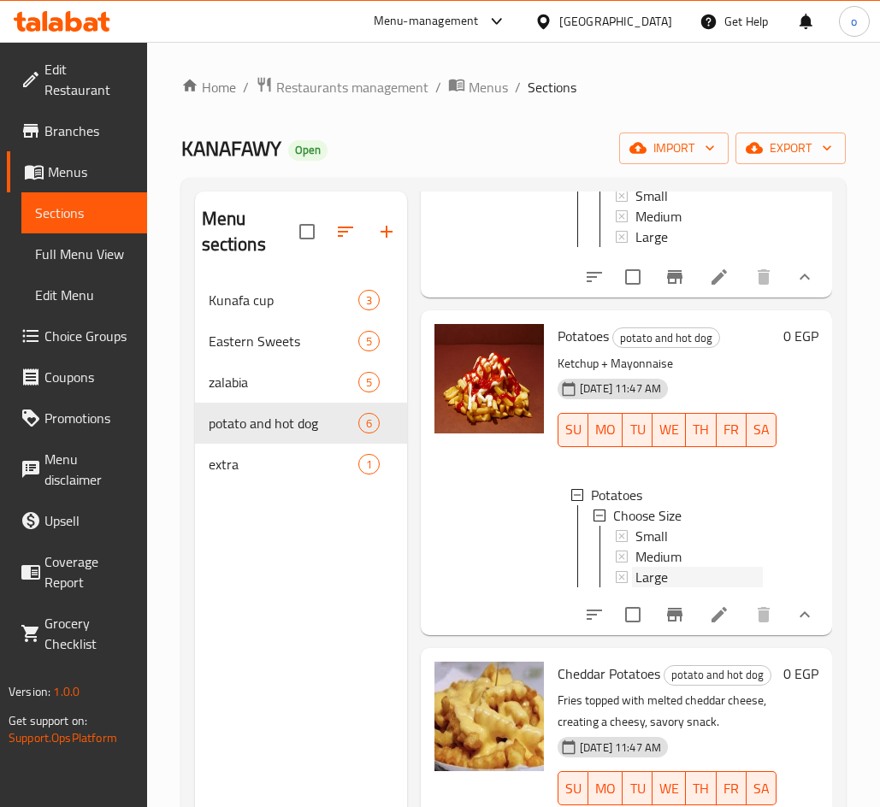
click at [677, 587] on div "Large" at bounding box center [698, 577] width 127 height 21
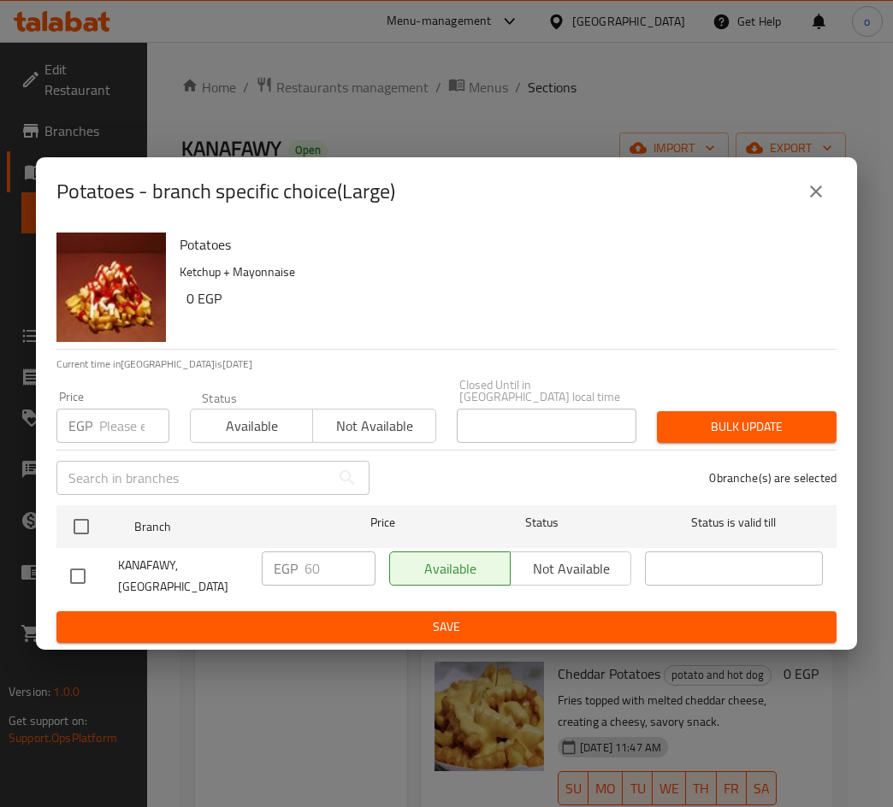
click at [811, 197] on icon "close" at bounding box center [816, 192] width 12 height 12
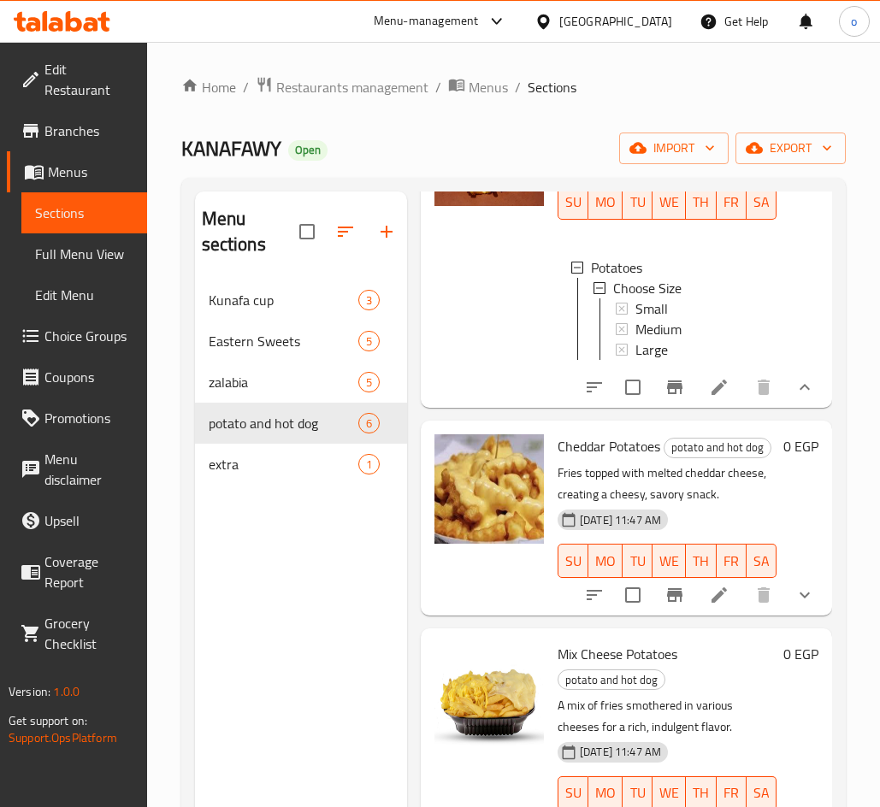
scroll to position [598, 0]
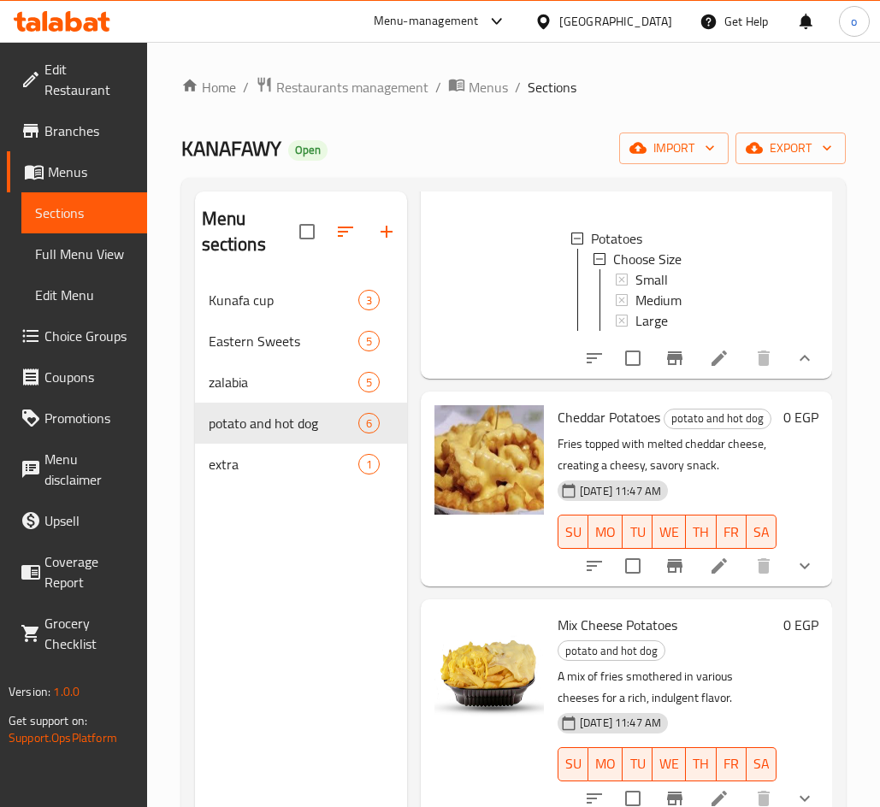
click at [784, 586] on button "show more" at bounding box center [804, 565] width 41 height 41
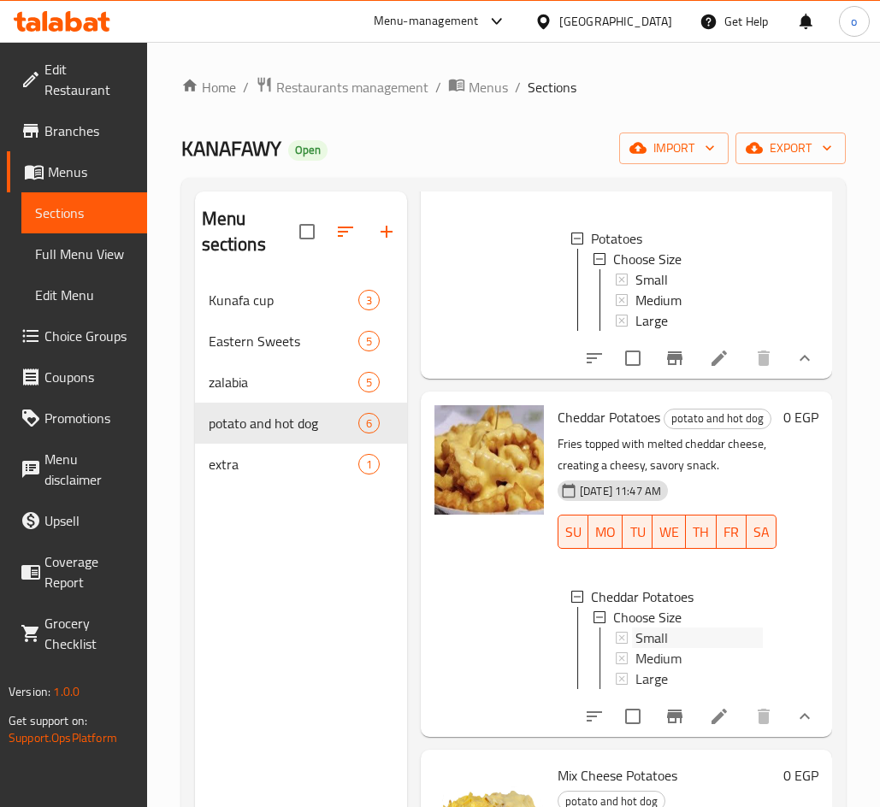
click at [649, 648] on span "Small" at bounding box center [651, 638] width 32 height 21
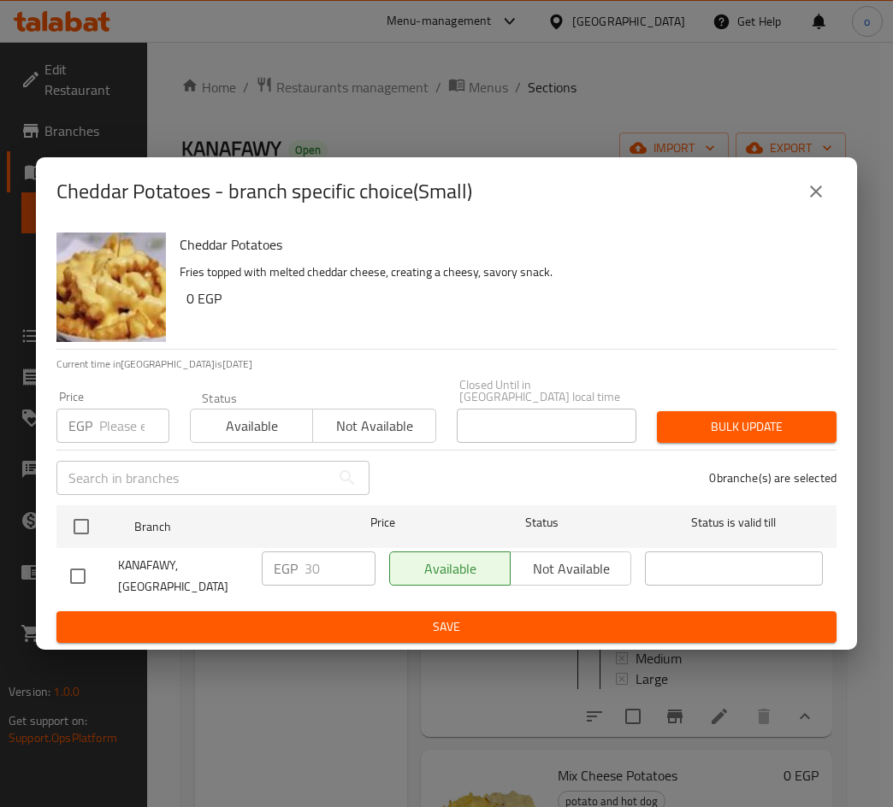
click at [837, 203] on div "Cheddar Potatoes - branch specific choice(Small)" at bounding box center [446, 191] width 821 height 68
click at [792, 205] on div "Cheddar Potatoes - branch specific choice(Small)" at bounding box center [446, 191] width 780 height 41
click at [804, 203] on button "close" at bounding box center [815, 191] width 41 height 41
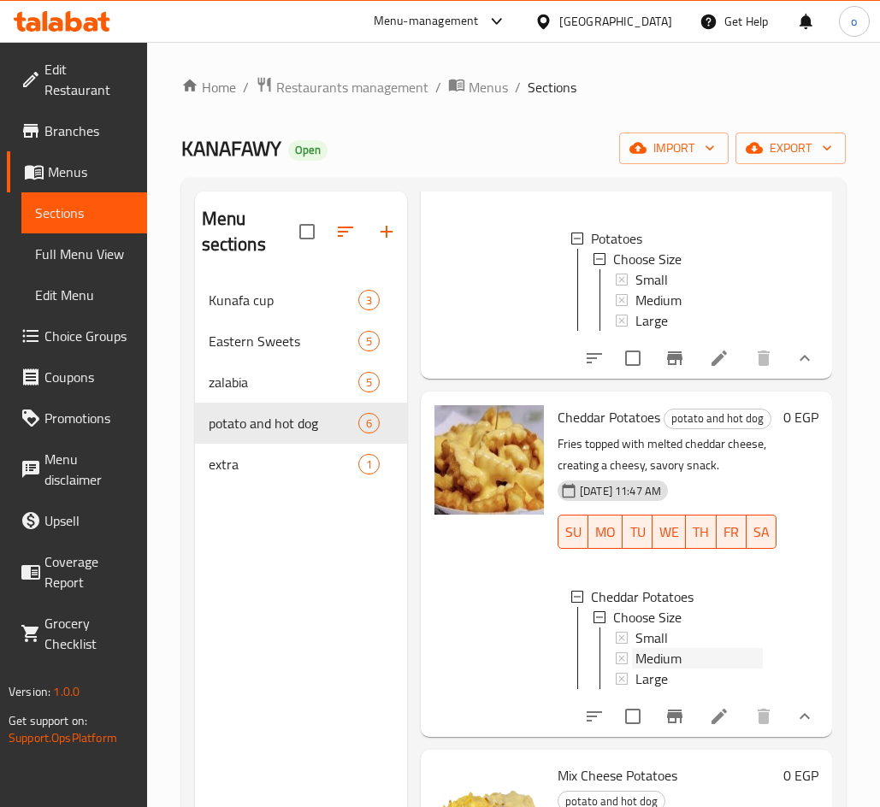
click at [680, 669] on span "Medium" at bounding box center [658, 658] width 46 height 21
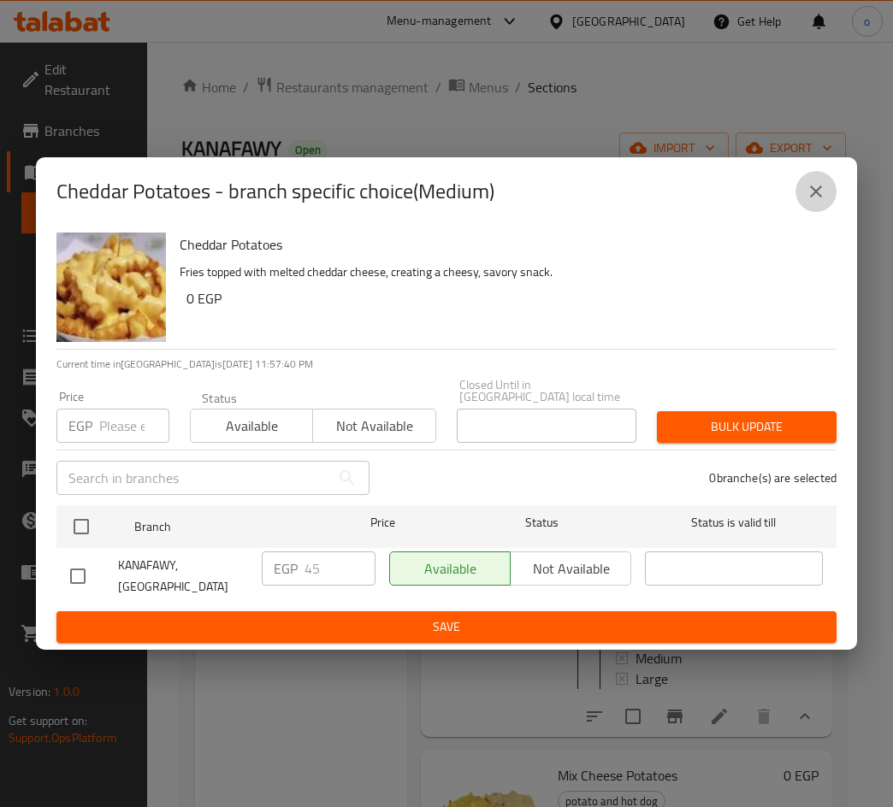
drag, startPoint x: 830, startPoint y: 208, endPoint x: 816, endPoint y: 255, distance: 49.2
click at [827, 208] on button "close" at bounding box center [815, 191] width 41 height 41
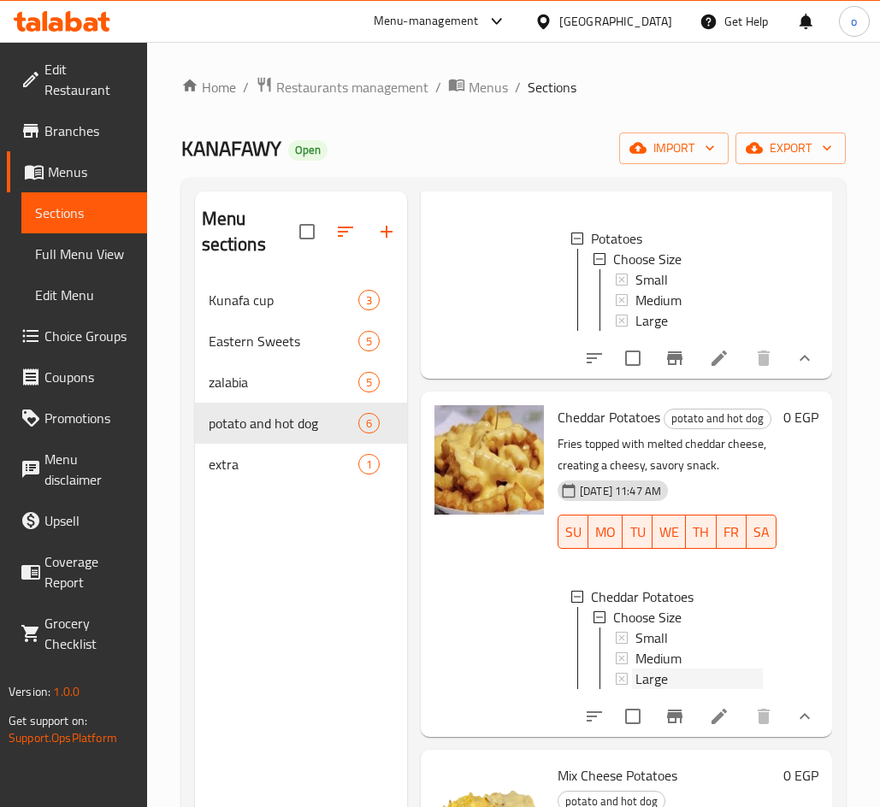
click at [694, 689] on div "Large" at bounding box center [698, 679] width 127 height 21
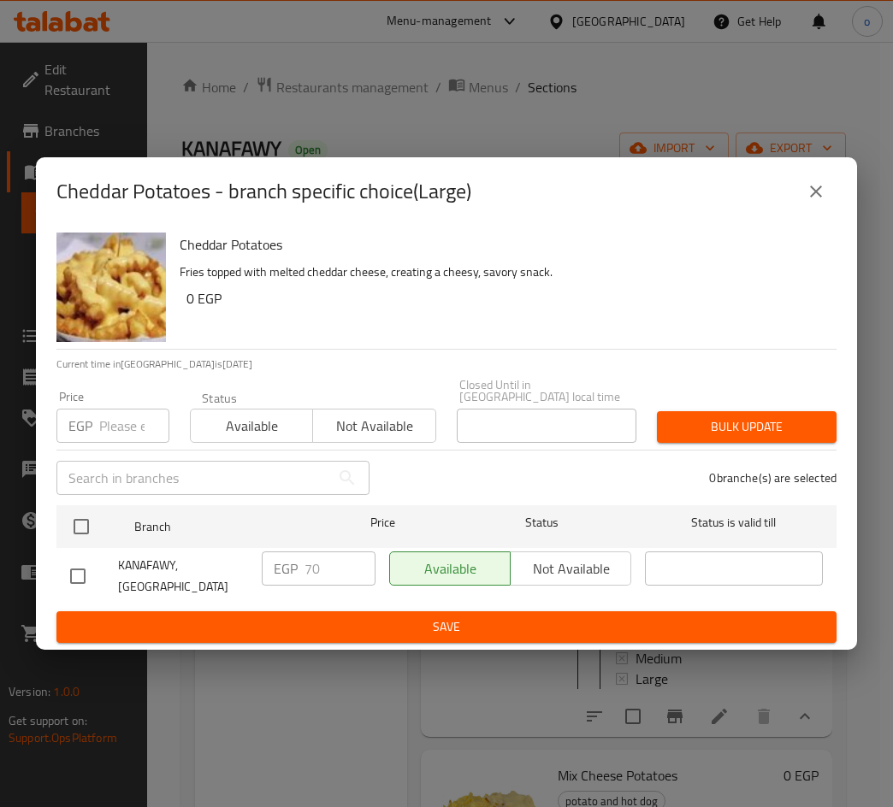
click at [805, 202] on icon "close" at bounding box center [815, 191] width 21 height 21
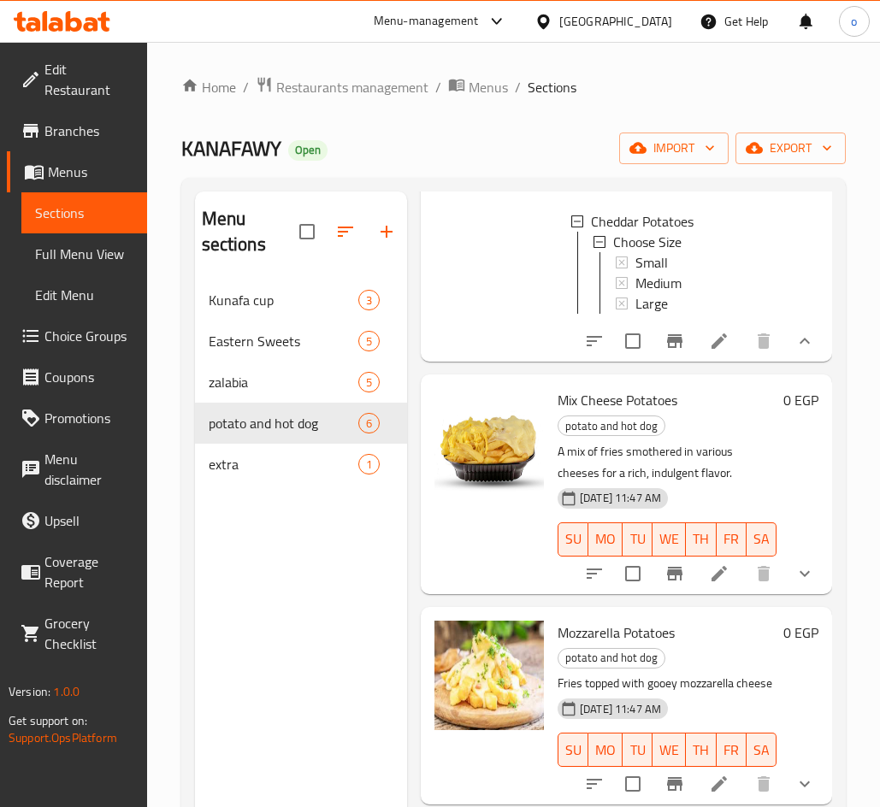
scroll to position [1026, 0]
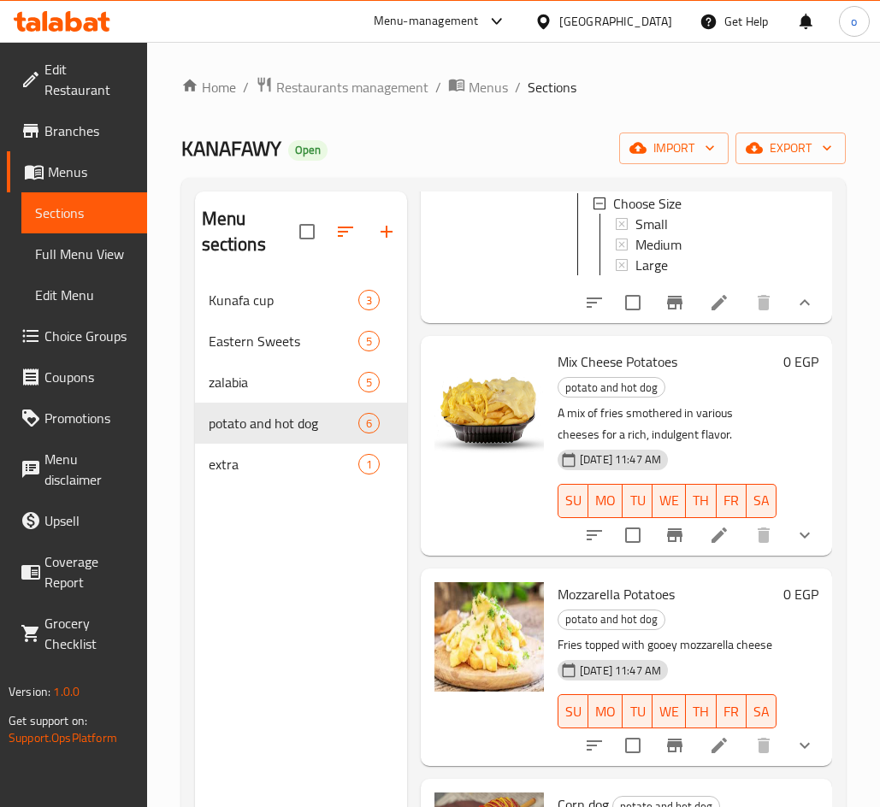
click at [784, 556] on button "show more" at bounding box center [804, 535] width 41 height 41
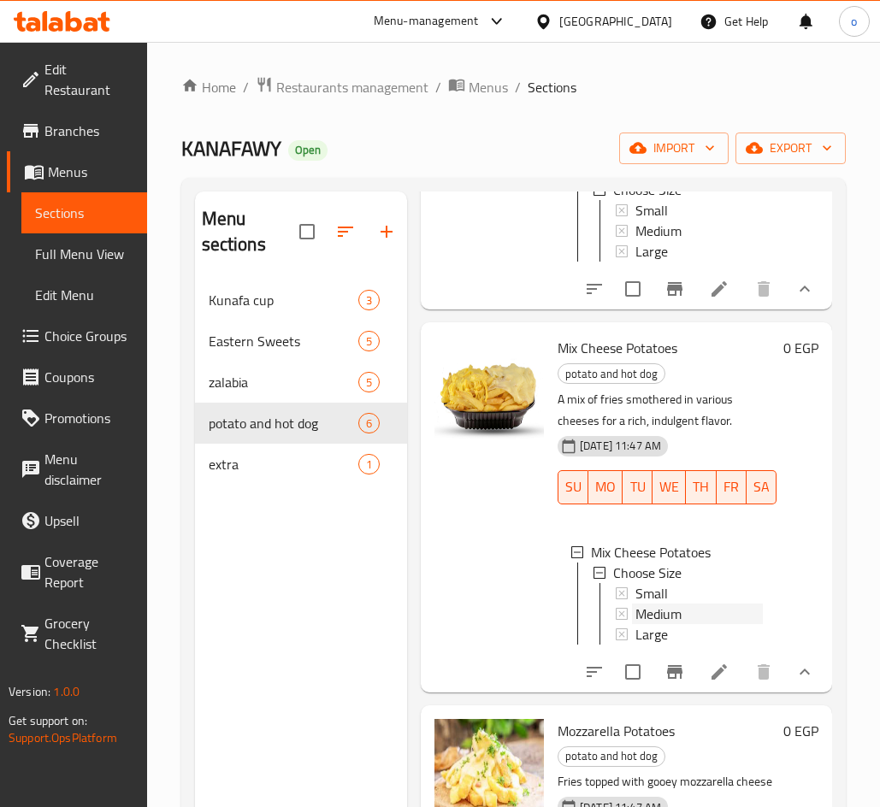
click at [650, 624] on span "Medium" at bounding box center [658, 614] width 46 height 21
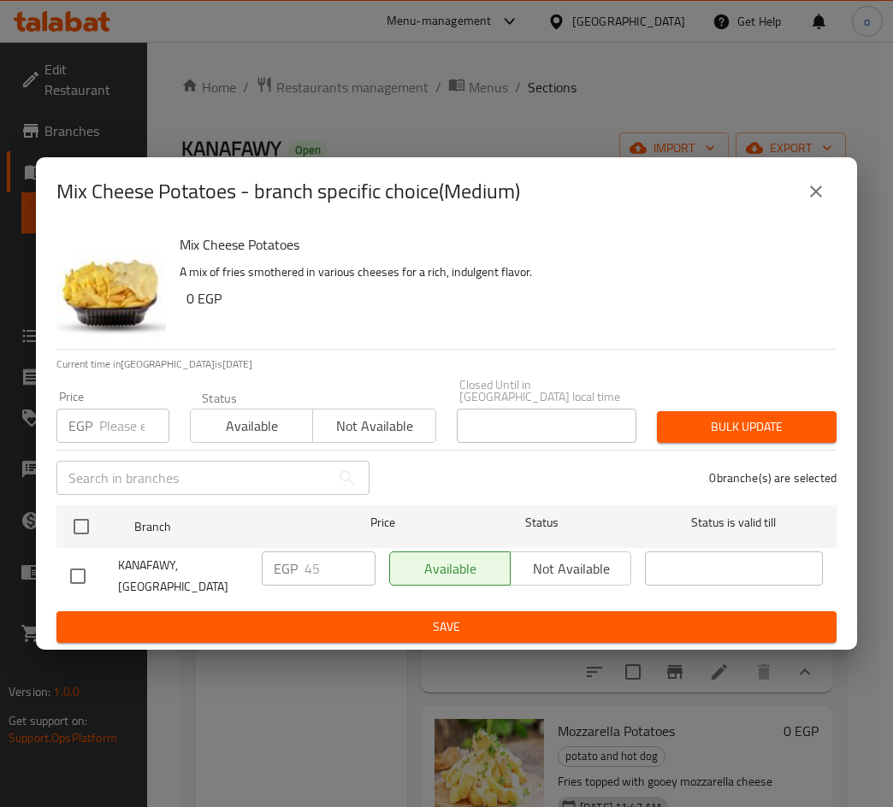
click at [817, 226] on div "Mix Cheese Potatoes - branch specific choice(Medium)" at bounding box center [446, 191] width 821 height 68
click at [819, 212] on button "close" at bounding box center [815, 191] width 41 height 41
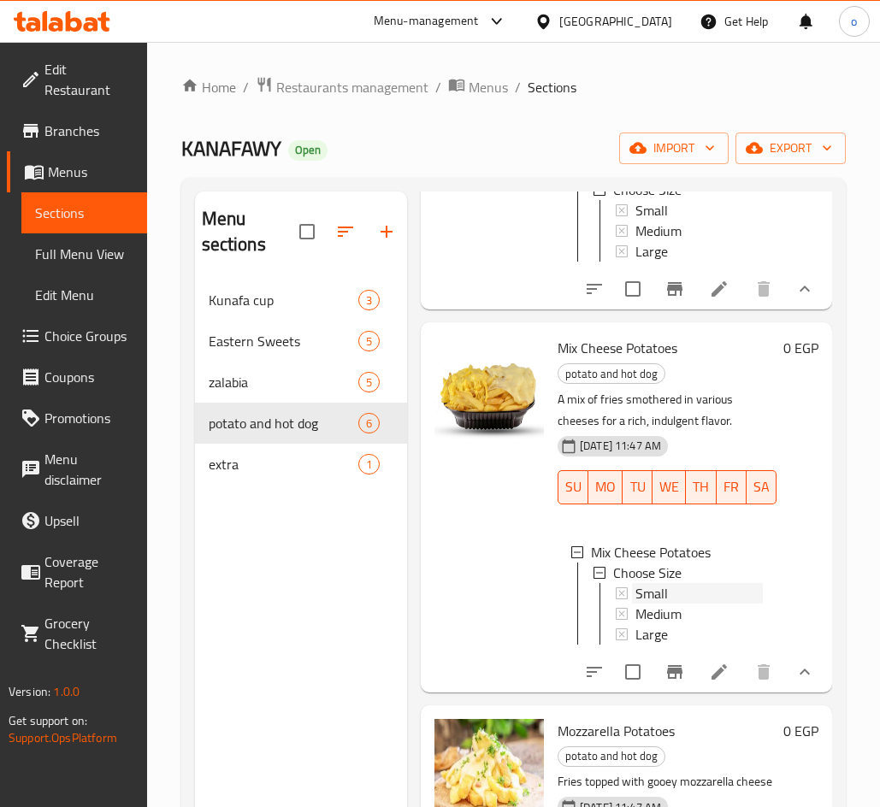
click at [678, 604] on div "Small" at bounding box center [698, 593] width 127 height 21
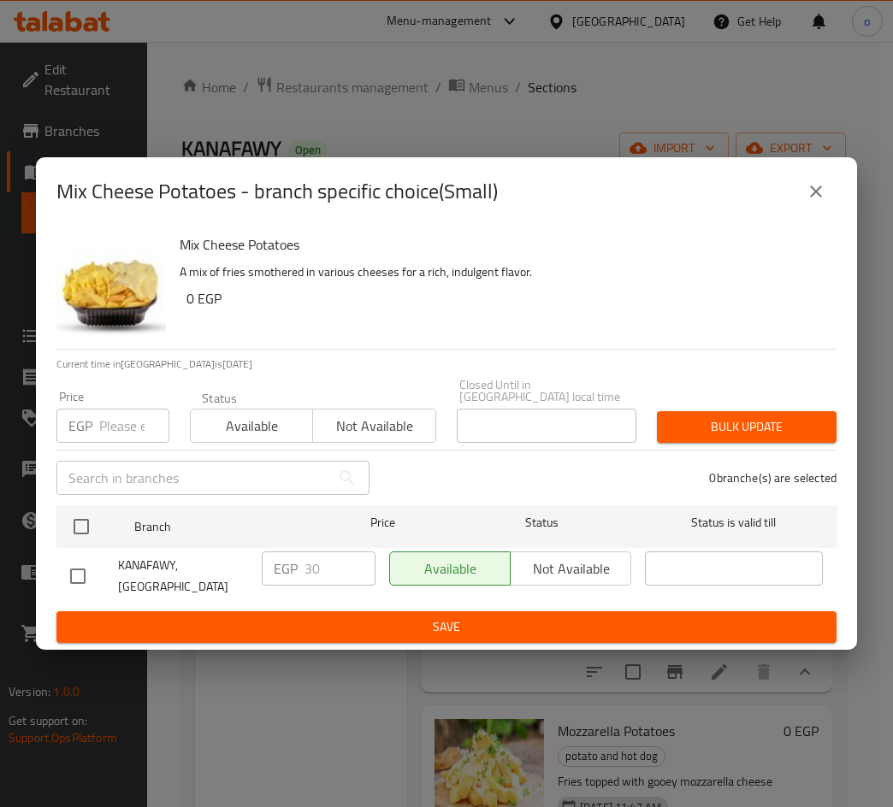
click at [816, 202] on icon "close" at bounding box center [815, 191] width 21 height 21
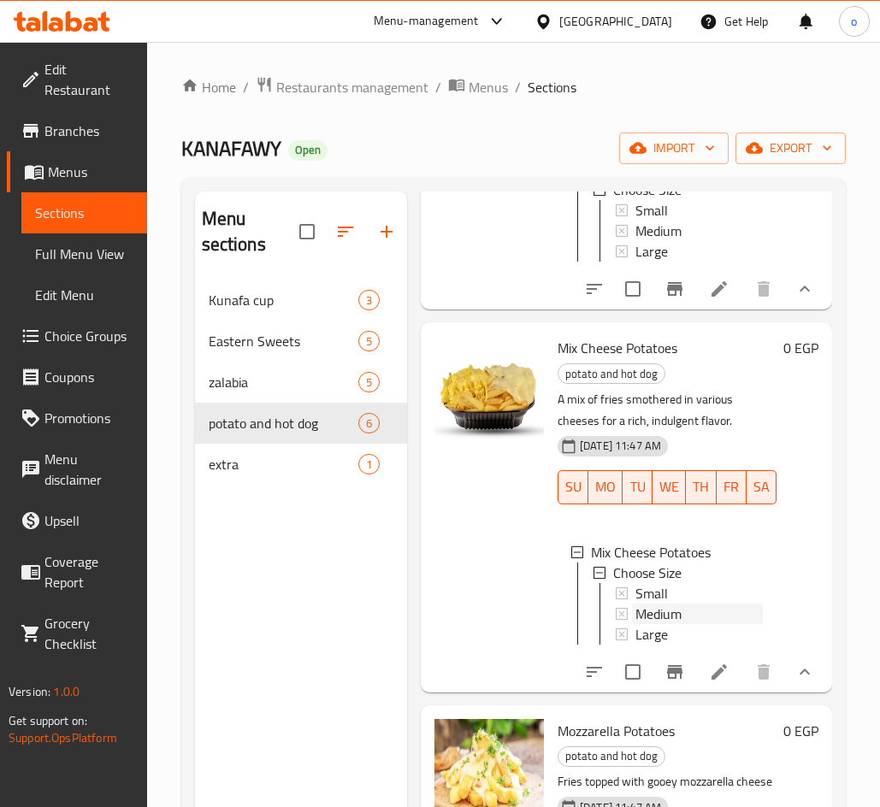
click at [672, 624] on span "Medium" at bounding box center [658, 614] width 46 height 21
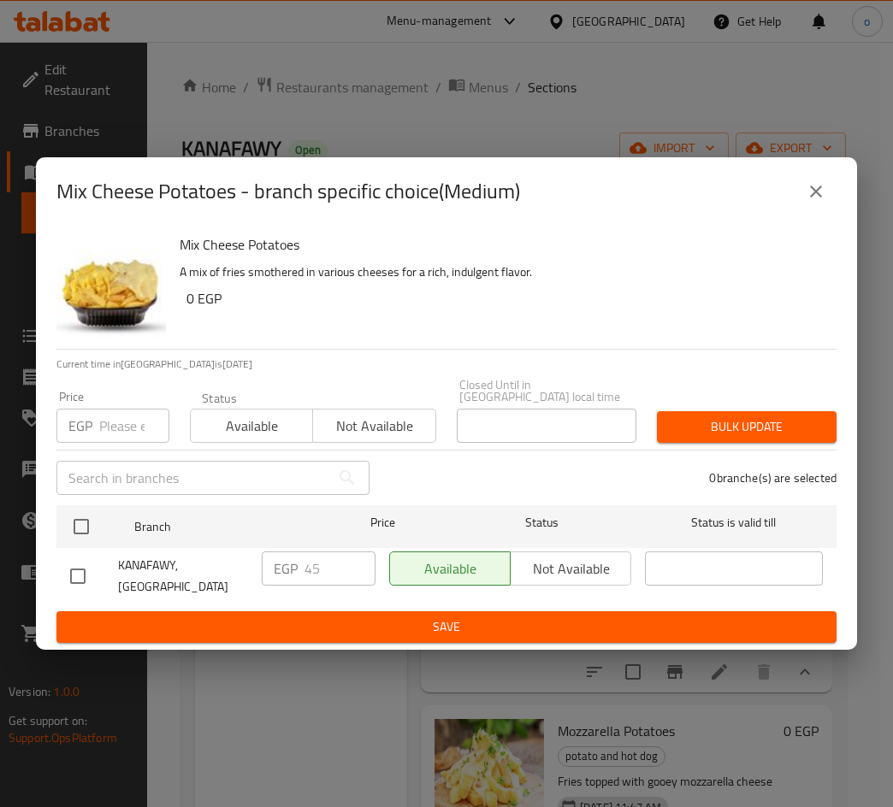
click at [821, 202] on icon "close" at bounding box center [815, 191] width 21 height 21
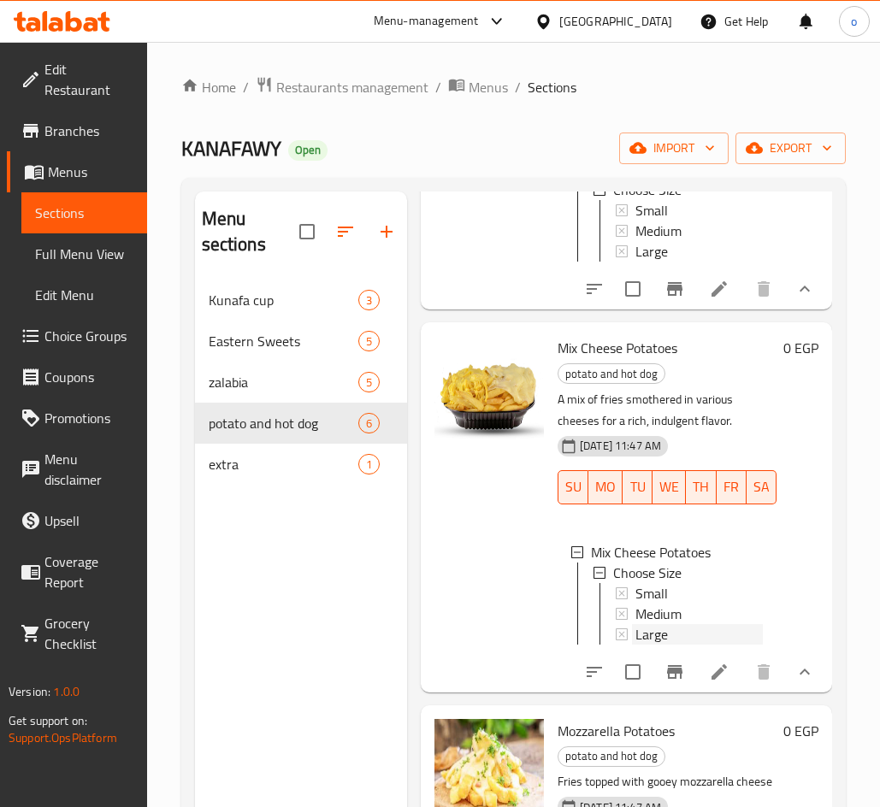
click at [682, 645] on div "Large" at bounding box center [698, 634] width 127 height 21
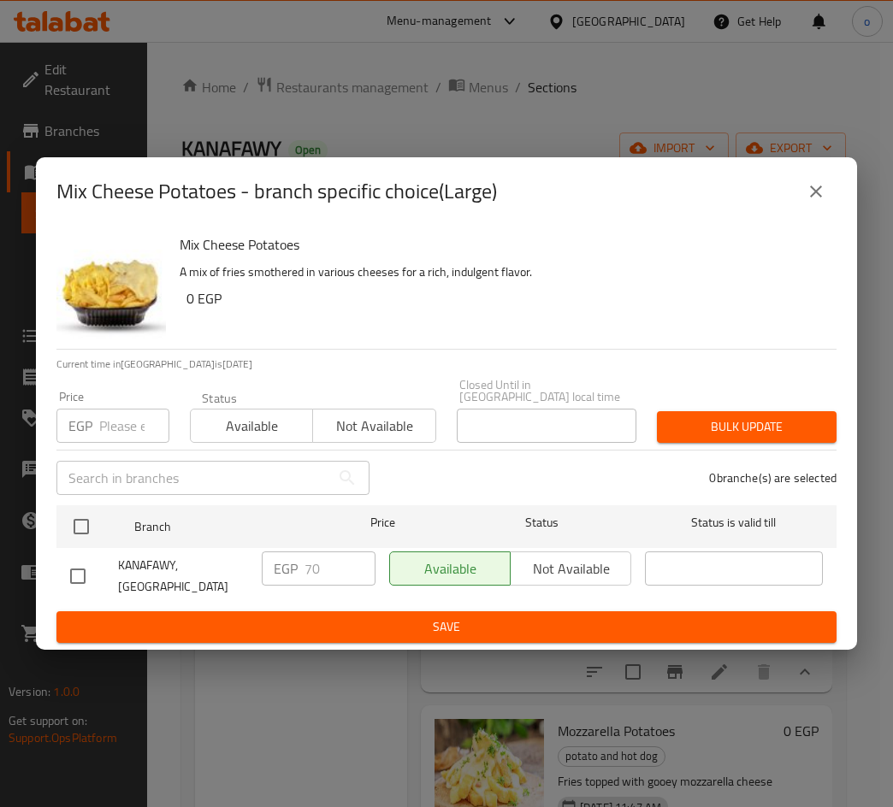
click at [819, 193] on button "close" at bounding box center [815, 191] width 41 height 41
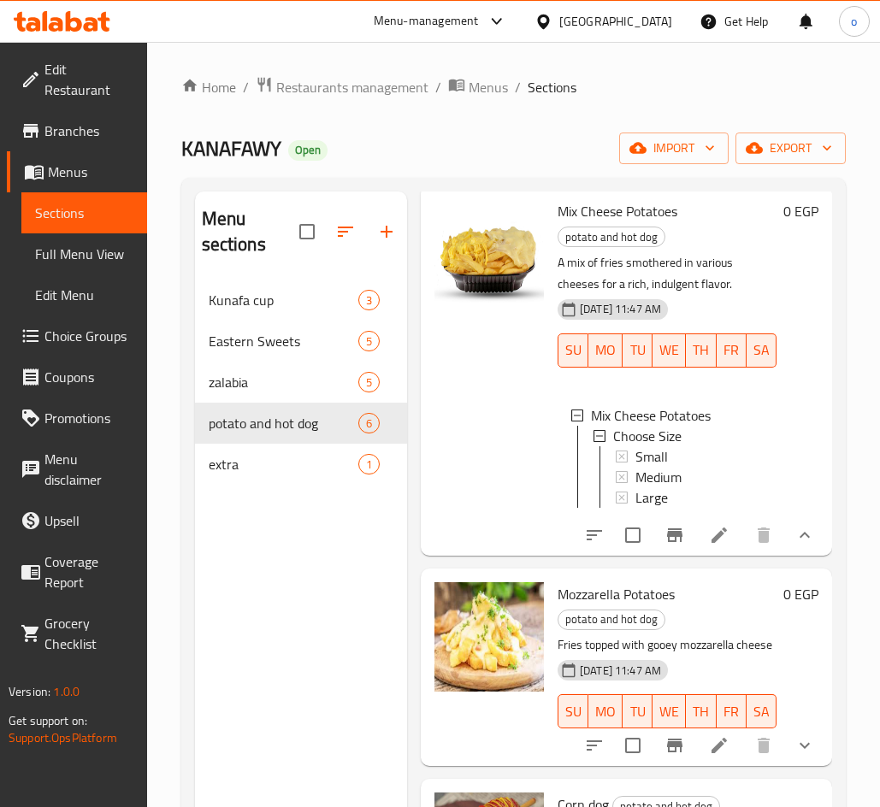
scroll to position [1277, 0]
click at [794, 738] on icon "show more" at bounding box center [804, 745] width 21 height 21
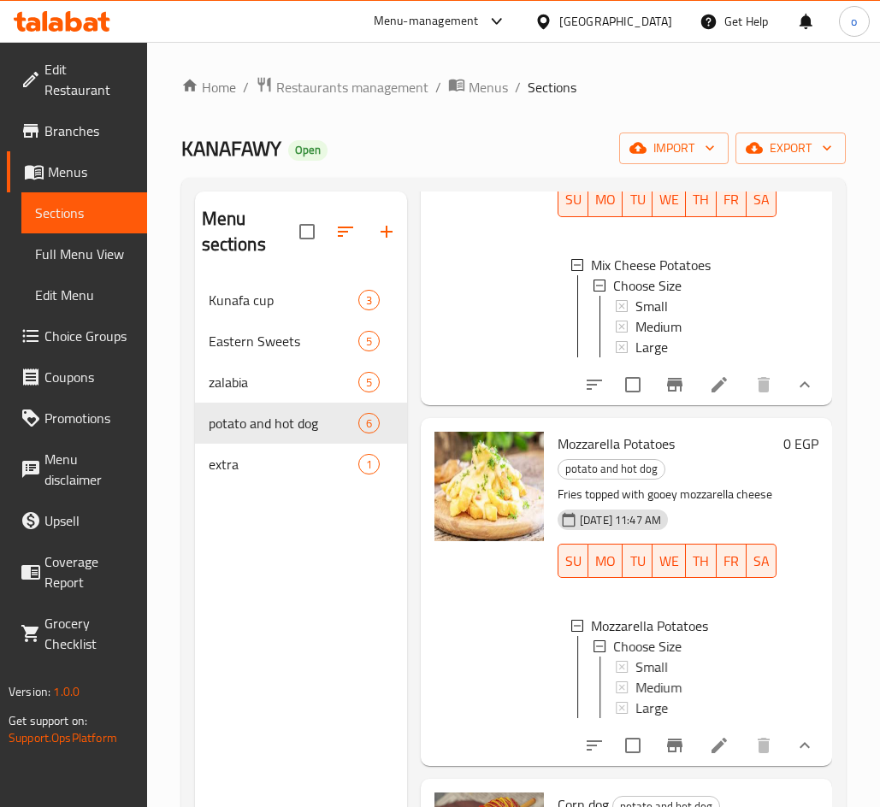
scroll to position [1441, 0]
click at [664, 657] on span "Small" at bounding box center [651, 667] width 32 height 21
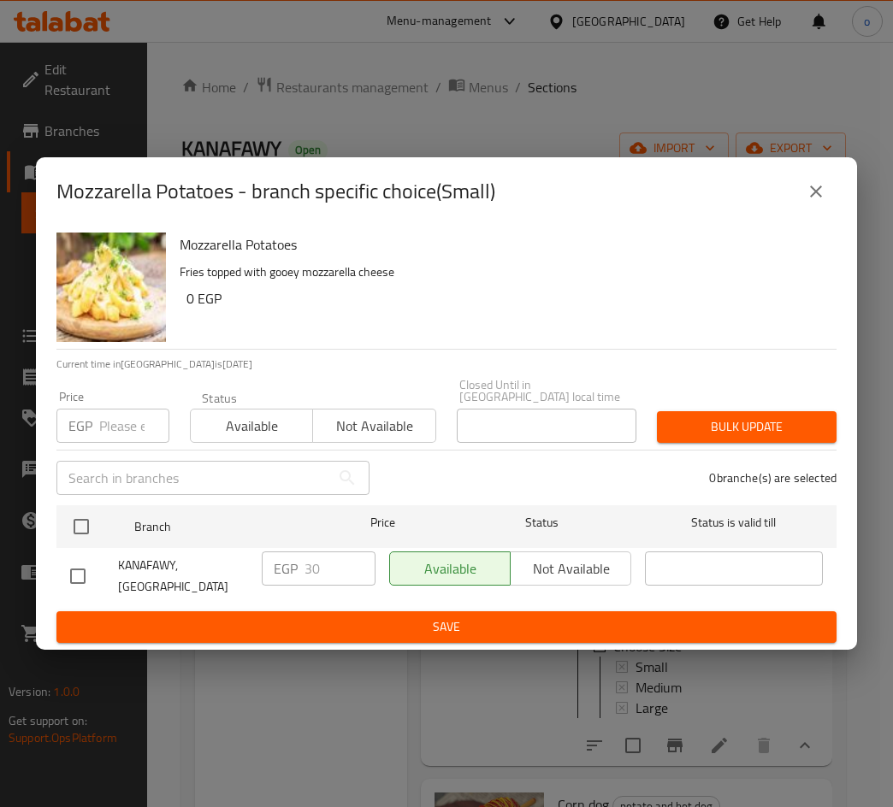
click at [823, 202] on icon "close" at bounding box center [815, 191] width 21 height 21
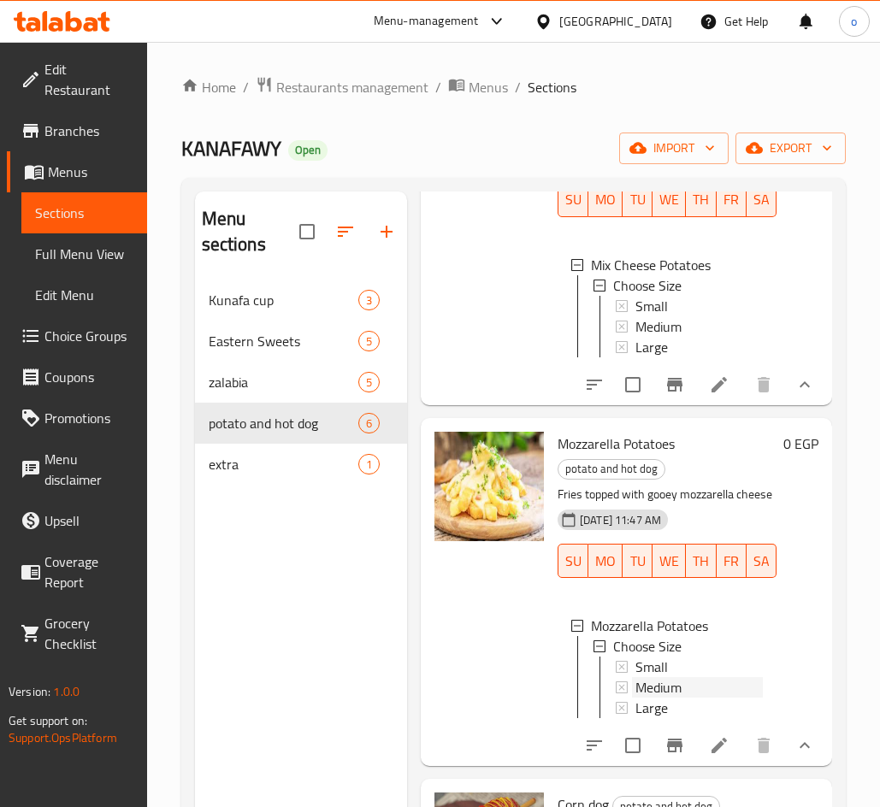
click at [674, 677] on span "Medium" at bounding box center [658, 687] width 46 height 21
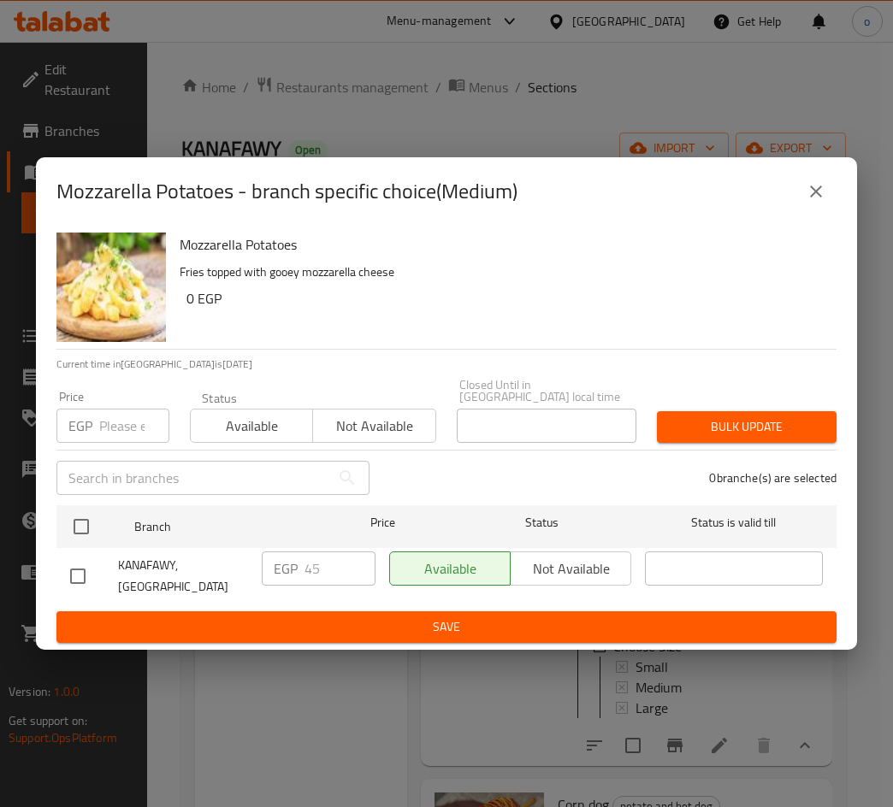
click at [802, 212] on button "close" at bounding box center [815, 191] width 41 height 41
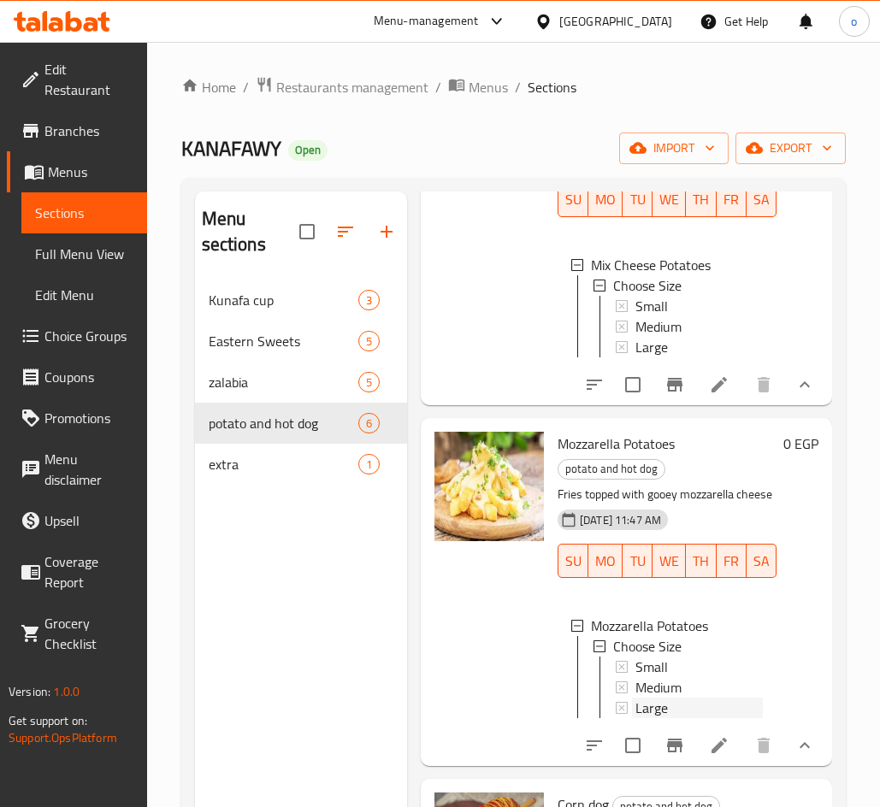
click at [668, 698] on div "Large" at bounding box center [698, 708] width 127 height 21
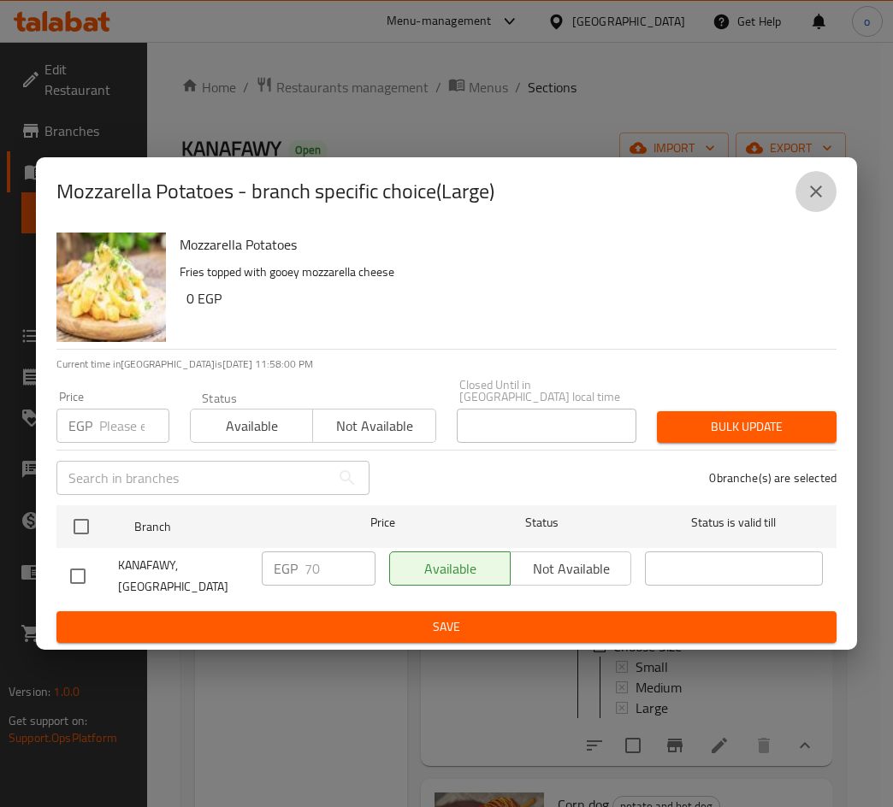
click at [827, 206] on button "close" at bounding box center [815, 191] width 41 height 41
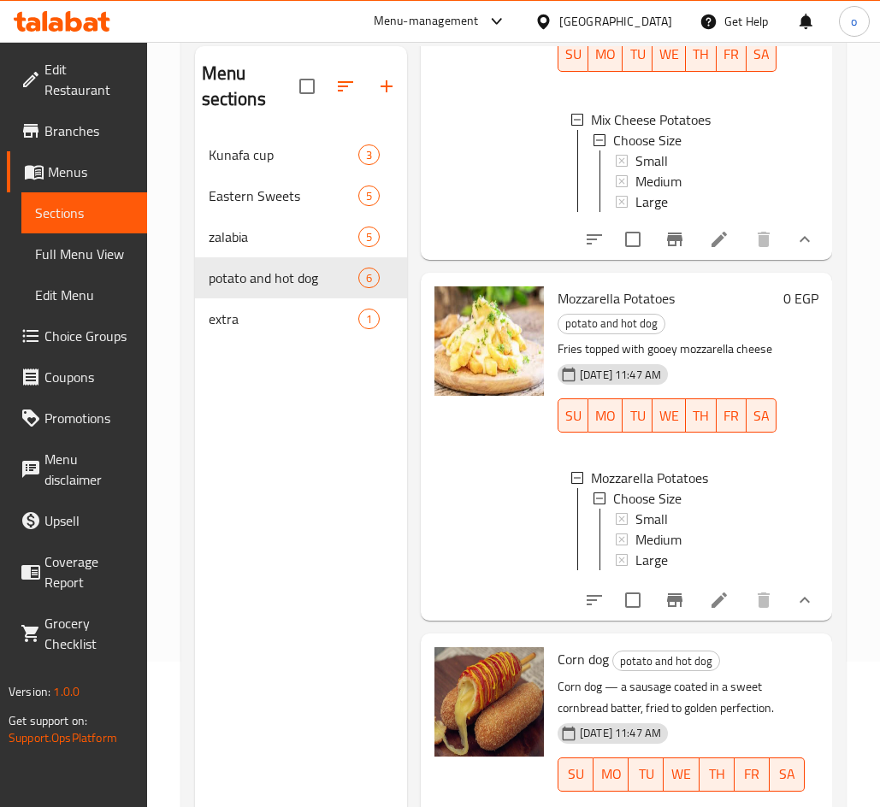
scroll to position [239, 0]
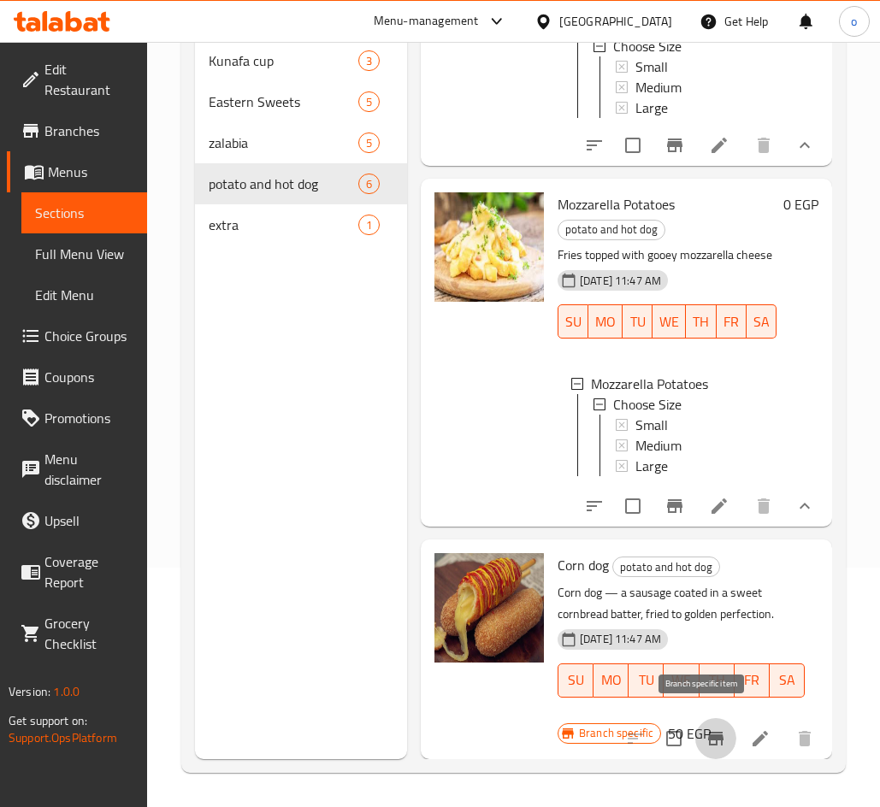
click at [711, 728] on icon "Branch-specific-item" at bounding box center [715, 738] width 21 height 21
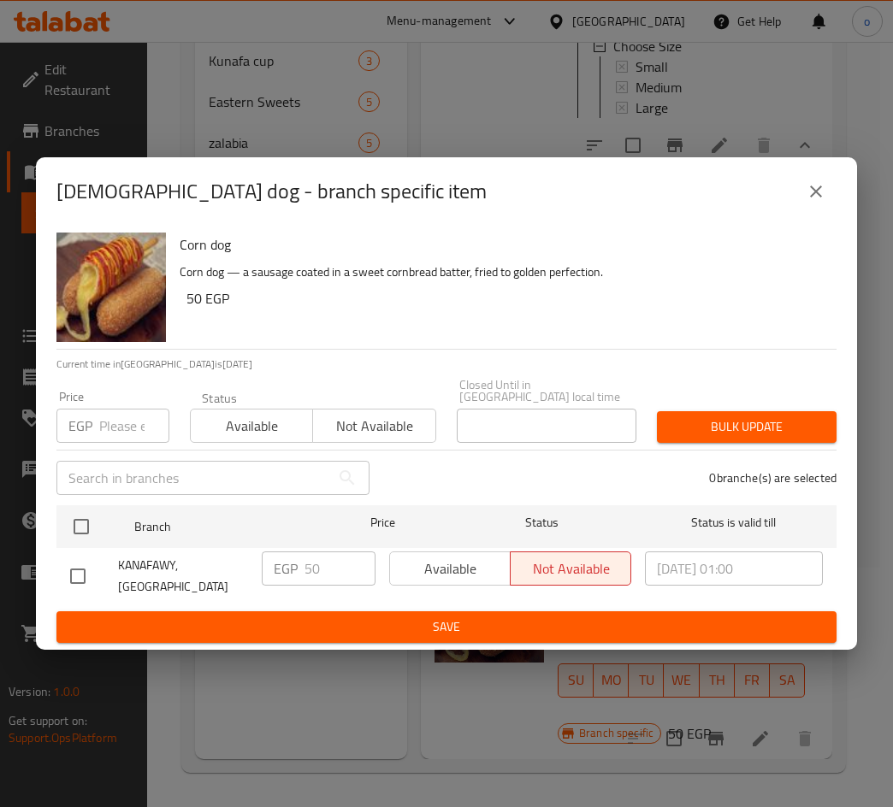
click at [800, 206] on button "close" at bounding box center [815, 191] width 41 height 41
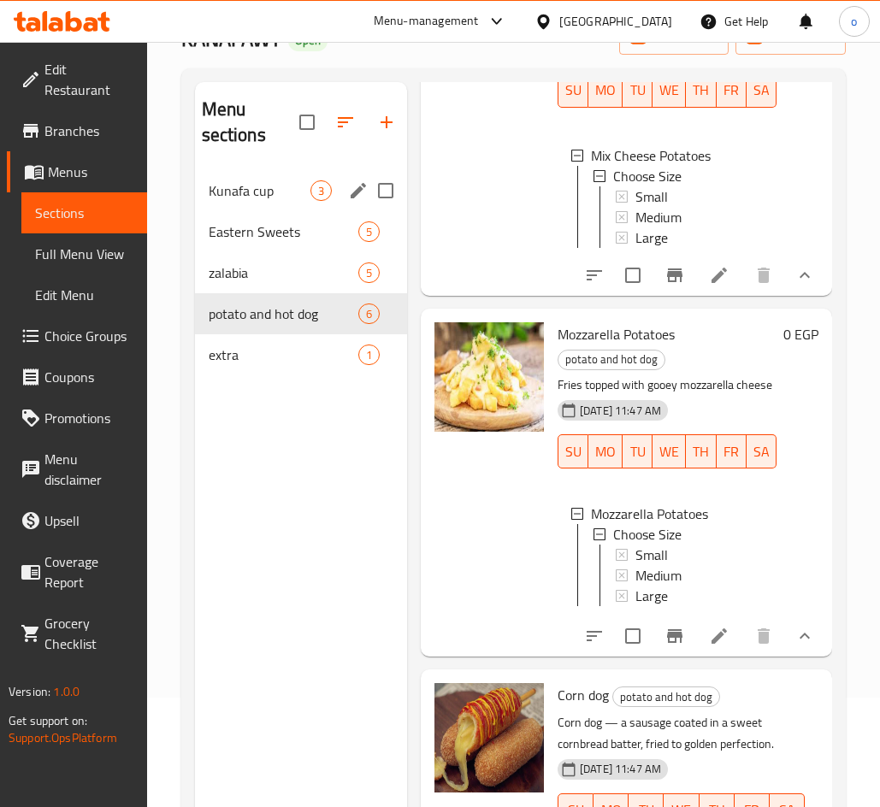
scroll to position [0, 0]
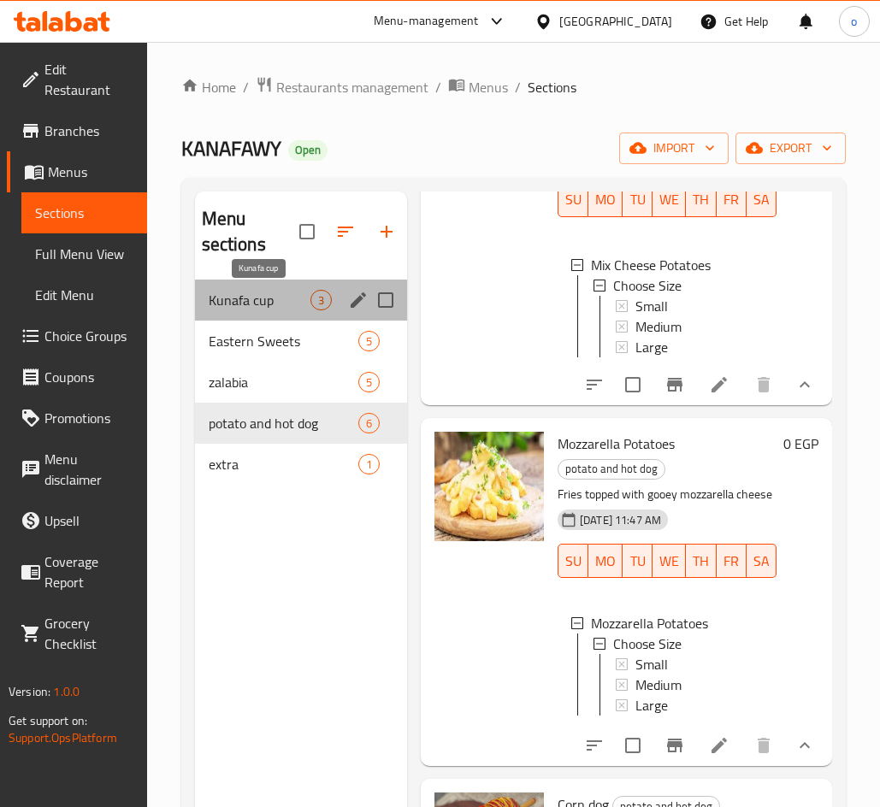
click at [264, 296] on span "Kunafa cup" at bounding box center [260, 300] width 102 height 21
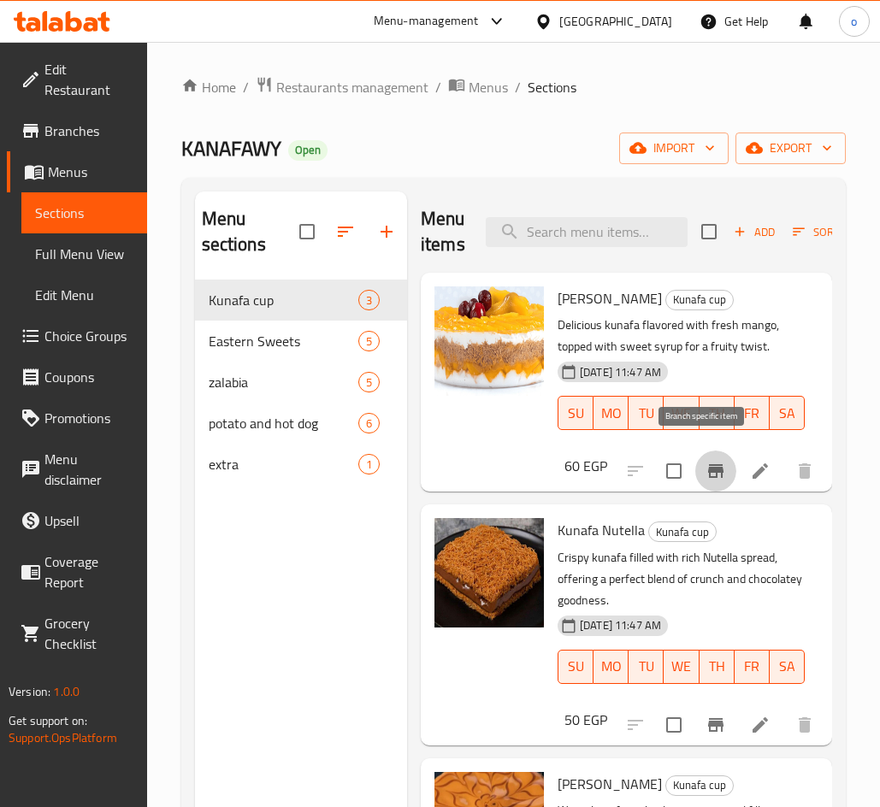
click at [709, 464] on icon "Branch-specific-item" at bounding box center [715, 471] width 15 height 14
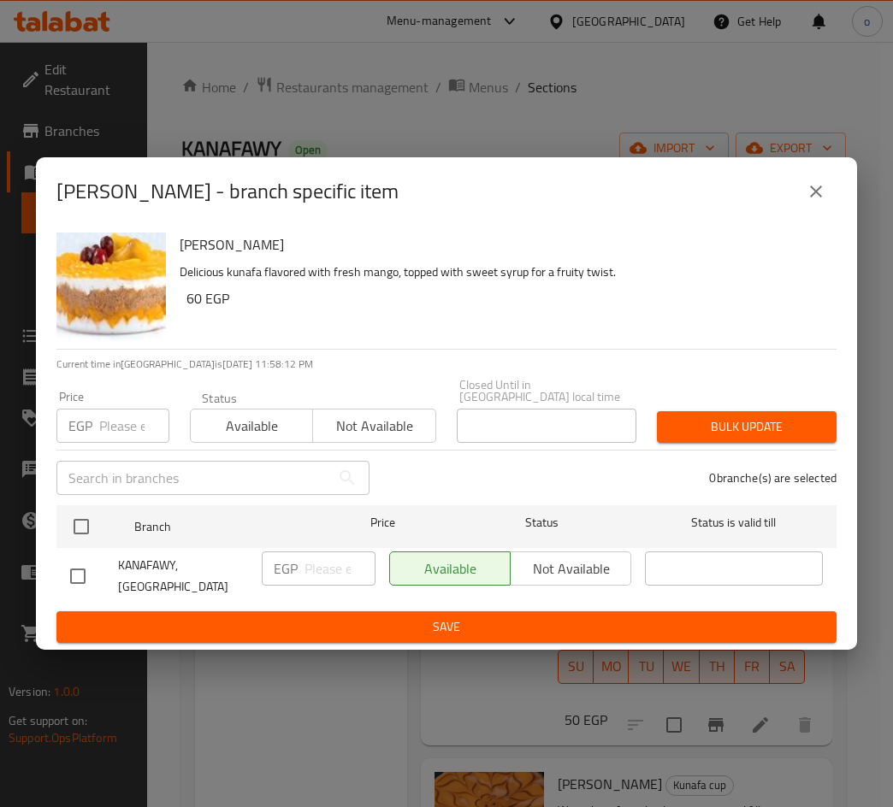
click at [125, 430] on input "number" at bounding box center [134, 426] width 70 height 34
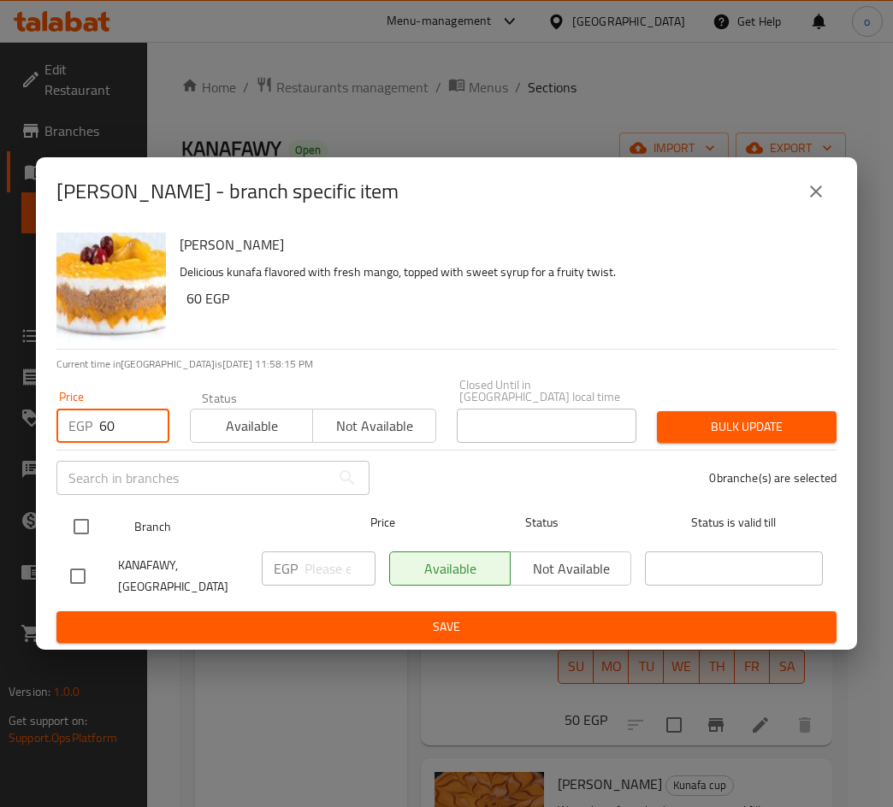
type input "60"
click at [83, 527] on input "checkbox" at bounding box center [81, 527] width 36 height 36
checkbox input "true"
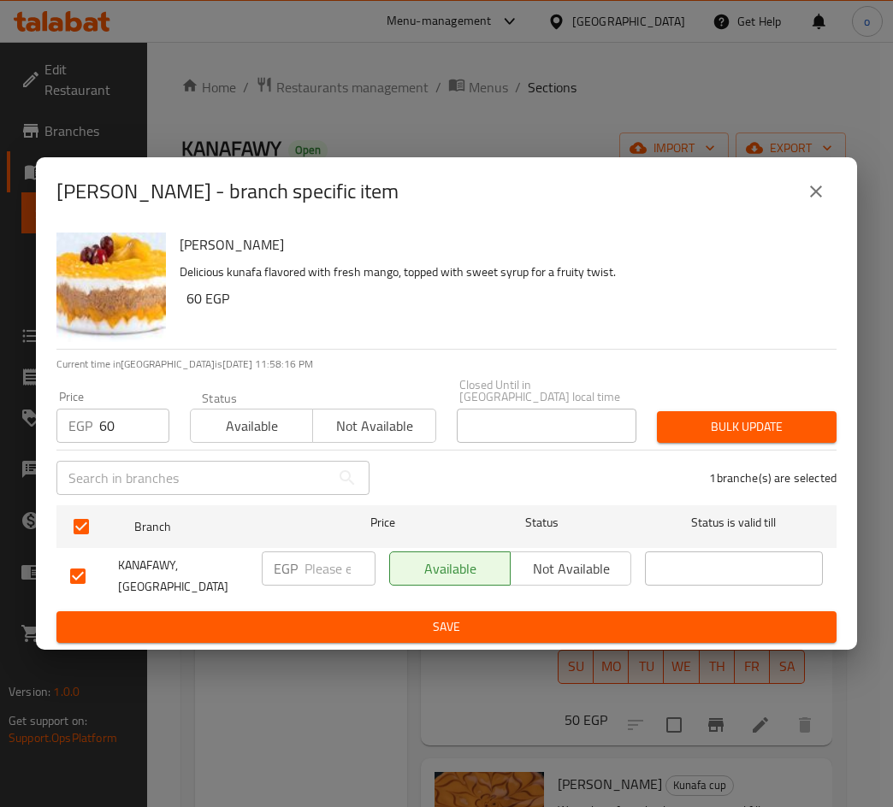
click at [746, 419] on span "Bulk update" at bounding box center [746, 426] width 152 height 21
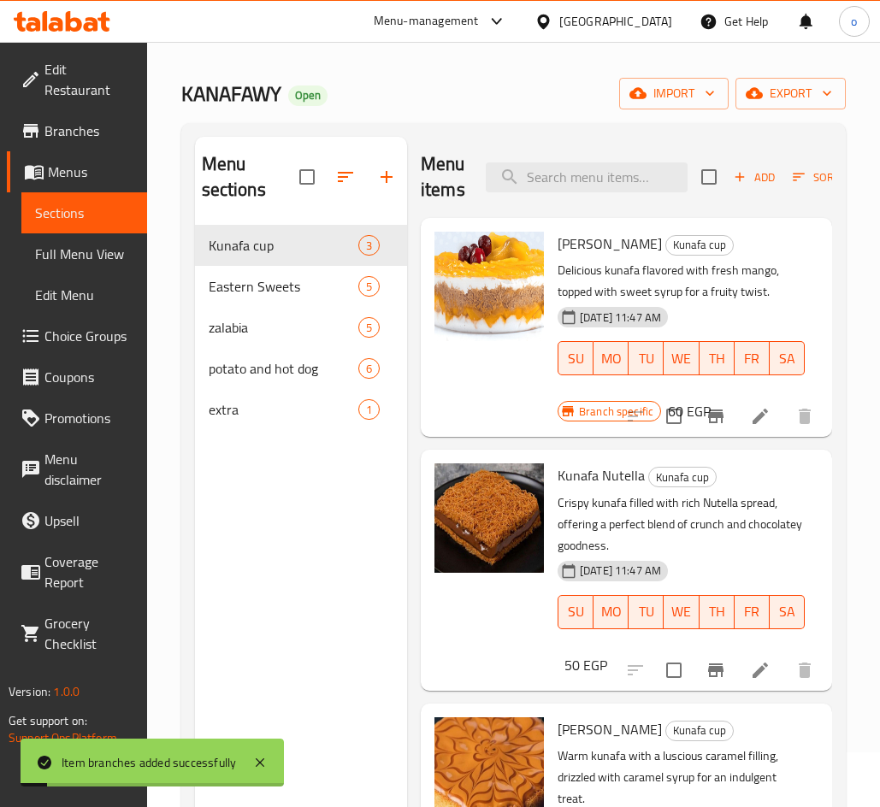
scroll to position [85, 0]
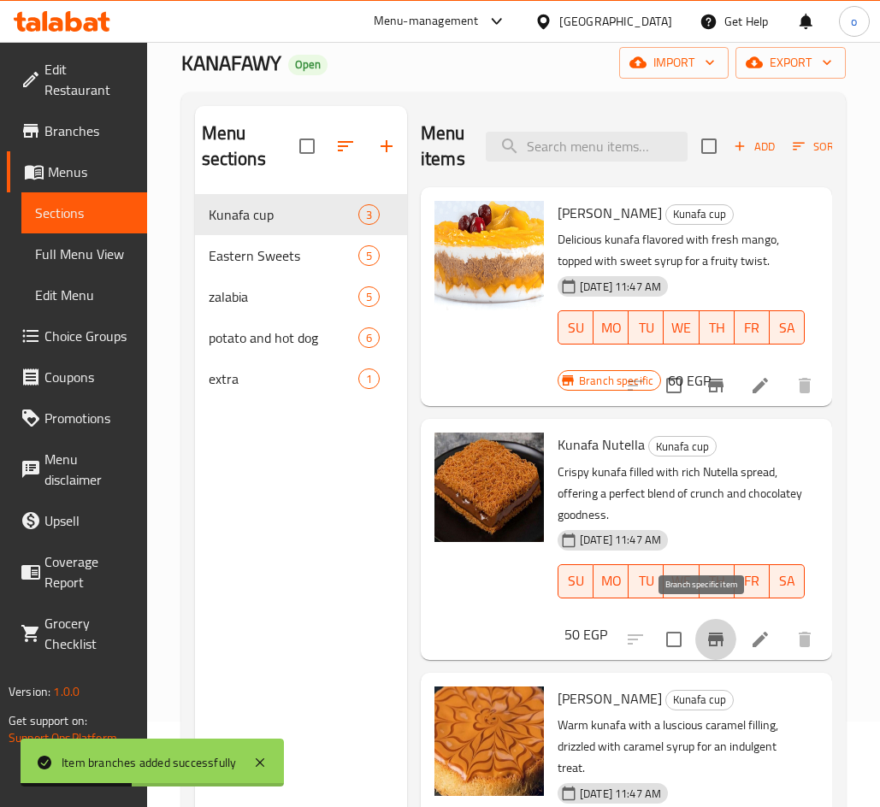
click at [716, 622] on button "Branch-specific-item" at bounding box center [715, 639] width 41 height 41
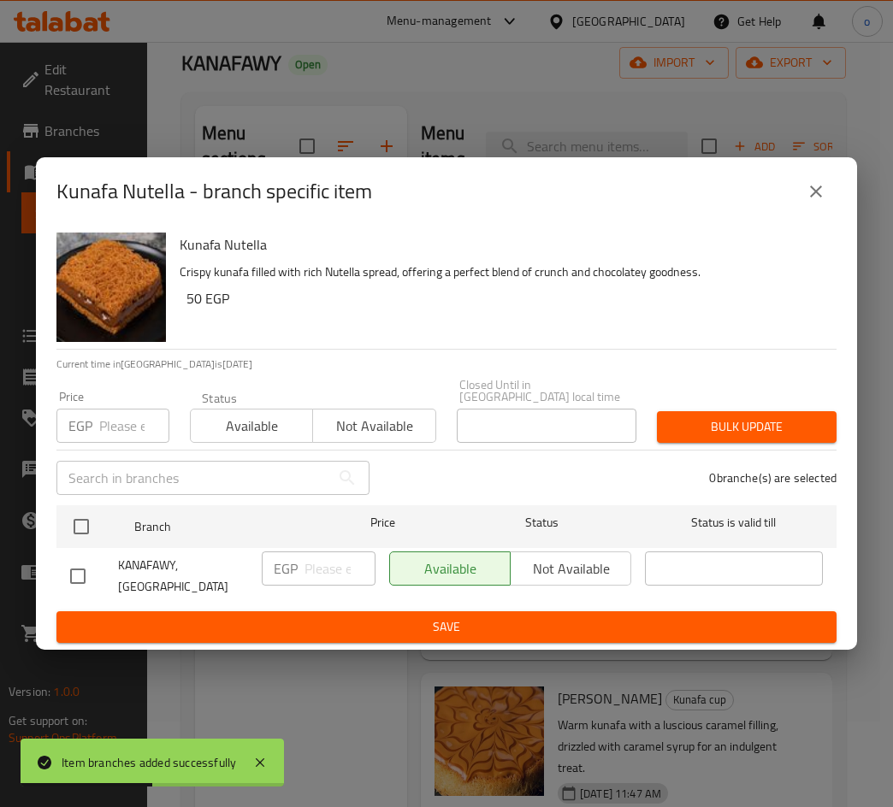
click at [115, 420] on input "number" at bounding box center [134, 426] width 70 height 34
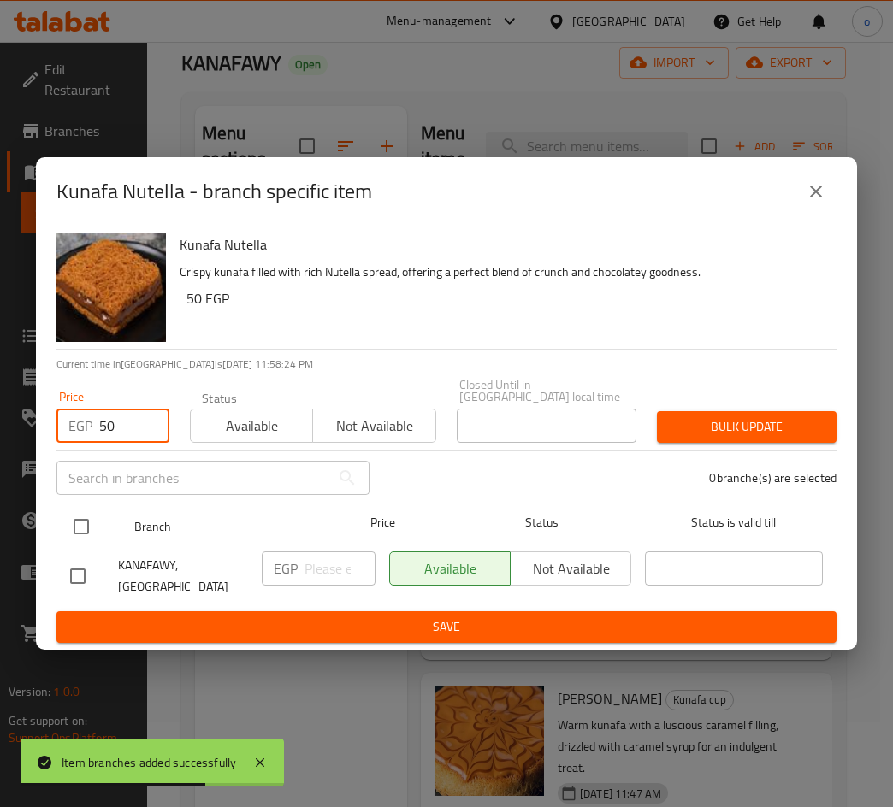
type input "50"
click at [80, 533] on input "checkbox" at bounding box center [81, 527] width 36 height 36
checkbox input "true"
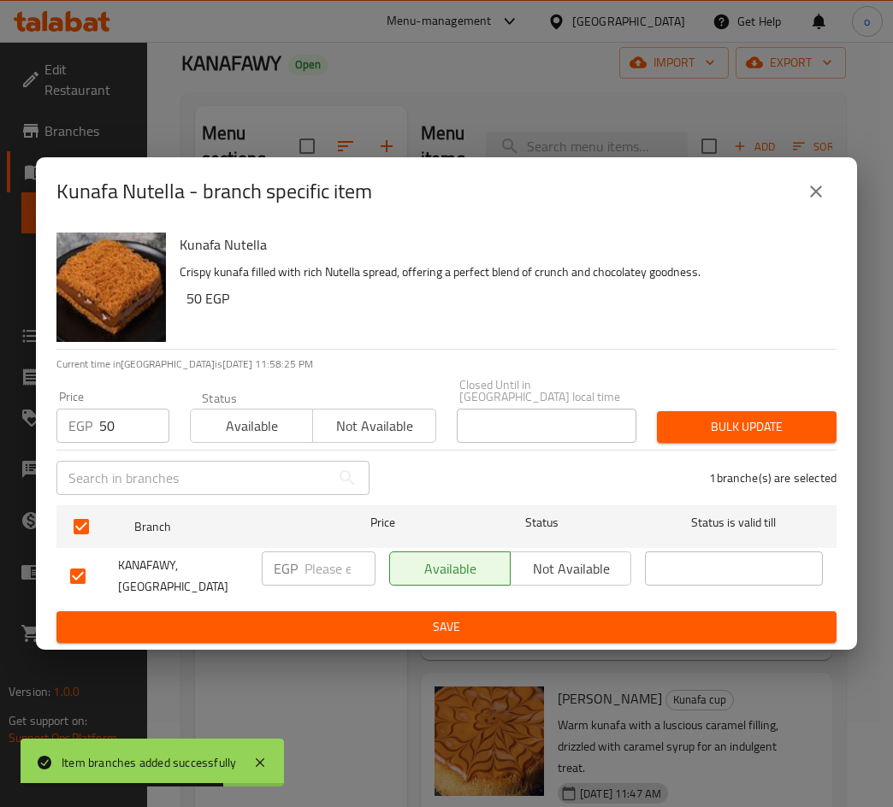
click at [734, 411] on div "Bulk update" at bounding box center [746, 427] width 200 height 52
click at [719, 424] on span "Bulk update" at bounding box center [746, 426] width 152 height 21
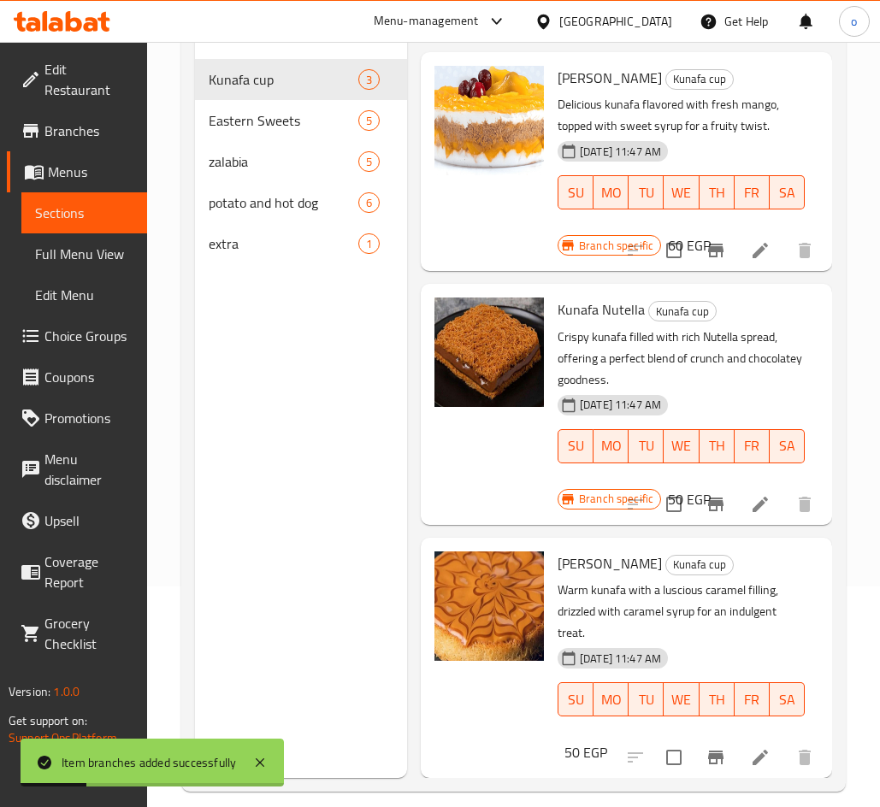
scroll to position [239, 0]
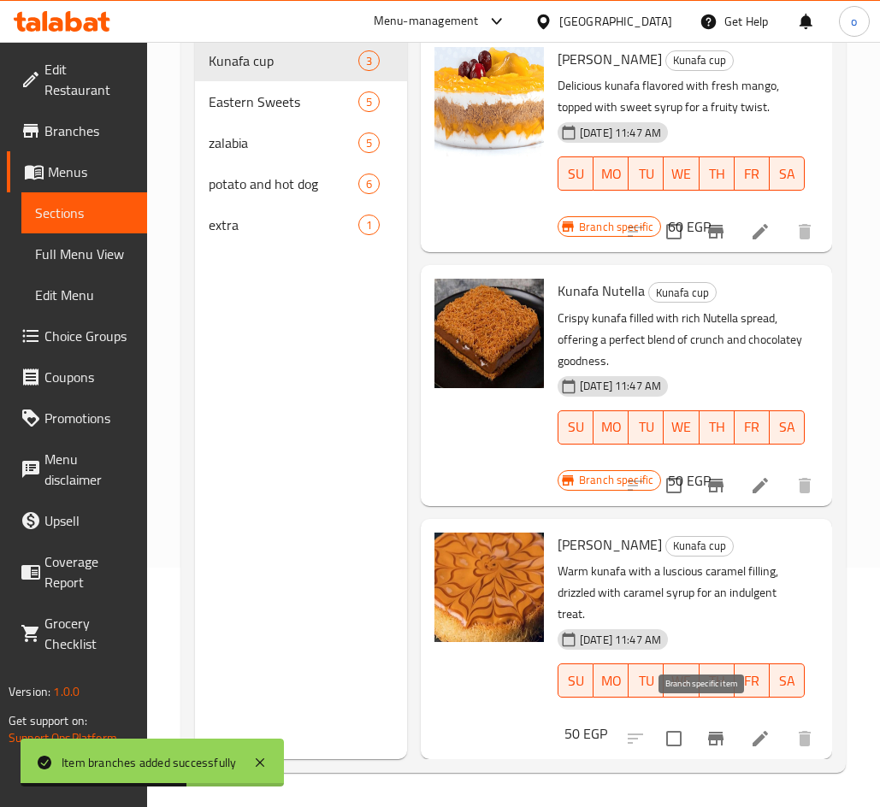
click at [705, 728] on icon "Branch-specific-item" at bounding box center [715, 738] width 21 height 21
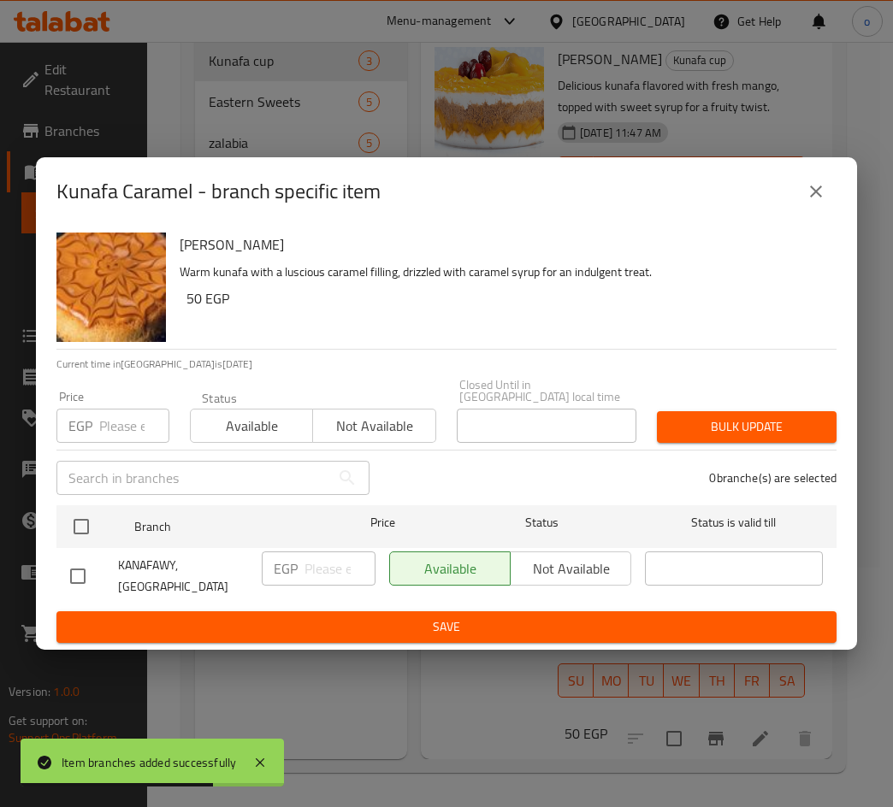
click at [131, 418] on input "number" at bounding box center [134, 426] width 70 height 34
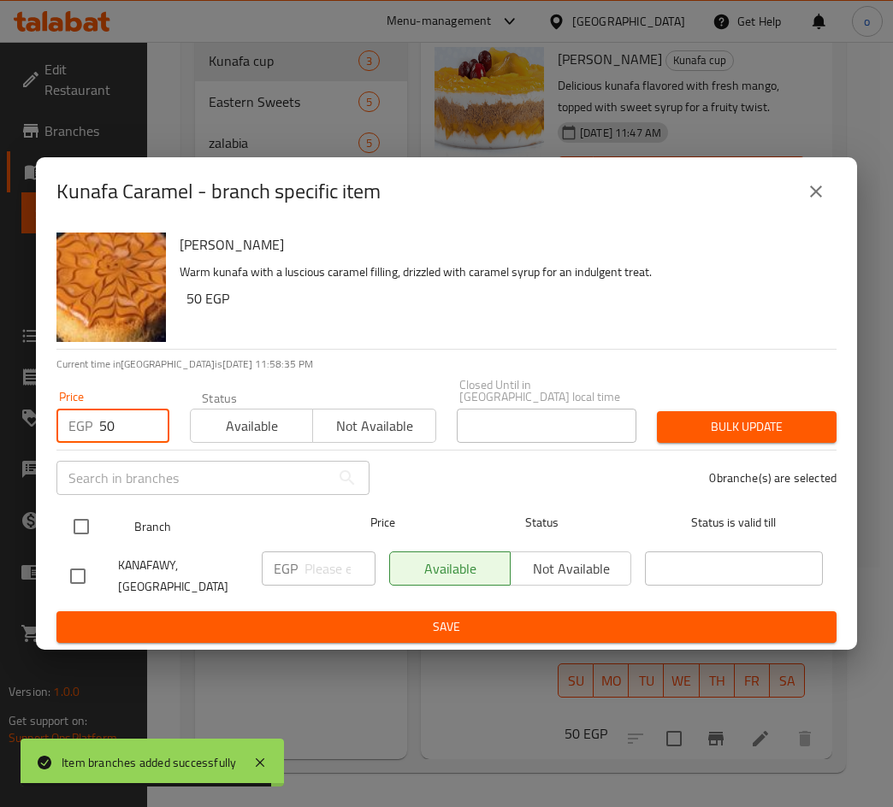
type input "50"
click at [96, 530] on input "checkbox" at bounding box center [81, 527] width 36 height 36
checkbox input "true"
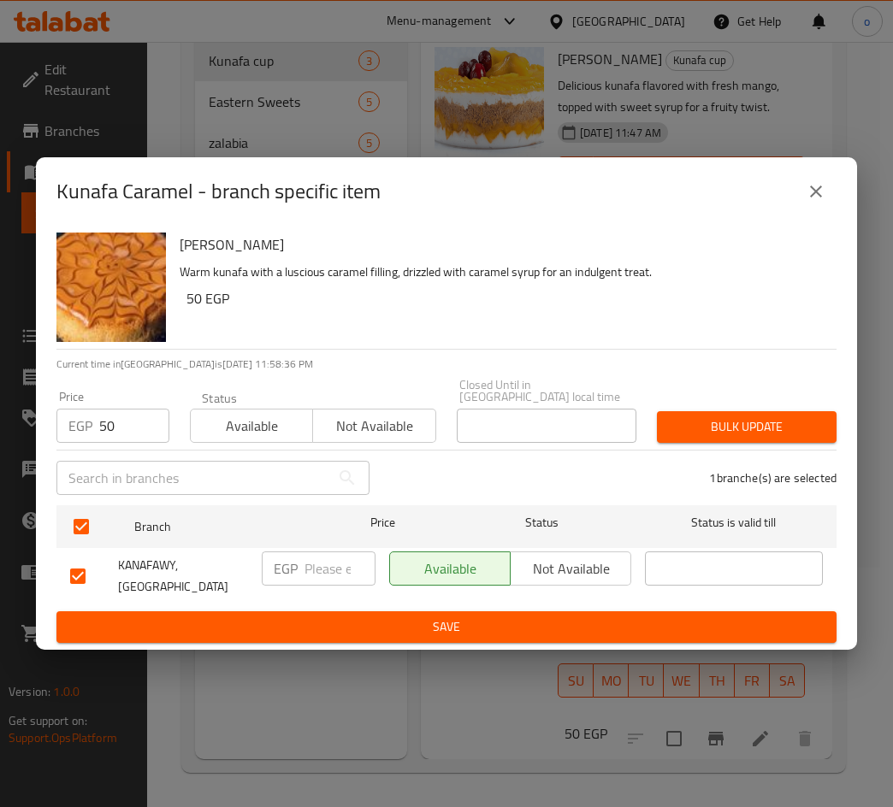
click at [720, 431] on span "Bulk update" at bounding box center [746, 426] width 152 height 21
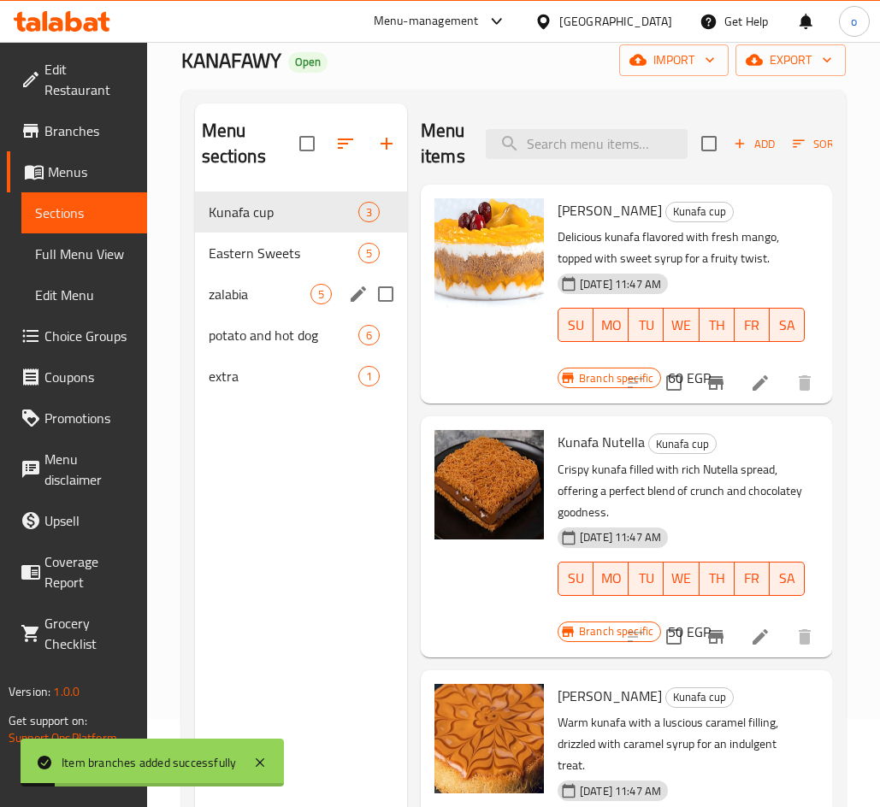
scroll to position [0, 0]
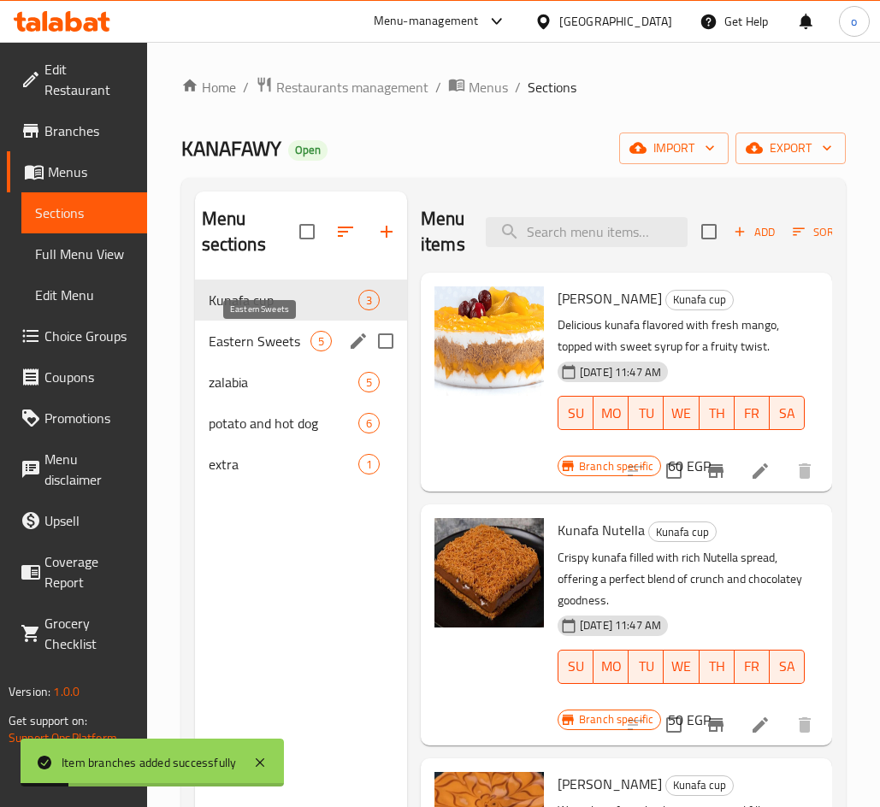
click at [259, 341] on span "Eastern Sweets" at bounding box center [260, 341] width 102 height 21
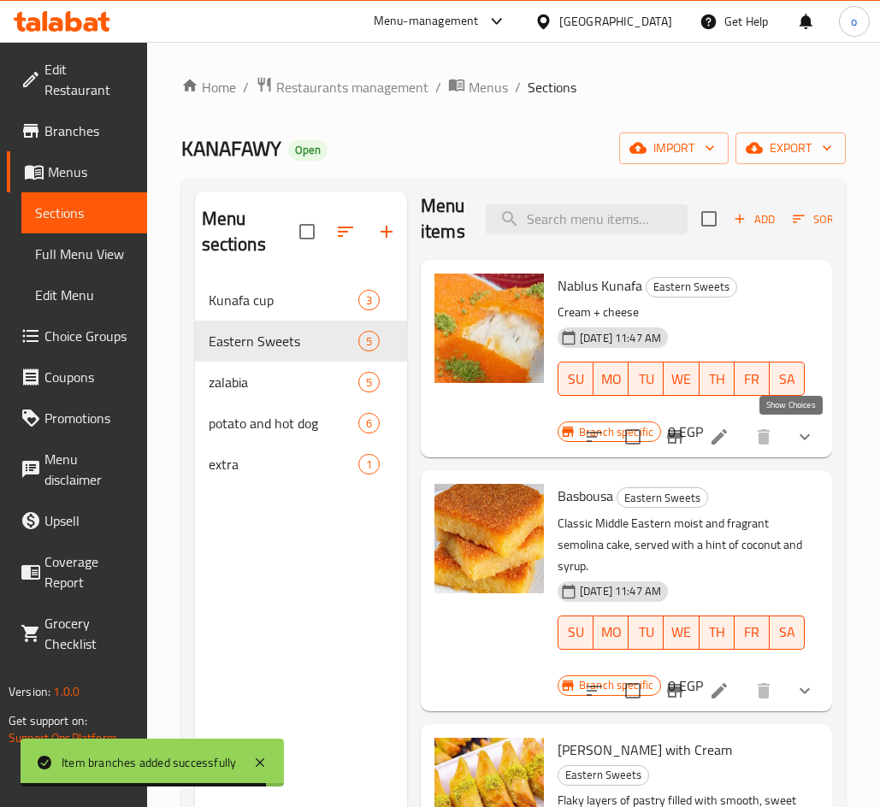
click at [796, 445] on icon "show more" at bounding box center [804, 437] width 21 height 21
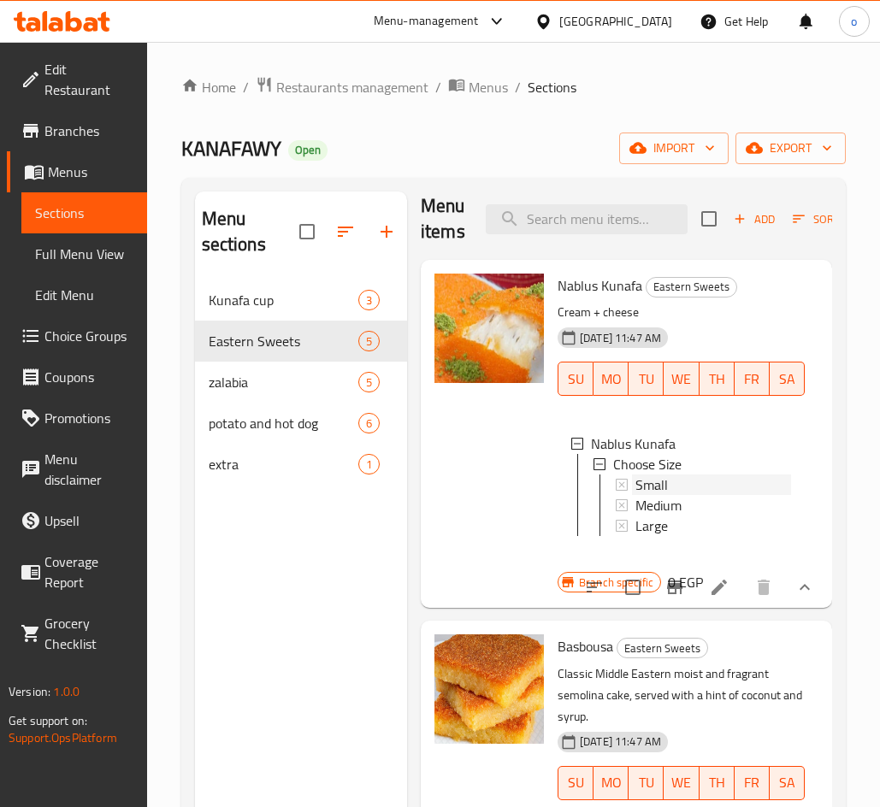
click at [651, 481] on span "Small" at bounding box center [651, 484] width 32 height 21
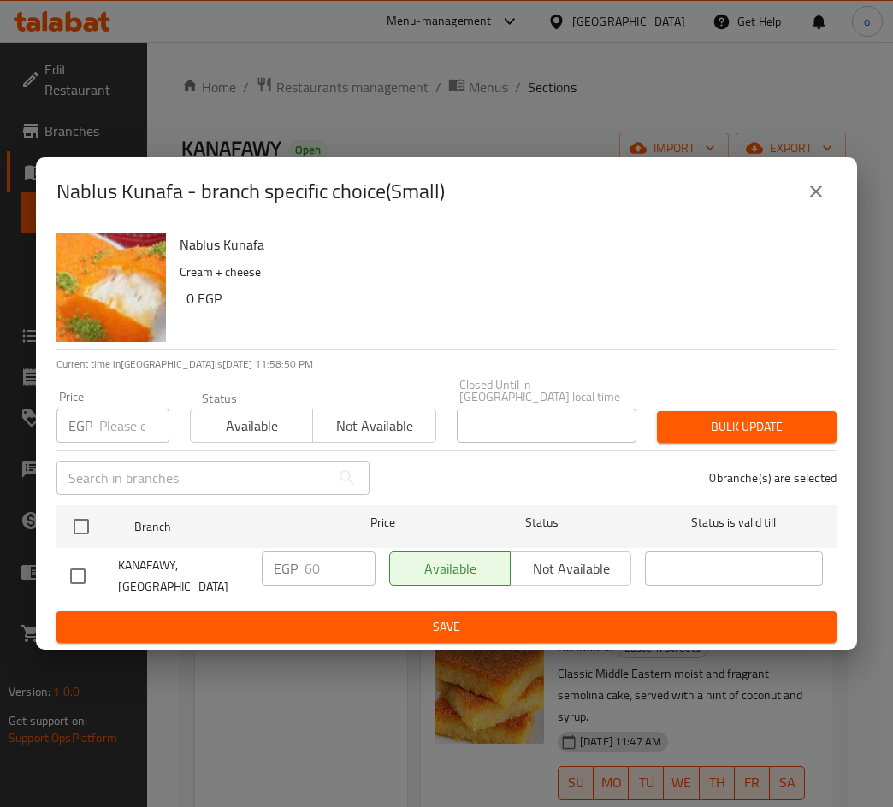
click at [810, 225] on div "Nablus Kunafa - branch specific choice(Small)" at bounding box center [446, 191] width 821 height 68
click at [812, 212] on button "close" at bounding box center [815, 191] width 41 height 41
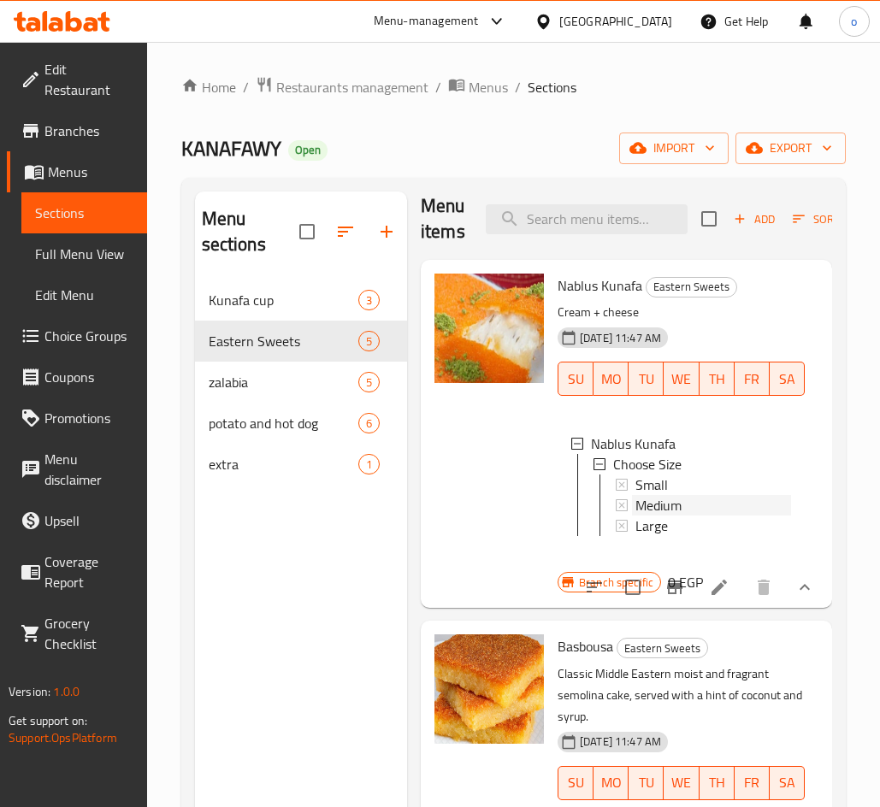
click at [657, 510] on span "Medium" at bounding box center [658, 505] width 46 height 21
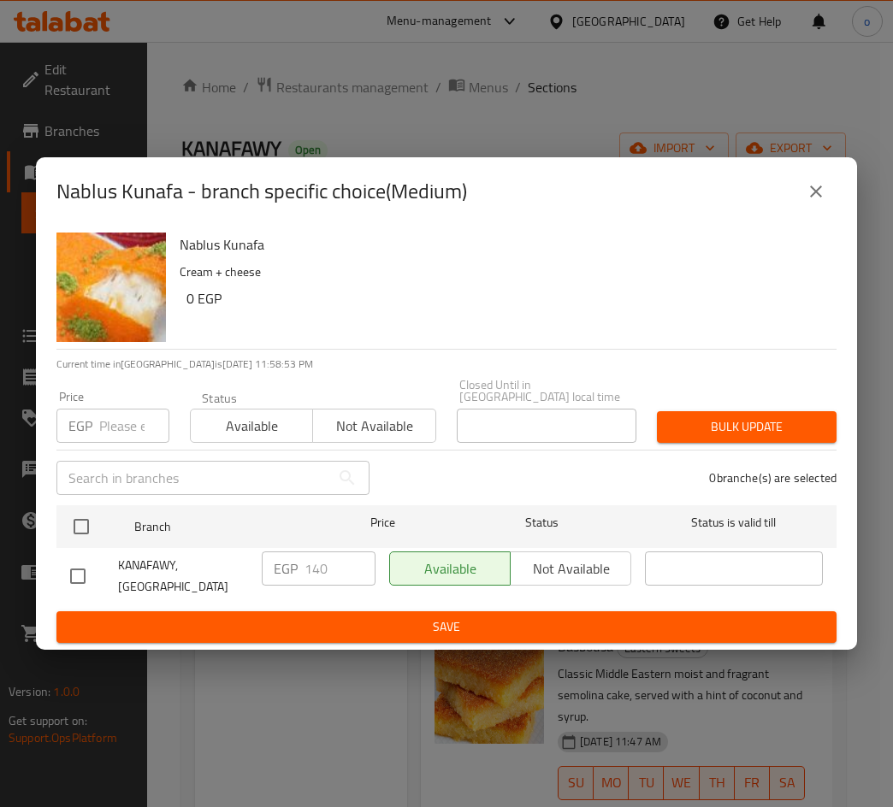
drag, startPoint x: 819, startPoint y: 198, endPoint x: 822, endPoint y: 233, distance: 35.1
click at [820, 198] on icon "close" at bounding box center [815, 191] width 21 height 21
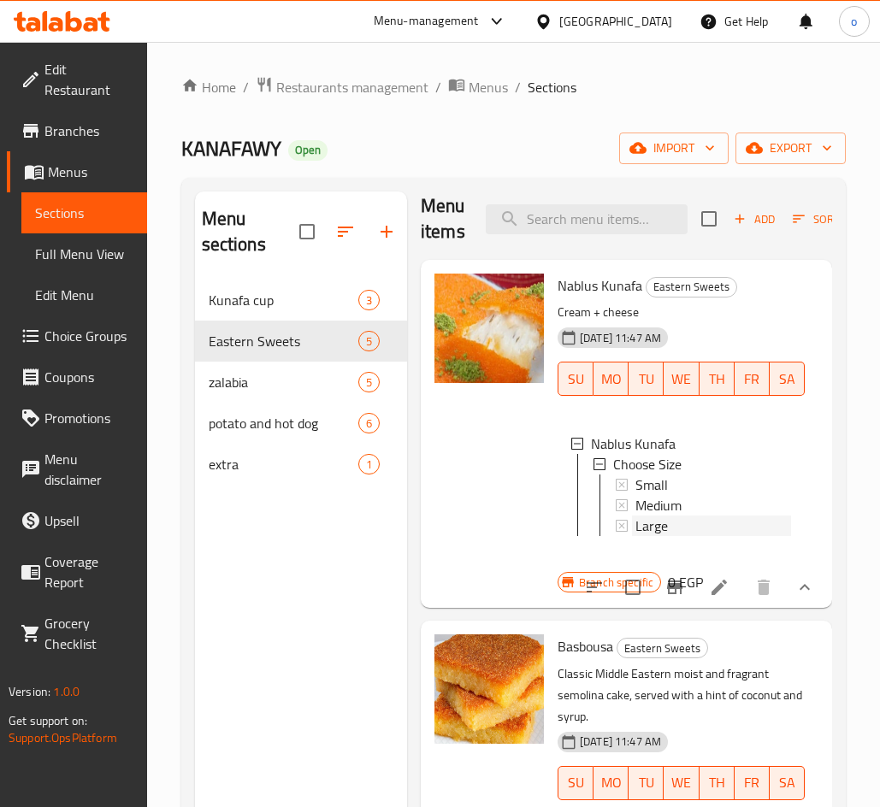
click at [681, 533] on div "Large" at bounding box center [713, 526] width 156 height 21
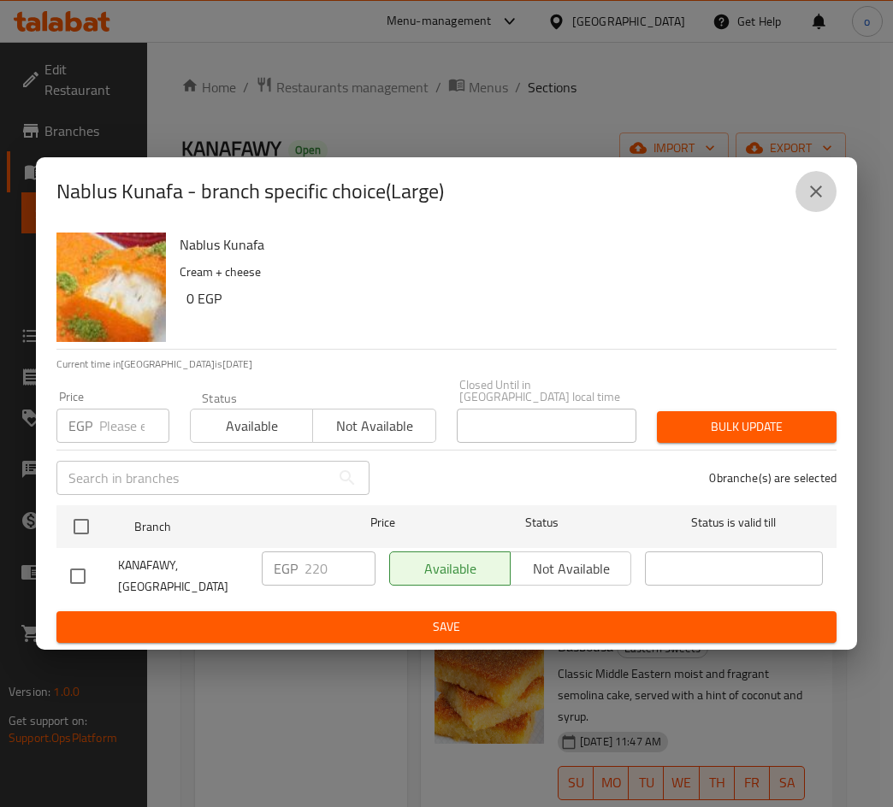
click at [828, 199] on button "close" at bounding box center [815, 191] width 41 height 41
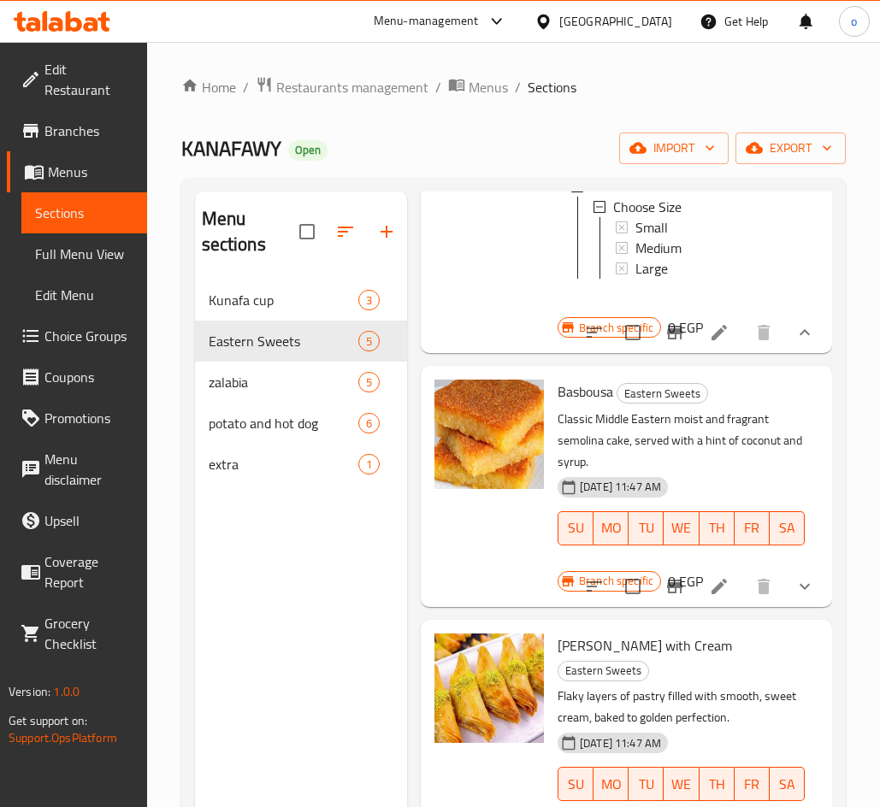
scroll to position [269, 0]
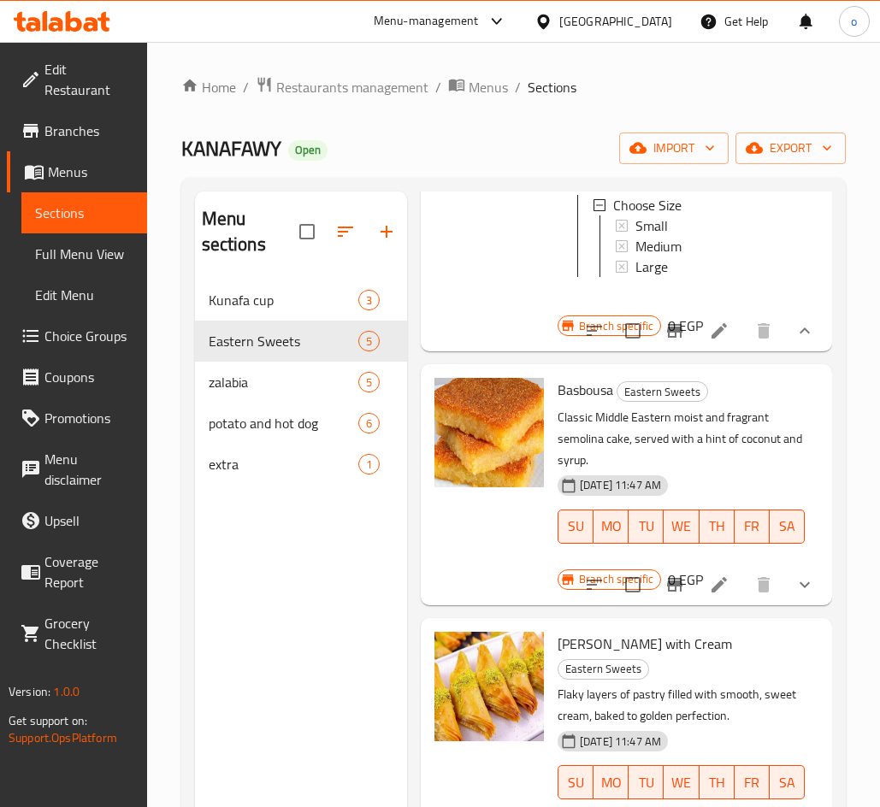
click at [794, 595] on icon "show more" at bounding box center [804, 585] width 21 height 21
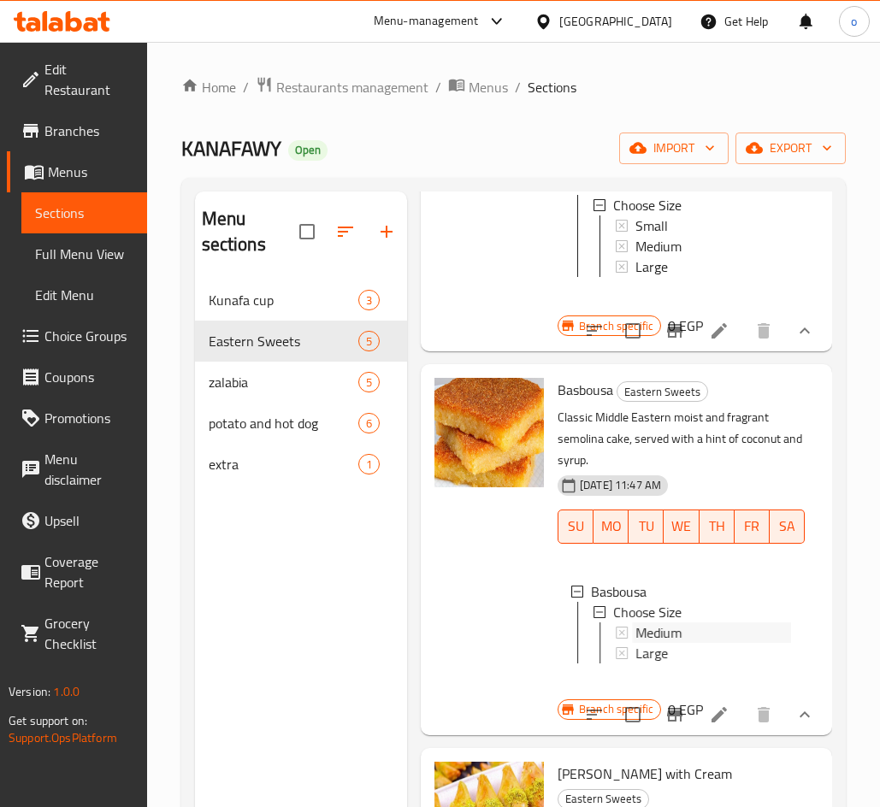
click at [635, 643] on span "Medium" at bounding box center [658, 632] width 46 height 21
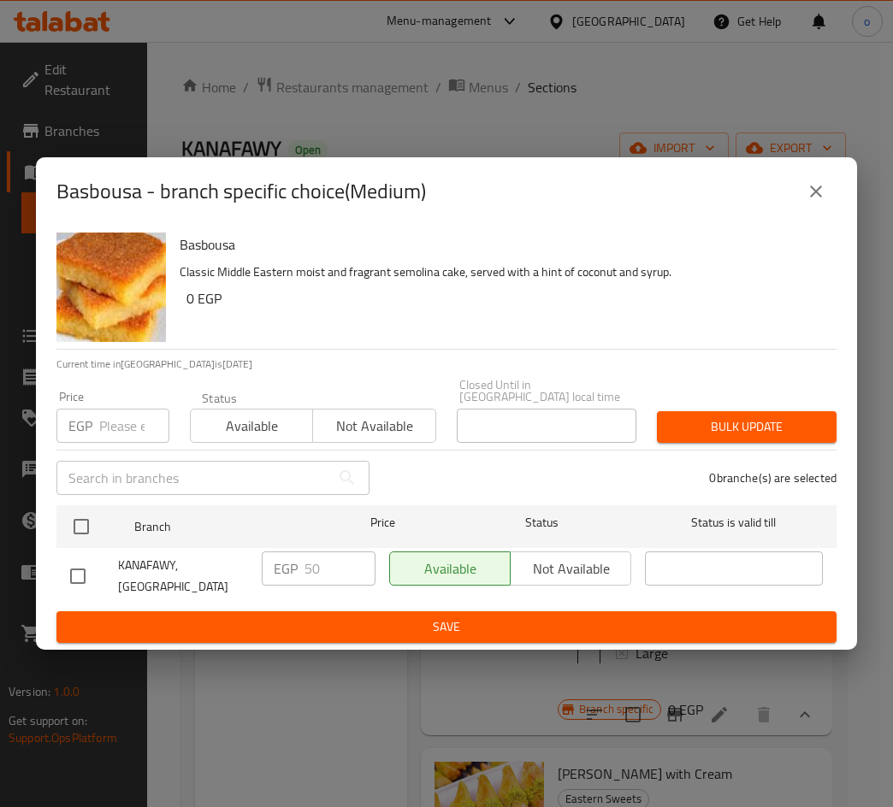
click at [821, 201] on icon "close" at bounding box center [815, 191] width 21 height 21
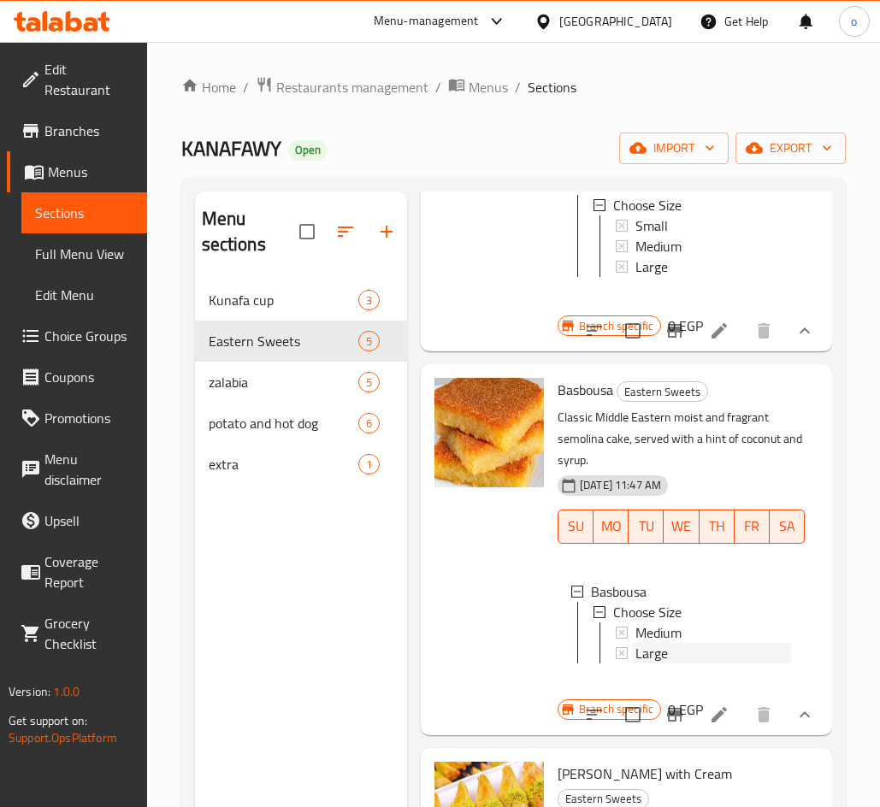
click at [667, 663] on span "Large" at bounding box center [651, 653] width 32 height 21
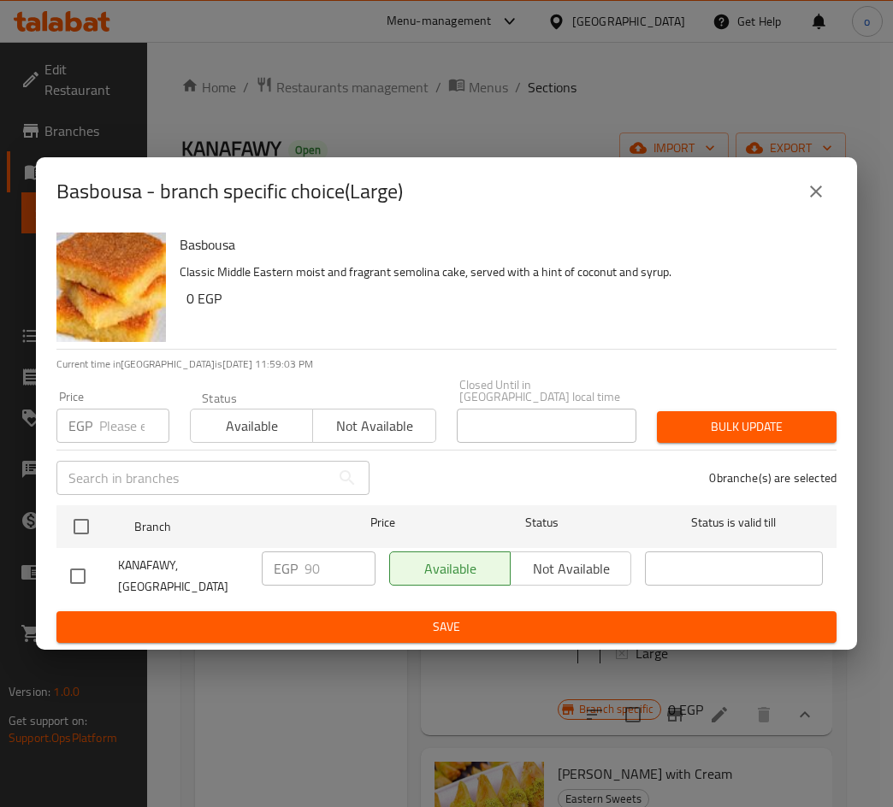
click at [815, 197] on icon "close" at bounding box center [816, 192] width 12 height 12
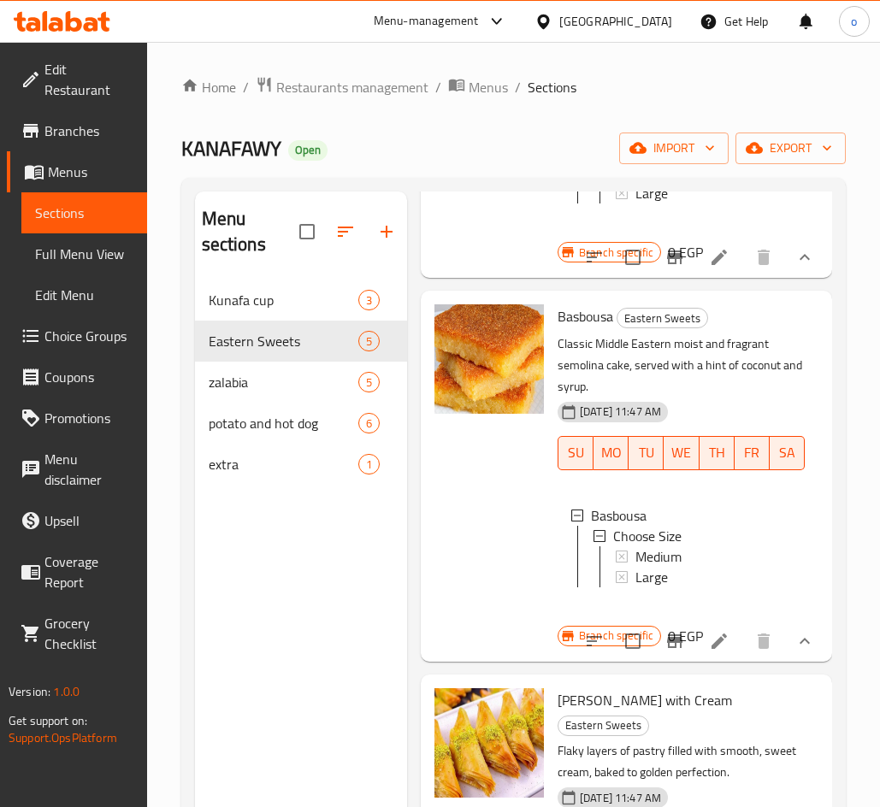
scroll to position [526, 0]
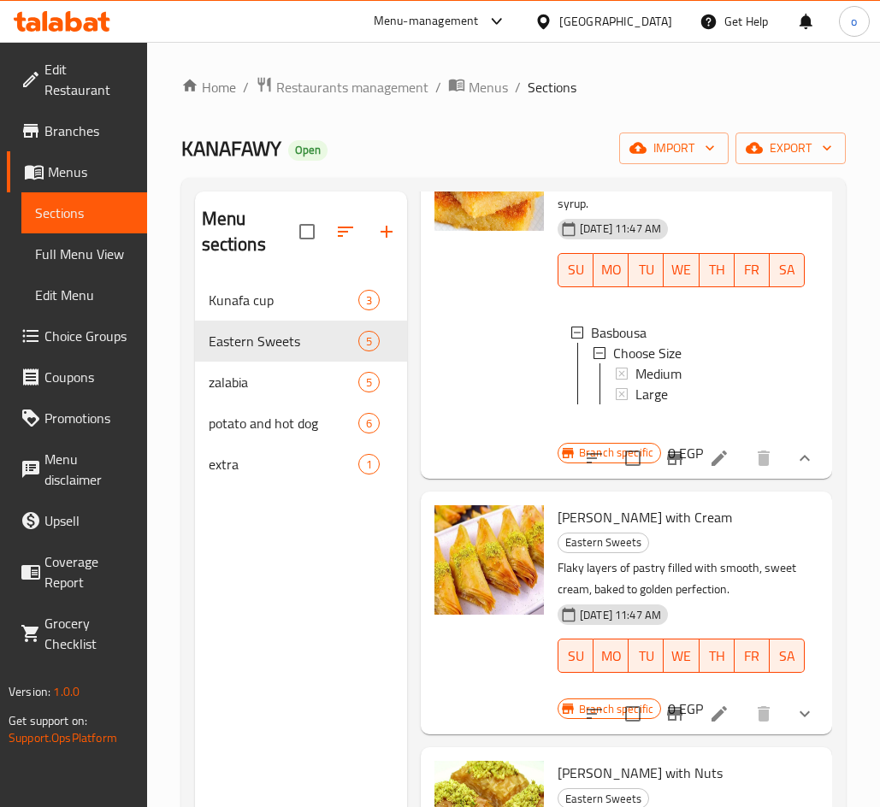
click at [794, 705] on icon "show more" at bounding box center [804, 714] width 21 height 21
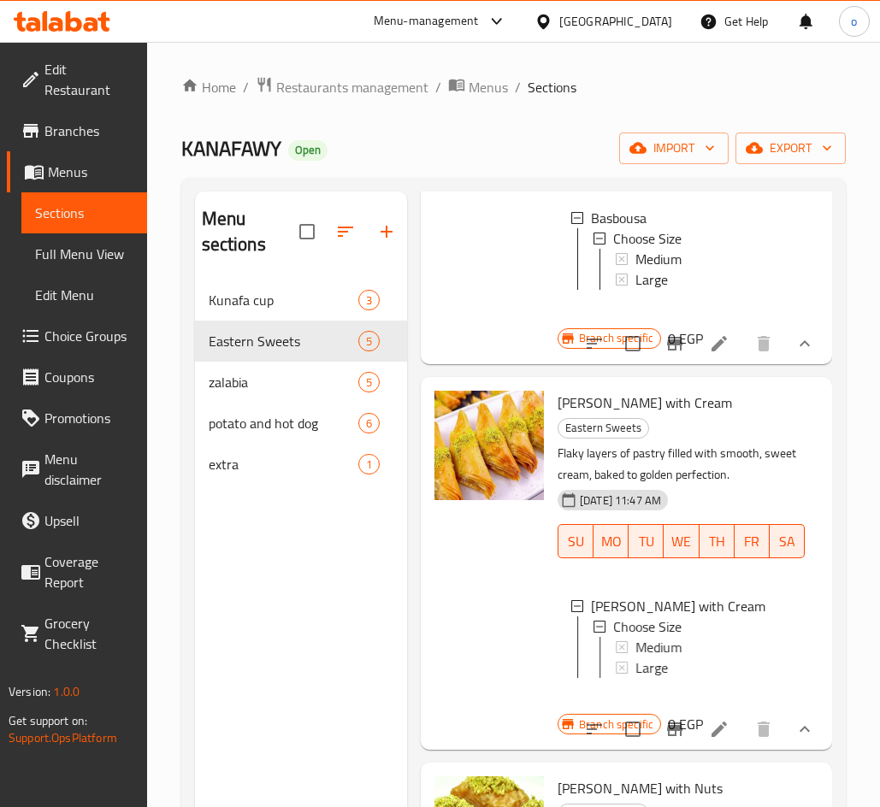
scroll to position [782, 0]
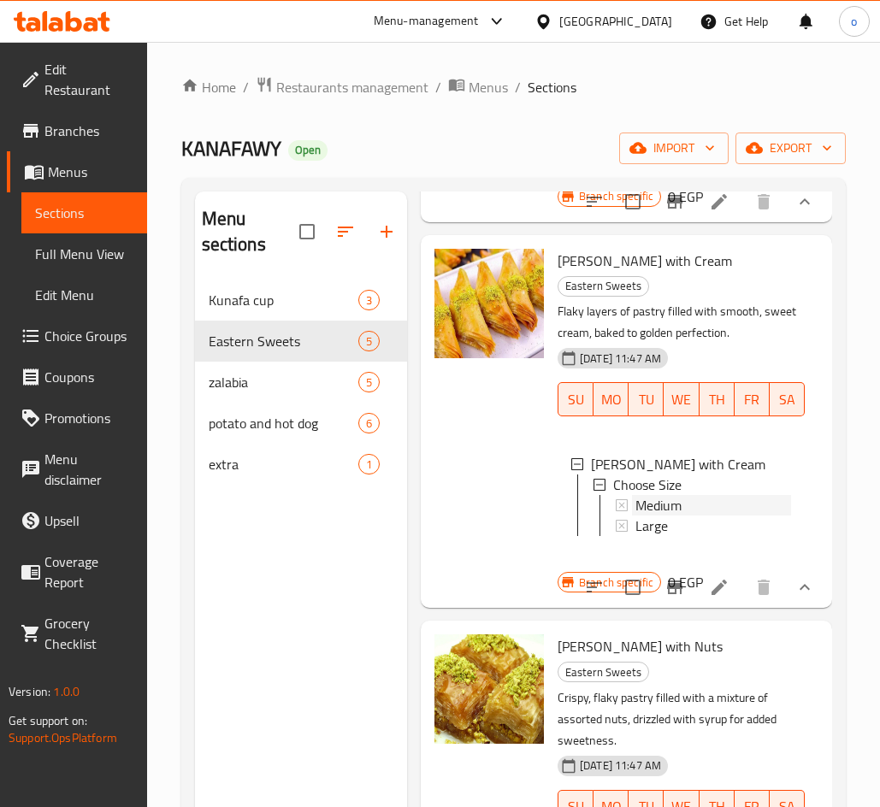
click at [669, 506] on span "Medium" at bounding box center [658, 505] width 46 height 21
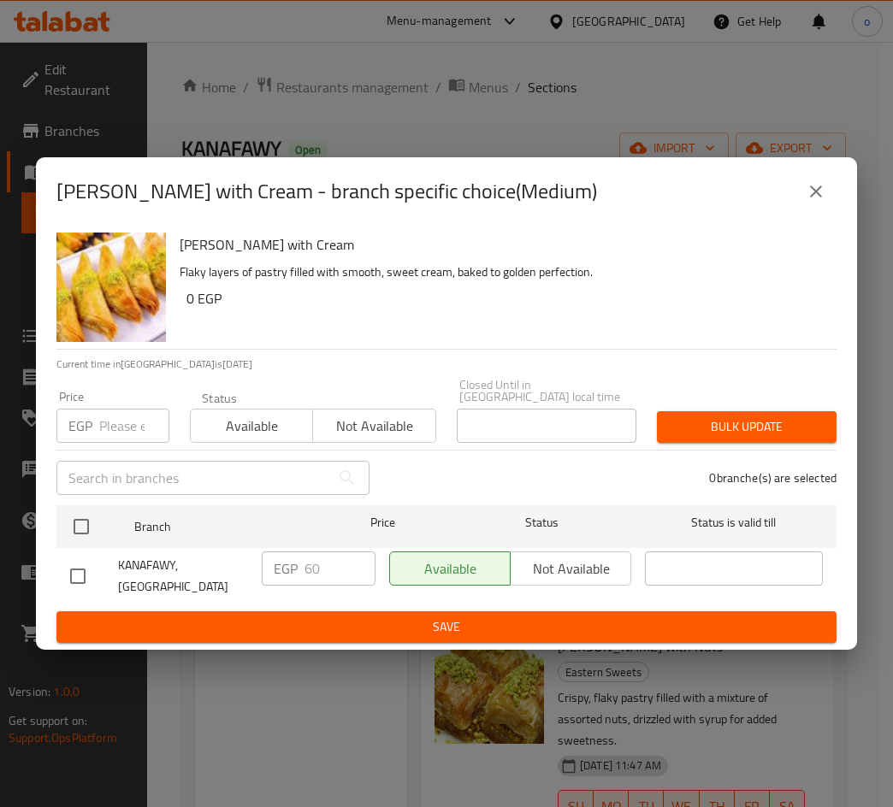
click at [816, 202] on icon "close" at bounding box center [815, 191] width 21 height 21
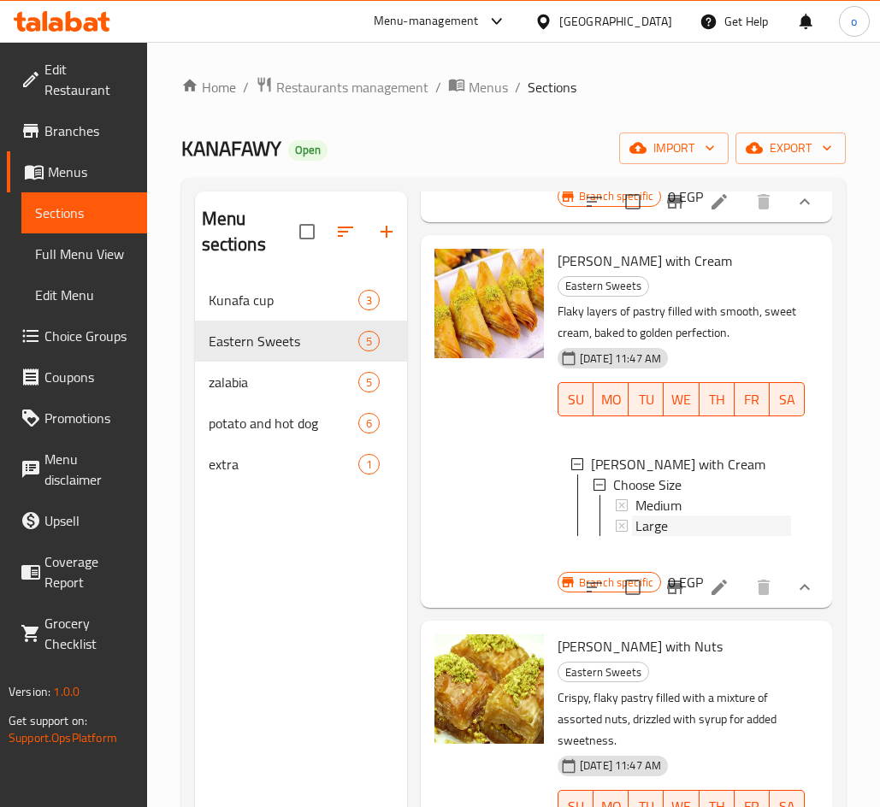
click at [680, 530] on div "Large" at bounding box center [713, 526] width 156 height 21
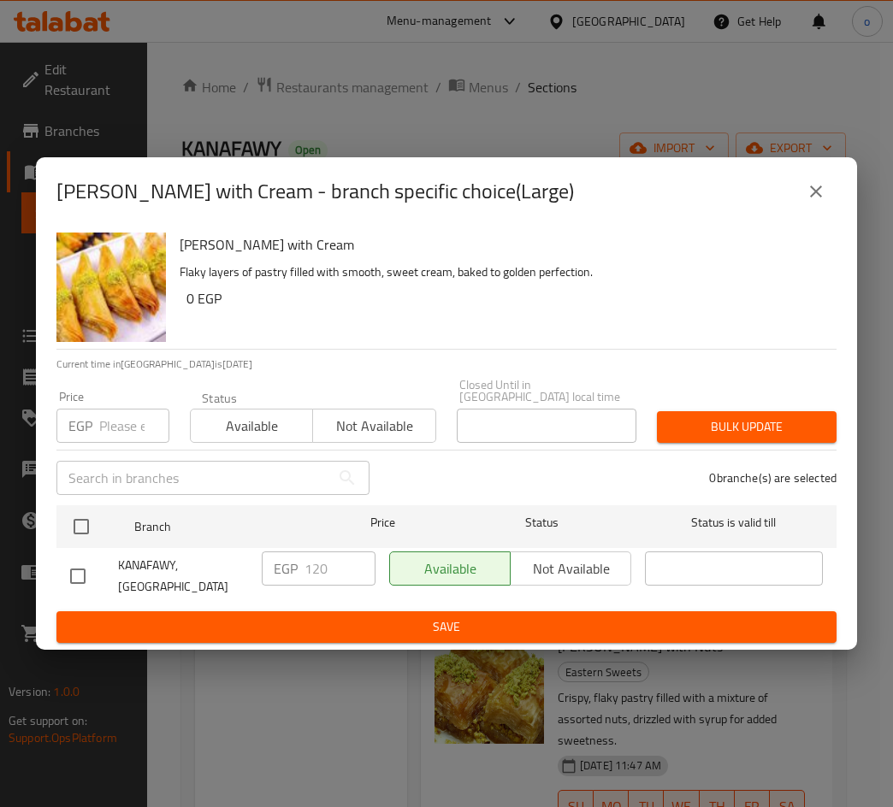
click at [822, 192] on button "close" at bounding box center [815, 191] width 41 height 41
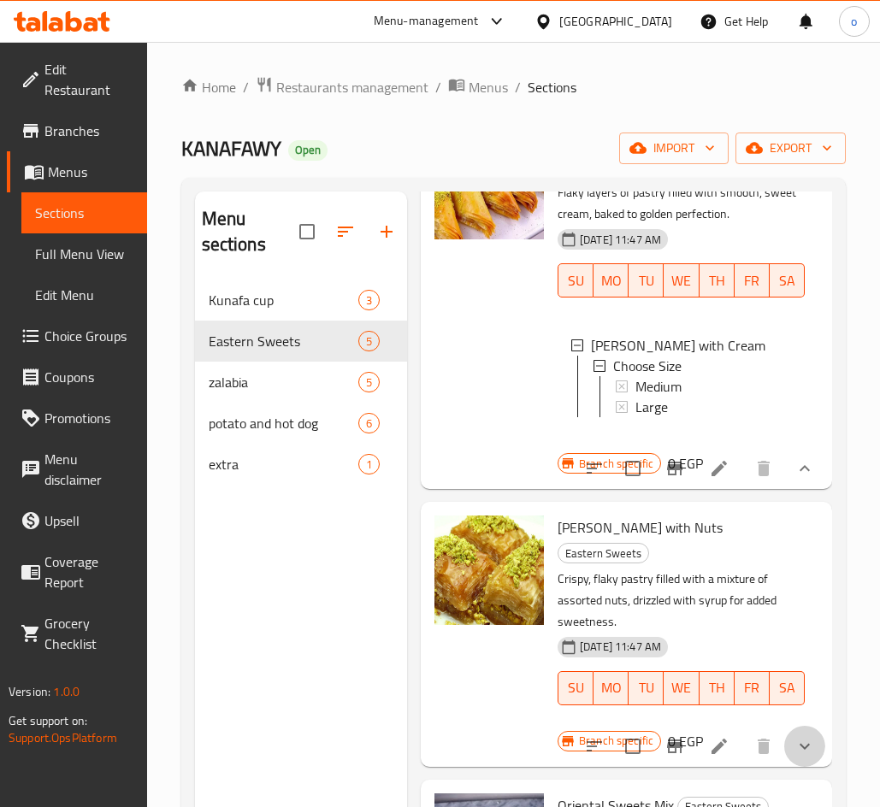
click at [799, 743] on icon "show more" at bounding box center [804, 746] width 10 height 6
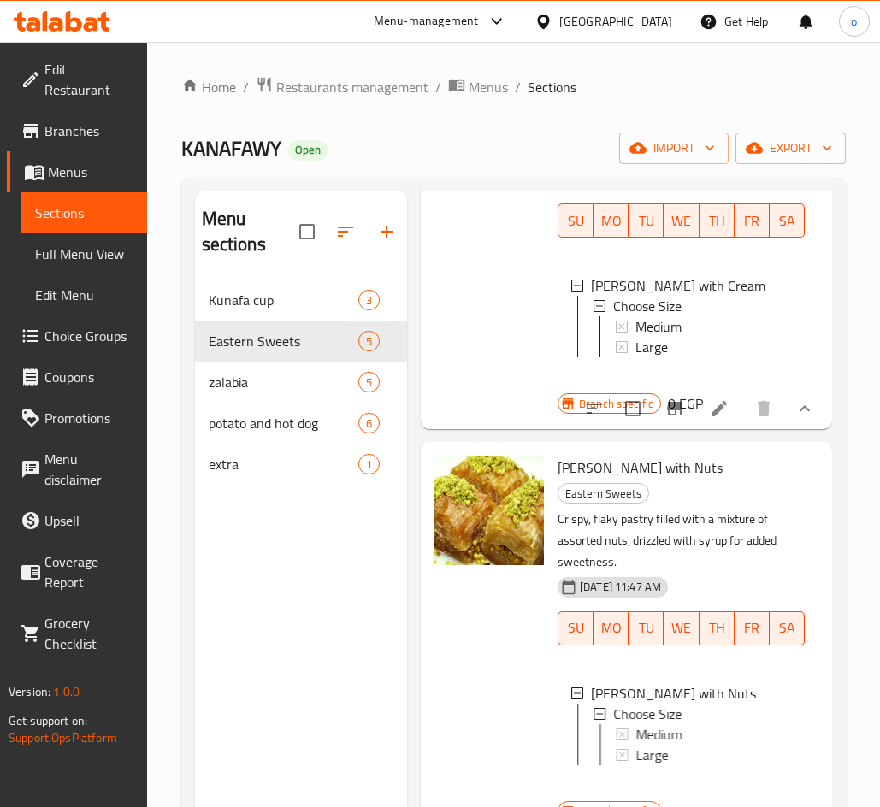
scroll to position [1047, 0]
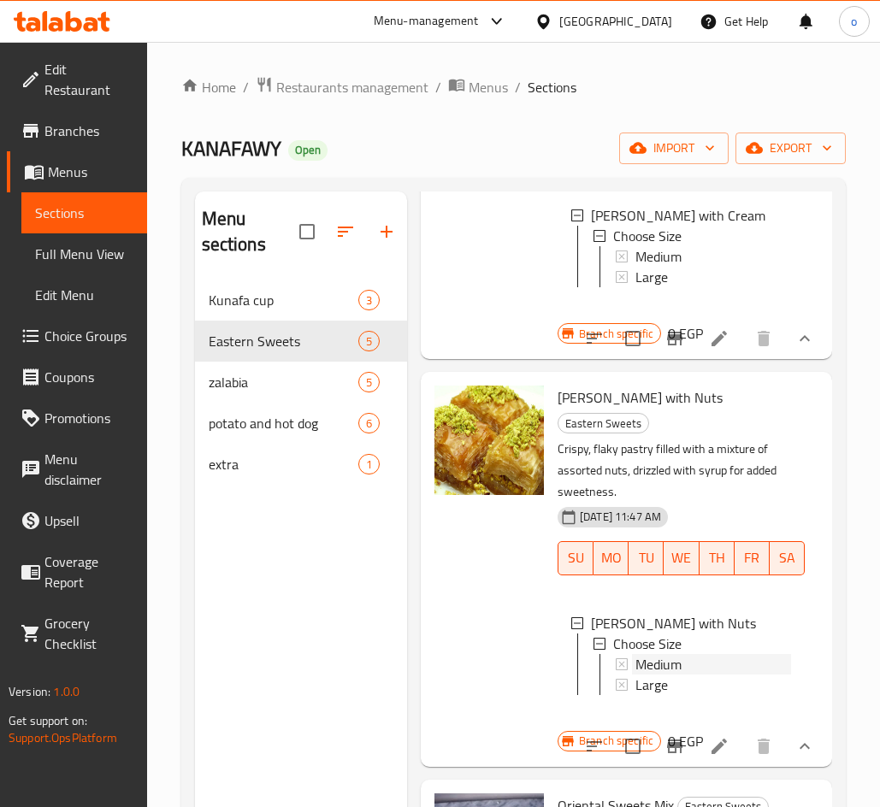
click at [663, 654] on span "Medium" at bounding box center [658, 664] width 46 height 21
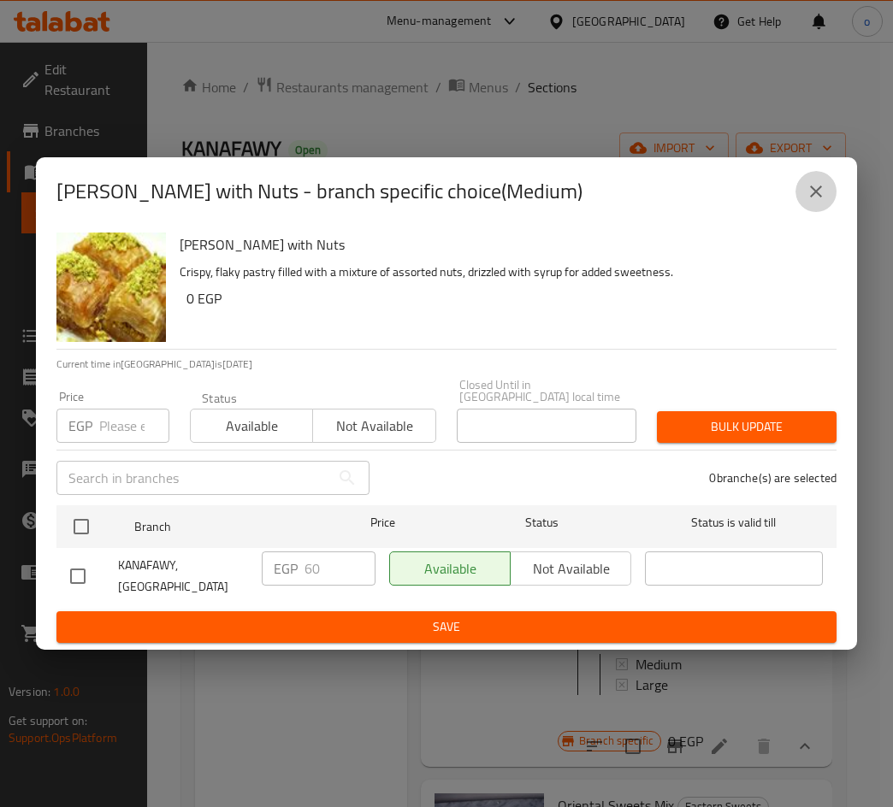
click at [813, 202] on icon "close" at bounding box center [815, 191] width 21 height 21
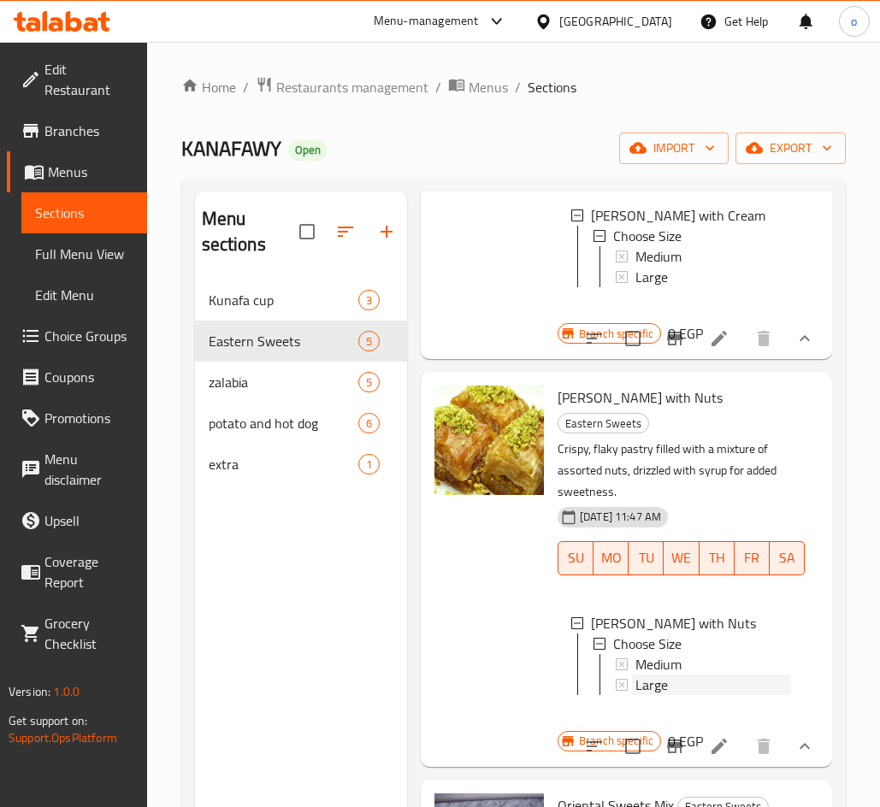
click at [658, 675] on span "Large" at bounding box center [651, 685] width 32 height 21
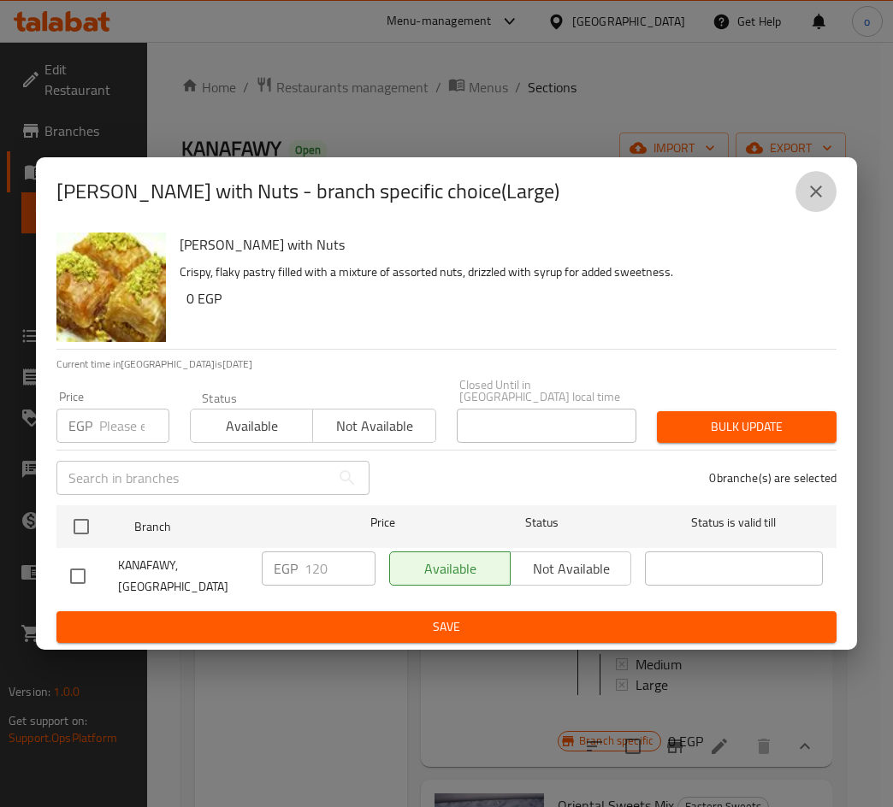
drag, startPoint x: 813, startPoint y: 197, endPoint x: 680, endPoint y: 375, distance: 223.0
click at [811, 199] on icon "close" at bounding box center [815, 191] width 21 height 21
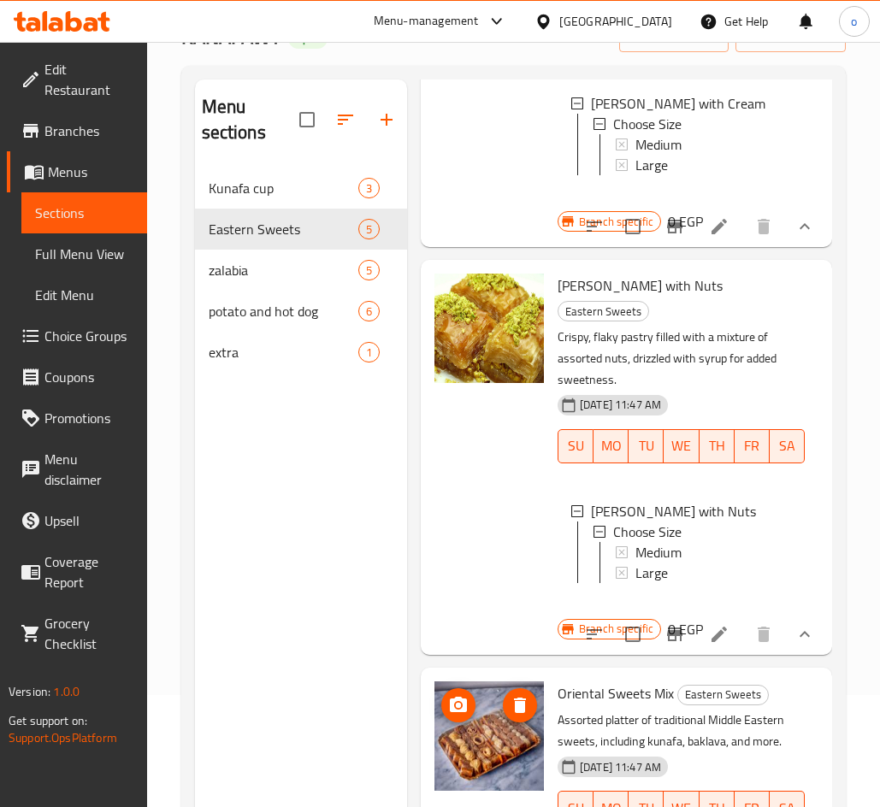
scroll to position [239, 0]
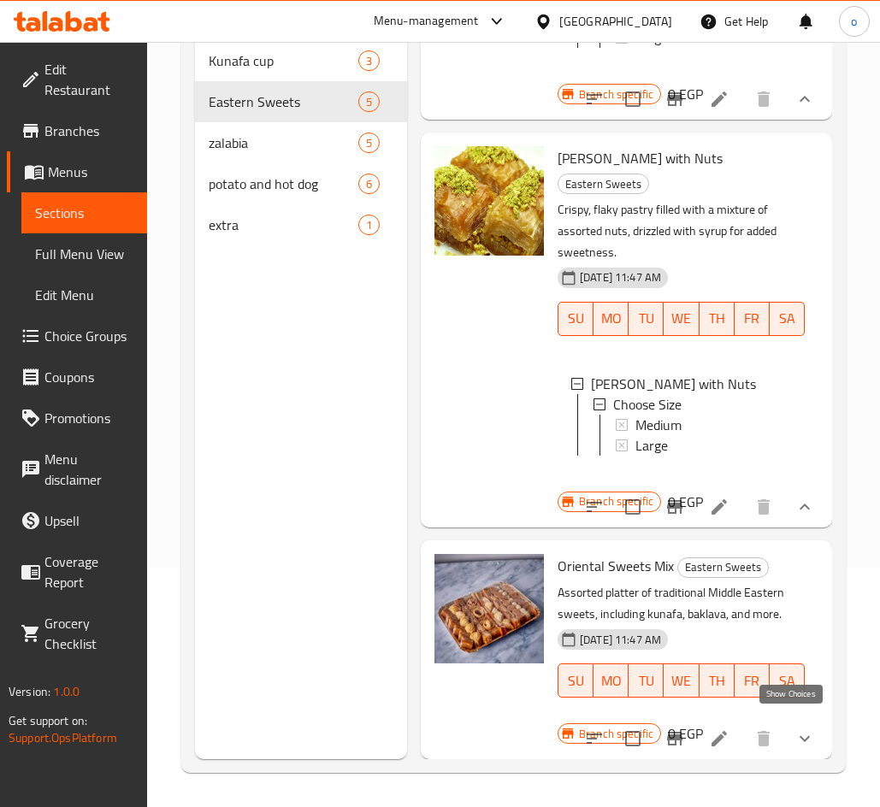
click at [800, 728] on icon "show more" at bounding box center [804, 738] width 21 height 21
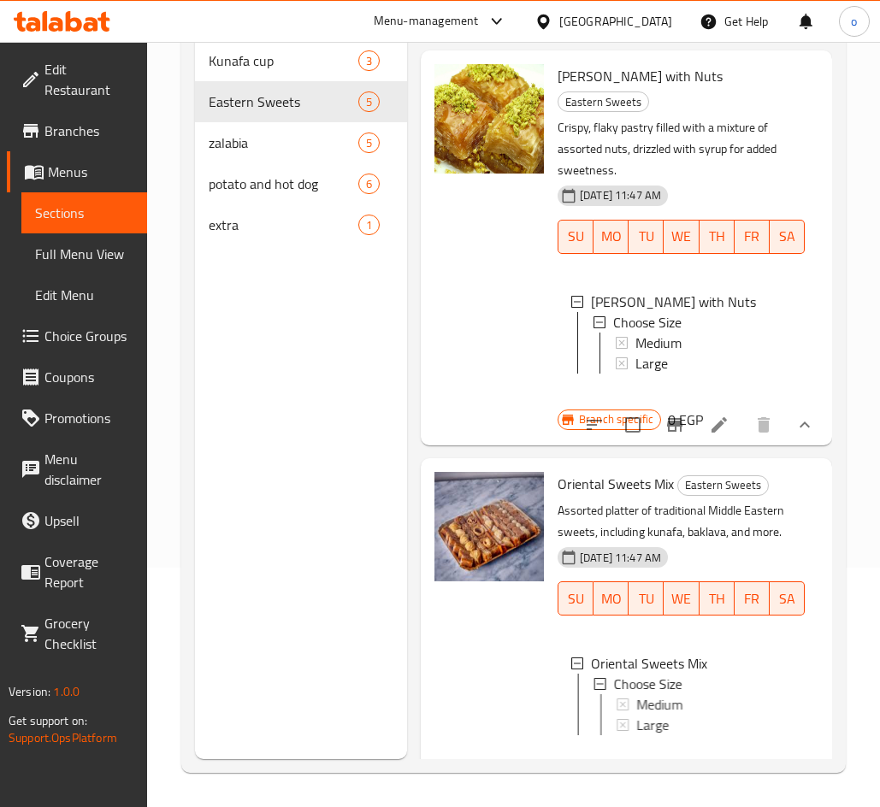
scroll to position [1190, 0]
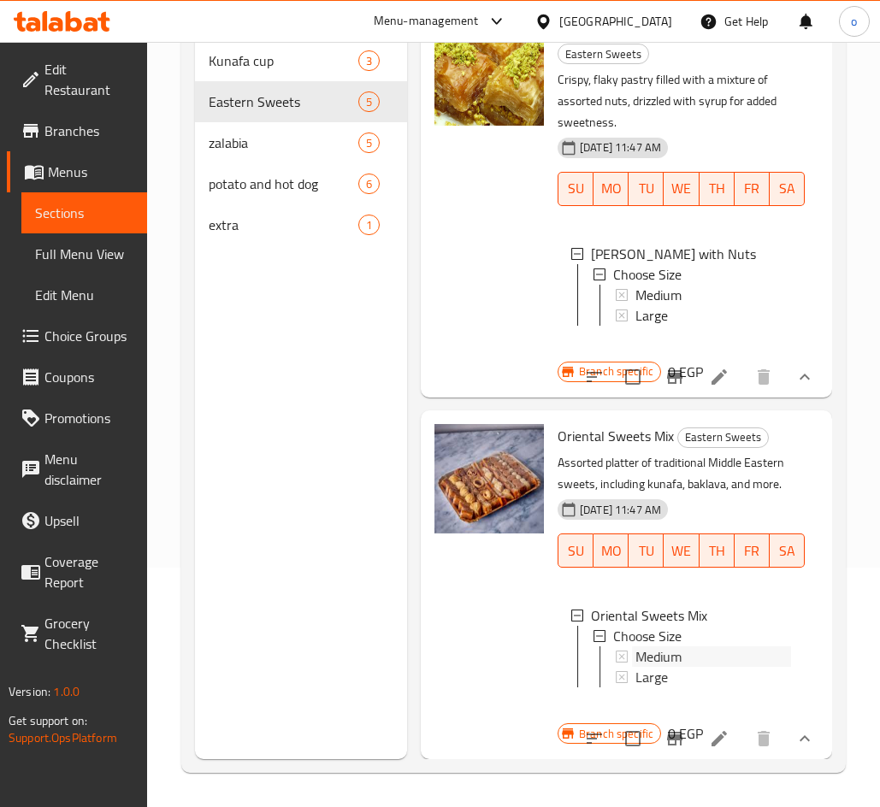
click at [663, 646] on span "Medium" at bounding box center [658, 656] width 46 height 21
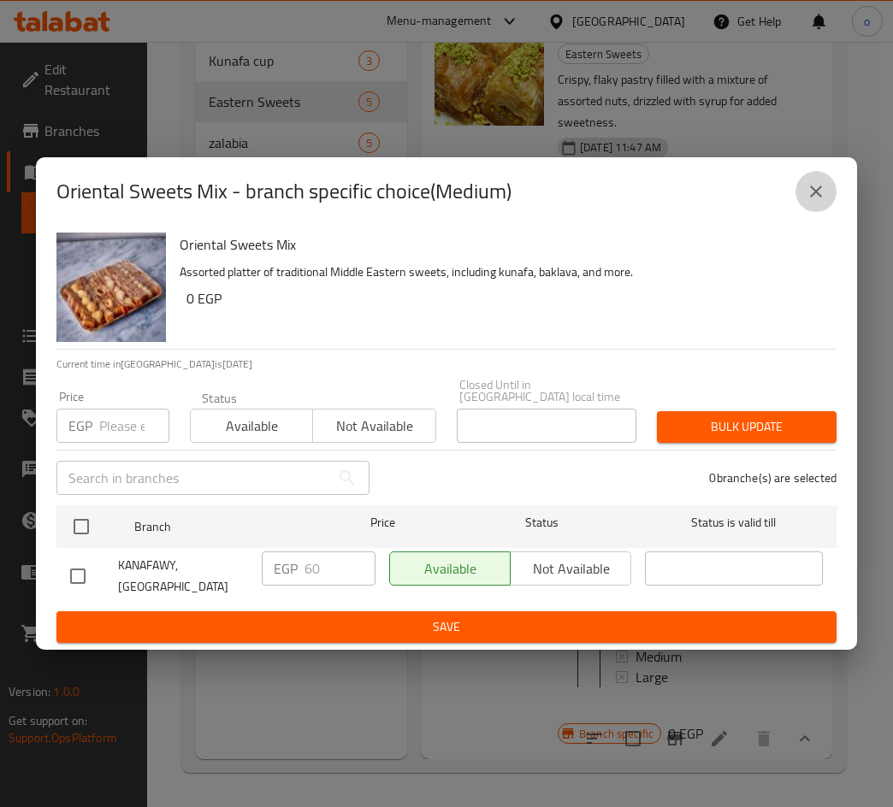
click at [804, 187] on button "close" at bounding box center [815, 191] width 41 height 41
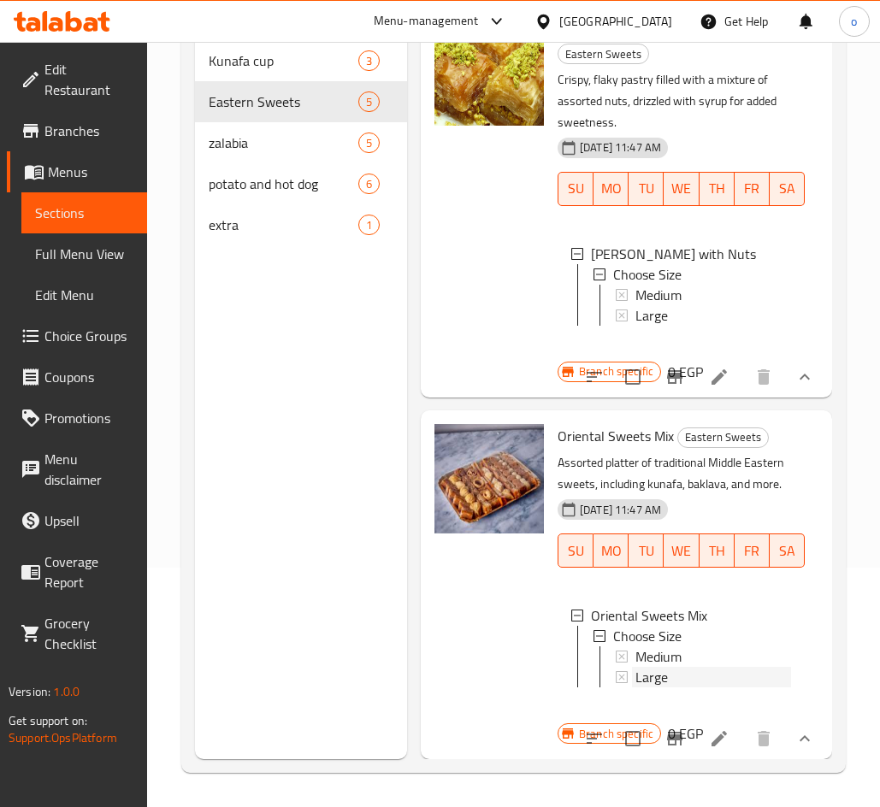
click at [660, 667] on span "Large" at bounding box center [651, 677] width 32 height 21
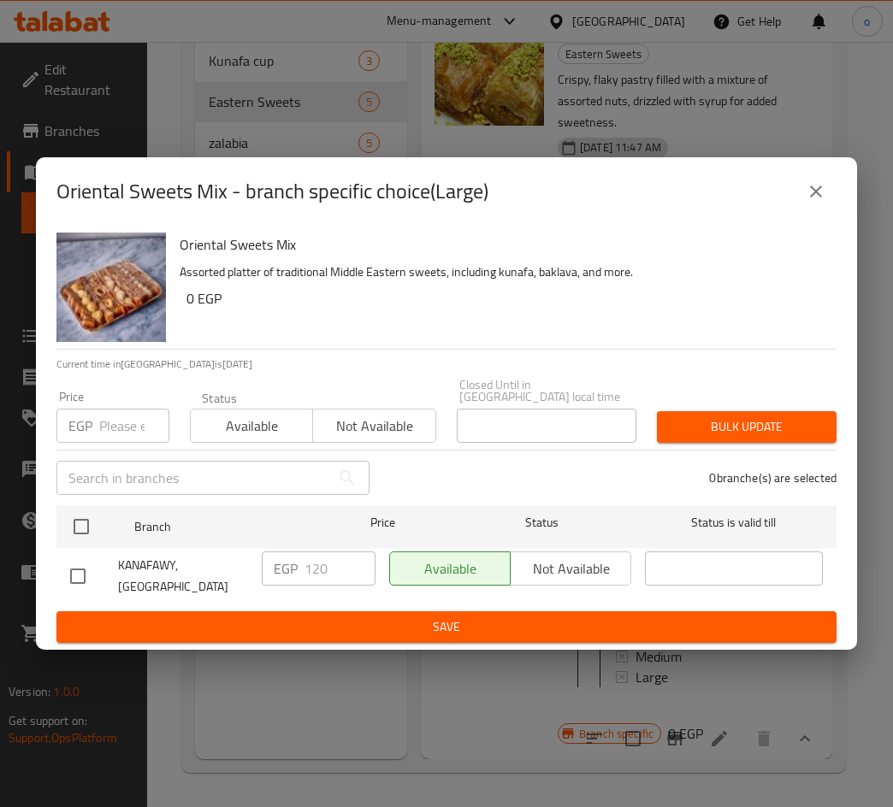
click at [800, 201] on button "close" at bounding box center [815, 191] width 41 height 41
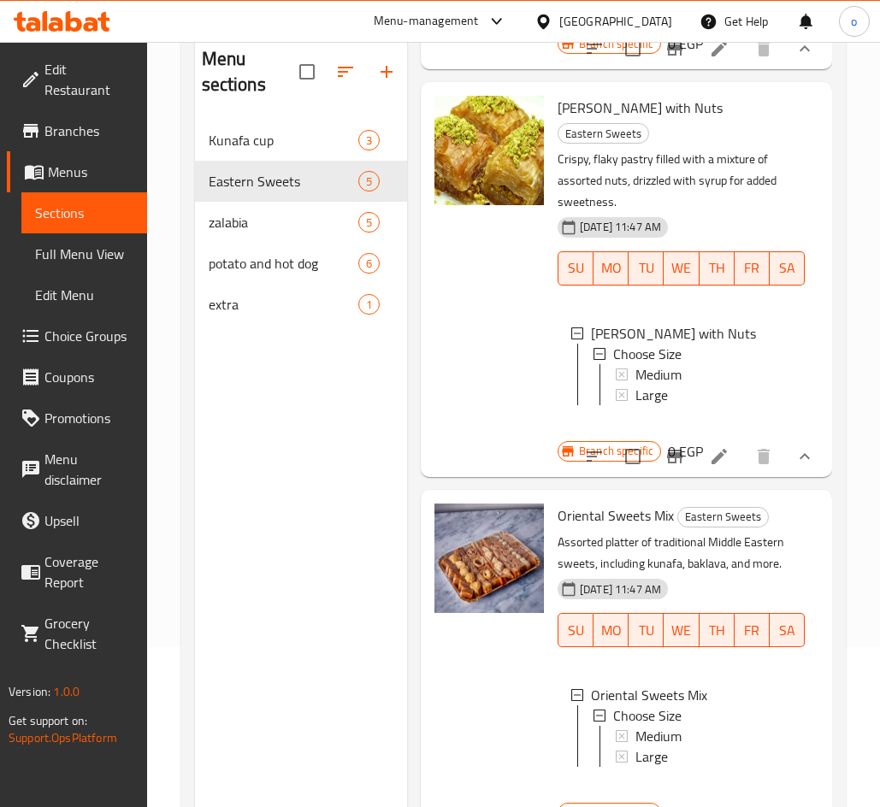
scroll to position [68, 0]
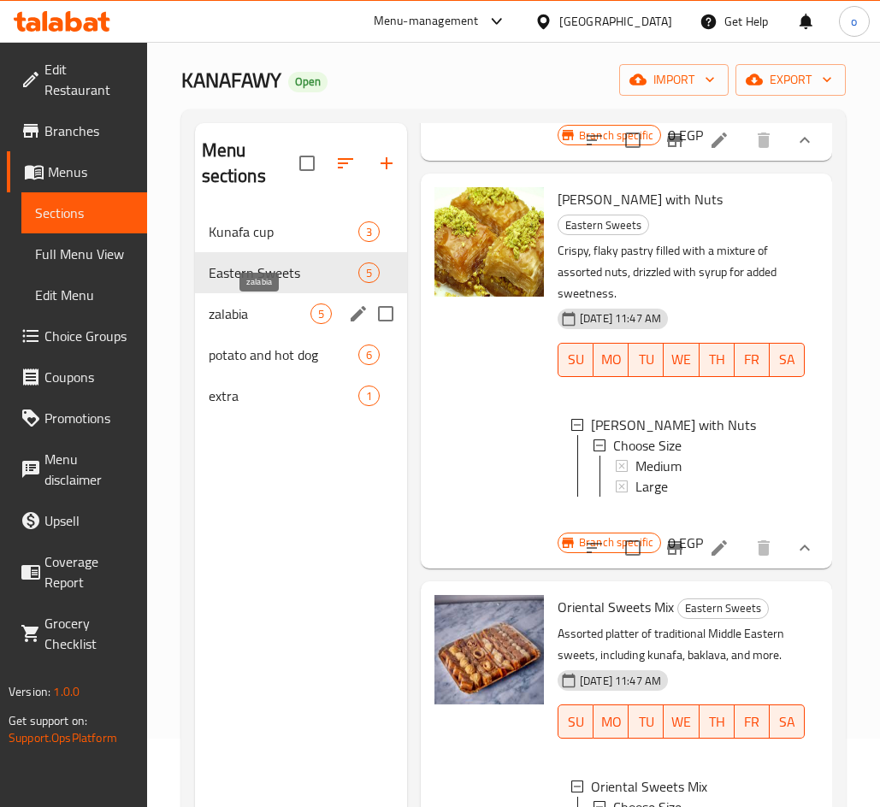
click at [254, 304] on span "zalabia" at bounding box center [260, 314] width 102 height 21
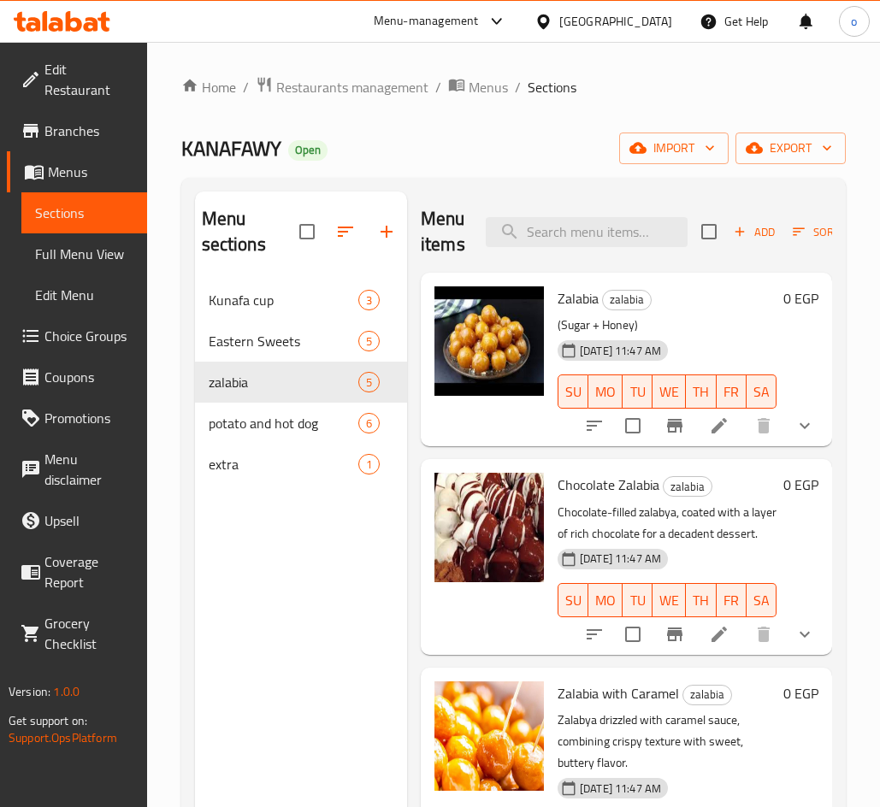
click at [795, 436] on icon "show more" at bounding box center [804, 425] width 21 height 21
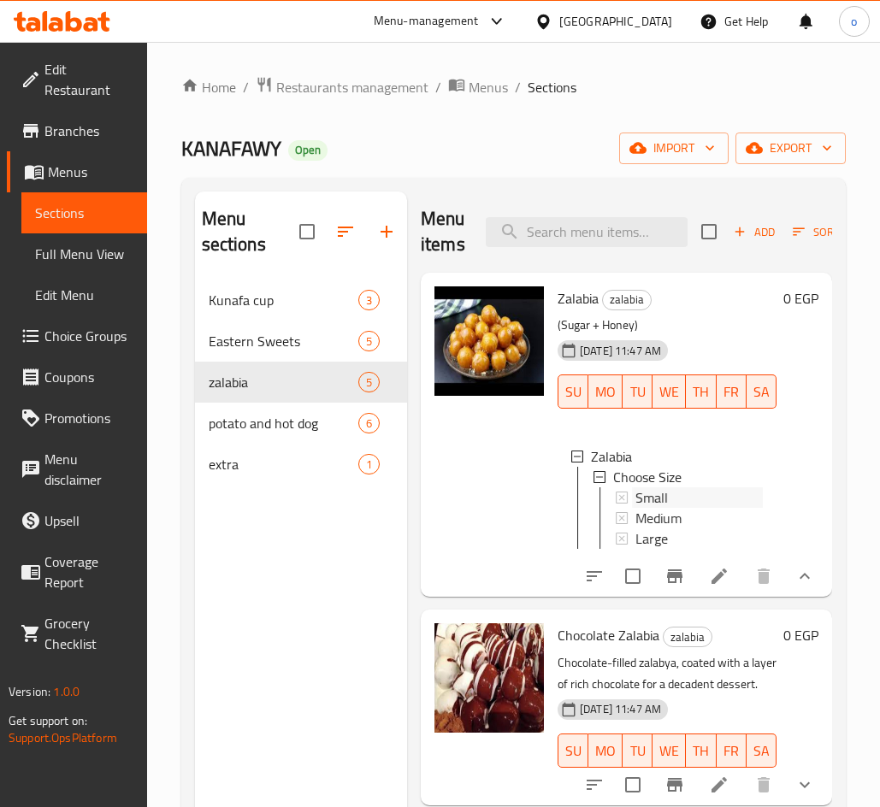
click at [668, 498] on div "Small" at bounding box center [698, 497] width 127 height 21
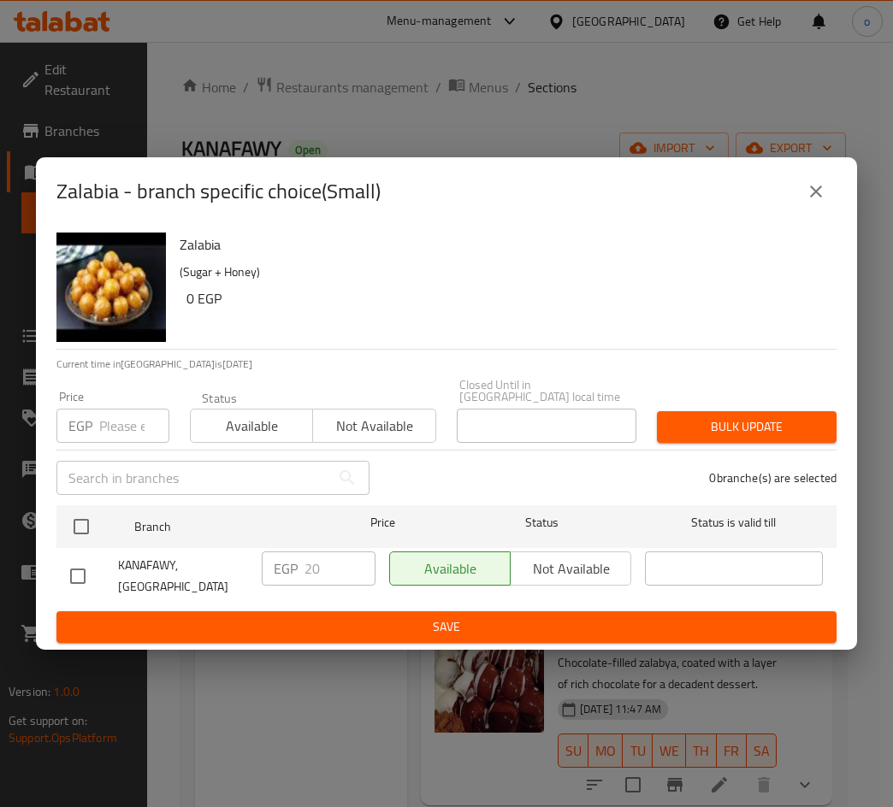
click at [822, 202] on icon "close" at bounding box center [815, 191] width 21 height 21
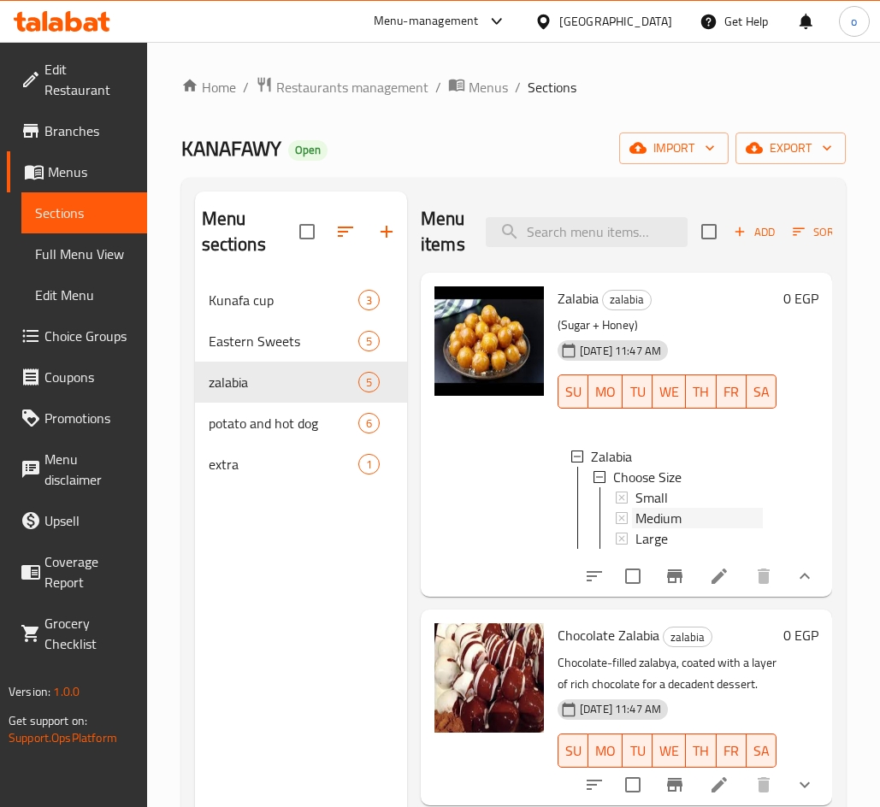
click at [681, 510] on span "Medium" at bounding box center [658, 518] width 46 height 21
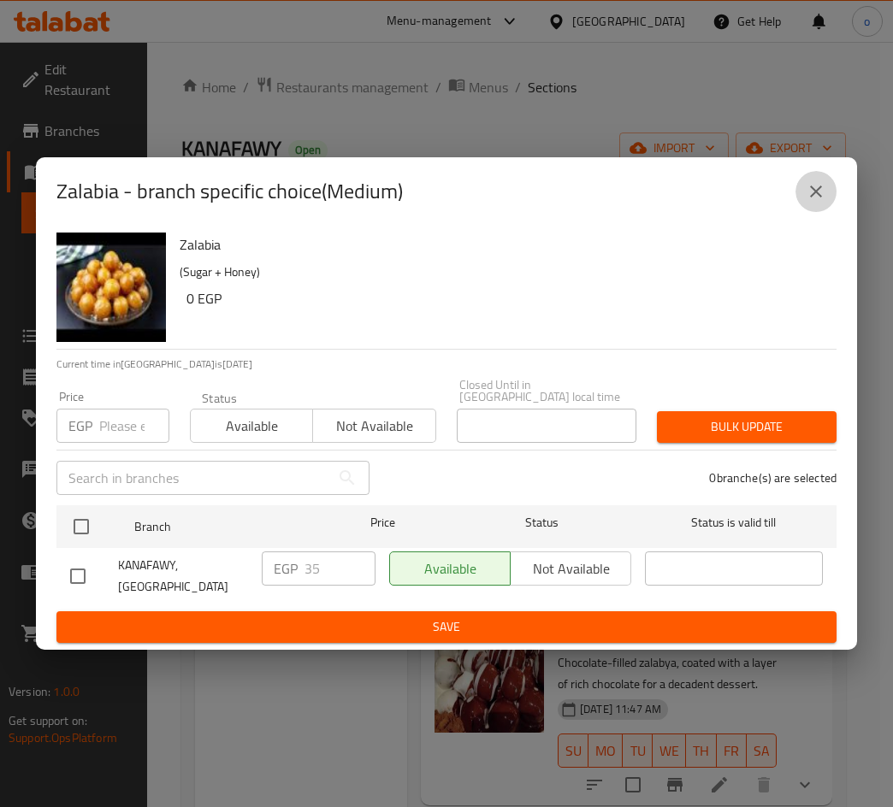
click at [822, 202] on icon "close" at bounding box center [815, 191] width 21 height 21
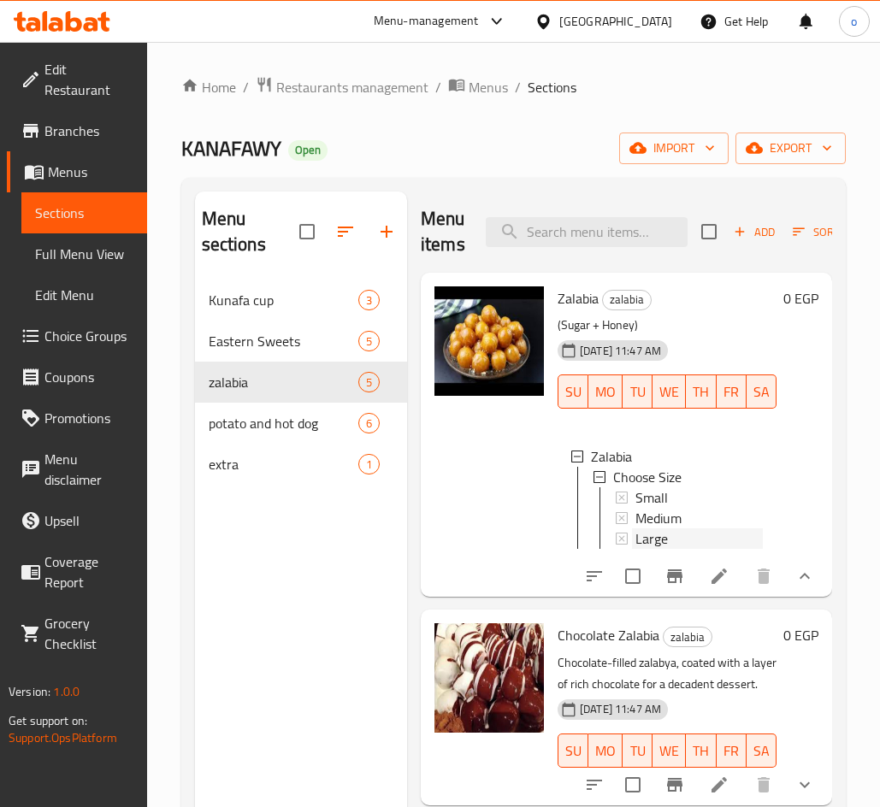
click at [694, 538] on div "Large" at bounding box center [698, 538] width 127 height 21
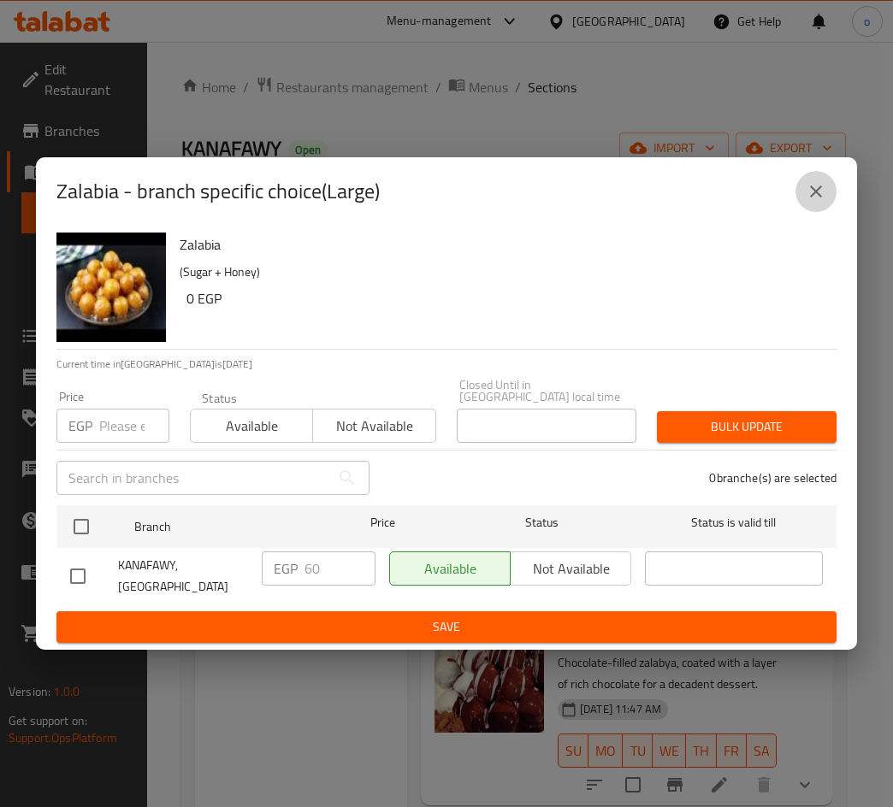
click at [826, 195] on button "close" at bounding box center [815, 191] width 41 height 41
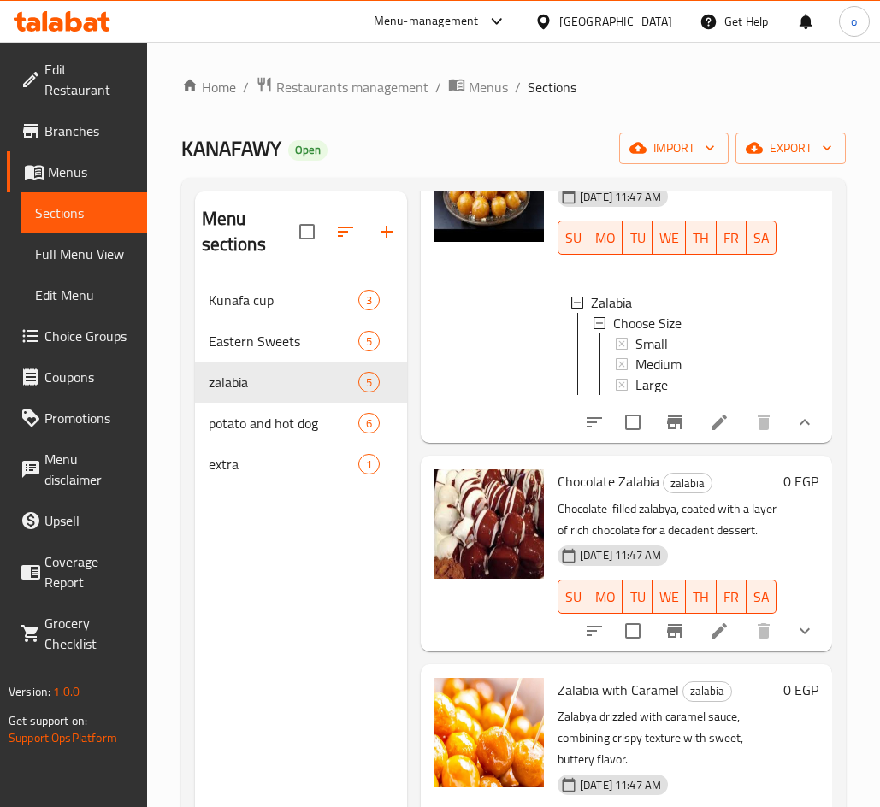
scroll to position [256, 0]
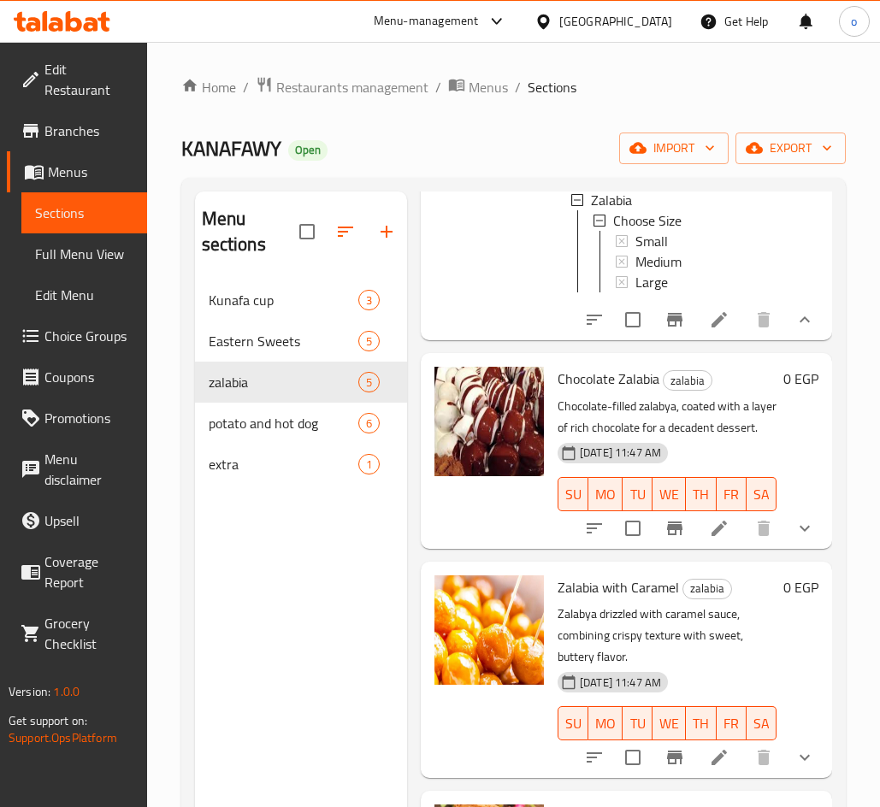
click at [807, 549] on button "show more" at bounding box center [804, 528] width 41 height 41
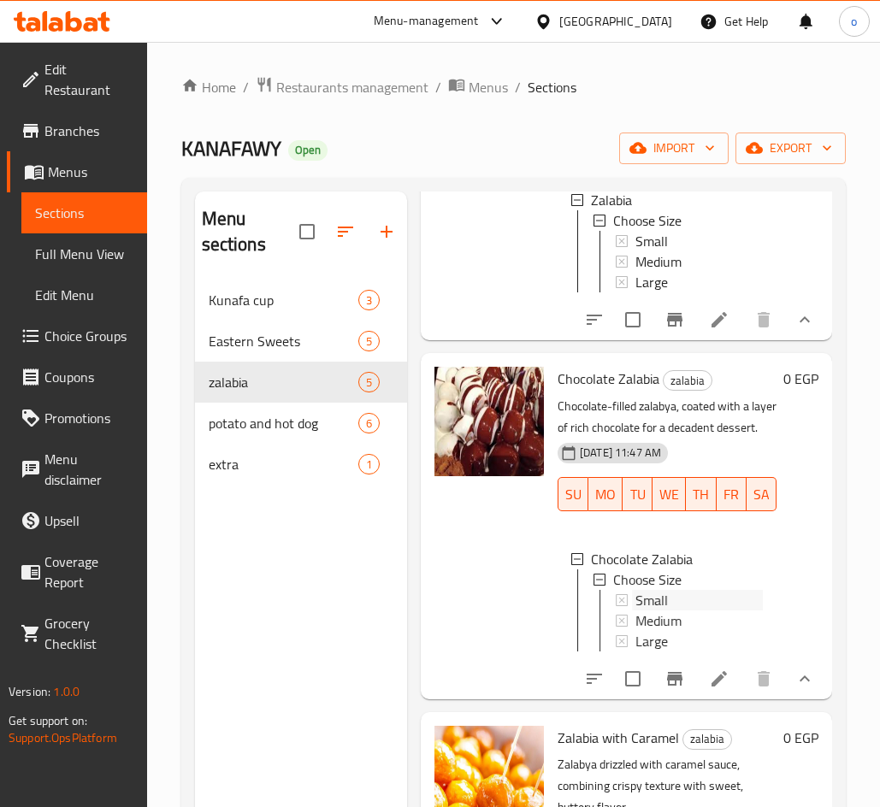
click at [659, 610] on span "Small" at bounding box center [651, 600] width 32 height 21
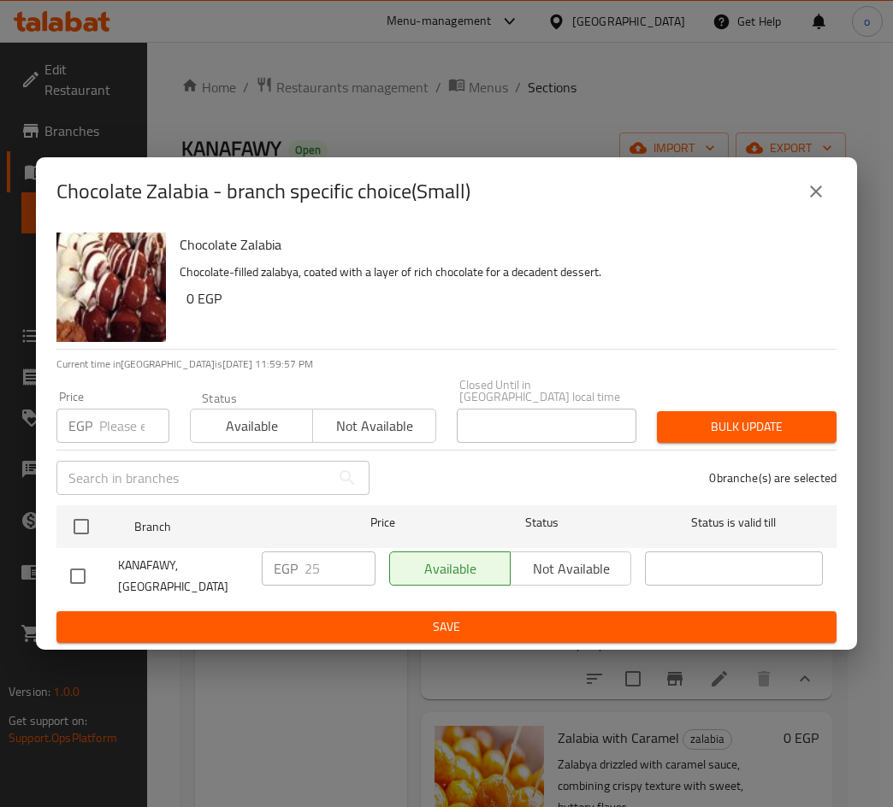
click at [808, 202] on icon "close" at bounding box center [815, 191] width 21 height 21
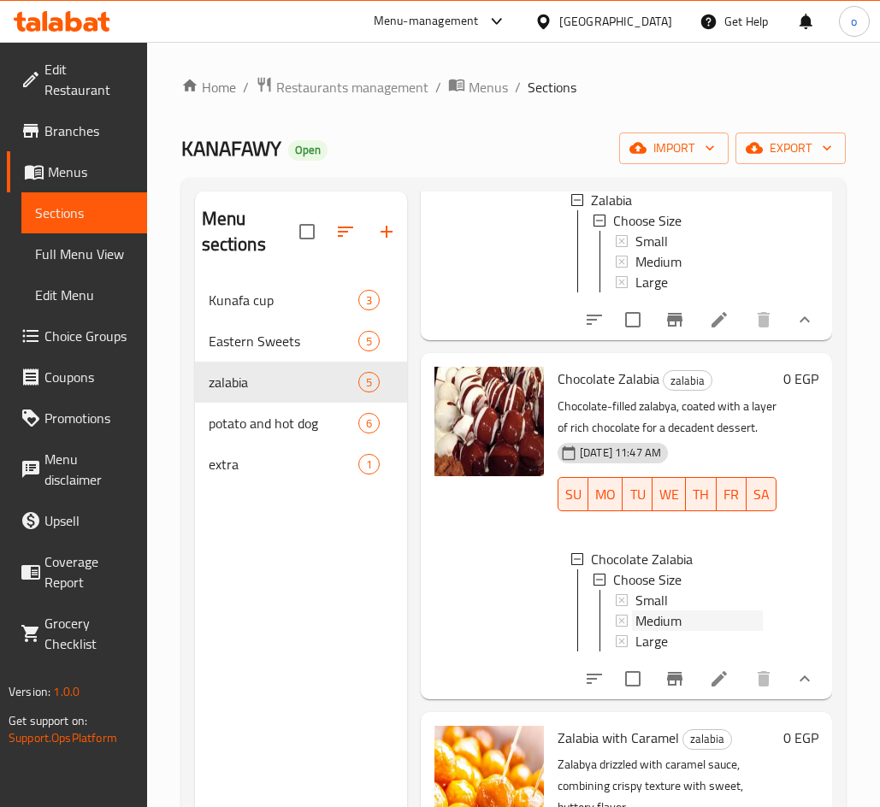
click at [678, 631] on span "Medium" at bounding box center [658, 620] width 46 height 21
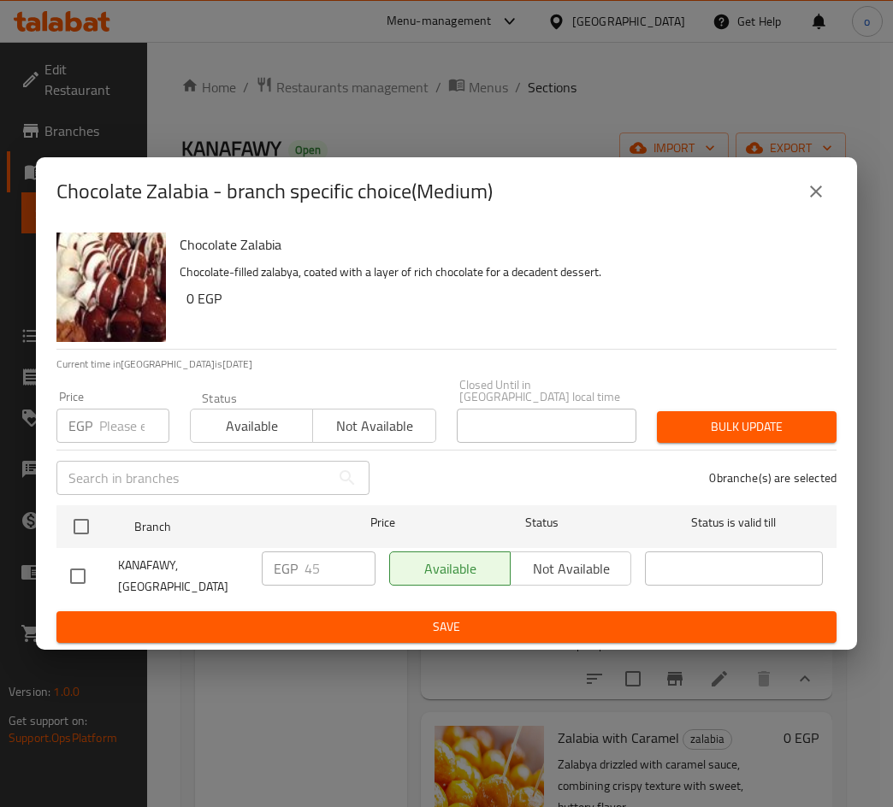
click at [804, 201] on button "close" at bounding box center [815, 191] width 41 height 41
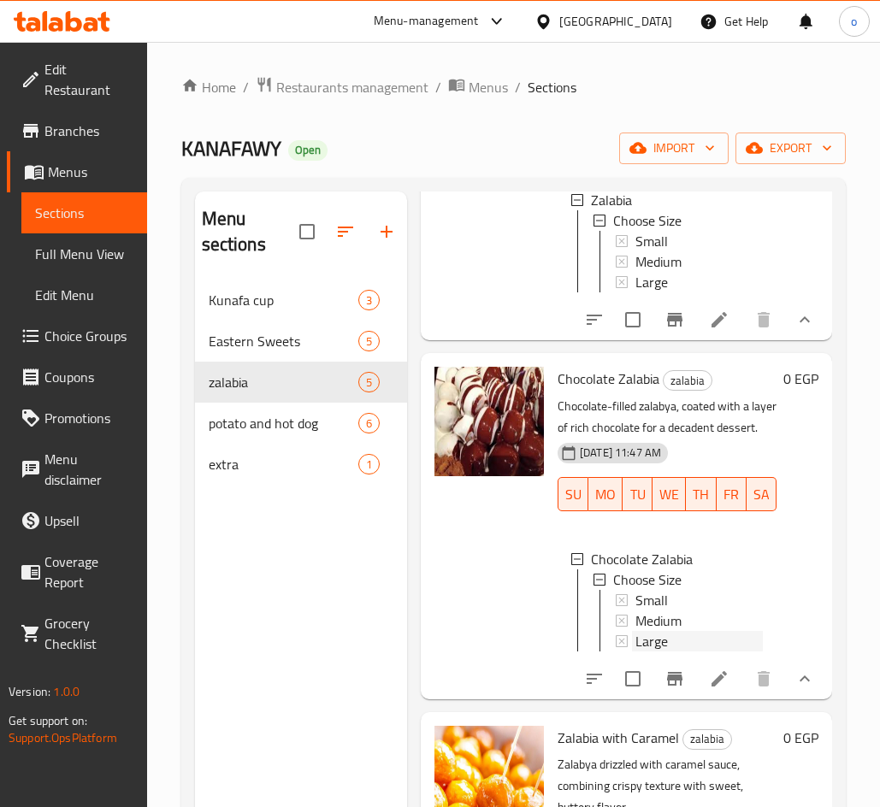
click at [643, 651] on span "Large" at bounding box center [651, 641] width 32 height 21
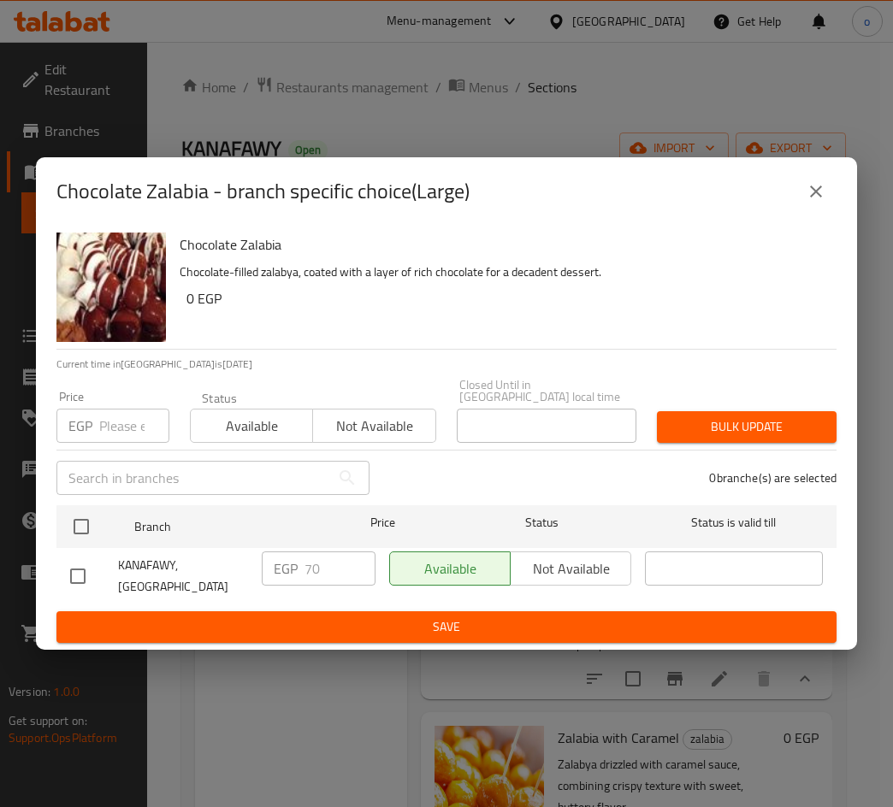
click at [834, 205] on button "close" at bounding box center [815, 191] width 41 height 41
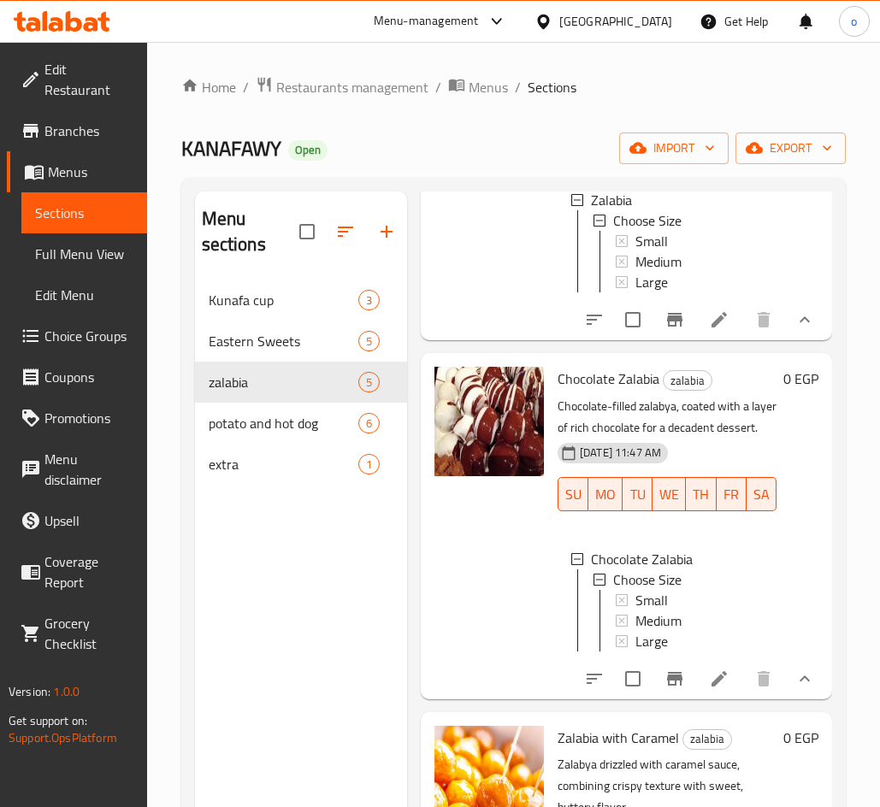
click at [701, 699] on div at bounding box center [699, 678] width 251 height 41
click at [709, 689] on icon at bounding box center [719, 679] width 21 height 21
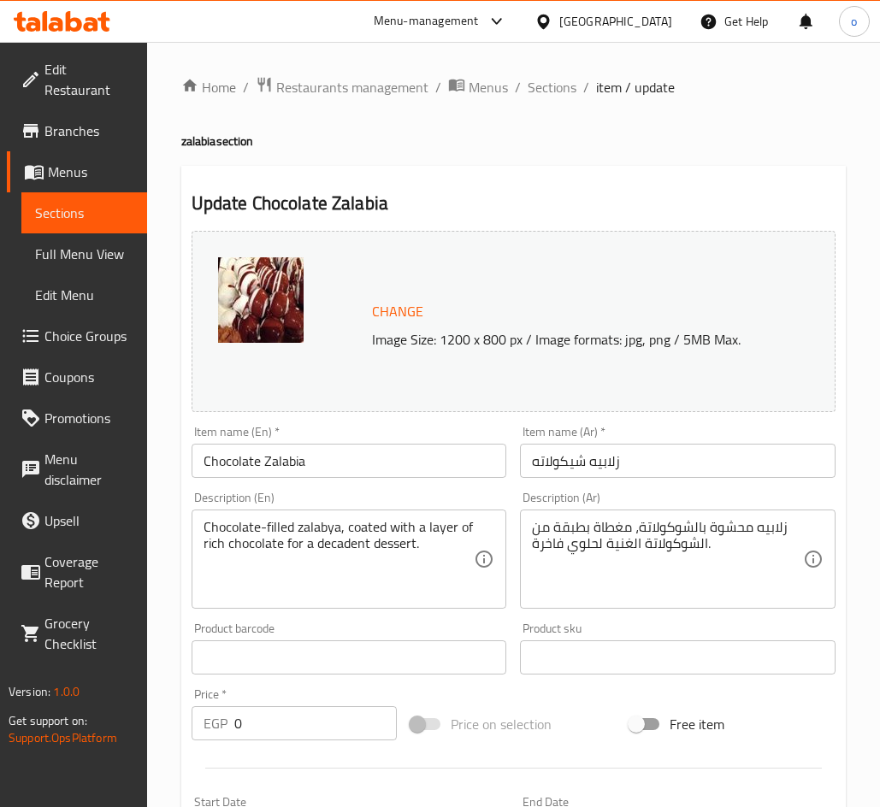
click at [527, 190] on div "Update Chocolate Zalabia Change Image Size: 1200 x 800 px / Image formats: jpg,…" at bounding box center [513, 724] width 664 height 1117
click at [550, 68] on div "Home / Restaurants management / Menus / Sections / item / update zalabia sectio…" at bounding box center [513, 686] width 733 height 1289
click at [554, 82] on span "Sections" at bounding box center [551, 87] width 49 height 21
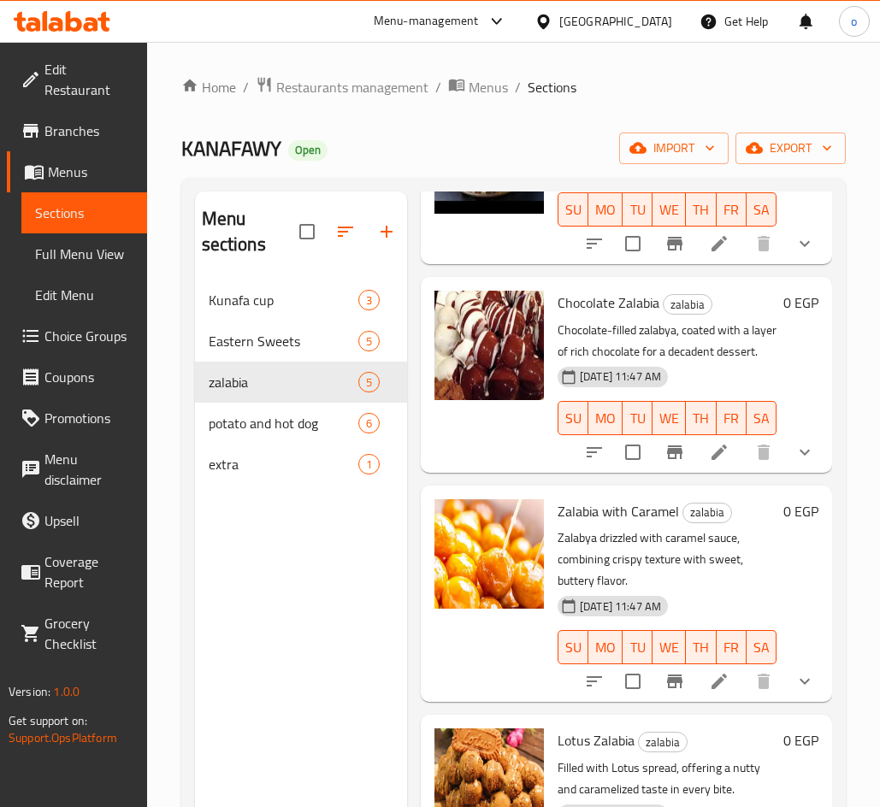
scroll to position [256, 0]
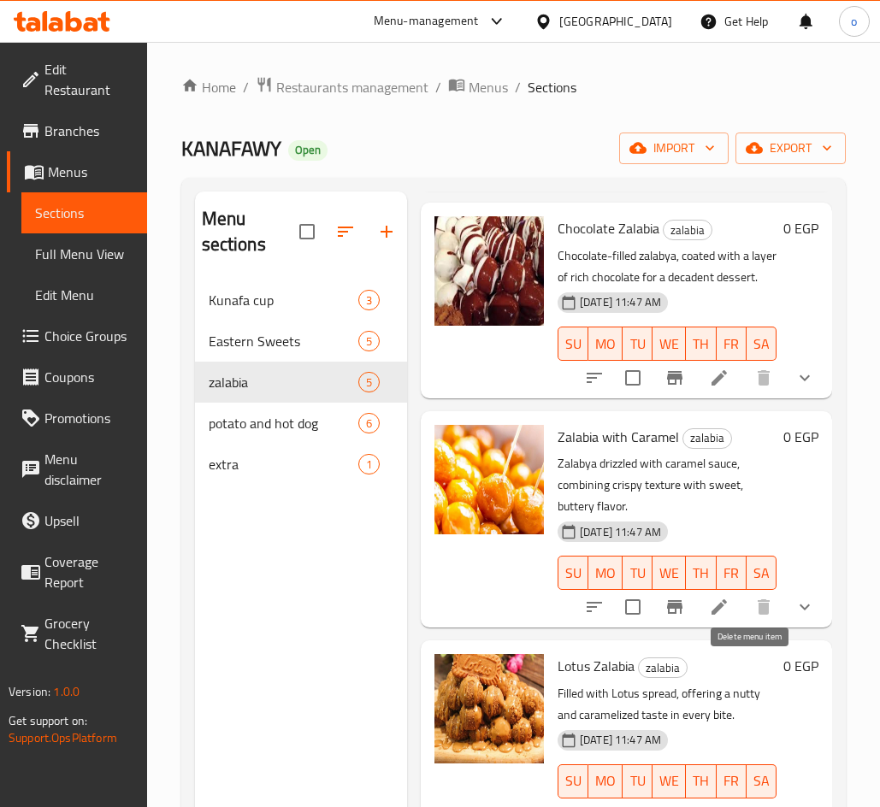
click at [709, 617] on icon at bounding box center [719, 607] width 21 height 21
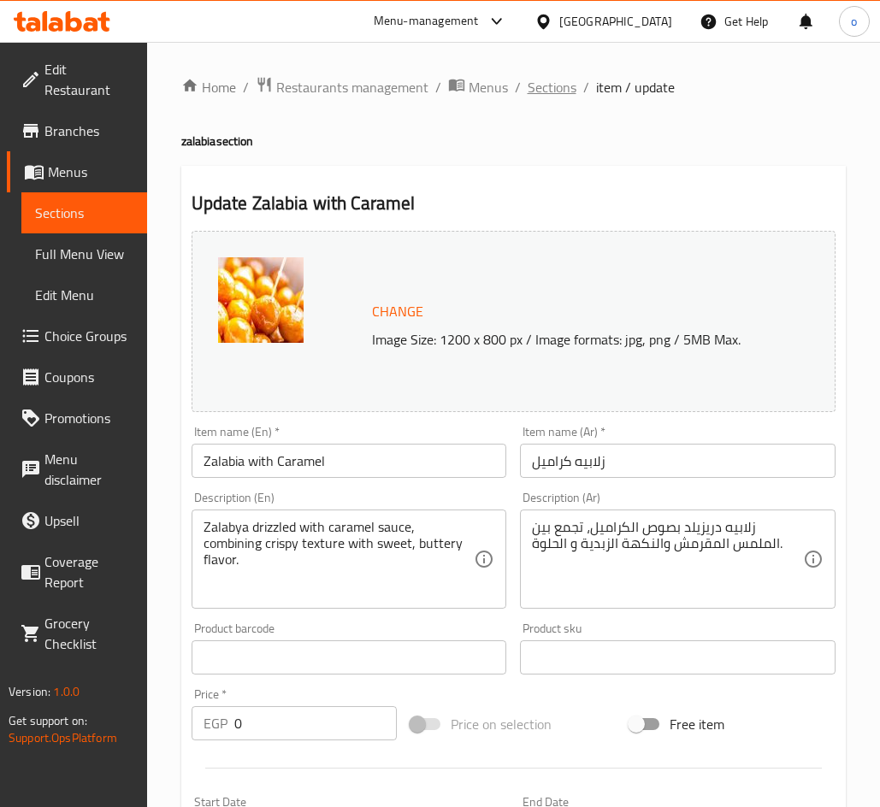
click at [552, 92] on span "Sections" at bounding box center [551, 87] width 49 height 21
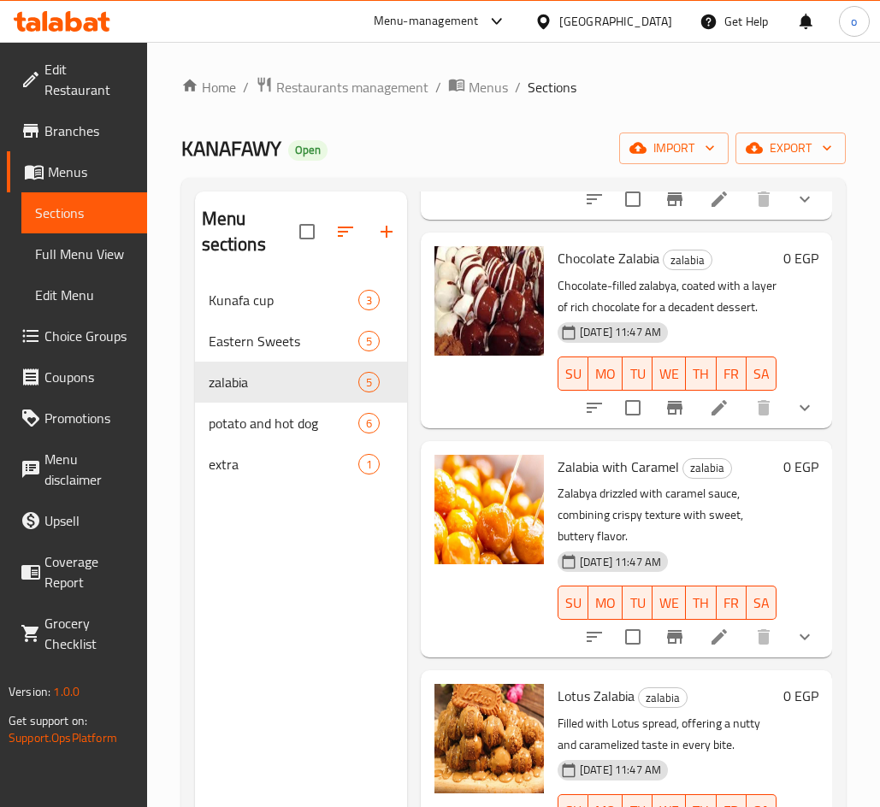
scroll to position [256, 0]
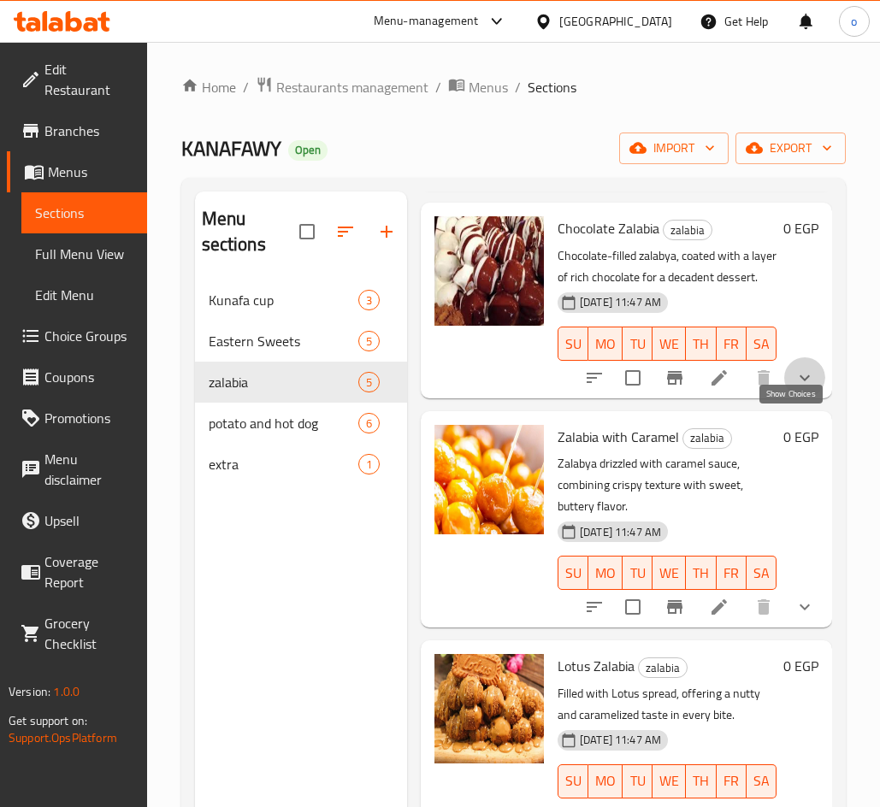
click at [794, 388] on icon "show more" at bounding box center [804, 378] width 21 height 21
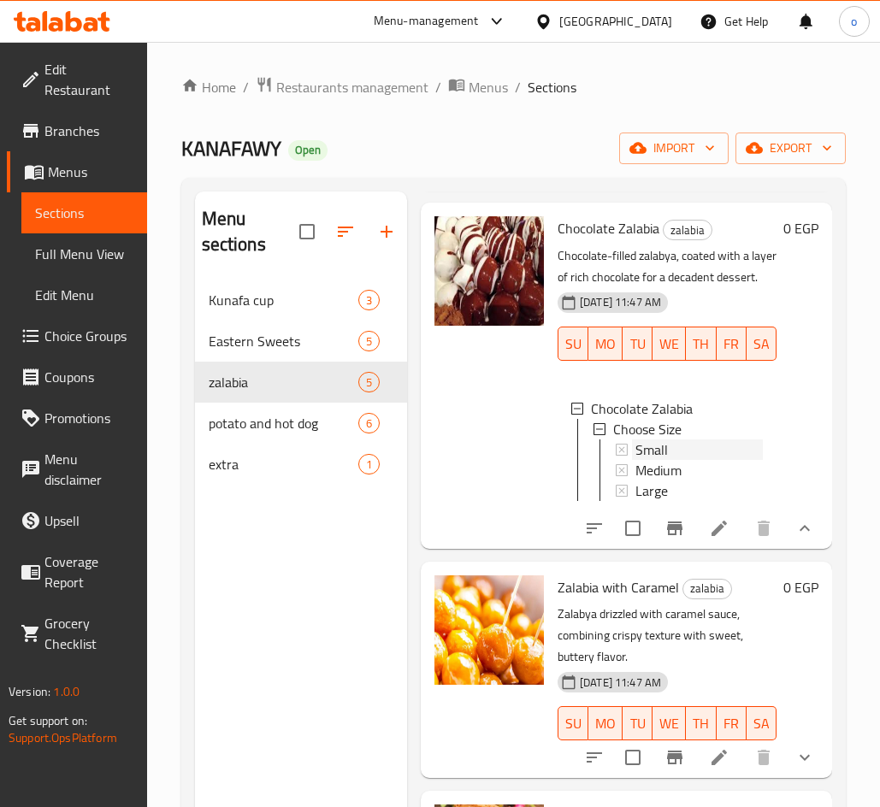
click at [674, 460] on div "Small" at bounding box center [698, 449] width 127 height 21
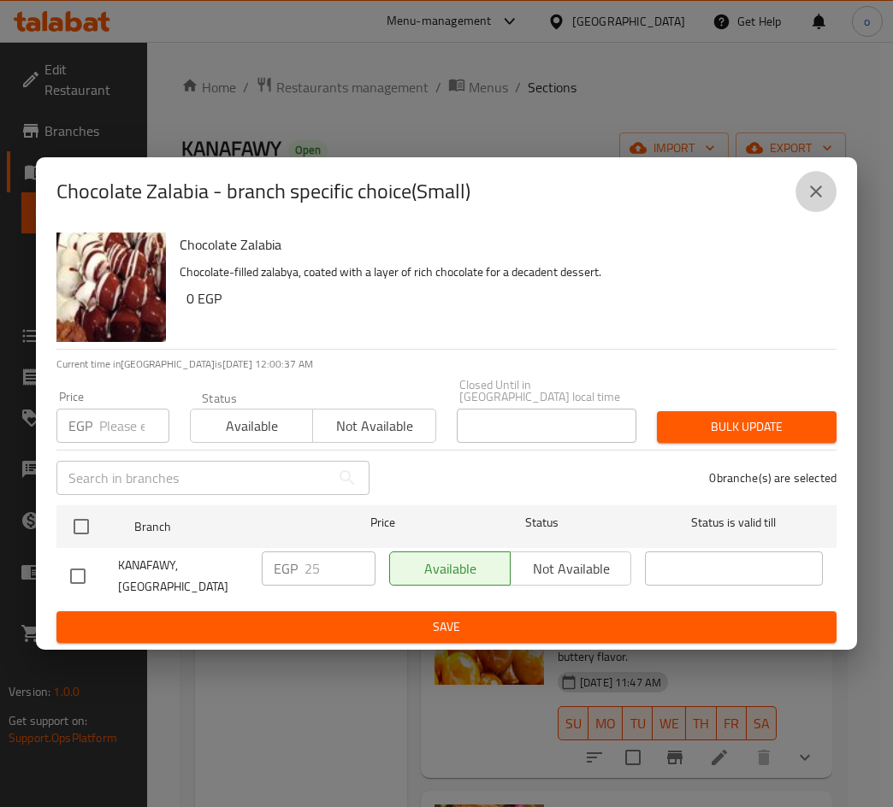
click at [807, 202] on icon "close" at bounding box center [815, 191] width 21 height 21
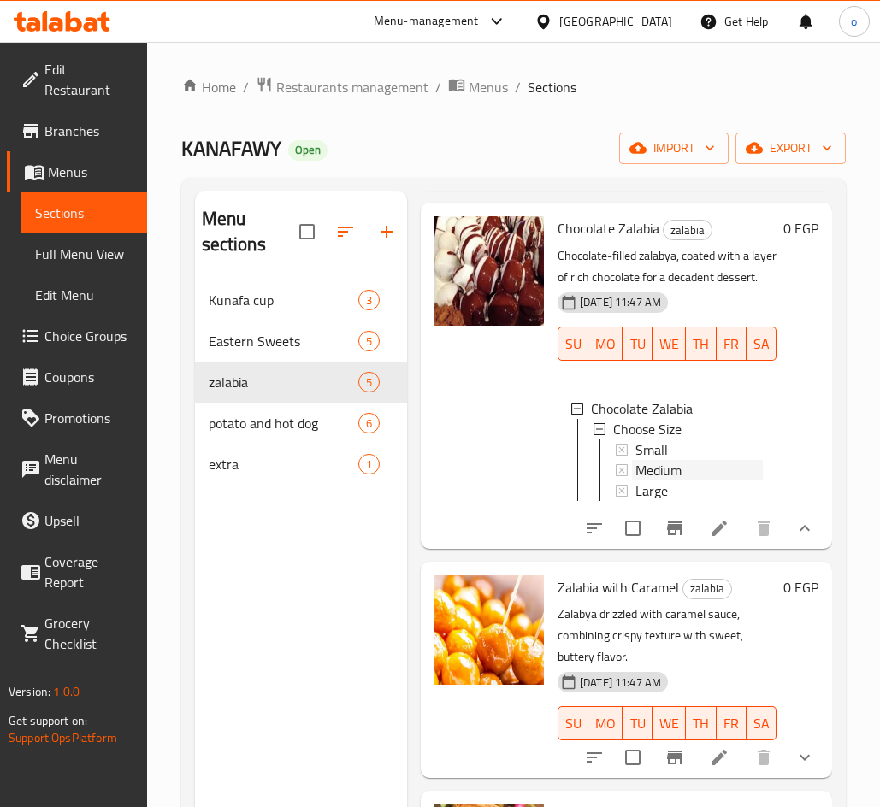
click at [657, 480] on span "Medium" at bounding box center [658, 470] width 46 height 21
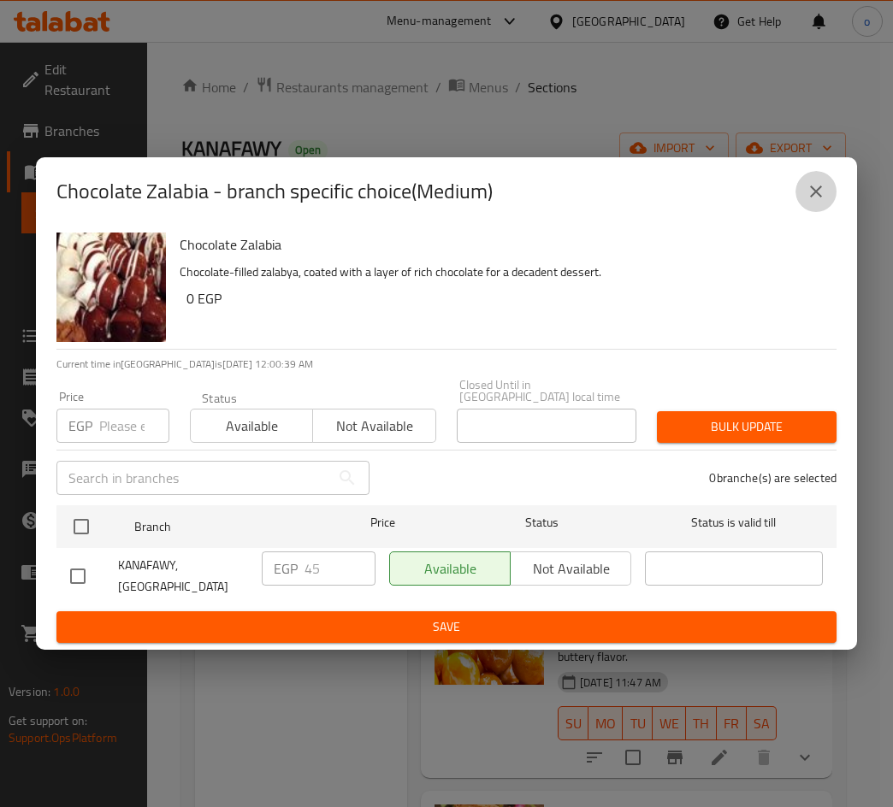
click at [807, 212] on button "close" at bounding box center [815, 191] width 41 height 41
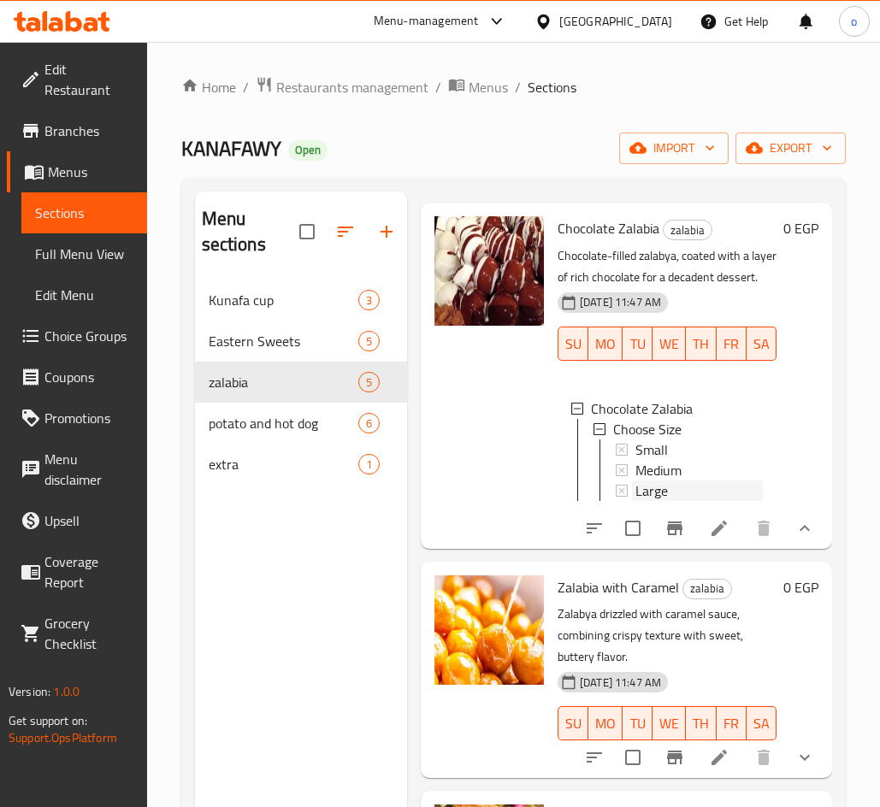
click at [660, 501] on span "Large" at bounding box center [651, 490] width 32 height 21
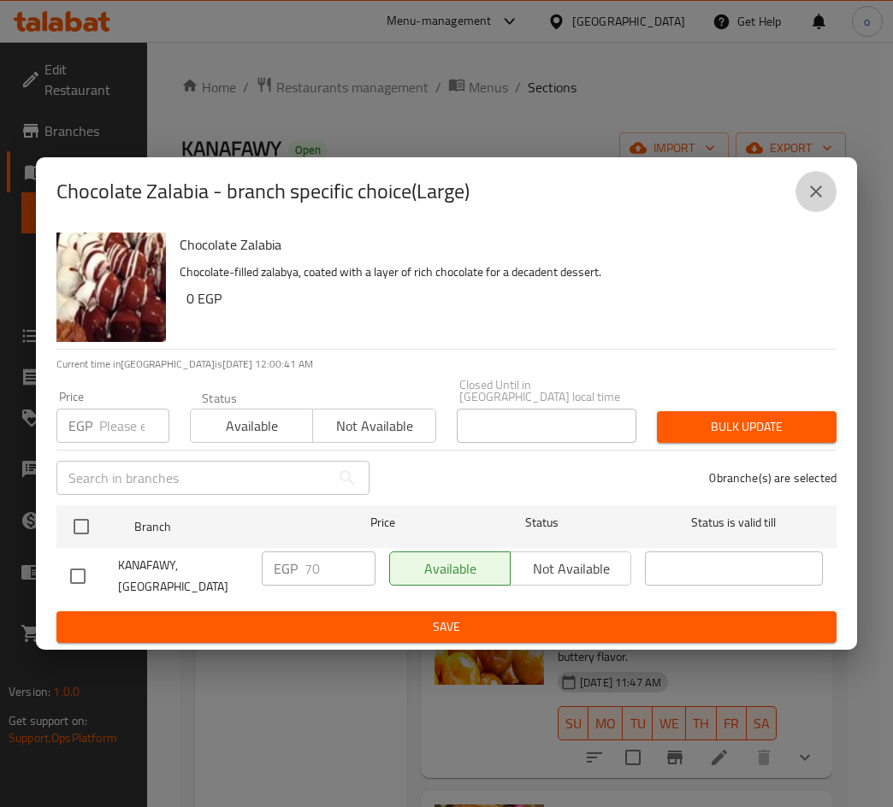
click at [795, 203] on button "close" at bounding box center [815, 191] width 41 height 41
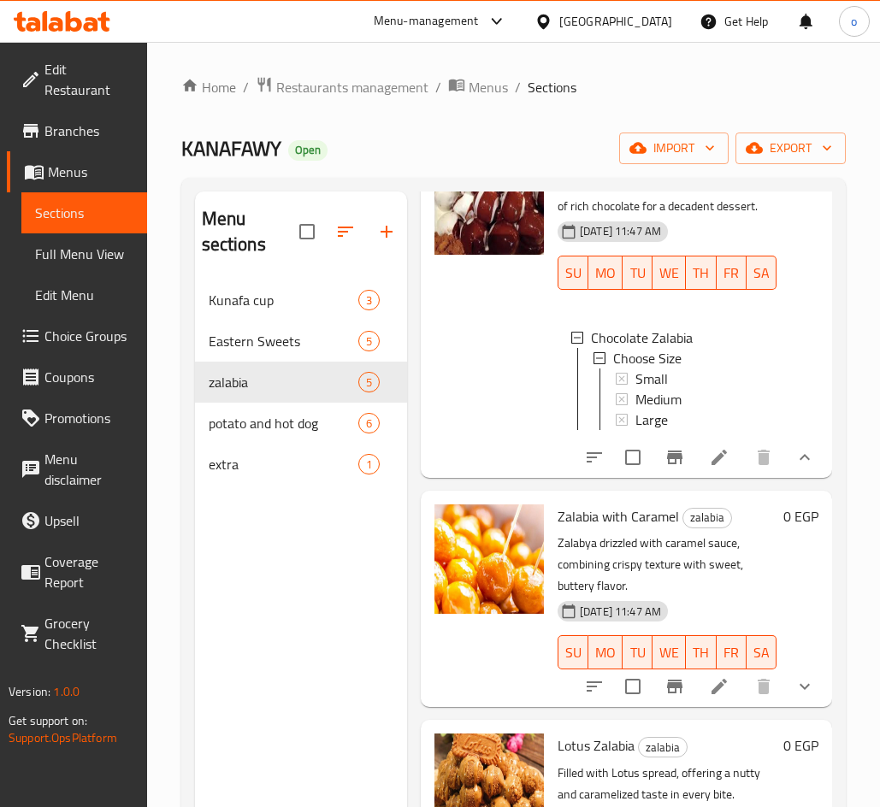
scroll to position [427, 0]
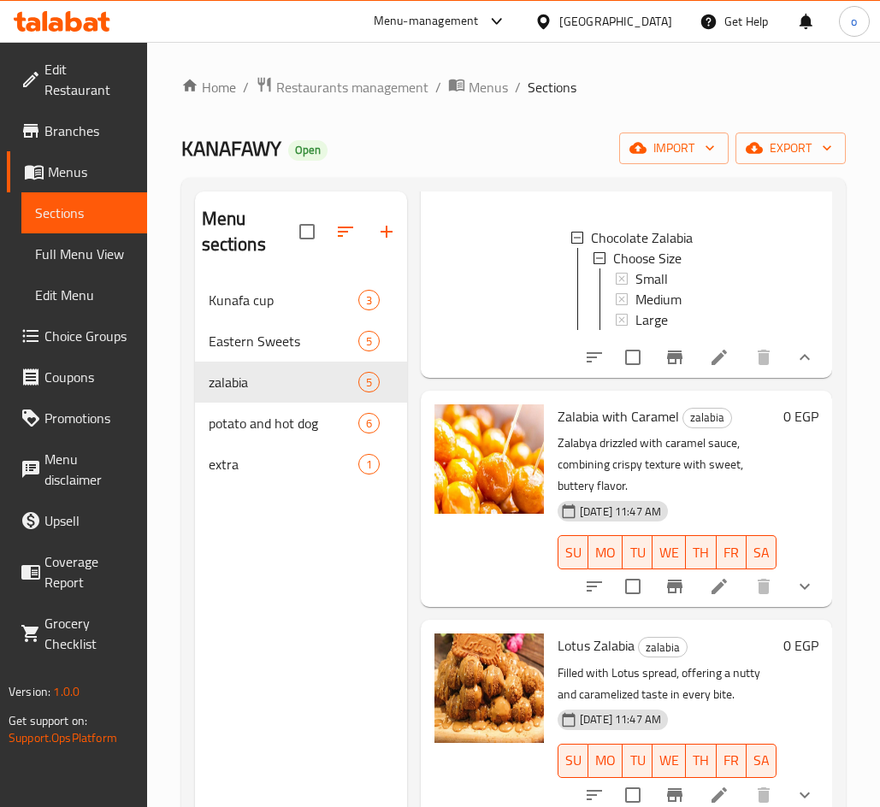
click at [794, 597] on icon "show more" at bounding box center [804, 586] width 21 height 21
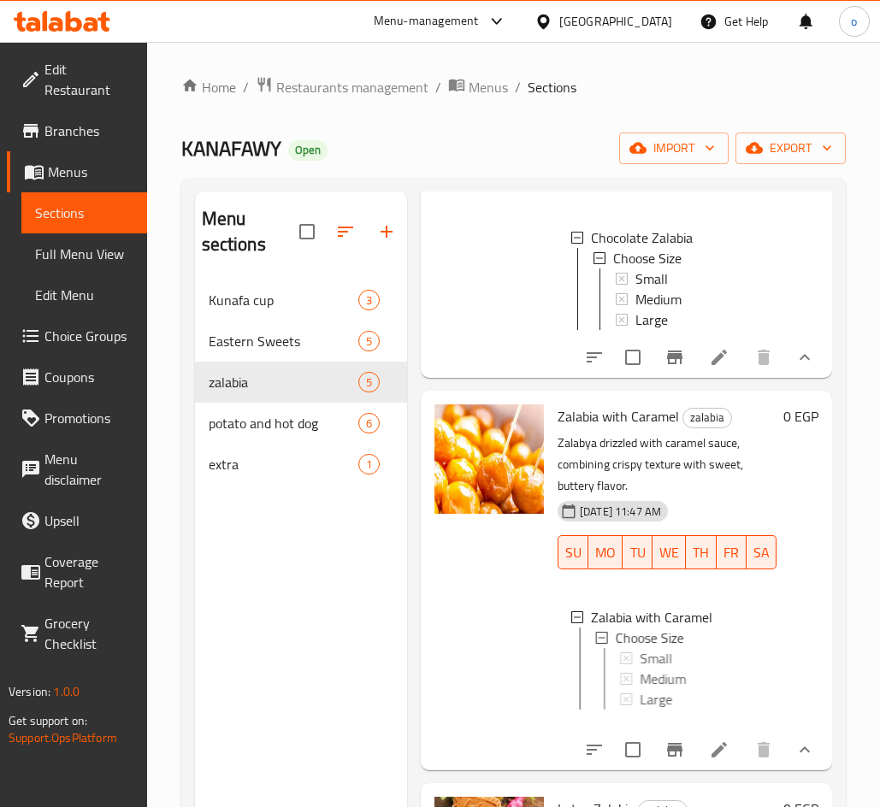
scroll to position [3, 0]
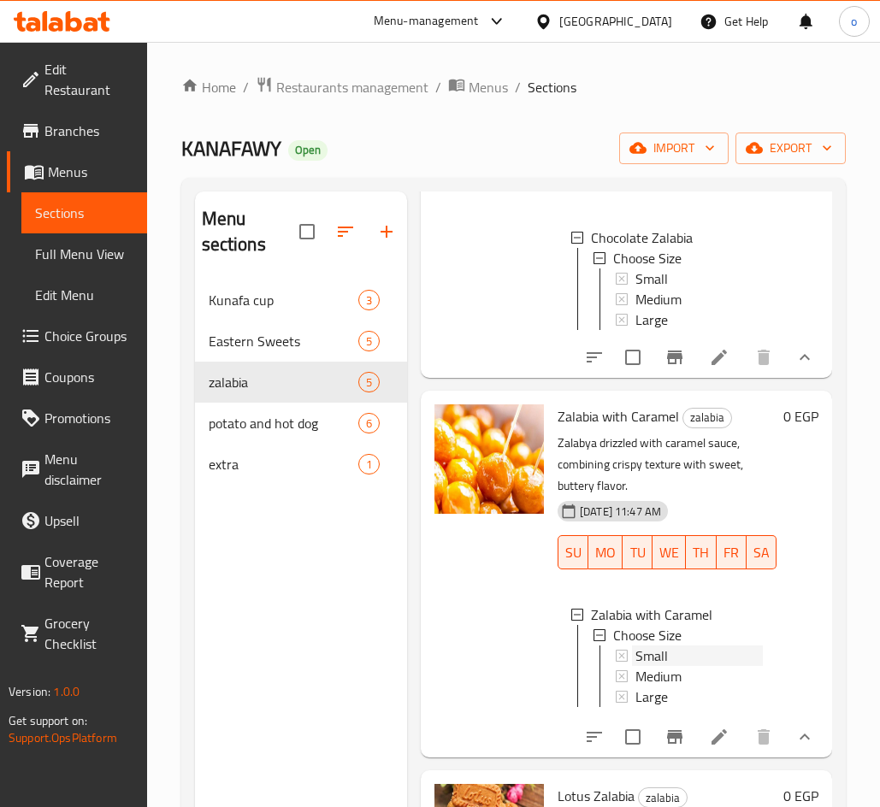
click at [657, 666] on span "Small" at bounding box center [651, 655] width 32 height 21
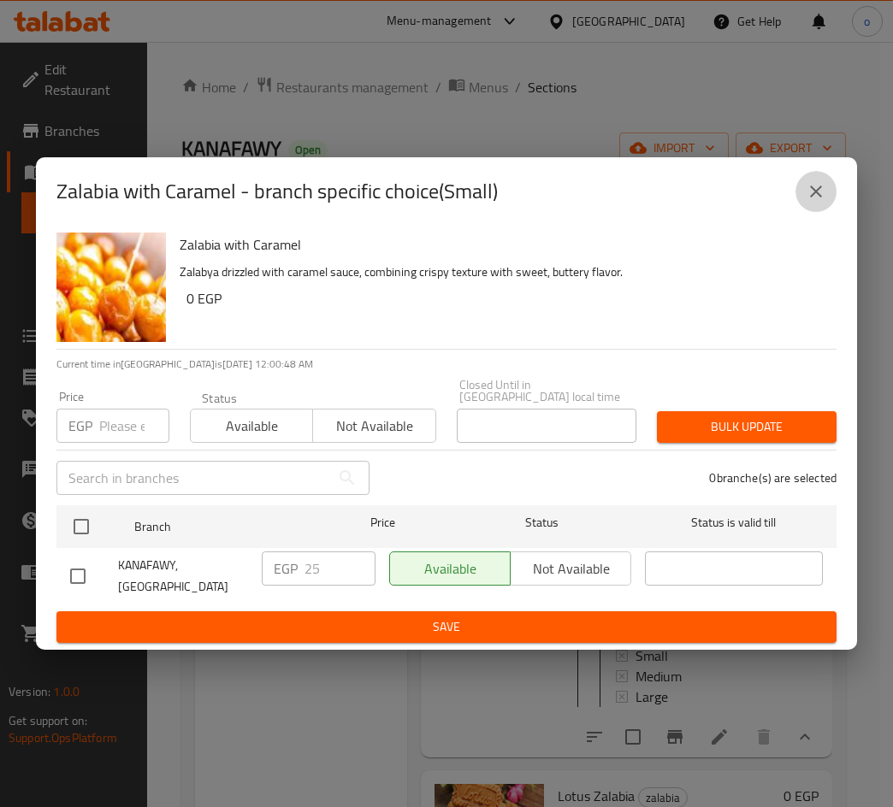
click at [823, 202] on icon "close" at bounding box center [815, 191] width 21 height 21
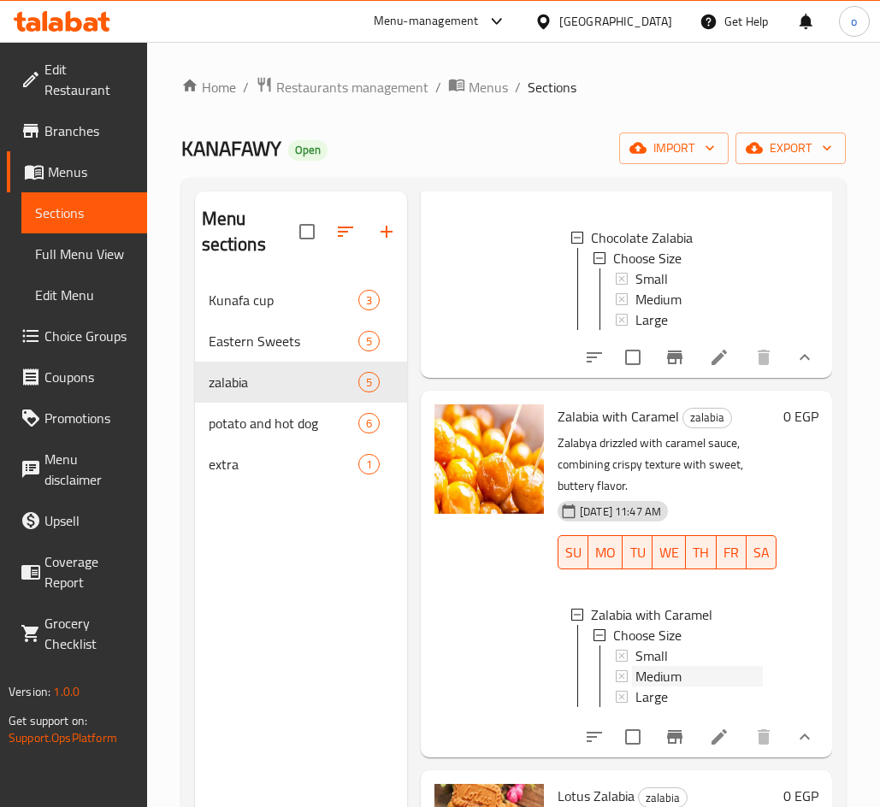
click at [687, 687] on div "Medium" at bounding box center [698, 676] width 127 height 21
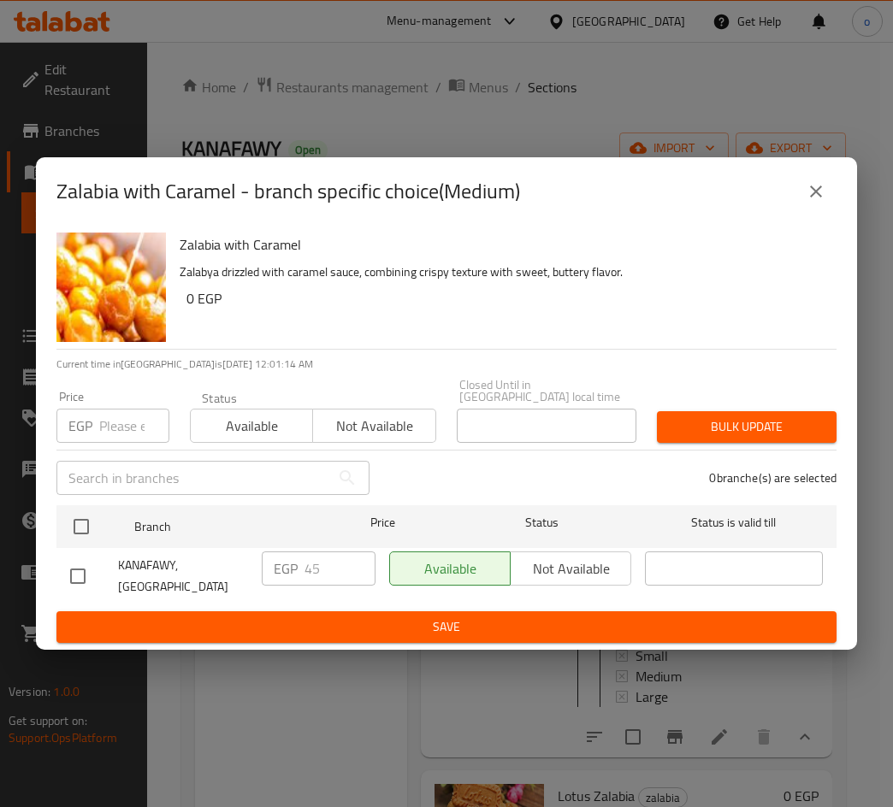
click at [824, 202] on icon "close" at bounding box center [815, 191] width 21 height 21
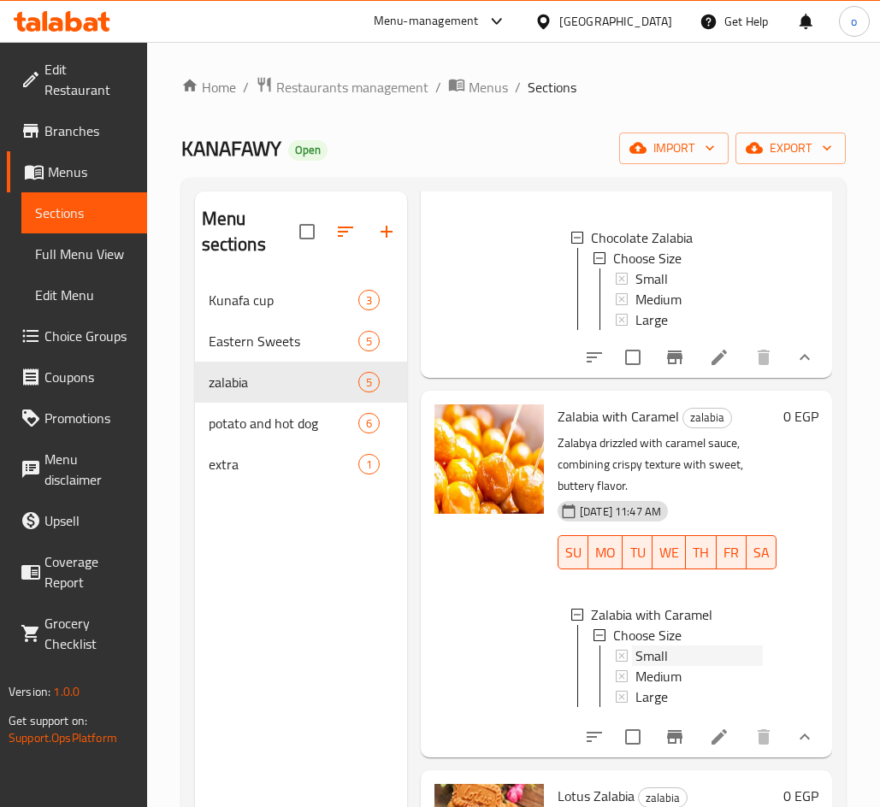
click at [650, 666] on span "Small" at bounding box center [651, 655] width 32 height 21
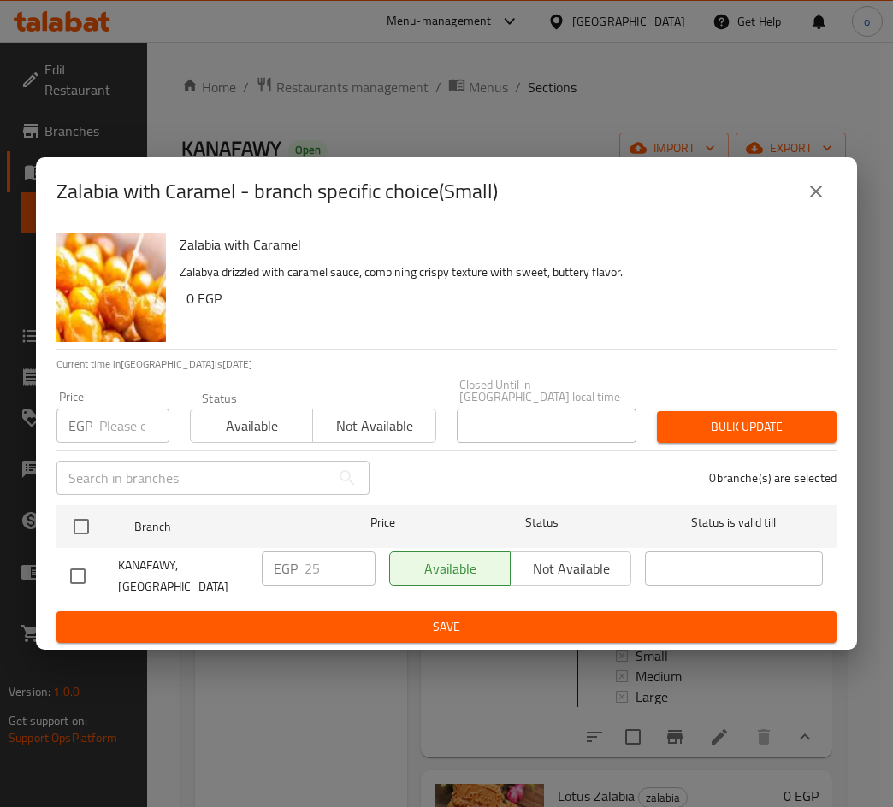
click at [804, 212] on button "close" at bounding box center [815, 191] width 41 height 41
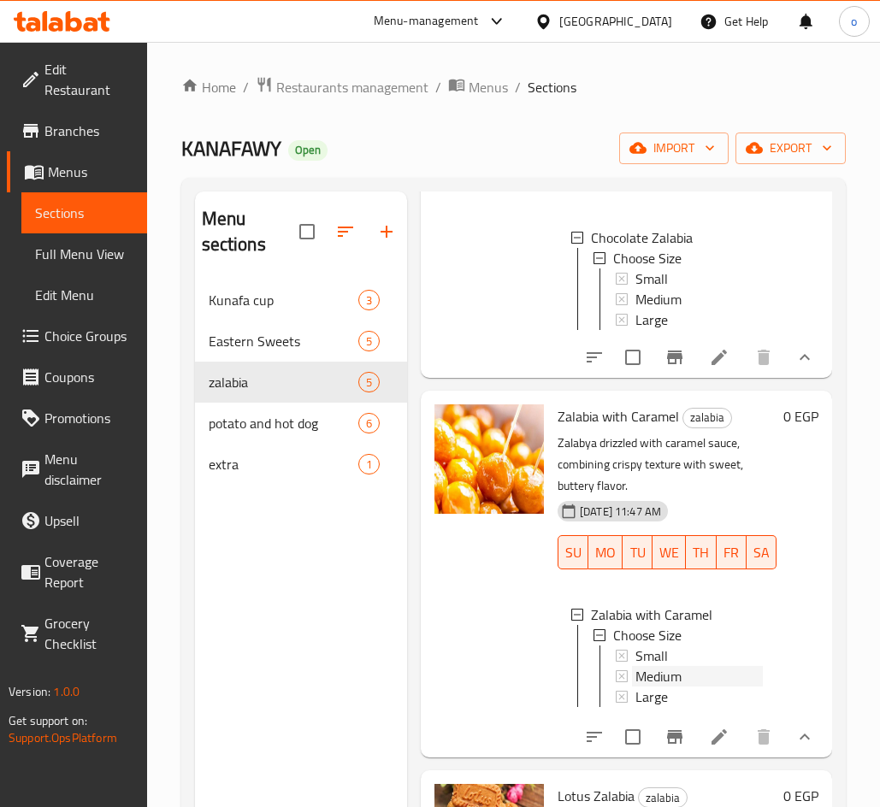
click at [664, 687] on span "Medium" at bounding box center [658, 676] width 46 height 21
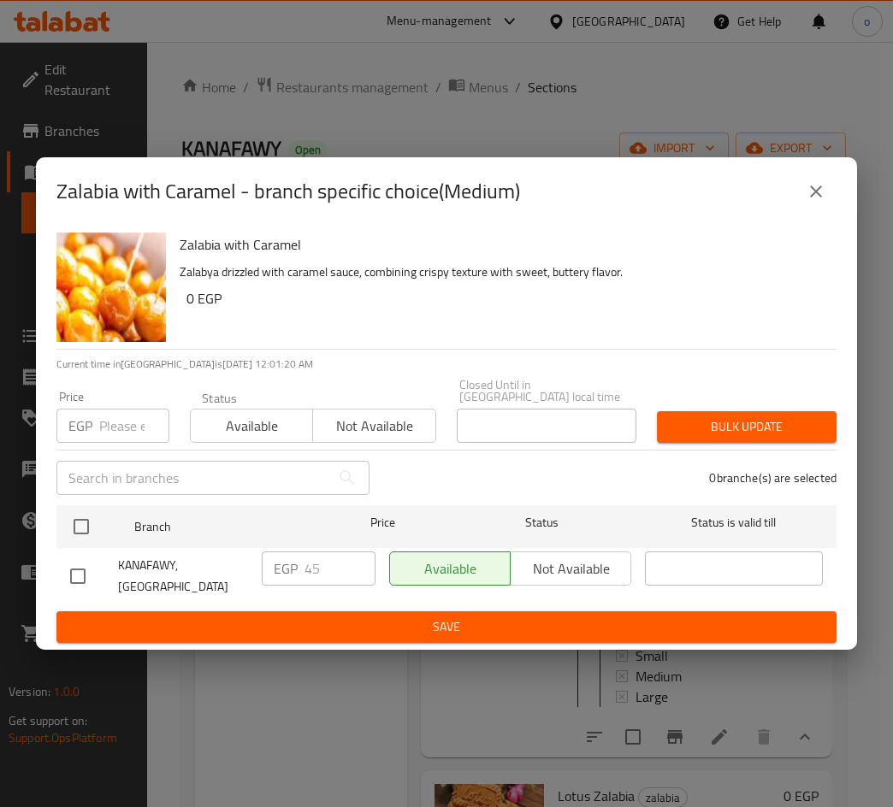
click at [816, 199] on icon "close" at bounding box center [815, 191] width 21 height 21
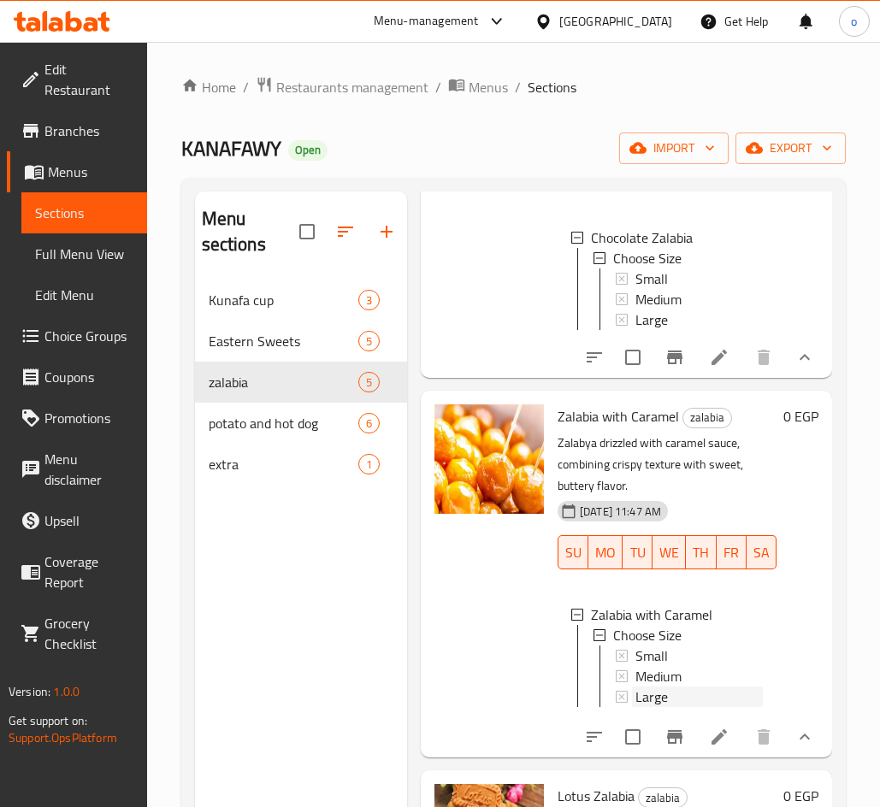
click at [665, 707] on span "Large" at bounding box center [651, 697] width 32 height 21
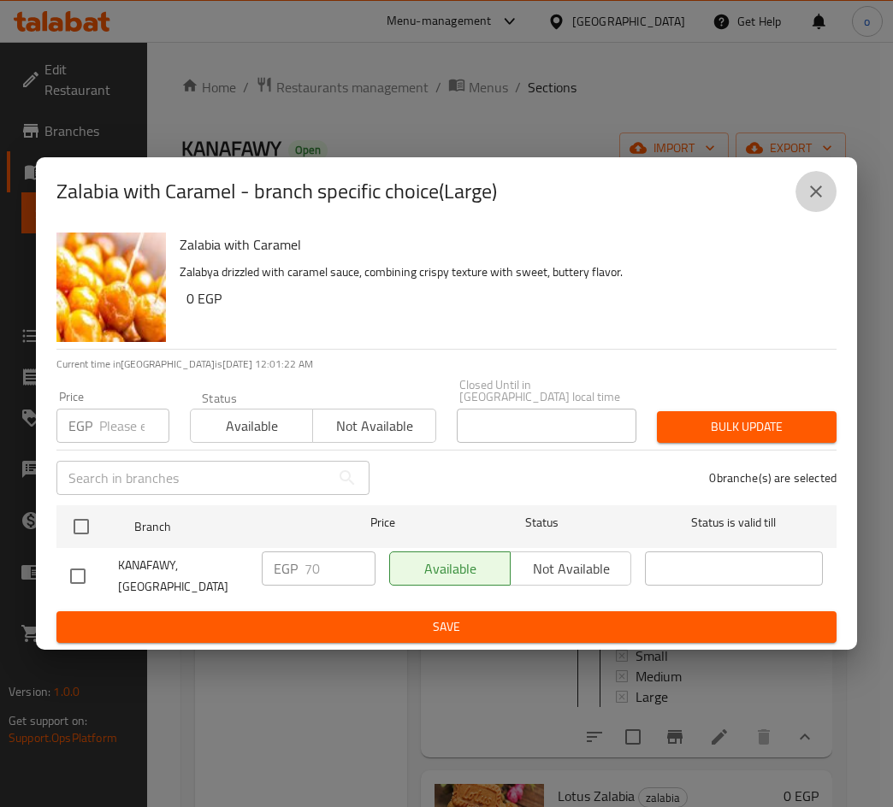
click at [828, 204] on button "close" at bounding box center [815, 191] width 41 height 41
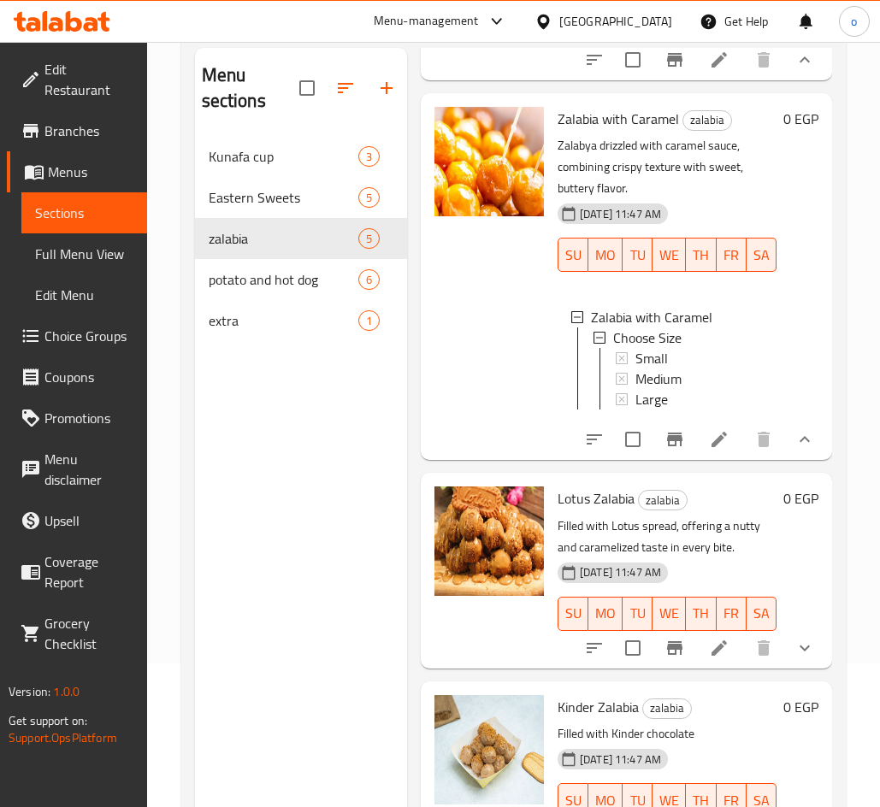
scroll to position [171, 0]
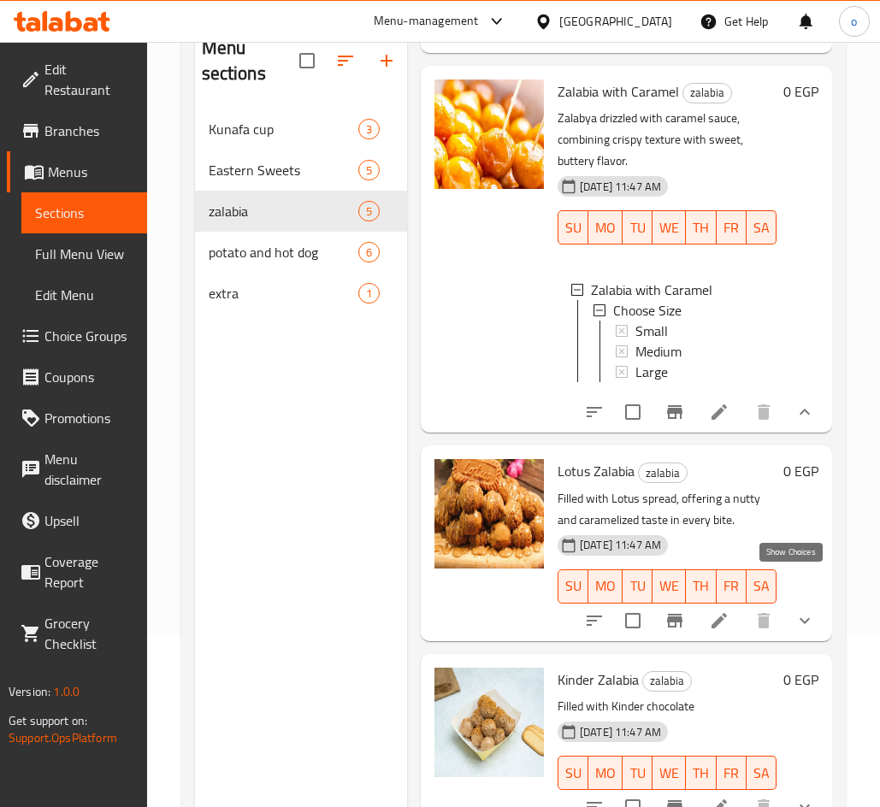
click at [794, 610] on icon "show more" at bounding box center [804, 620] width 21 height 21
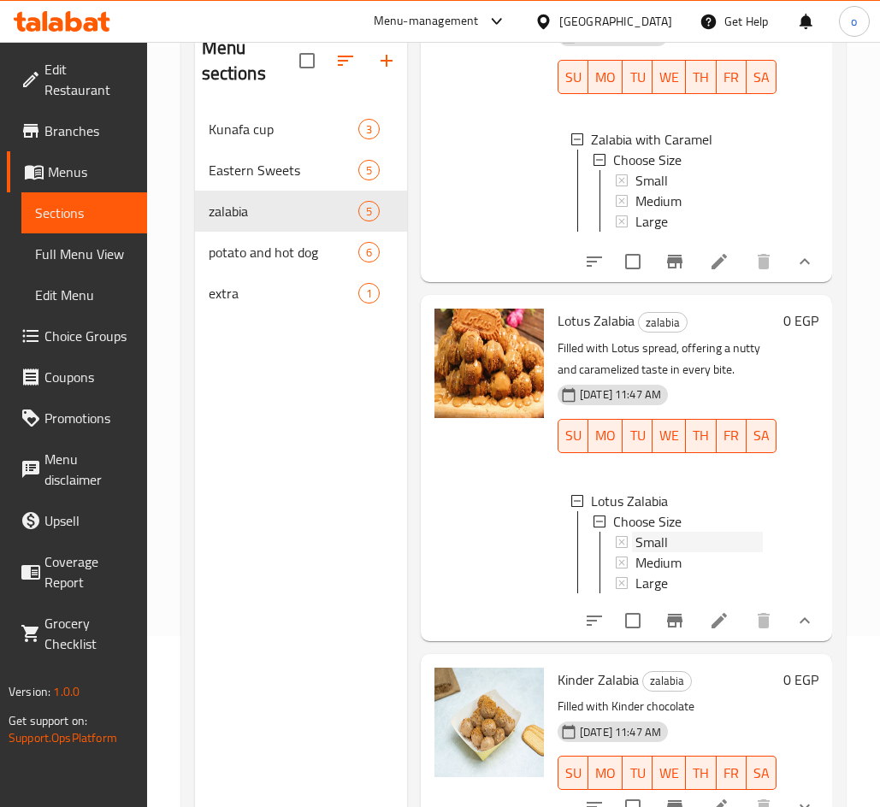
click at [651, 552] on span "Small" at bounding box center [651, 542] width 32 height 21
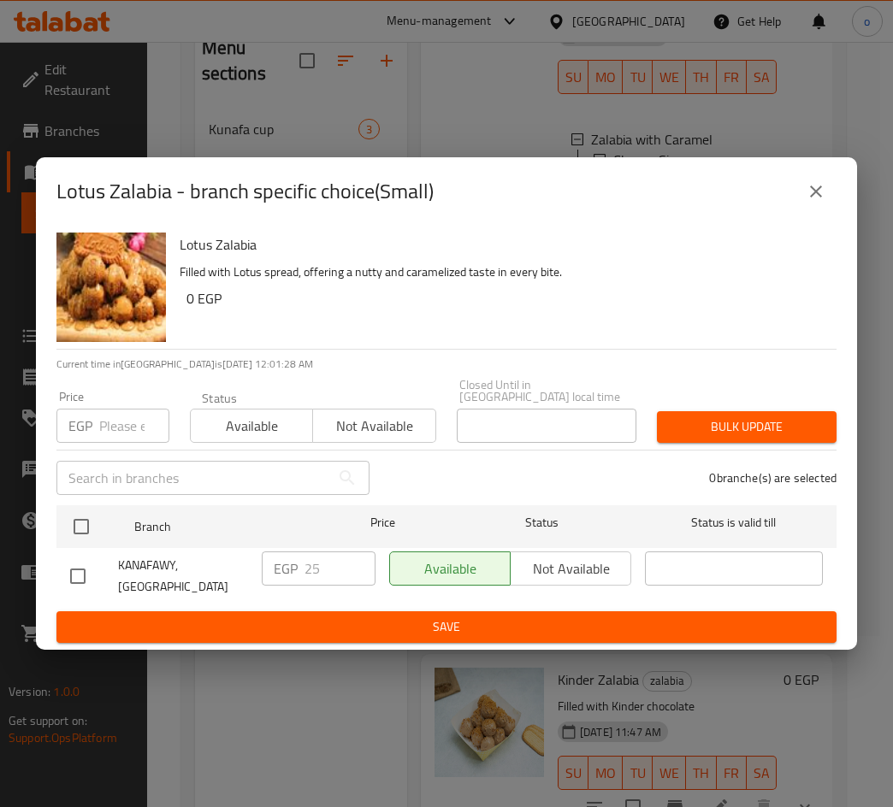
drag, startPoint x: 828, startPoint y: 217, endPoint x: 819, endPoint y: 213, distance: 10.3
click at [827, 212] on button "close" at bounding box center [815, 191] width 41 height 41
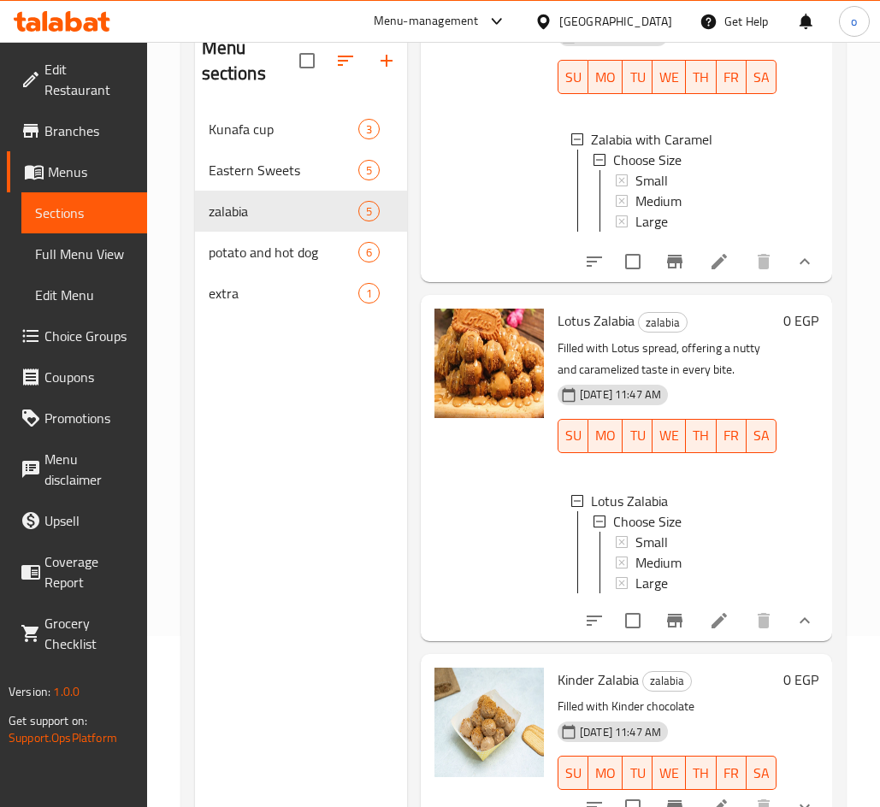
click at [816, 210] on div "Zalabia with Caramel zalabia Zalabya drizzled with caramel sauce, combining cri…" at bounding box center [626, 98] width 411 height 367
click at [669, 573] on span "Medium" at bounding box center [658, 562] width 46 height 21
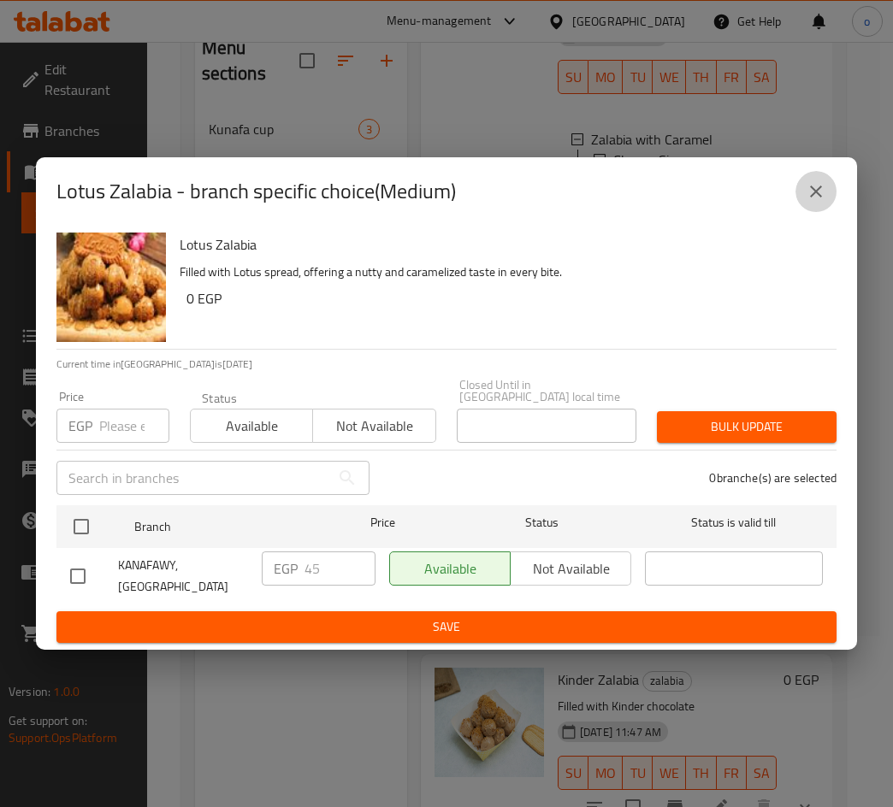
drag, startPoint x: 834, startPoint y: 203, endPoint x: 823, endPoint y: 280, distance: 78.6
click at [834, 203] on button "close" at bounding box center [815, 191] width 41 height 41
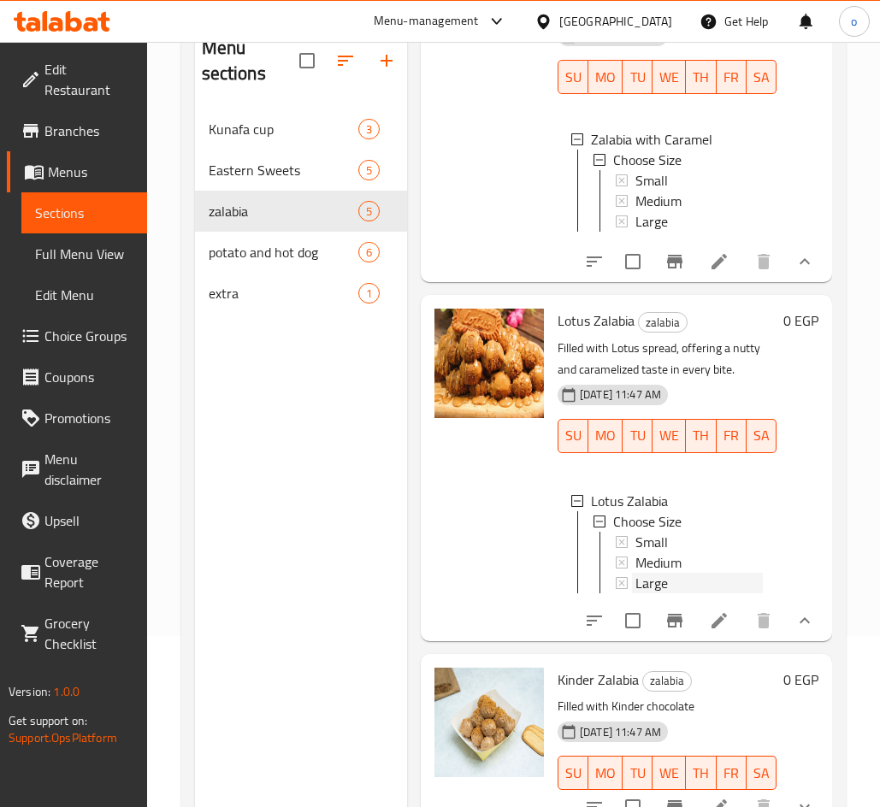
click at [663, 593] on span "Large" at bounding box center [651, 583] width 32 height 21
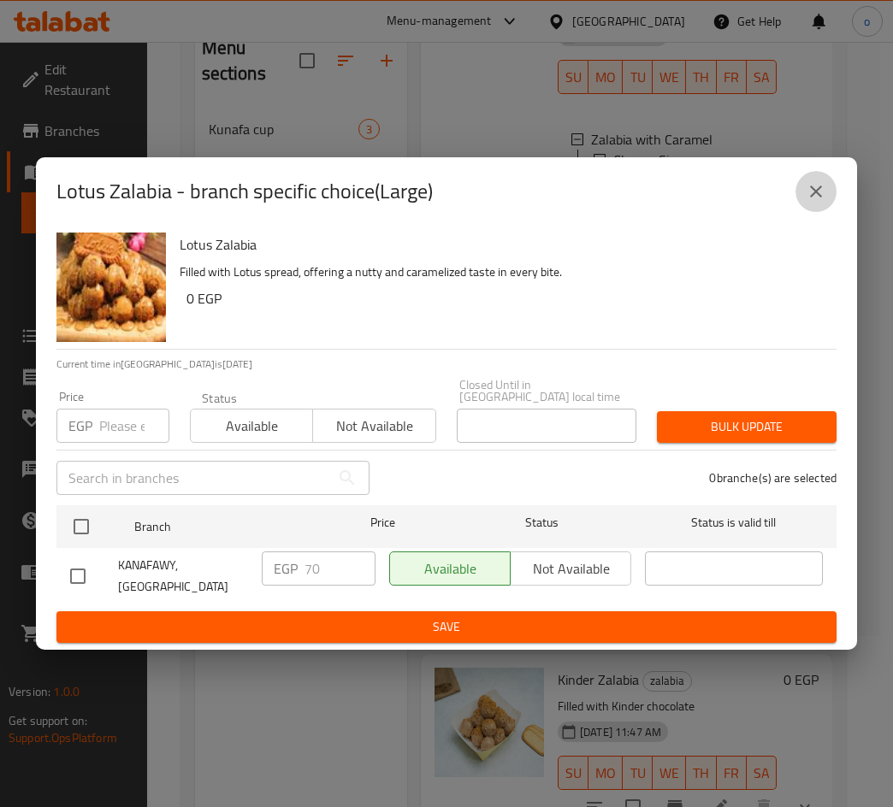
click at [828, 203] on button "close" at bounding box center [815, 191] width 41 height 41
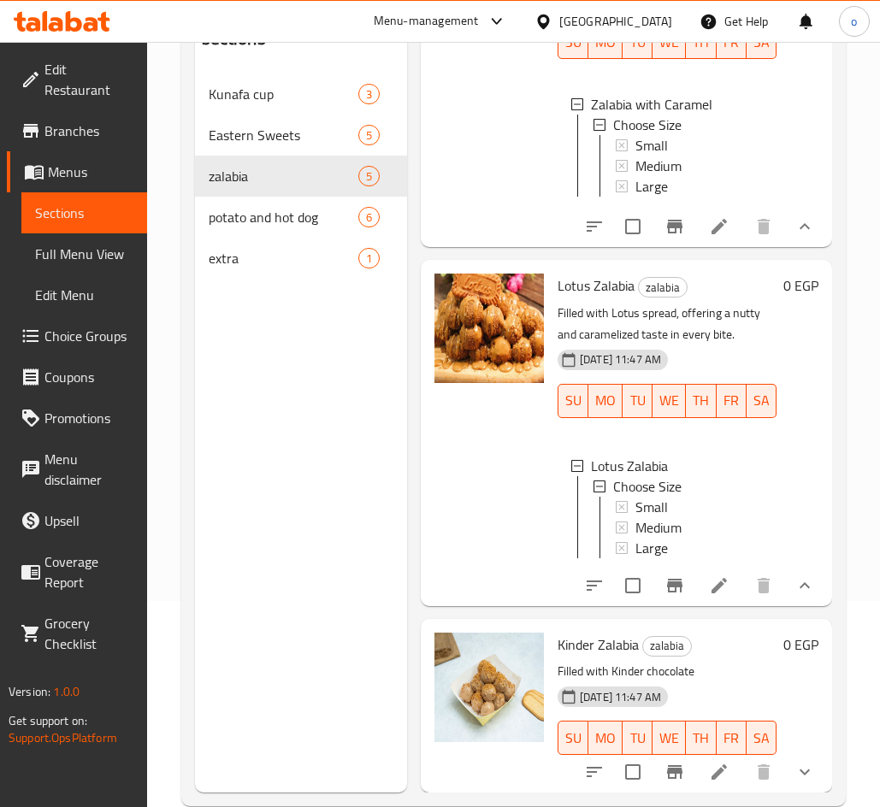
scroll to position [239, 0]
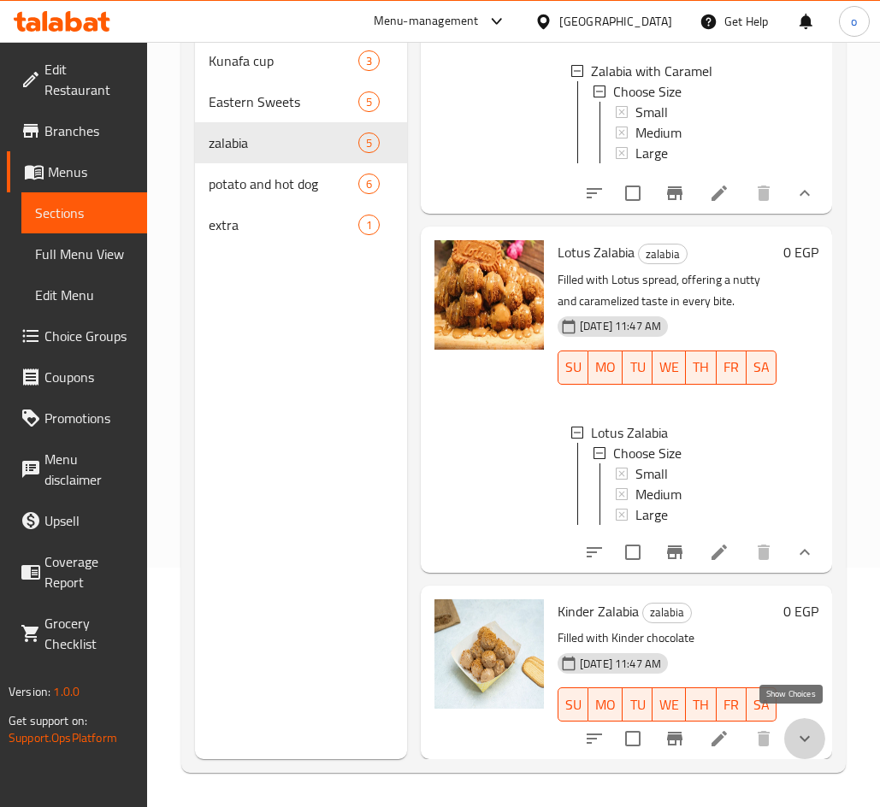
click at [796, 728] on icon "show more" at bounding box center [804, 738] width 21 height 21
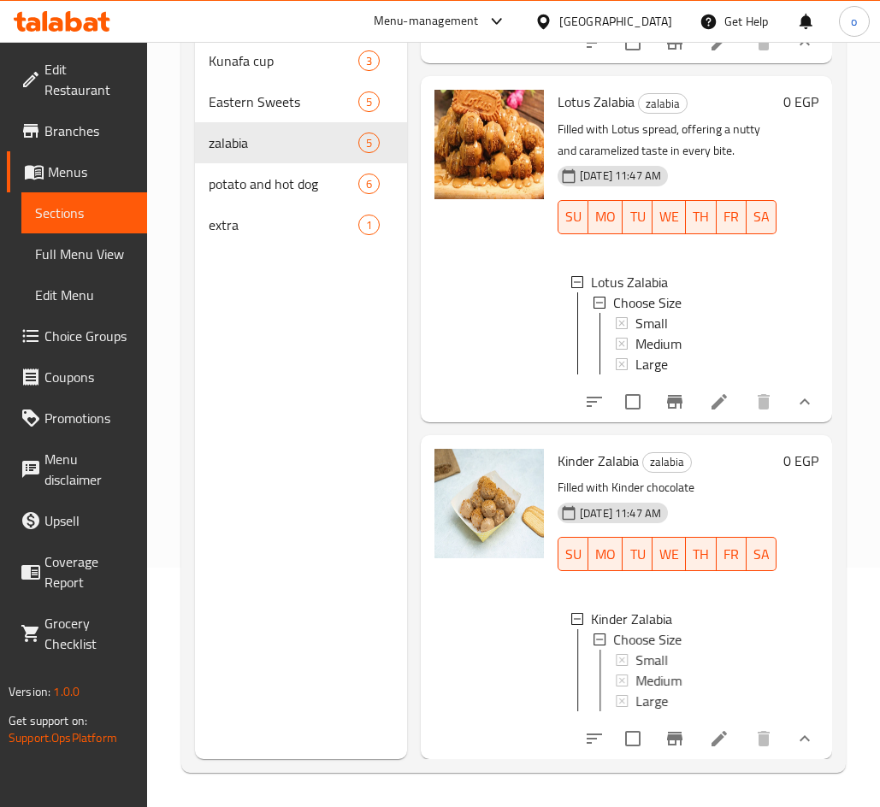
scroll to position [1066, 0]
click at [656, 650] on span "Small" at bounding box center [651, 660] width 32 height 21
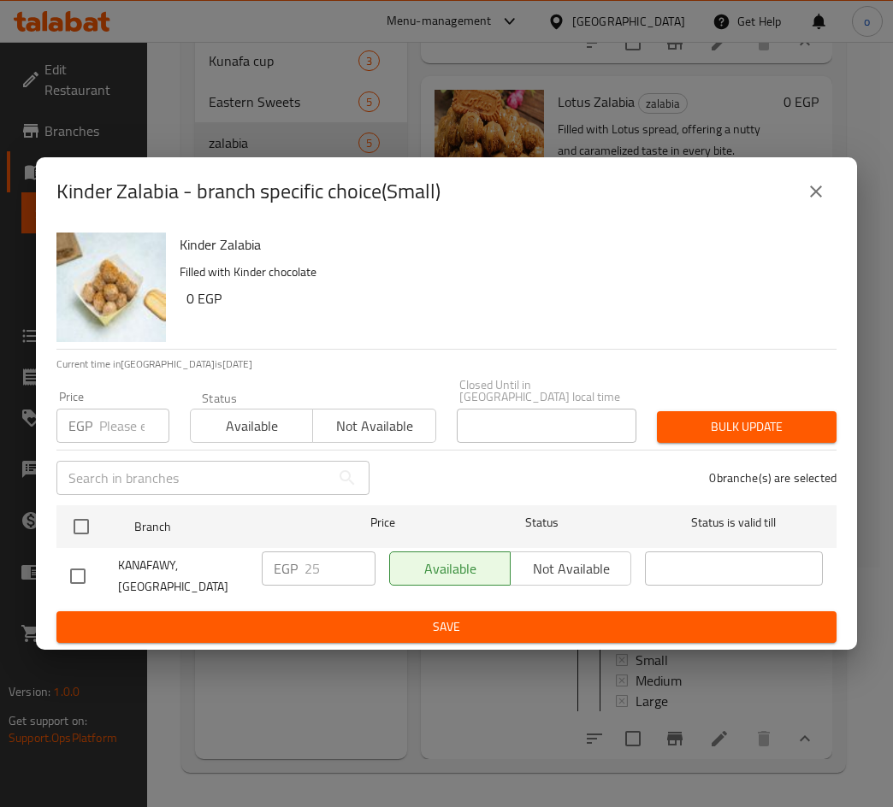
click at [829, 197] on button "close" at bounding box center [815, 191] width 41 height 41
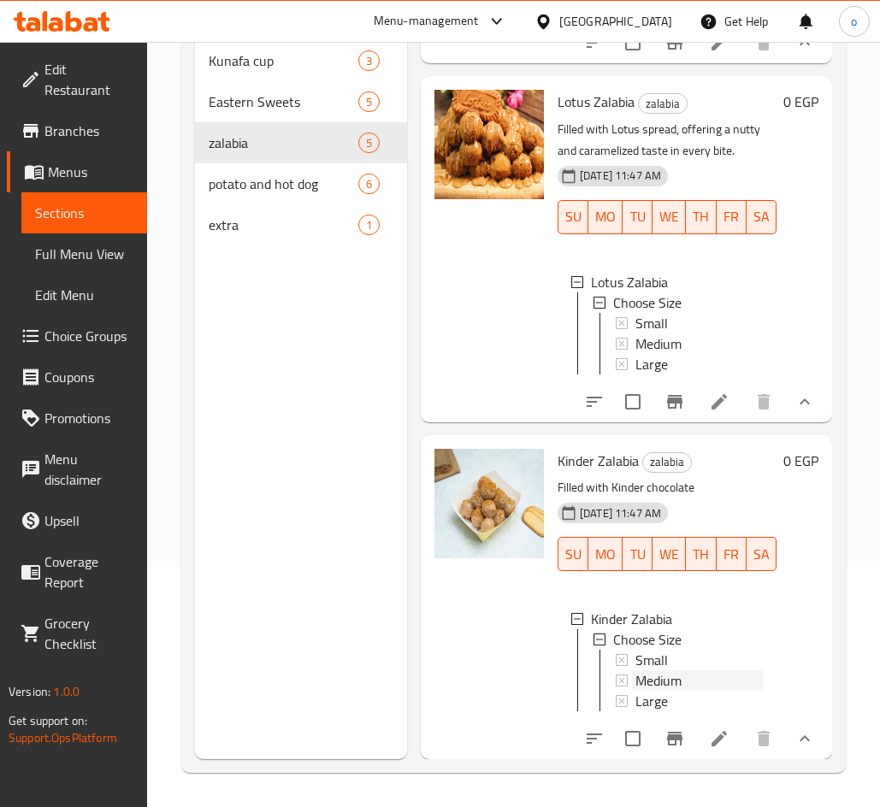
click at [681, 670] on span "Medium" at bounding box center [658, 680] width 46 height 21
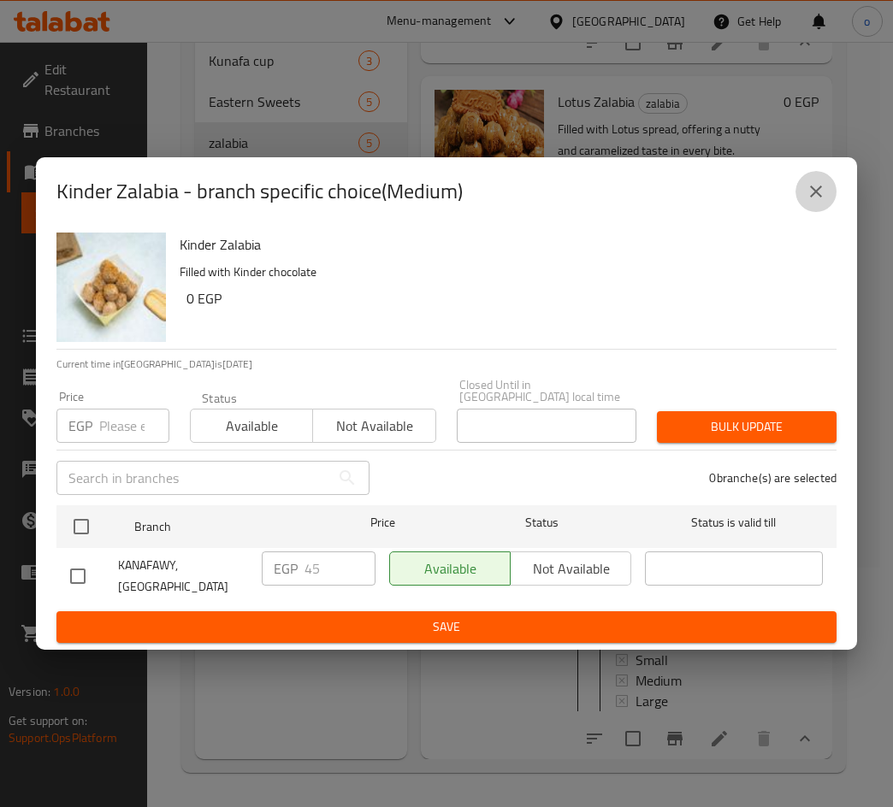
click at [806, 202] on icon "close" at bounding box center [815, 191] width 21 height 21
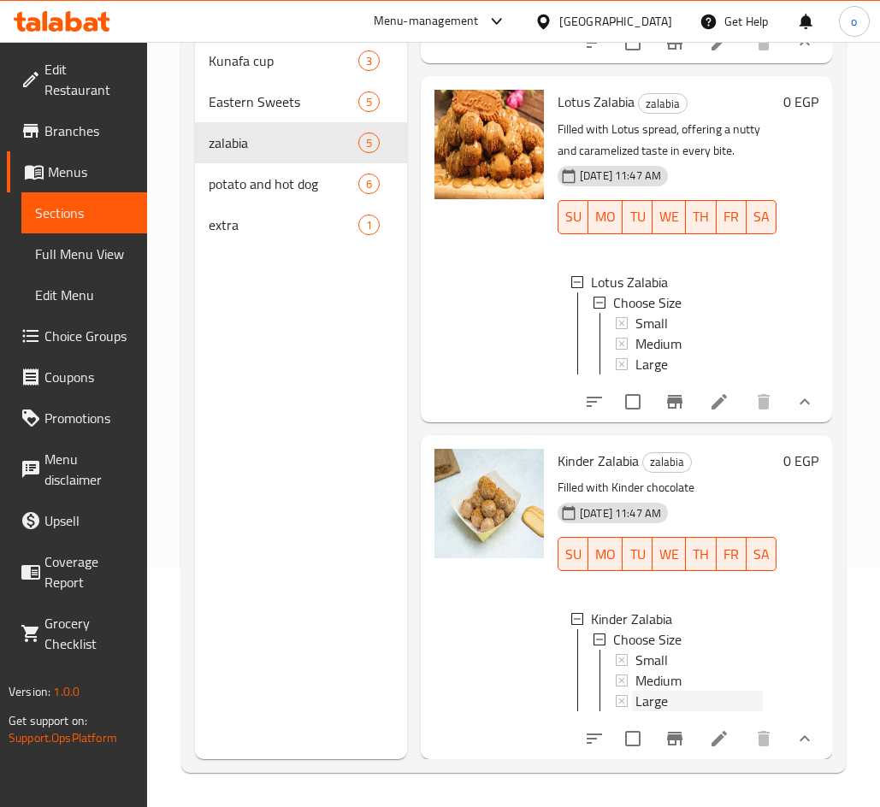
click at [657, 691] on span "Large" at bounding box center [651, 701] width 32 height 21
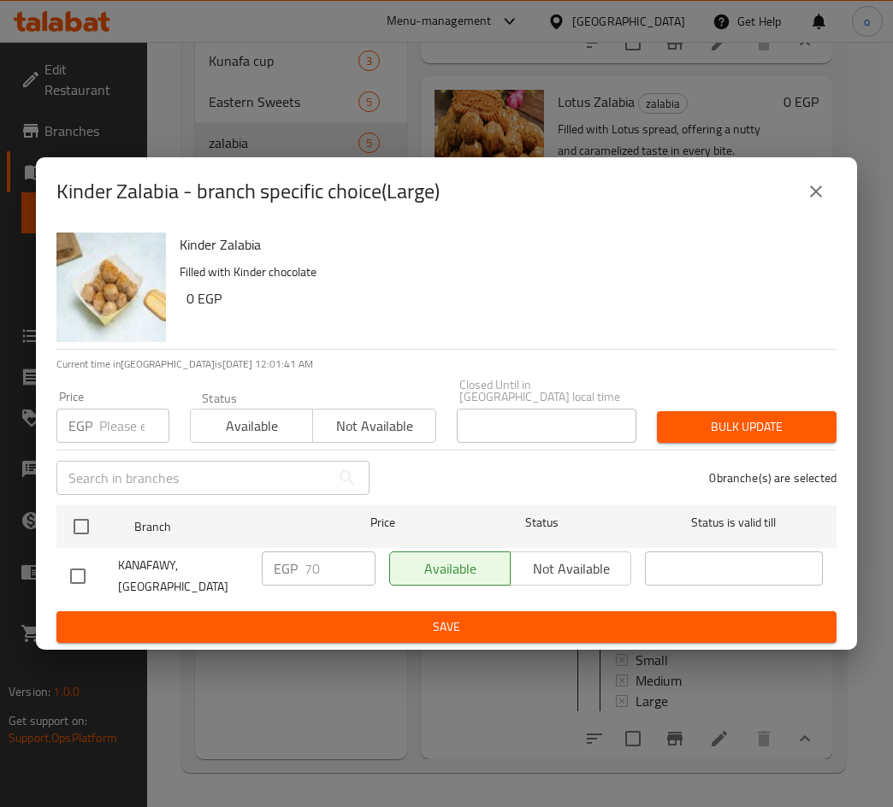
click at [808, 202] on icon "close" at bounding box center [815, 191] width 21 height 21
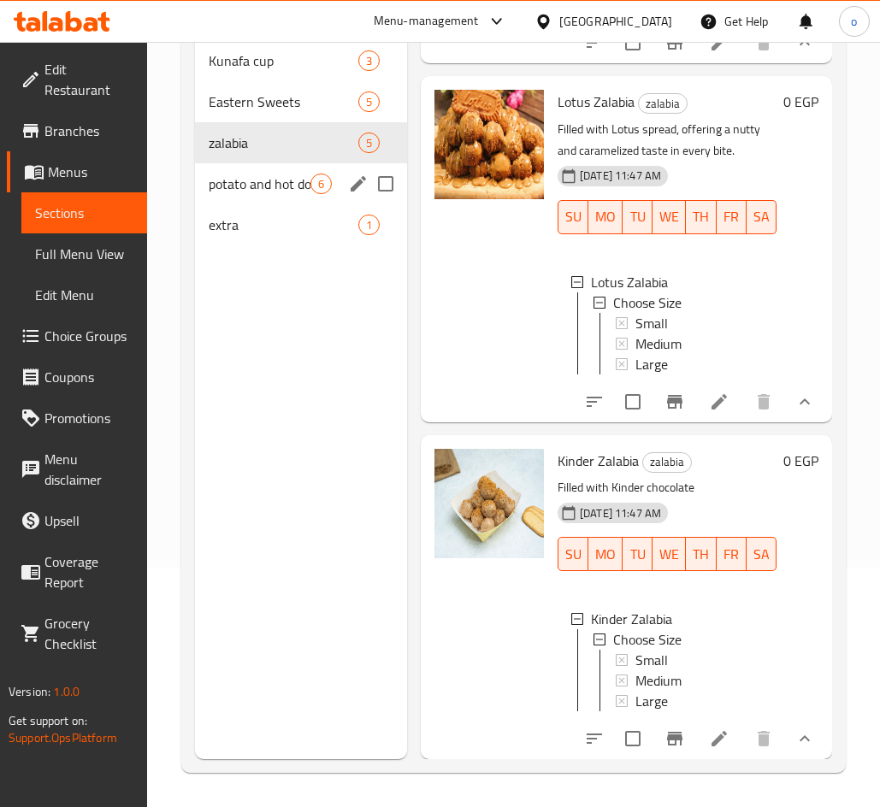
click at [287, 180] on span "potato and hot dog" at bounding box center [260, 184] width 102 height 21
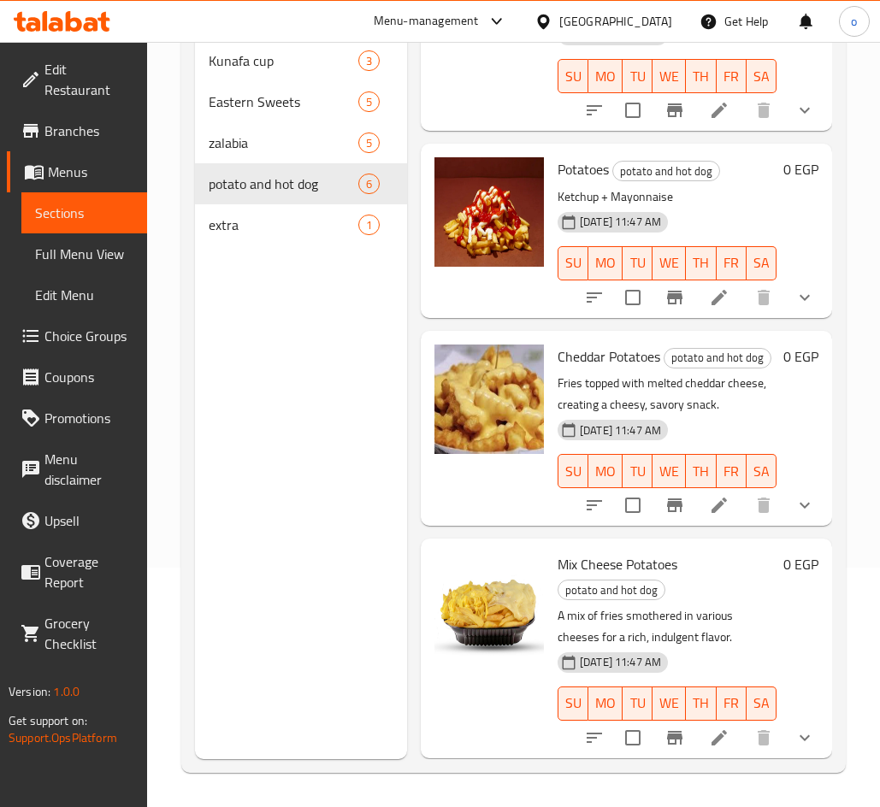
scroll to position [26, 0]
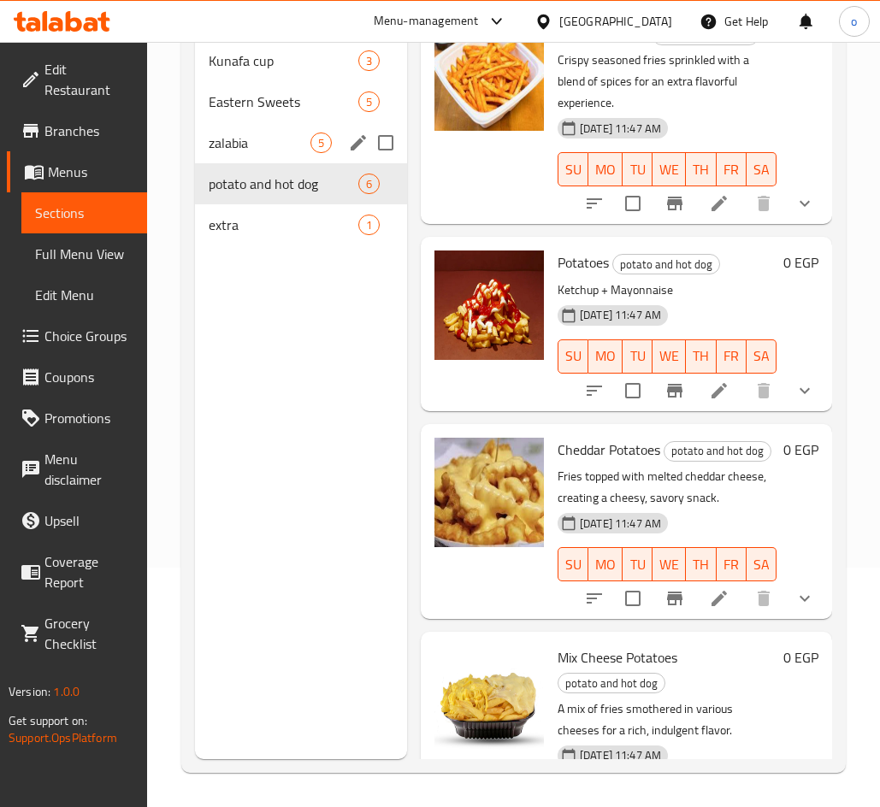
click at [256, 127] on div "zalabia 5" at bounding box center [301, 142] width 212 height 41
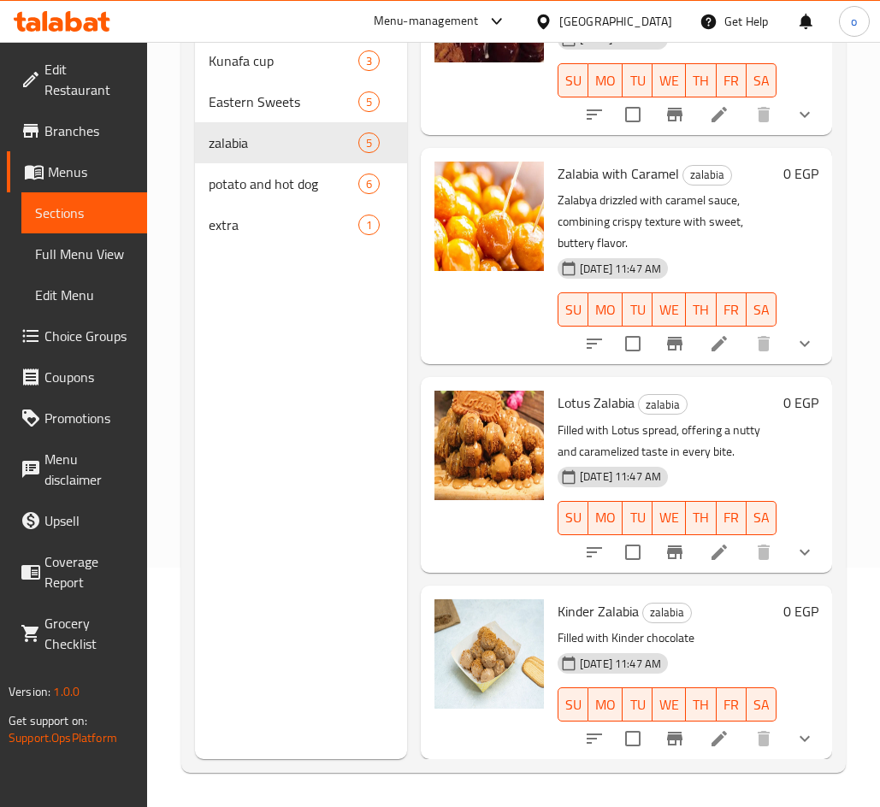
scroll to position [413, 0]
click at [709, 542] on icon at bounding box center [719, 552] width 21 height 21
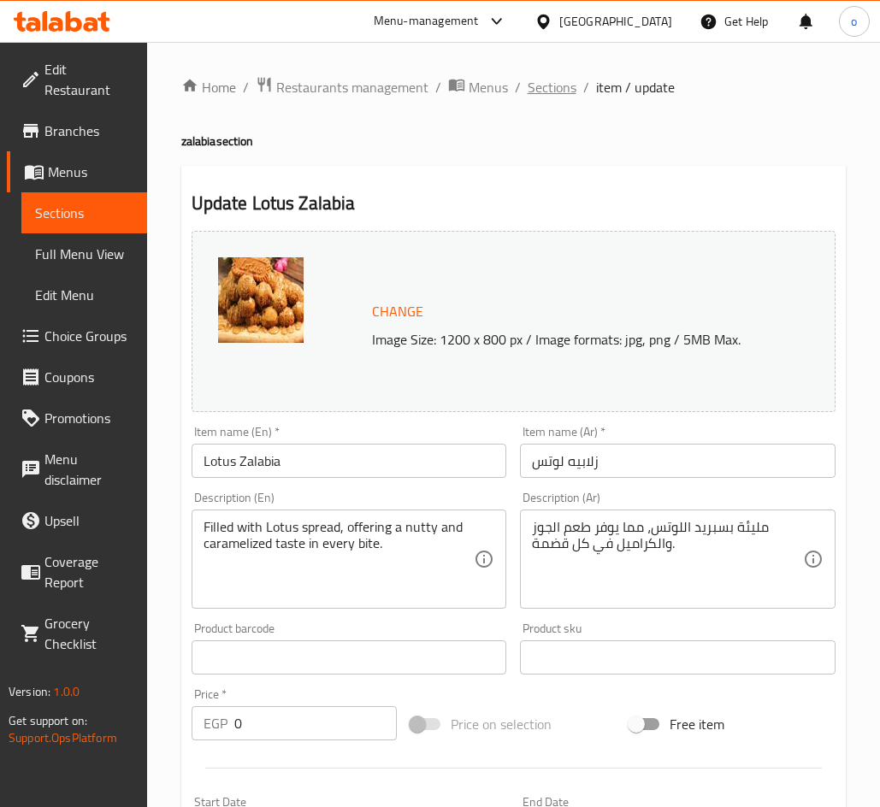
click at [551, 93] on span "Sections" at bounding box center [551, 87] width 49 height 21
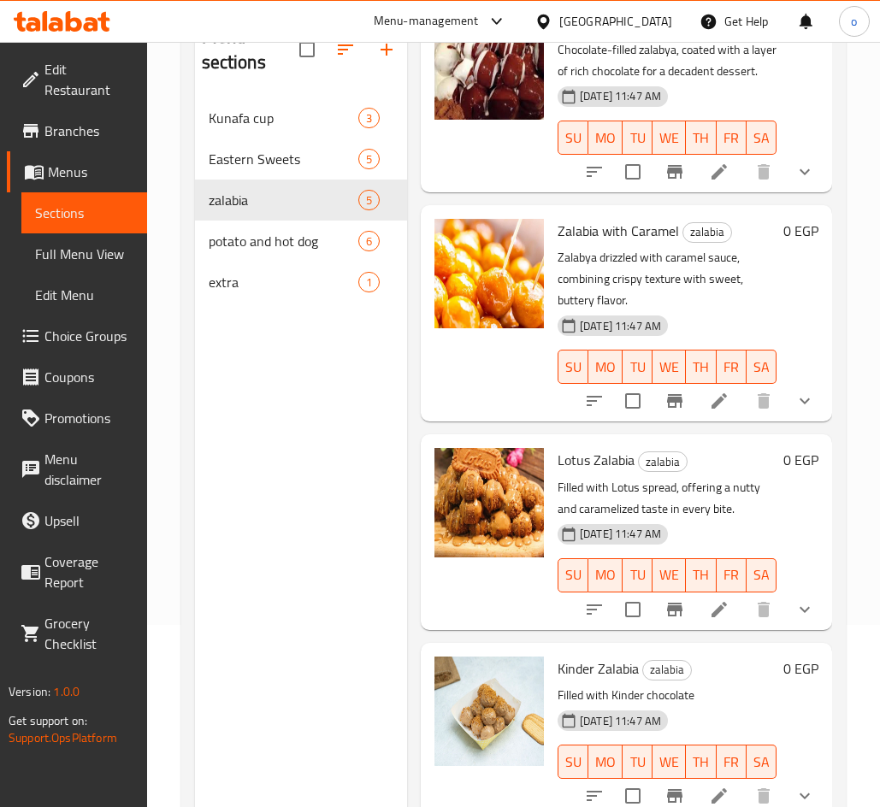
scroll to position [239, 0]
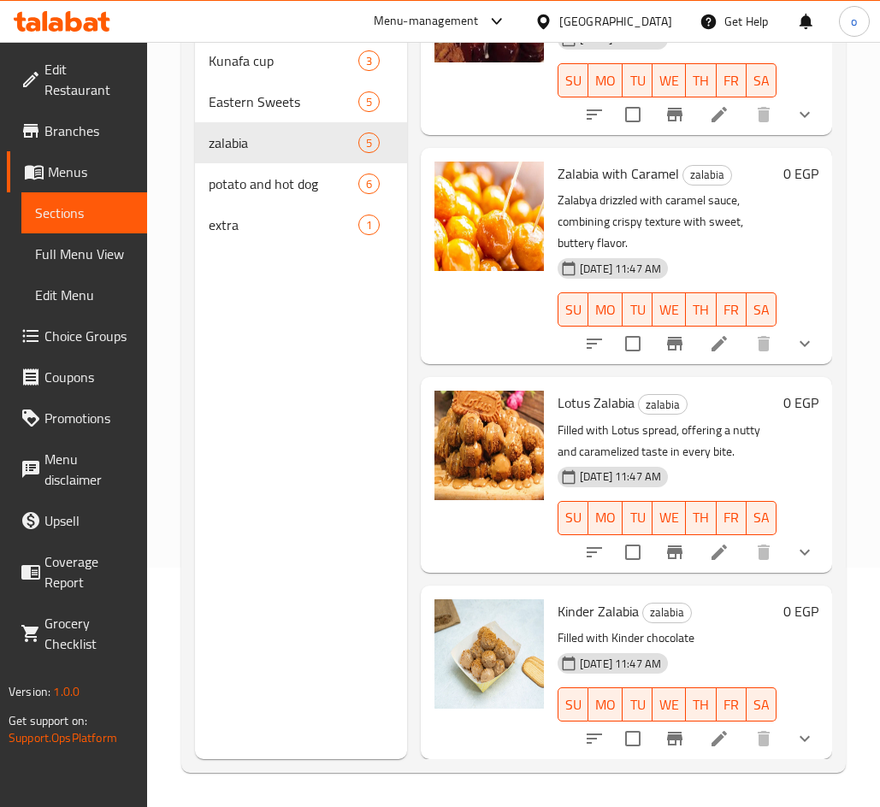
click at [711, 718] on div at bounding box center [699, 738] width 251 height 41
click at [709, 728] on icon at bounding box center [719, 738] width 21 height 21
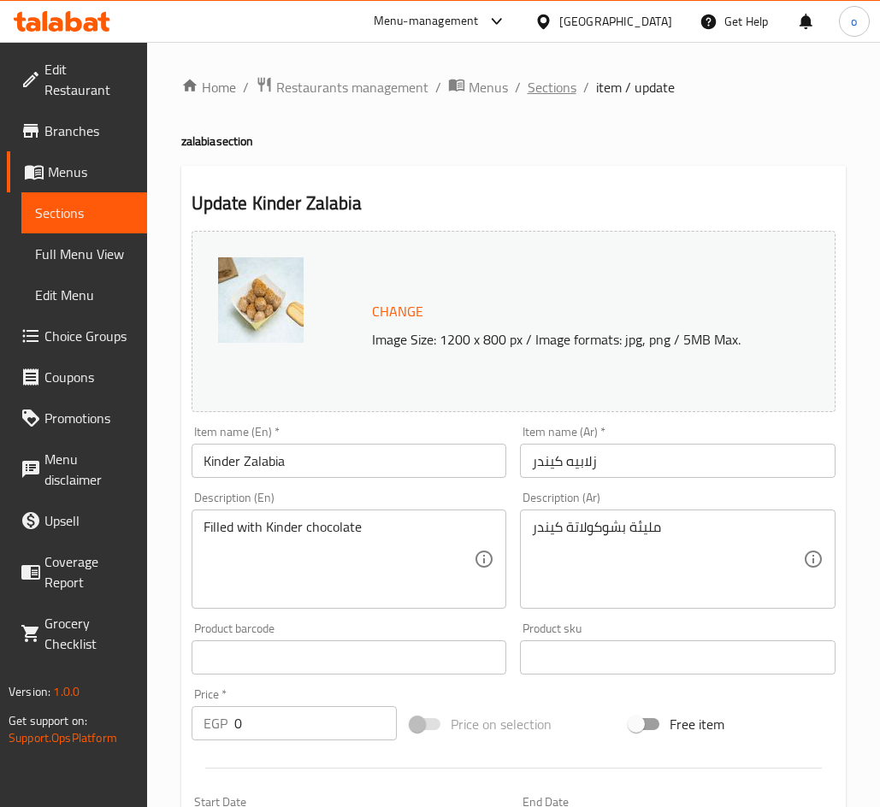
click at [556, 94] on span "Sections" at bounding box center [551, 87] width 49 height 21
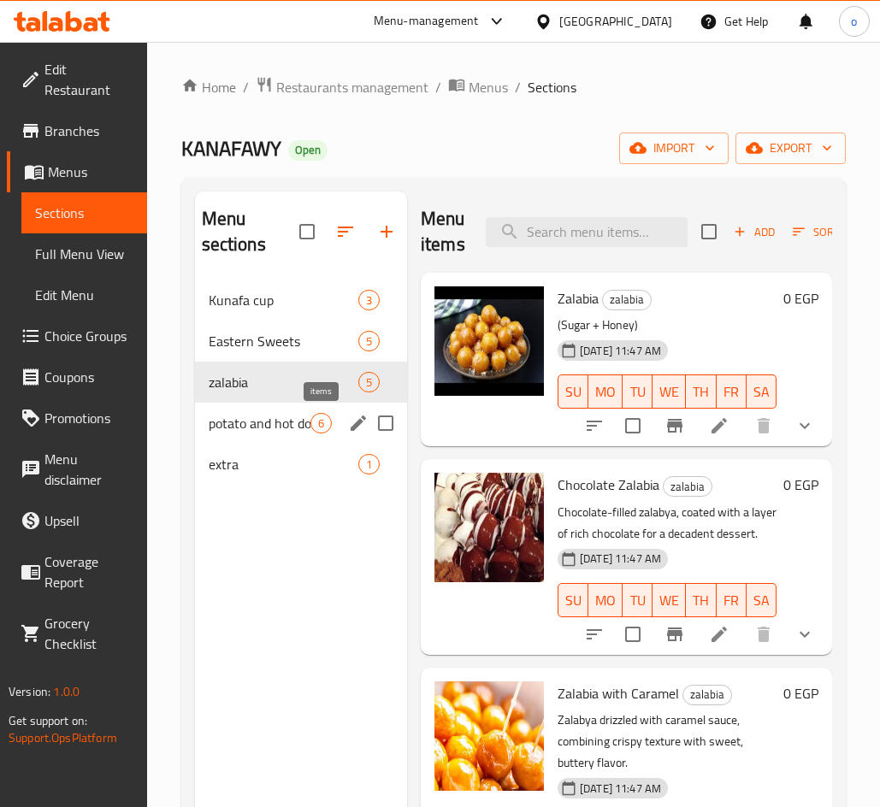
click at [299, 427] on span "potato and hot dog" at bounding box center [260, 423] width 102 height 21
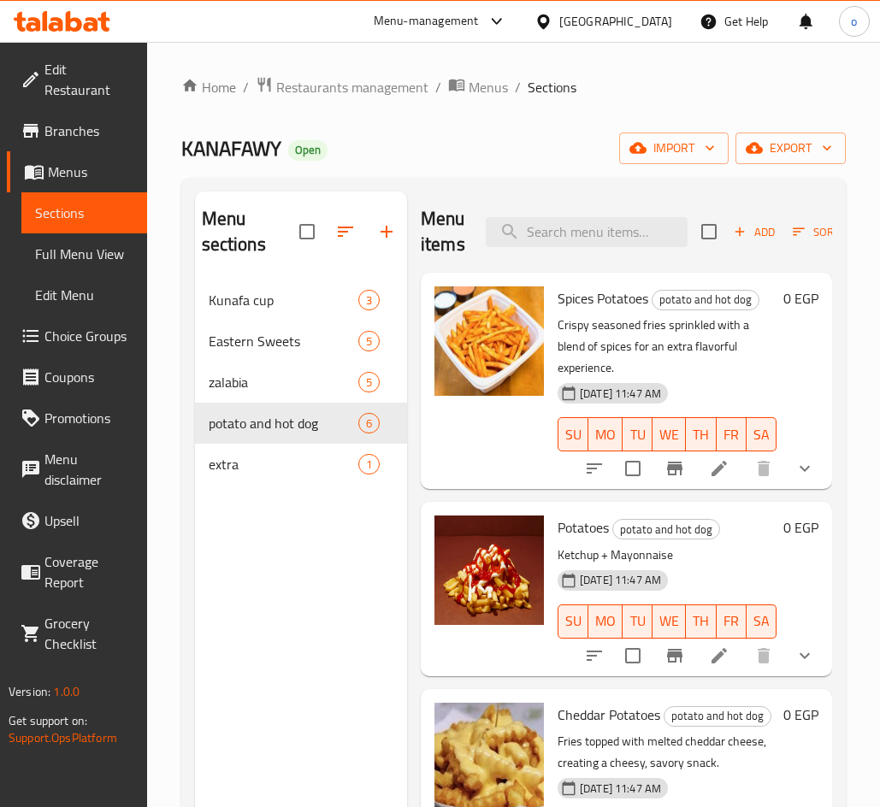
click at [719, 475] on li at bounding box center [719, 468] width 48 height 31
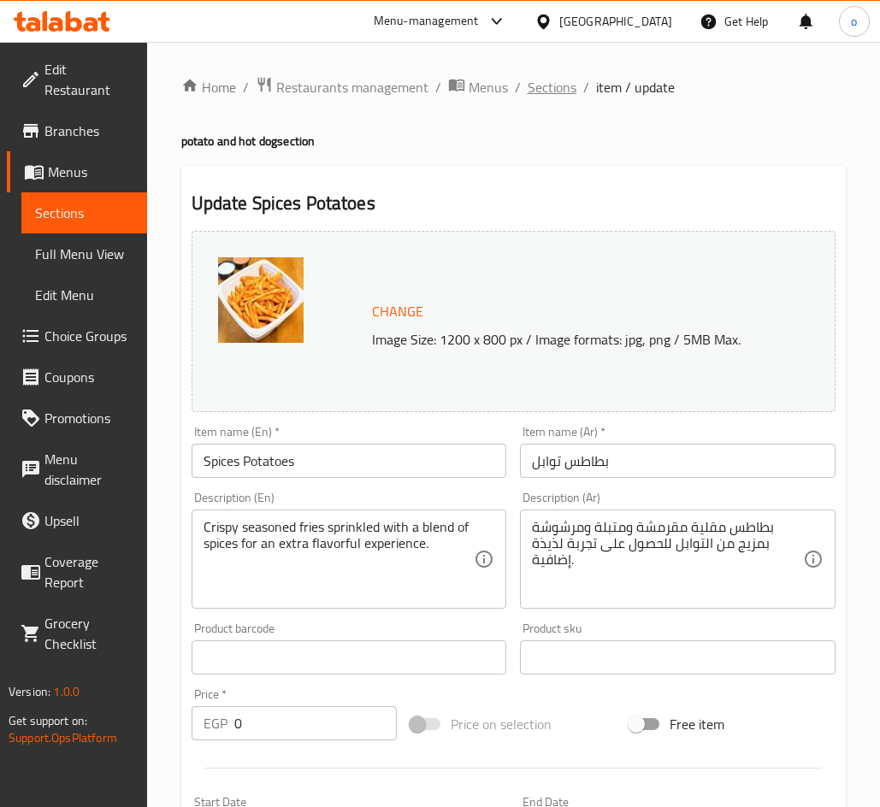
click at [555, 77] on span "Sections" at bounding box center [551, 87] width 49 height 21
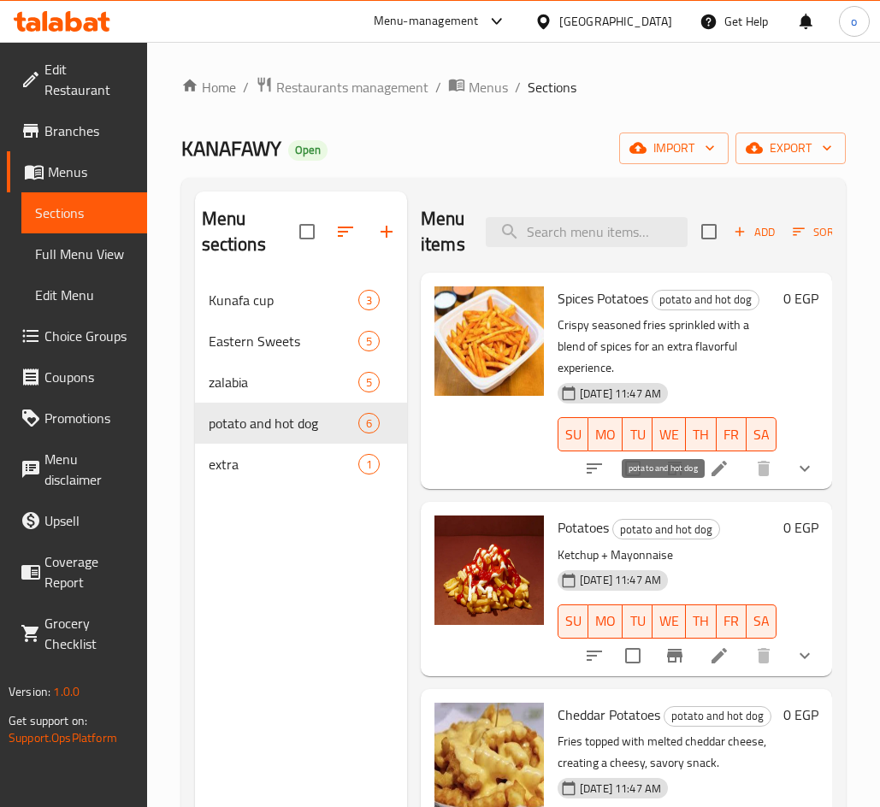
scroll to position [85, 0]
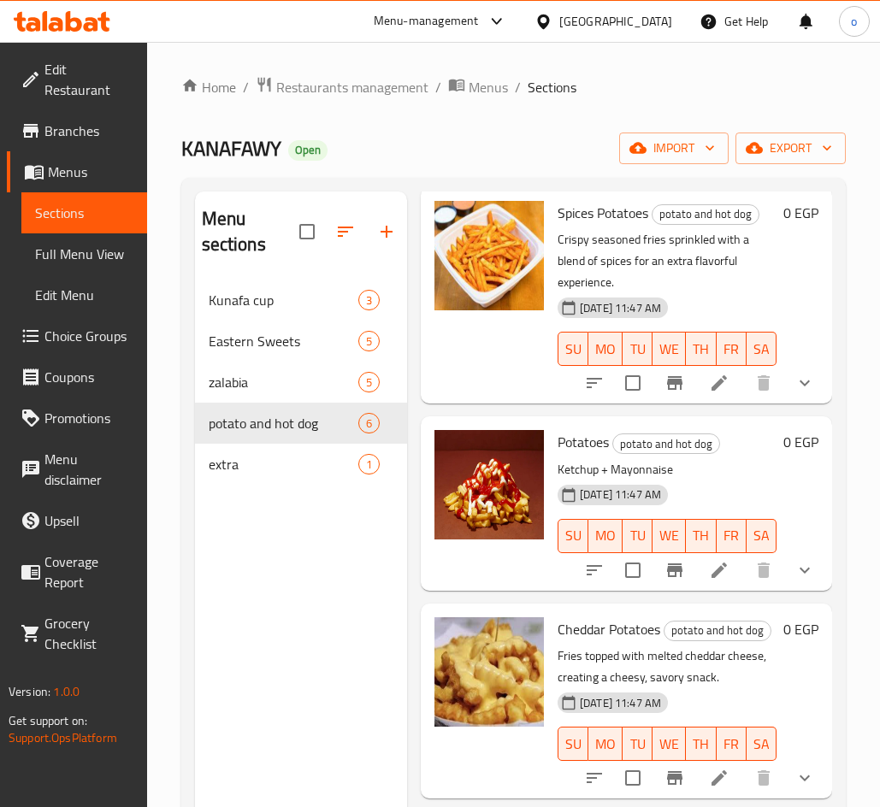
click at [794, 389] on icon "show more" at bounding box center [804, 383] width 21 height 21
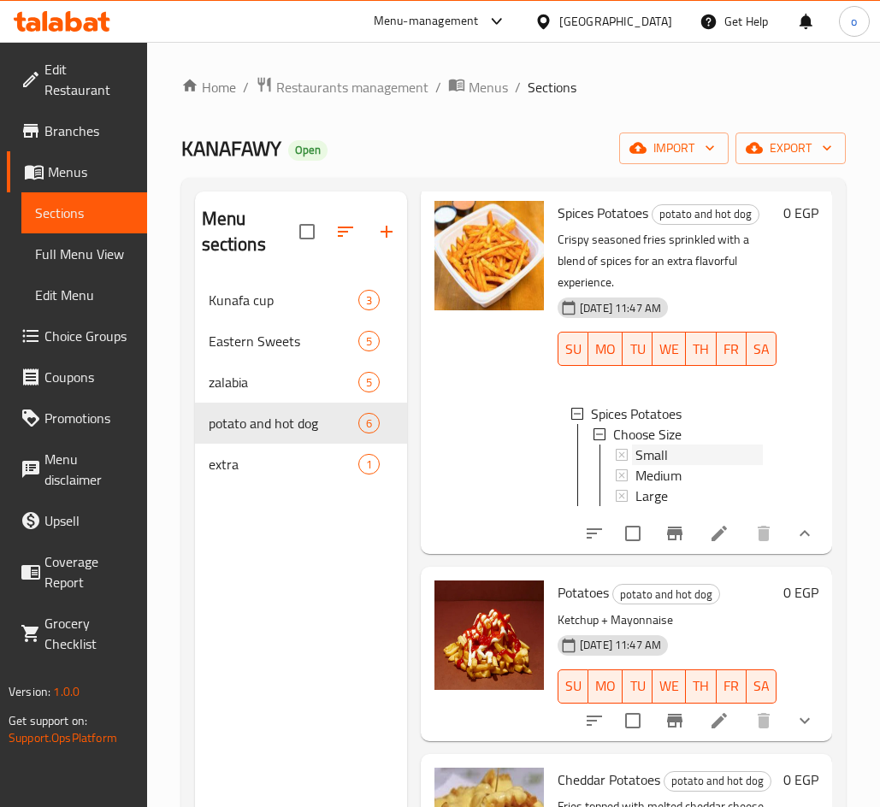
click at [681, 445] on div "Small" at bounding box center [698, 455] width 127 height 21
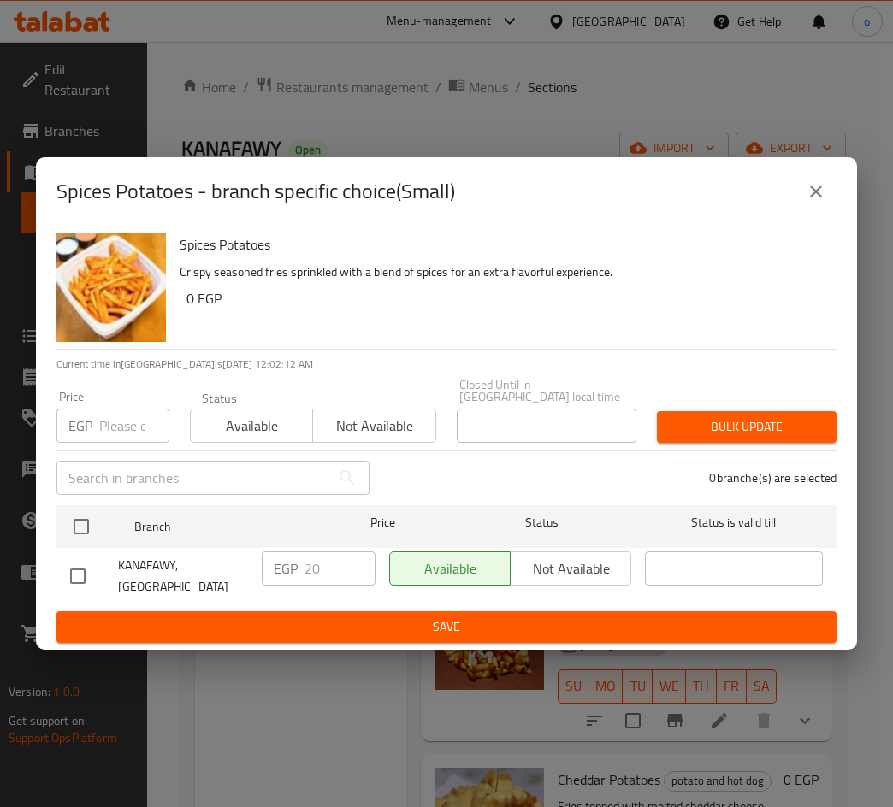
click at [812, 195] on icon "close" at bounding box center [815, 191] width 21 height 21
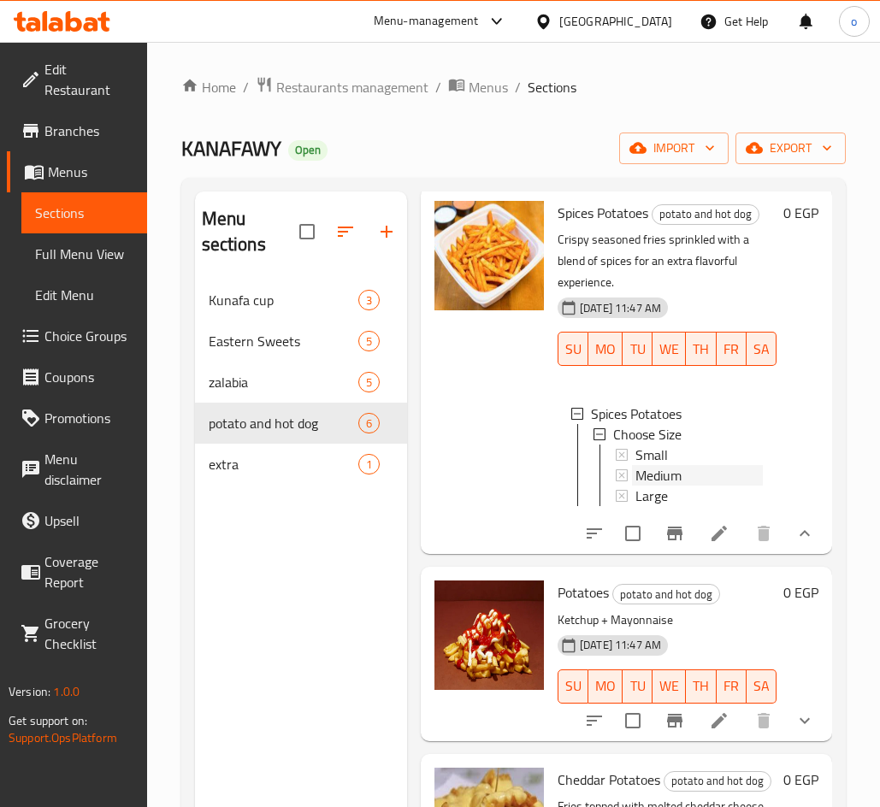
click at [667, 465] on span "Medium" at bounding box center [658, 475] width 46 height 21
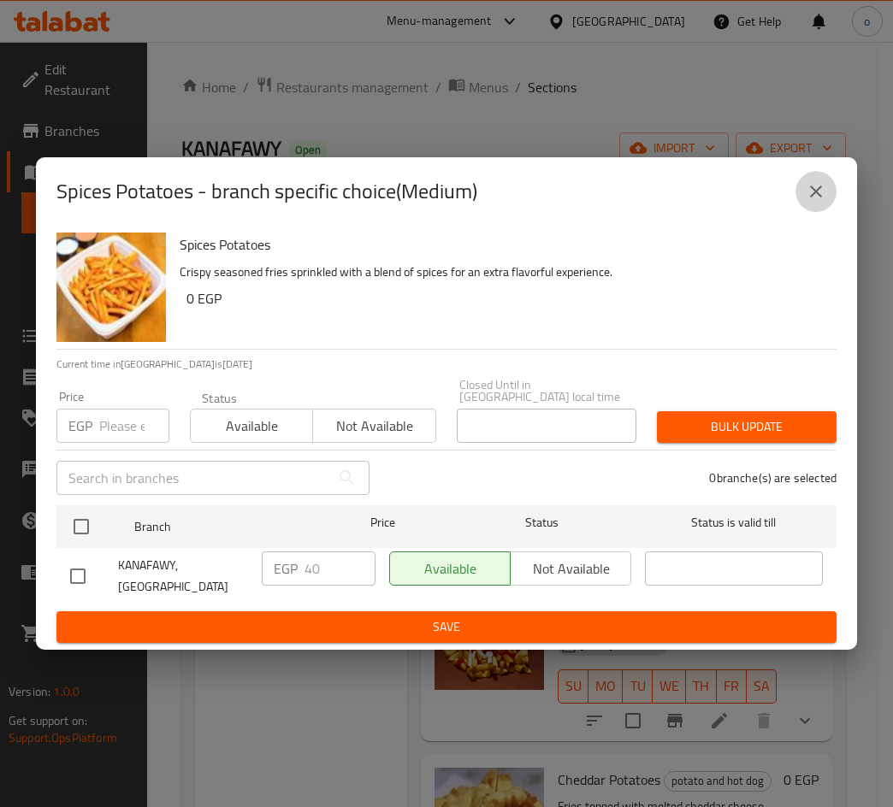
click at [803, 193] on button "close" at bounding box center [815, 191] width 41 height 41
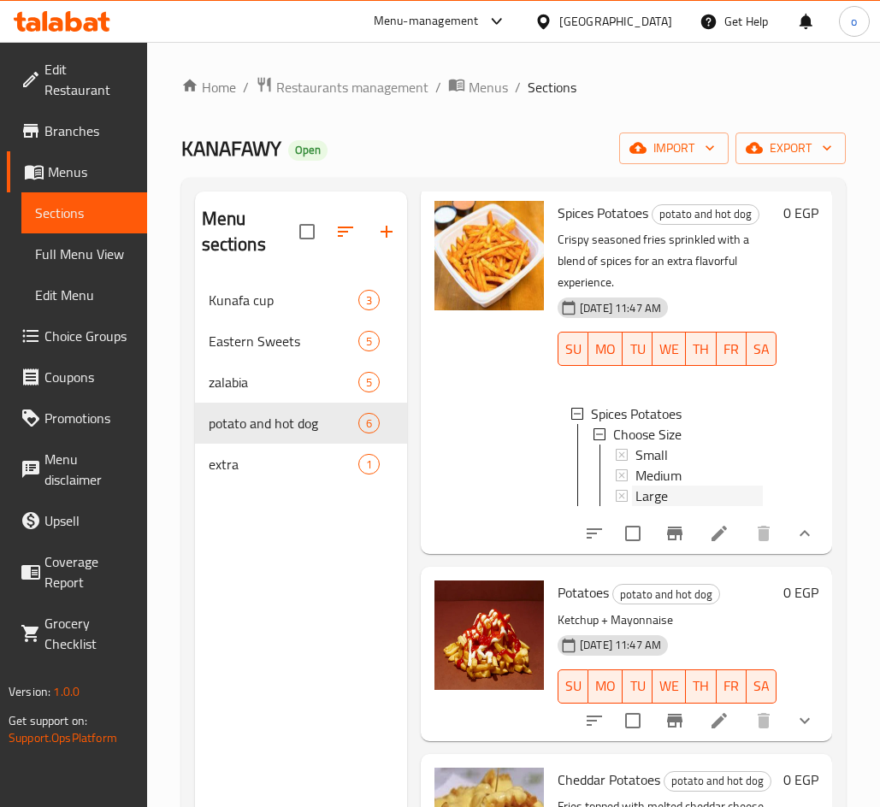
click at [651, 486] on span "Large" at bounding box center [651, 496] width 32 height 21
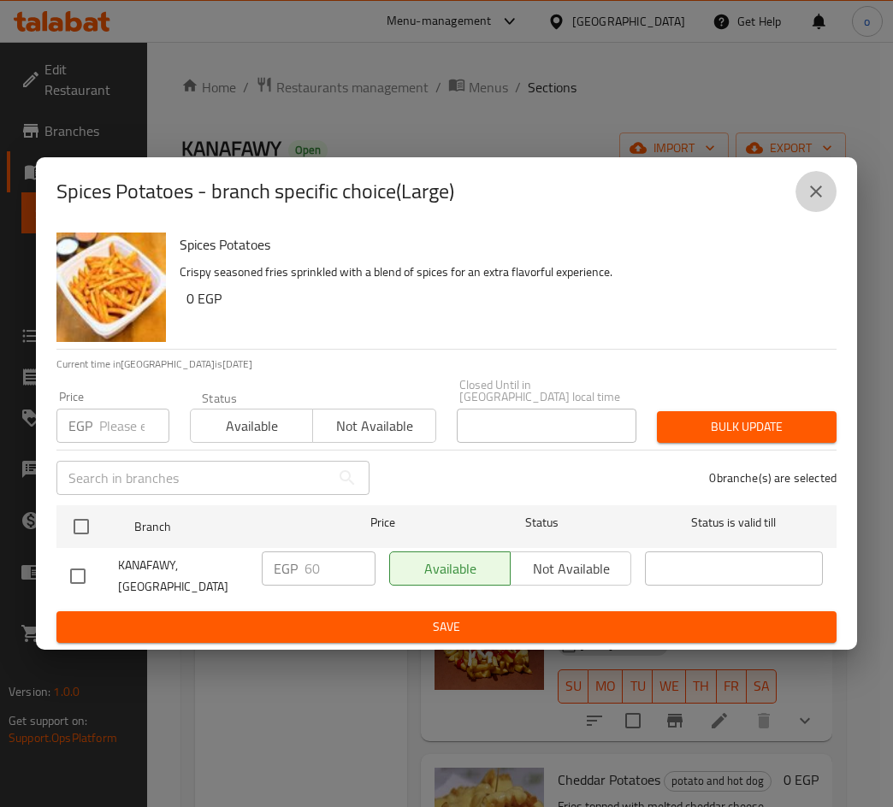
click at [808, 202] on icon "close" at bounding box center [815, 191] width 21 height 21
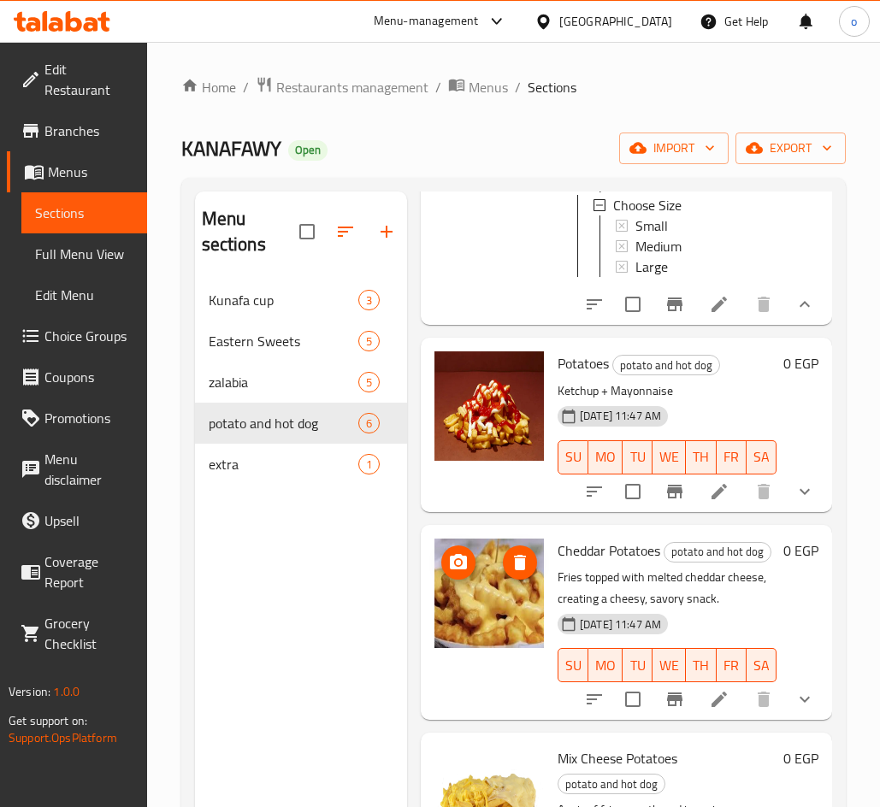
scroll to position [342, 0]
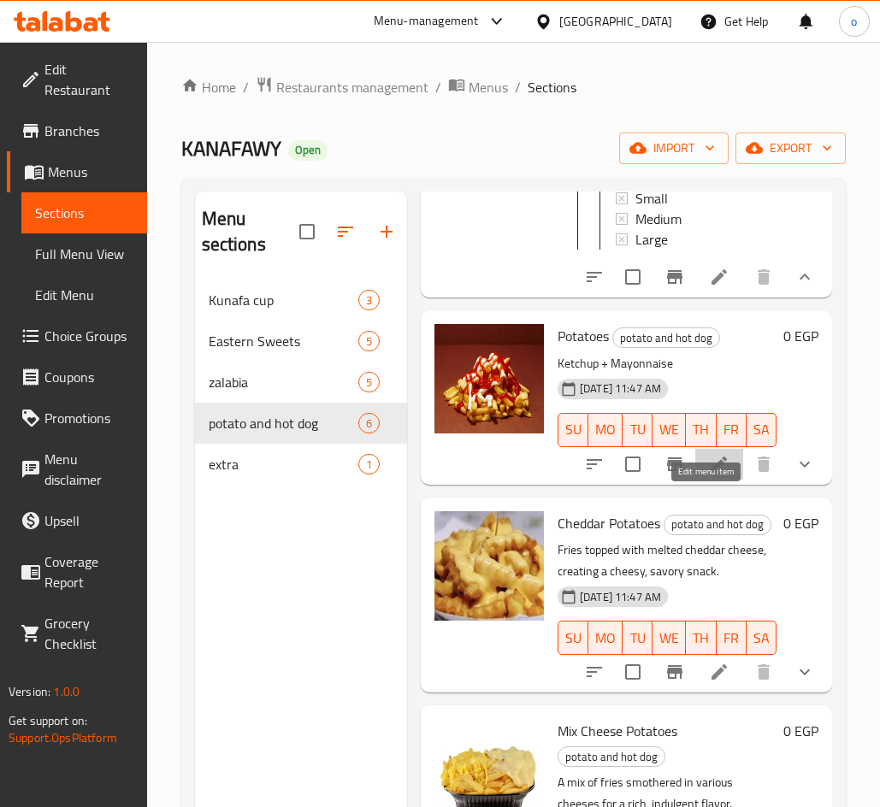
click at [714, 474] on icon at bounding box center [719, 464] width 21 height 21
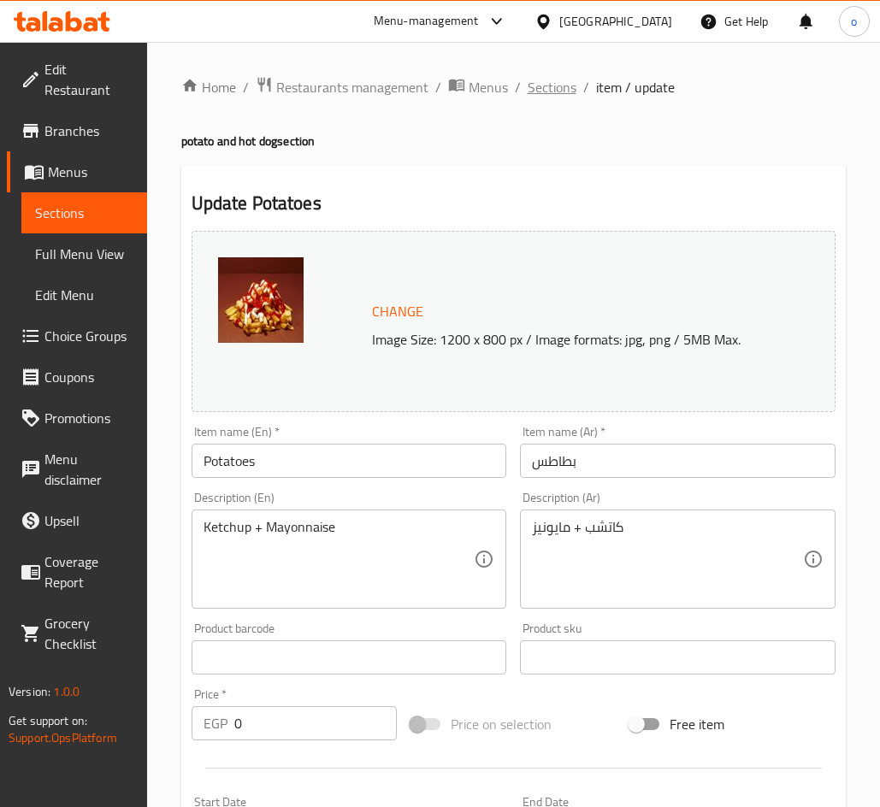
click at [556, 81] on span "Sections" at bounding box center [551, 87] width 49 height 21
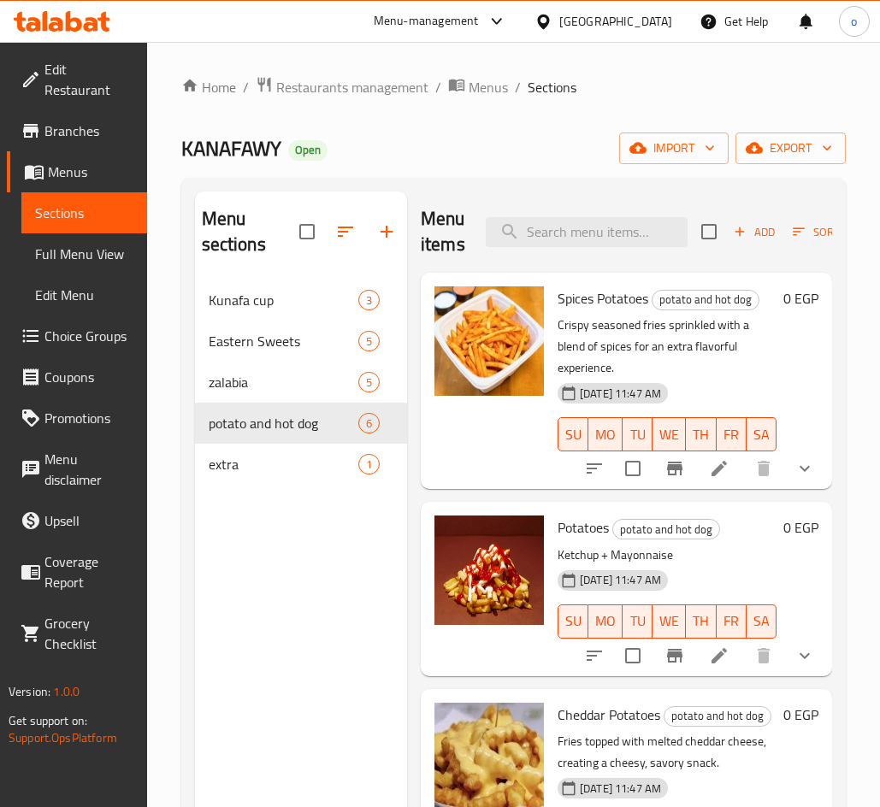
click at [796, 666] on icon "show more" at bounding box center [804, 655] width 21 height 21
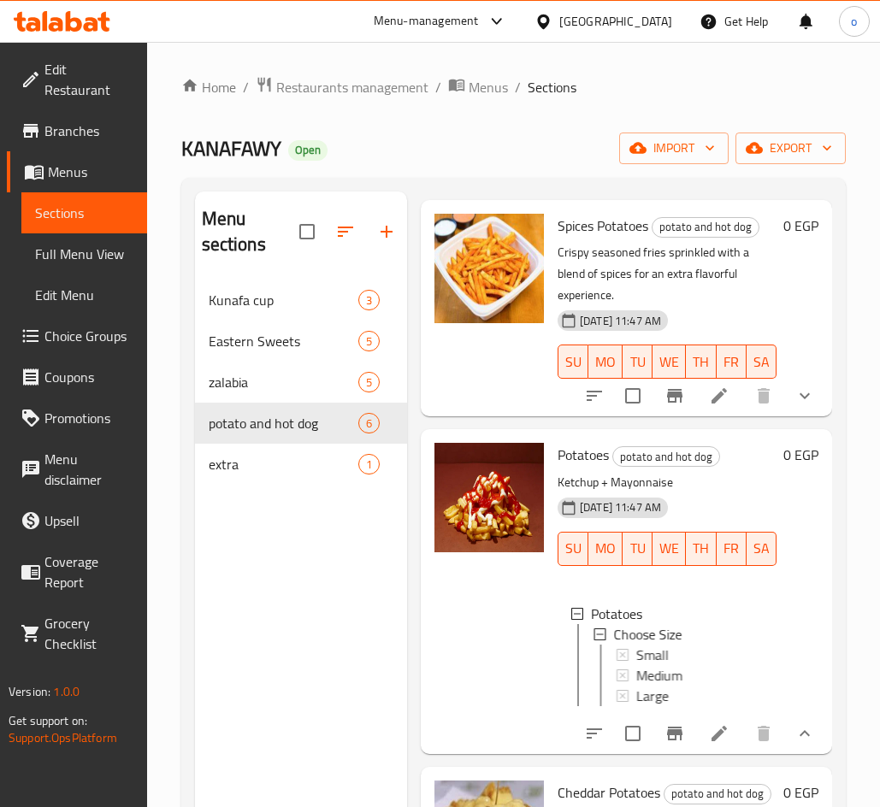
scroll to position [171, 0]
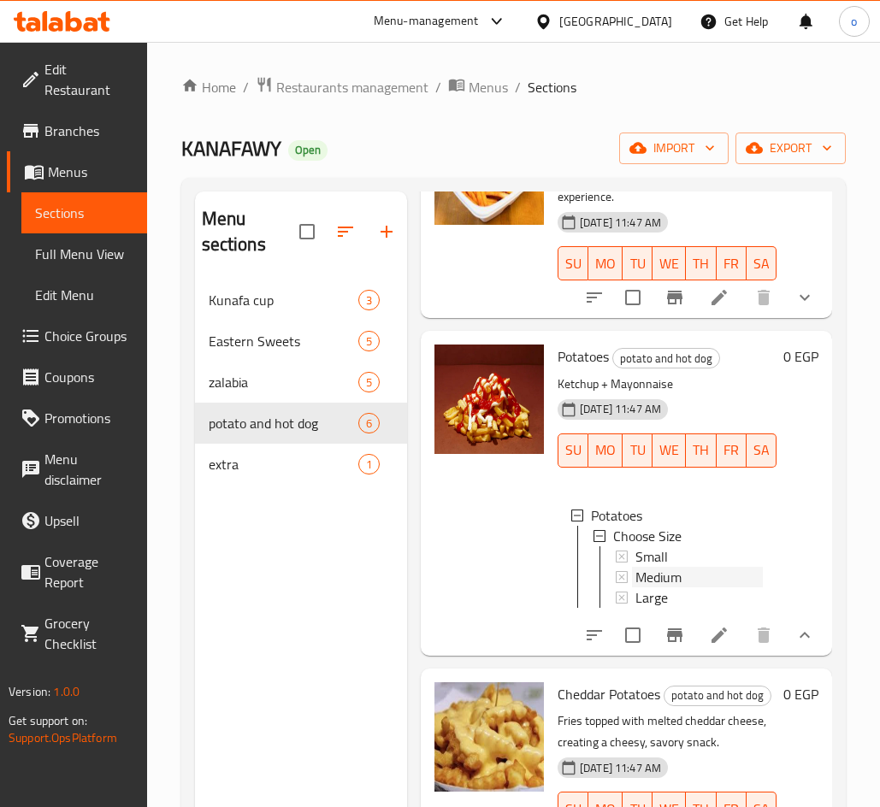
click at [663, 570] on span "Medium" at bounding box center [658, 577] width 46 height 21
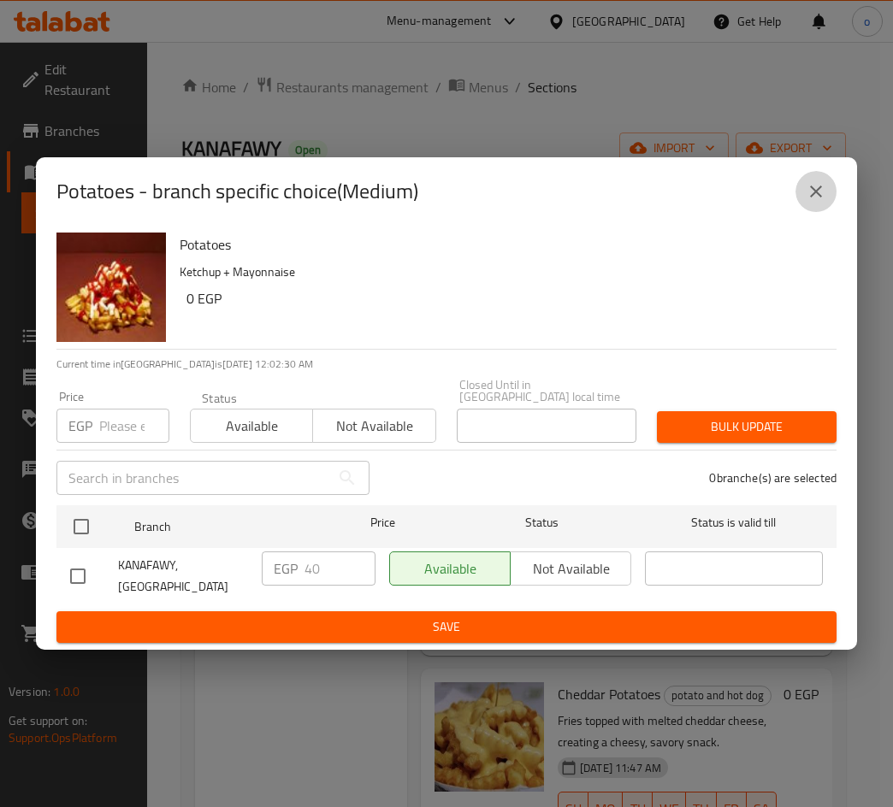
click at [815, 200] on icon "close" at bounding box center [815, 191] width 21 height 21
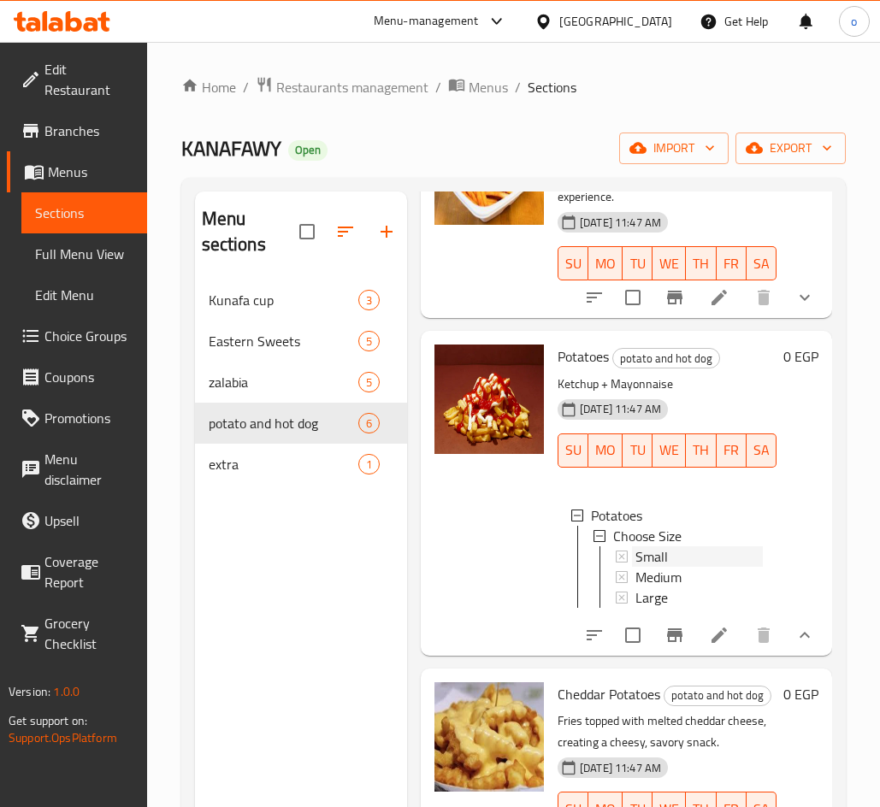
click at [658, 557] on span "Small" at bounding box center [651, 556] width 32 height 21
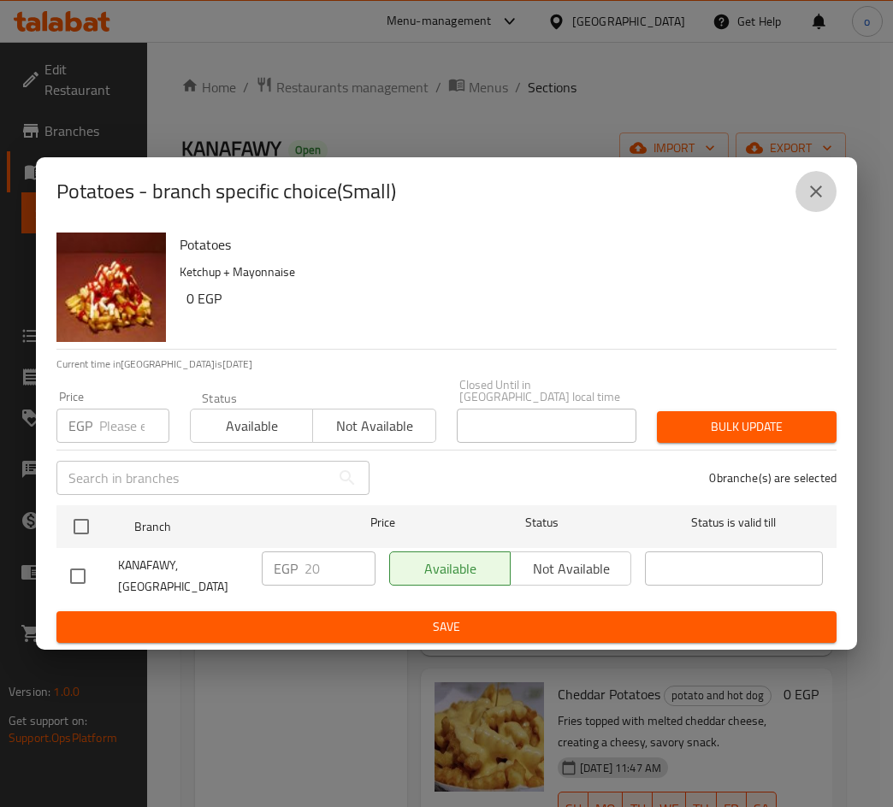
click at [815, 197] on icon "close" at bounding box center [816, 192] width 12 height 12
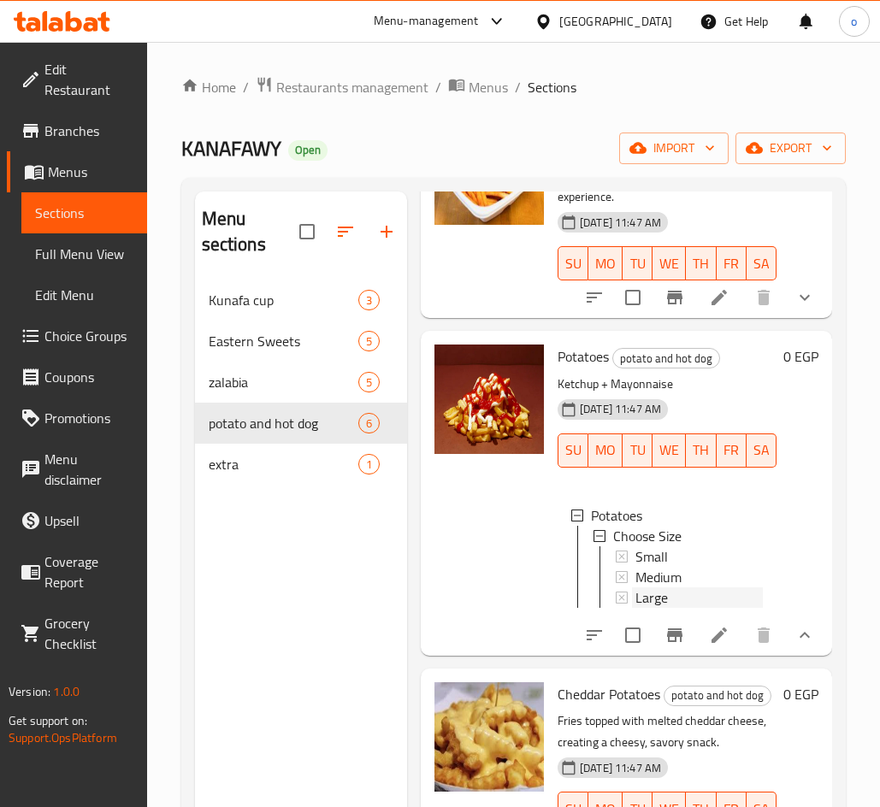
click at [663, 599] on span "Large" at bounding box center [651, 597] width 32 height 21
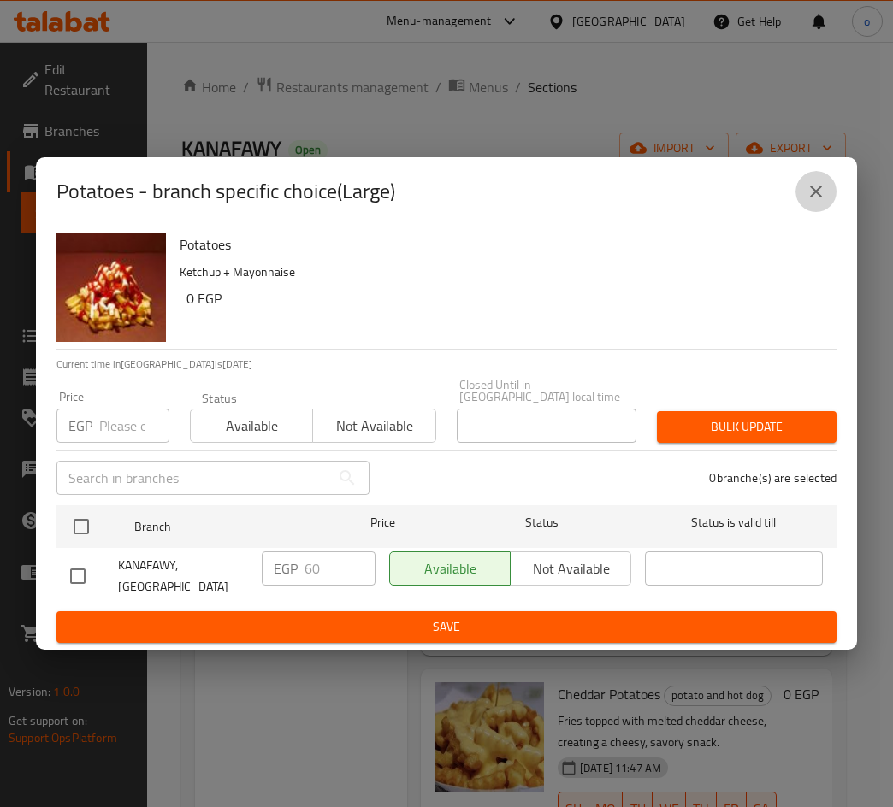
click at [810, 202] on icon "close" at bounding box center [815, 191] width 21 height 21
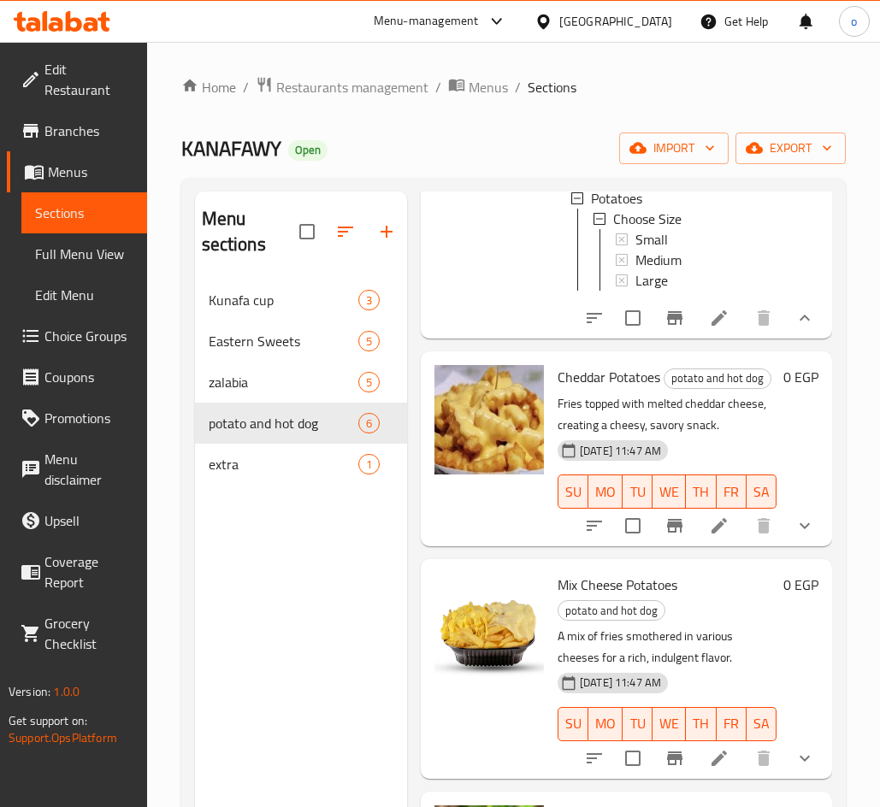
scroll to position [513, 0]
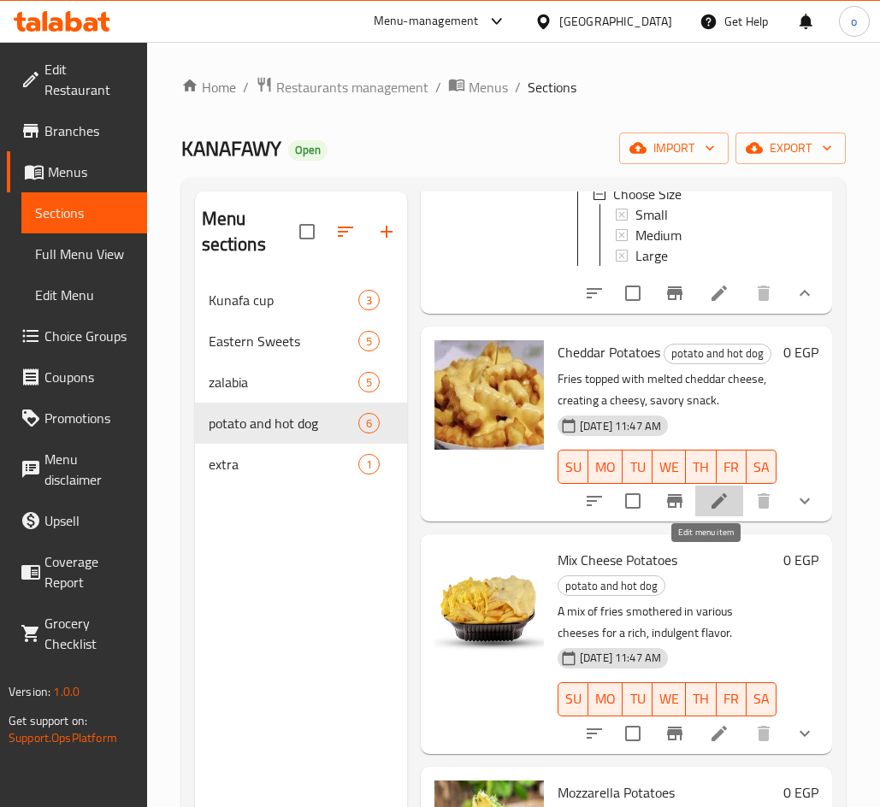
click at [712, 511] on icon at bounding box center [719, 501] width 21 height 21
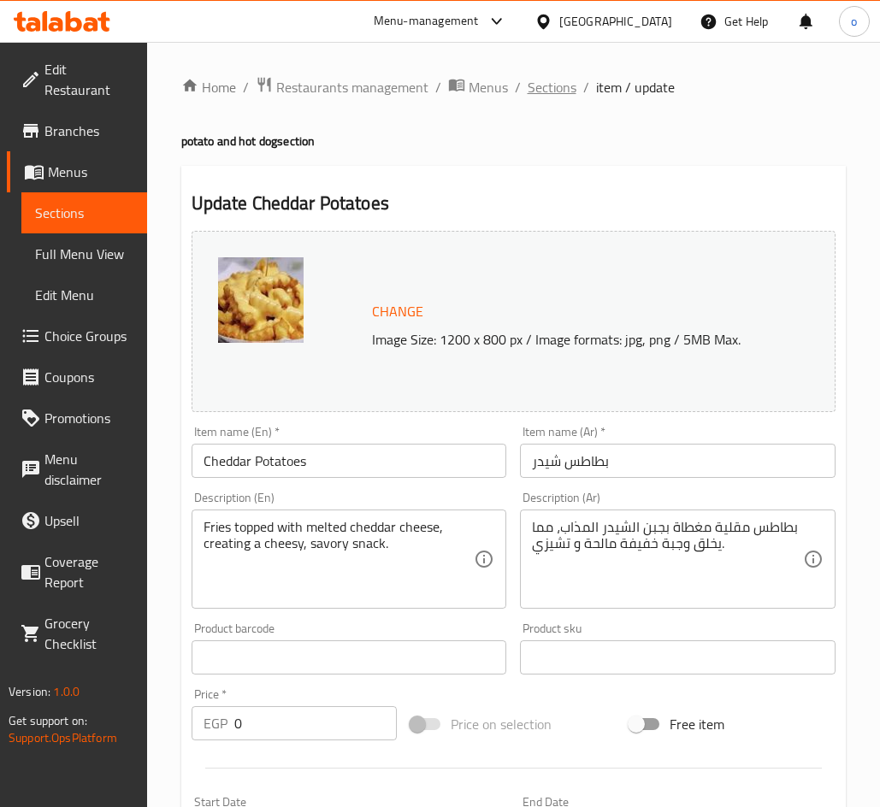
click at [537, 87] on span "Sections" at bounding box center [551, 87] width 49 height 21
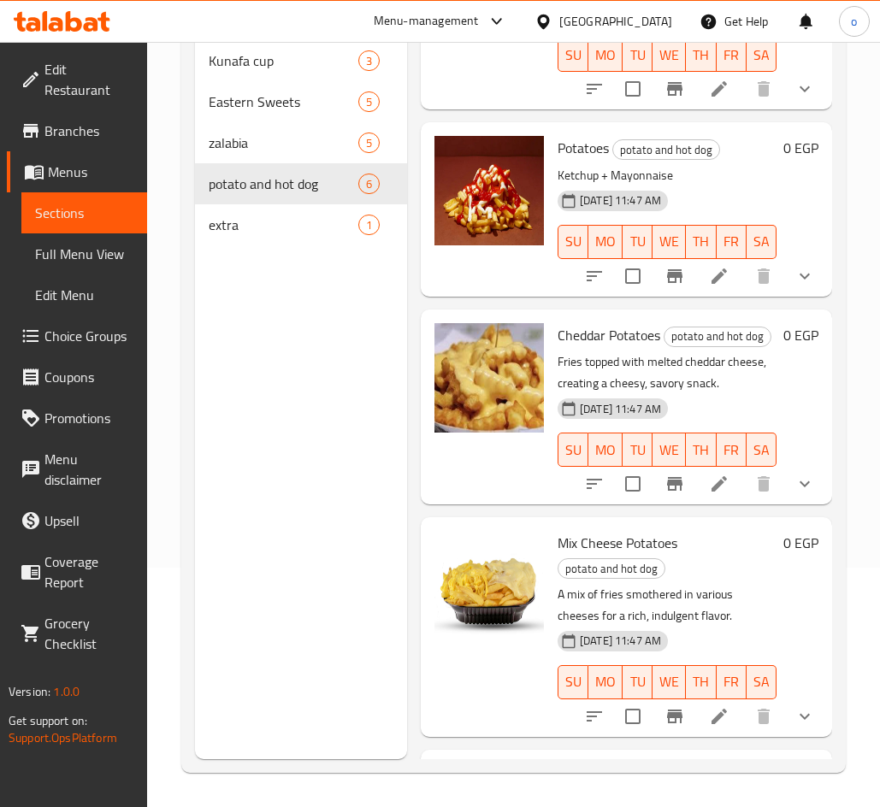
scroll to position [111, 0]
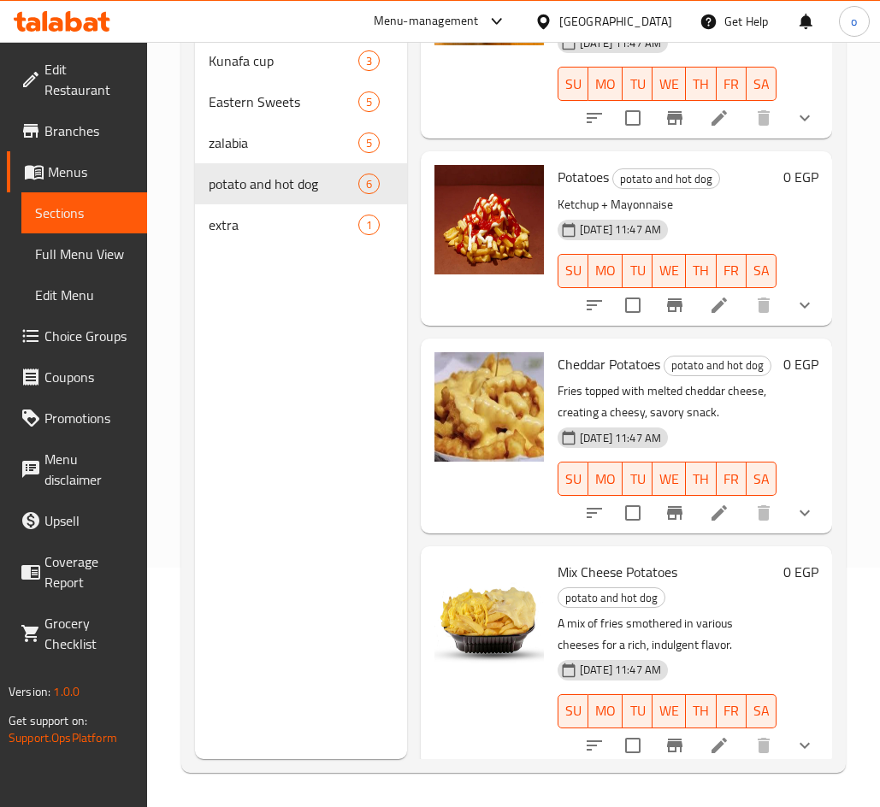
click at [794, 523] on icon "show more" at bounding box center [804, 513] width 21 height 21
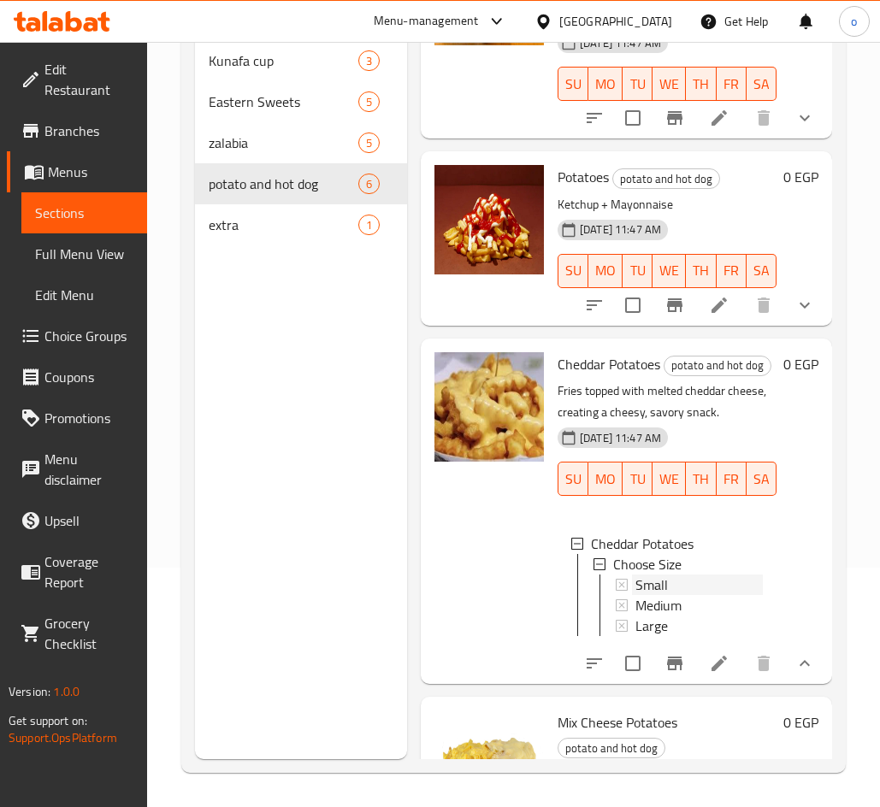
click at [657, 595] on span "Small" at bounding box center [651, 585] width 32 height 21
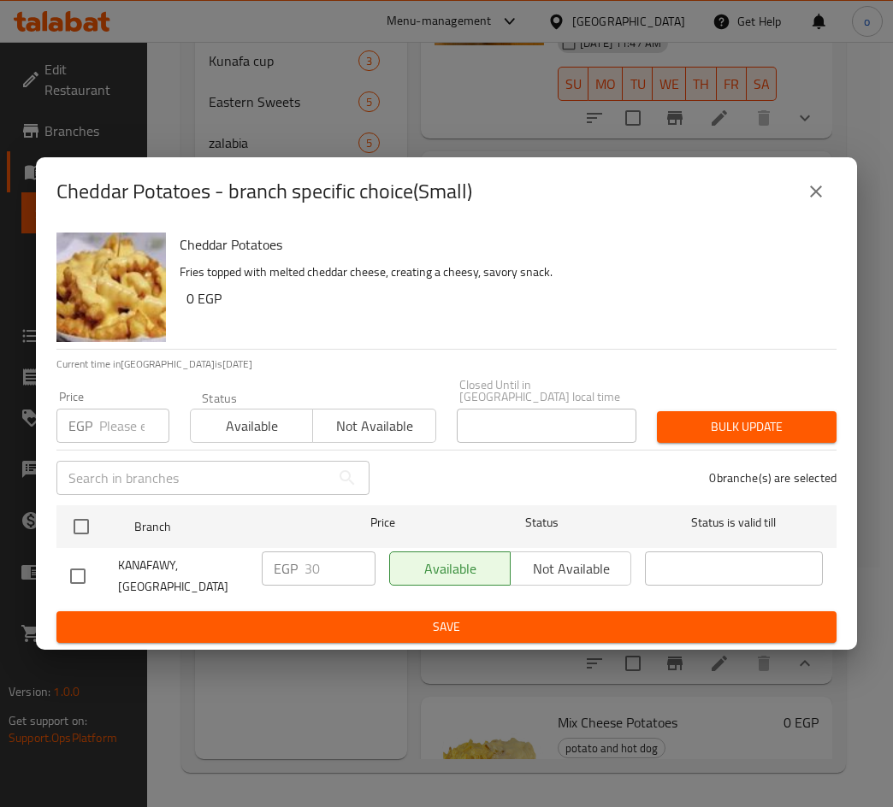
click at [811, 202] on icon "close" at bounding box center [815, 191] width 21 height 21
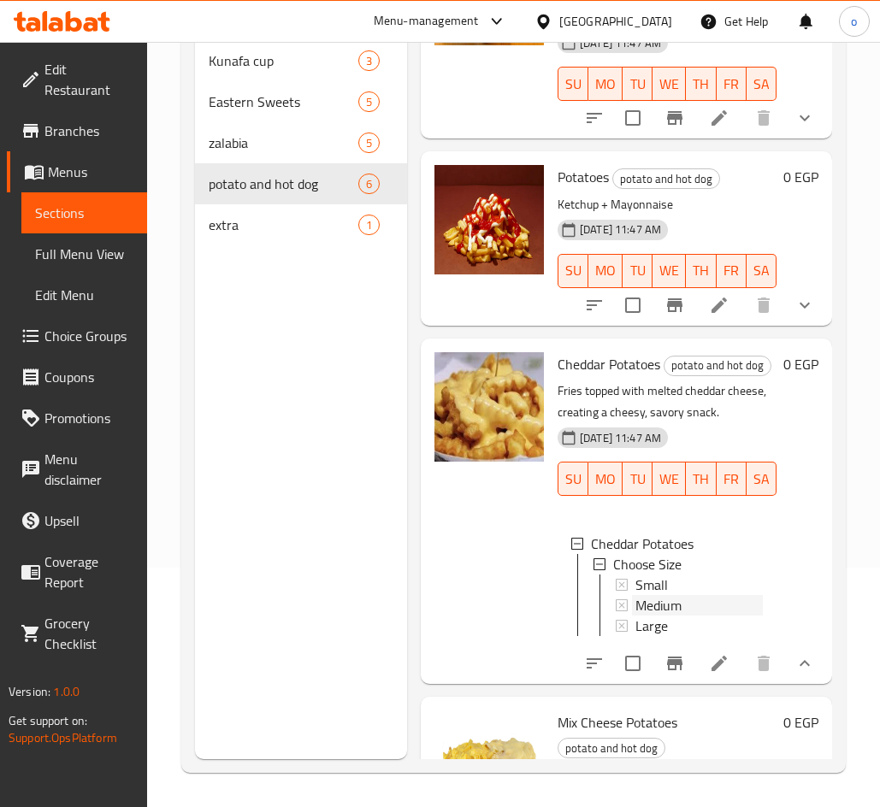
click at [681, 616] on span "Medium" at bounding box center [658, 605] width 46 height 21
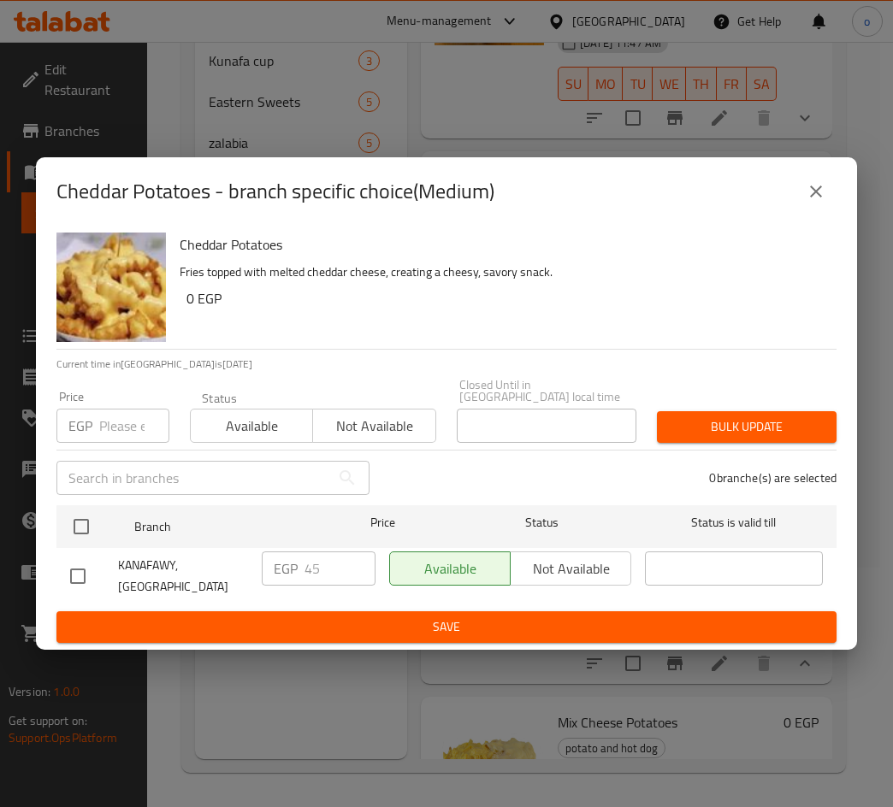
click at [804, 208] on button "close" at bounding box center [815, 191] width 41 height 41
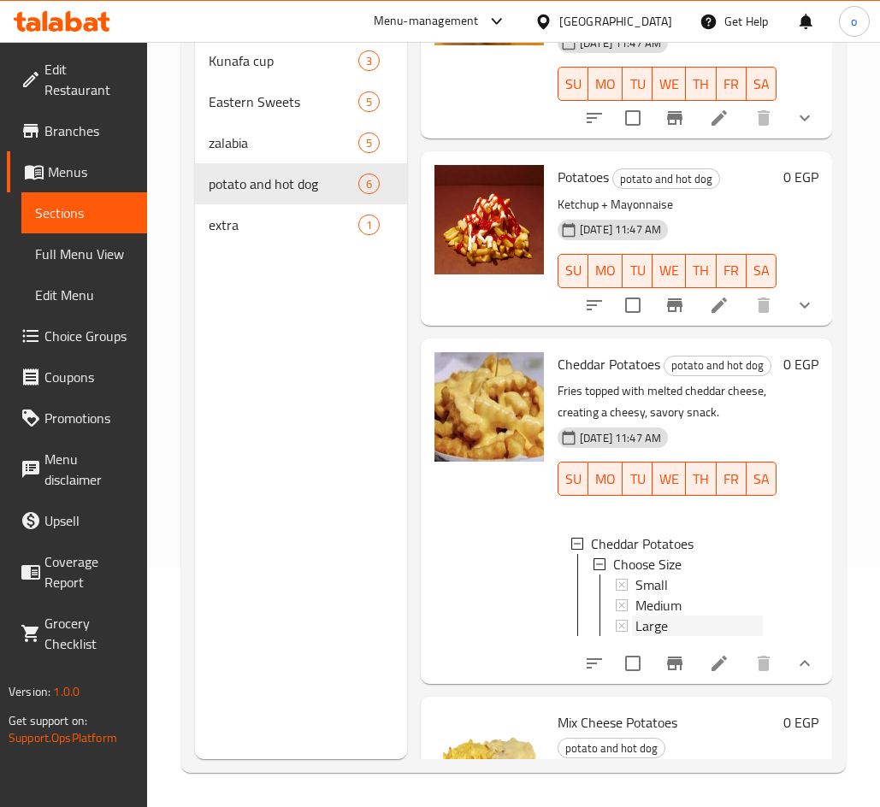
click at [661, 636] on span "Large" at bounding box center [651, 626] width 32 height 21
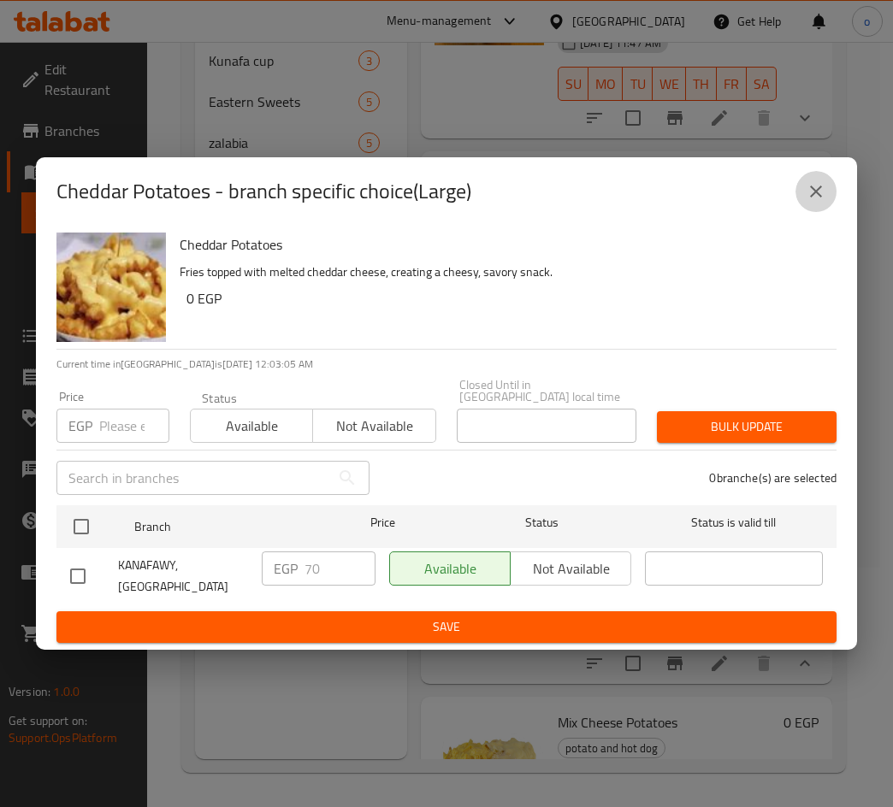
click at [818, 197] on icon "close" at bounding box center [816, 192] width 12 height 12
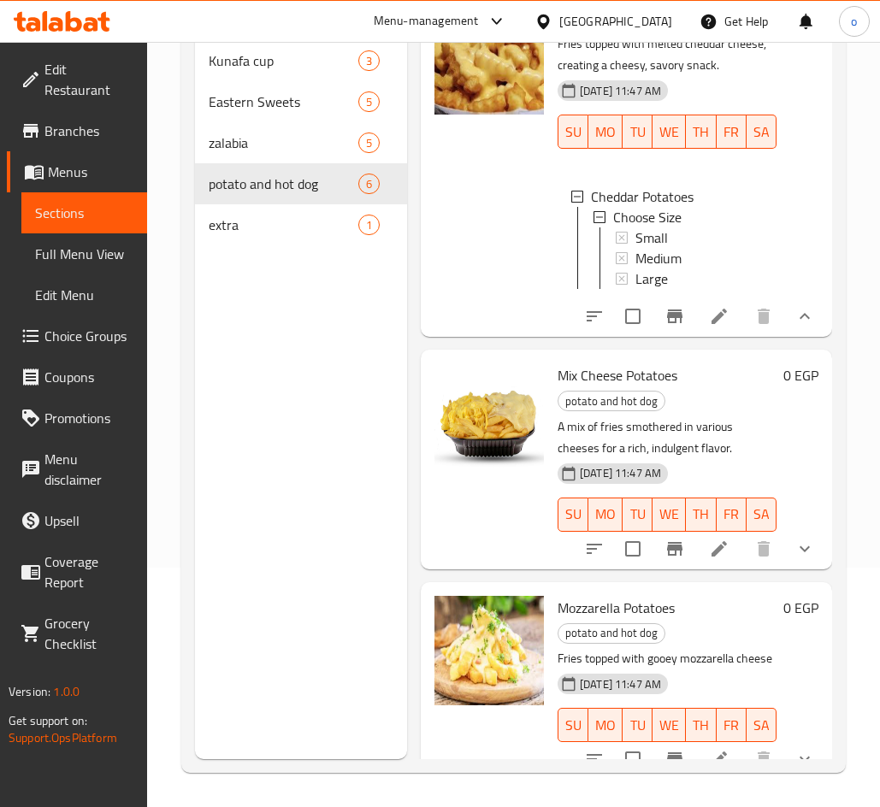
scroll to position [445, 0]
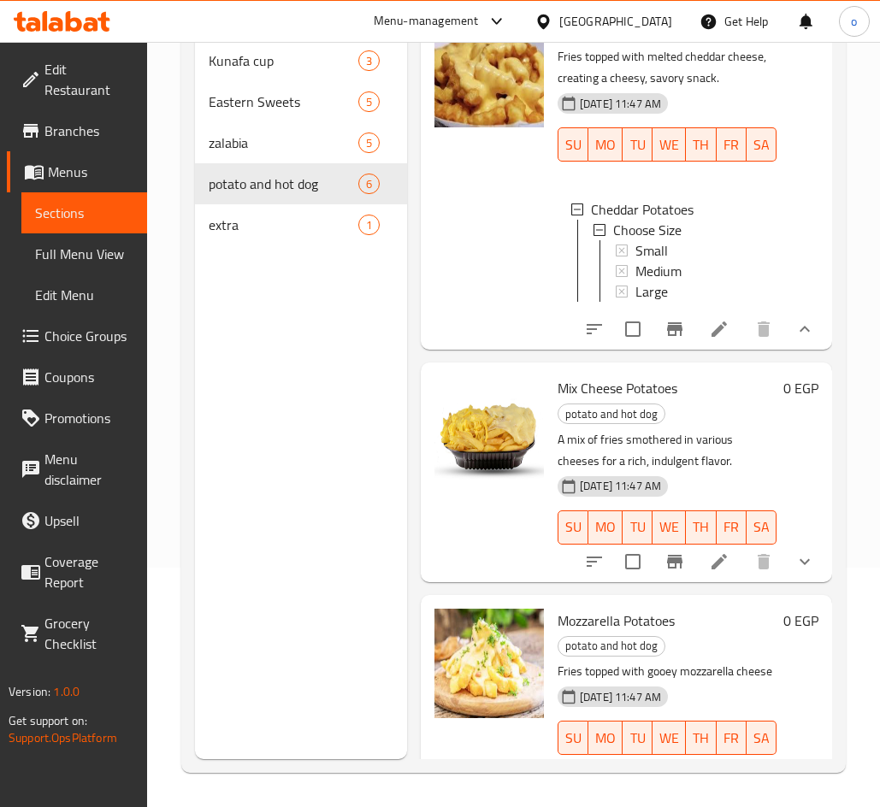
click at [785, 582] on button "show more" at bounding box center [804, 561] width 41 height 41
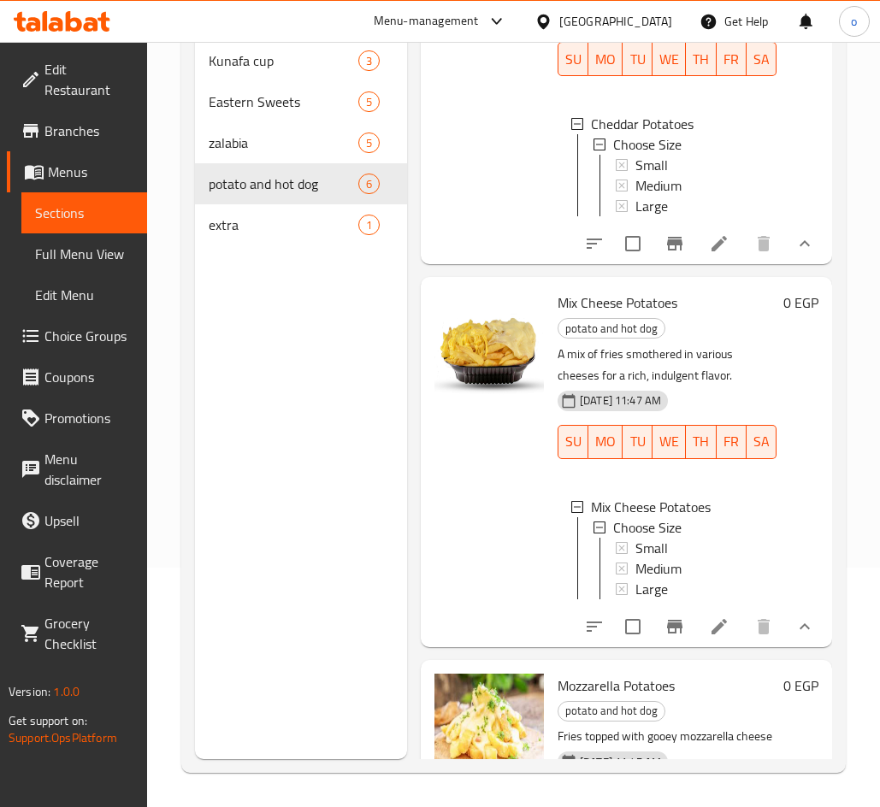
scroll to position [3, 0]
click at [710, 637] on icon at bounding box center [719, 626] width 21 height 21
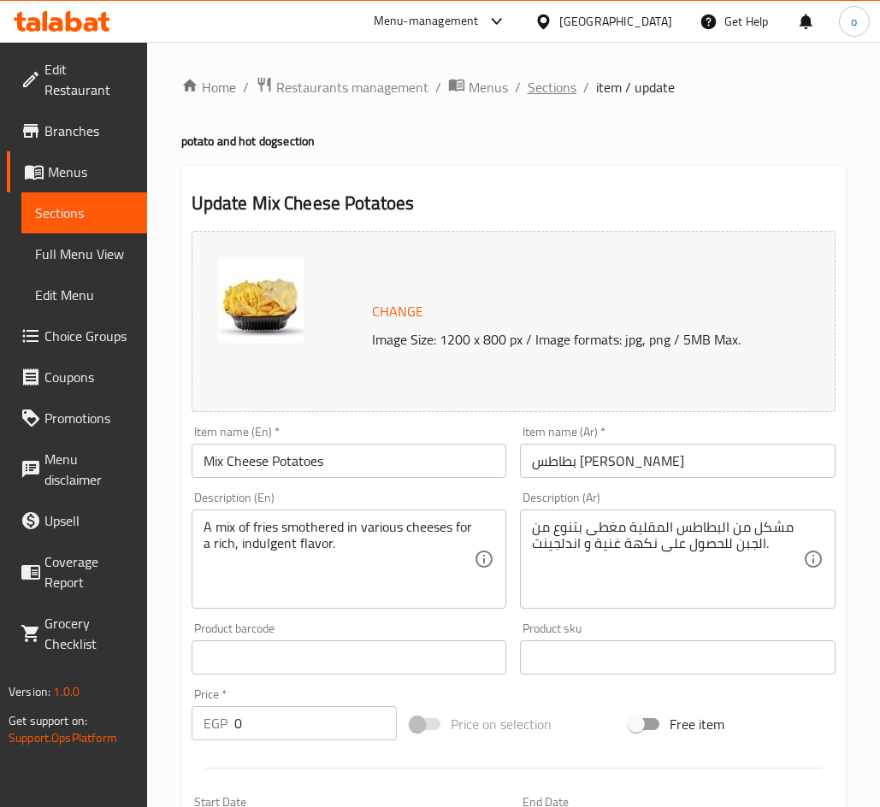
click at [573, 88] on span "Sections" at bounding box center [551, 87] width 49 height 21
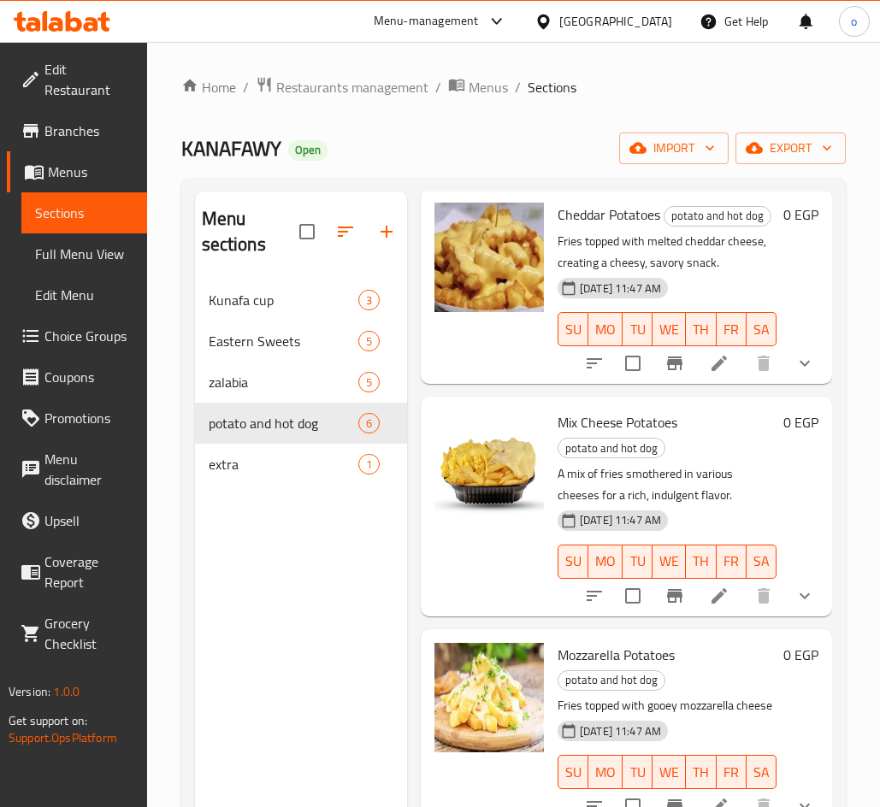
scroll to position [624, 0]
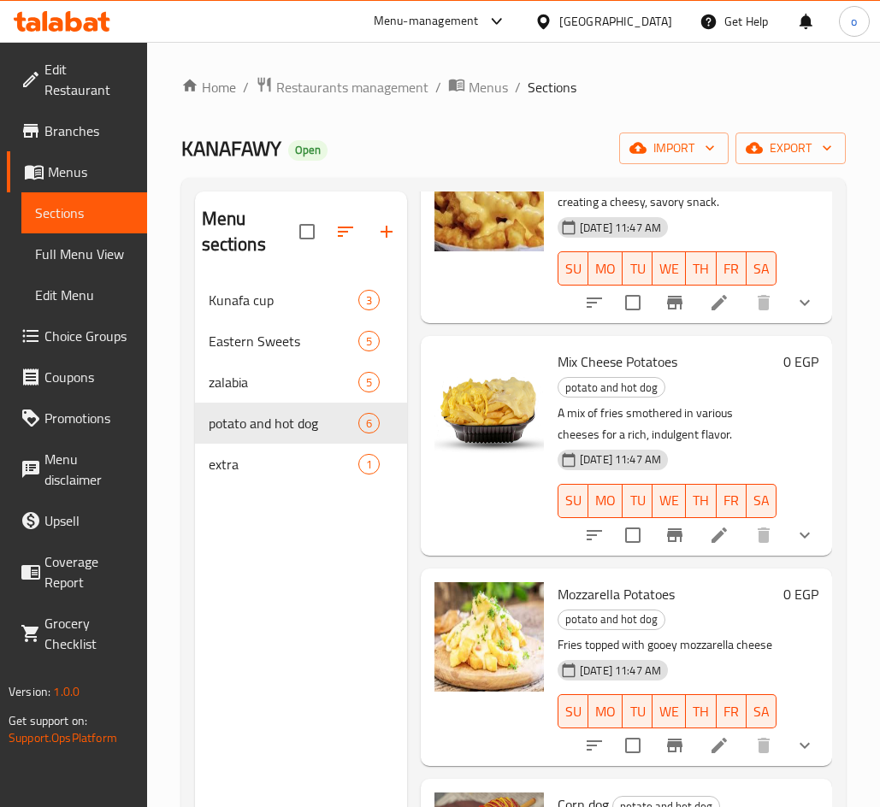
click at [784, 515] on button "show more" at bounding box center [804, 535] width 41 height 41
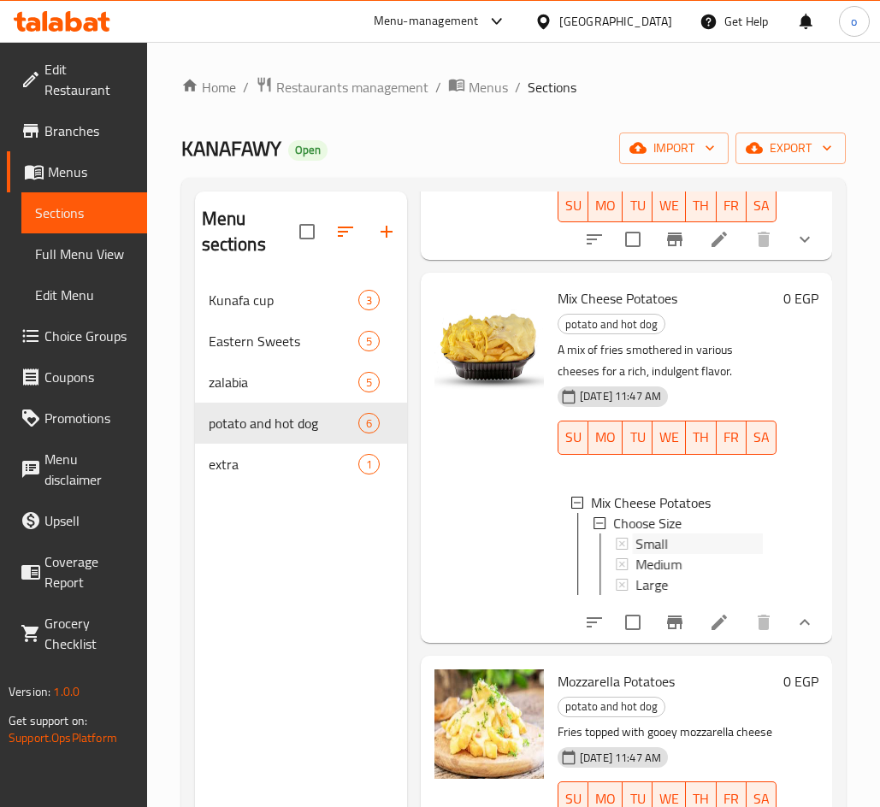
click at [657, 554] on span "Small" at bounding box center [651, 543] width 32 height 21
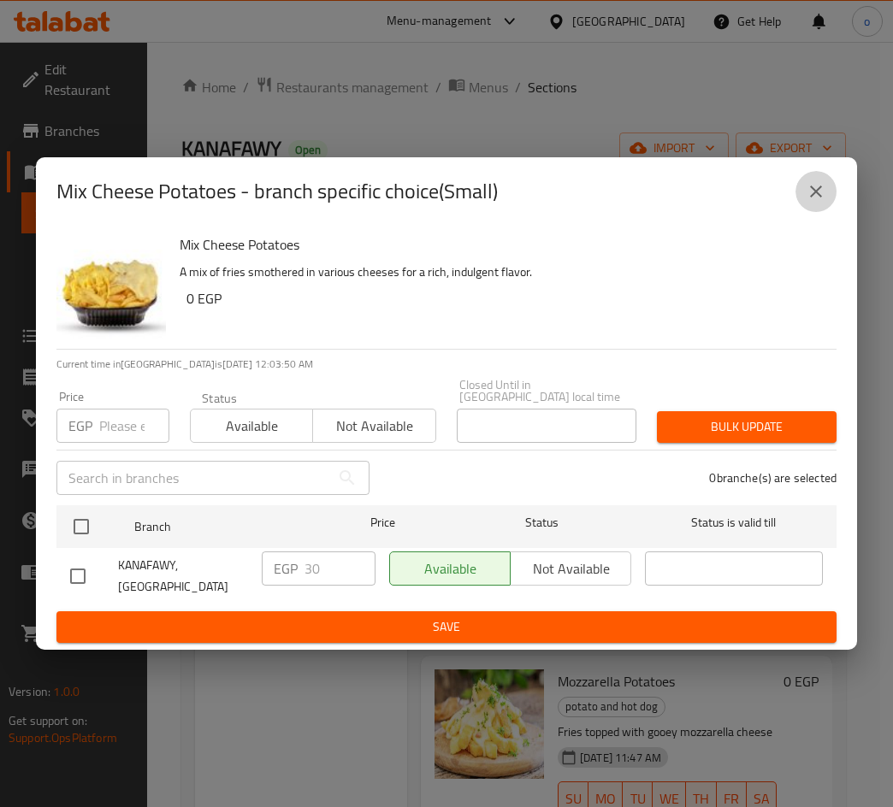
click at [816, 197] on icon "close" at bounding box center [816, 192] width 12 height 12
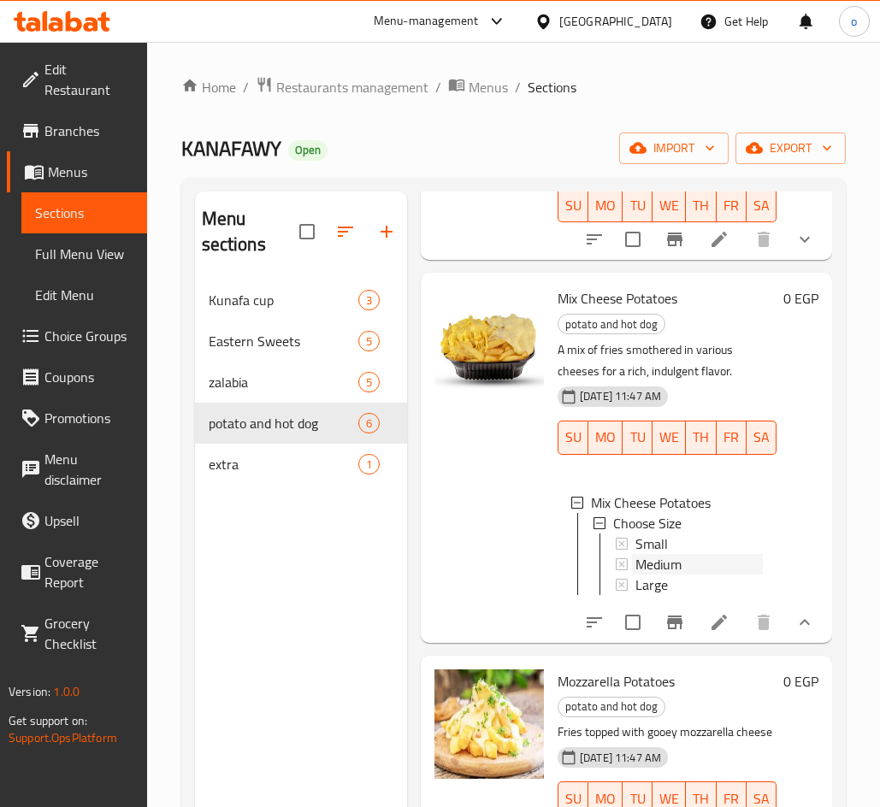
click at [680, 575] on span "Medium" at bounding box center [658, 564] width 46 height 21
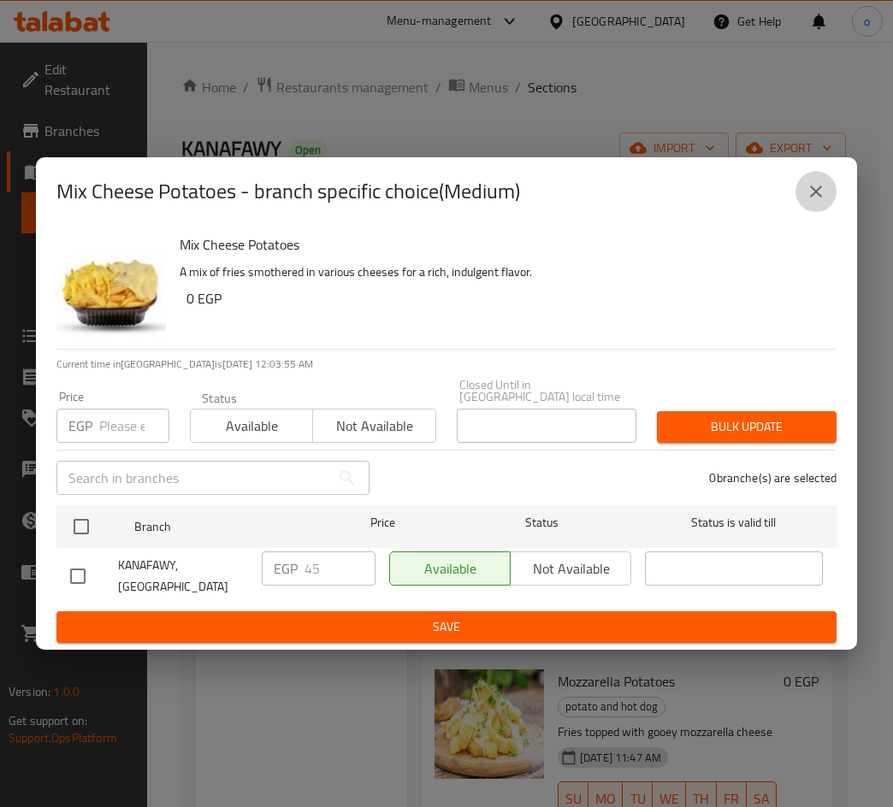
click at [815, 202] on icon "close" at bounding box center [815, 191] width 21 height 21
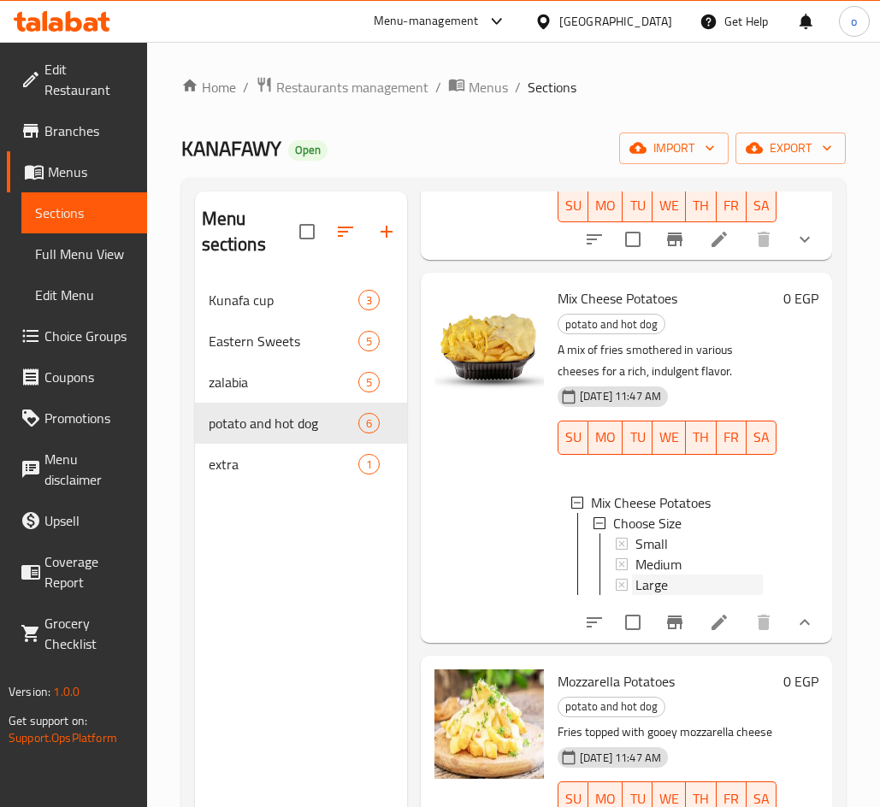
click at [684, 595] on div "Large" at bounding box center [698, 585] width 127 height 21
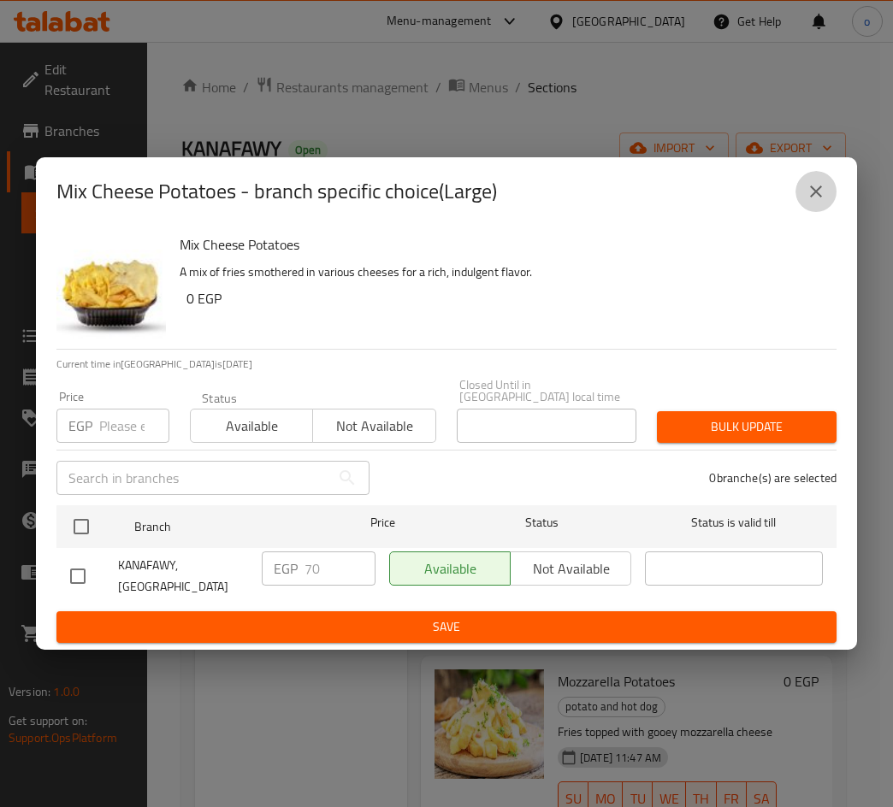
click at [810, 212] on button "close" at bounding box center [815, 191] width 41 height 41
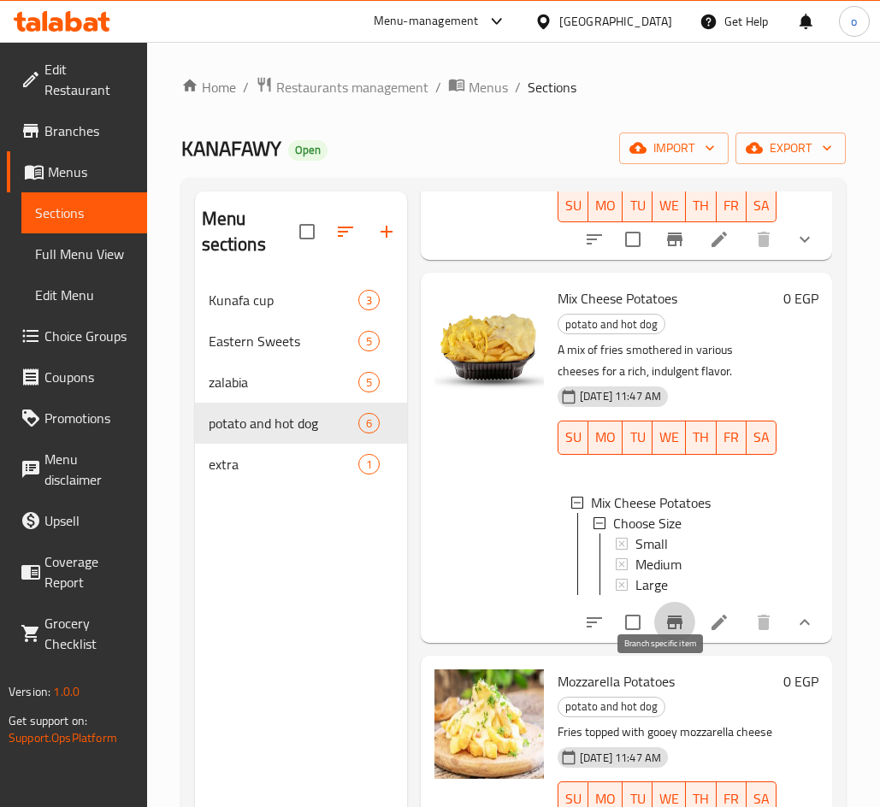
click at [667, 629] on icon "Branch-specific-item" at bounding box center [674, 623] width 15 height 14
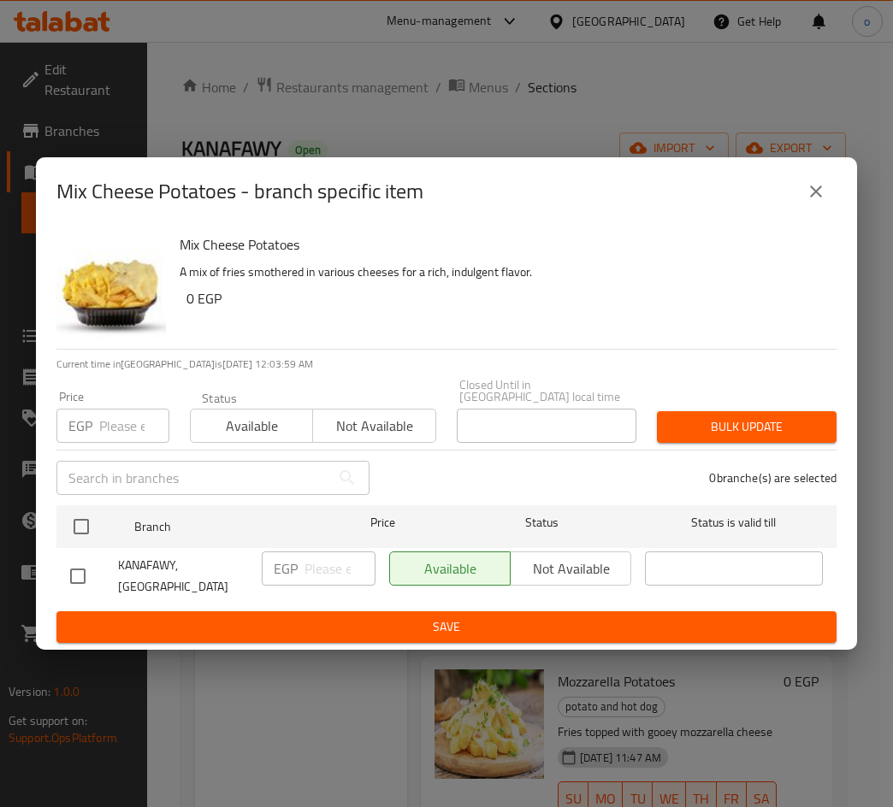
click at [807, 202] on icon "close" at bounding box center [815, 191] width 21 height 21
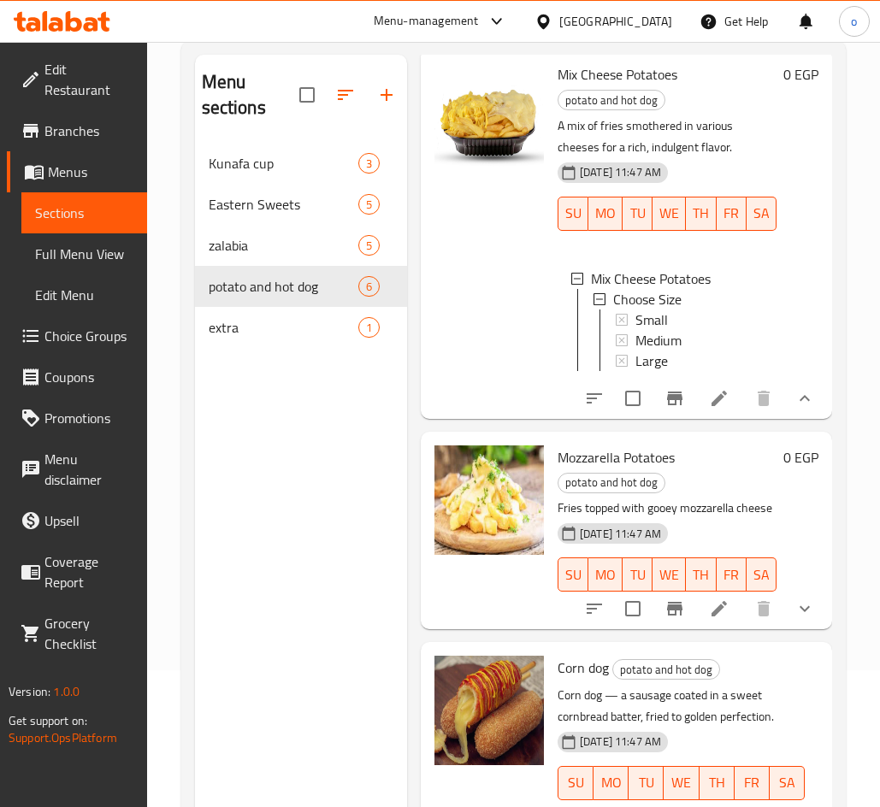
scroll to position [239, 0]
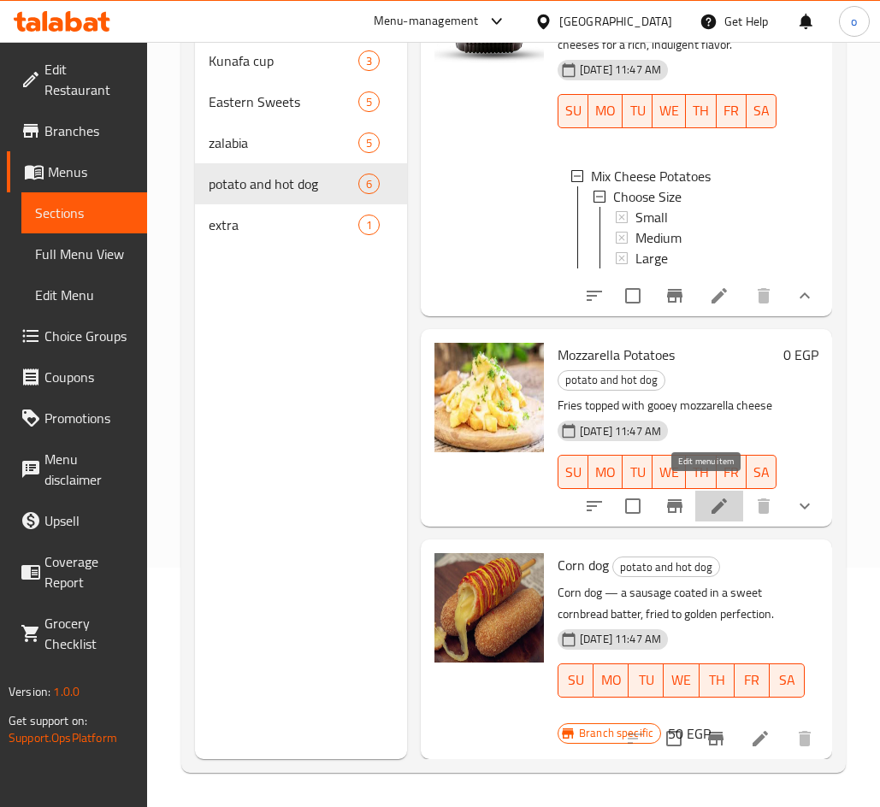
click at [709, 499] on icon at bounding box center [719, 506] width 21 height 21
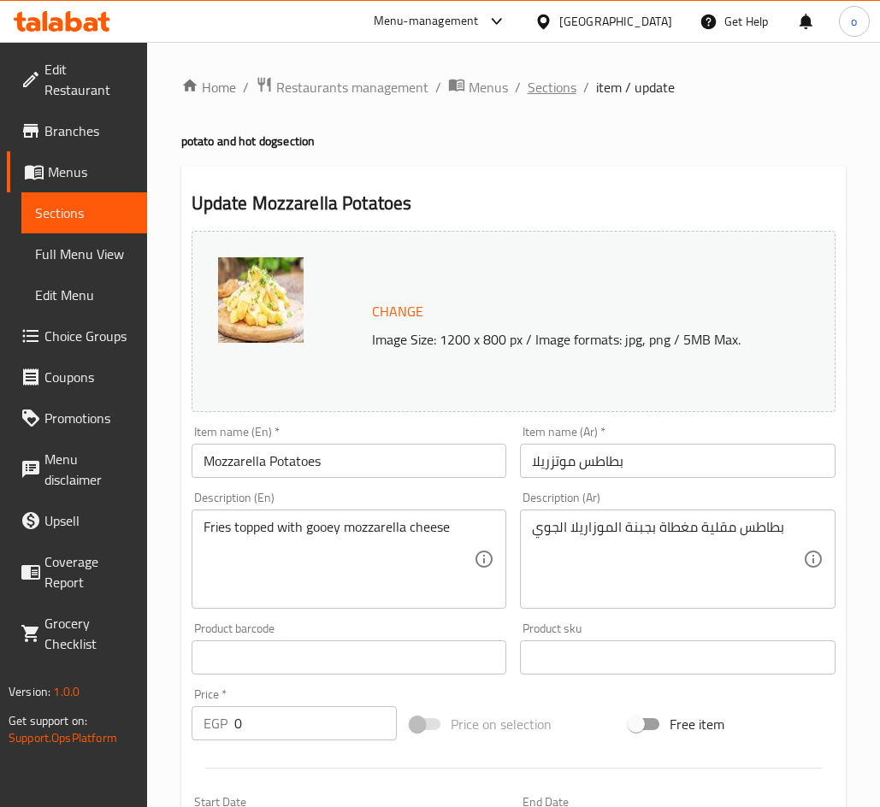
click at [547, 91] on span "Sections" at bounding box center [551, 87] width 49 height 21
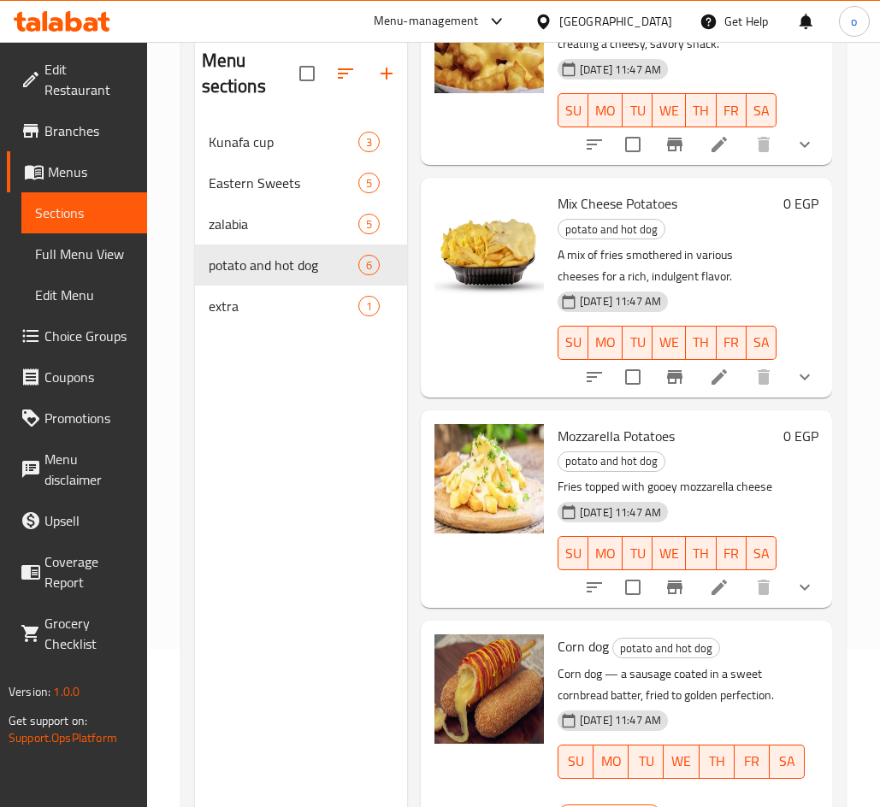
scroll to position [239, 0]
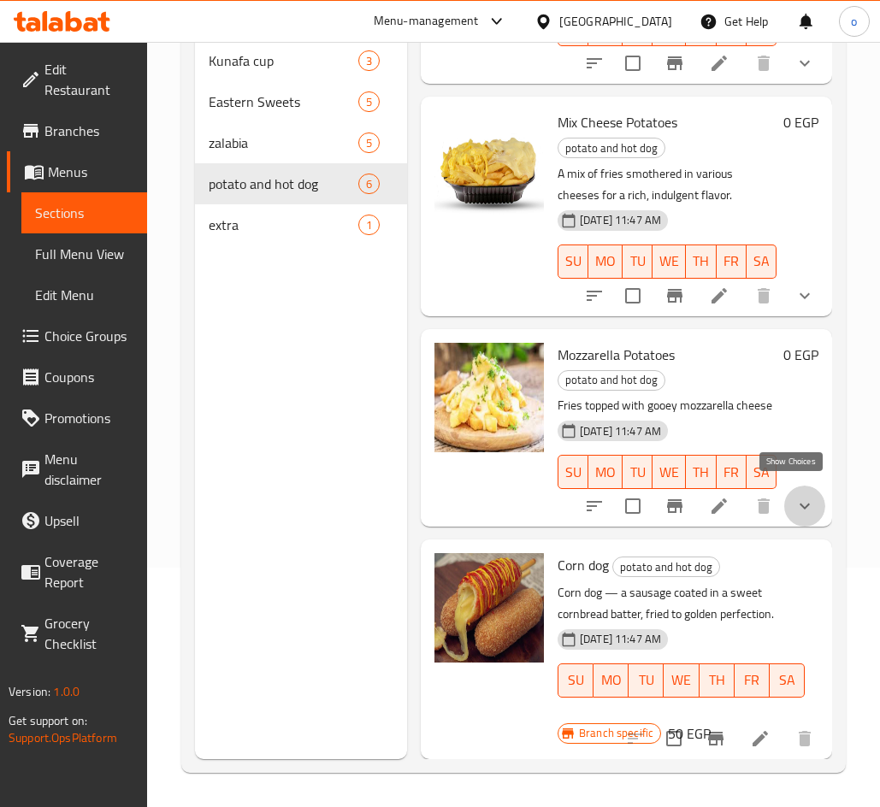
click at [794, 496] on icon "show more" at bounding box center [804, 506] width 21 height 21
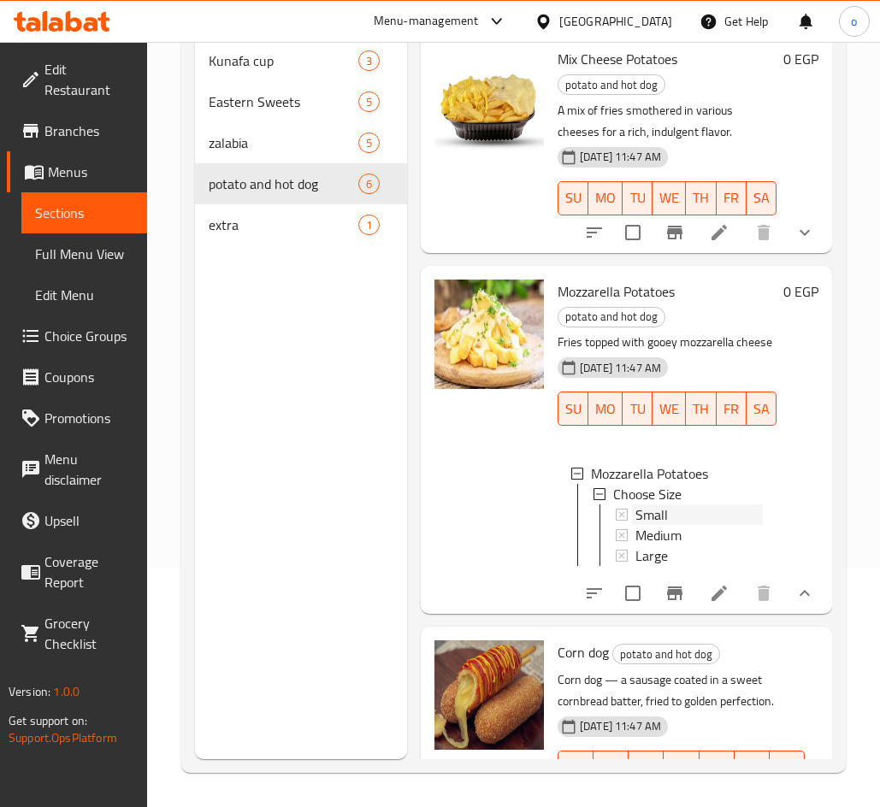
click at [675, 525] on div "Small" at bounding box center [698, 514] width 127 height 21
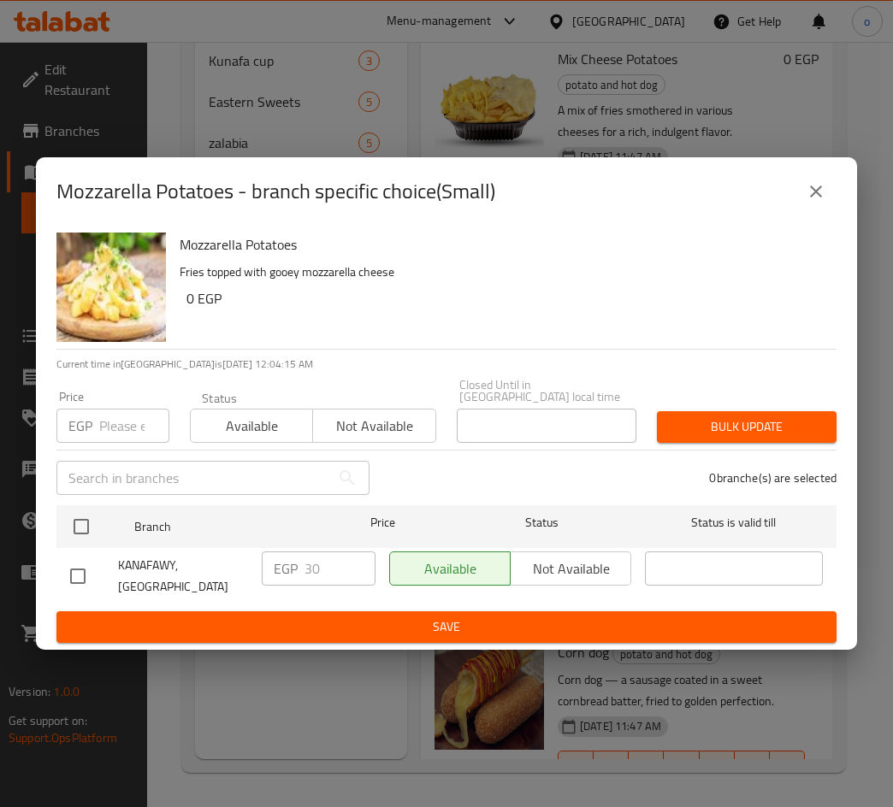
click at [824, 212] on button "close" at bounding box center [815, 191] width 41 height 41
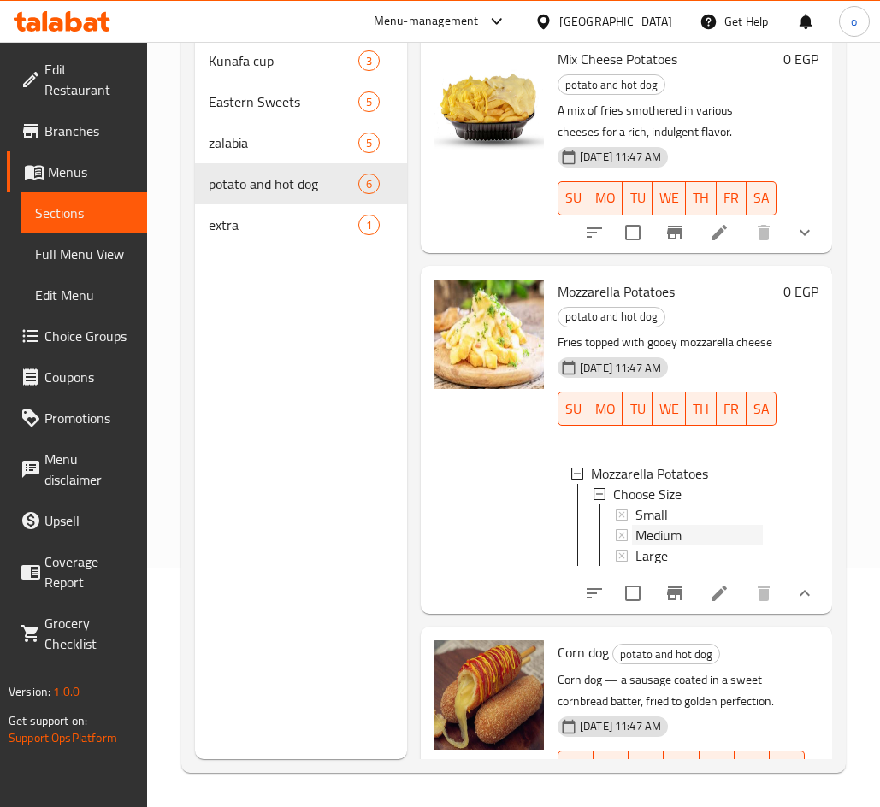
click at [666, 545] on span "Medium" at bounding box center [658, 535] width 46 height 21
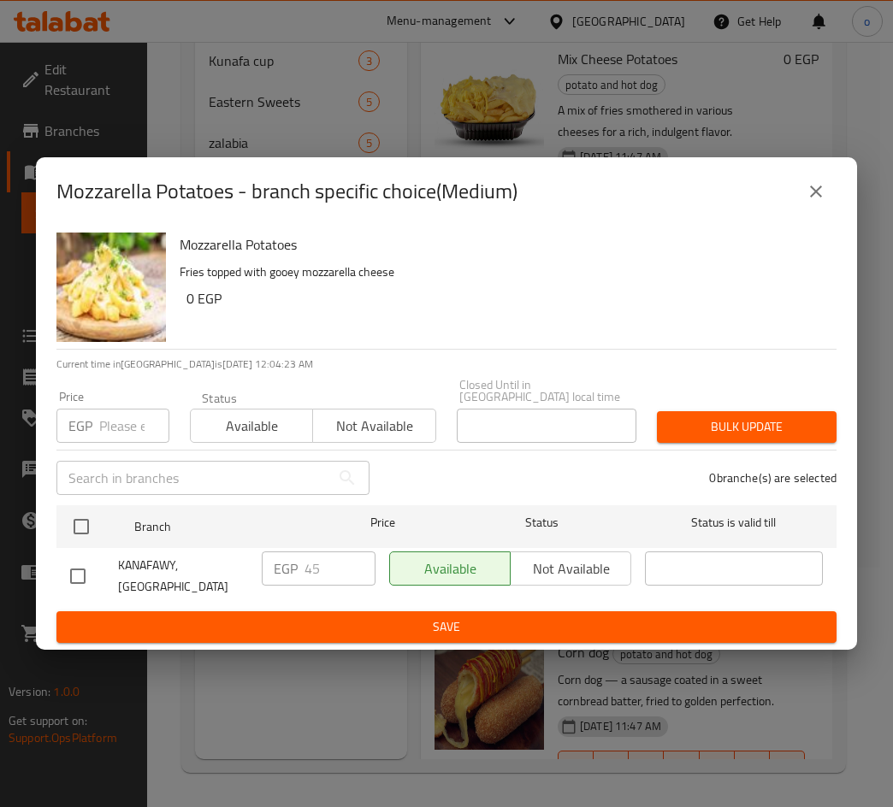
click at [810, 202] on icon "close" at bounding box center [815, 191] width 21 height 21
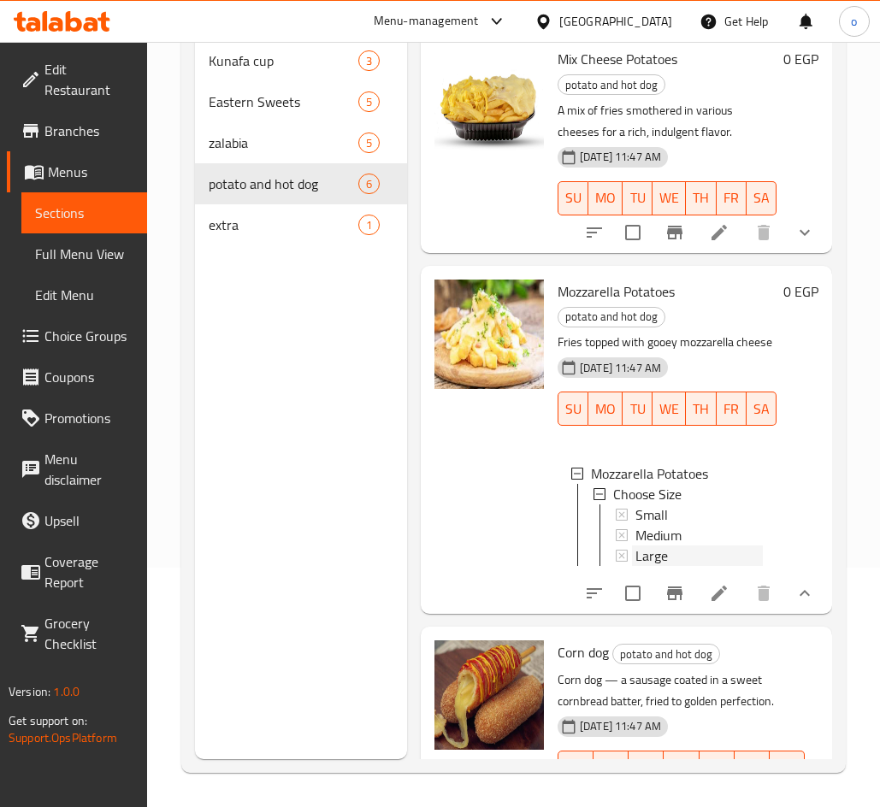
click at [667, 566] on span "Large" at bounding box center [651, 555] width 32 height 21
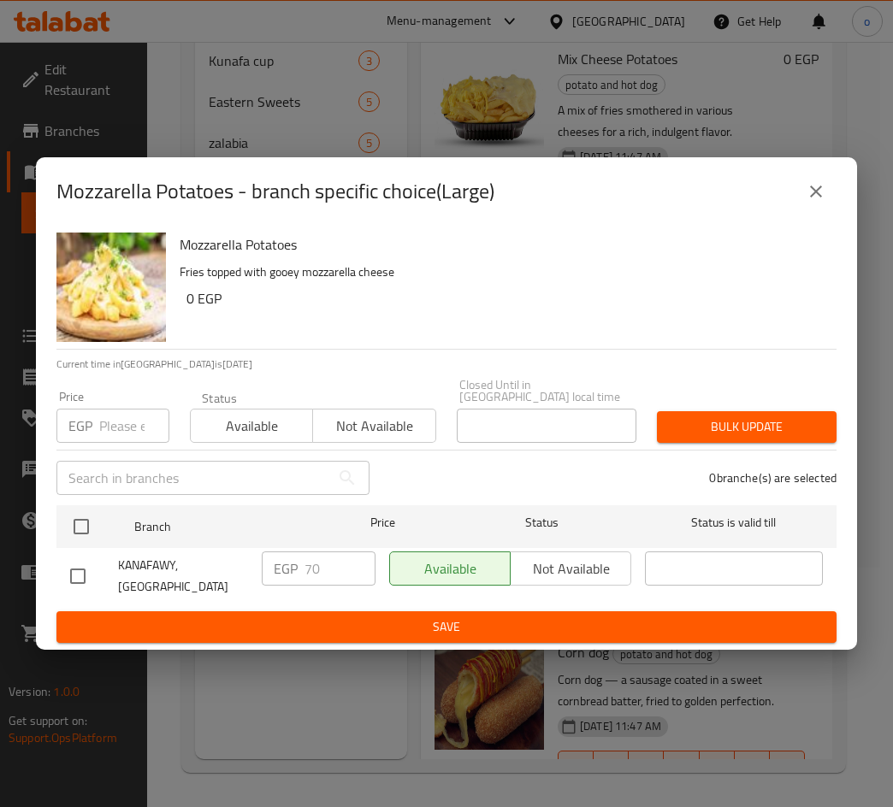
click at [823, 198] on icon "close" at bounding box center [815, 191] width 21 height 21
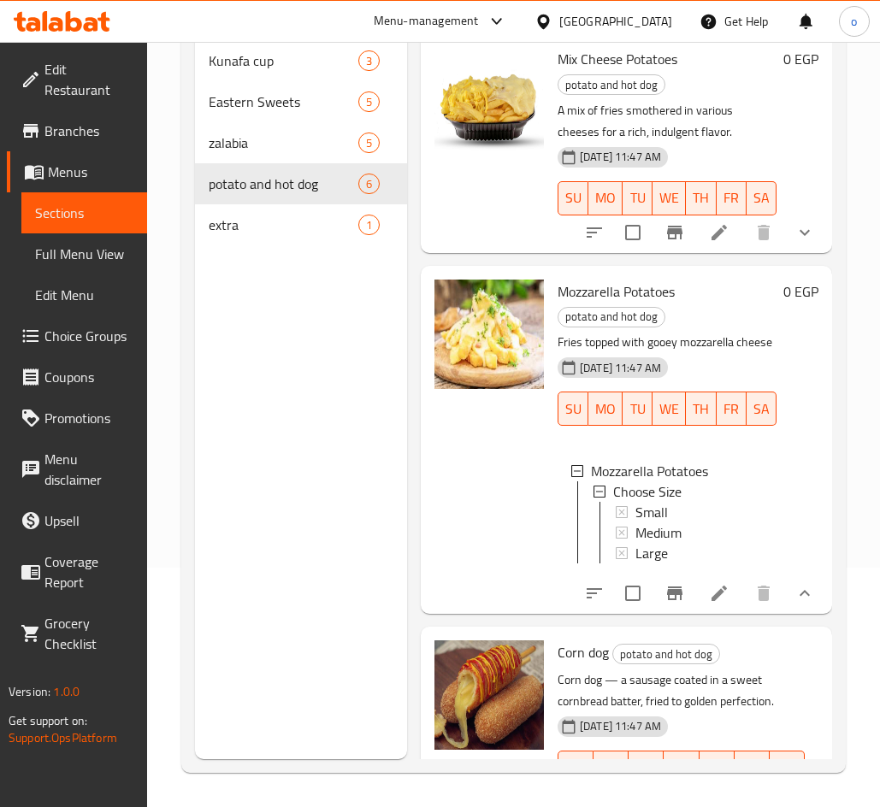
scroll to position [787, 0]
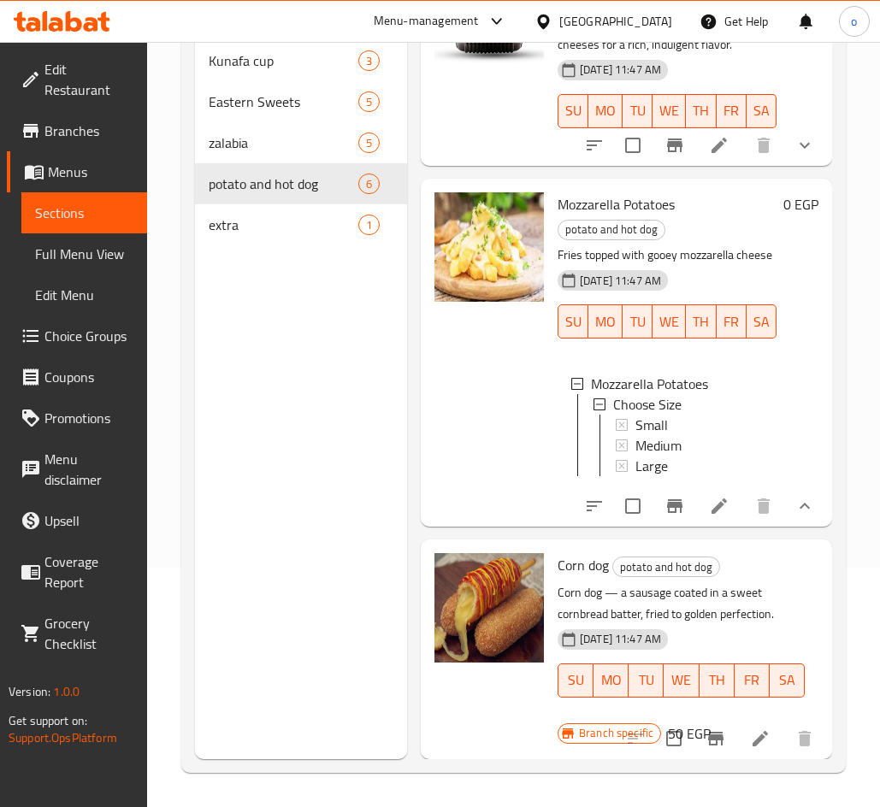
click at [709, 732] on icon "Branch-specific-item" at bounding box center [715, 739] width 15 height 14
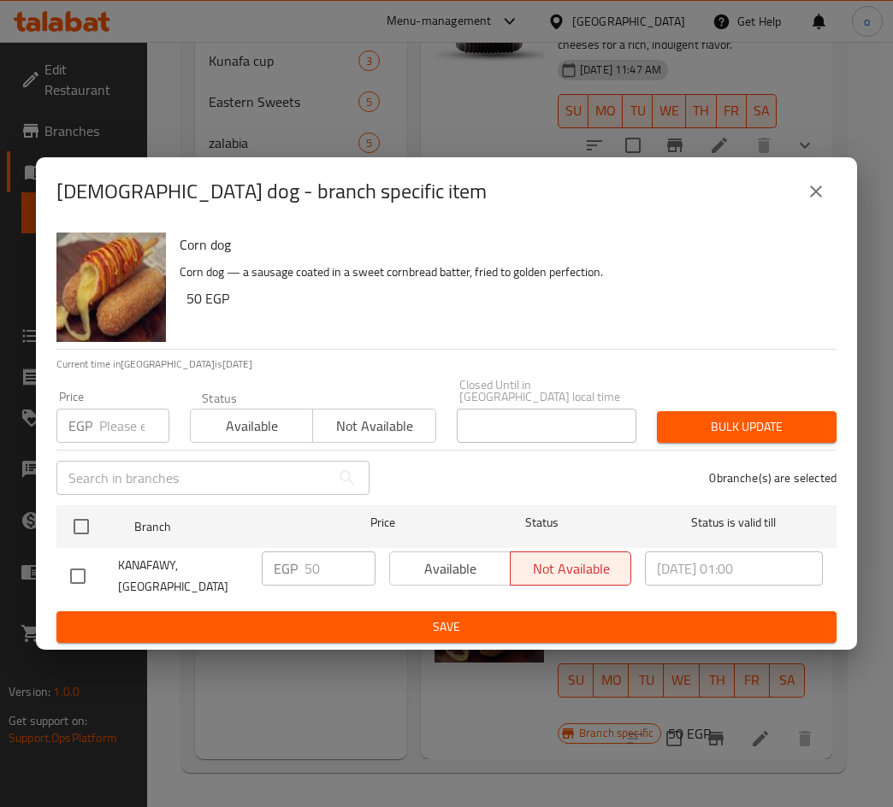
click at [836, 185] on div "Corn dog - branch specific item" at bounding box center [446, 191] width 821 height 68
click at [816, 202] on icon "close" at bounding box center [815, 191] width 21 height 21
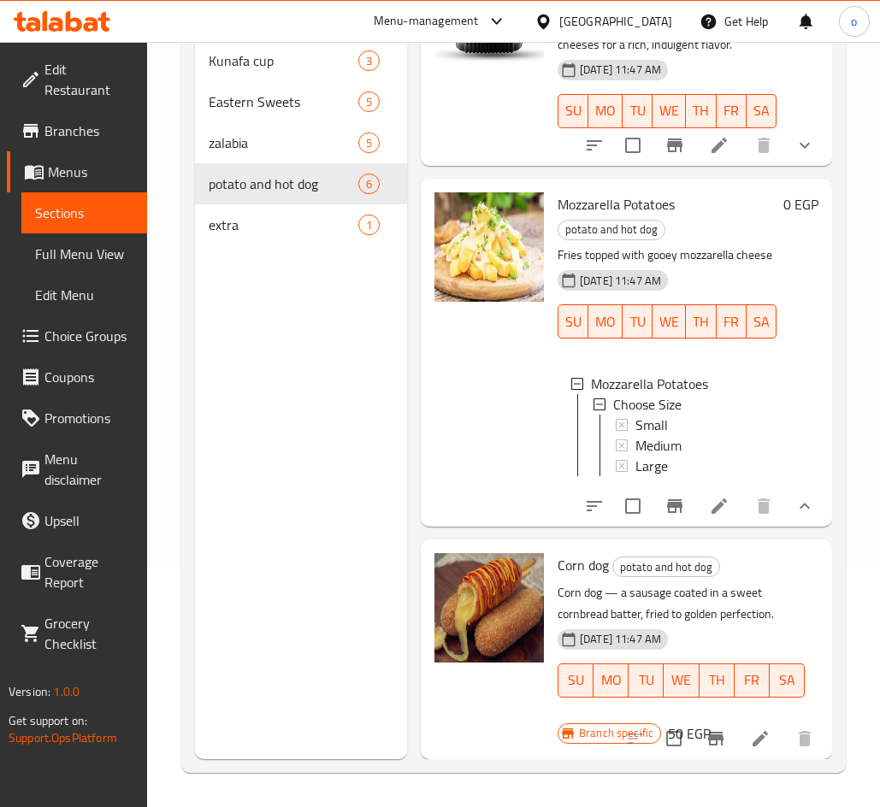
click at [736, 739] on li at bounding box center [760, 738] width 48 height 31
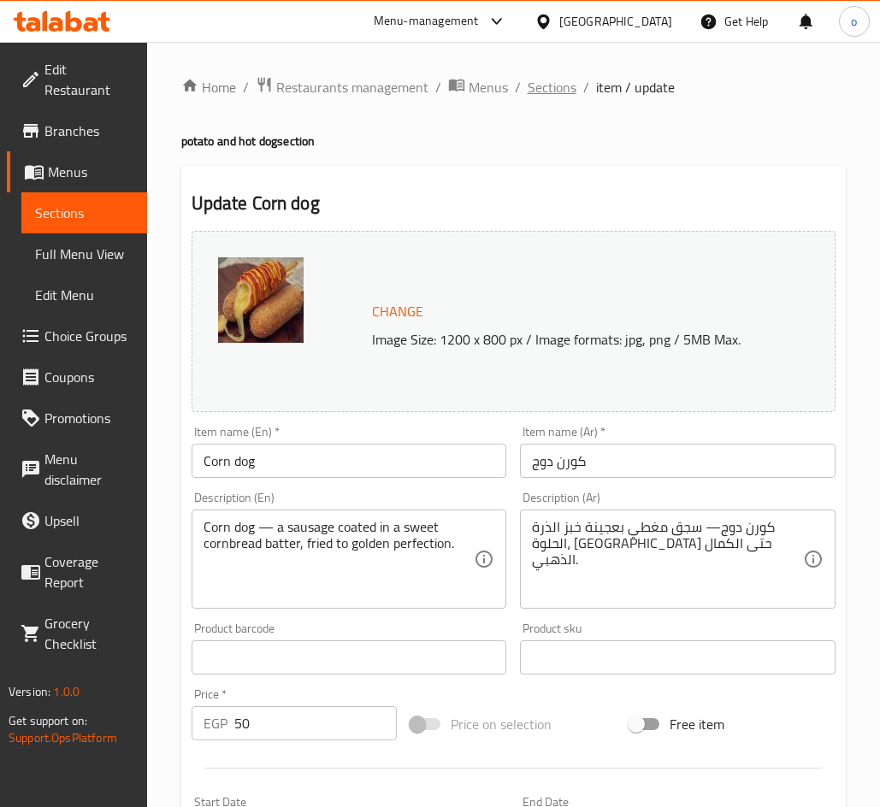
click at [532, 95] on span "Sections" at bounding box center [551, 87] width 49 height 21
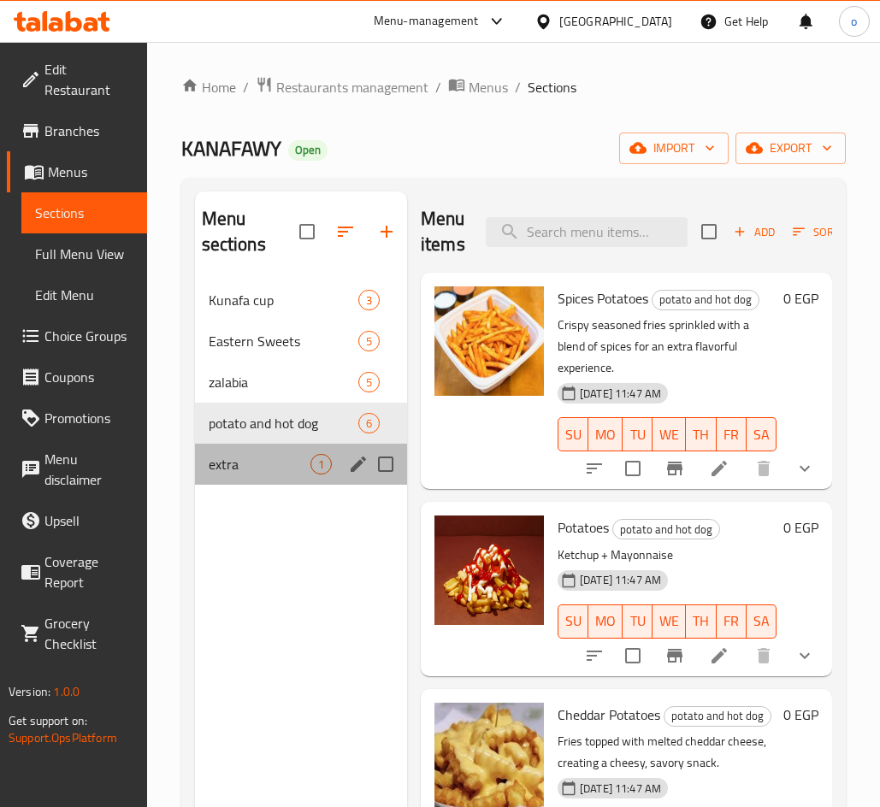
click at [257, 476] on div "extra 1" at bounding box center [301, 464] width 212 height 41
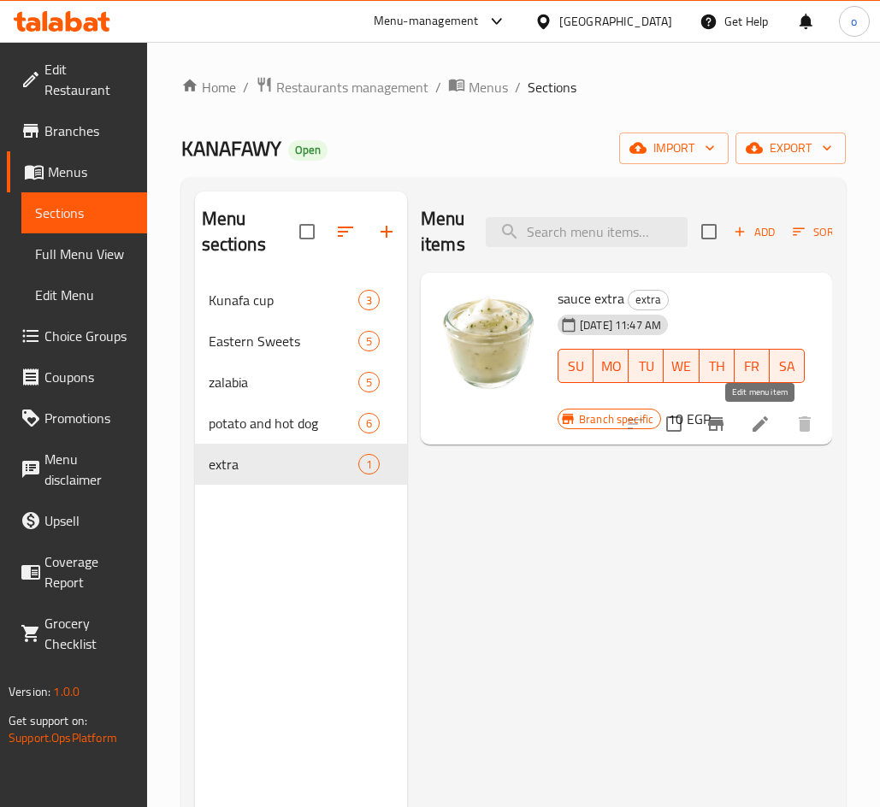
click at [758, 429] on icon at bounding box center [759, 423] width 15 height 15
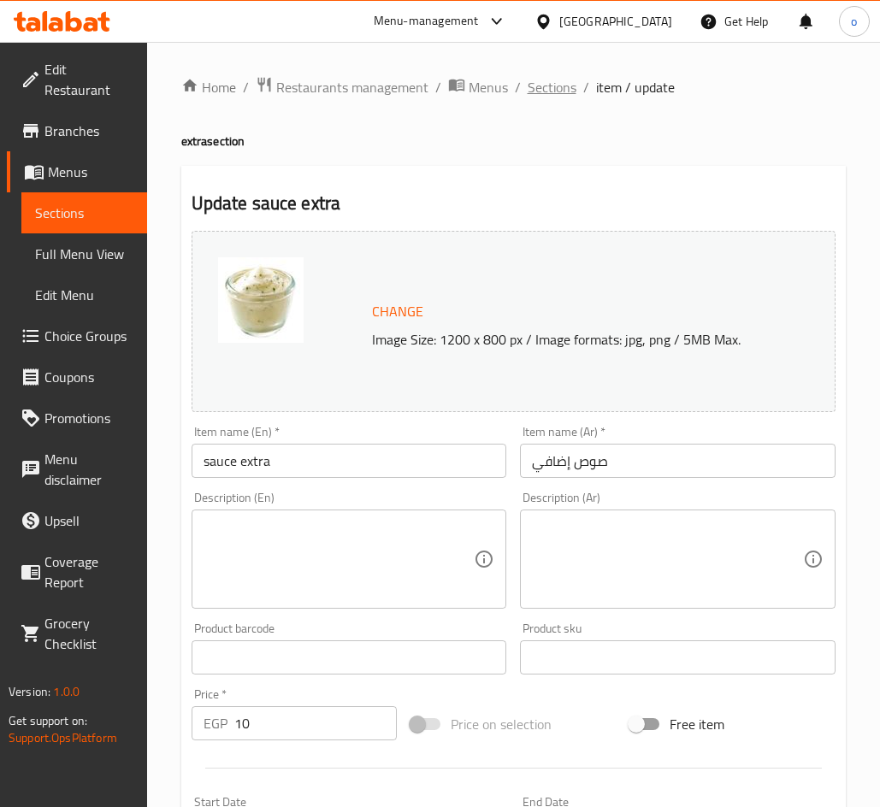
click at [539, 87] on span "Sections" at bounding box center [551, 87] width 49 height 21
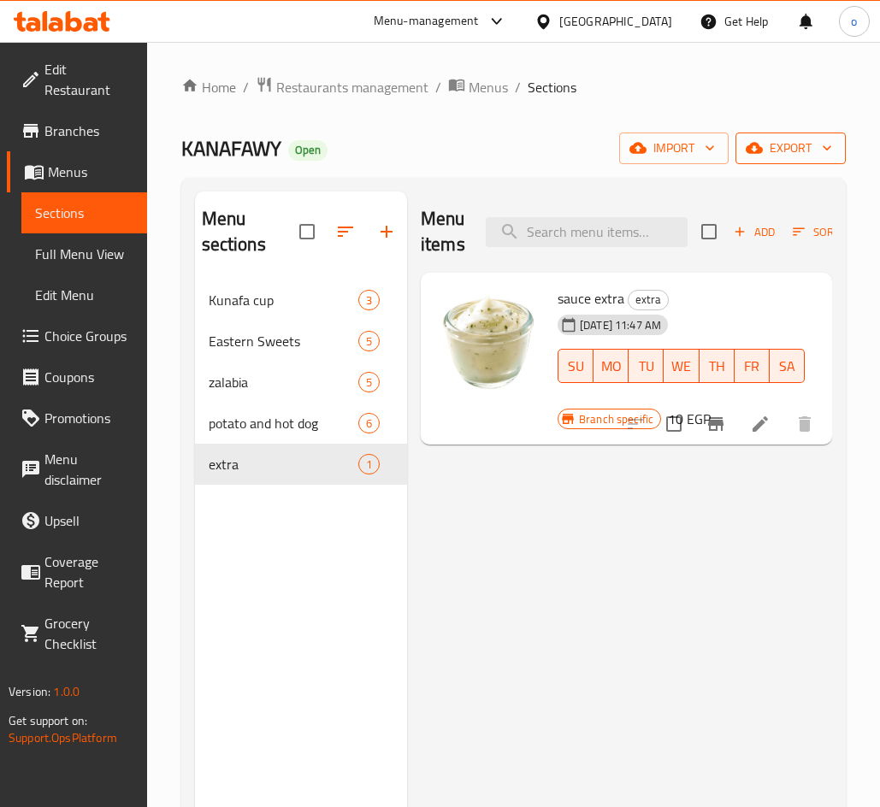
click at [791, 144] on span "export" at bounding box center [790, 148] width 83 height 21
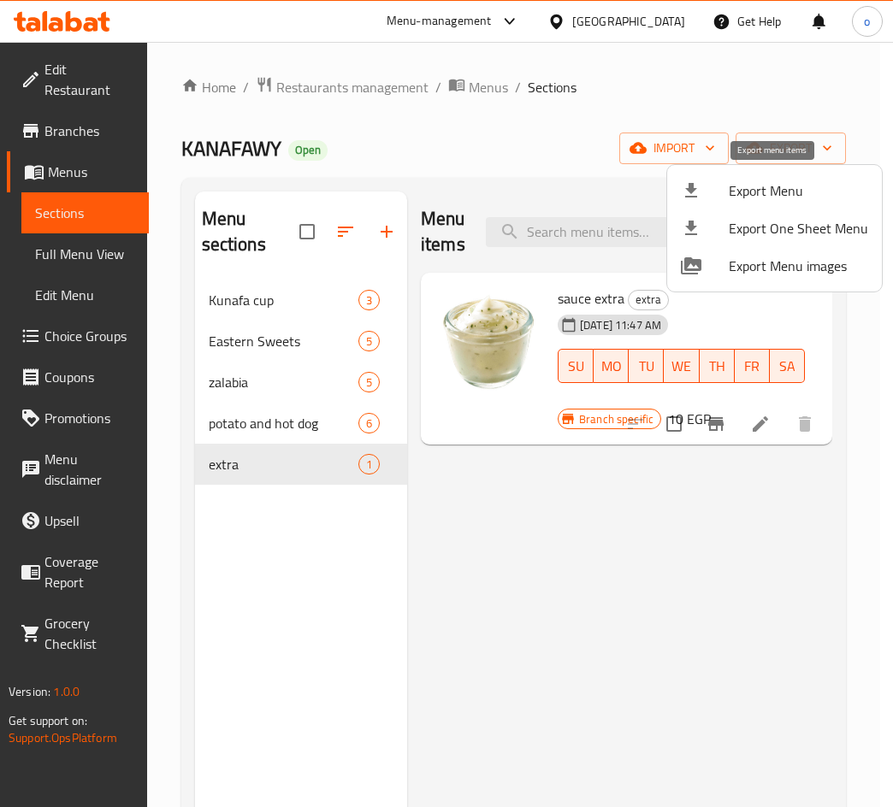
click at [758, 180] on span "Export Menu" at bounding box center [797, 190] width 139 height 21
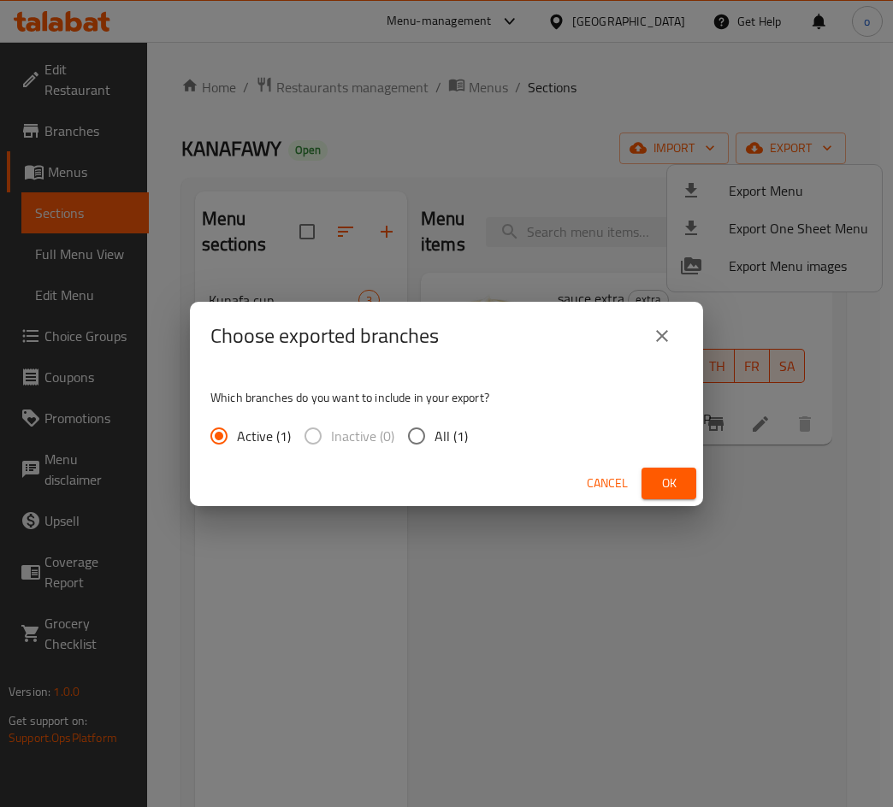
click at [431, 444] on input "All (1)" at bounding box center [416, 436] width 36 height 36
radio input "true"
click at [670, 490] on span "Ok" at bounding box center [668, 483] width 27 height 21
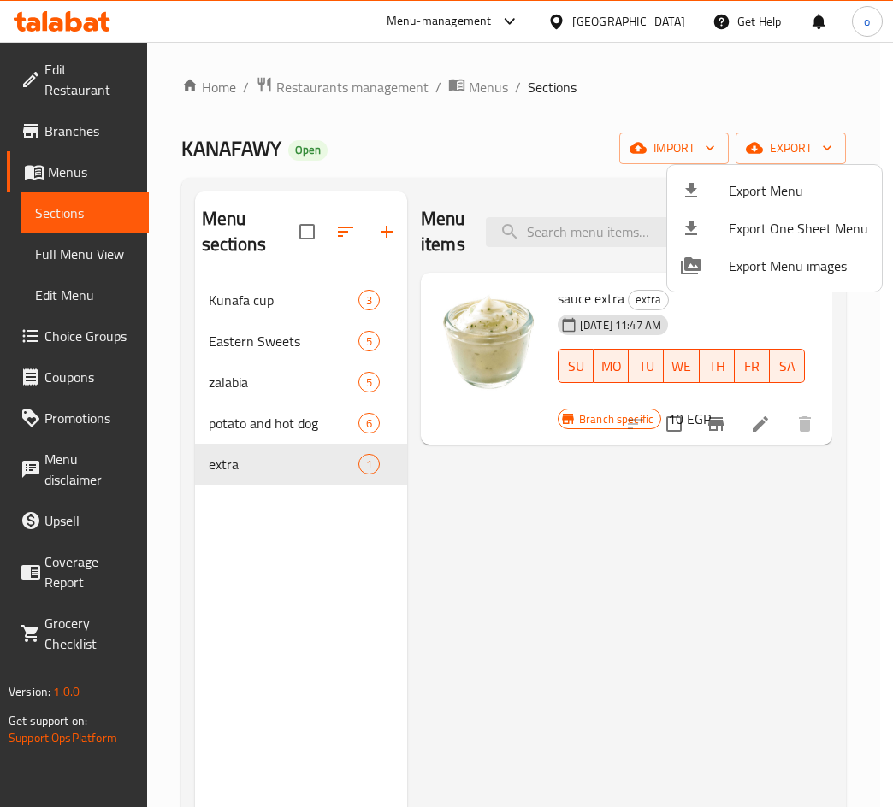
click at [286, 316] on div at bounding box center [446, 403] width 893 height 807
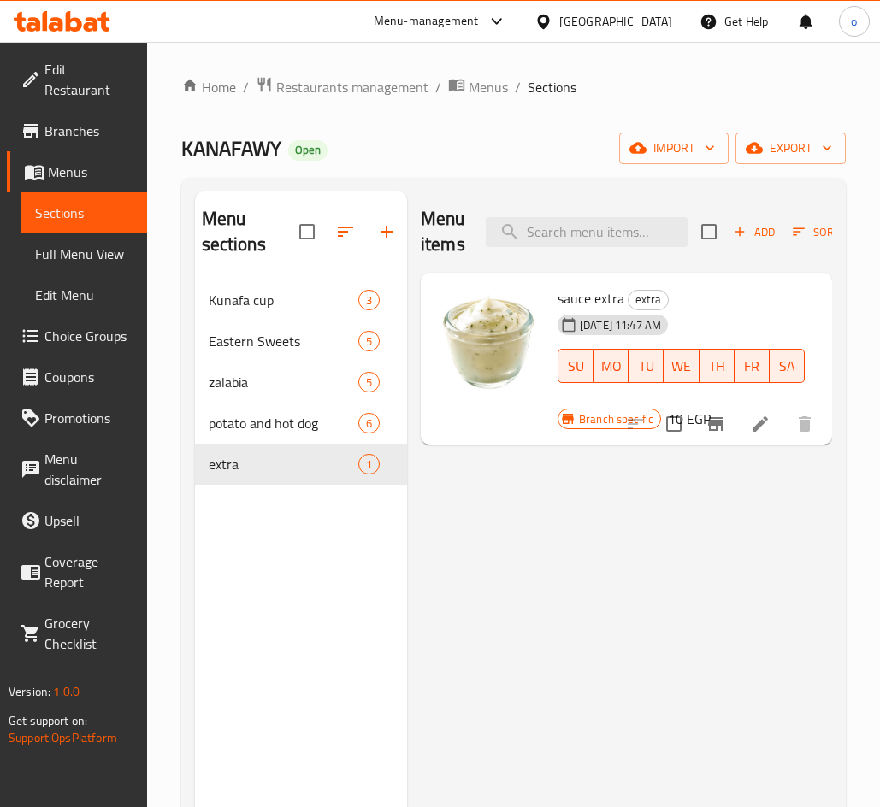
click at [265, 311] on div "Kunafa cup 3" at bounding box center [301, 300] width 212 height 41
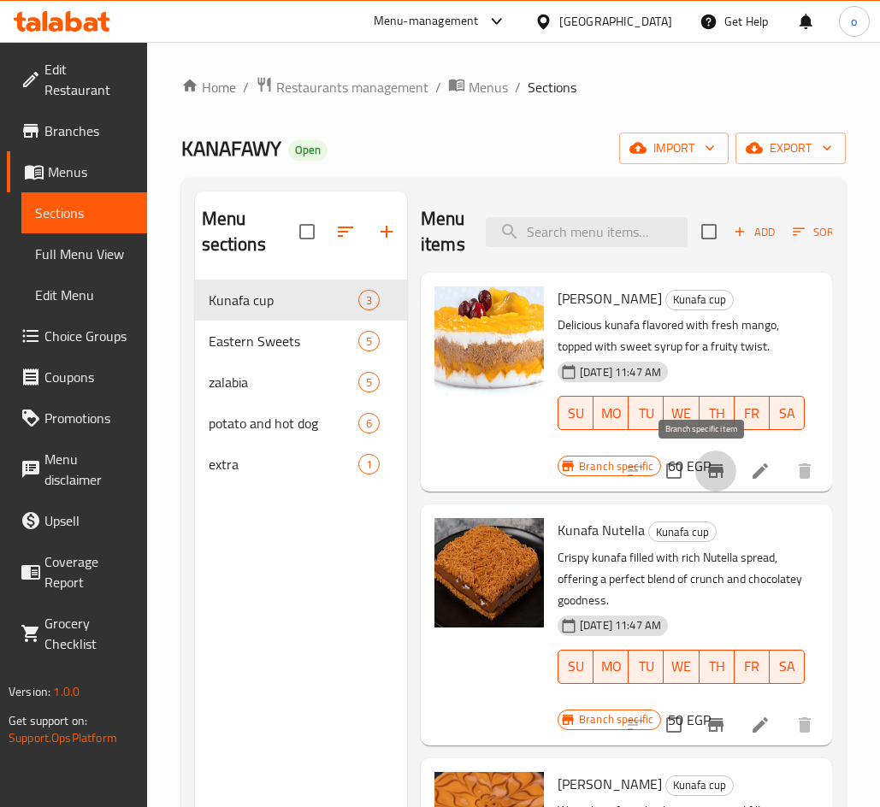
click at [708, 477] on icon "Branch-specific-item" at bounding box center [715, 471] width 15 height 14
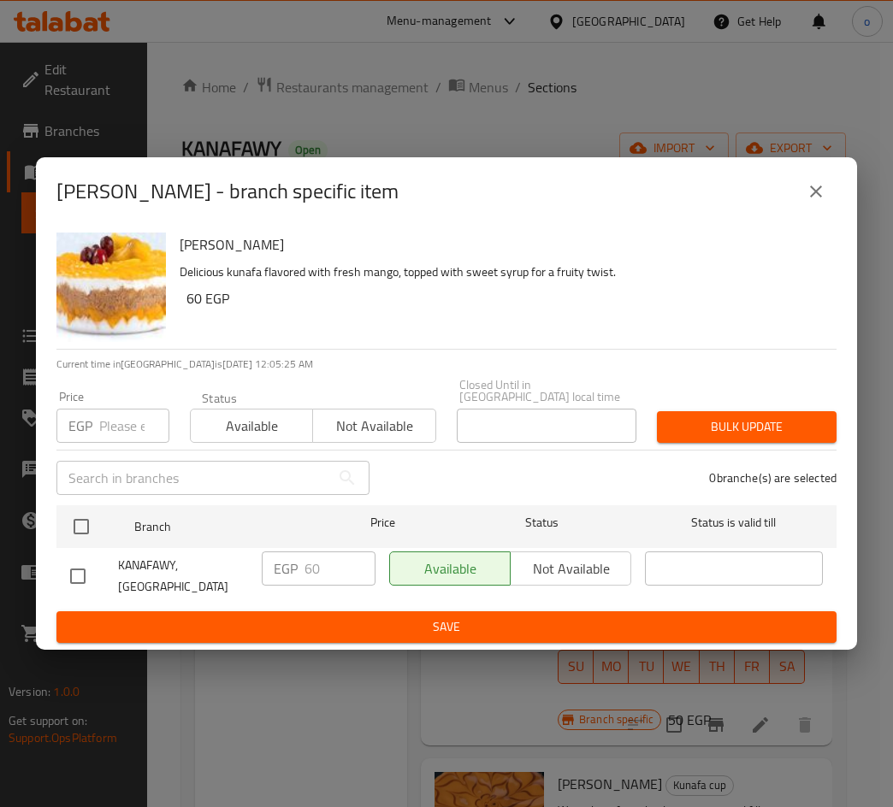
click at [799, 212] on div "Mango Kunafa - branch specific item" at bounding box center [446, 191] width 780 height 41
click at [808, 212] on button "close" at bounding box center [815, 191] width 41 height 41
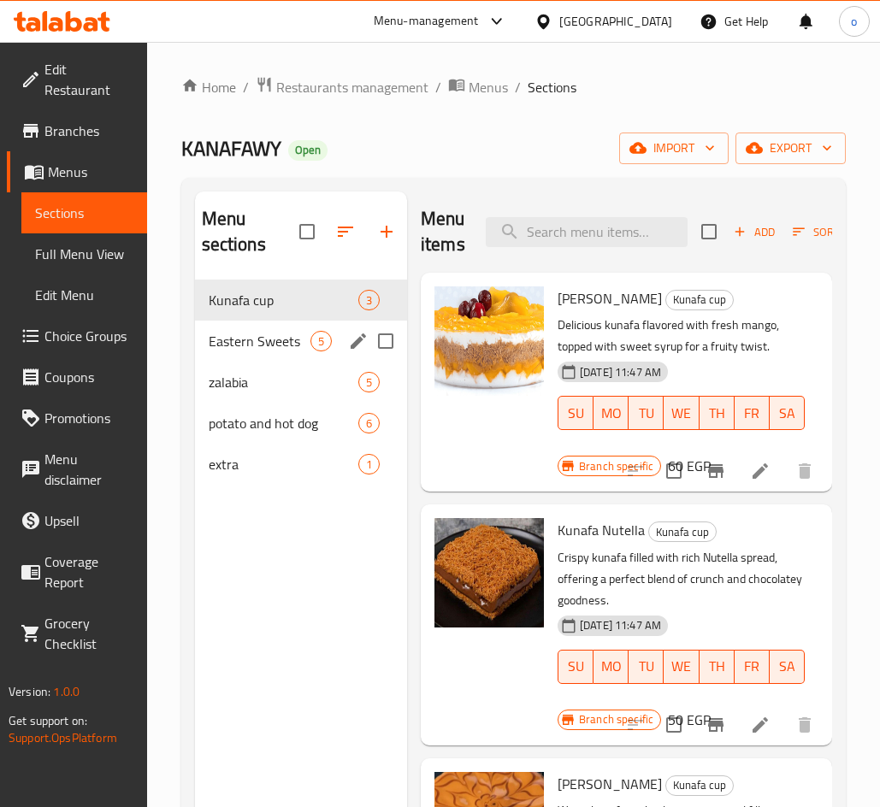
click at [279, 351] on div "Eastern Sweets 5" at bounding box center [301, 341] width 212 height 41
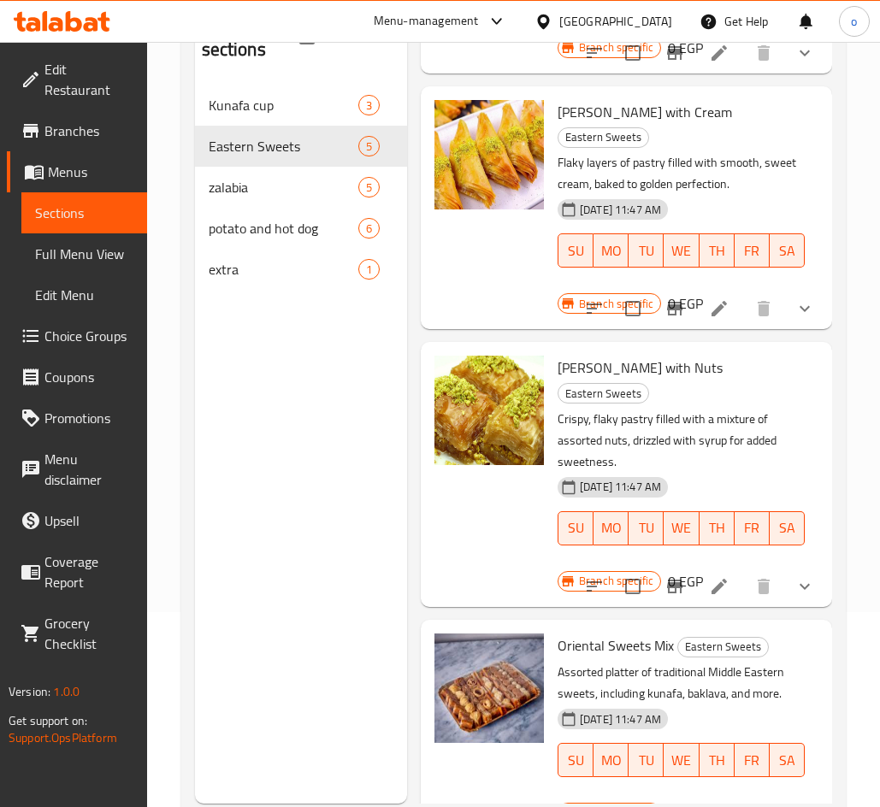
scroll to position [239, 0]
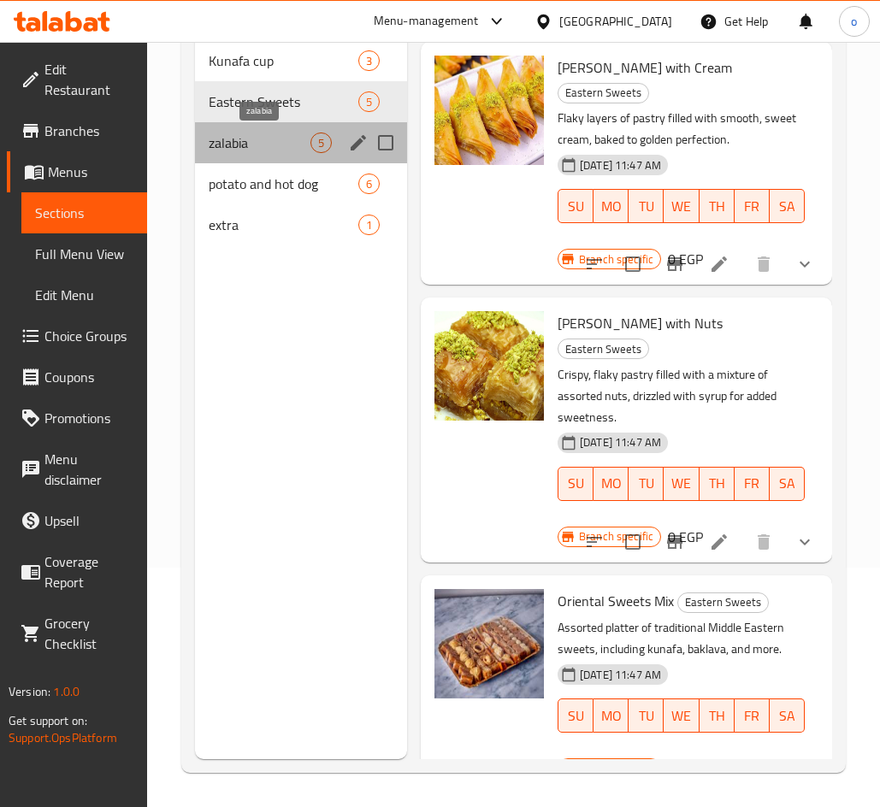
click at [241, 138] on span "zalabia" at bounding box center [260, 143] width 102 height 21
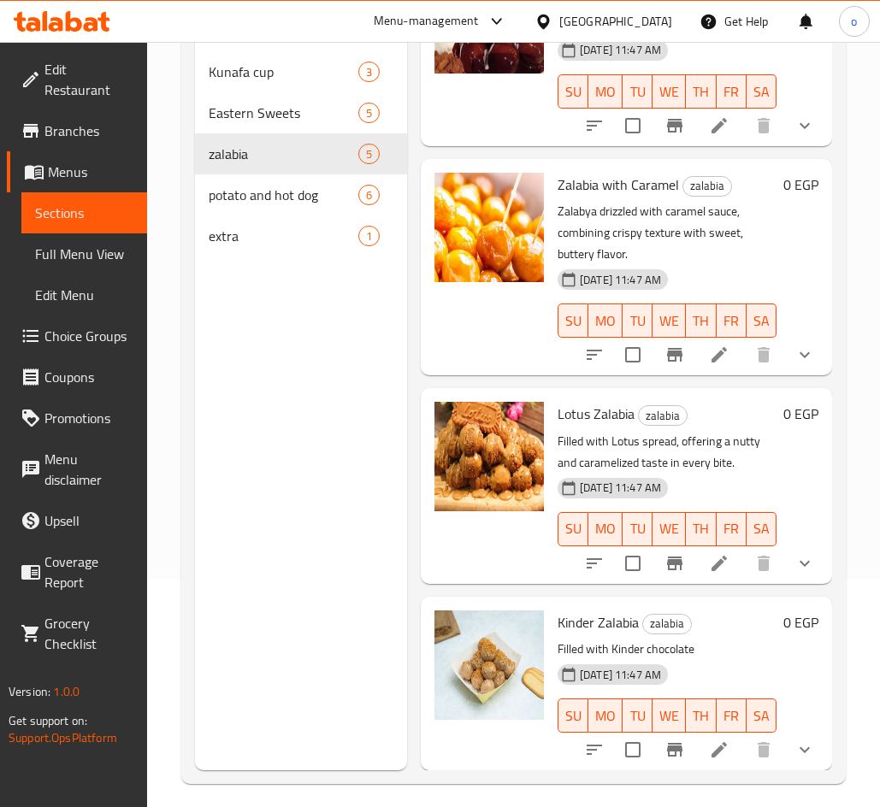
scroll to position [239, 0]
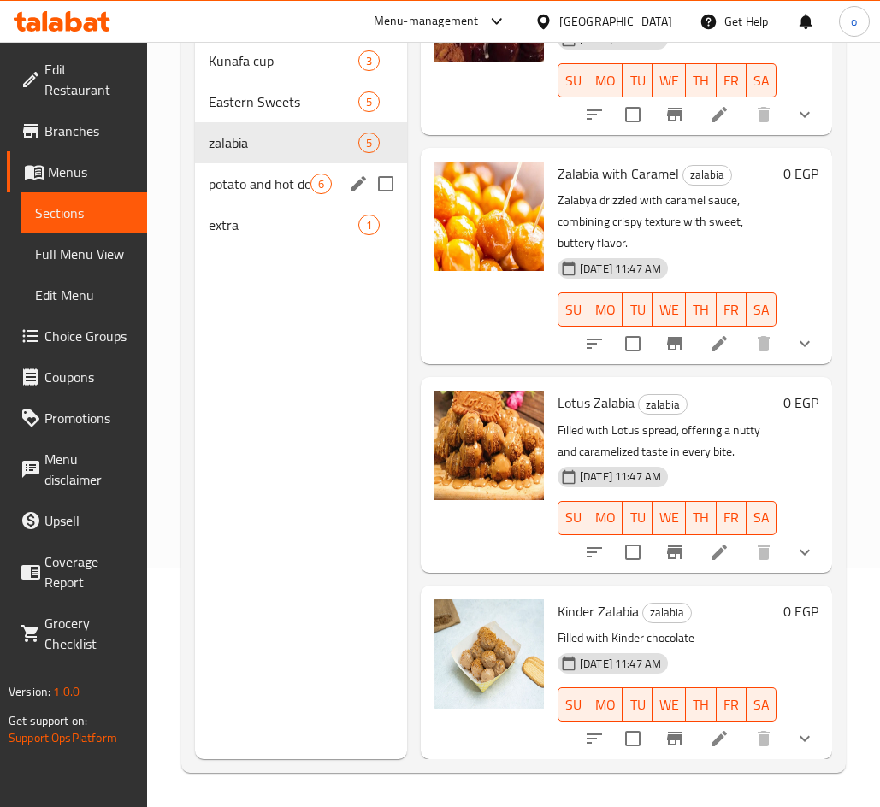
click at [311, 180] on span "6" at bounding box center [321, 184] width 20 height 16
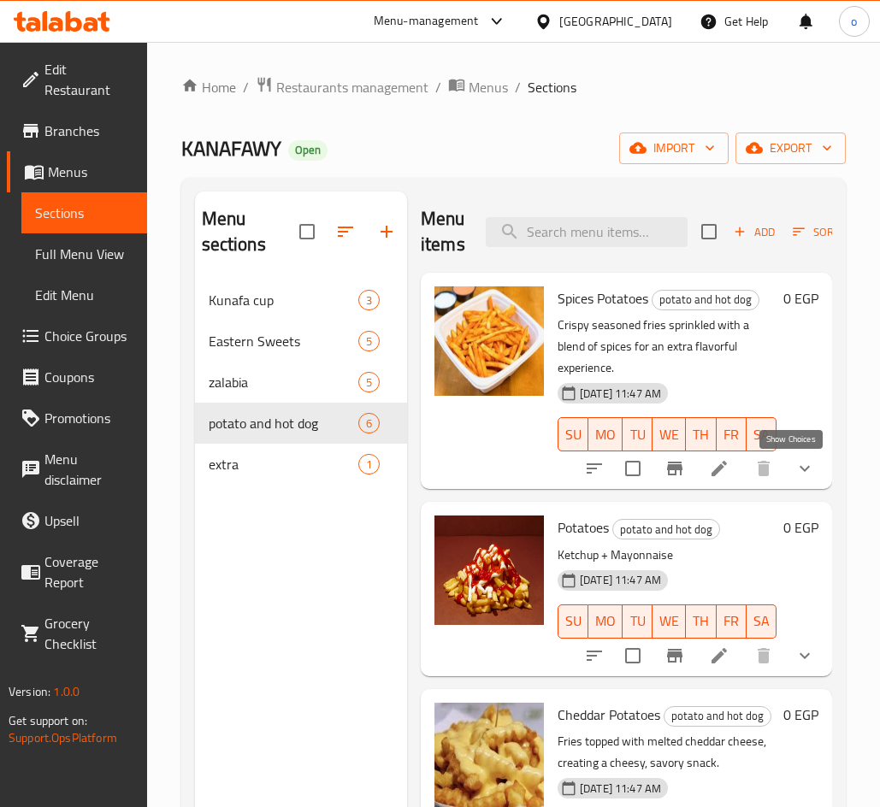
click at [797, 475] on icon "show more" at bounding box center [804, 468] width 21 height 21
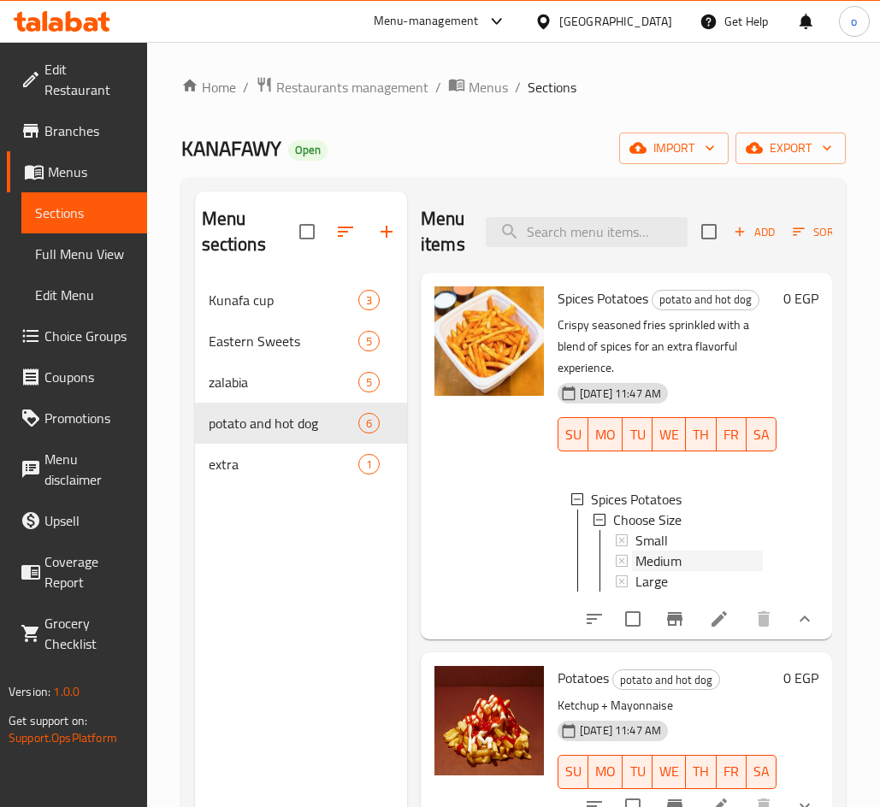
click at [651, 551] on span "Medium" at bounding box center [658, 561] width 46 height 21
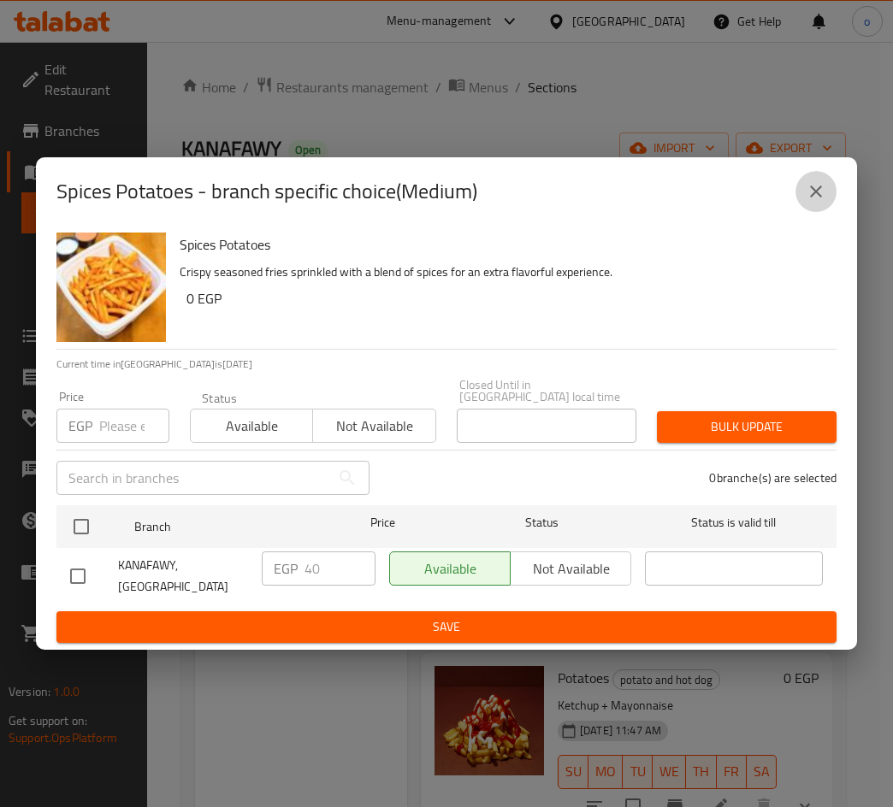
click at [823, 202] on icon "close" at bounding box center [815, 191] width 21 height 21
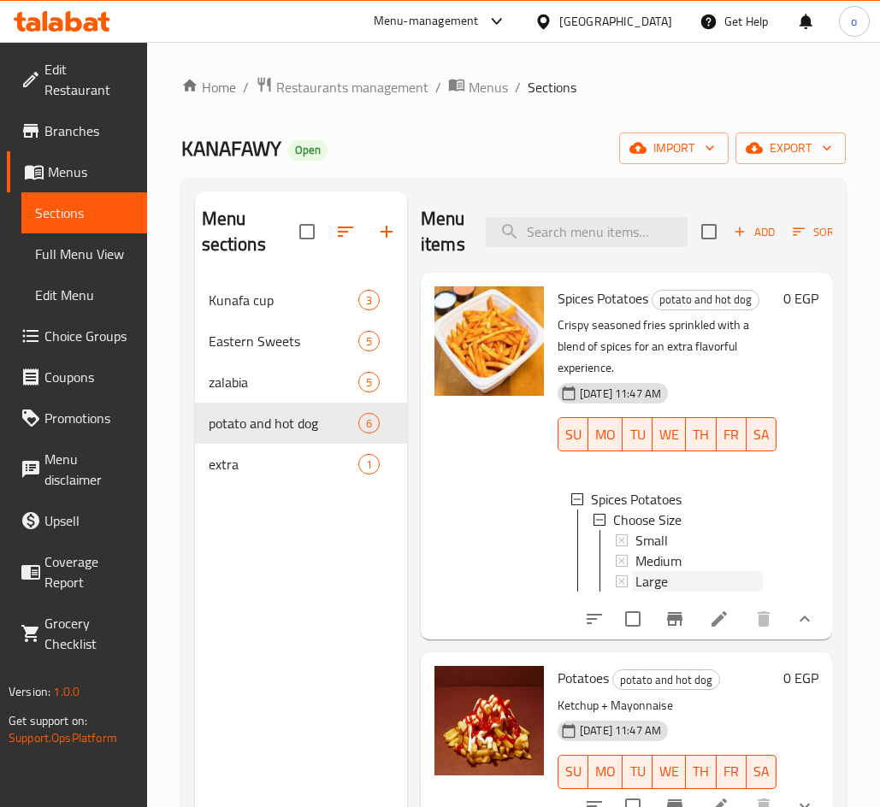
click at [666, 571] on span "Large" at bounding box center [651, 581] width 32 height 21
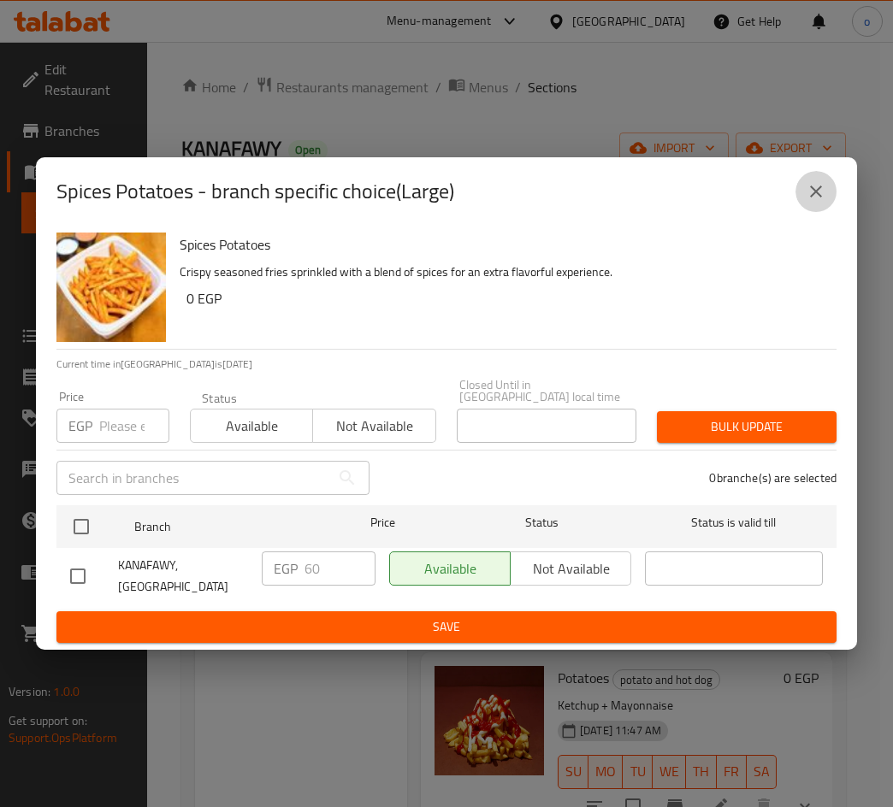
click at [804, 206] on button "close" at bounding box center [815, 191] width 41 height 41
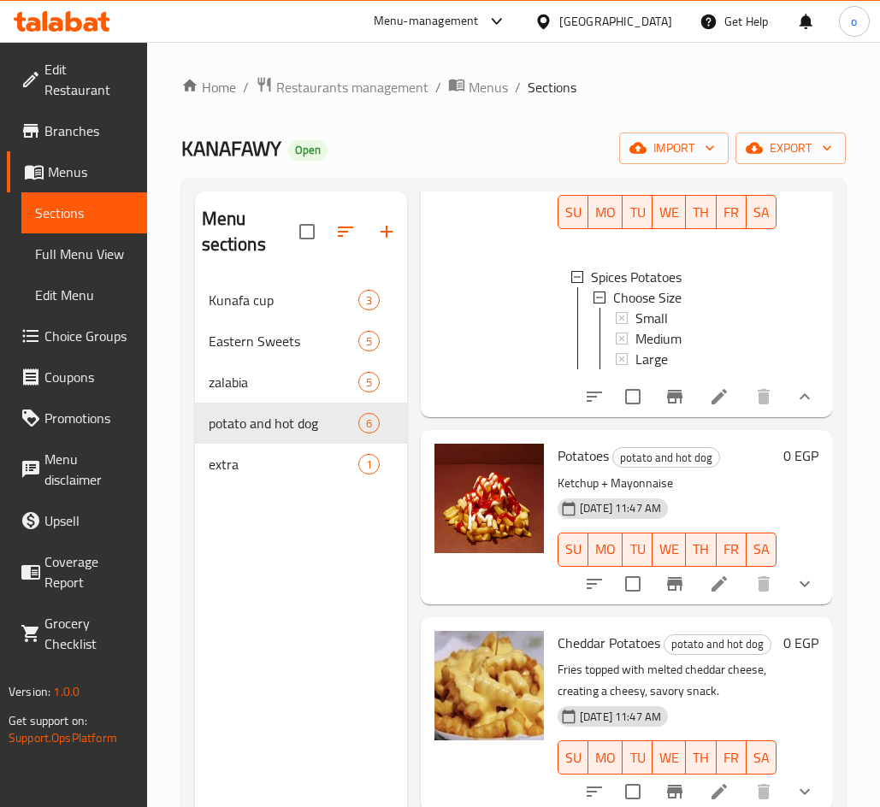
scroll to position [256, 0]
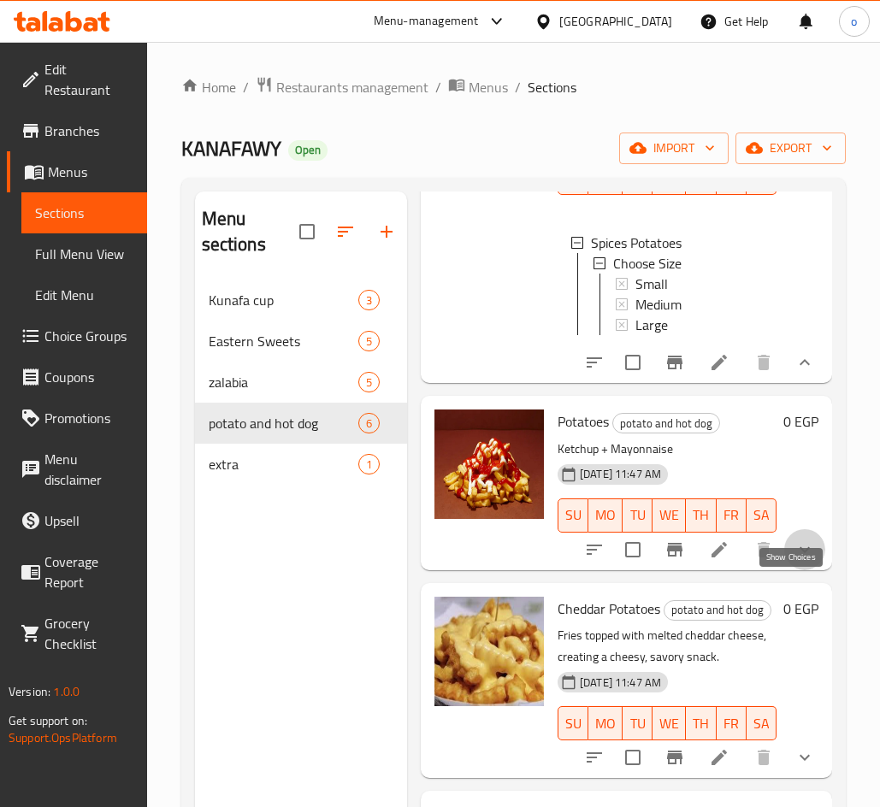
click at [794, 560] on icon "show more" at bounding box center [804, 549] width 21 height 21
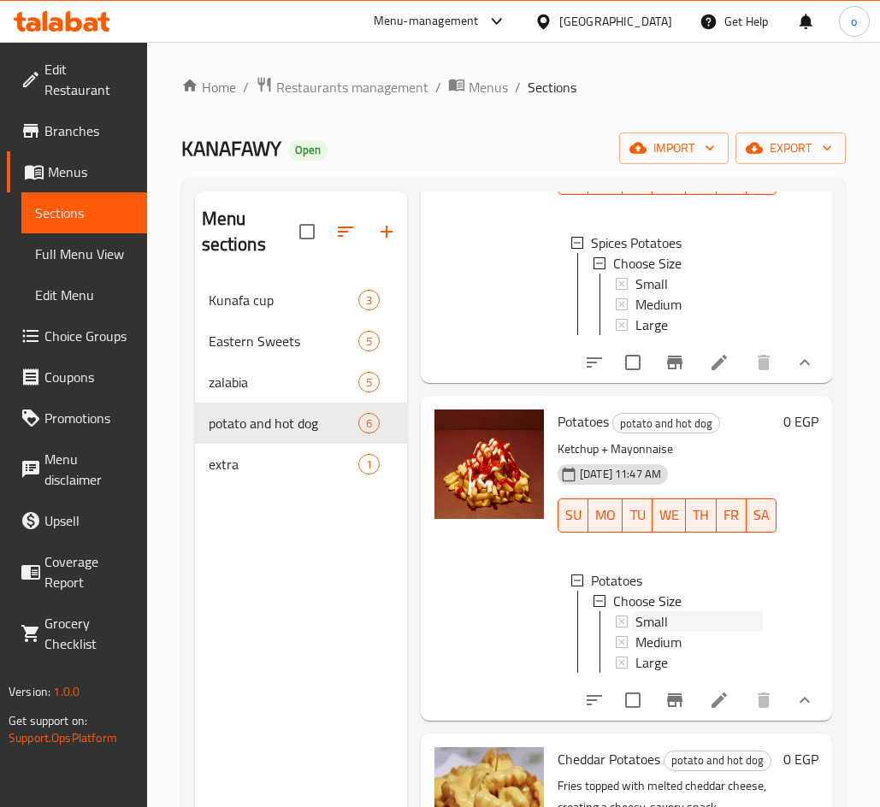
click at [696, 632] on div "Small" at bounding box center [698, 621] width 127 height 21
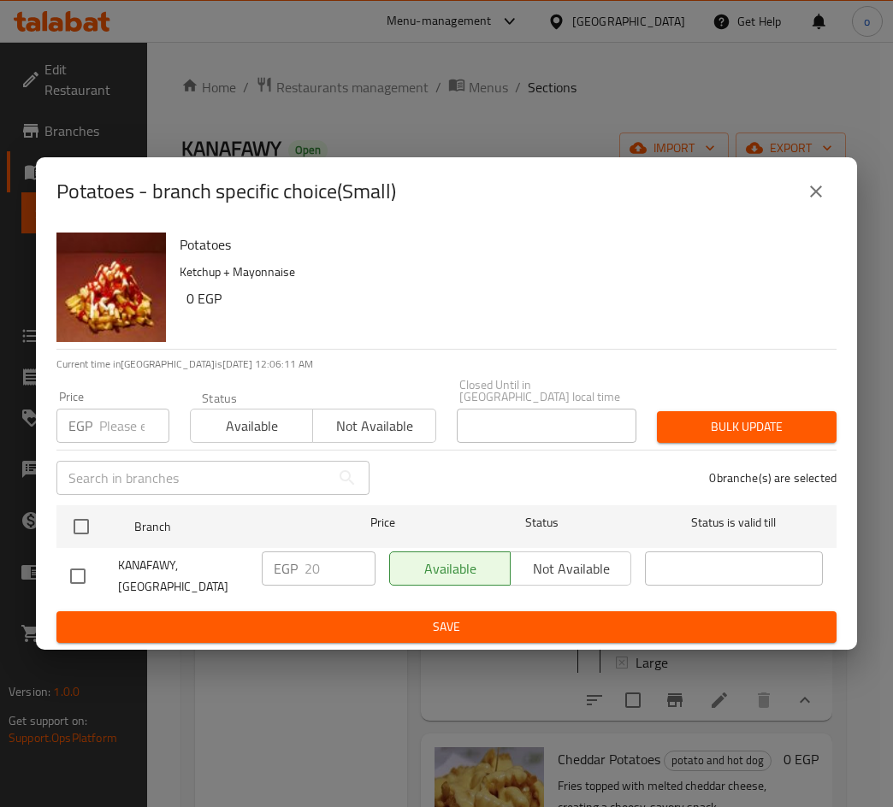
click at [837, 191] on div "Potatoes - branch specific choice(Small)" at bounding box center [446, 191] width 821 height 68
click at [818, 212] on button "close" at bounding box center [815, 191] width 41 height 41
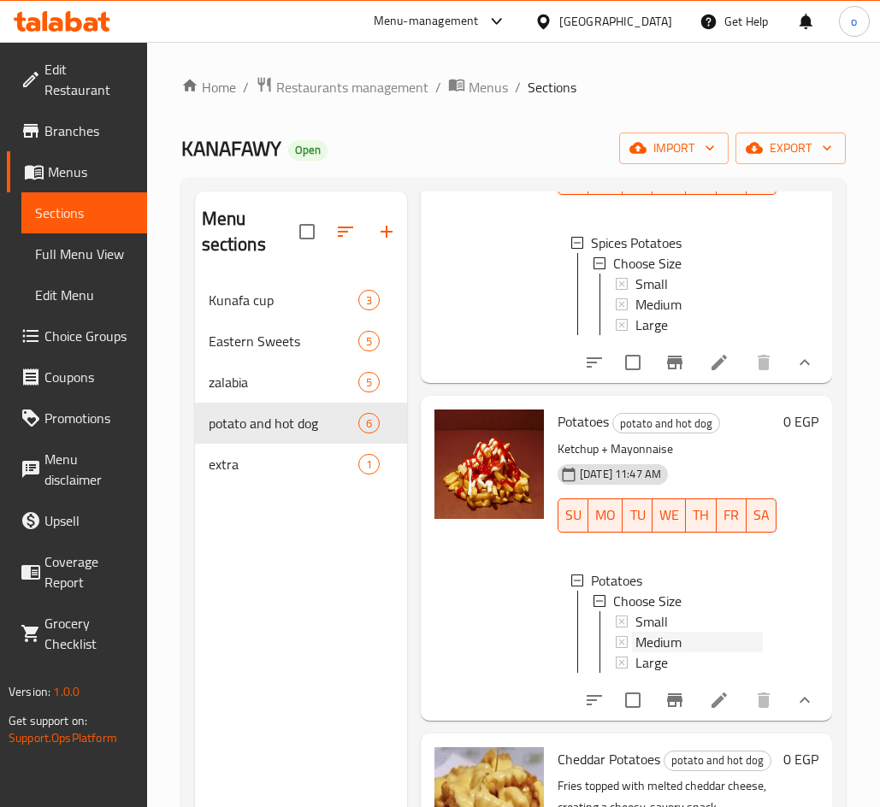
click at [681, 652] on span "Medium" at bounding box center [658, 642] width 46 height 21
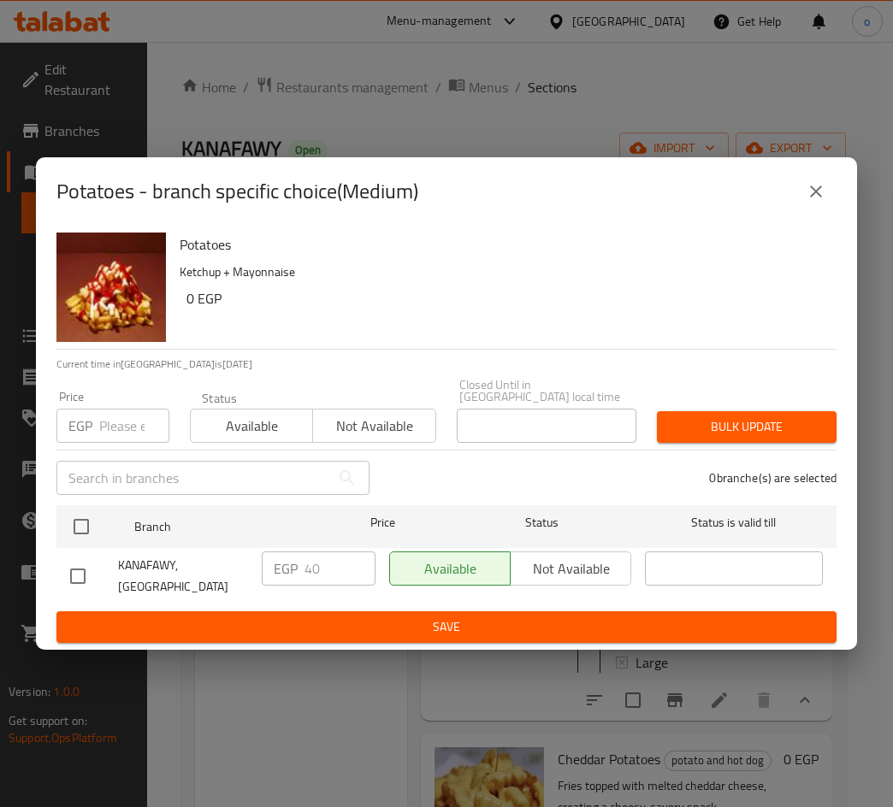
click at [804, 197] on button "close" at bounding box center [815, 191] width 41 height 41
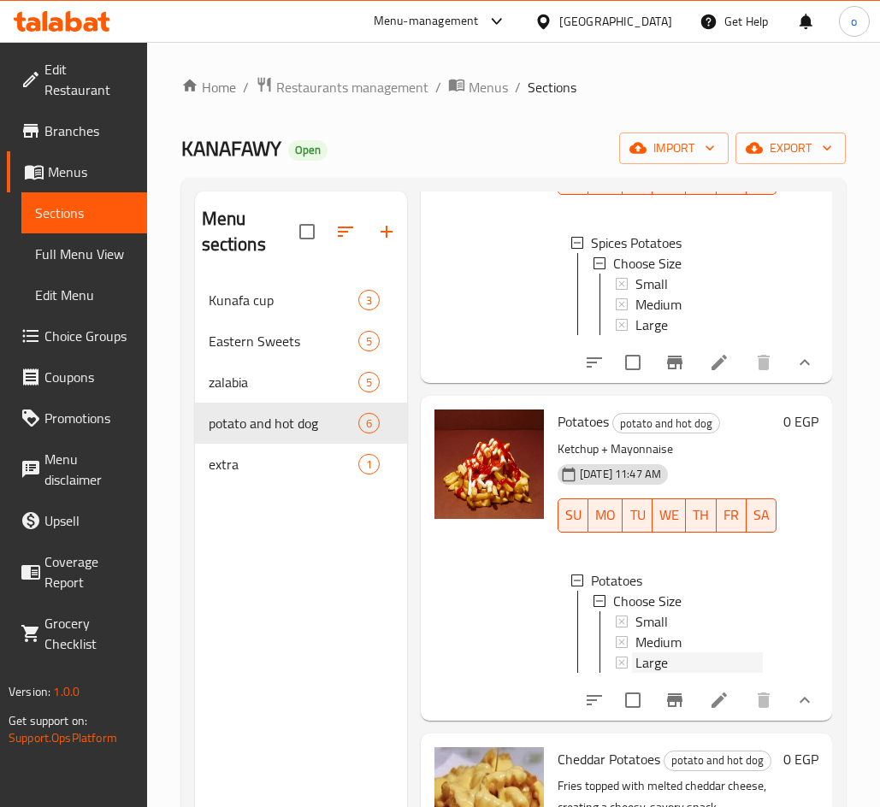
click at [652, 669] on span "Large" at bounding box center [651, 662] width 32 height 21
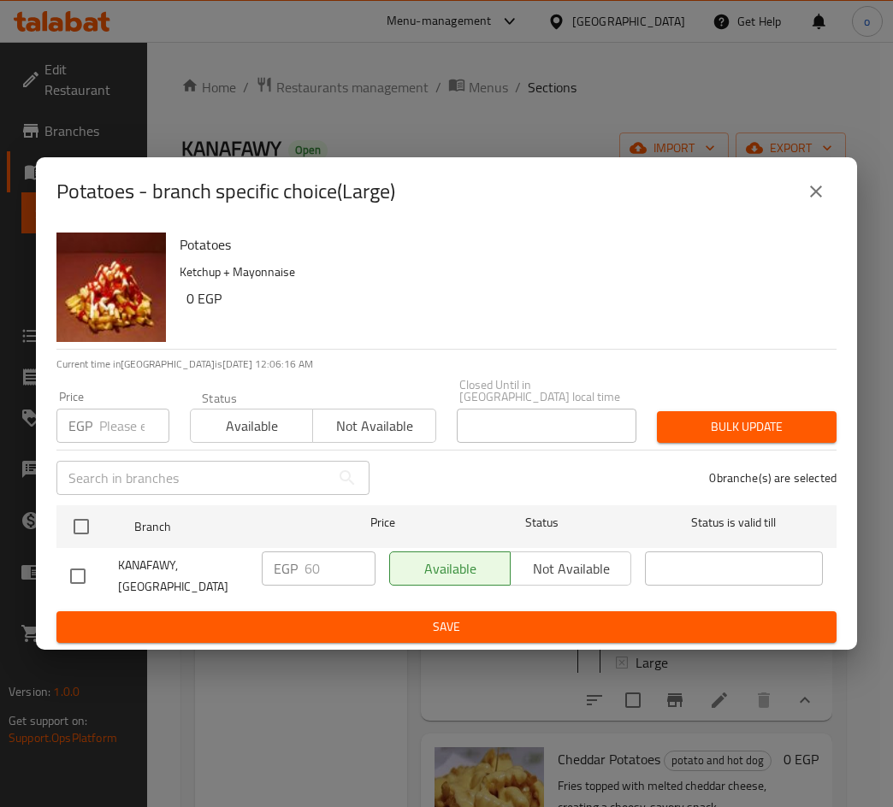
click at [822, 202] on icon "close" at bounding box center [815, 191] width 21 height 21
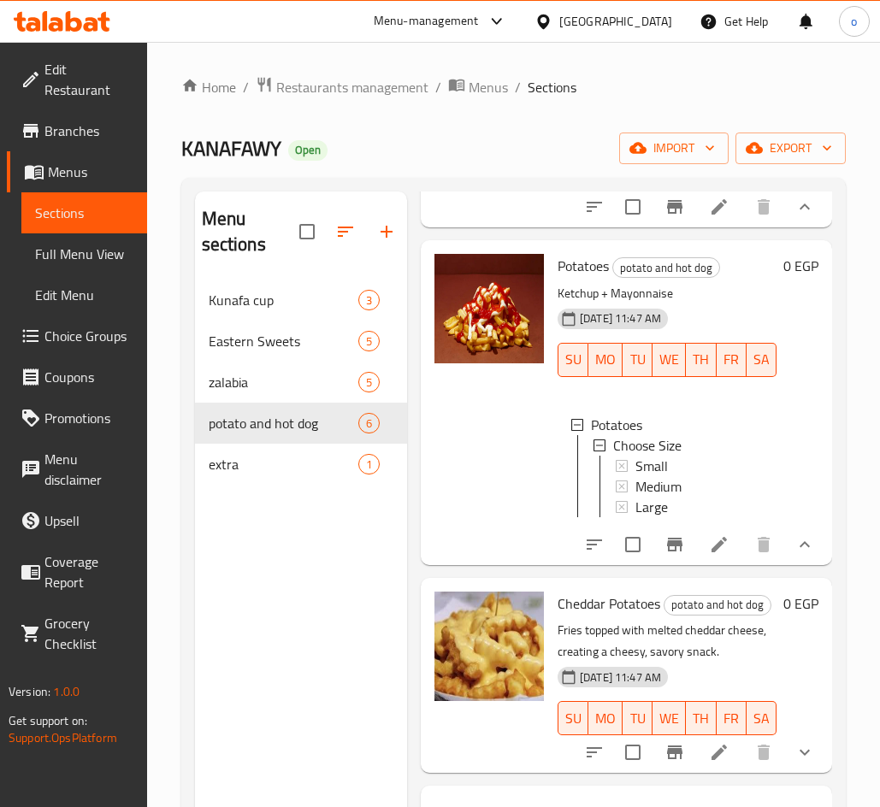
scroll to position [598, 0]
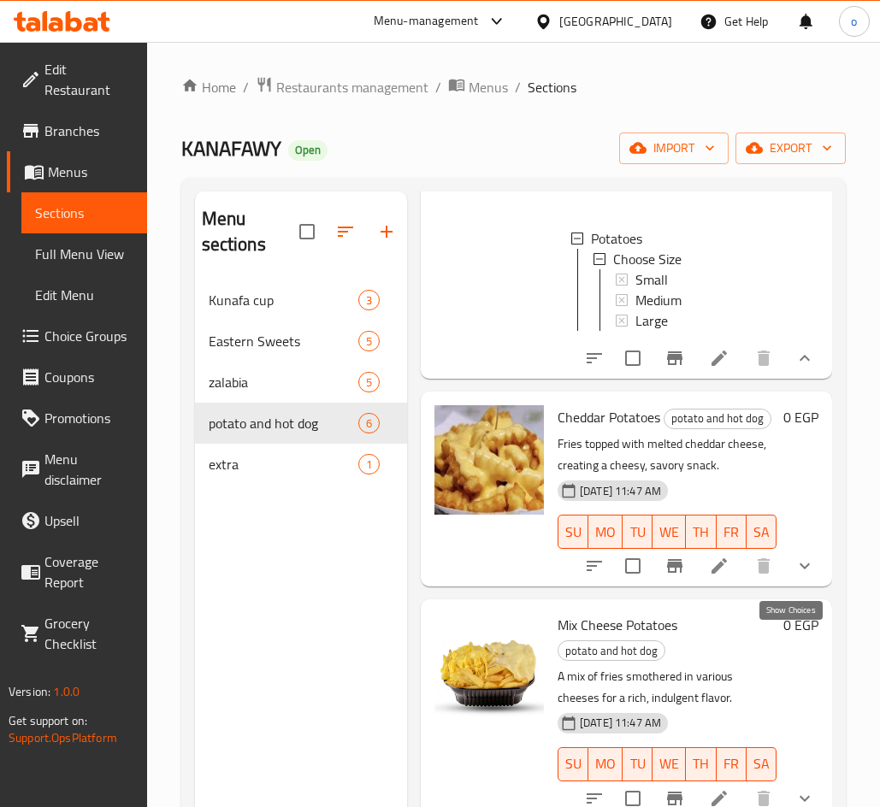
click at [794, 576] on icon "show more" at bounding box center [804, 566] width 21 height 21
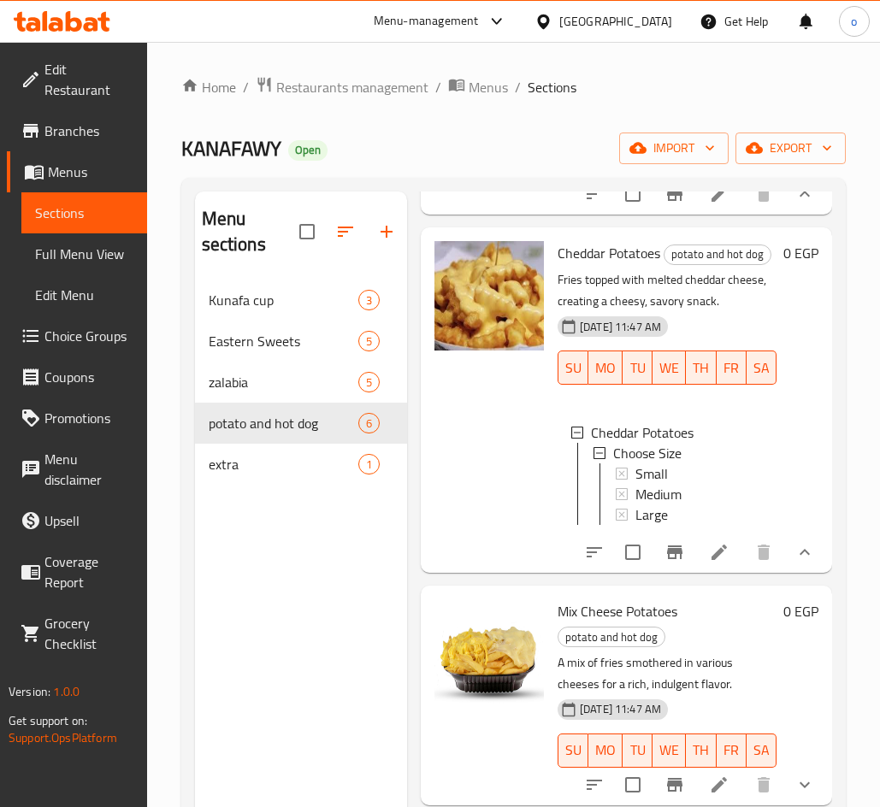
scroll to position [769, 0]
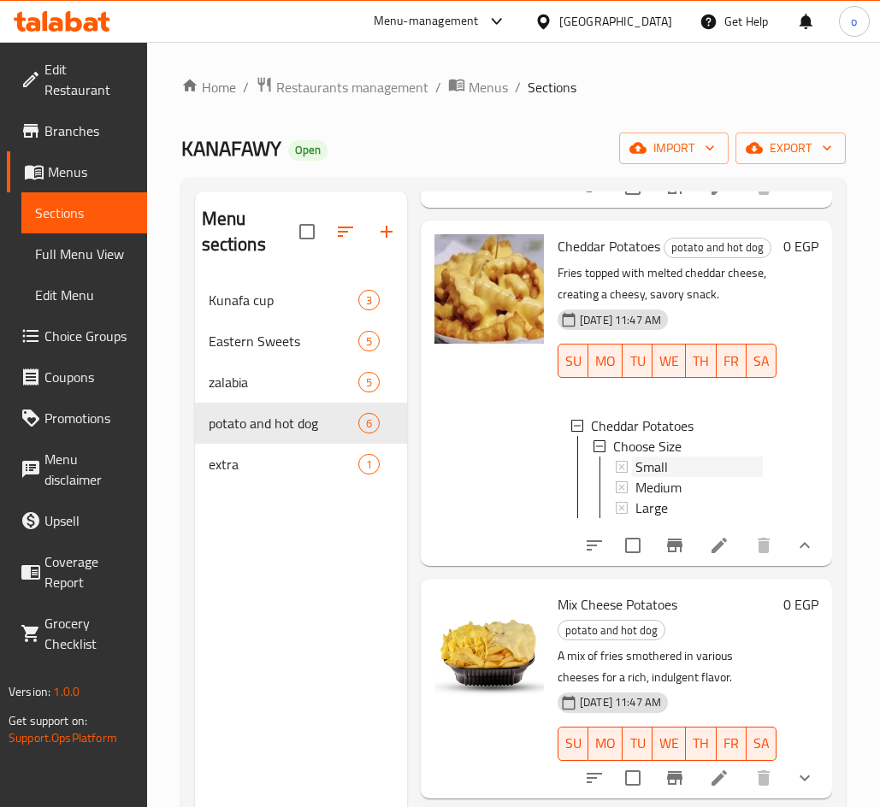
click at [674, 477] on div "Small" at bounding box center [698, 467] width 127 height 21
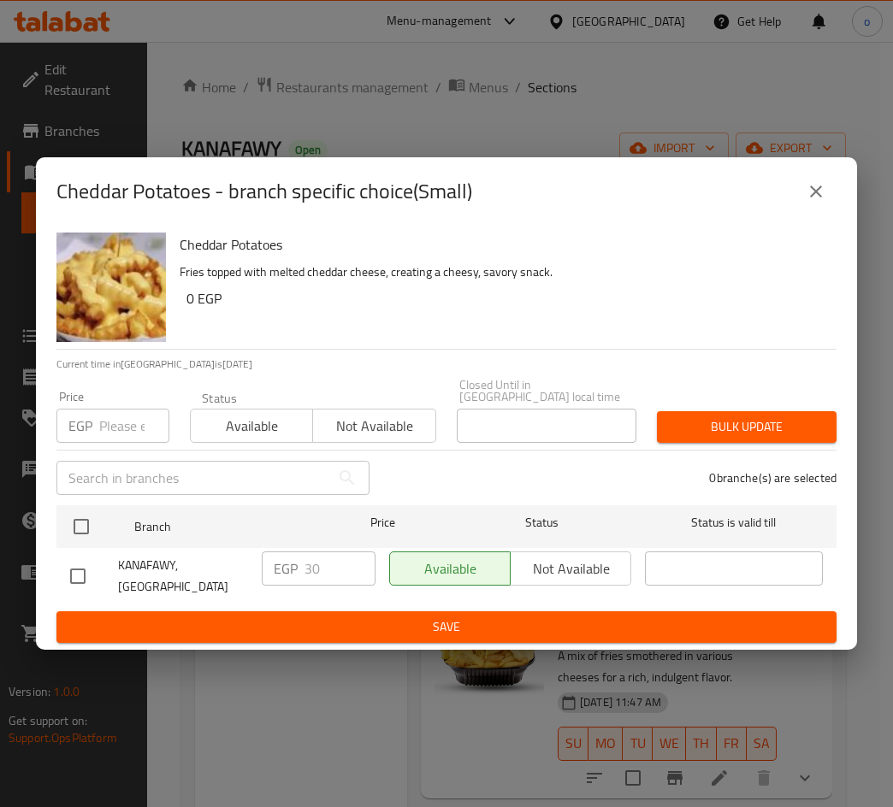
click at [822, 199] on icon "close" at bounding box center [815, 191] width 21 height 21
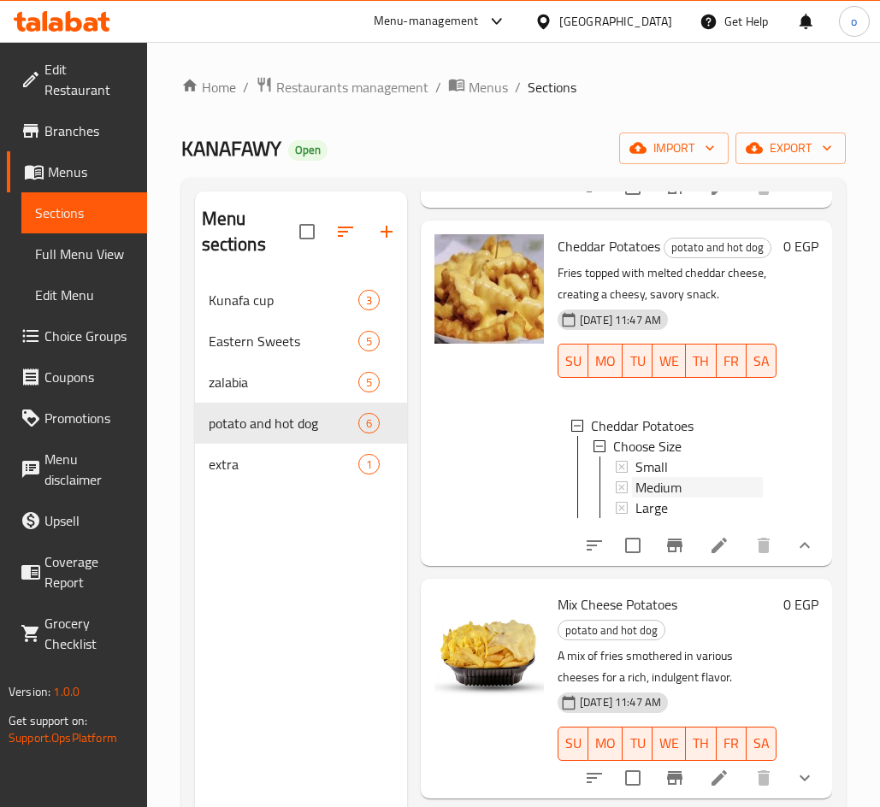
click at [669, 498] on span "Medium" at bounding box center [658, 487] width 46 height 21
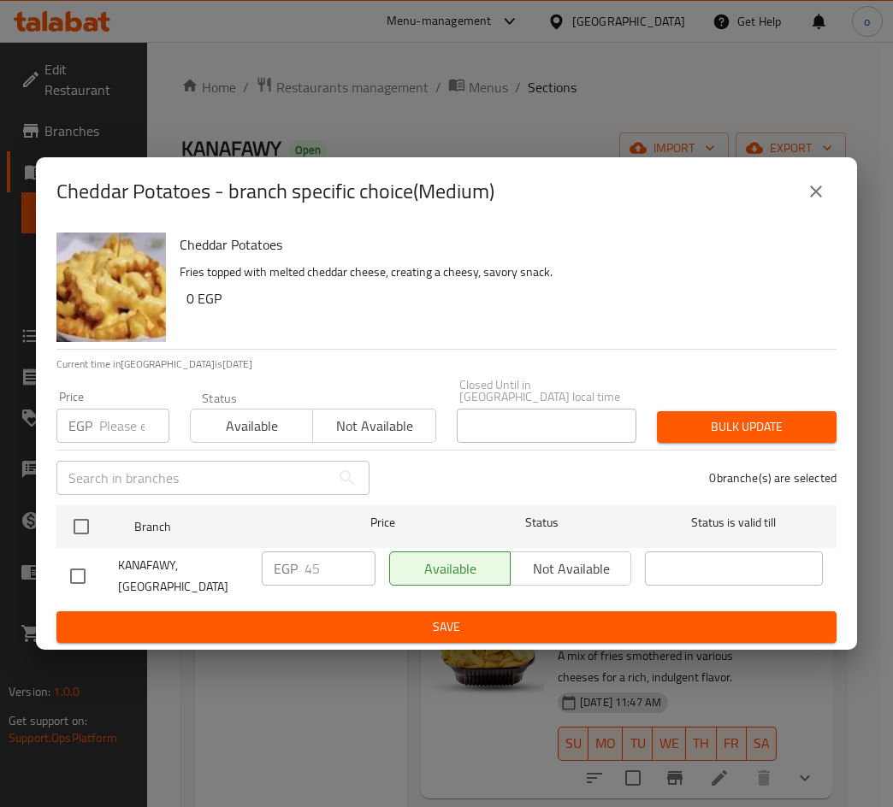
click at [818, 202] on icon "close" at bounding box center [815, 191] width 21 height 21
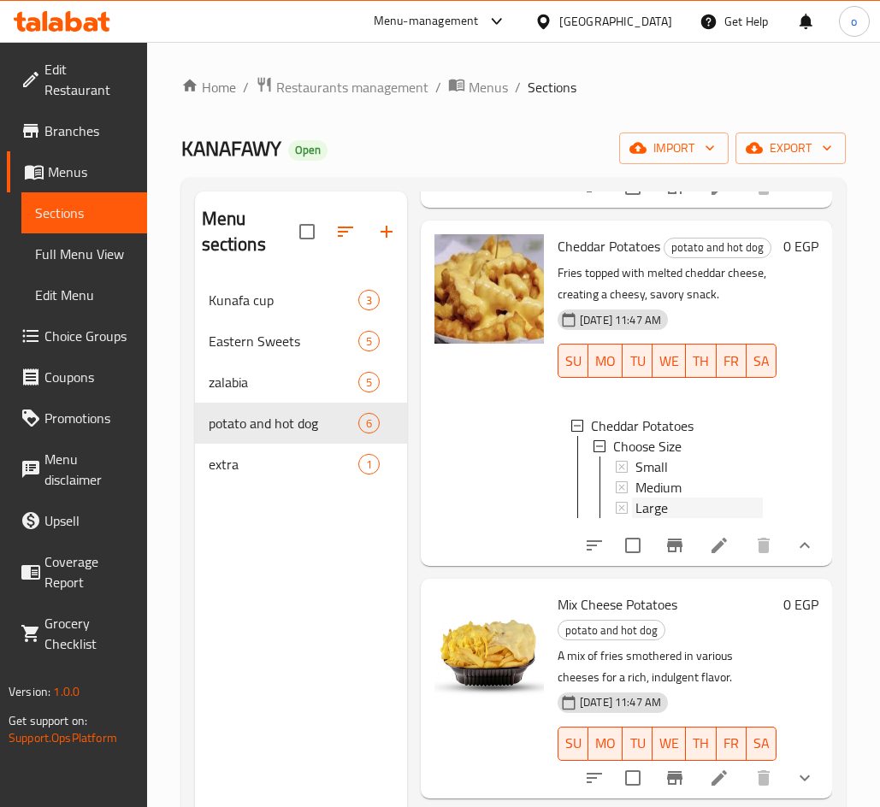
click at [677, 518] on div "Large" at bounding box center [698, 508] width 127 height 21
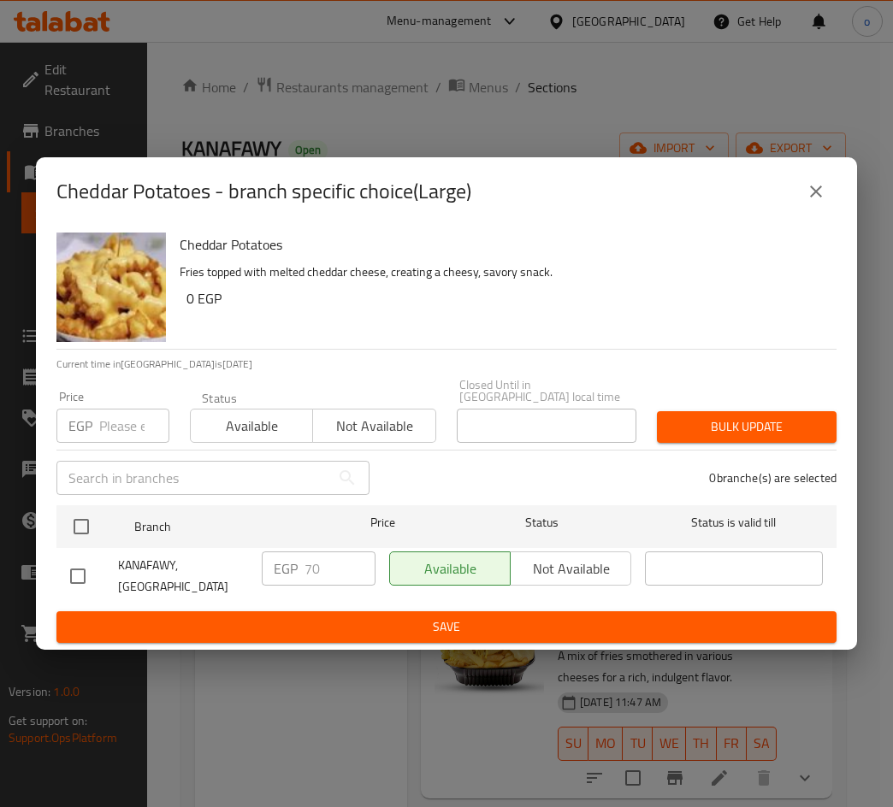
click at [806, 202] on icon "close" at bounding box center [815, 191] width 21 height 21
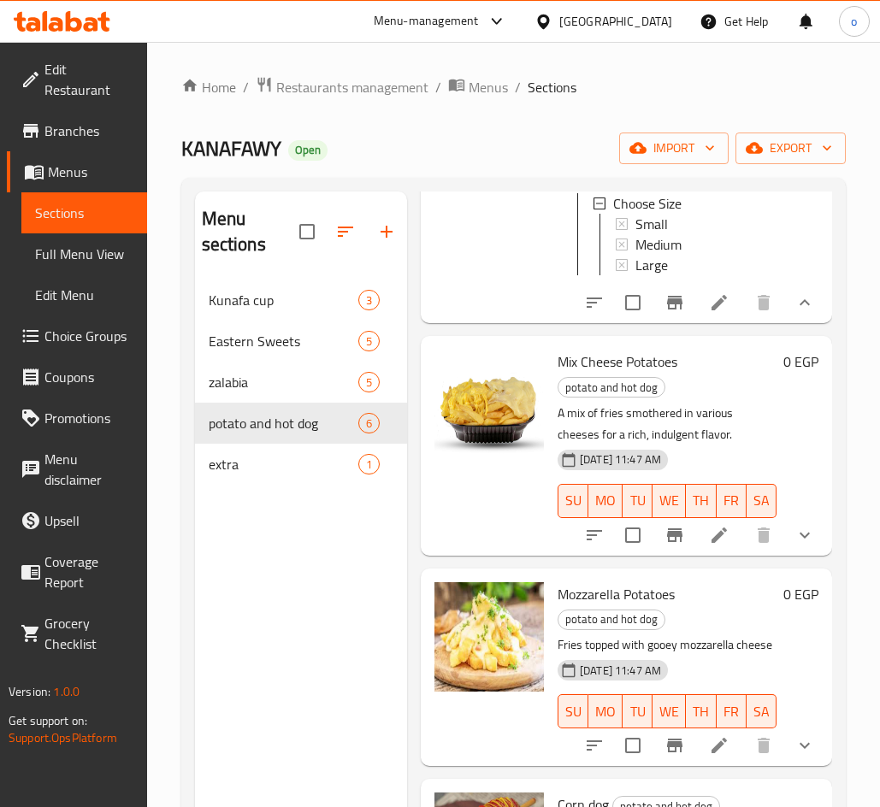
scroll to position [1111, 0]
click at [794, 527] on icon "show more" at bounding box center [804, 535] width 21 height 21
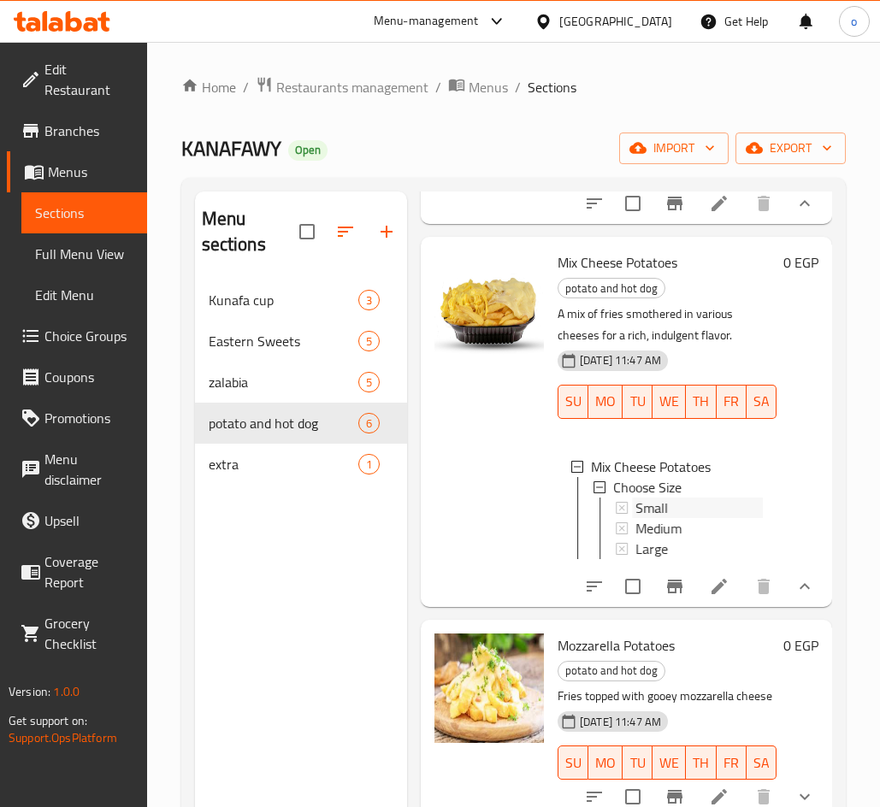
click at [652, 518] on span "Small" at bounding box center [651, 508] width 32 height 21
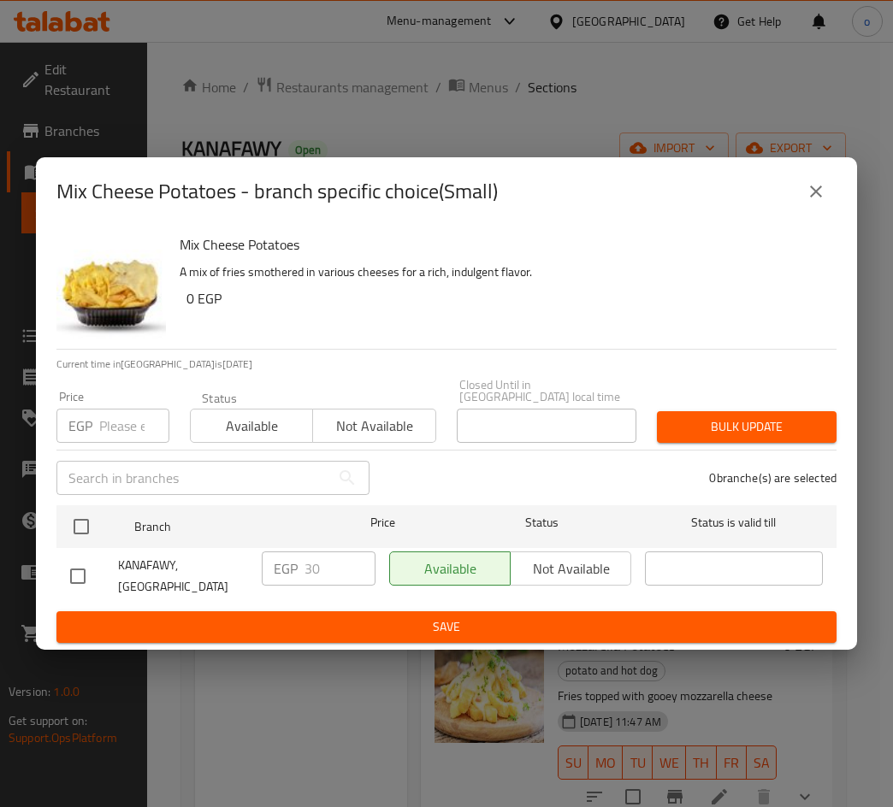
click at [812, 194] on button "close" at bounding box center [815, 191] width 41 height 41
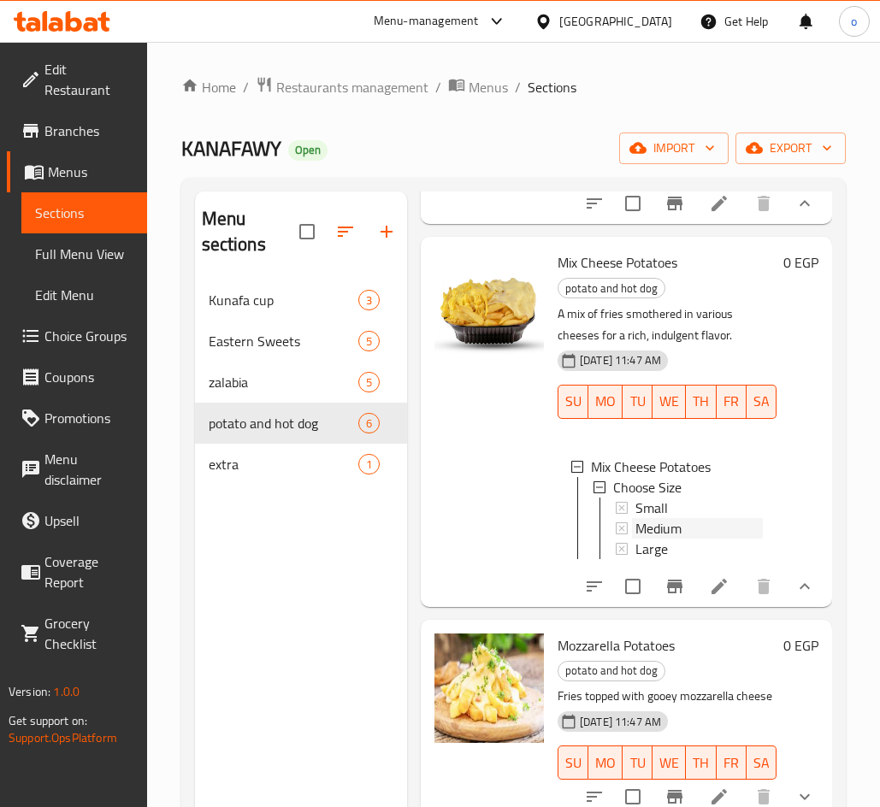
click at [675, 539] on span "Medium" at bounding box center [658, 528] width 46 height 21
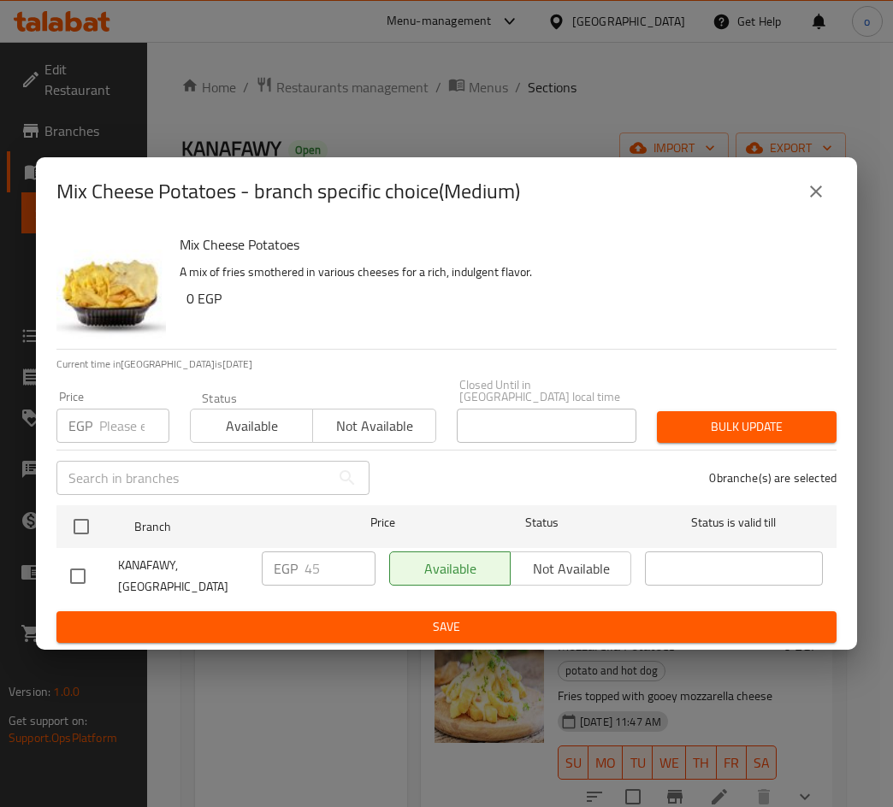
drag, startPoint x: 822, startPoint y: 209, endPoint x: 824, endPoint y: 218, distance: 9.6
click at [824, 202] on icon "close" at bounding box center [815, 191] width 21 height 21
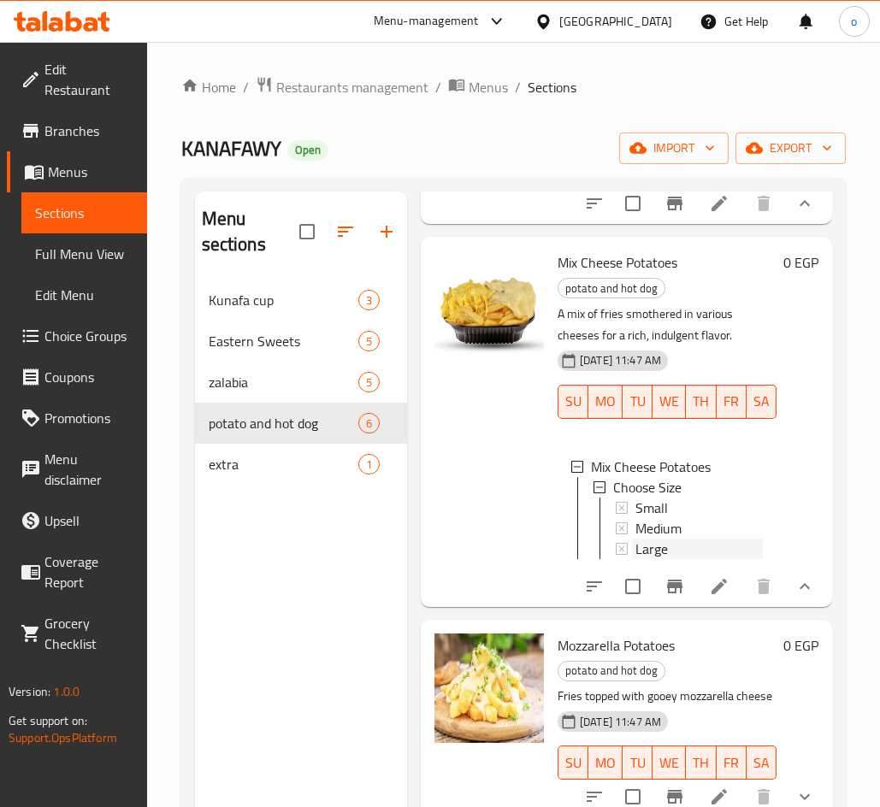
click at [701, 559] on div "Large" at bounding box center [698, 549] width 127 height 21
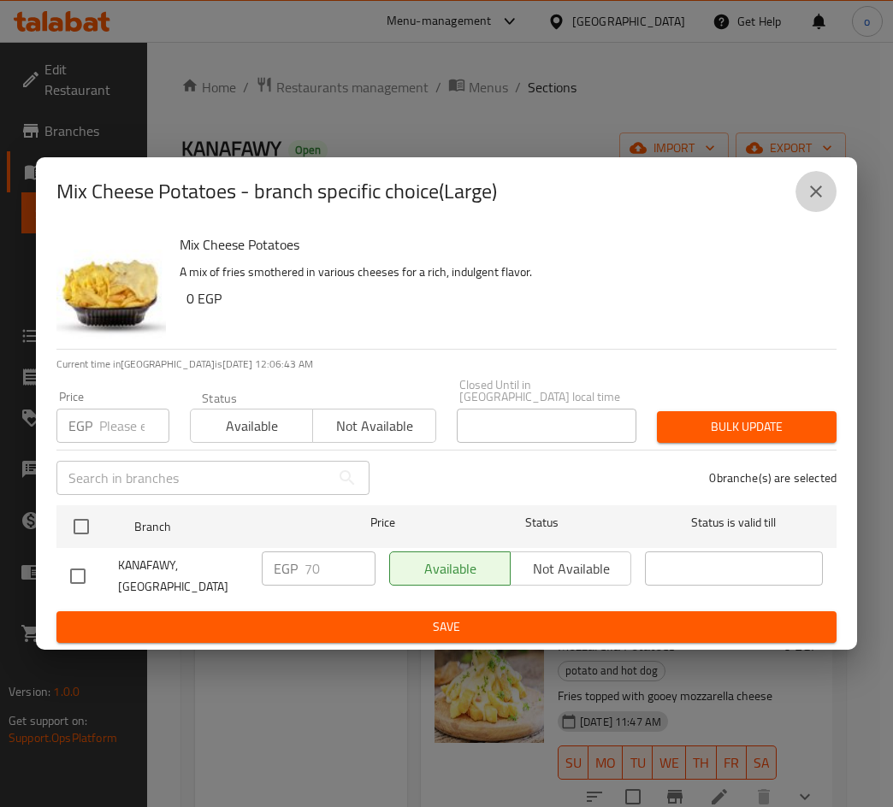
click at [813, 202] on icon "close" at bounding box center [815, 191] width 21 height 21
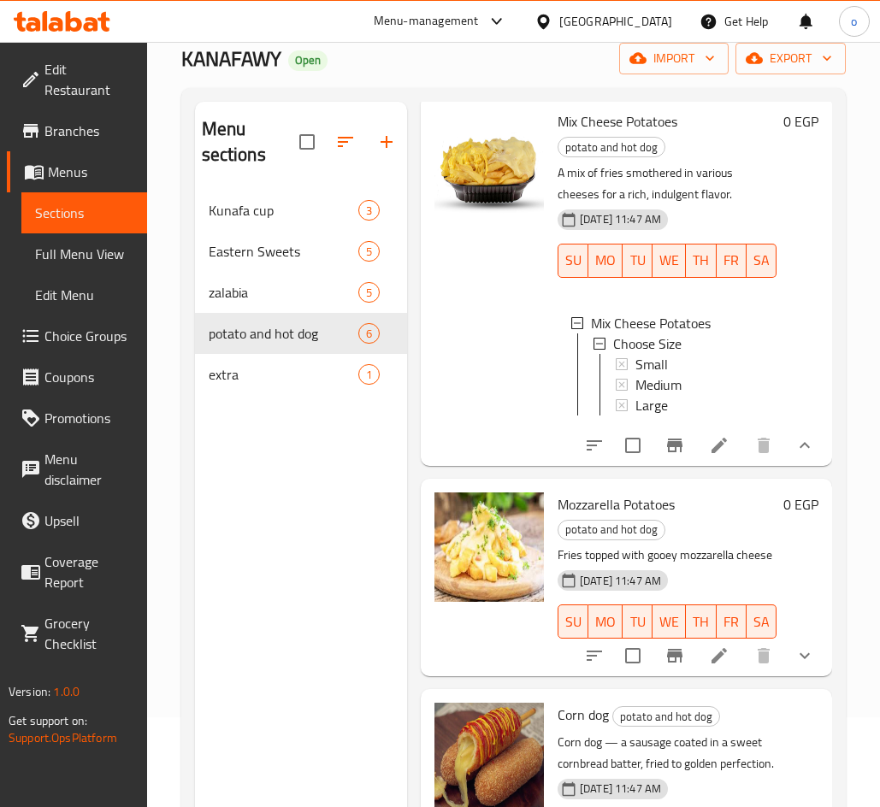
scroll to position [239, 0]
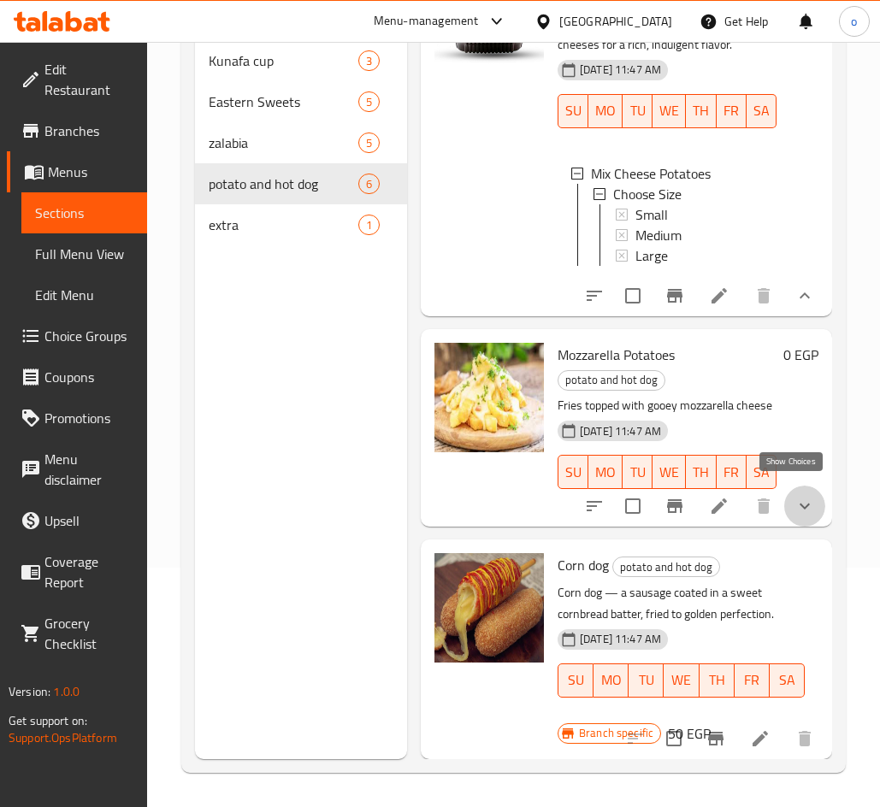
click at [794, 496] on icon "show more" at bounding box center [804, 506] width 21 height 21
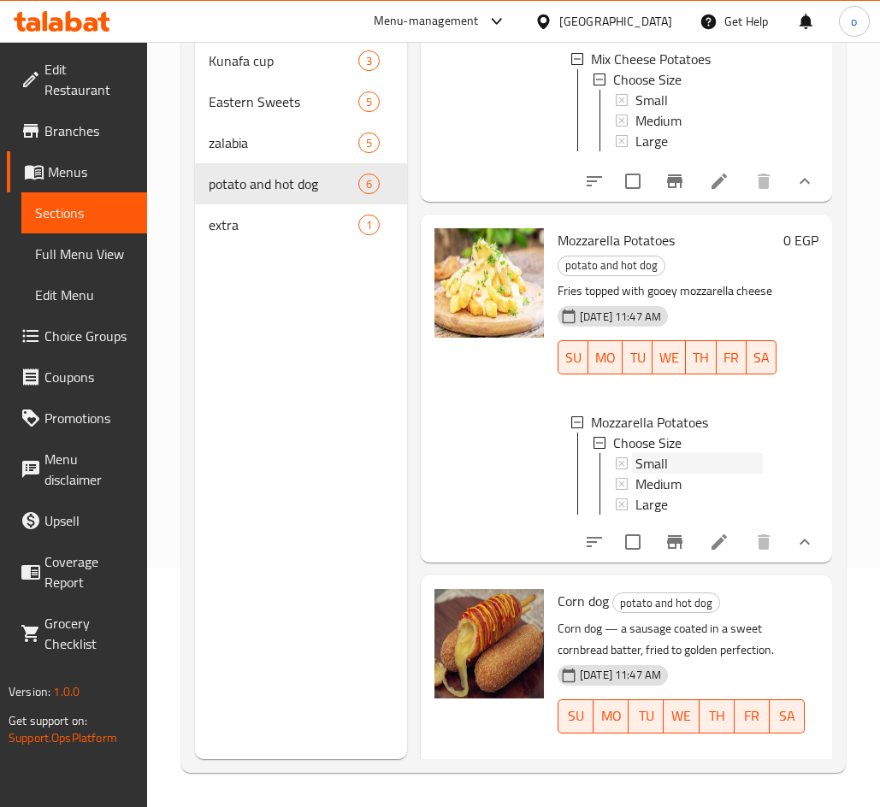
click at [677, 474] on div "Small" at bounding box center [698, 463] width 127 height 21
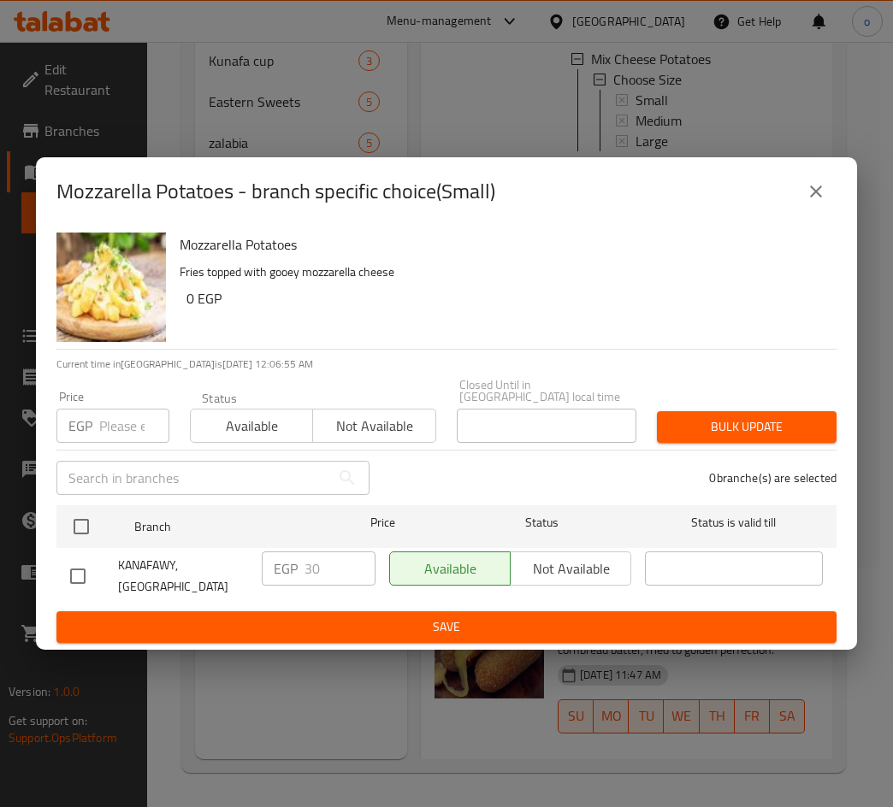
click at [822, 202] on icon "close" at bounding box center [815, 191] width 21 height 21
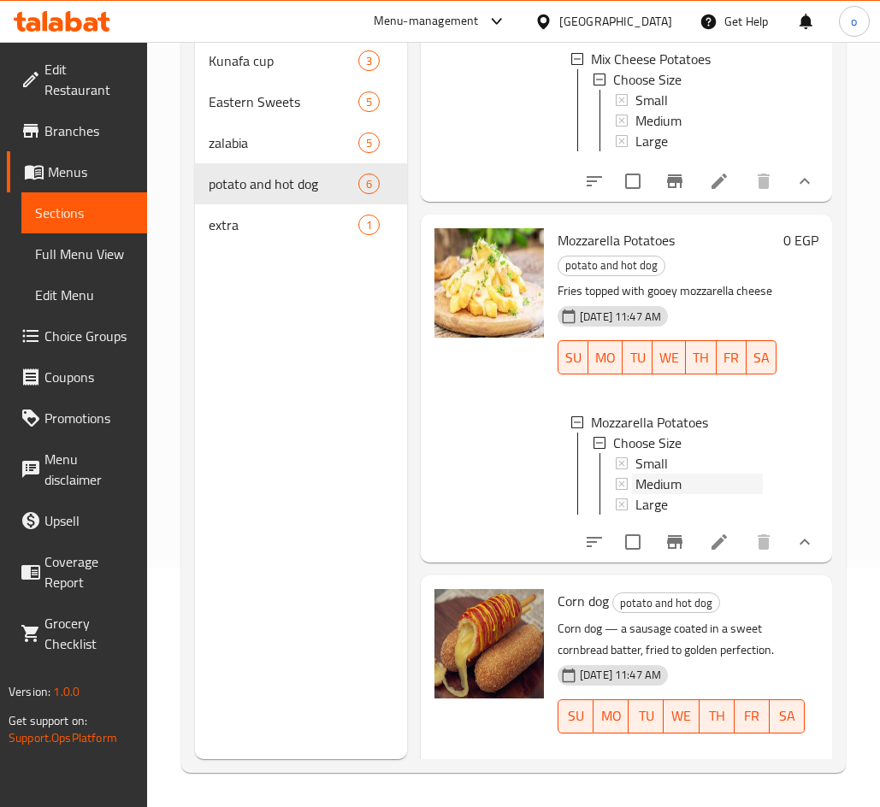
click at [659, 494] on span "Medium" at bounding box center [658, 484] width 46 height 21
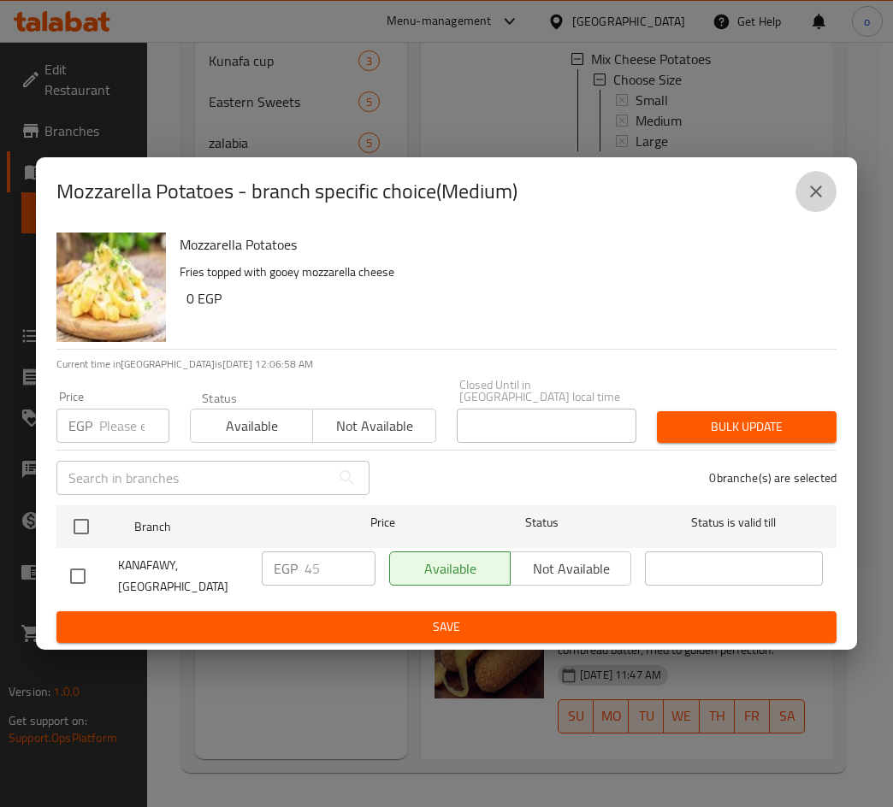
click at [830, 204] on button "close" at bounding box center [815, 191] width 41 height 41
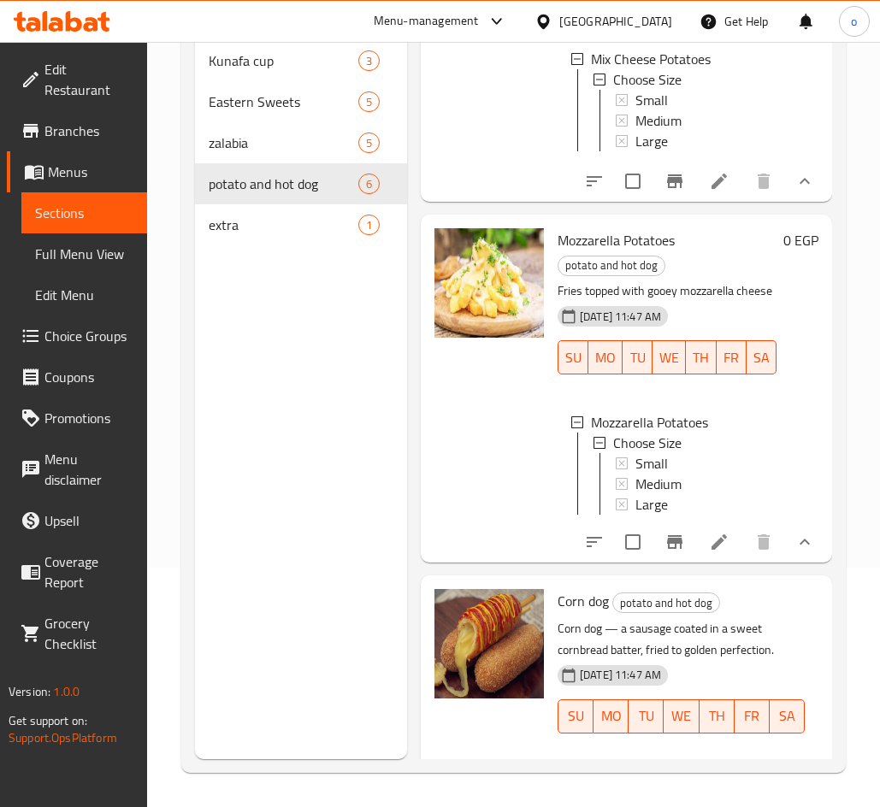
click at [717, 557] on li at bounding box center [719, 542] width 48 height 31
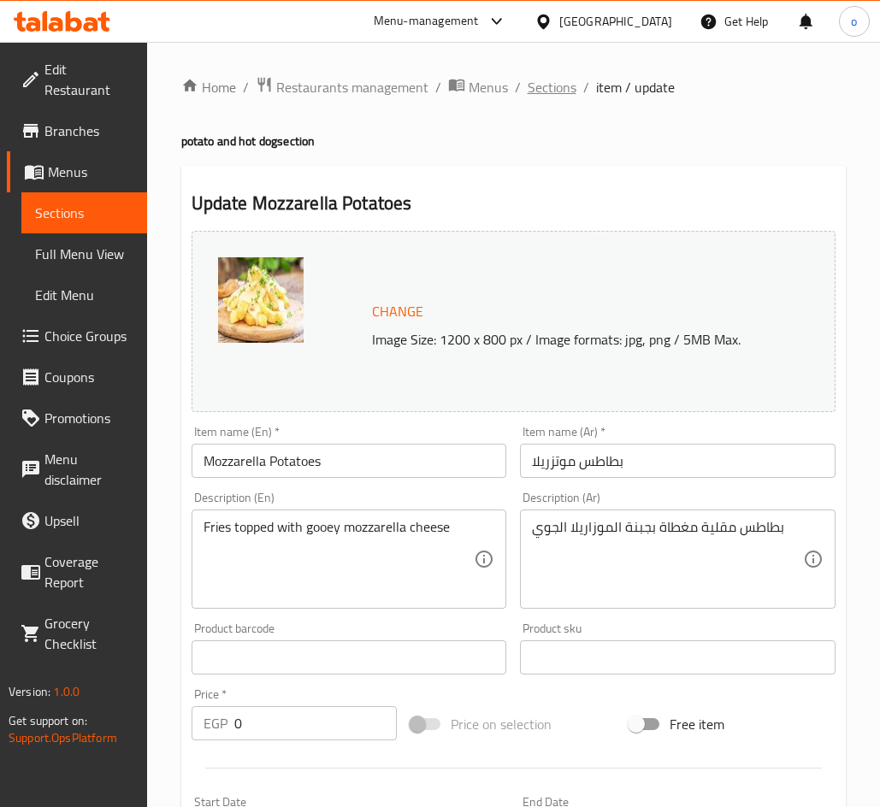
drag, startPoint x: 537, startPoint y: 73, endPoint x: 543, endPoint y: 94, distance: 22.2
click at [537, 75] on div "Home / Restaurants management / Menus / Sections / item / update potato and hot…" at bounding box center [513, 686] width 733 height 1289
click at [541, 74] on div "Home / Restaurants management / Menus / Sections / item / update potato and hot…" at bounding box center [513, 686] width 733 height 1289
click at [546, 85] on span "Sections" at bounding box center [551, 87] width 49 height 21
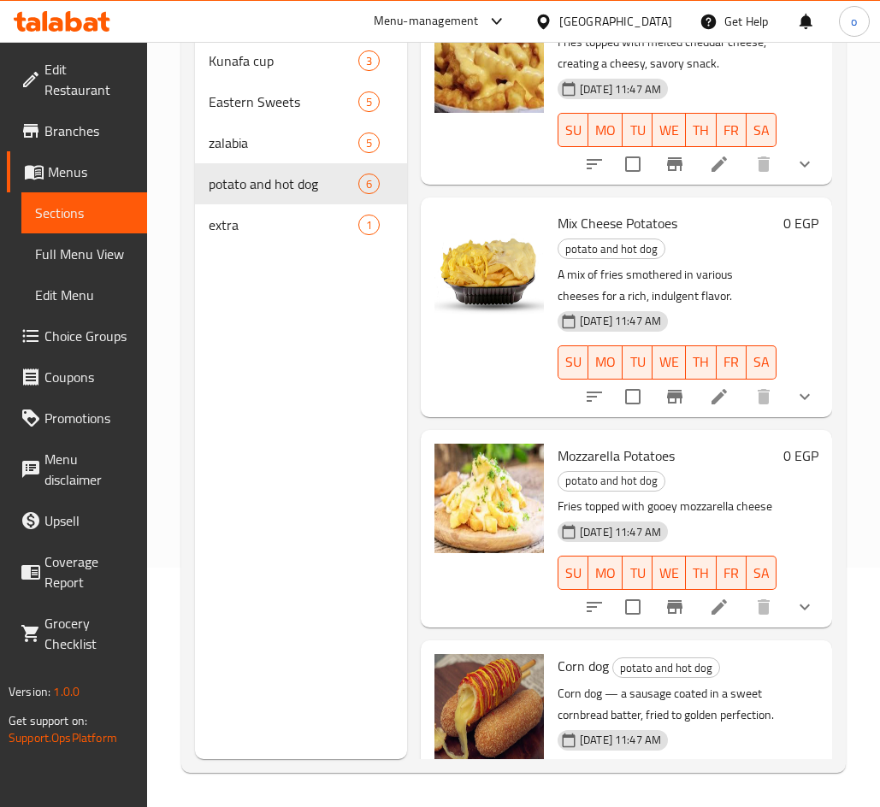
scroll to position [453, 0]
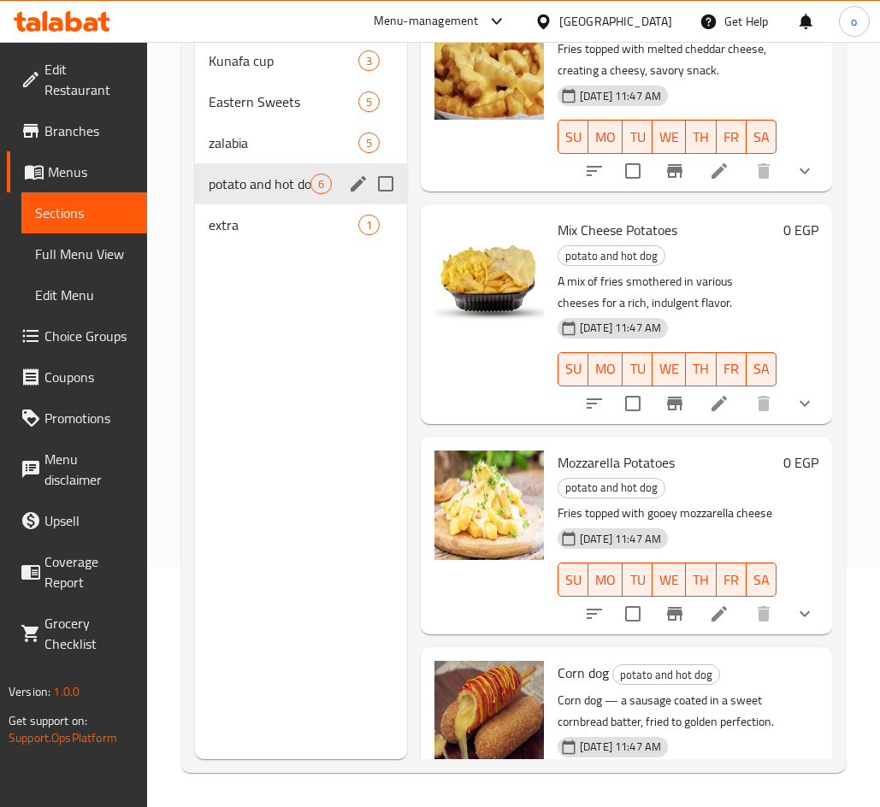
click at [292, 201] on div "potato and hot dog 6" at bounding box center [301, 183] width 212 height 41
click at [290, 224] on span "extra" at bounding box center [260, 225] width 102 height 21
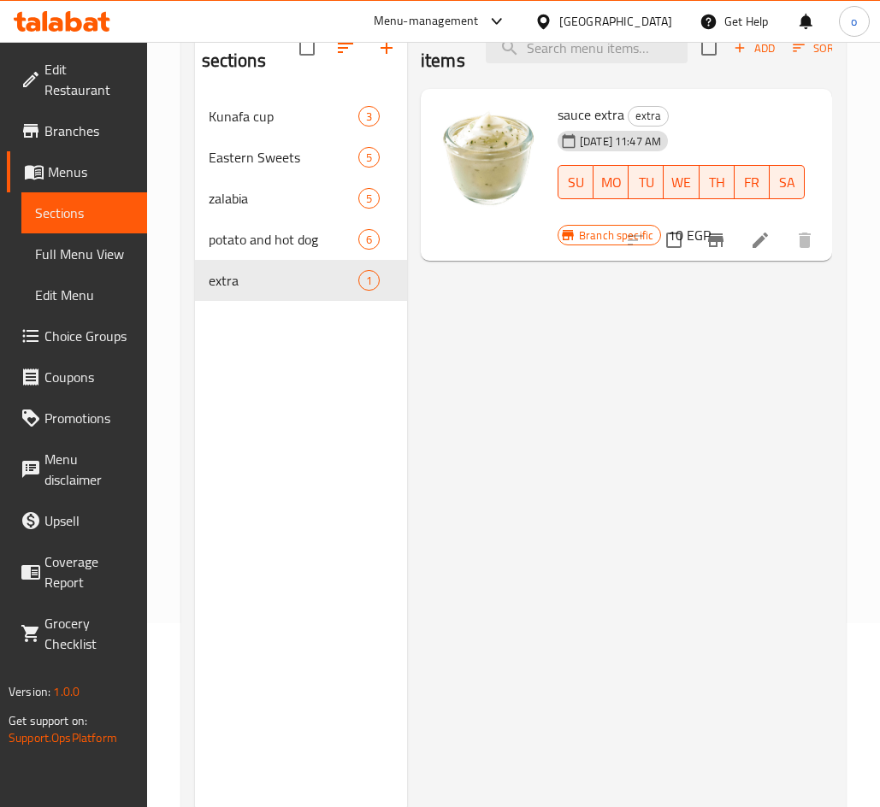
scroll to position [154, 0]
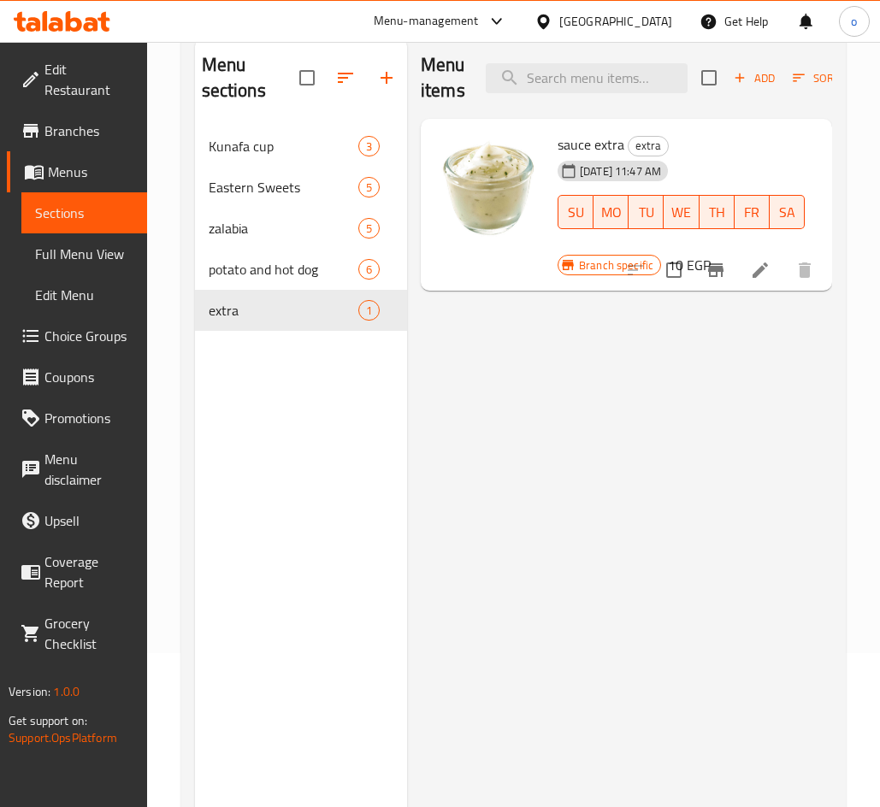
click at [740, 274] on li at bounding box center [760, 270] width 48 height 31
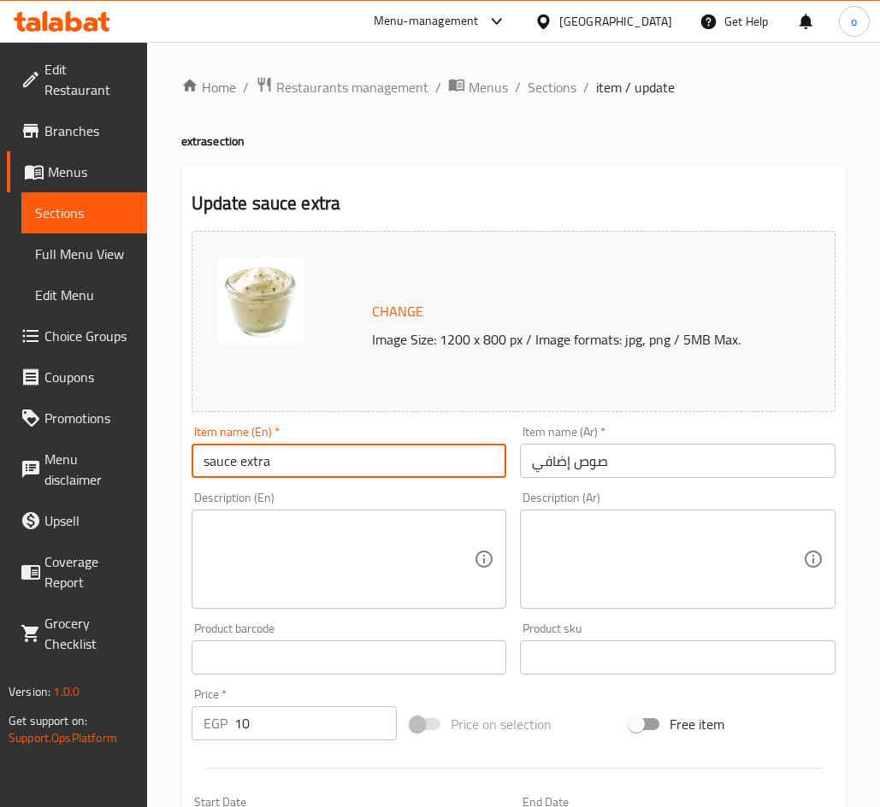
click at [265, 469] on input "sauce extra" at bounding box center [349, 461] width 315 height 34
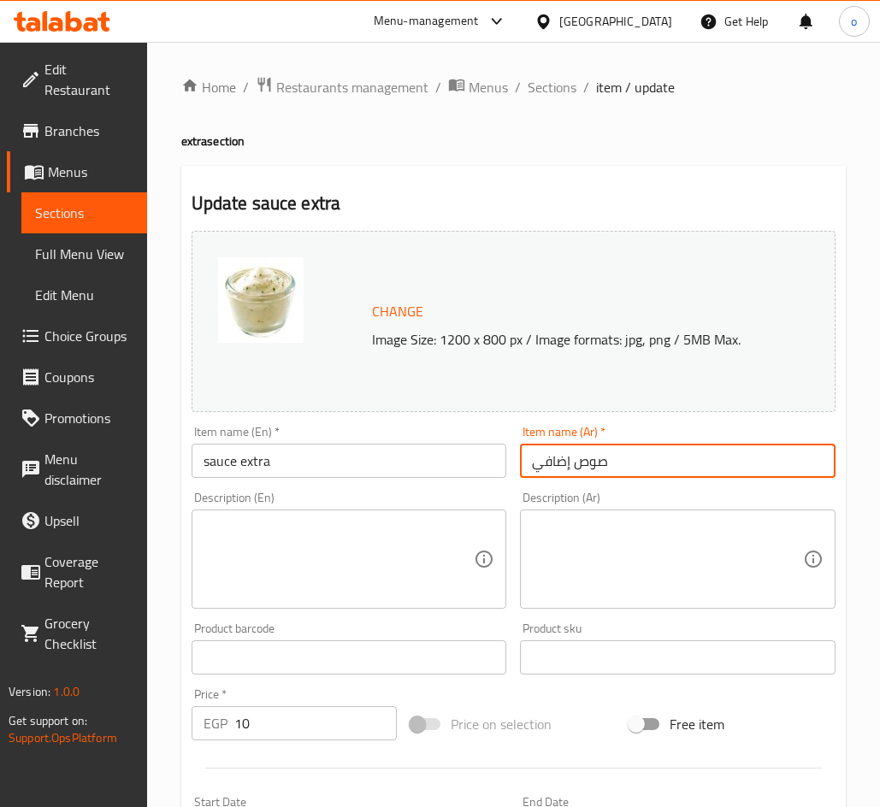
click at [558, 470] on input "صوص إضافي" at bounding box center [677, 461] width 315 height 34
paste input "كسترا"
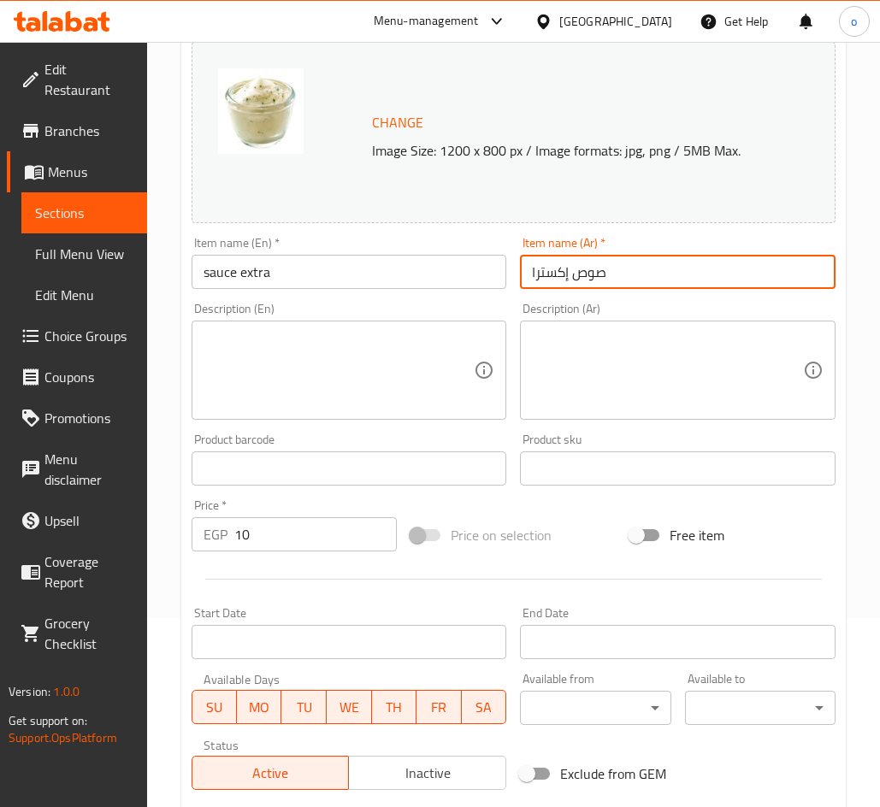
scroll to position [426, 0]
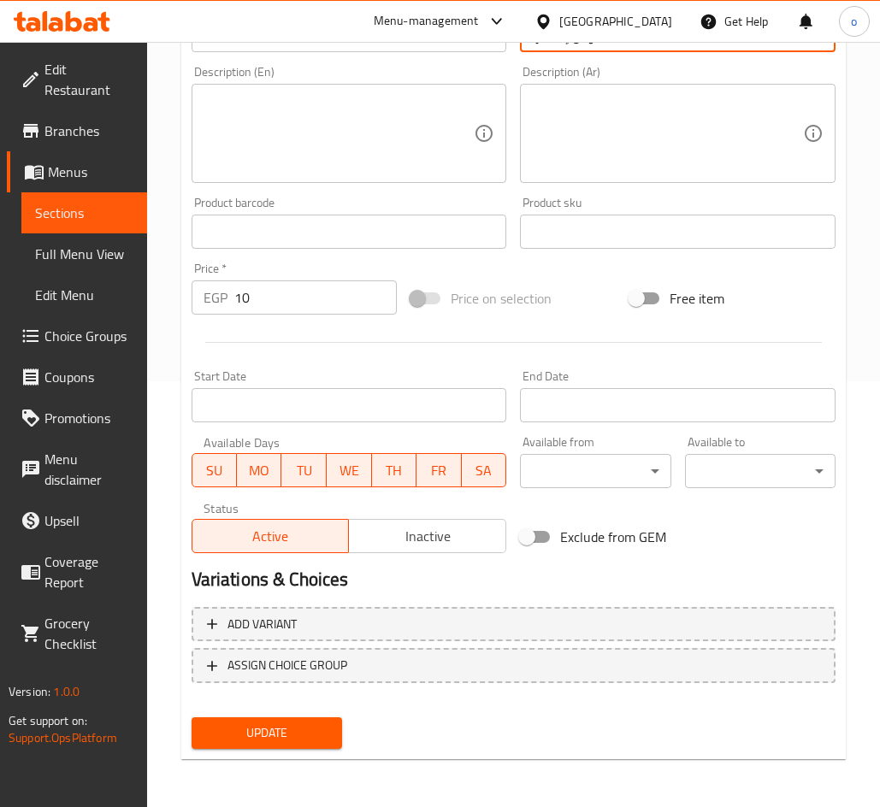
type input "صوص إكسترا"
click at [303, 752] on div "Update" at bounding box center [267, 732] width 164 height 45
click at [306, 746] on button "Update" at bounding box center [267, 733] width 150 height 32
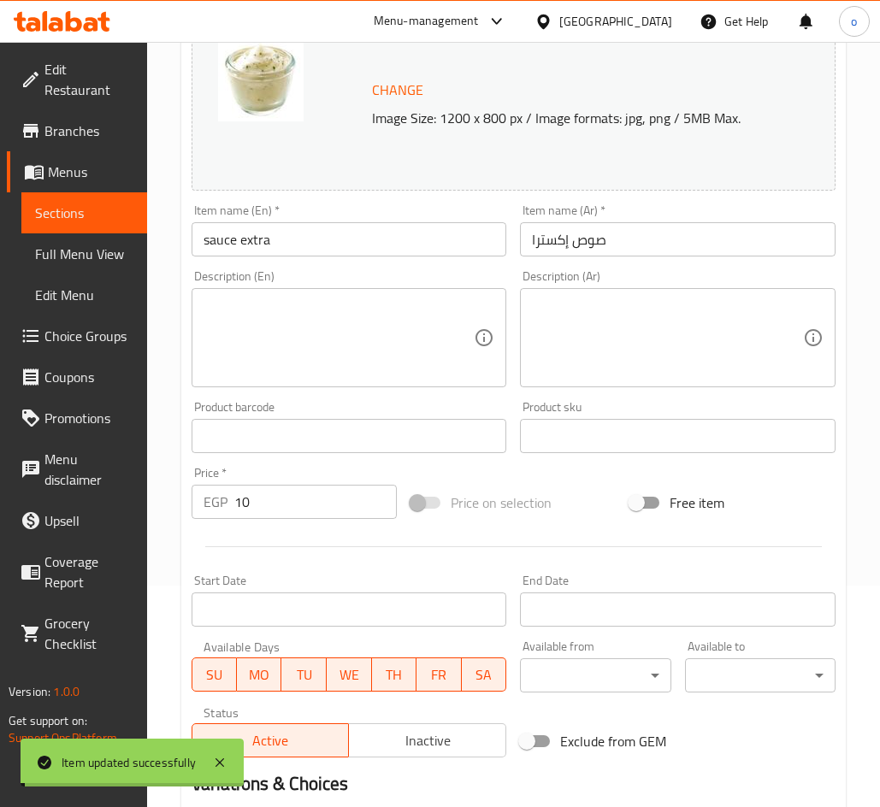
scroll to position [0, 0]
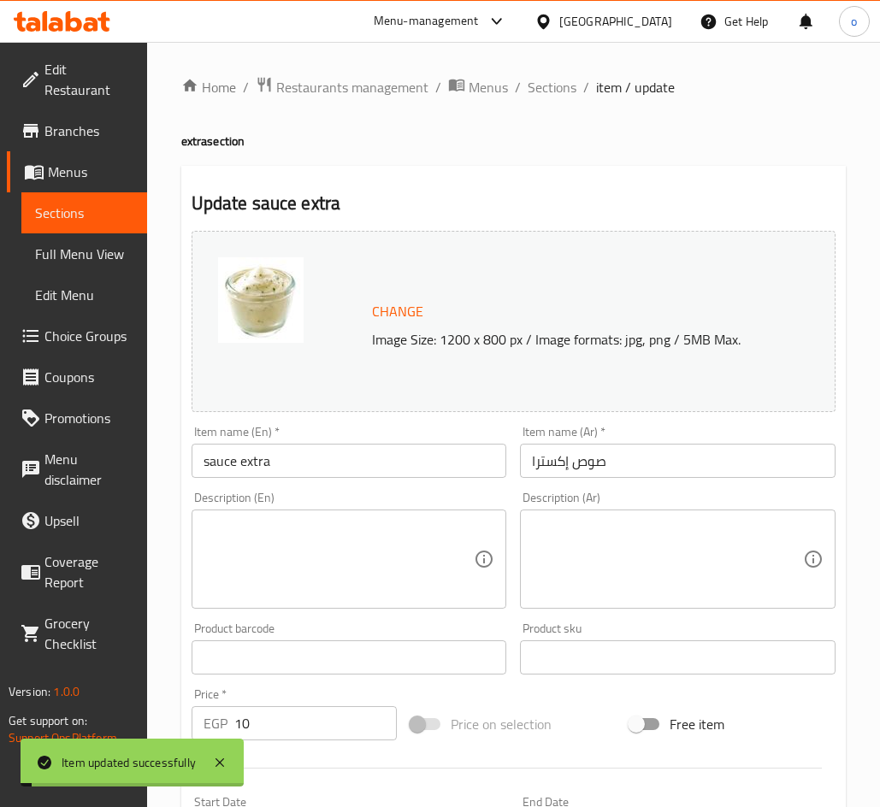
click at [594, 152] on div "Home / Restaurants management / Menus / Sections / item / update extra section …" at bounding box center [513, 637] width 664 height 1123
click at [562, 94] on span "Sections" at bounding box center [551, 87] width 49 height 21
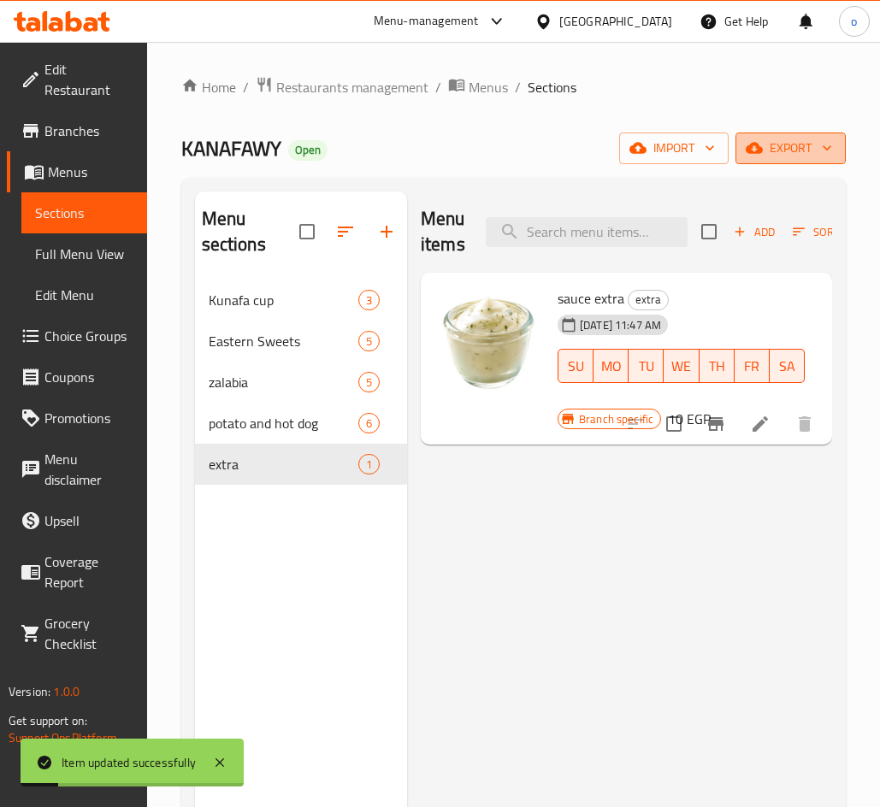
click at [785, 150] on span "export" at bounding box center [790, 148] width 83 height 21
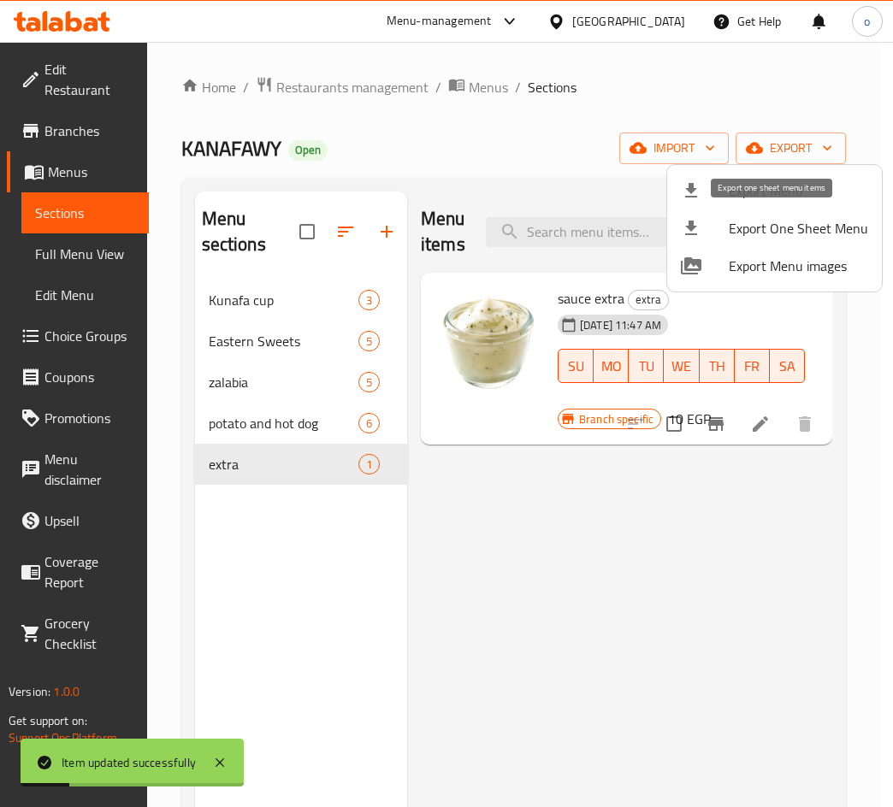
click at [775, 193] on span "Export Menu" at bounding box center [797, 190] width 139 height 21
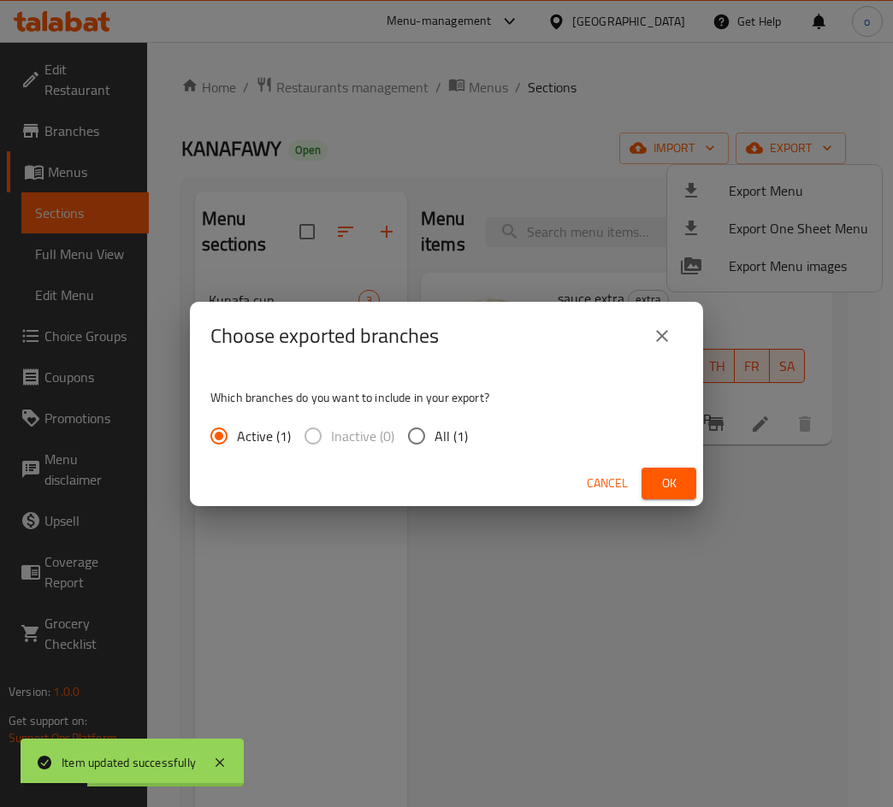
click at [406, 442] on input "All (1)" at bounding box center [416, 436] width 36 height 36
radio input "true"
click at [656, 477] on span "Ok" at bounding box center [668, 483] width 27 height 21
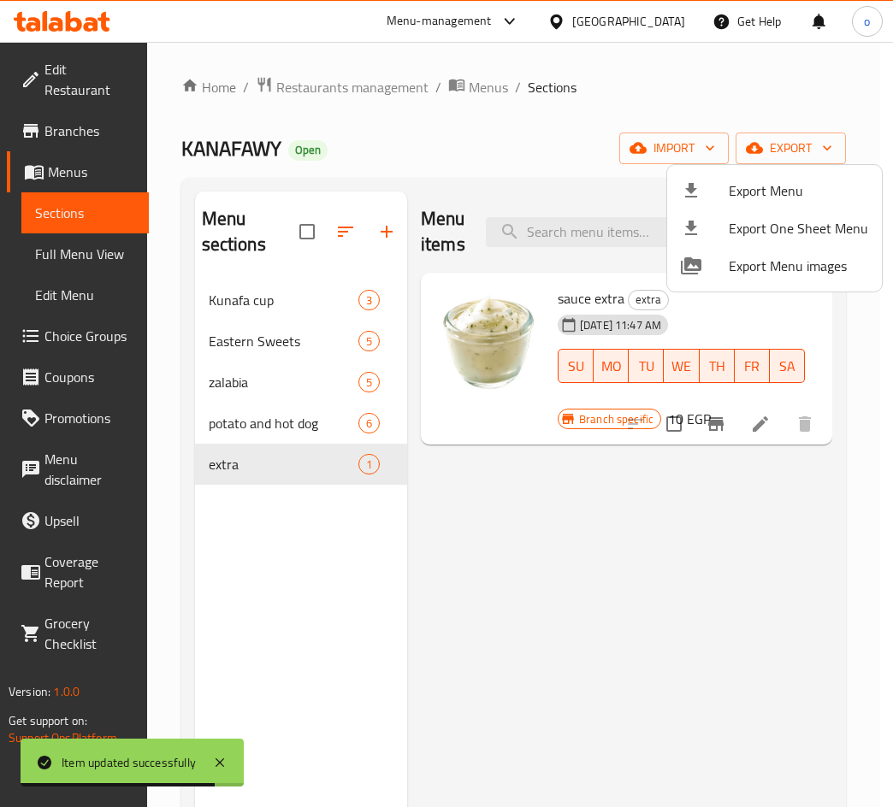
click at [257, 298] on div at bounding box center [446, 403] width 893 height 807
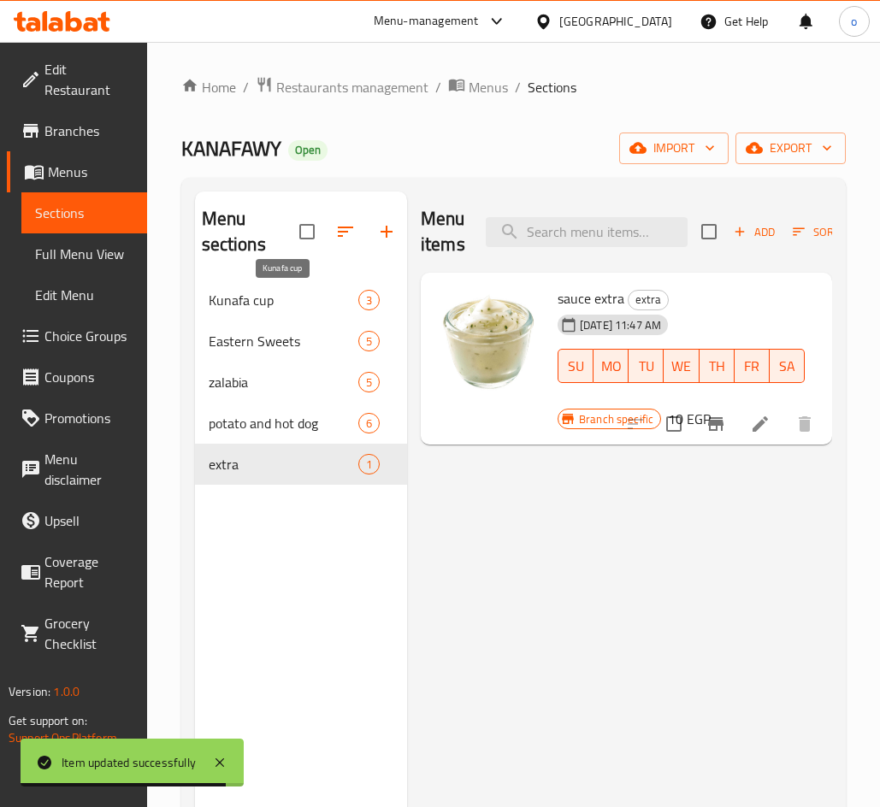
click at [257, 298] on span "Kunafa cup" at bounding box center [284, 300] width 150 height 21
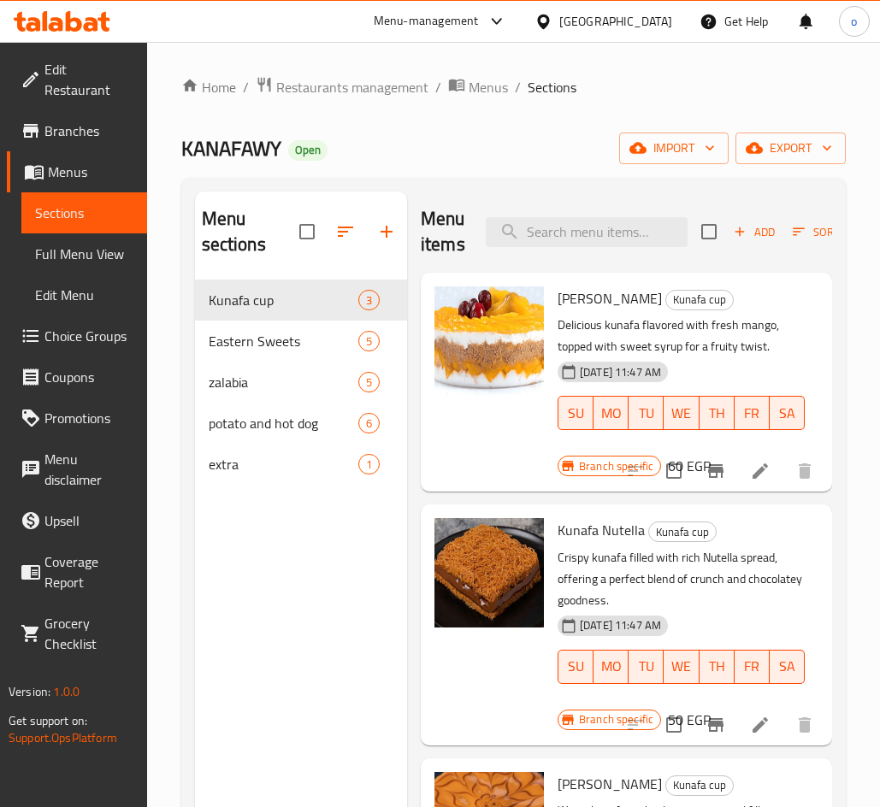
click at [763, 469] on li at bounding box center [760, 471] width 48 height 31
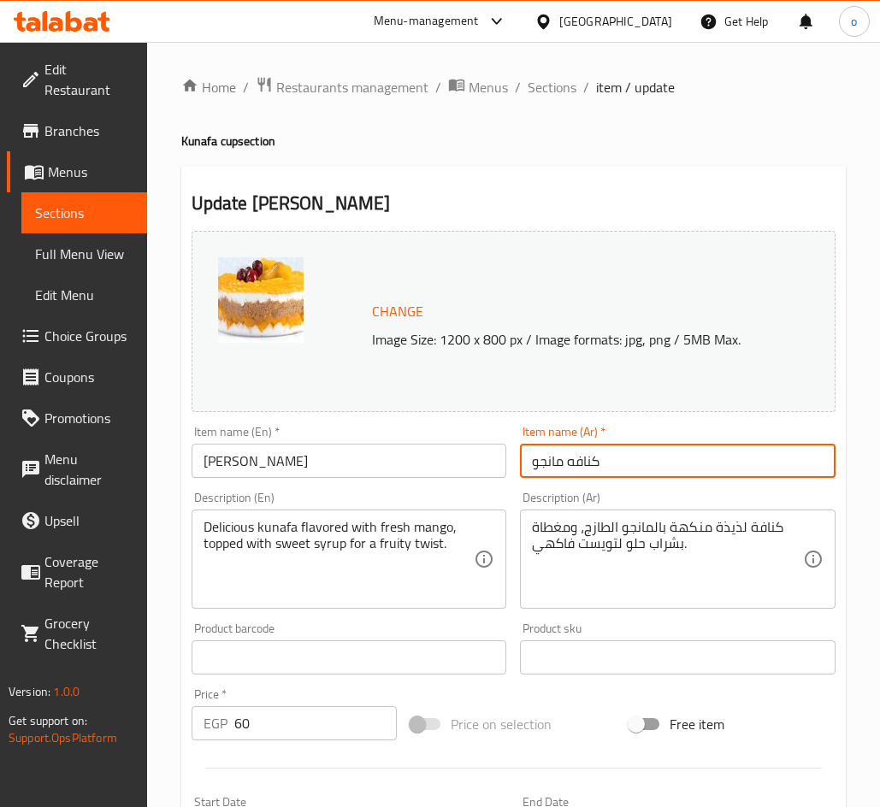
drag, startPoint x: 542, startPoint y: 461, endPoint x: 531, endPoint y: 463, distance: 11.2
click at [531, 463] on input "كنافه مانجو" at bounding box center [677, 461] width 315 height 34
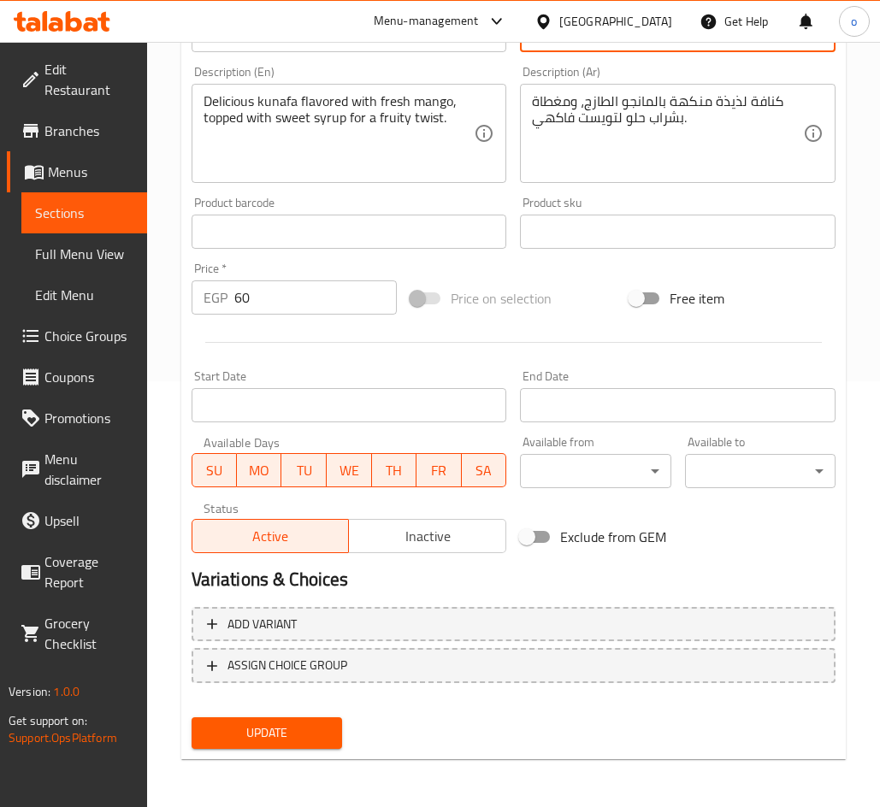
type input "كنافه مانجه"
drag, startPoint x: 315, startPoint y: 712, endPoint x: 309, endPoint y: 726, distance: 15.3
click at [315, 714] on div "Update" at bounding box center [267, 732] width 164 height 45
click at [309, 727] on span "Update" at bounding box center [266, 732] width 123 height 21
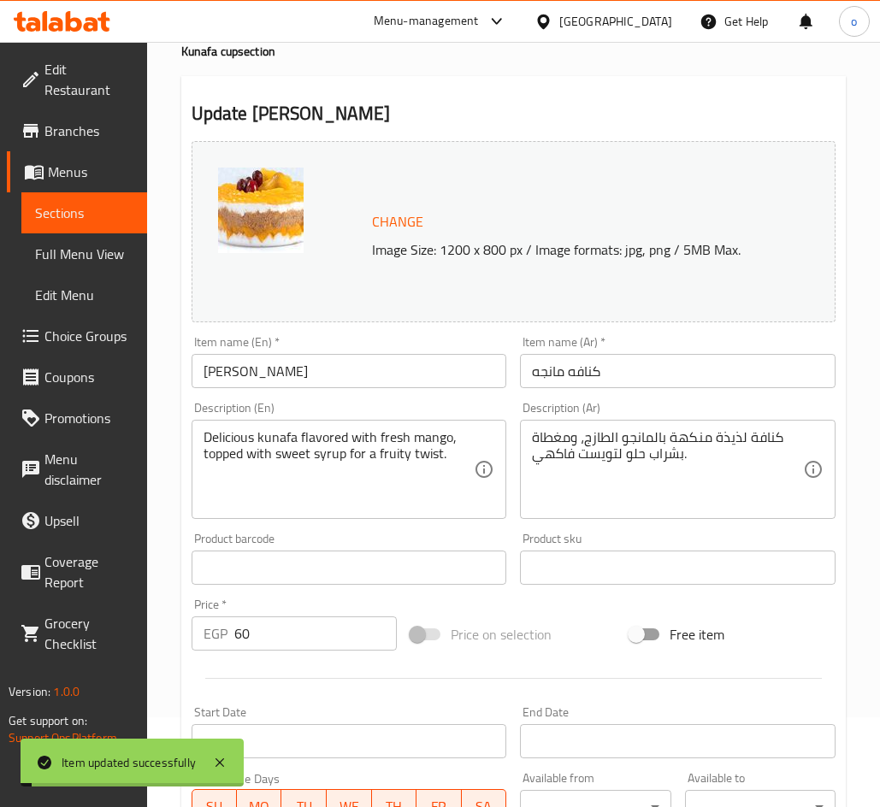
scroll to position [0, 0]
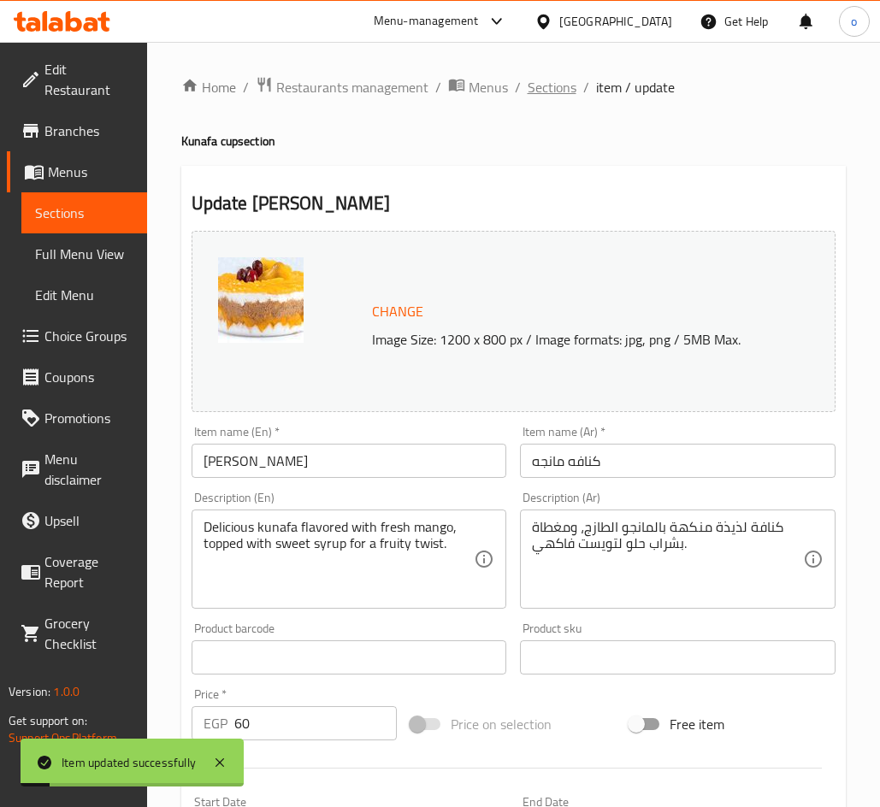
click at [547, 96] on span "Sections" at bounding box center [551, 87] width 49 height 21
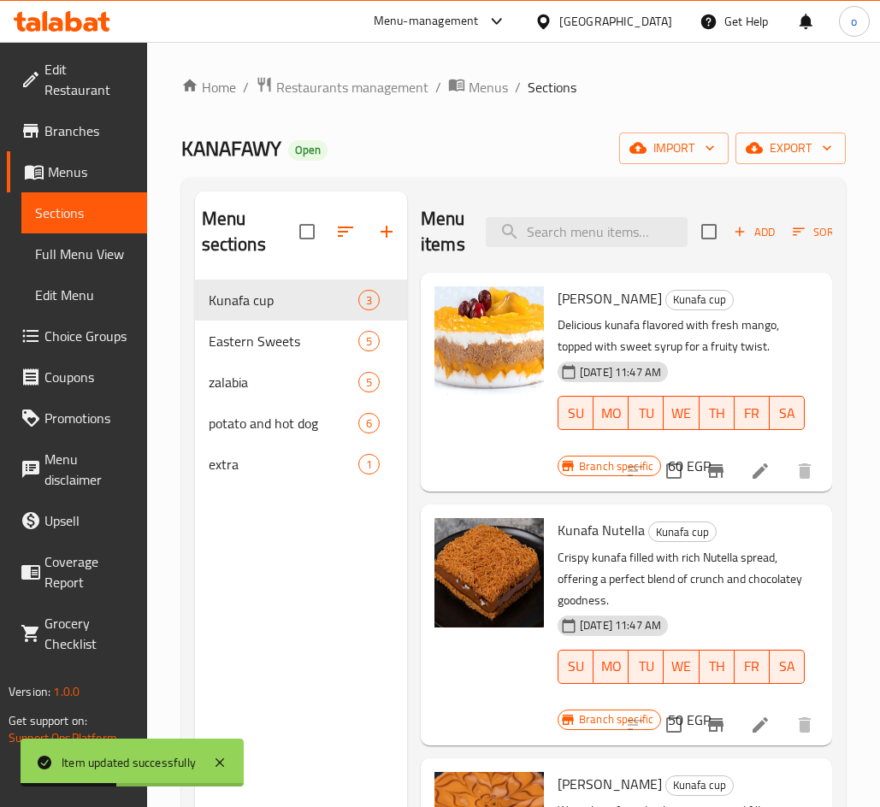
scroll to position [13, 0]
click at [752, 717] on icon at bounding box center [759, 724] width 15 height 15
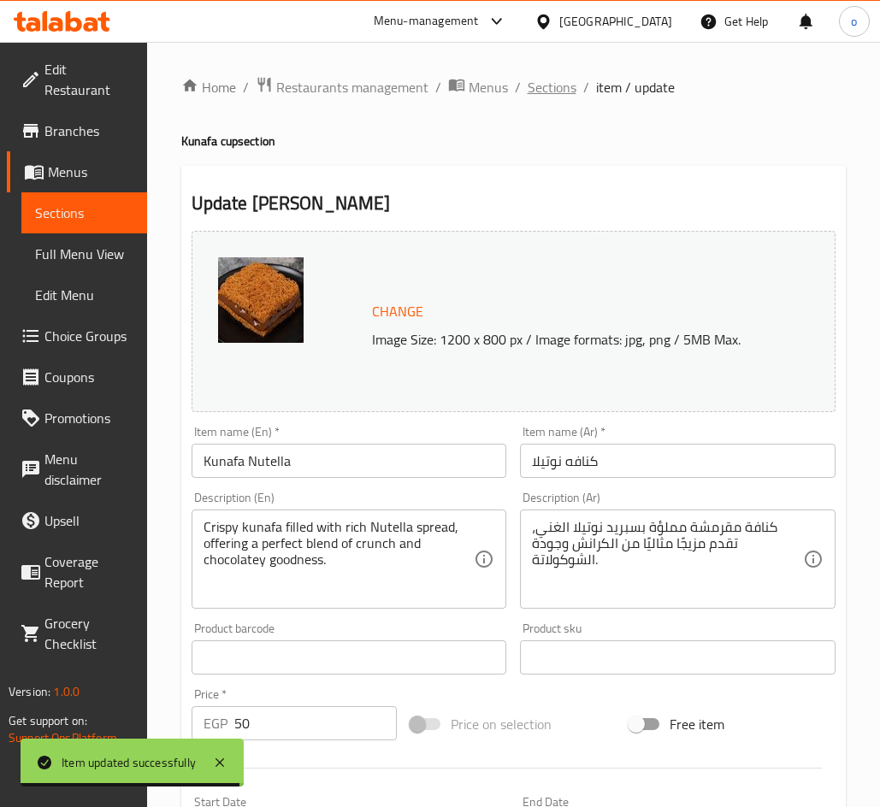
click at [552, 93] on span "Sections" at bounding box center [551, 87] width 49 height 21
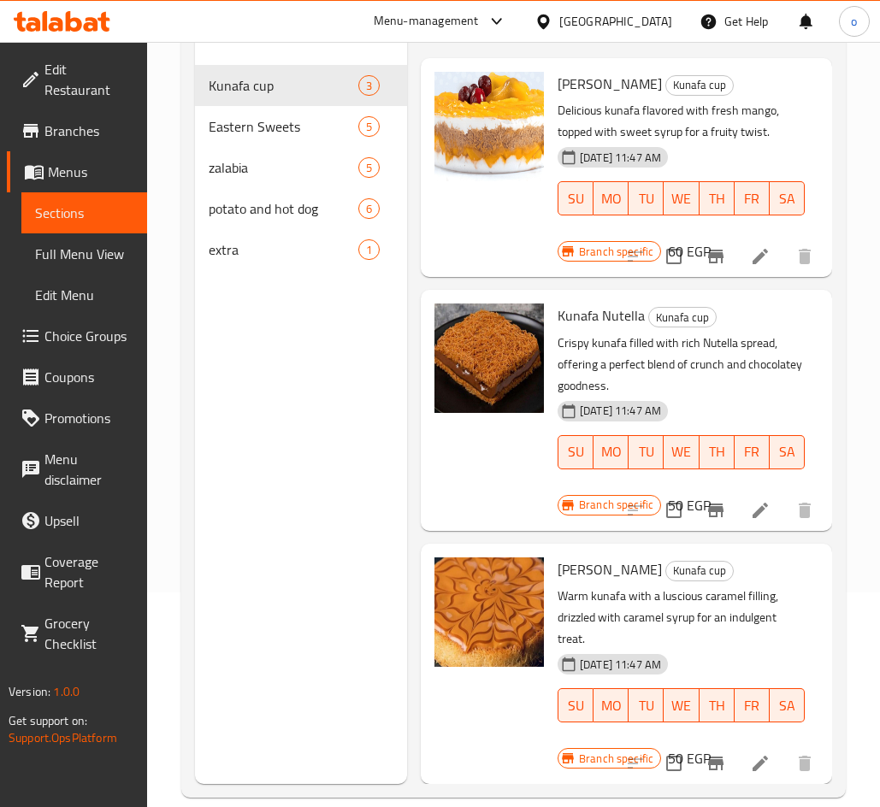
scroll to position [239, 0]
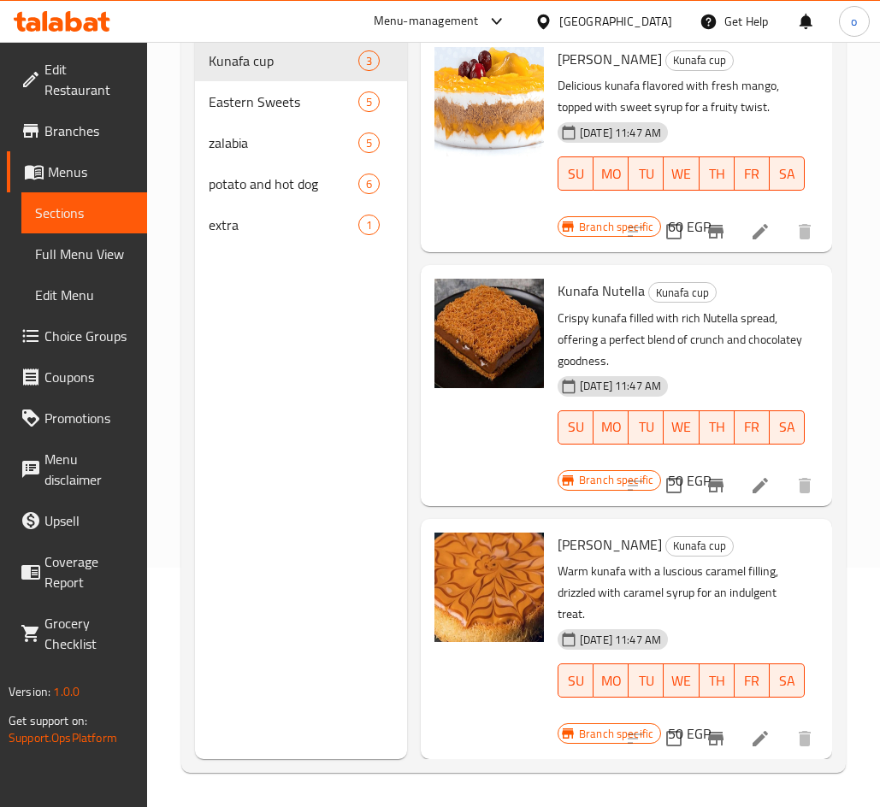
click at [757, 728] on icon at bounding box center [760, 738] width 21 height 21
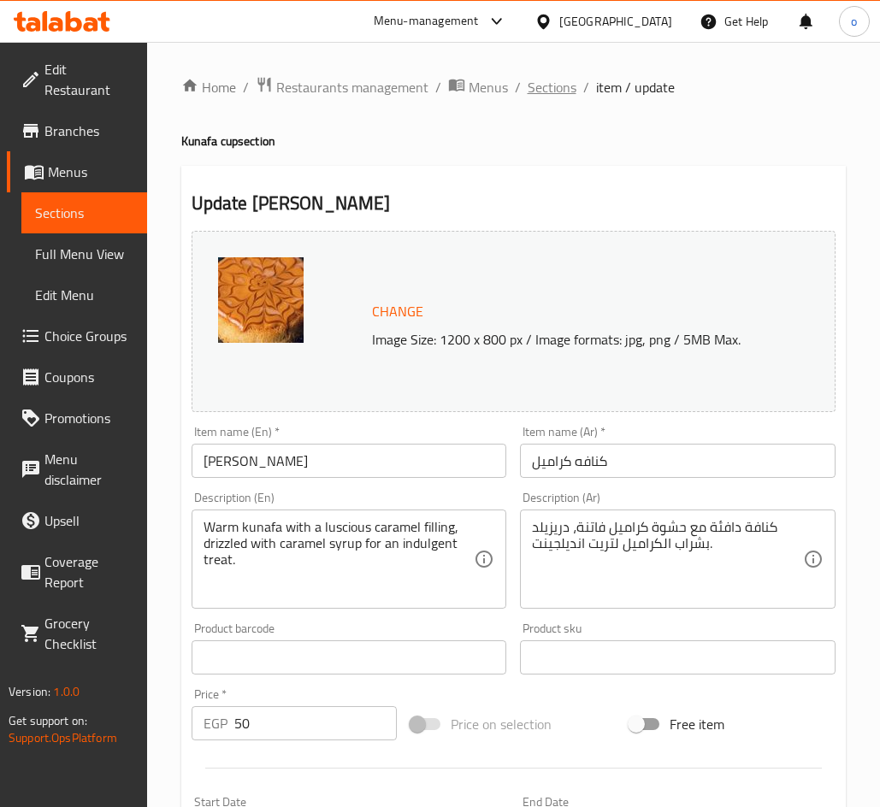
click at [550, 91] on span "Sections" at bounding box center [551, 87] width 49 height 21
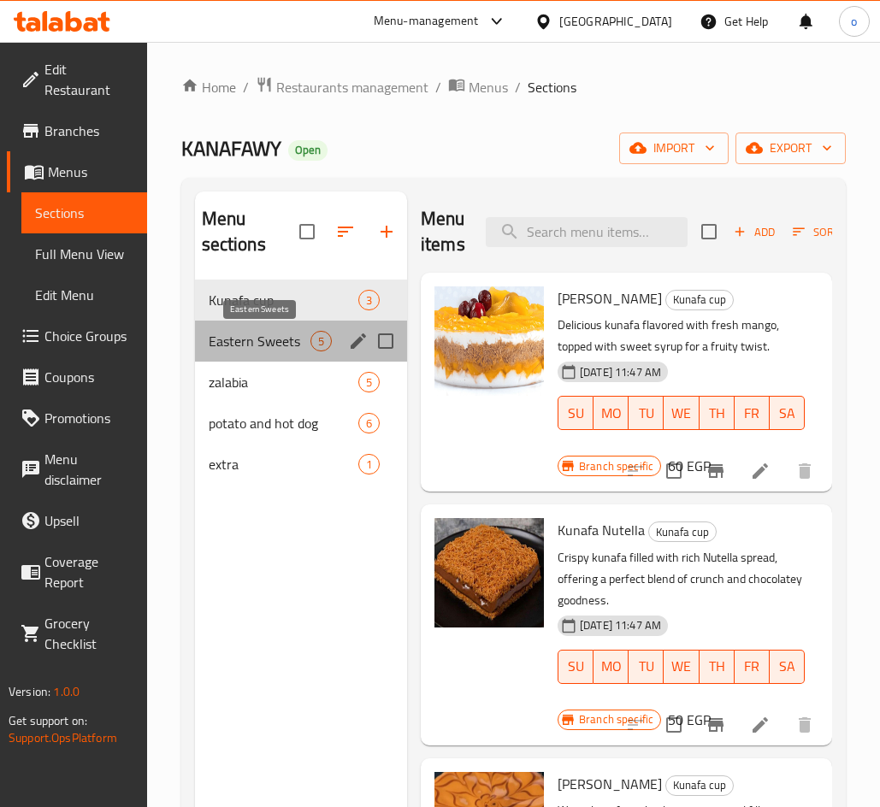
click at [300, 339] on span "Eastern Sweets" at bounding box center [260, 341] width 102 height 21
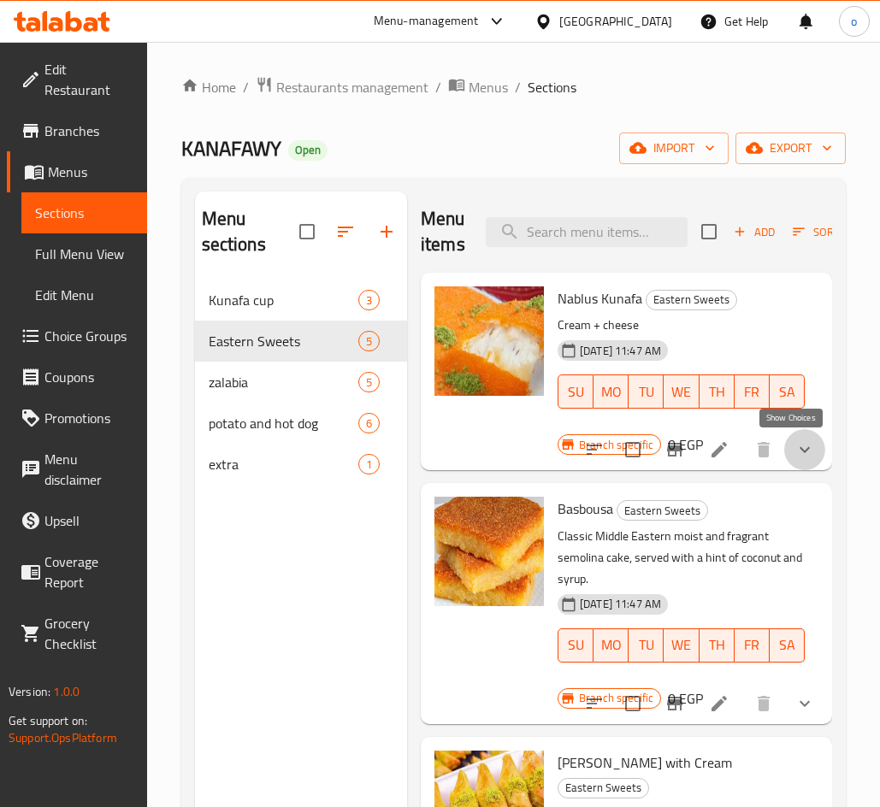
click at [794, 445] on icon "show more" at bounding box center [804, 449] width 21 height 21
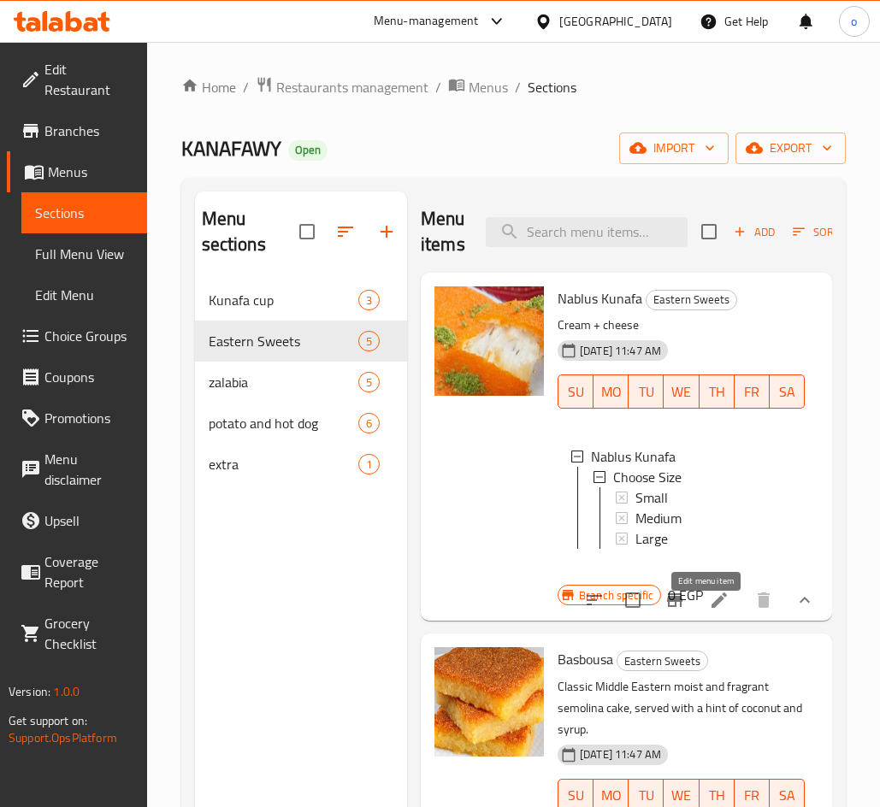
click at [711, 608] on icon at bounding box center [718, 599] width 15 height 15
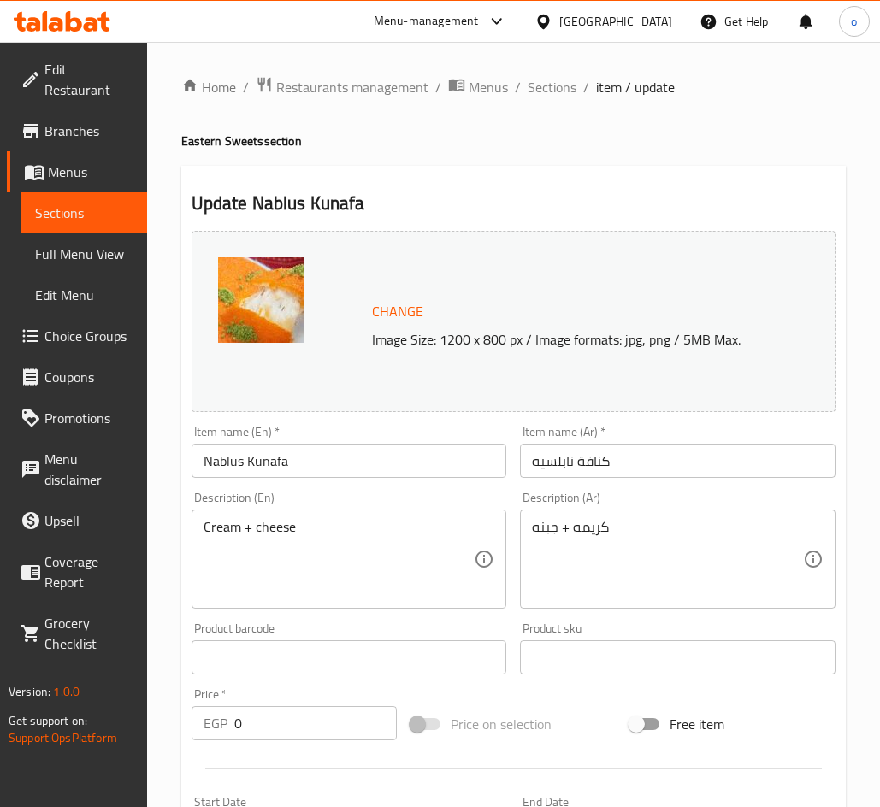
click at [554, 463] on input "كنافة نابلسيه" at bounding box center [677, 461] width 315 height 34
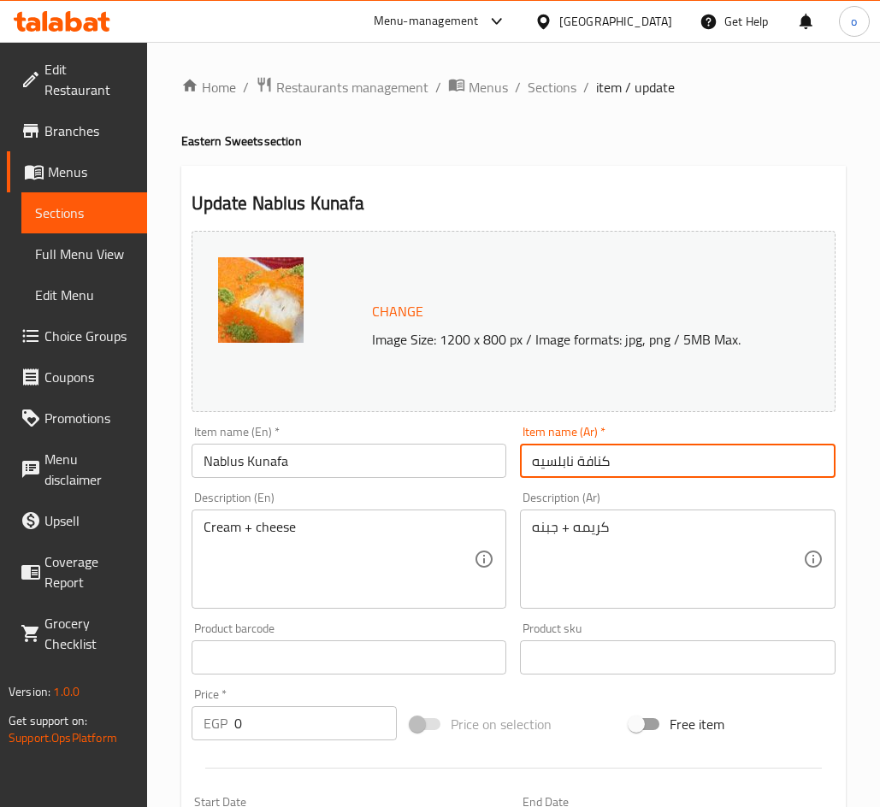
click at [554, 463] on input "كنافة نابلسيه" at bounding box center [677, 461] width 315 height 34
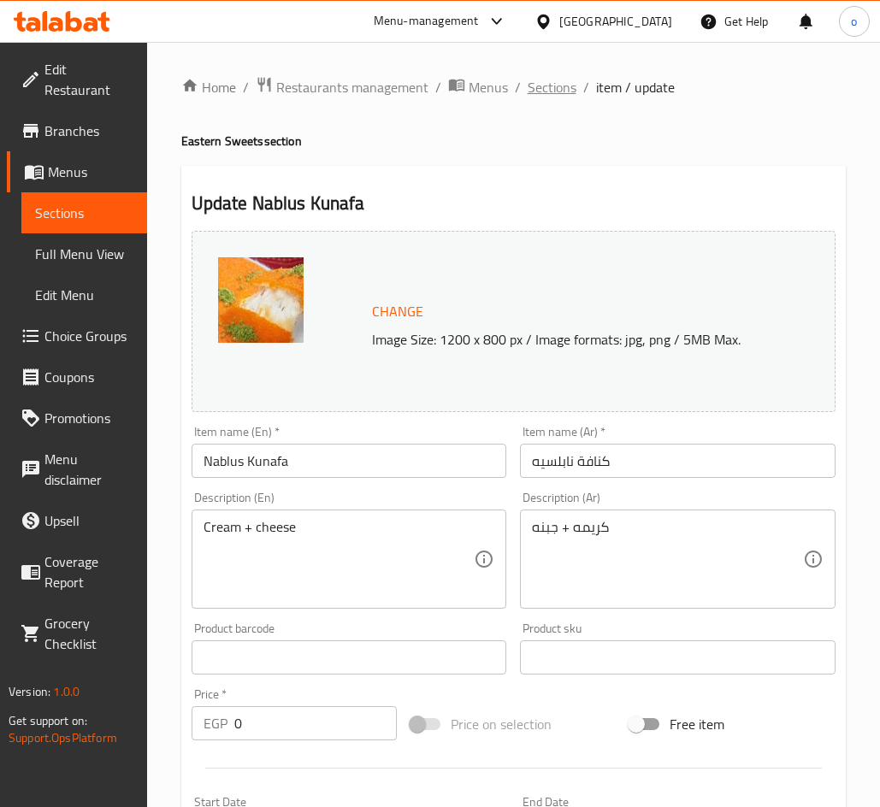
click at [536, 91] on span "Sections" at bounding box center [551, 87] width 49 height 21
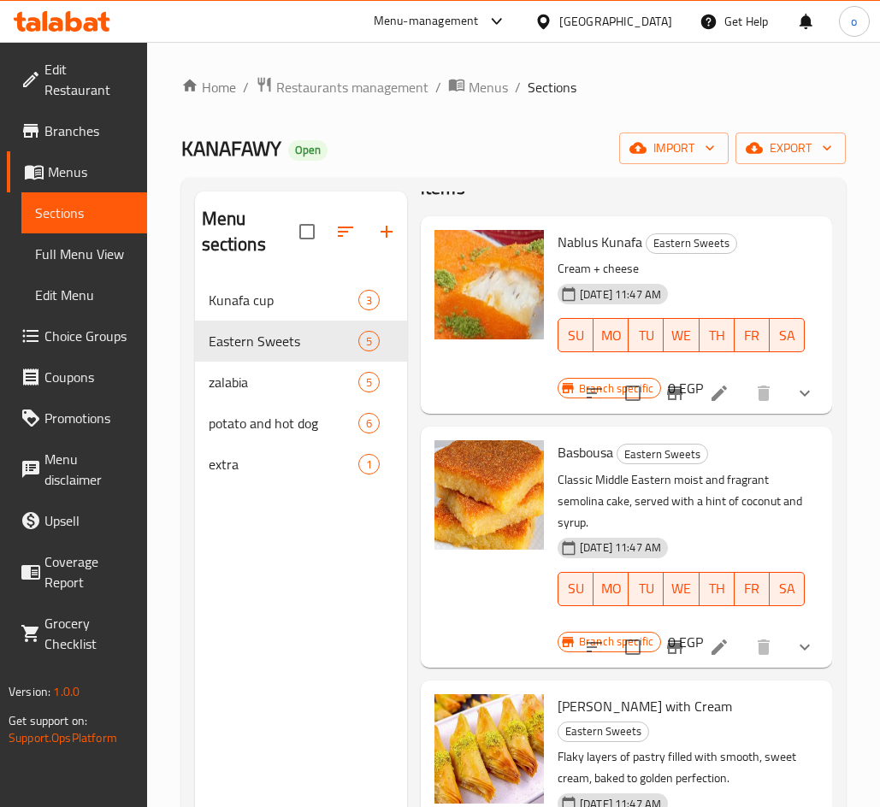
scroll to position [85, 0]
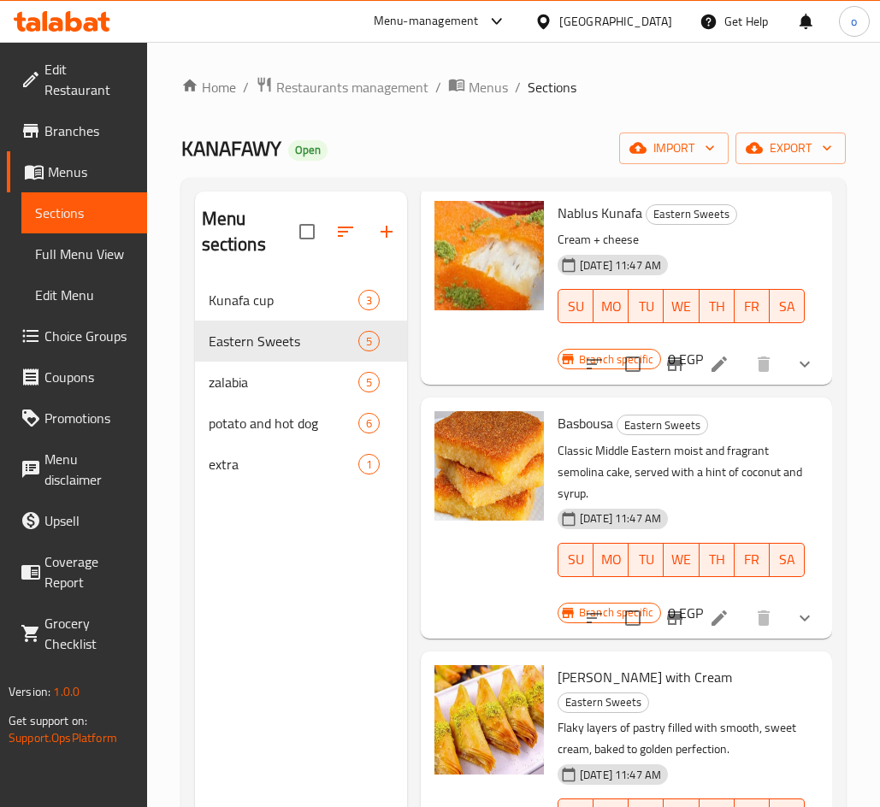
click at [717, 611] on li at bounding box center [719, 618] width 48 height 31
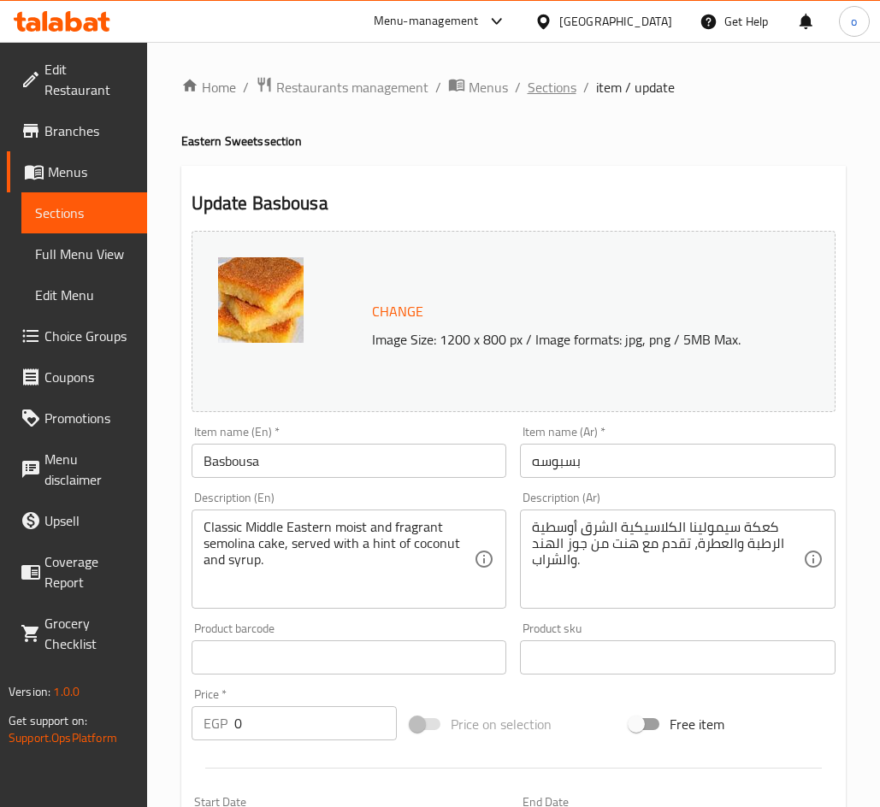
click at [565, 86] on span "Sections" at bounding box center [551, 87] width 49 height 21
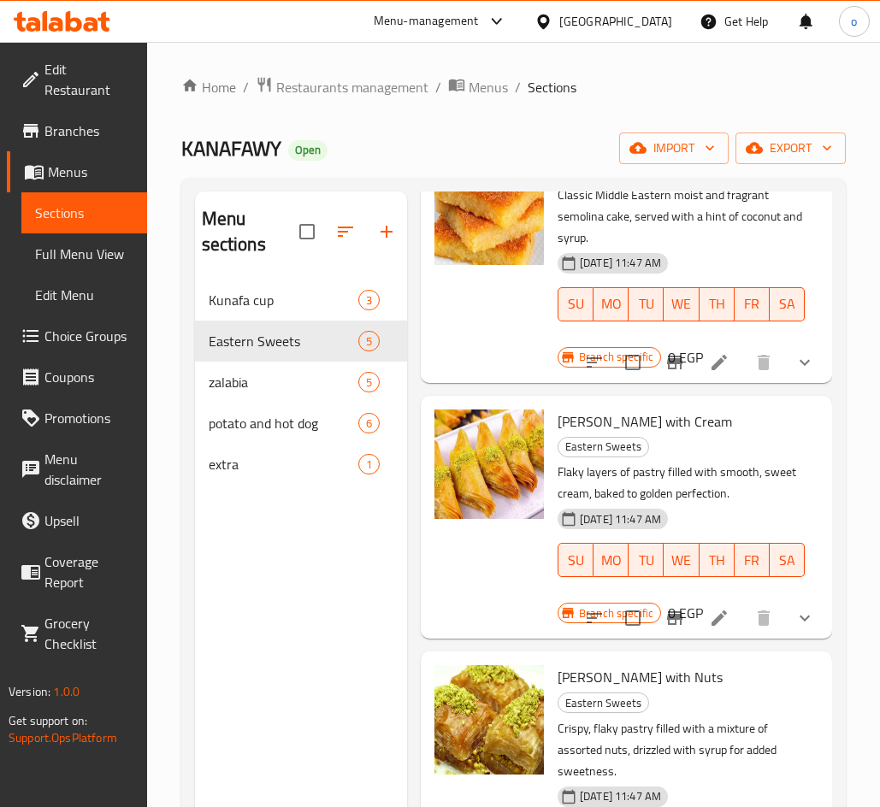
scroll to position [342, 0]
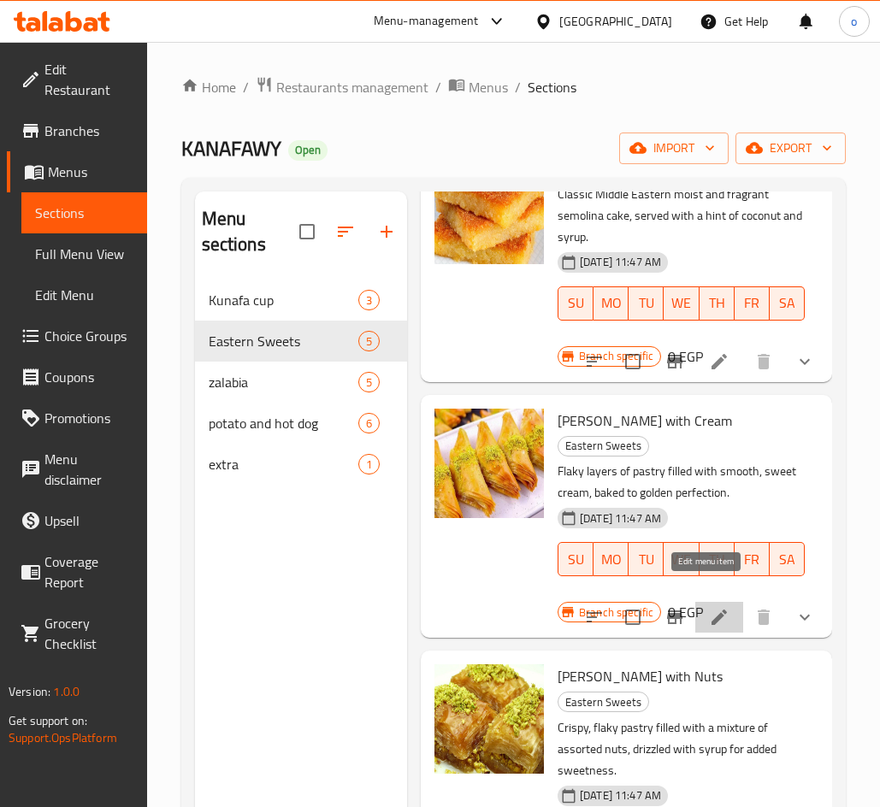
click at [711, 610] on icon at bounding box center [718, 617] width 15 height 15
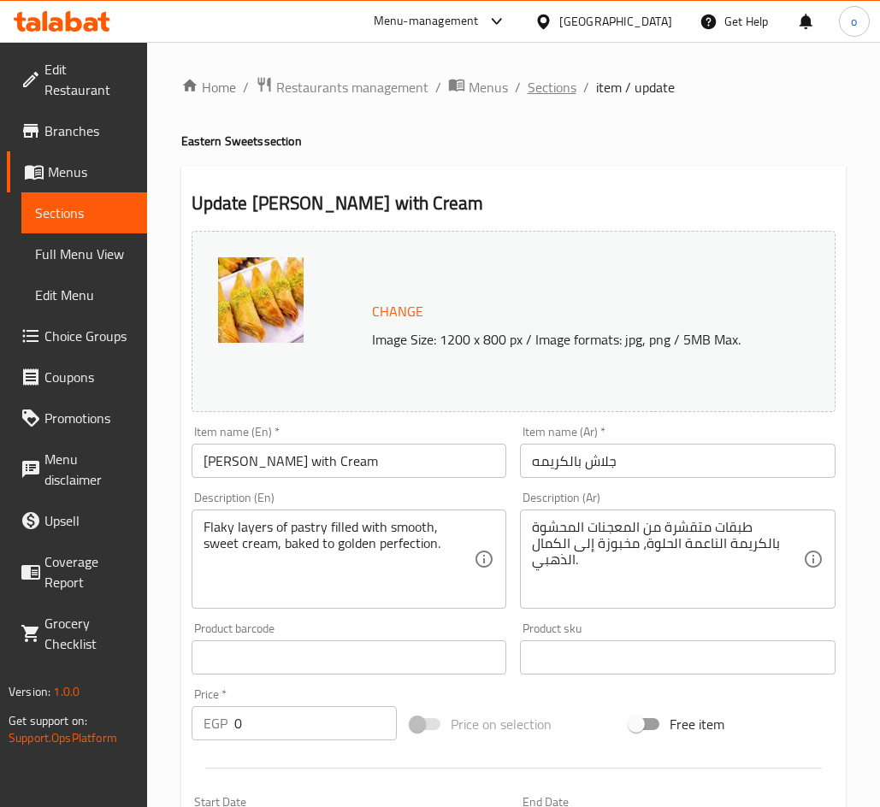
click at [551, 93] on span "Sections" at bounding box center [551, 87] width 49 height 21
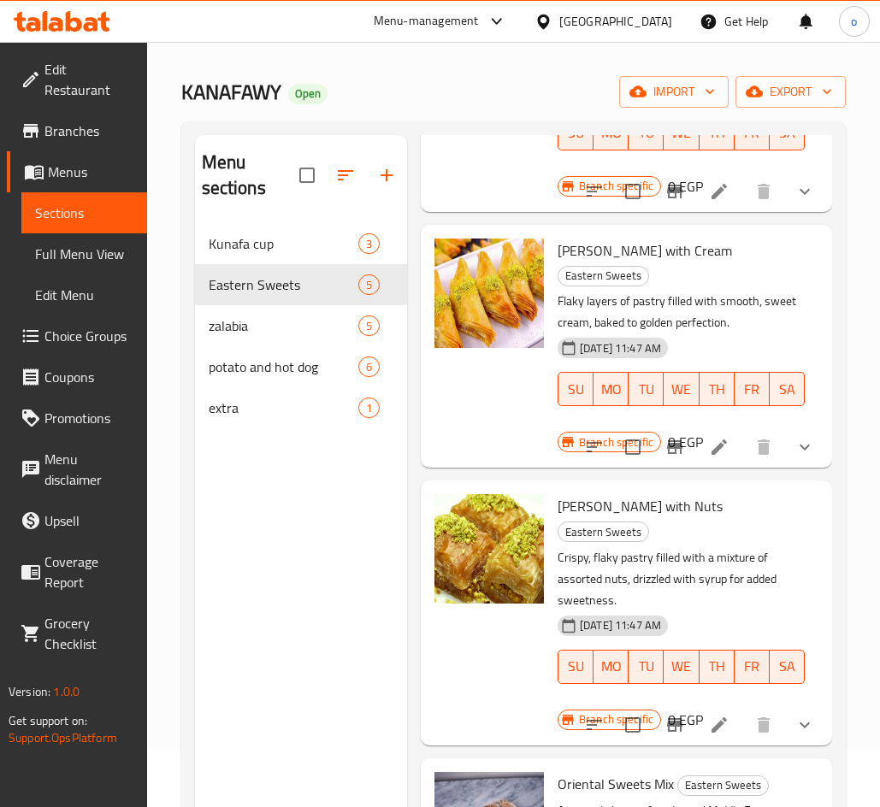
scroll to position [85, 0]
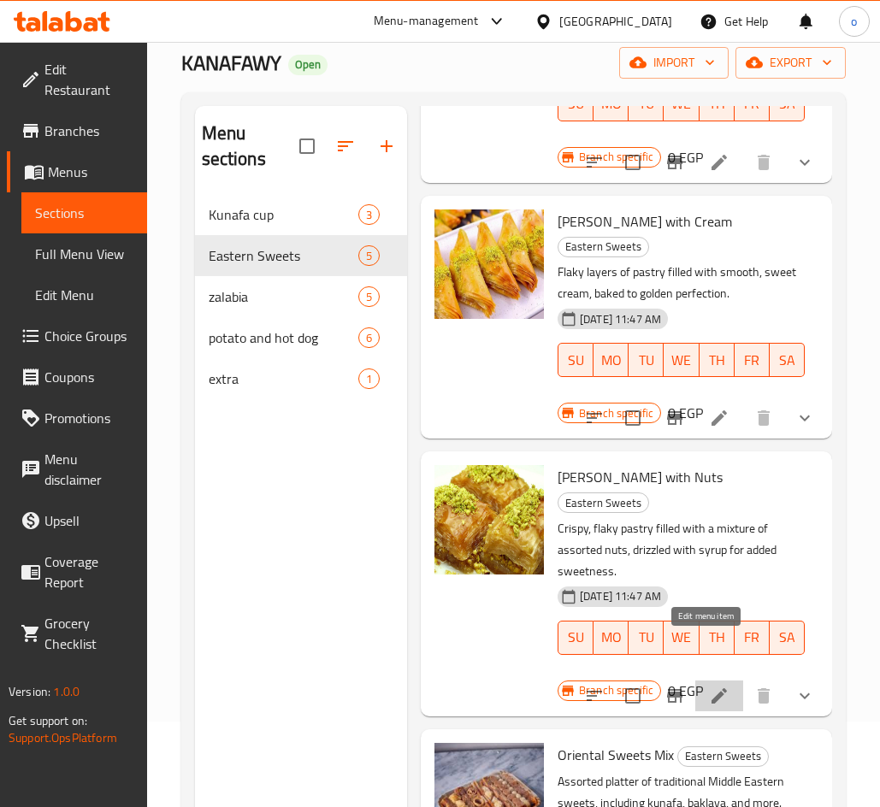
click at [709, 686] on icon at bounding box center [719, 696] width 21 height 21
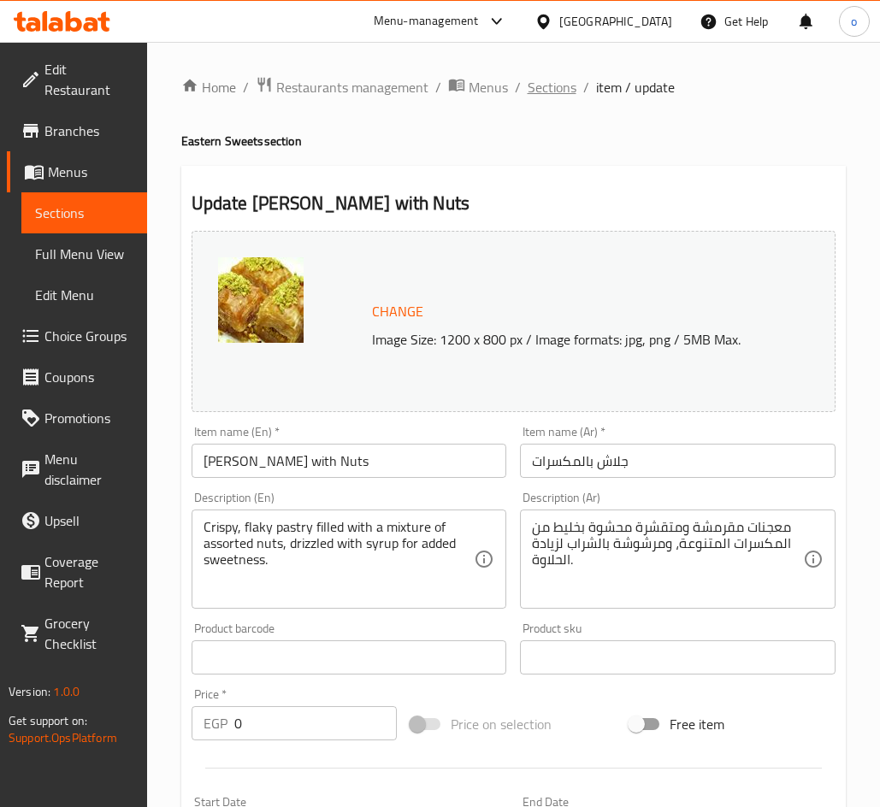
click at [551, 94] on span "Sections" at bounding box center [551, 87] width 49 height 21
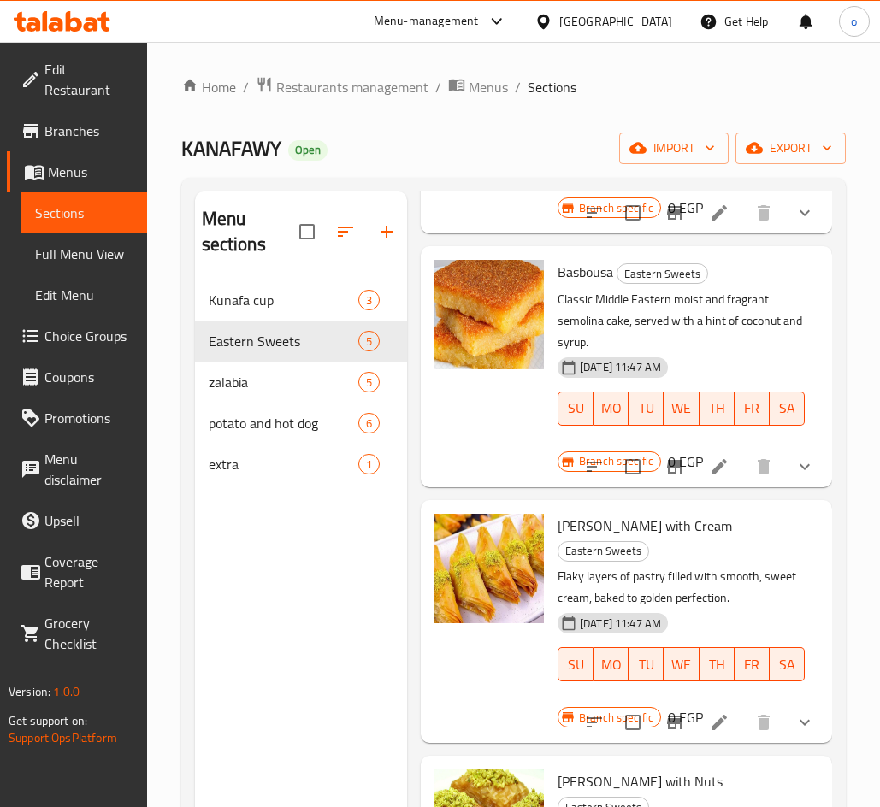
scroll to position [342, 0]
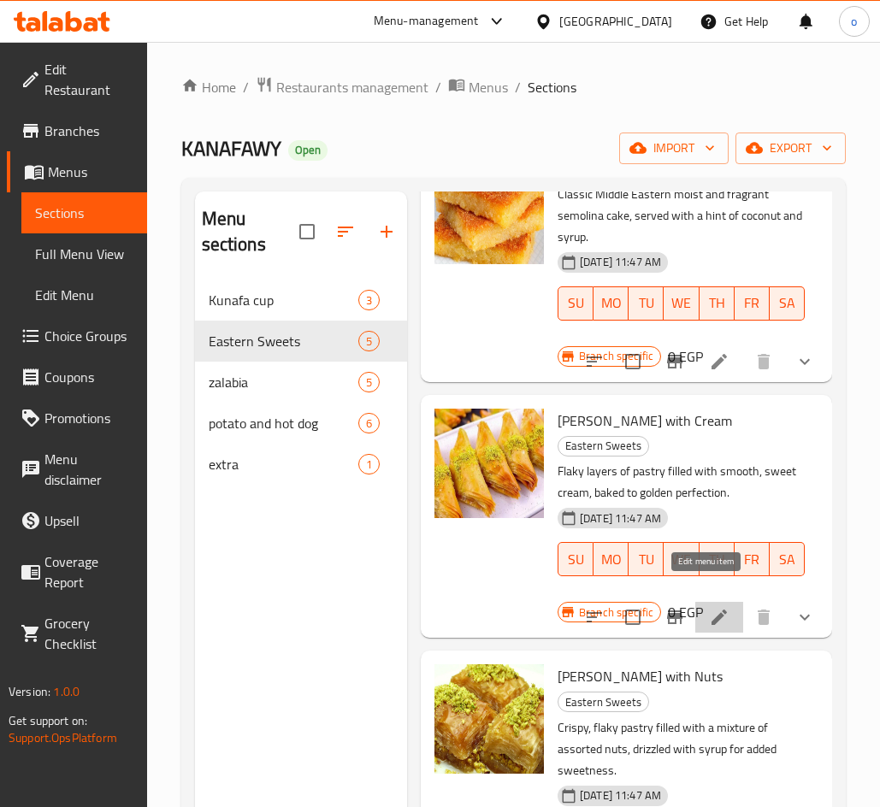
click at [711, 610] on icon at bounding box center [718, 617] width 15 height 15
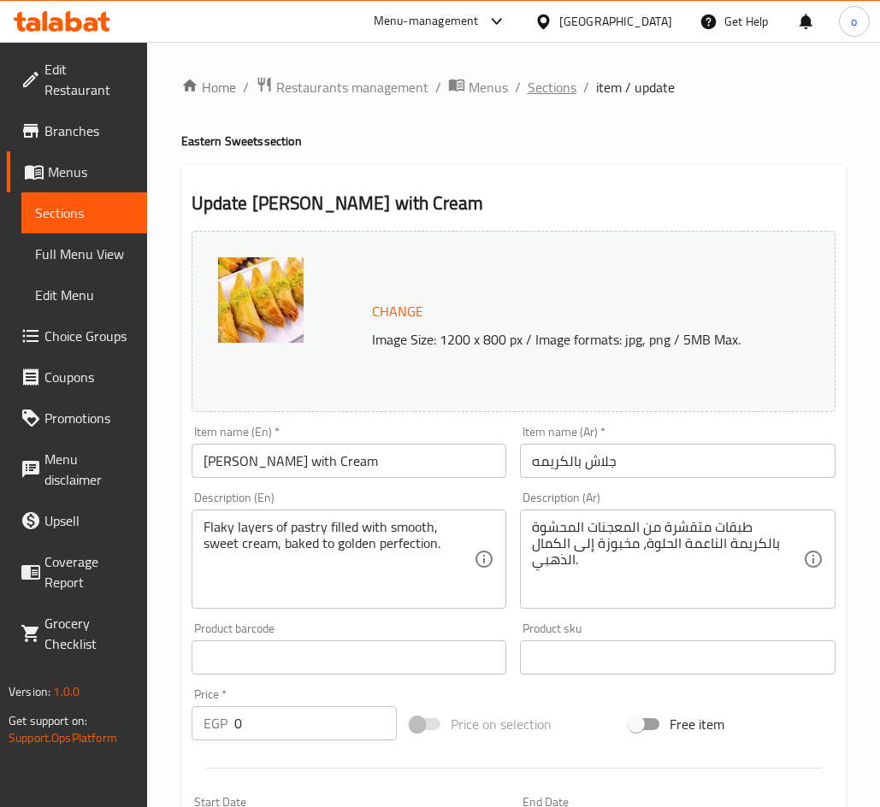
click at [564, 77] on span "Sections" at bounding box center [551, 87] width 49 height 21
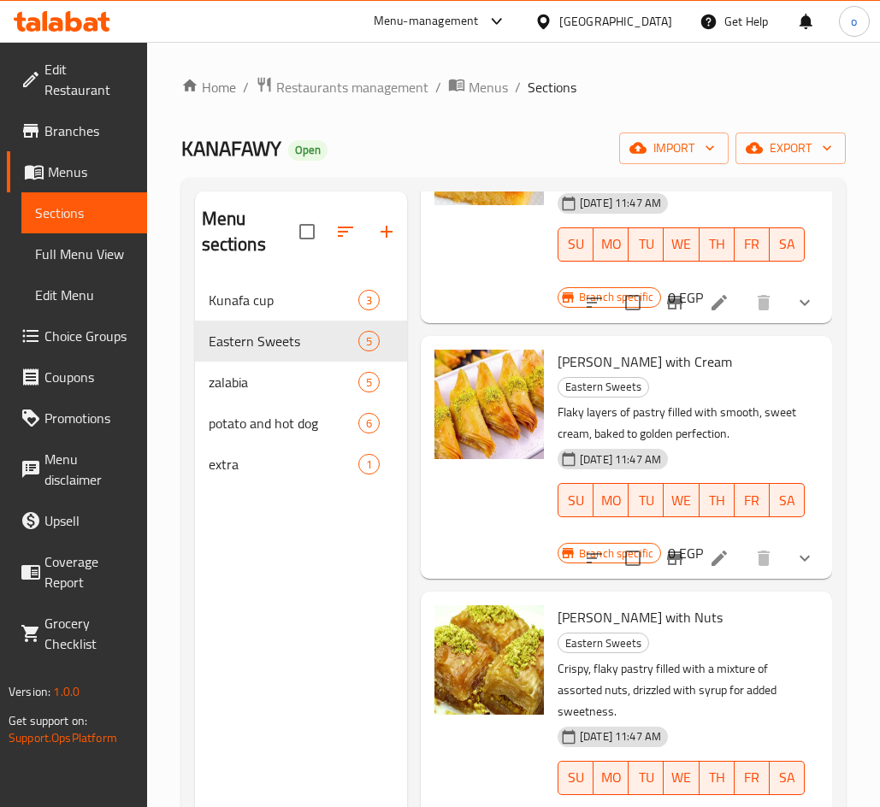
scroll to position [456, 0]
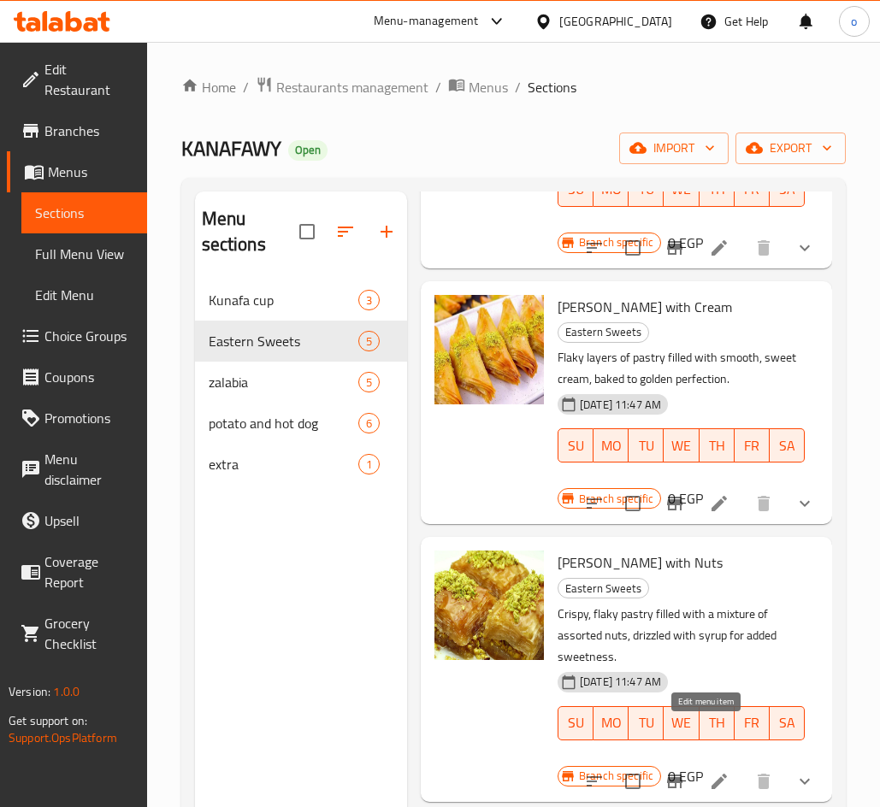
click at [711, 774] on icon at bounding box center [718, 781] width 15 height 15
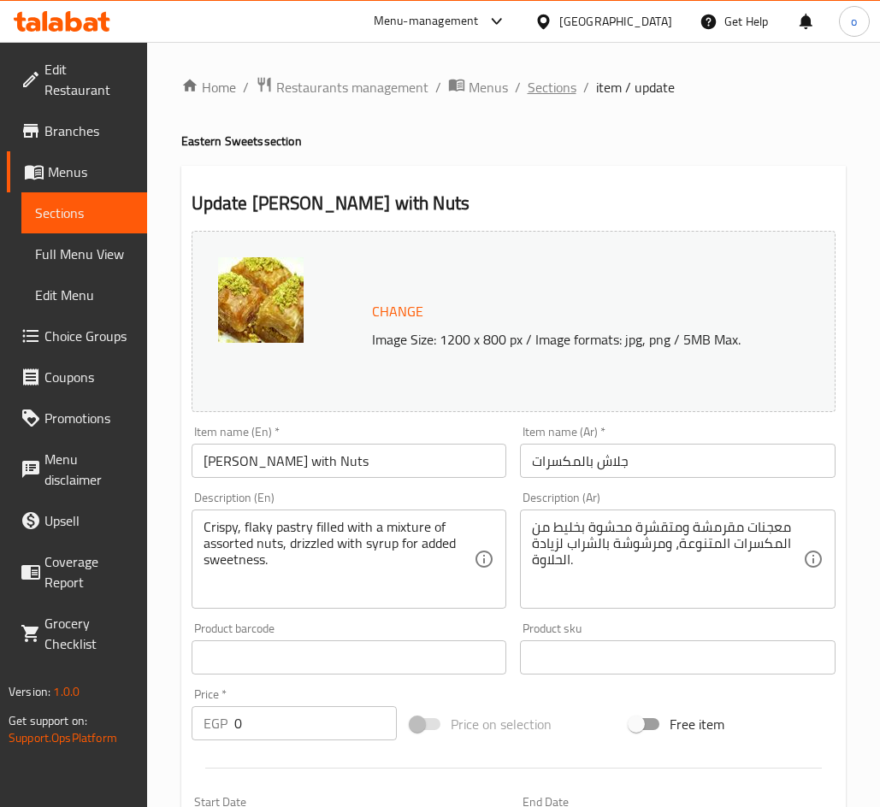
click at [550, 91] on span "Sections" at bounding box center [551, 87] width 49 height 21
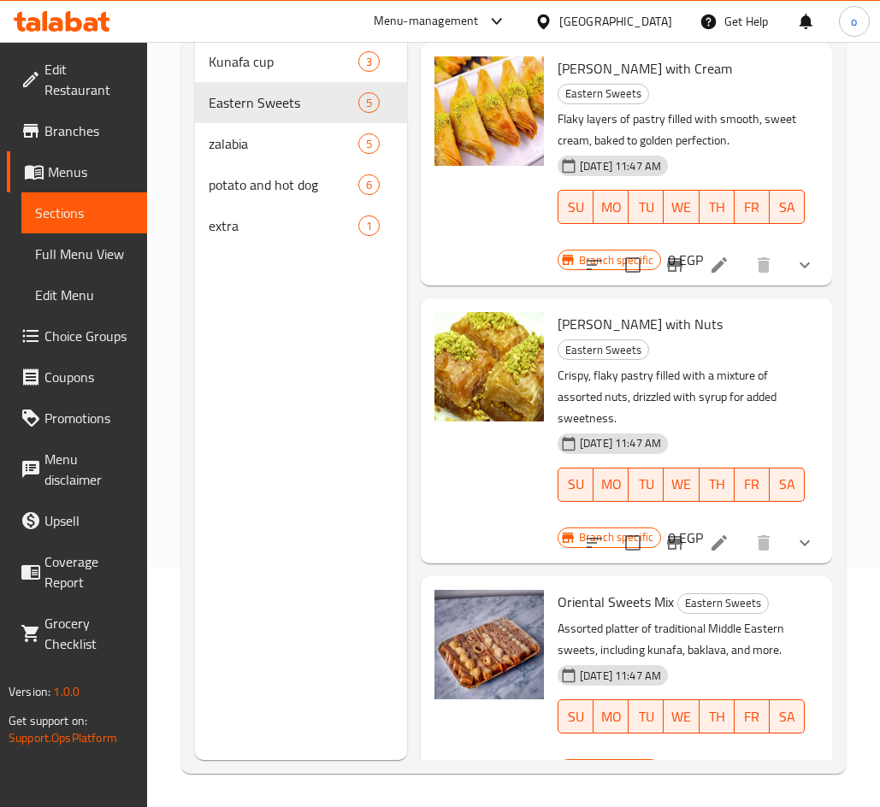
scroll to position [239, 0]
click at [712, 766] on icon at bounding box center [718, 773] width 15 height 15
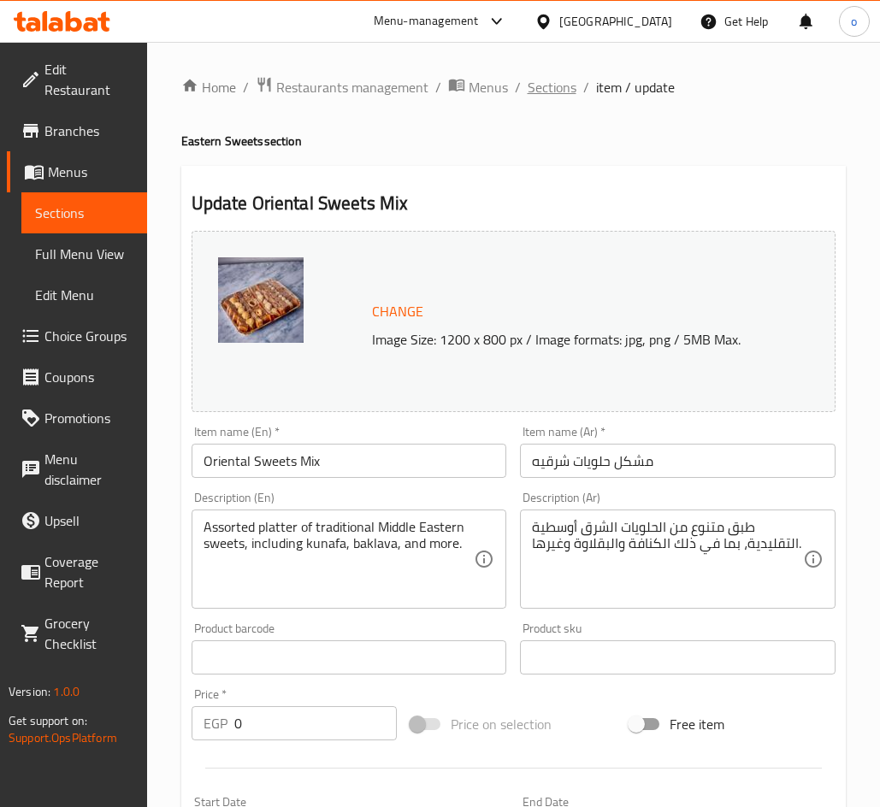
click at [556, 81] on span "Sections" at bounding box center [551, 87] width 49 height 21
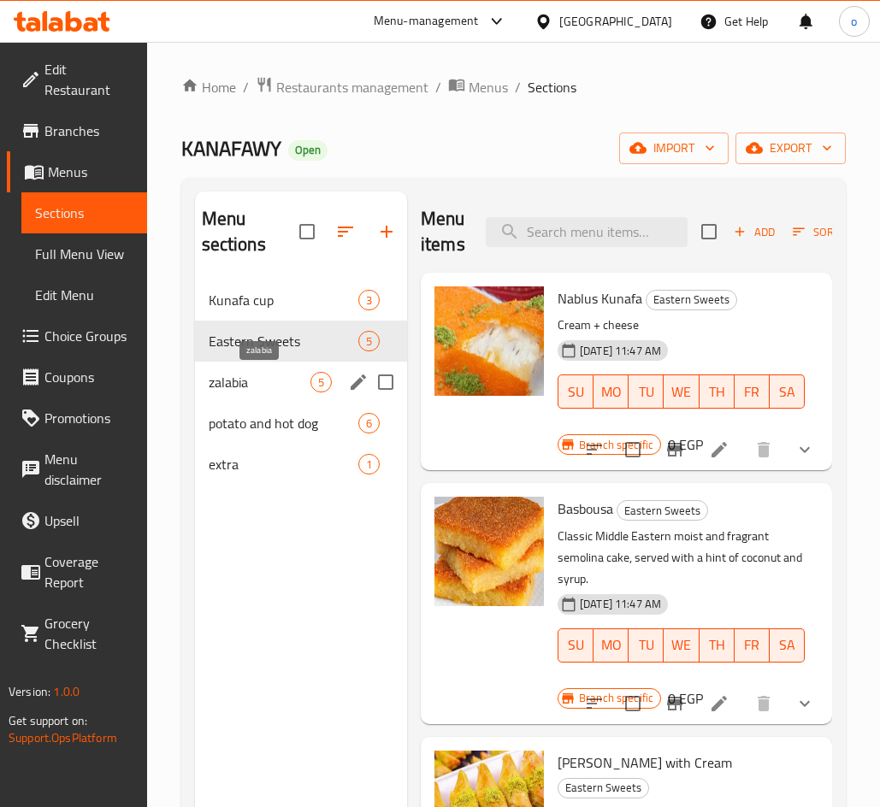
click at [287, 380] on span "zalabia" at bounding box center [260, 382] width 102 height 21
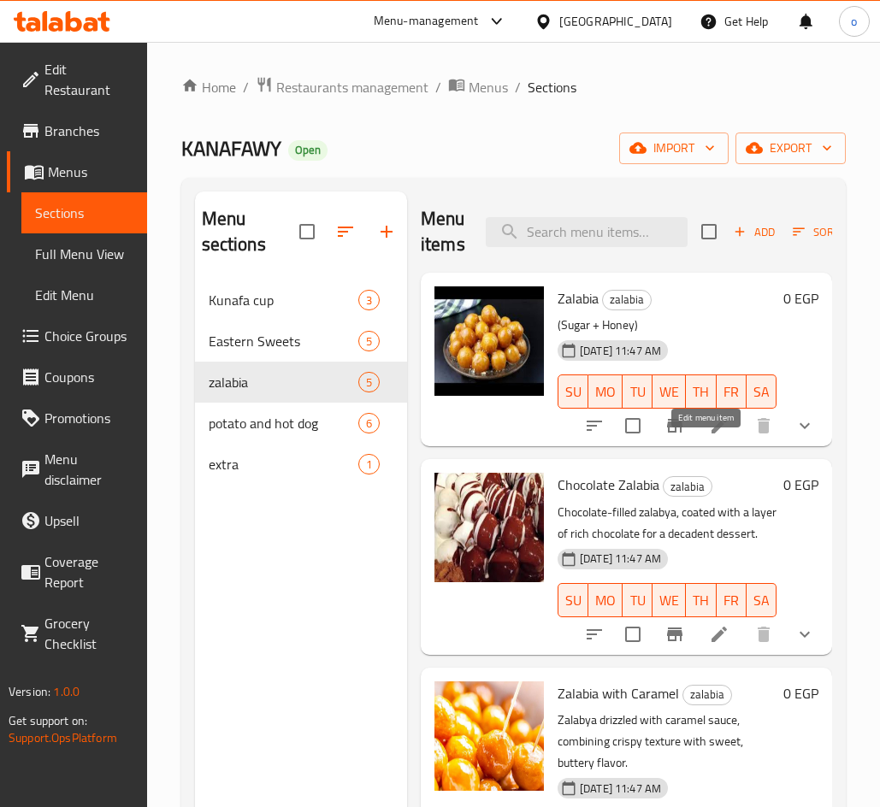
click at [711, 433] on icon at bounding box center [718, 425] width 15 height 15
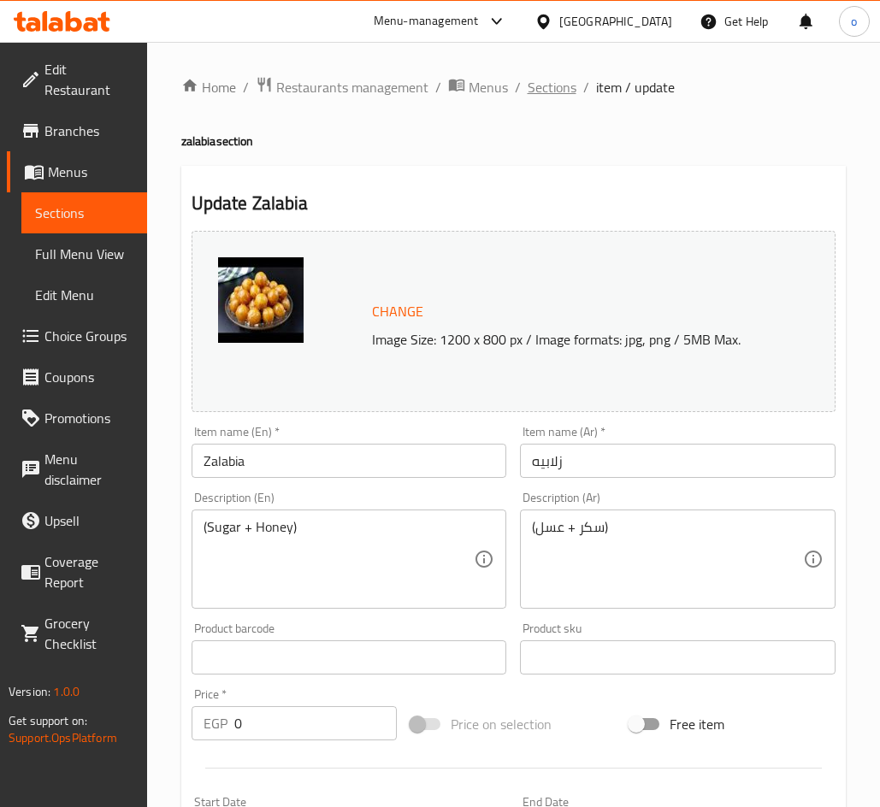
click at [566, 91] on span "Sections" at bounding box center [551, 87] width 49 height 21
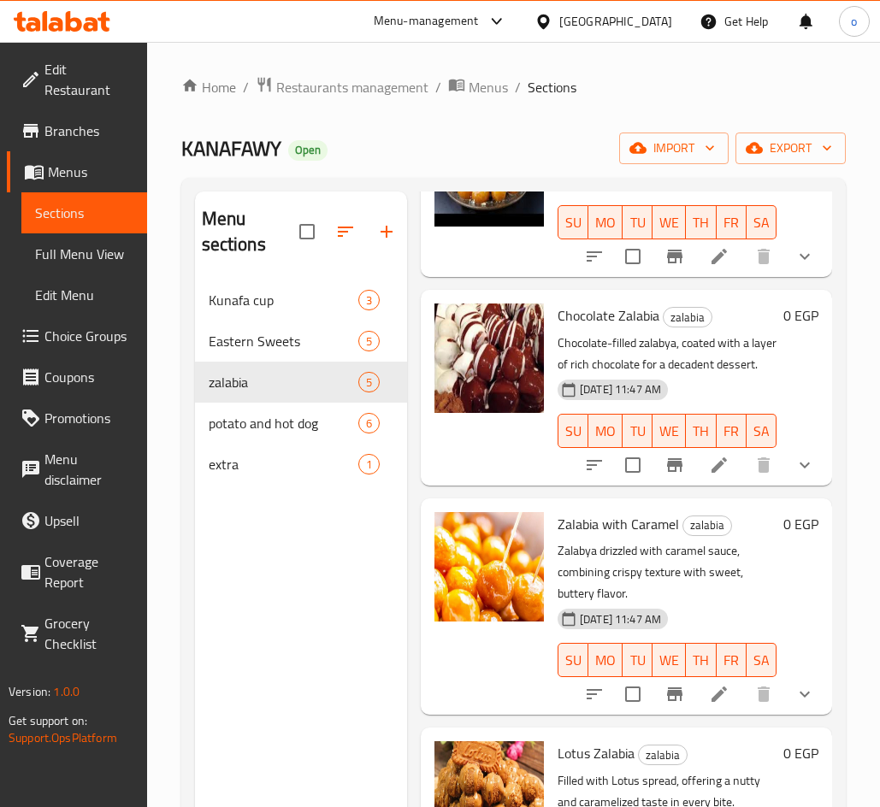
scroll to position [171, 0]
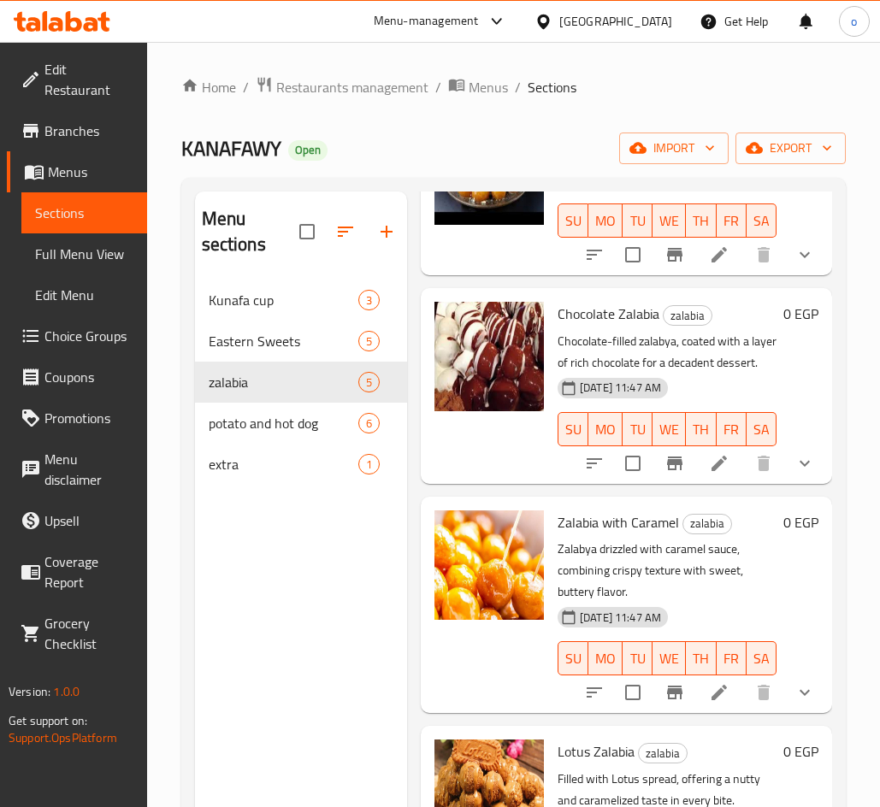
click at [695, 479] on li at bounding box center [719, 463] width 48 height 31
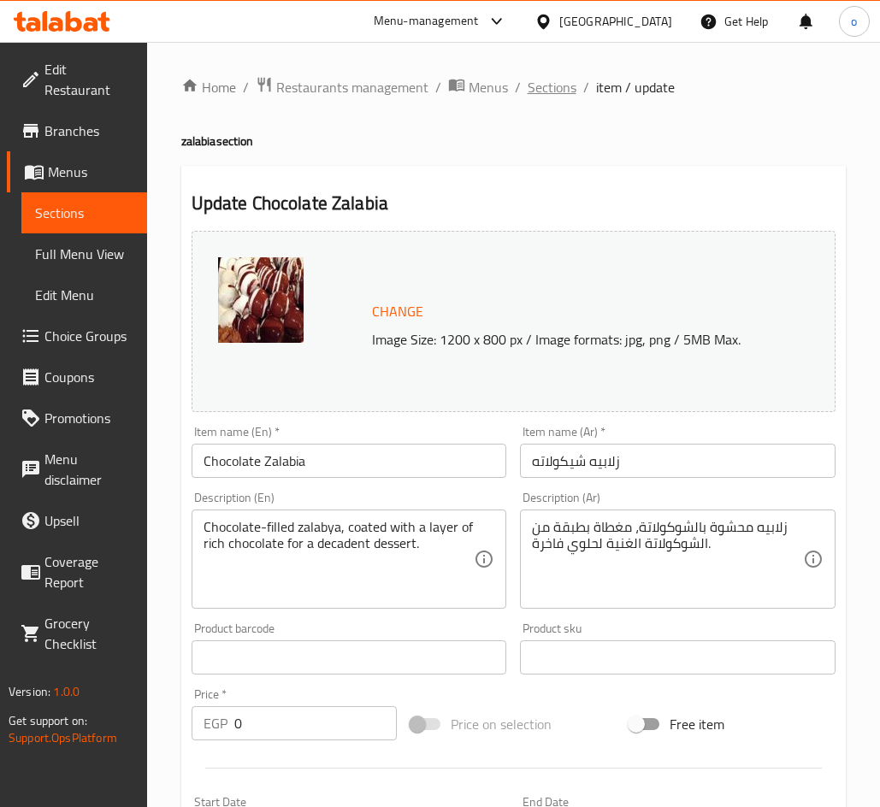
click at [563, 78] on span "Sections" at bounding box center [551, 87] width 49 height 21
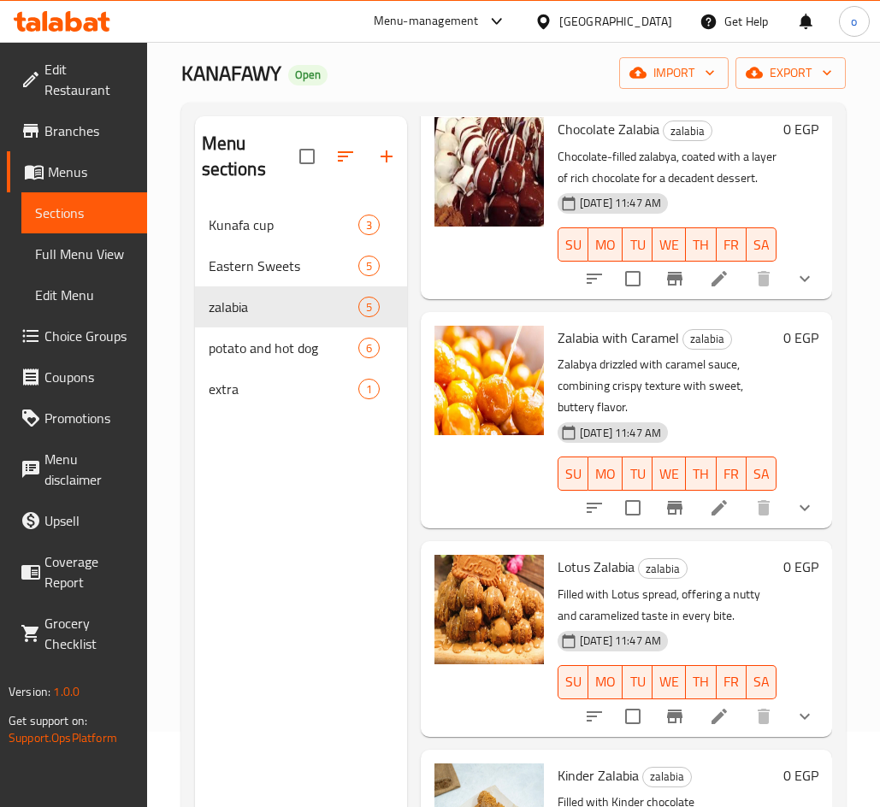
scroll to position [239, 0]
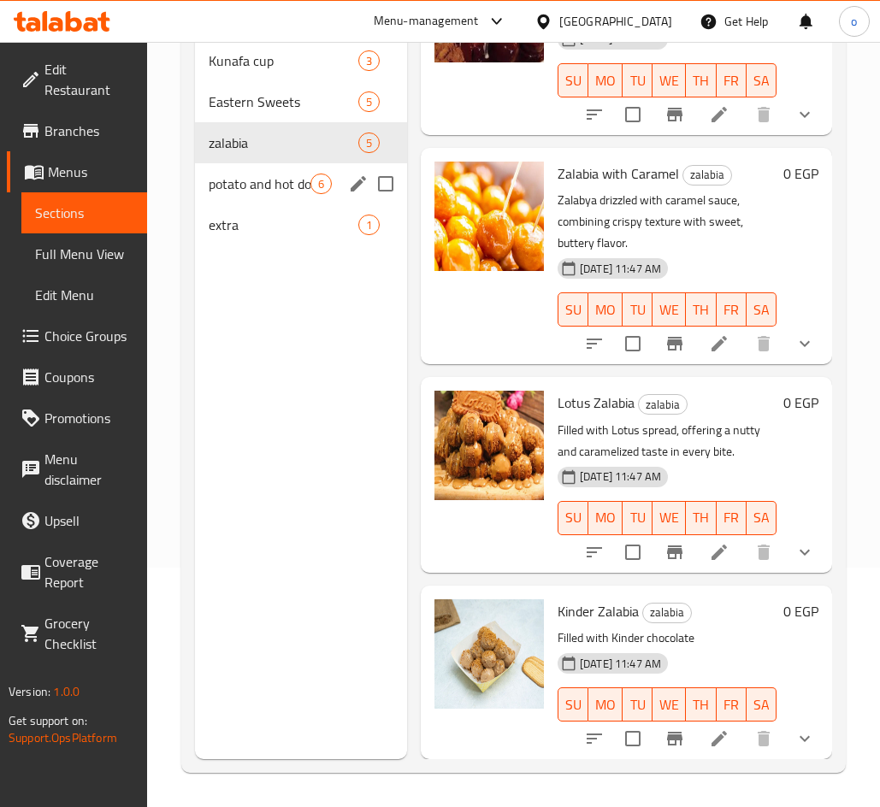
click at [283, 180] on span "potato and hot dog" at bounding box center [260, 184] width 102 height 21
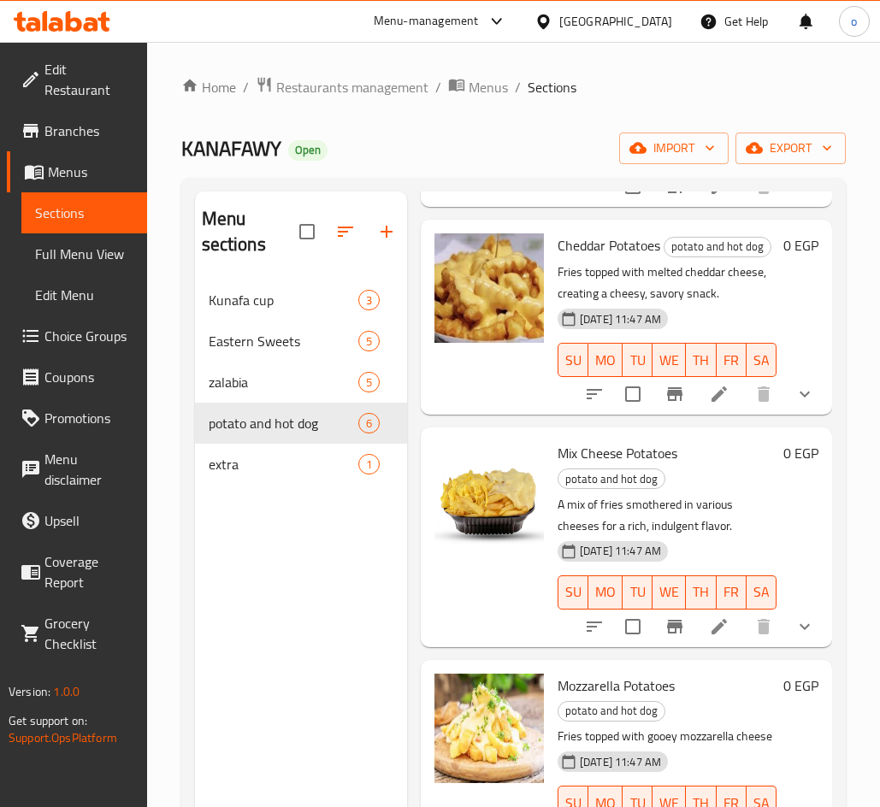
scroll to position [513, 0]
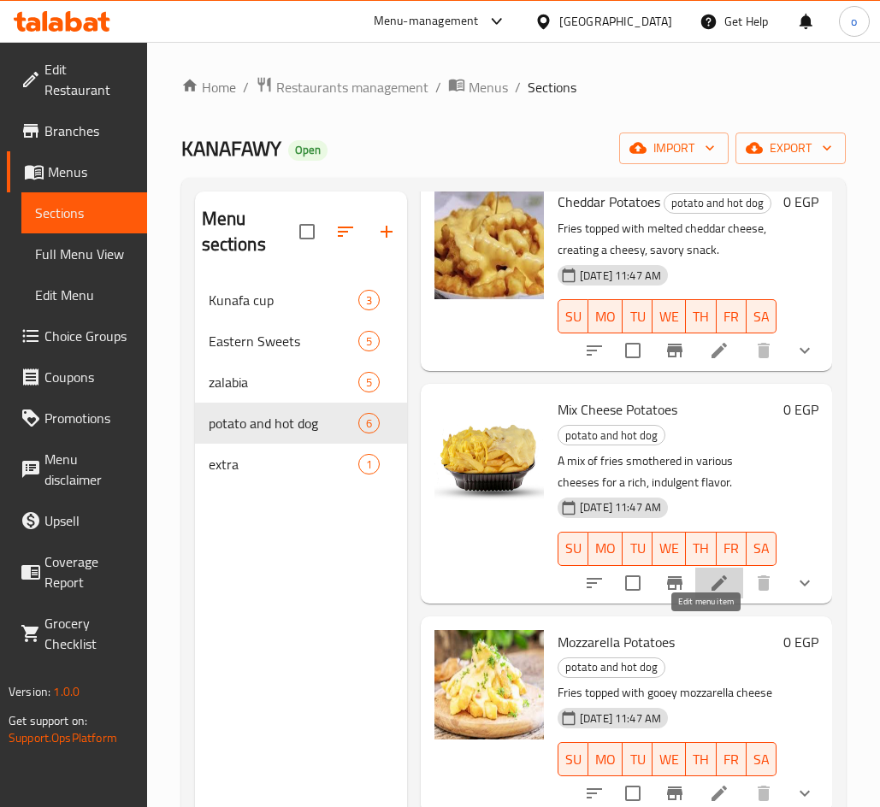
click at [709, 593] on icon at bounding box center [719, 583] width 21 height 21
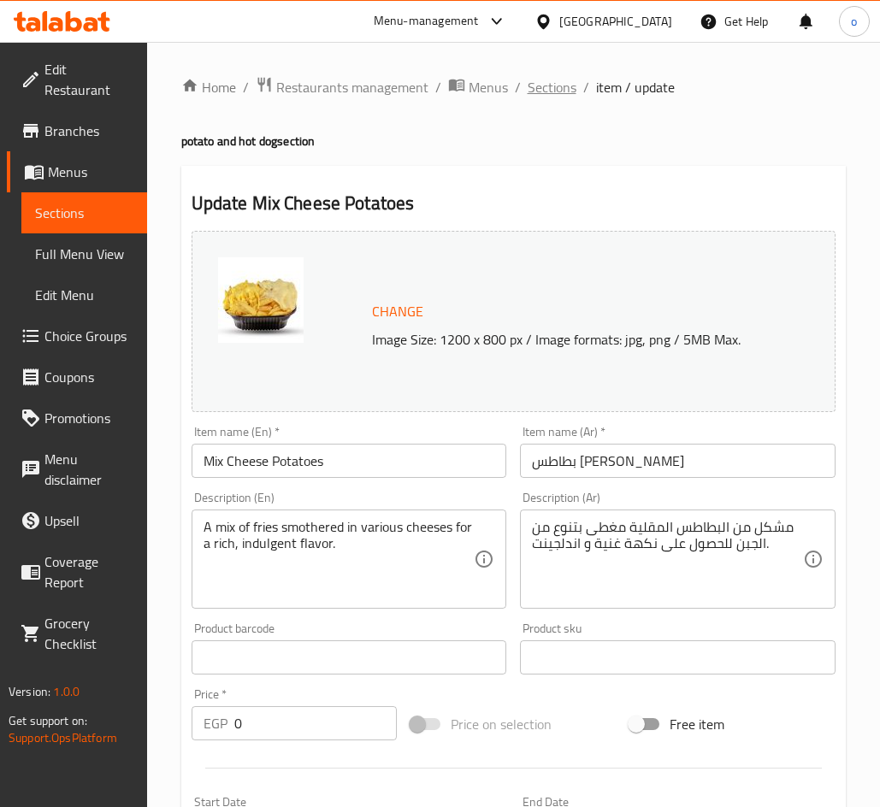
click at [562, 90] on span "Sections" at bounding box center [551, 87] width 49 height 21
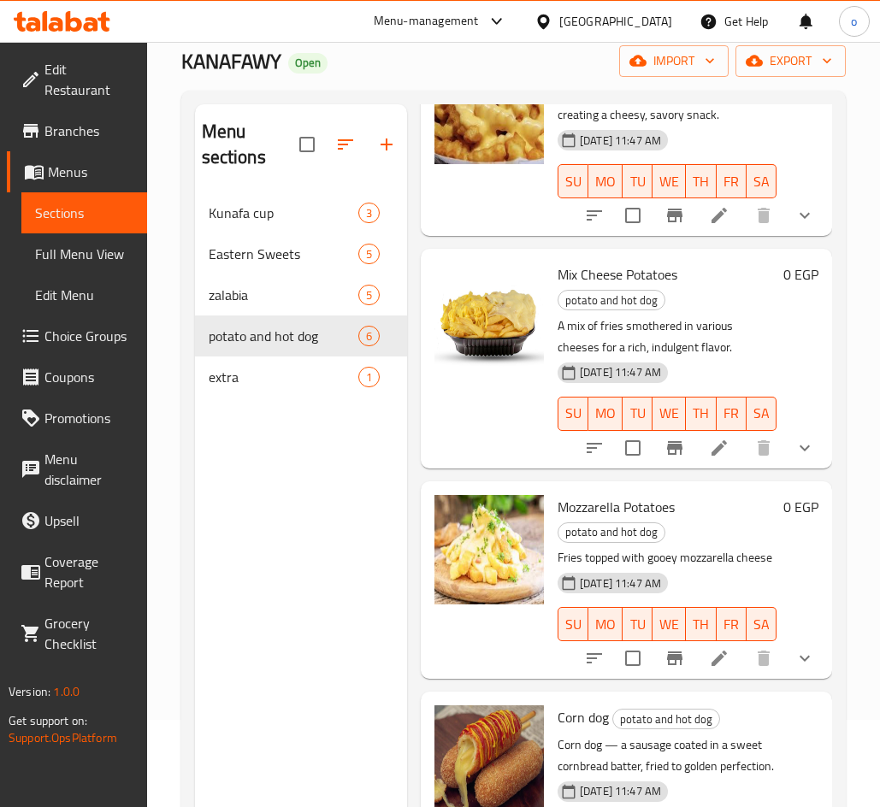
scroll to position [239, 0]
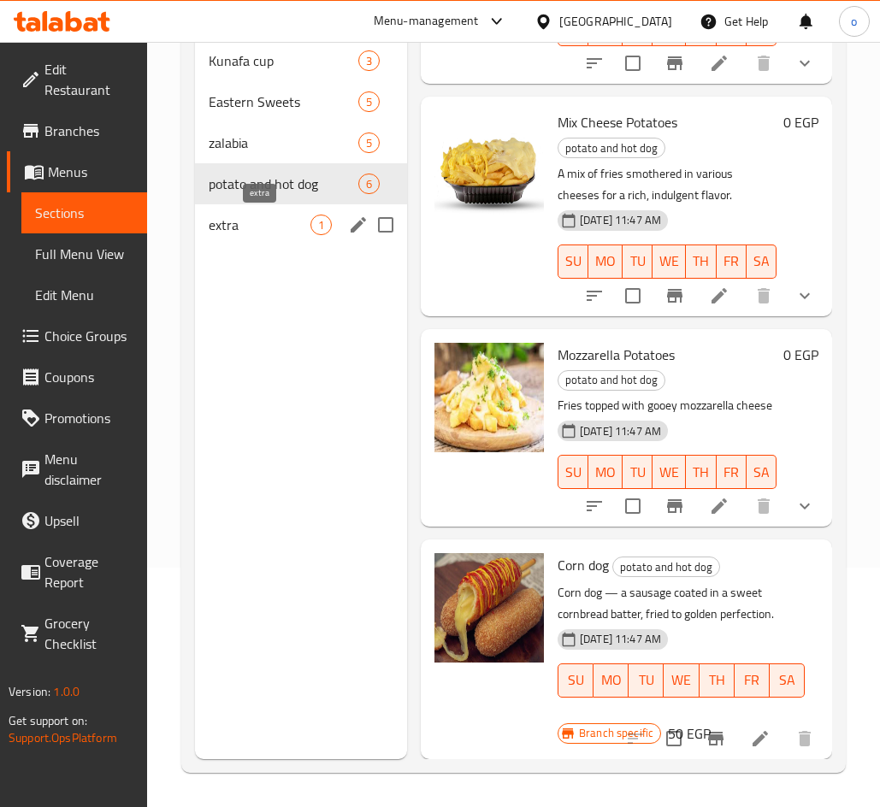
click at [262, 232] on span "extra" at bounding box center [260, 225] width 102 height 21
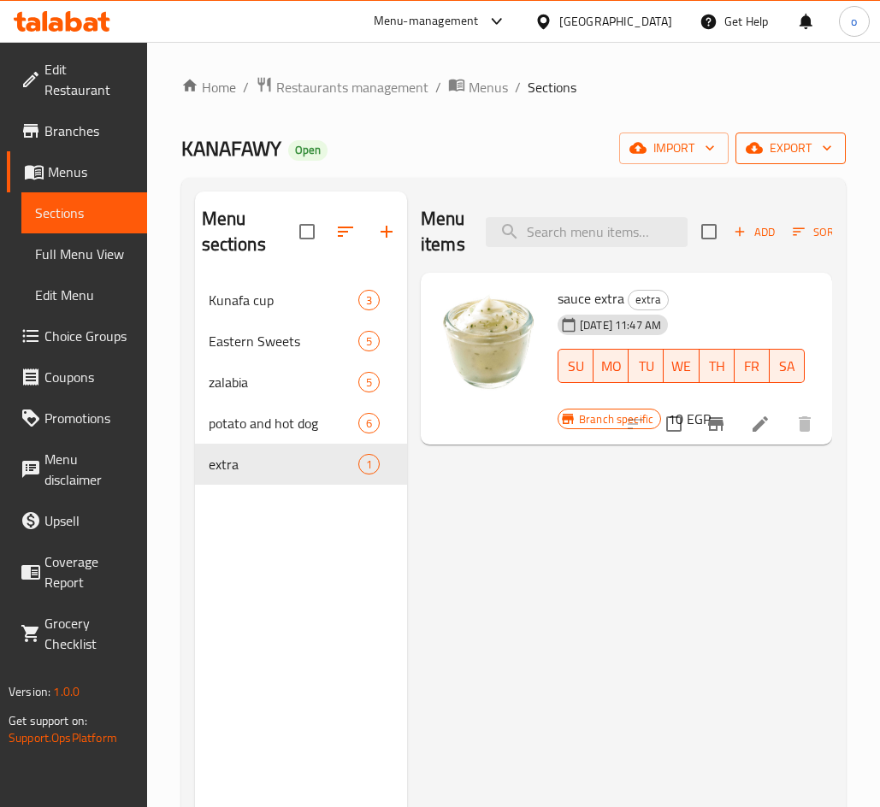
click at [796, 149] on span "export" at bounding box center [790, 148] width 83 height 21
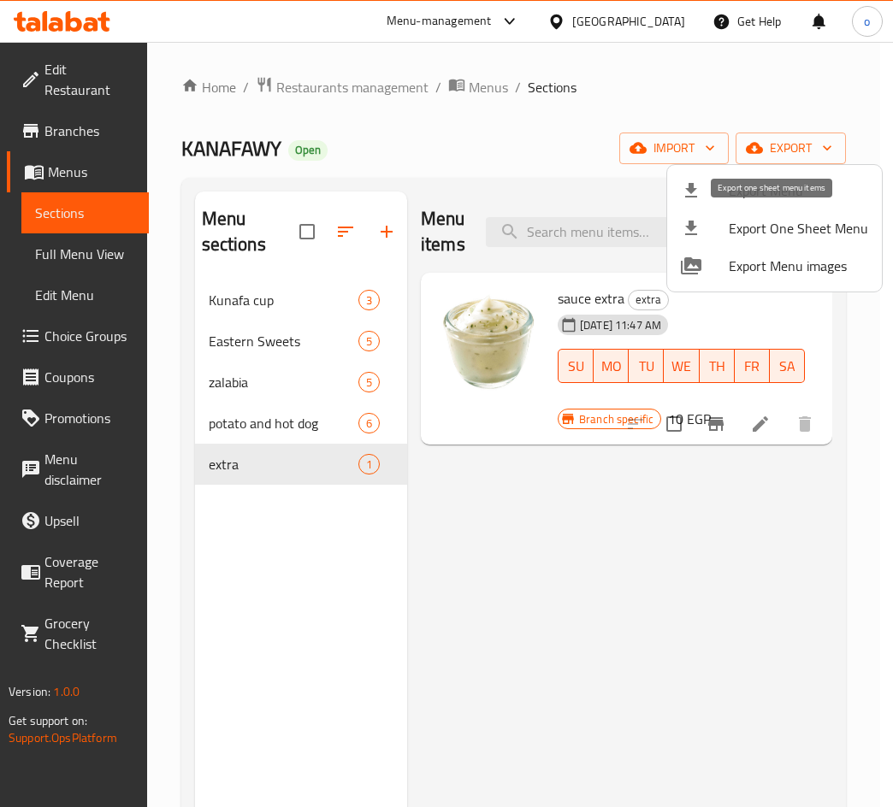
click at [782, 192] on span "Export Menu" at bounding box center [797, 190] width 139 height 21
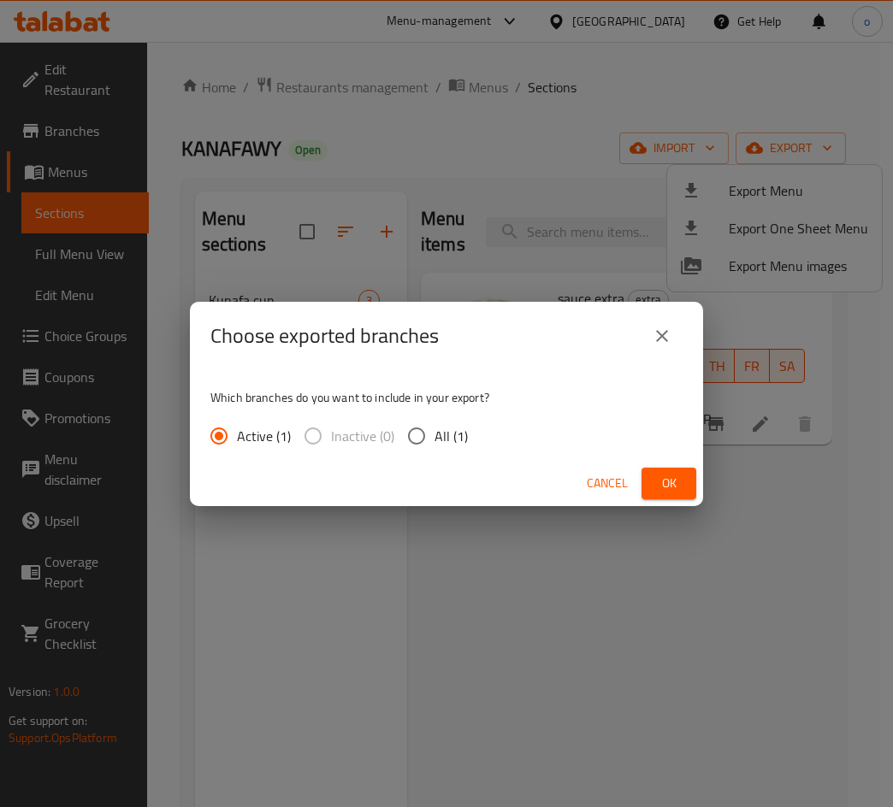
click at [441, 435] on span "All (1)" at bounding box center [450, 436] width 33 height 21
click at [434, 435] on input "All (1)" at bounding box center [416, 436] width 36 height 36
radio input "true"
click at [645, 492] on button "Ok" at bounding box center [668, 484] width 55 height 32
